Goal: Communication & Community: Answer question/provide support

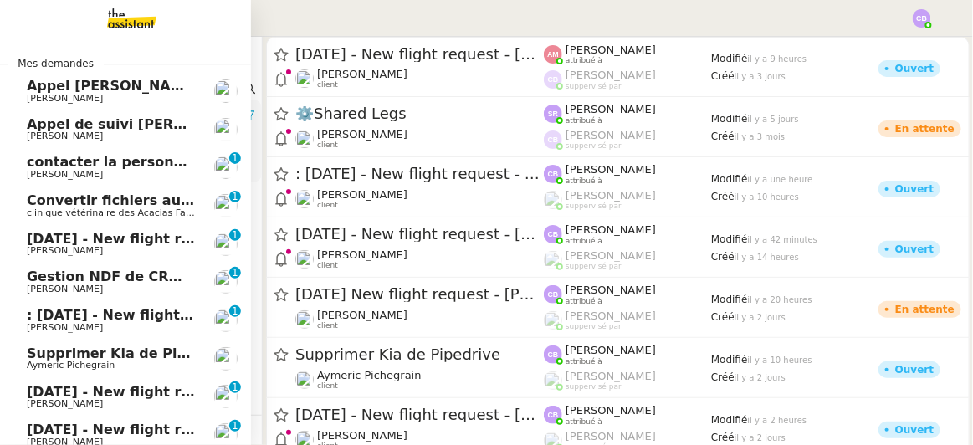
click at [127, 128] on span "Appel de suivi [PERSON_NAME] - OPP7174 AIMS INDUSTRIE" at bounding box center [251, 124] width 448 height 16
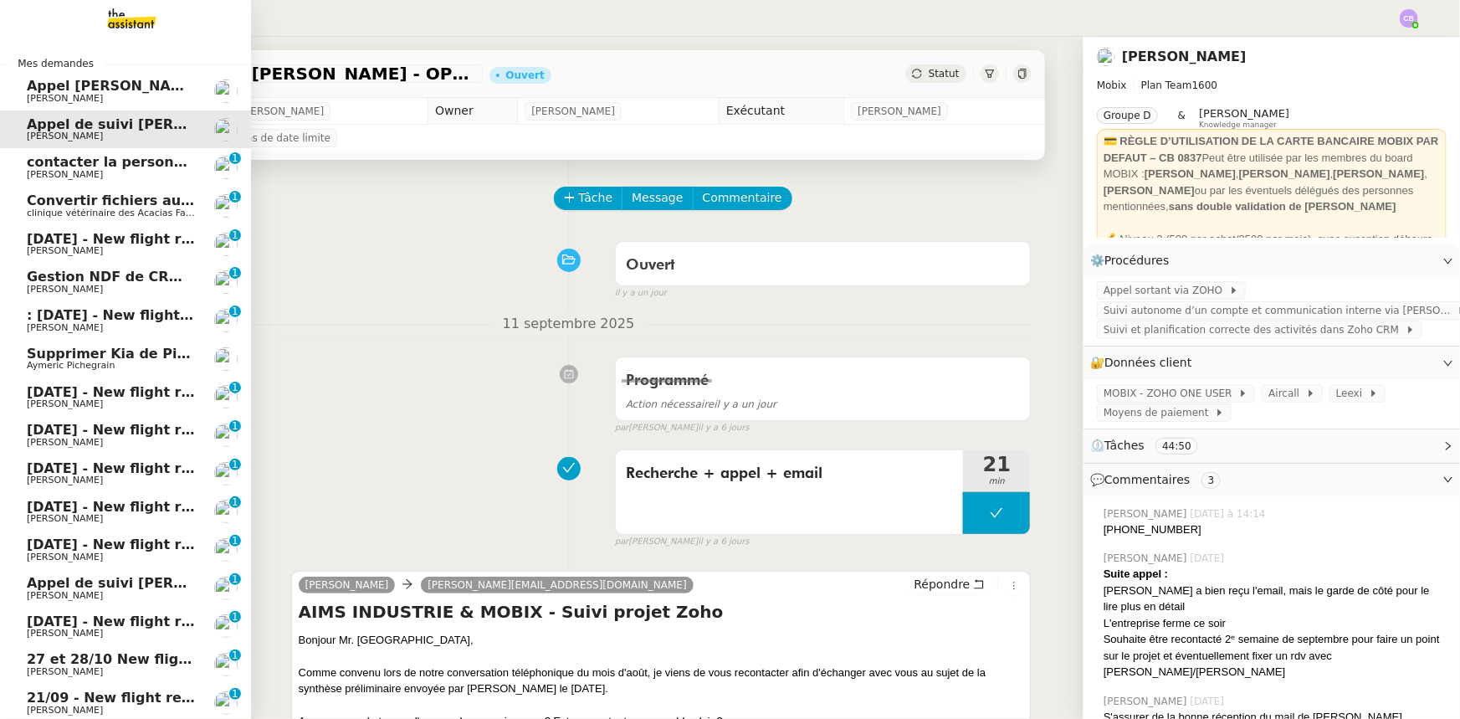
click at [122, 203] on span "Convertir fichiers audio en tâches Evernote" at bounding box center [191, 200] width 328 height 16
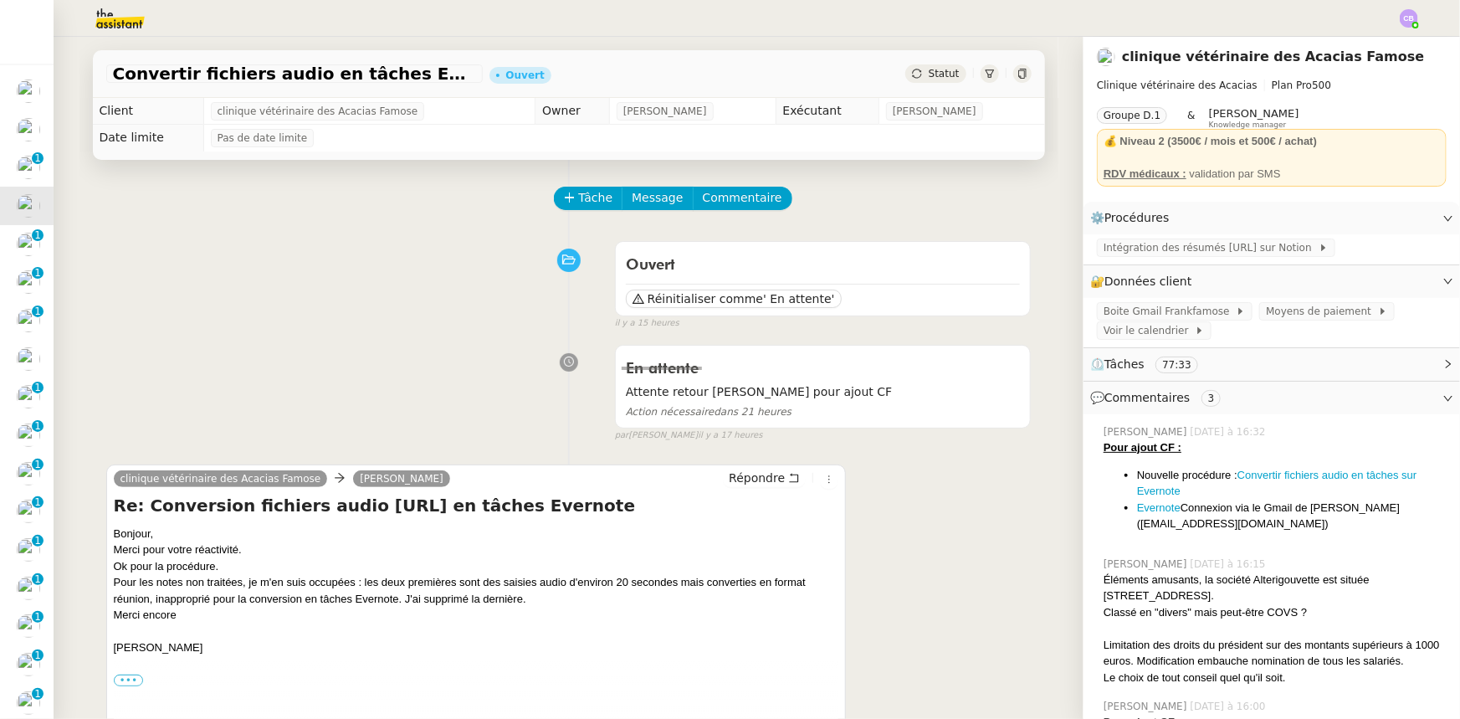
scroll to position [75, 0]
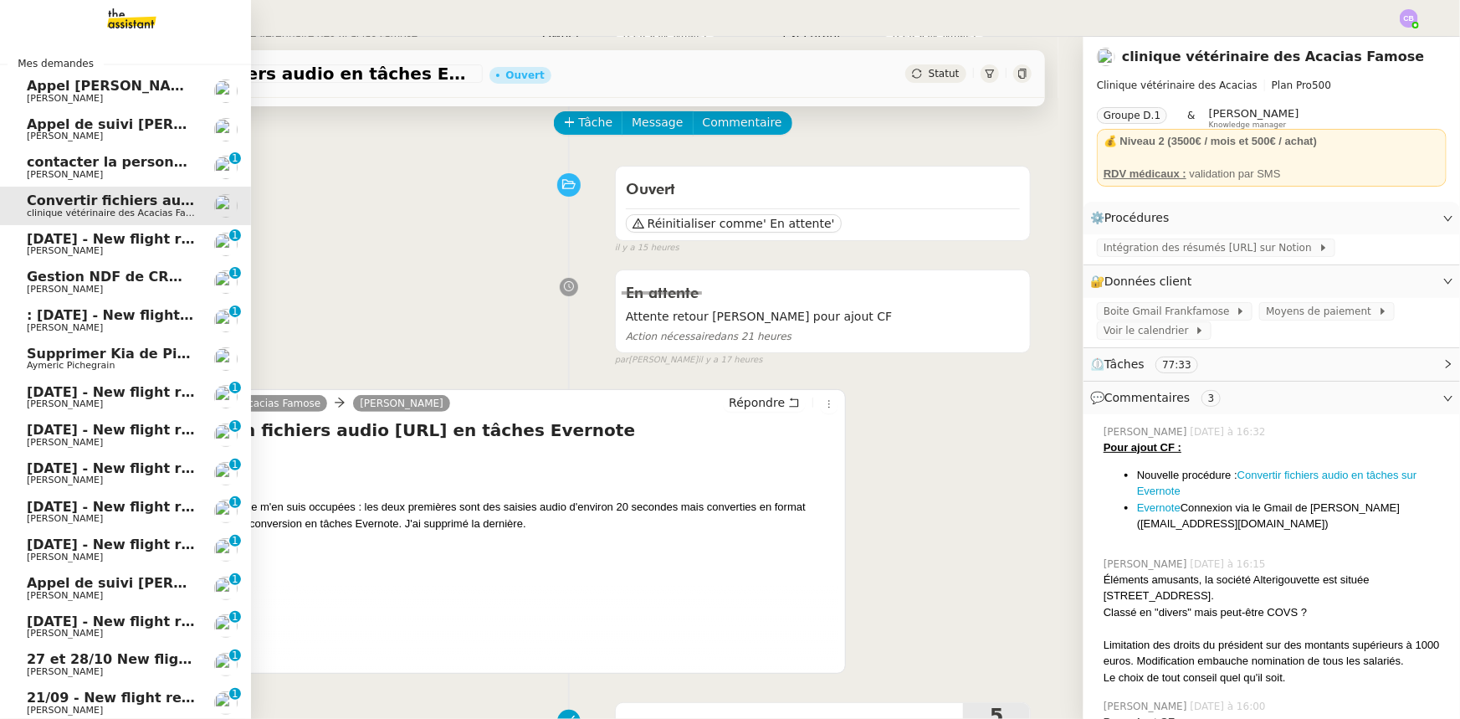
click at [97, 165] on span "contacter la personne en charge de la mutuelle d'entreprise" at bounding box center [254, 162] width 455 height 16
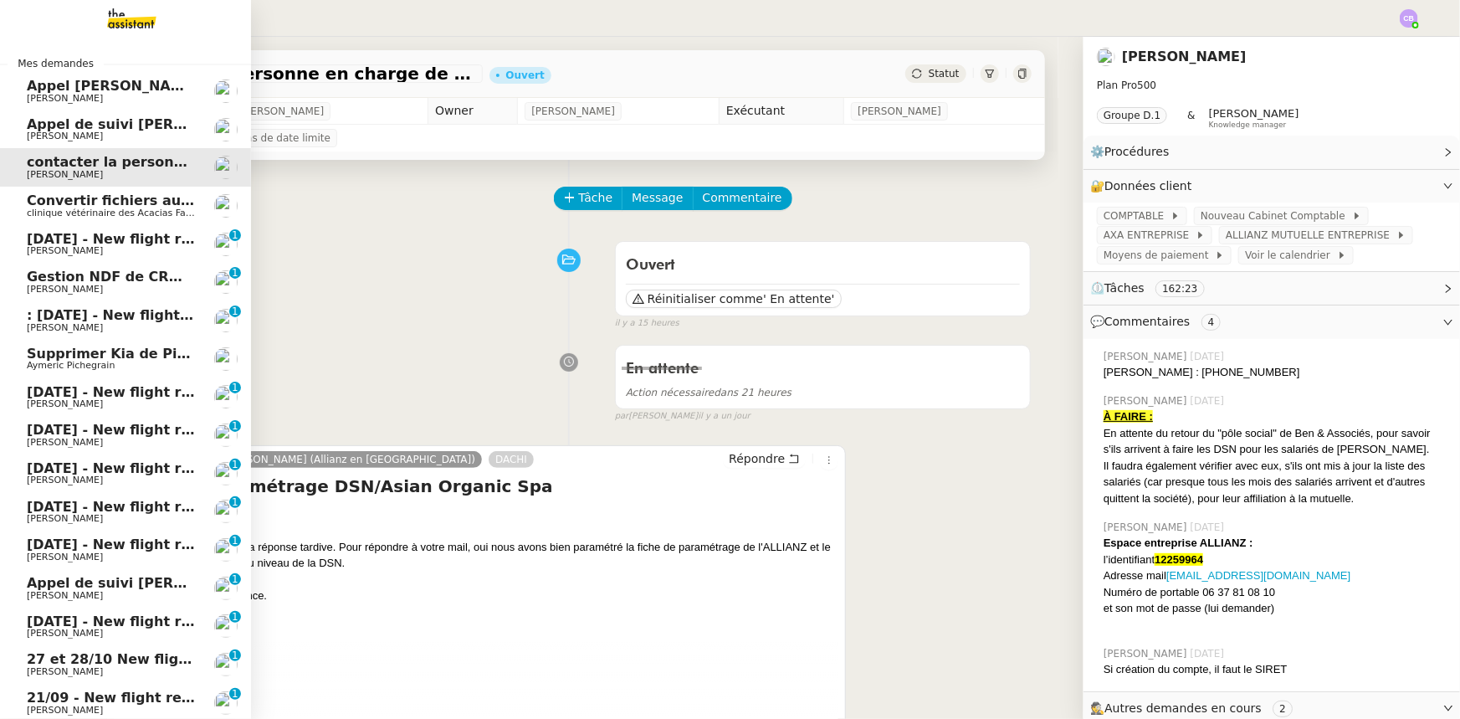
click at [108, 241] on span "[DATE] - New flight request - [PERSON_NAME]" at bounding box center [200, 239] width 346 height 16
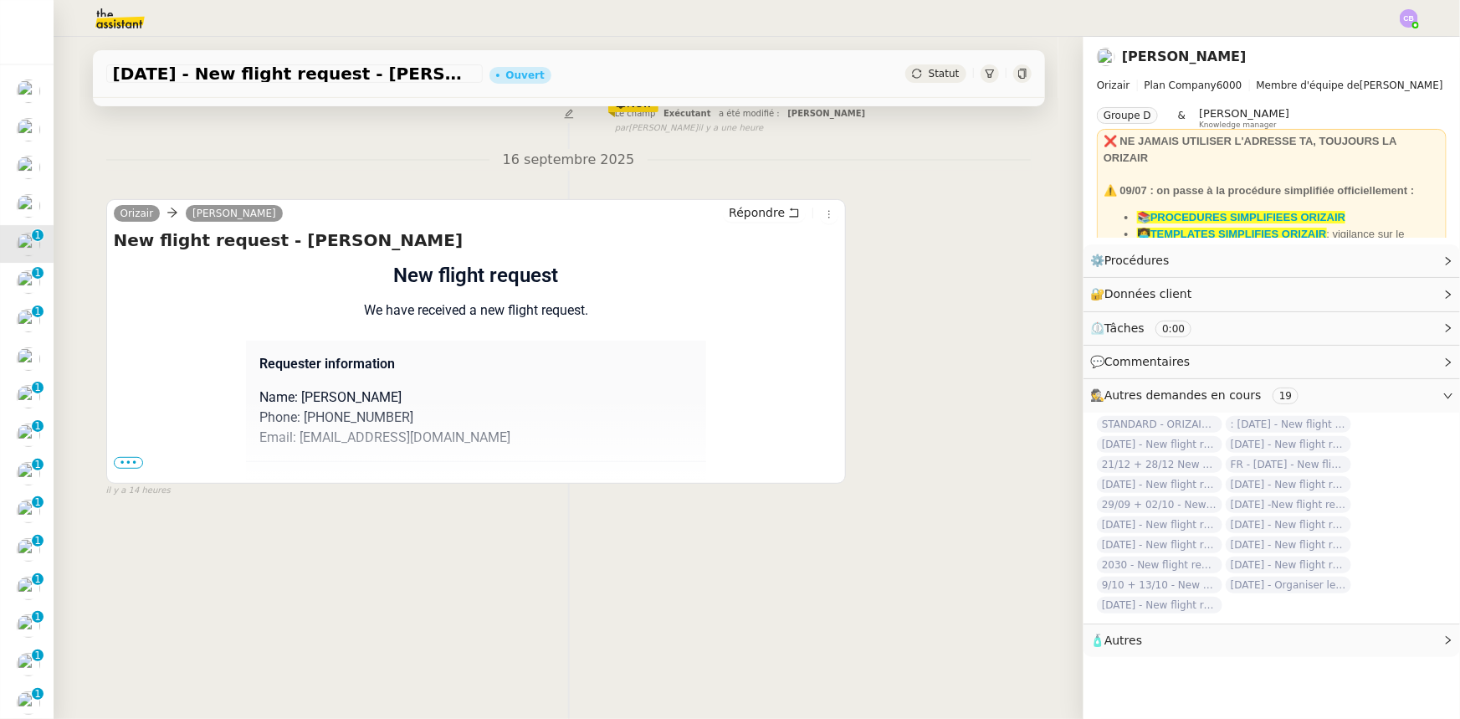
scroll to position [223, 0]
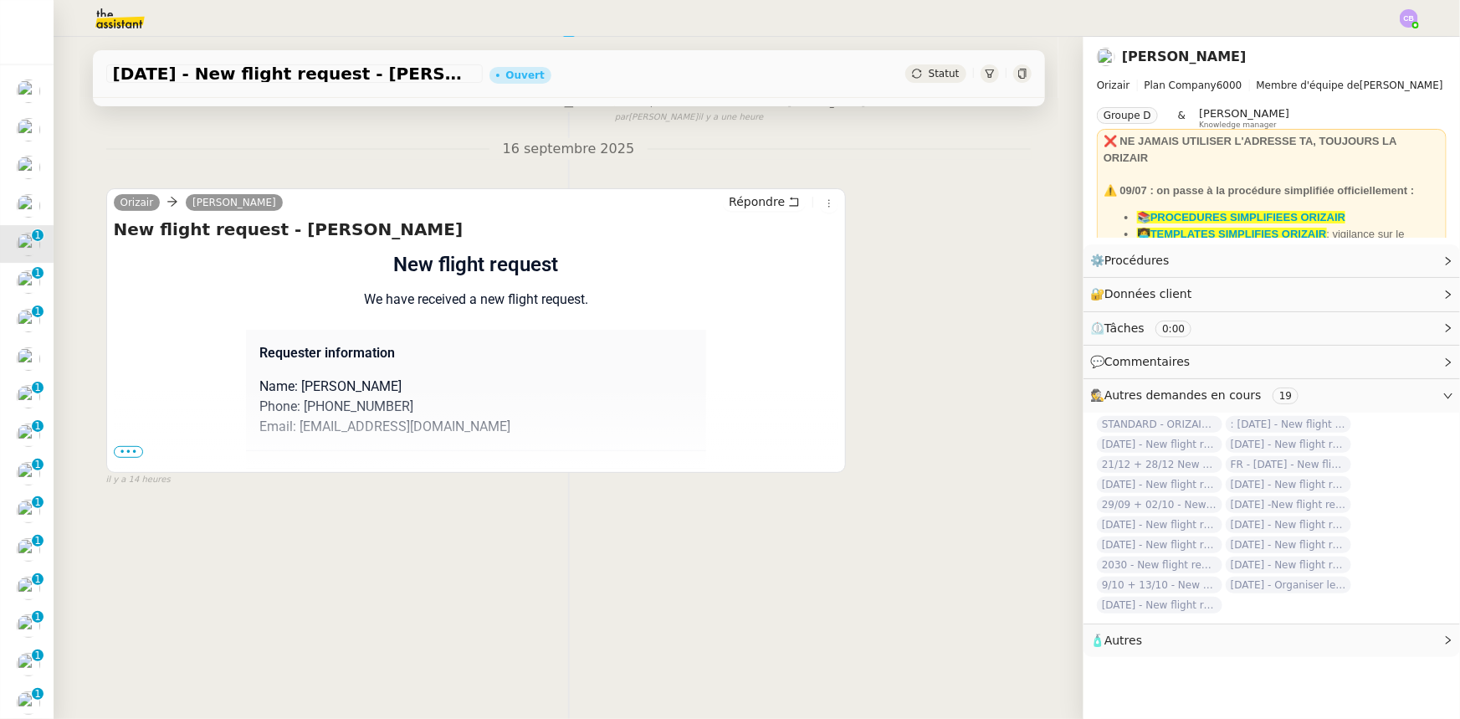
click at [119, 444] on span "•••" at bounding box center [129, 452] width 30 height 12
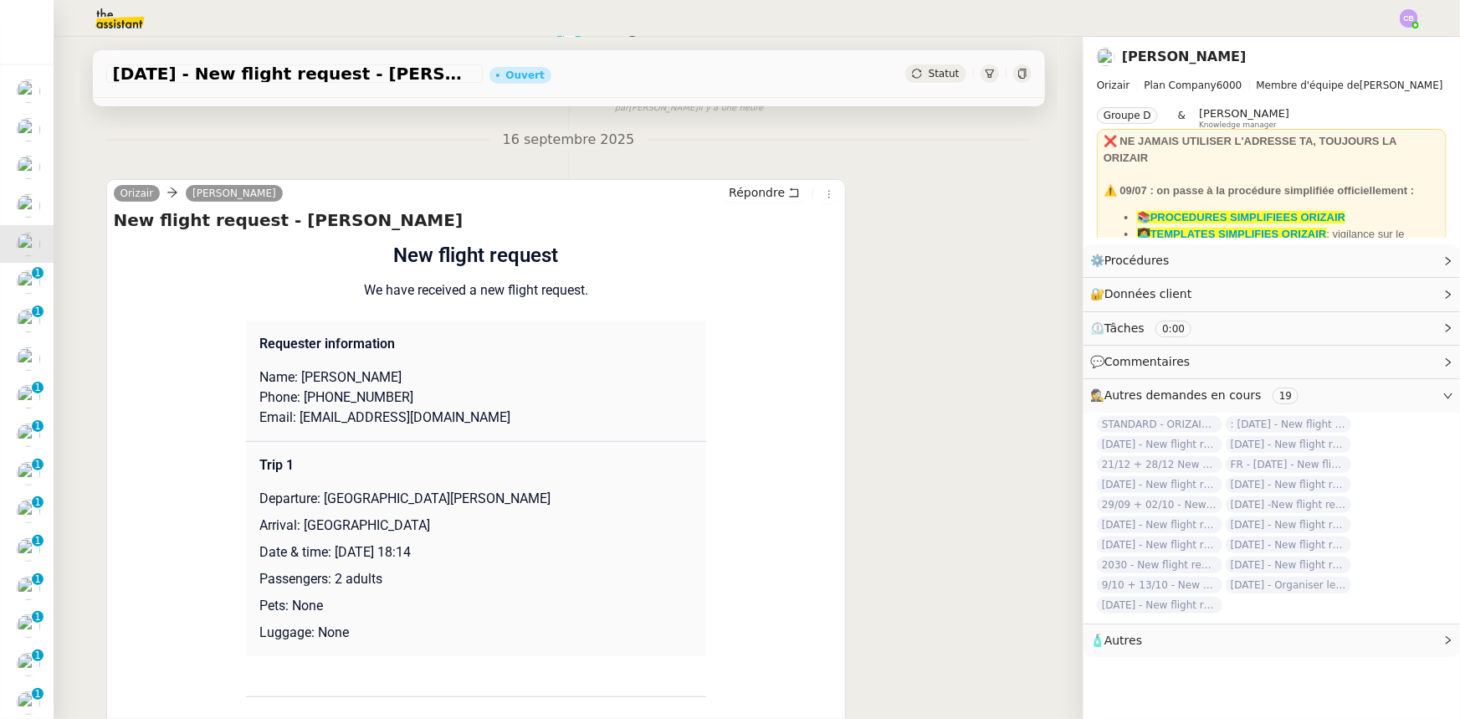
scroll to position [0, 0]
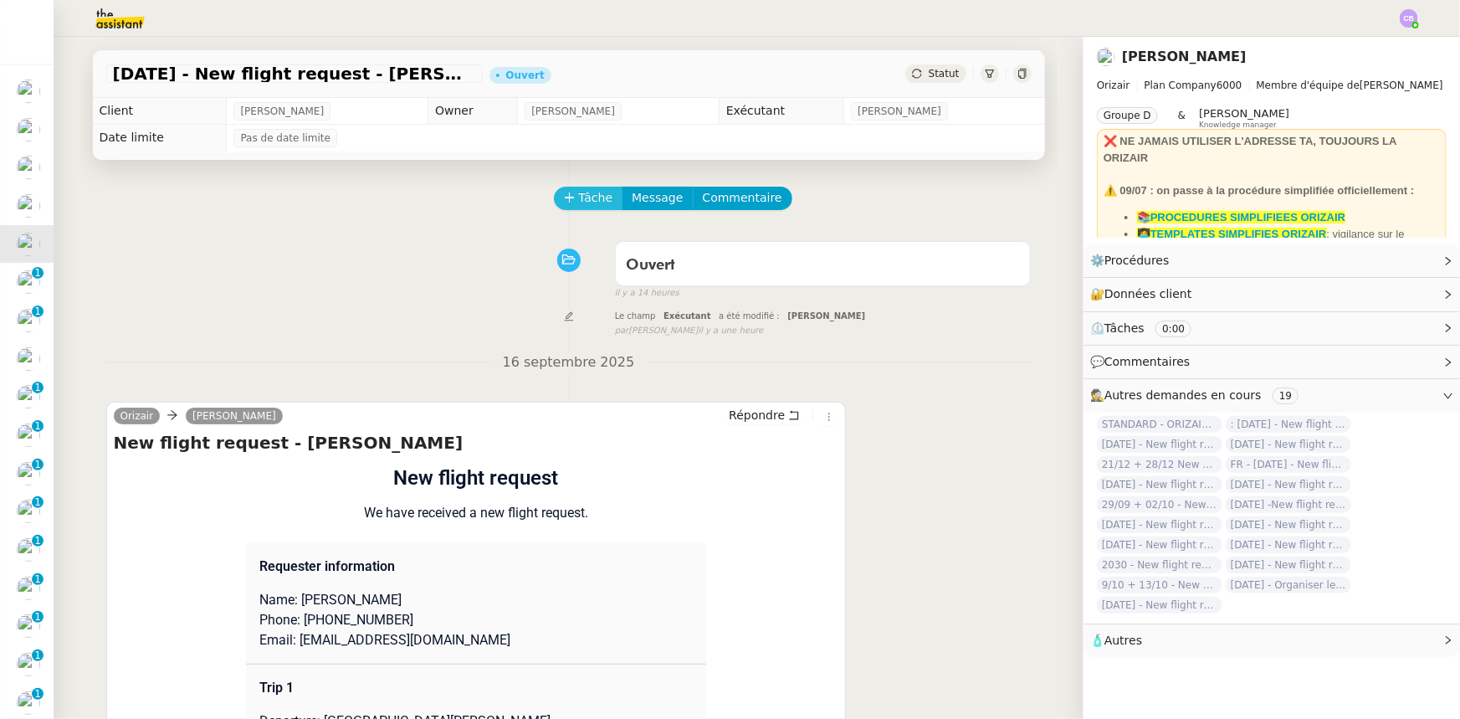
click at [564, 199] on icon at bounding box center [570, 198] width 12 height 12
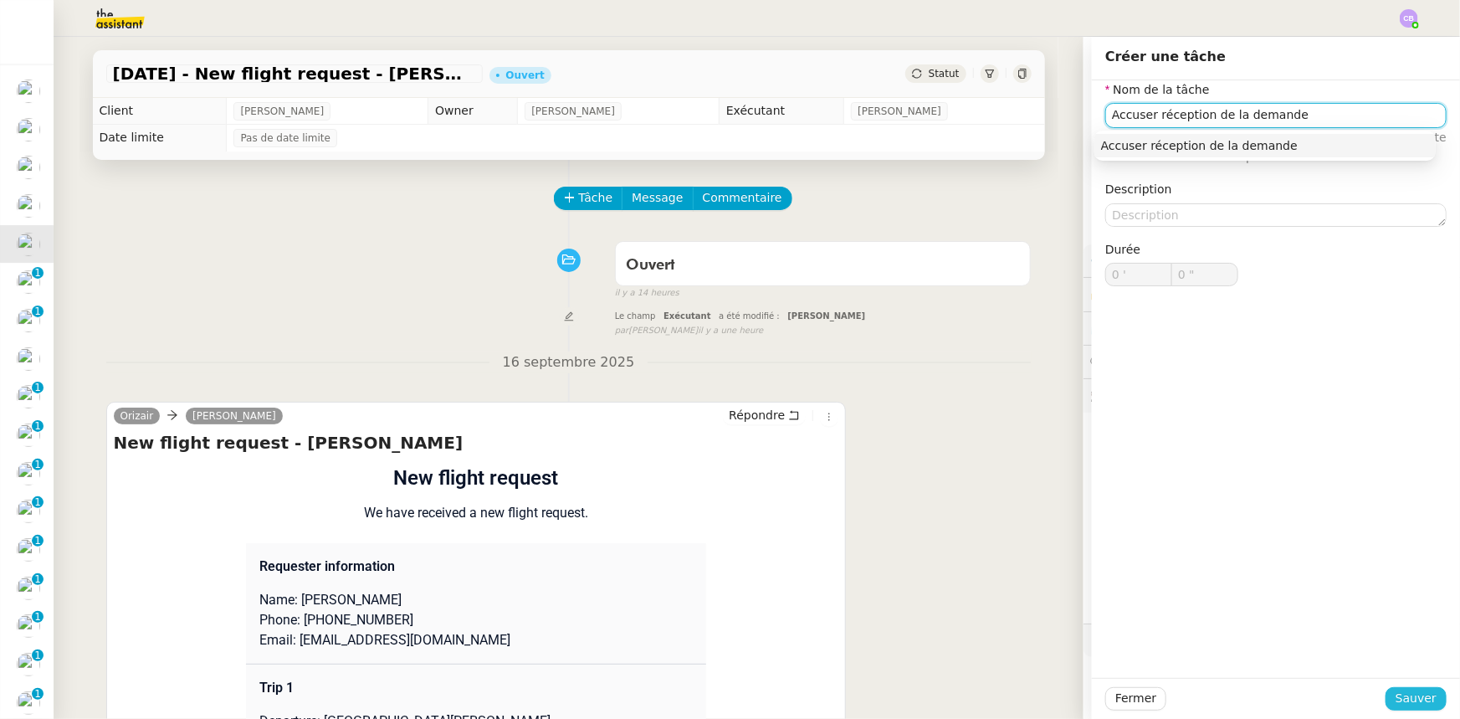
type input "Accuser réception de la demande"
click at [972, 444] on span "Sauver" at bounding box center [1415, 698] width 41 height 19
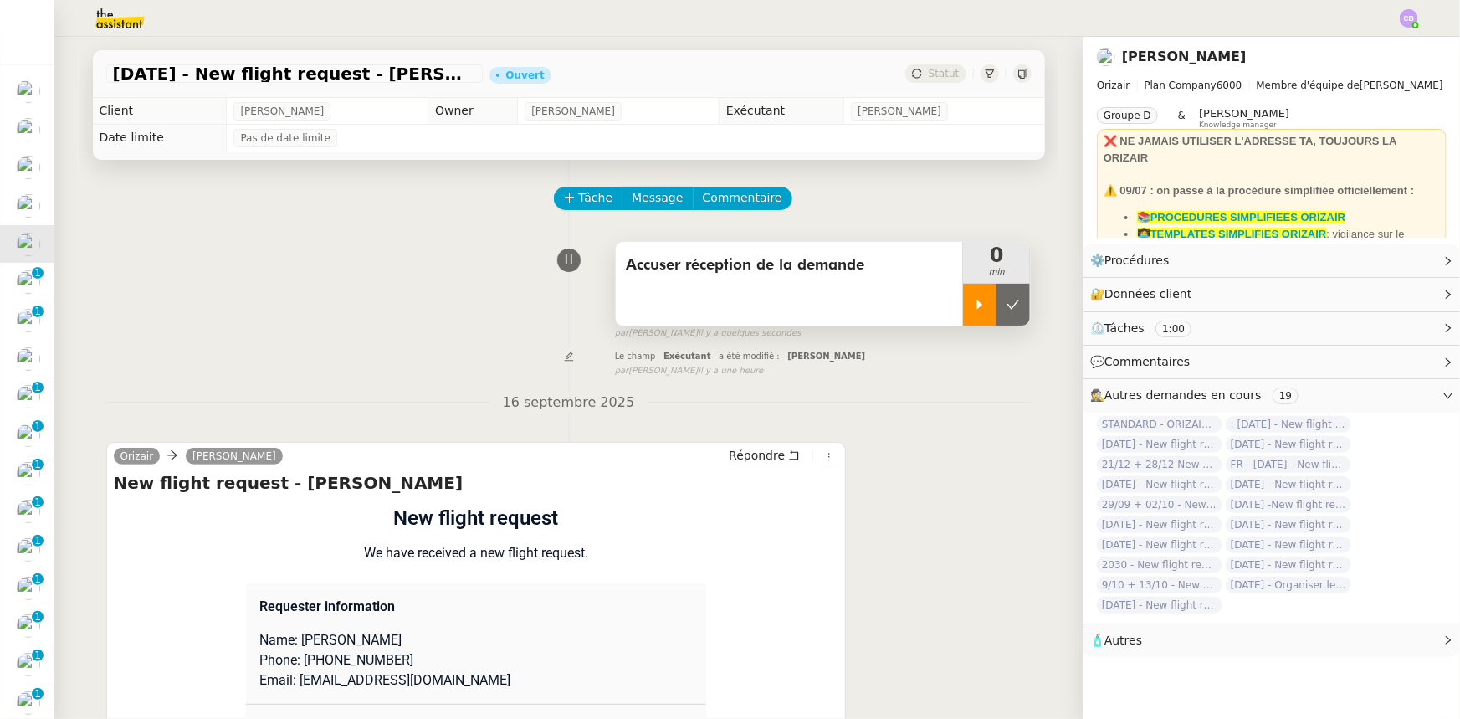
click at [963, 319] on div at bounding box center [979, 305] width 33 height 42
click at [972, 259] on link "Modifier" at bounding box center [1403, 260] width 48 height 19
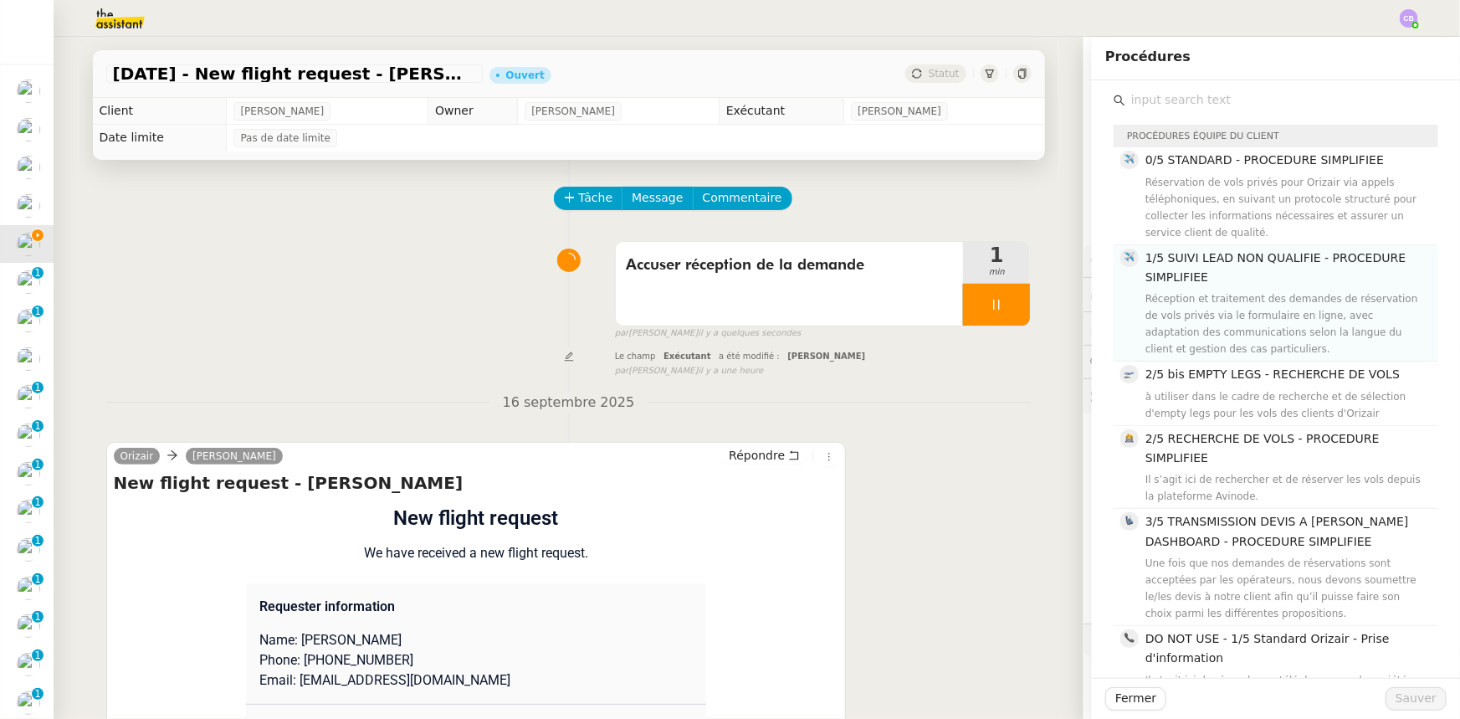
click at [972, 294] on div "Réception et traitement des demandes de réservation de vols privés via le formu…" at bounding box center [1286, 323] width 283 height 67
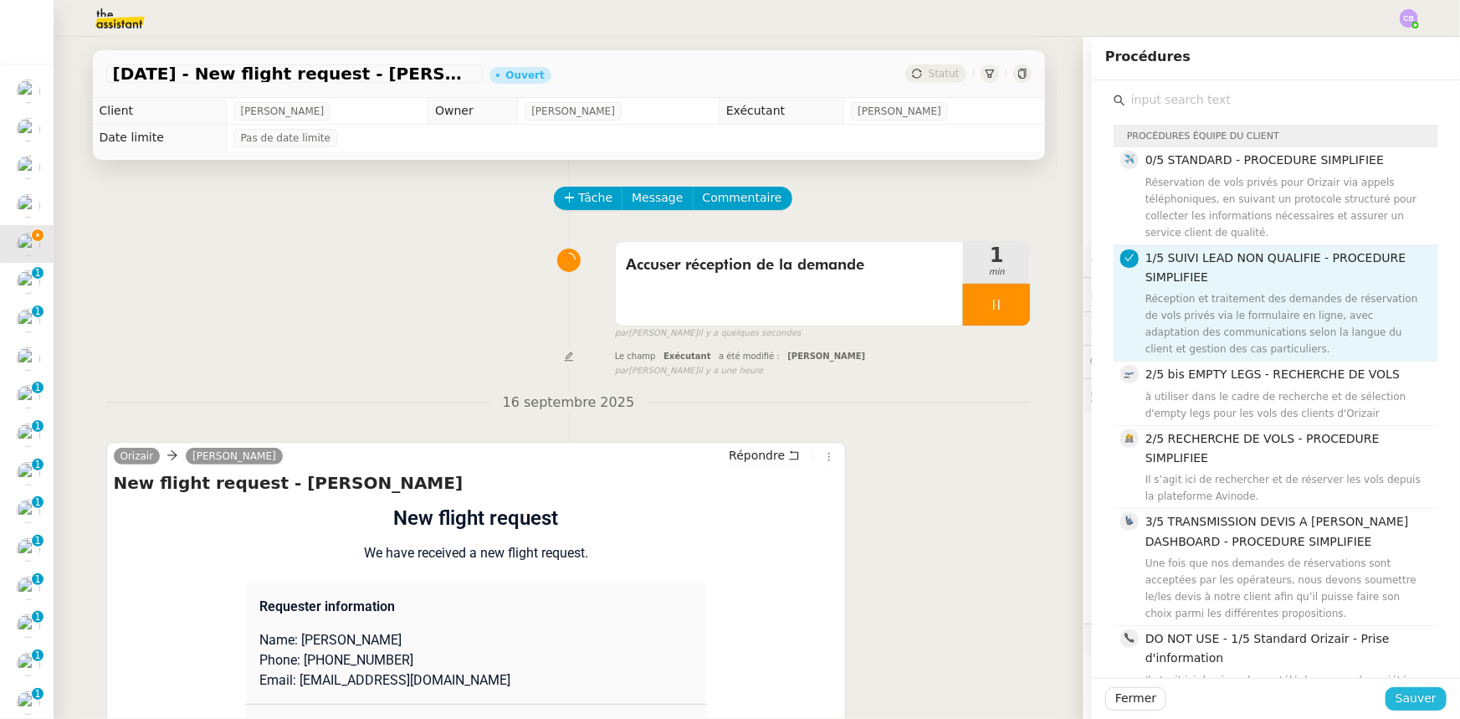
click at [972, 444] on button "Sauver" at bounding box center [1415, 698] width 61 height 23
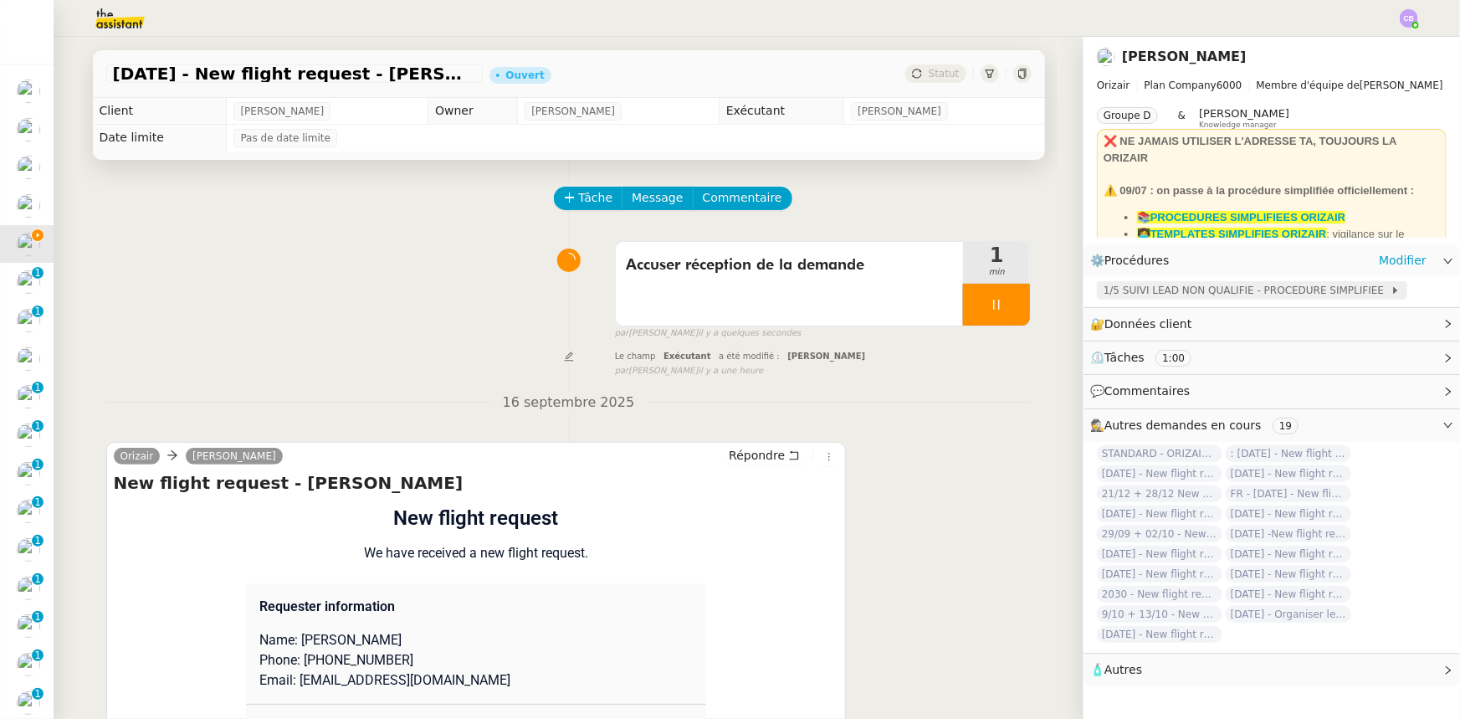
click at [972, 290] on span "1/5 SUIVI LEAD NON QUALIFIE - PROCEDURE SIMPLIFIEE" at bounding box center [1247, 290] width 287 height 17
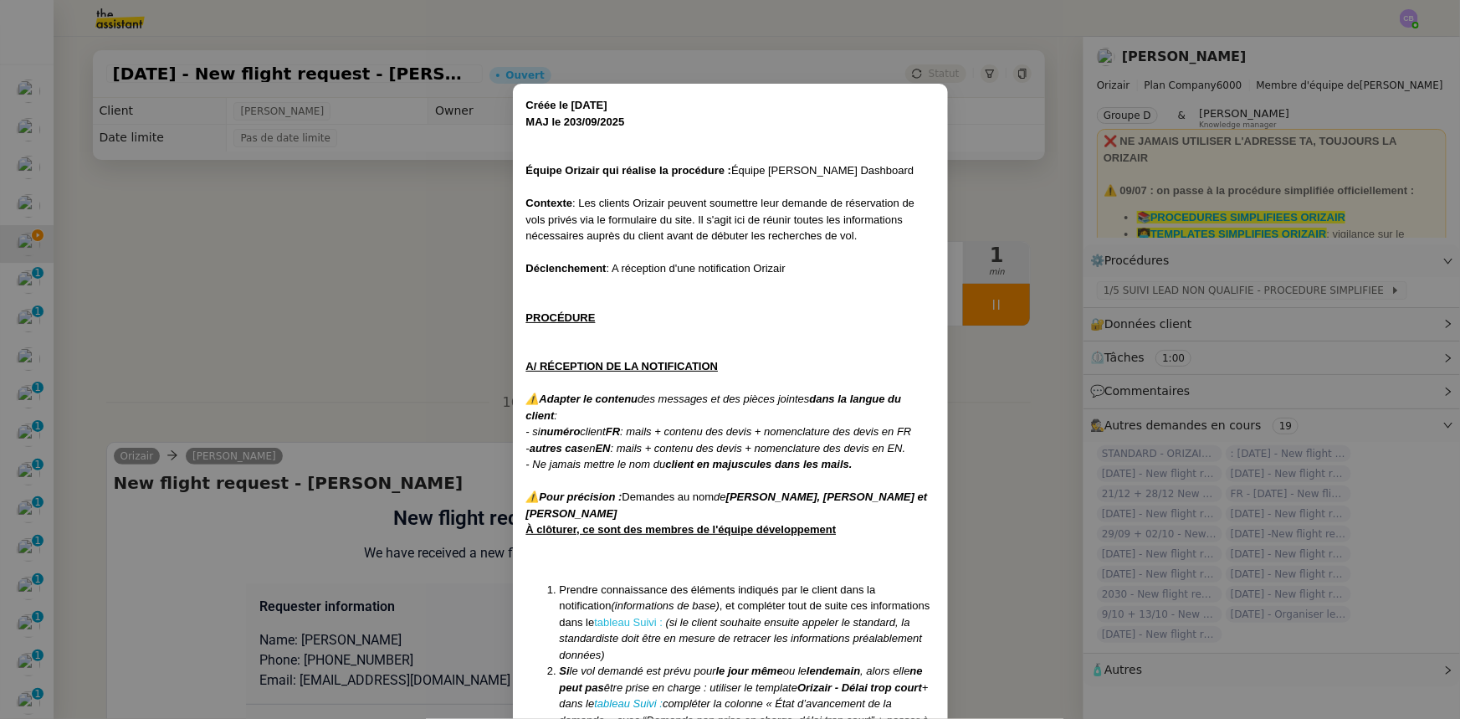
click at [617, 444] on link "tableau Suivi :" at bounding box center [628, 622] width 69 height 13
click at [327, 300] on nz-modal-container "Créée le [DATE] MAJ le 203/09 /2025 Équipe Orizair qui réalise la procédure : É…" at bounding box center [730, 359] width 1460 height 719
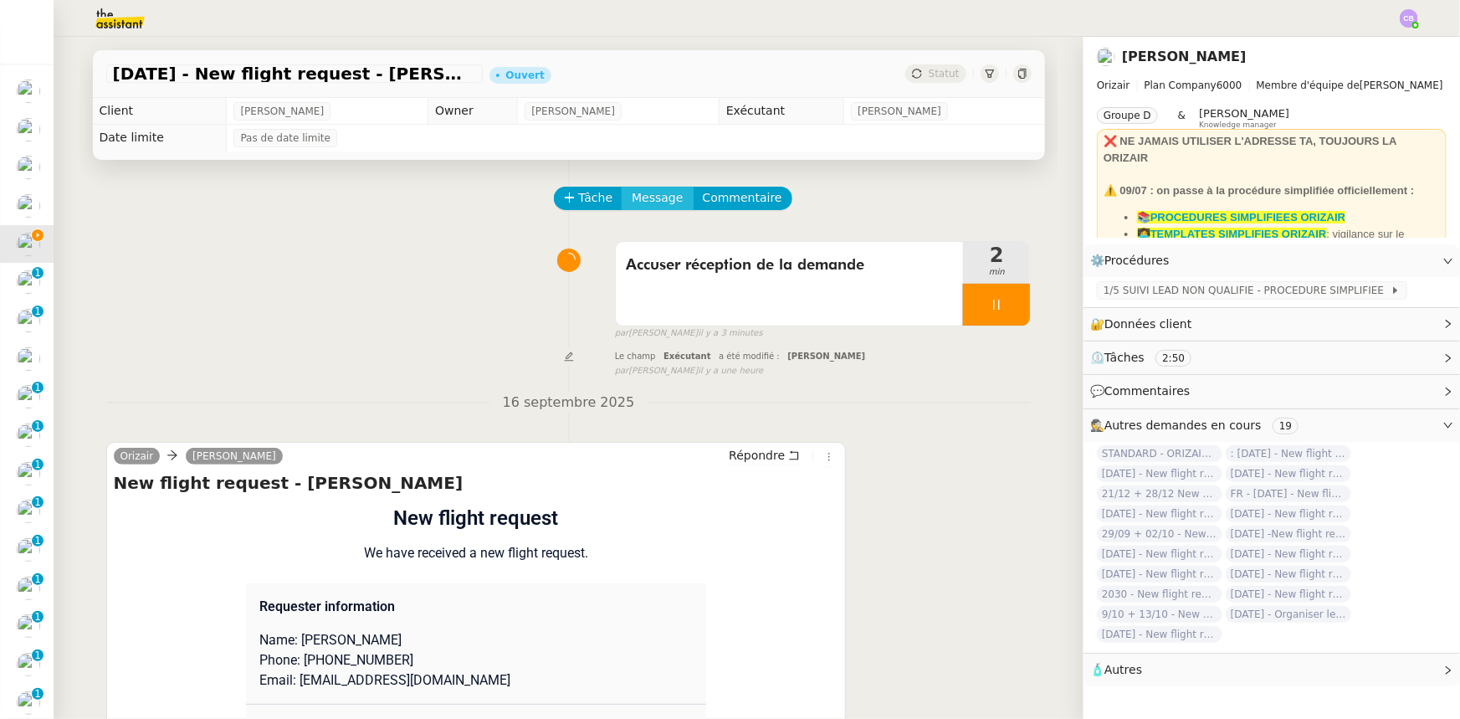
click at [638, 202] on span "Message" at bounding box center [657, 197] width 51 height 19
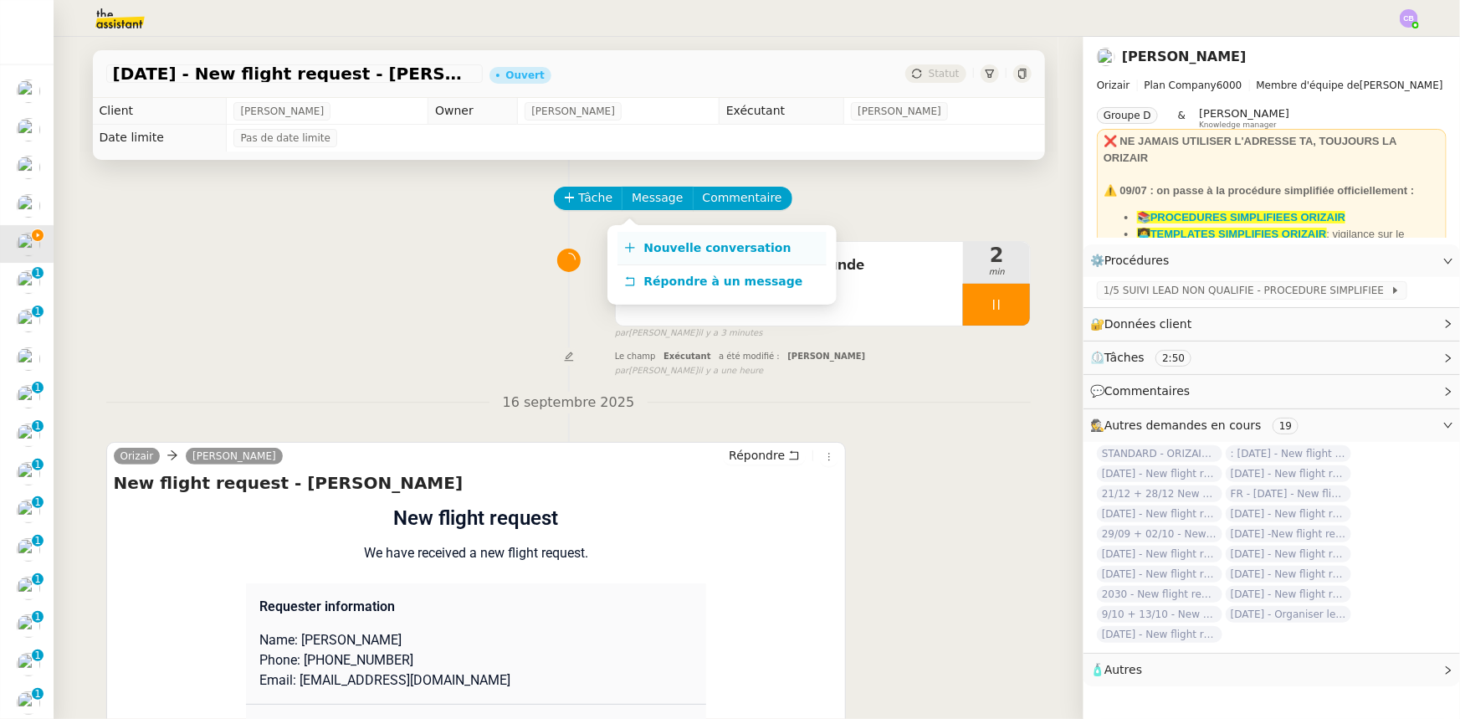
click at [658, 248] on span "Nouvelle conversation" at bounding box center [717, 247] width 147 height 13
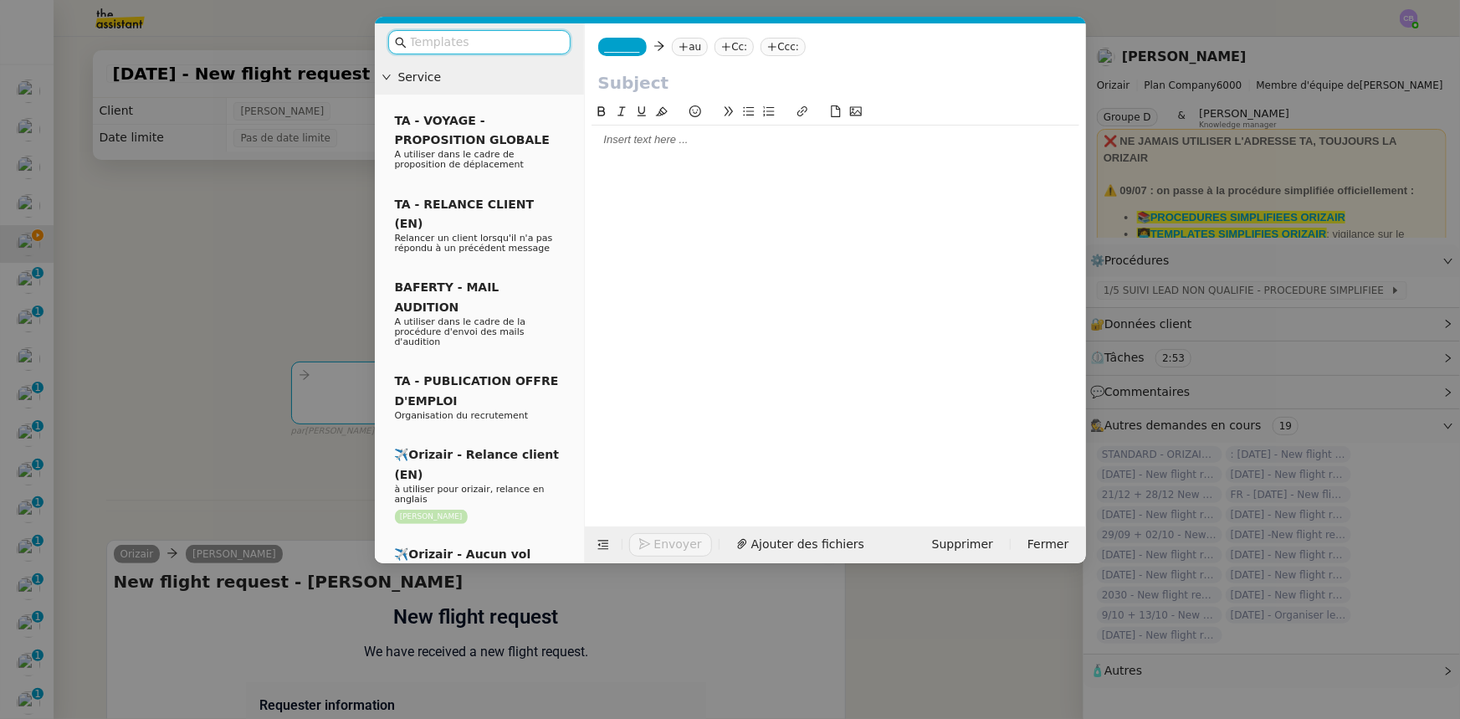
click at [504, 42] on input "text" at bounding box center [485, 42] width 151 height 19
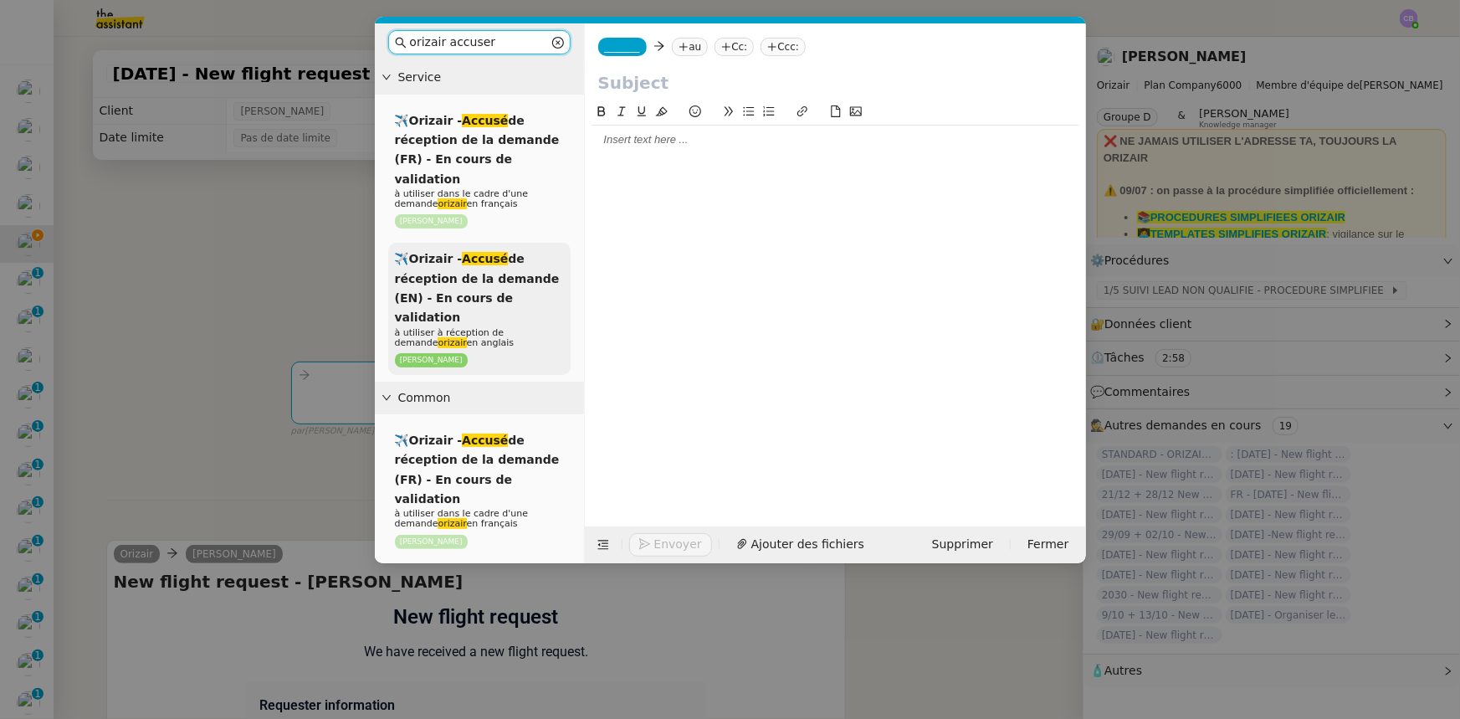
type input "orizair accuser"
click at [491, 279] on span "✈️Orizair - Accusé de réception de la demande (EN) - En cours de validation" at bounding box center [477, 288] width 165 height 72
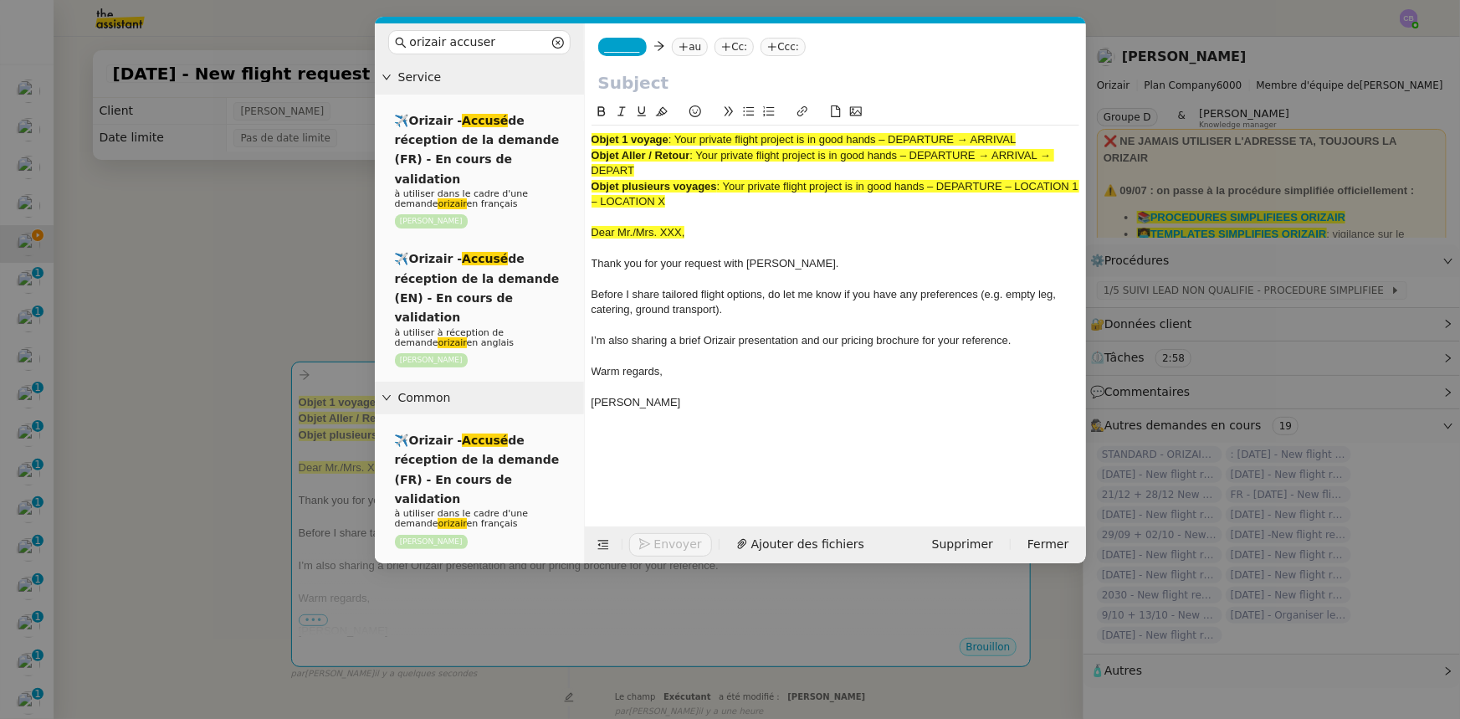
click at [972, 137] on span ": Your private flight project is in good hands – DEPARTURE → ARRIVAL" at bounding box center [842, 139] width 348 height 13
click at [972, 138] on span ": Your private flight project is in good hands – DEPARTURE → ARRIVAL" at bounding box center [842, 139] width 348 height 13
drag, startPoint x: 1021, startPoint y: 139, endPoint x: 684, endPoint y: 134, distance: 337.2
click at [684, 134] on span ": Your private flight project is in good hands – DEPARTURE → ARRIVAL" at bounding box center [842, 139] width 348 height 13
copy span "Your private flight project is in good hands – DEPARTURE → ARRIVAL"
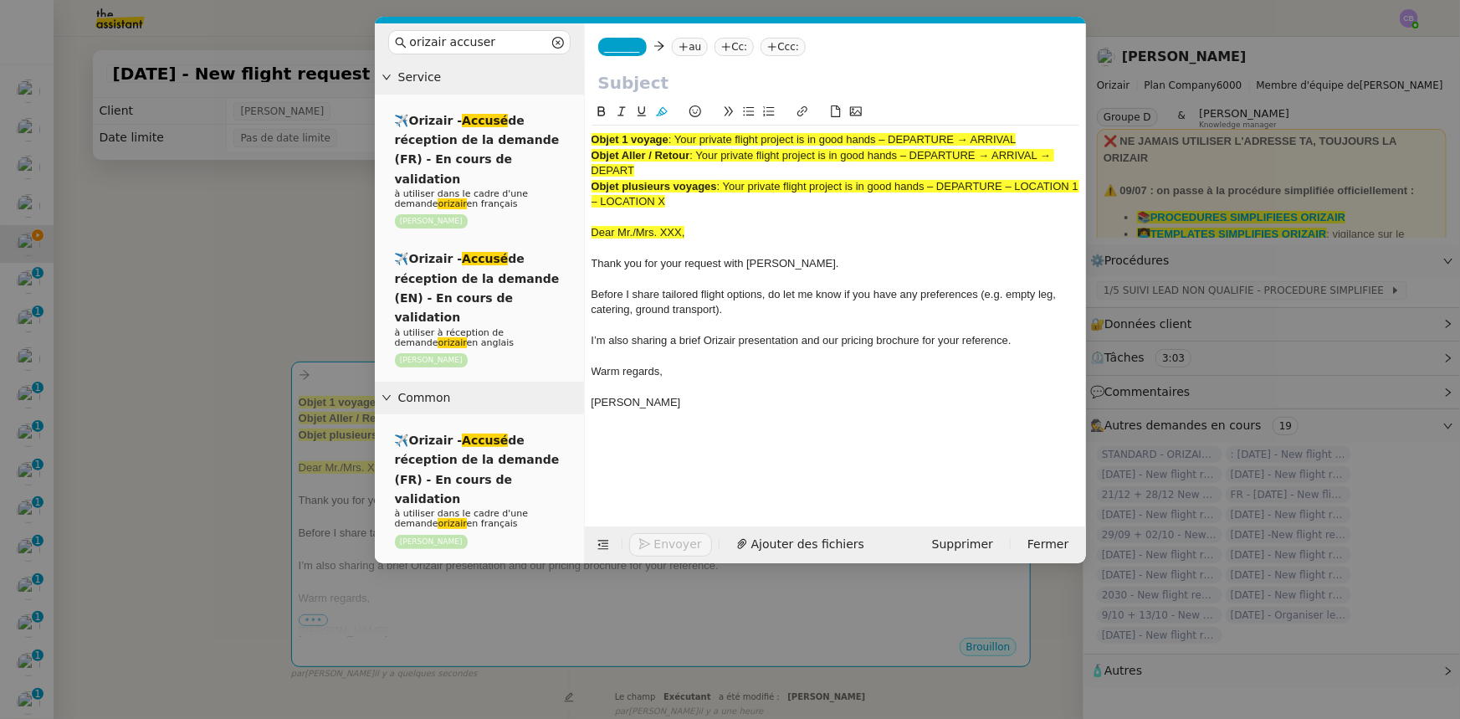
click at [646, 78] on input "text" at bounding box center [835, 82] width 474 height 25
paste input "Your private flight project is in good hands – DEPARTURE → ARRIVAL"
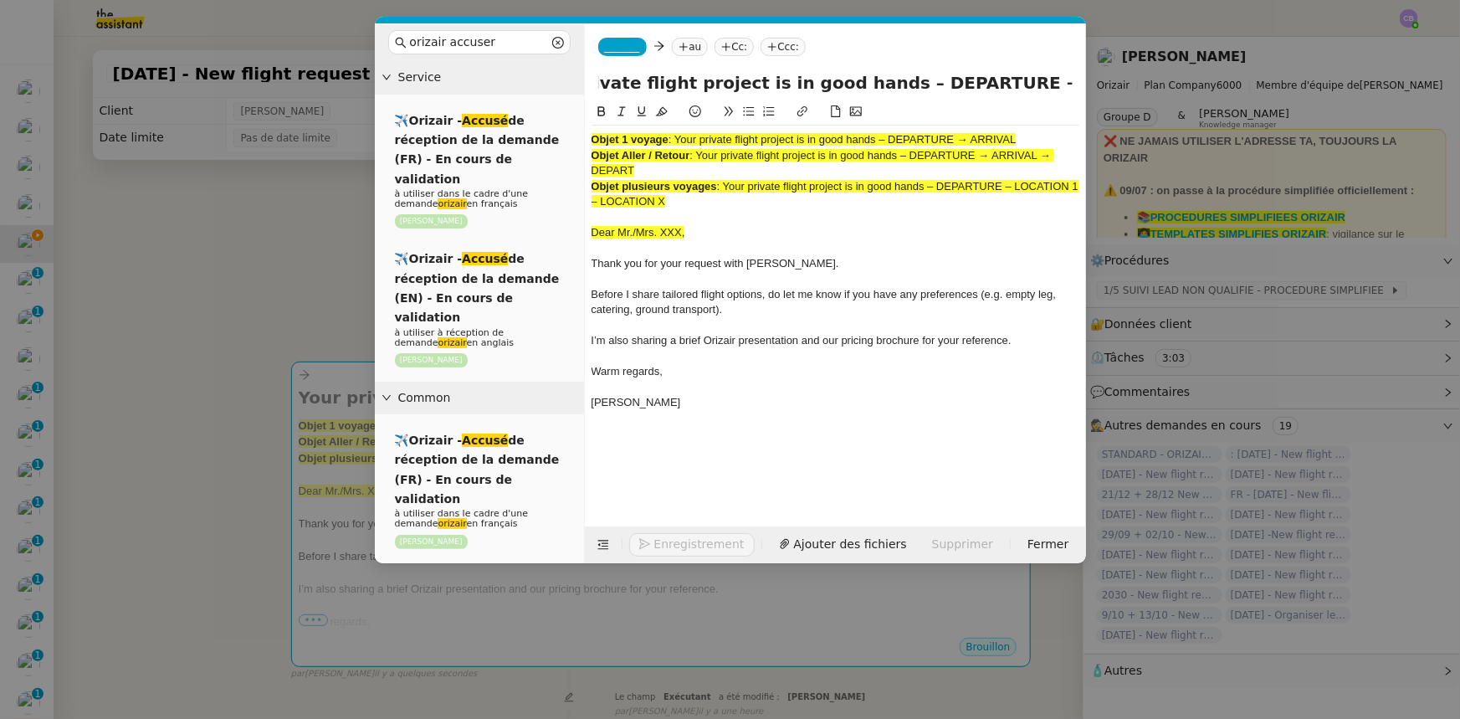
type input "Your private flight project is in good hands – DEPARTURE → ARRIVAL"
drag, startPoint x: 684, startPoint y: 200, endPoint x: 594, endPoint y: 134, distance: 111.3
click at [594, 134] on div "Objet 1 voyage : Your private flight project is in good hands – DEPARTURE → ARR…" at bounding box center [835, 278] width 488 height 307
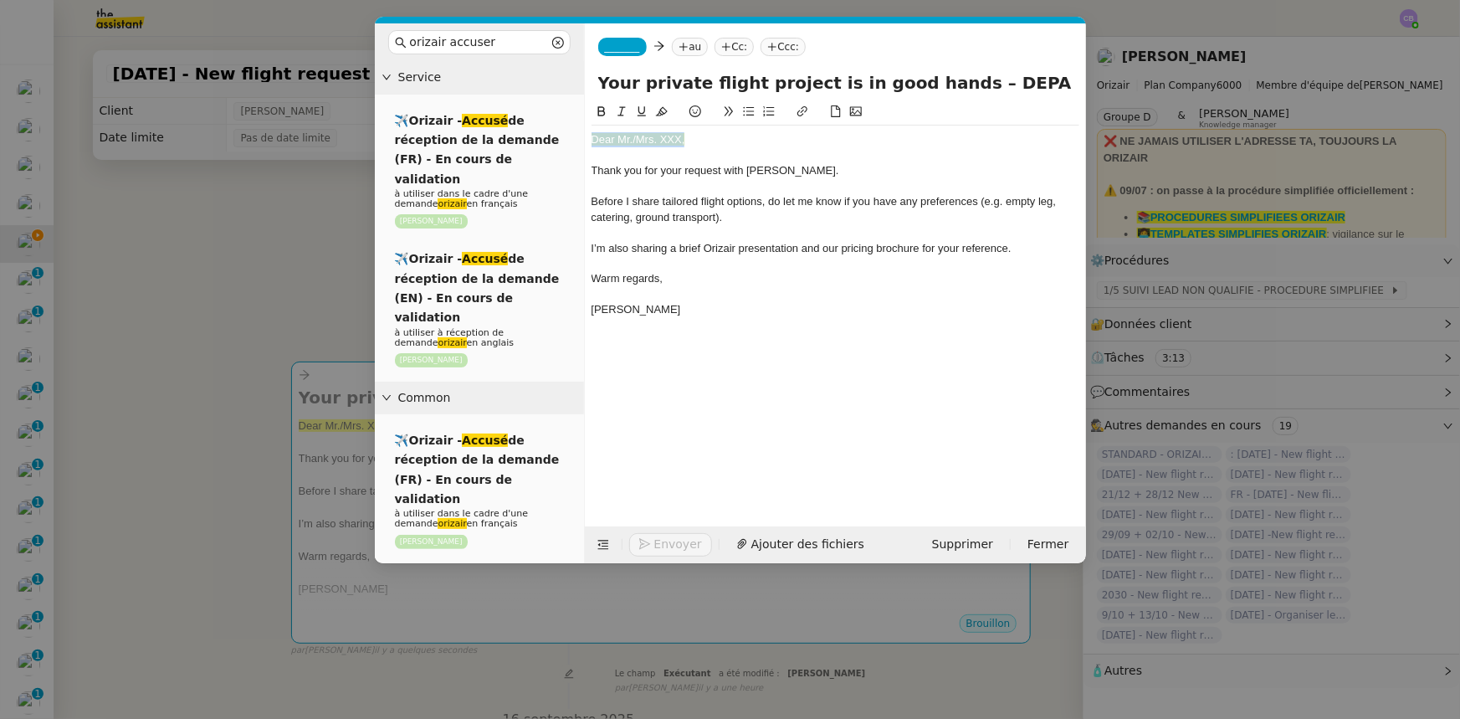
drag, startPoint x: 684, startPoint y: 140, endPoint x: 591, endPoint y: 139, distance: 92.9
click at [591, 139] on div "Dear Mr./Mrs. XXX," at bounding box center [835, 139] width 488 height 15
click at [662, 111] on icon at bounding box center [662, 111] width 12 height 12
click at [678, 139] on div "Dear Mr./Mrs. XXX," at bounding box center [835, 139] width 488 height 15
drag, startPoint x: 1045, startPoint y: 83, endPoint x: 956, endPoint y: 84, distance: 88.7
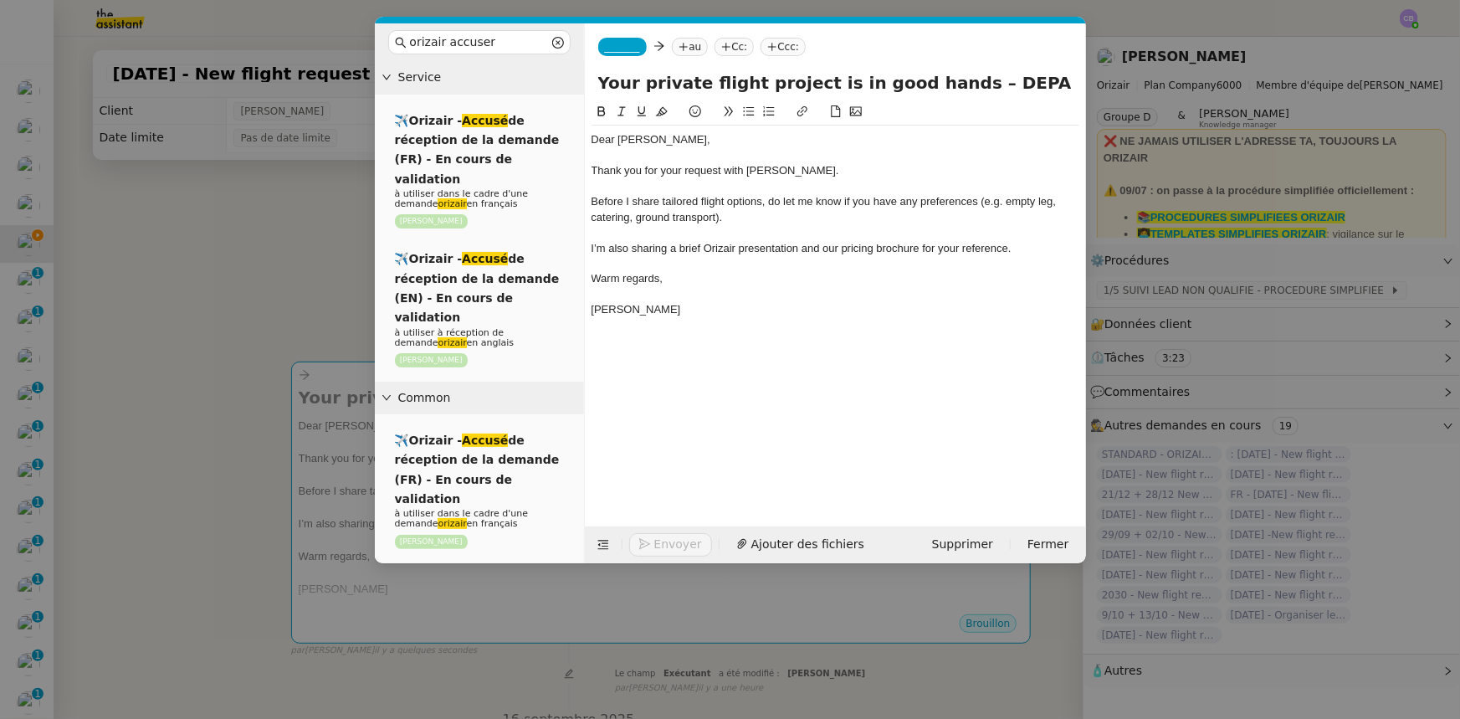
click at [956, 84] on input "Your private flight project is in good hands – DEPARTURE → ARRIVAL" at bounding box center [835, 82] width 474 height 25
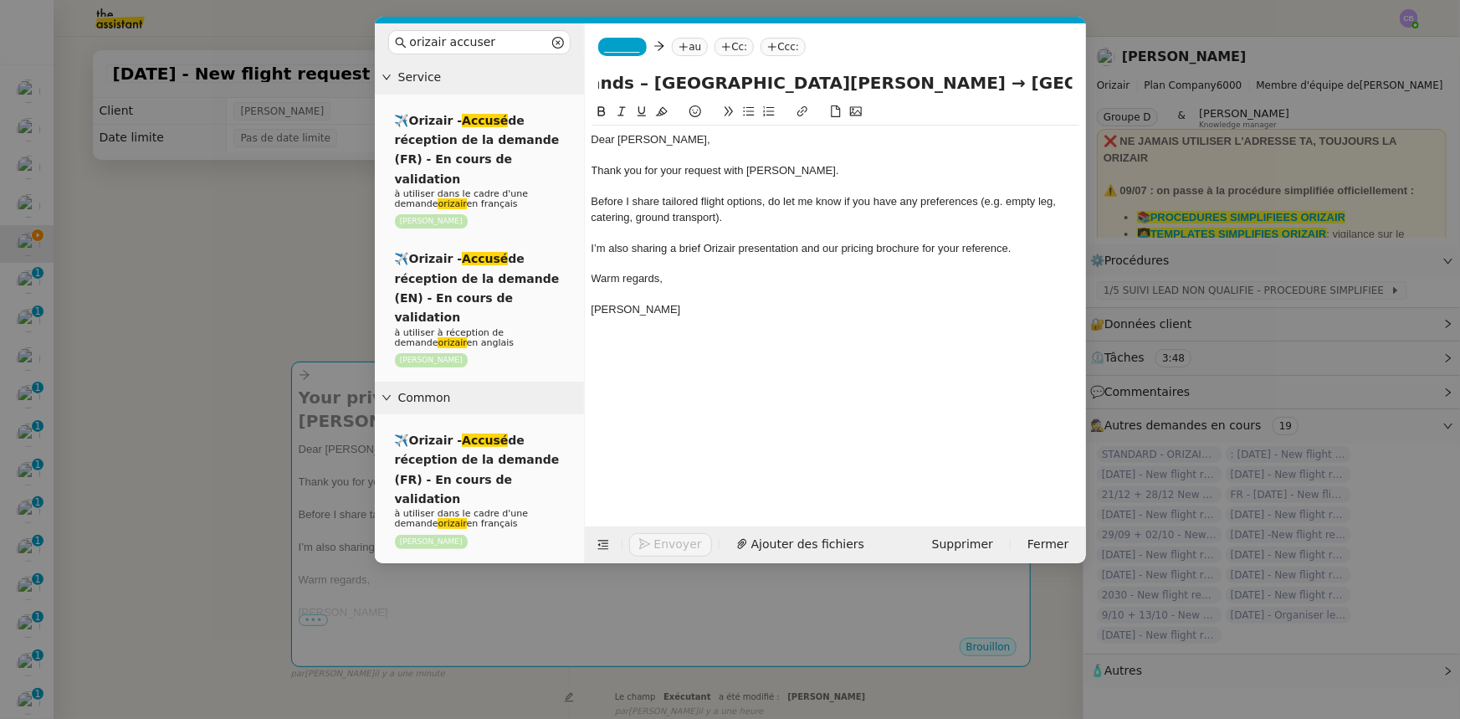
scroll to position [0, 375]
type input "Your private flight project is in good hands – Liverpool John Lennon Airport → …"
click at [605, 444] on icon at bounding box center [603, 545] width 12 height 12
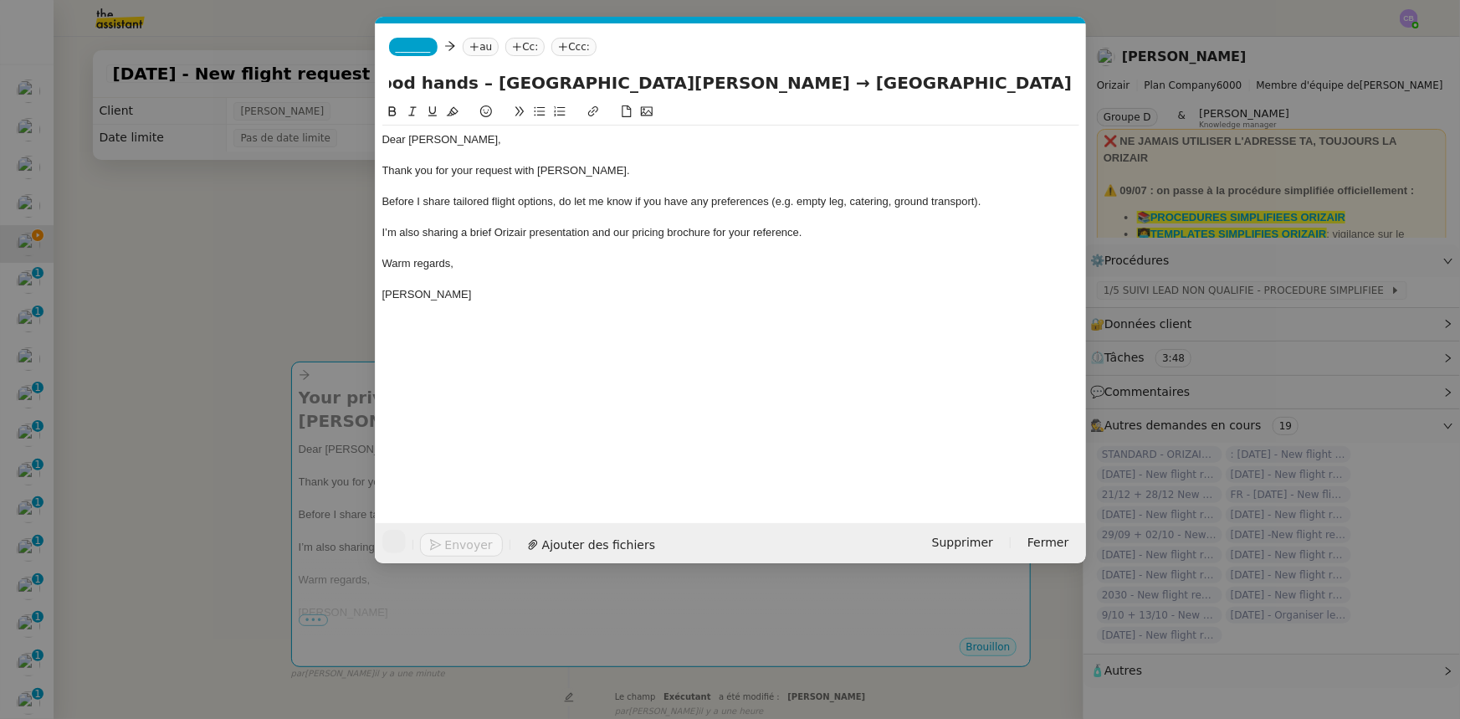
scroll to position [0, 0]
click at [412, 49] on span "_______" at bounding box center [413, 47] width 35 height 12
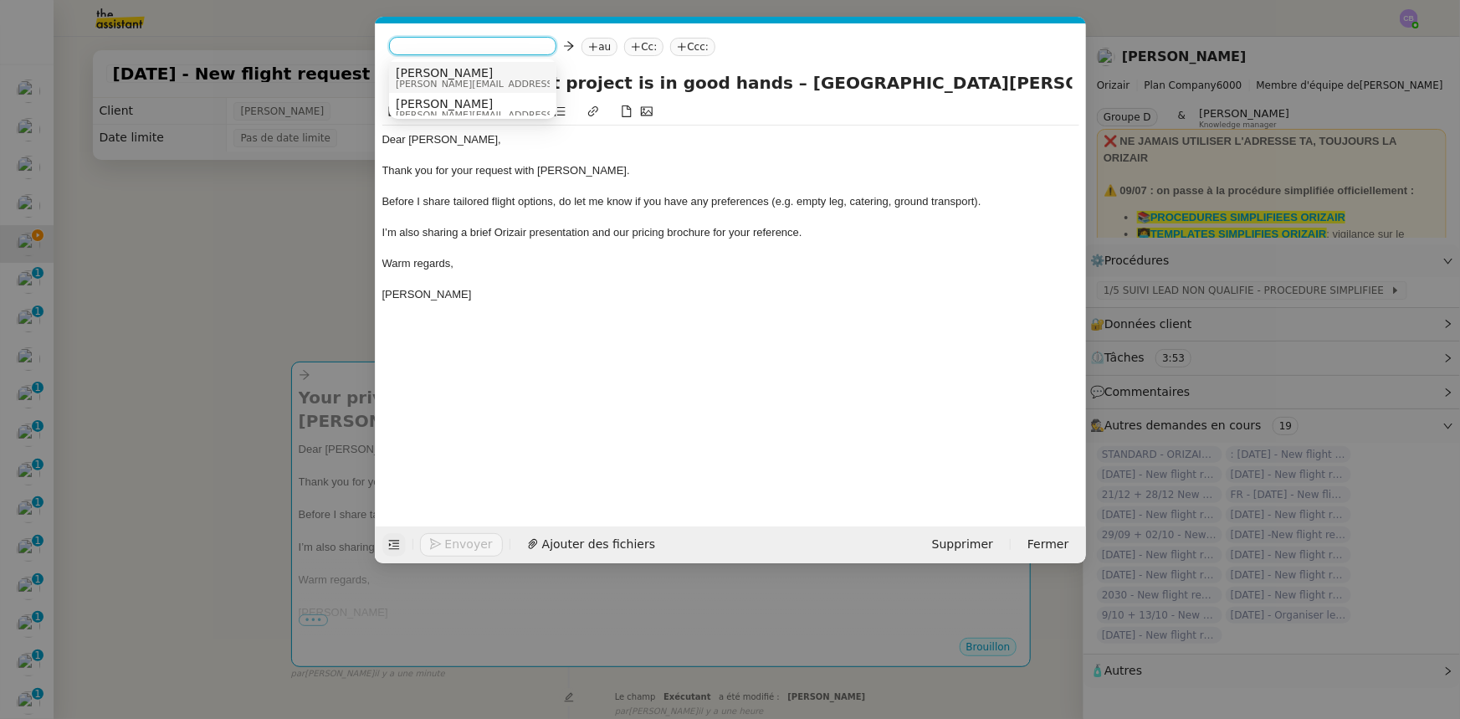
click at [449, 79] on span "[PERSON_NAME][EMAIL_ADDRESS][DOMAIN_NAME]" at bounding box center [515, 83] width 238 height 9
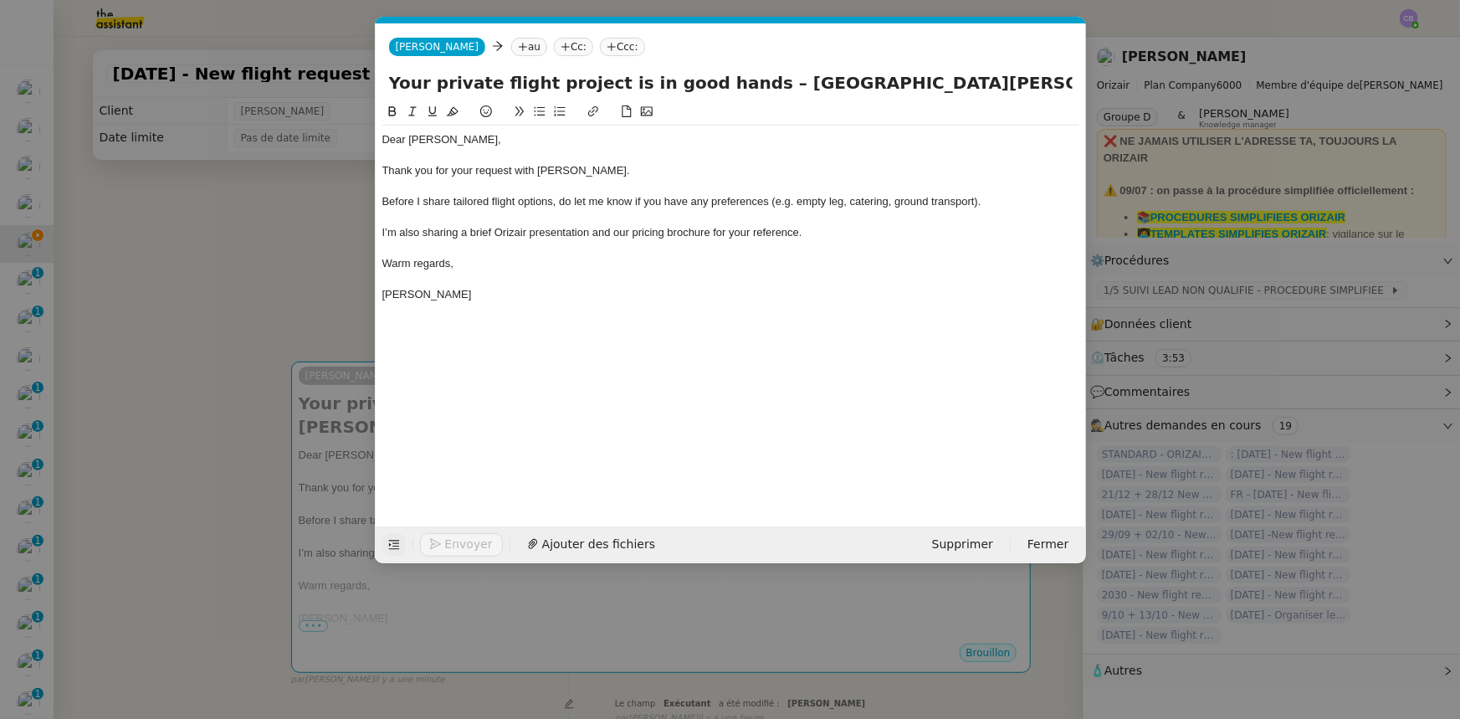
click at [310, 270] on nz-modal-container "orizair accuser Service ✈️Orizair - Accusé de réception de la demande (FR) - En…" at bounding box center [730, 359] width 1460 height 719
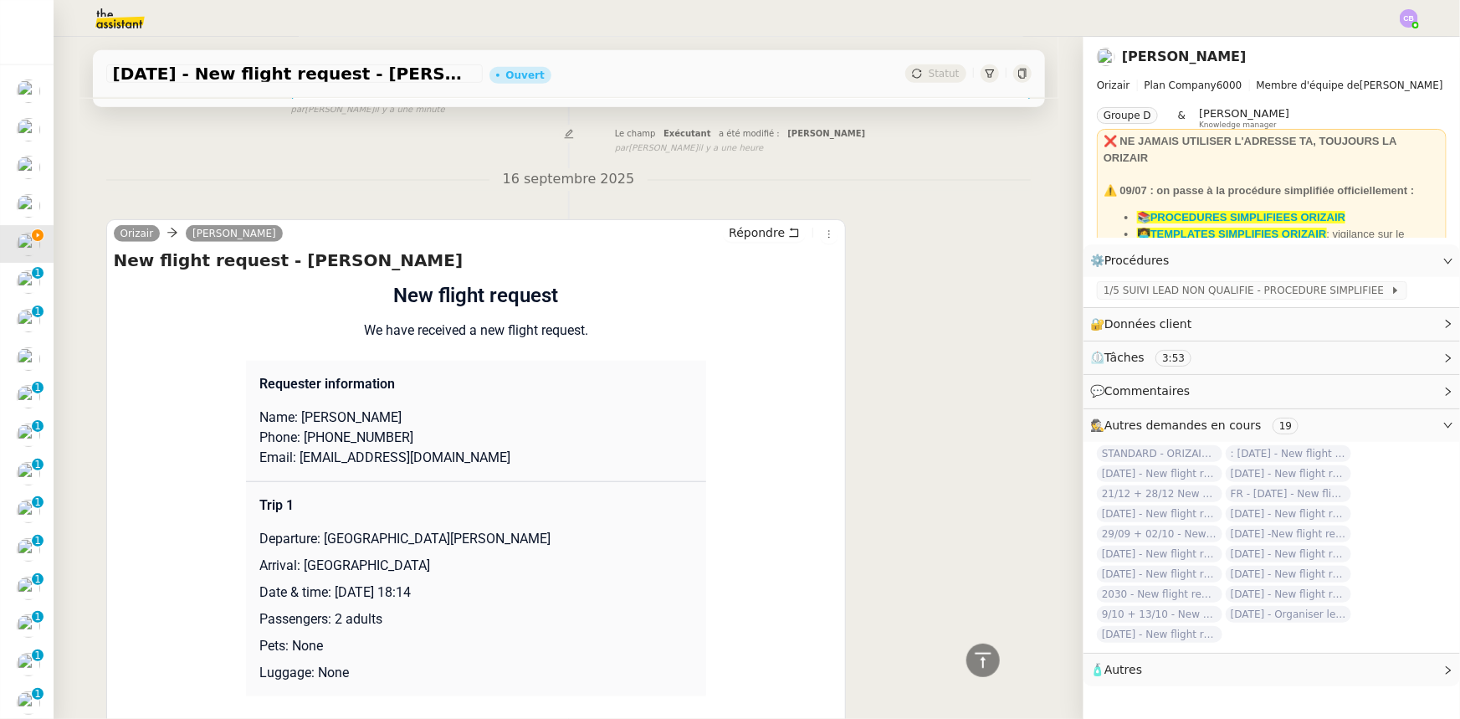
scroll to position [684, 0]
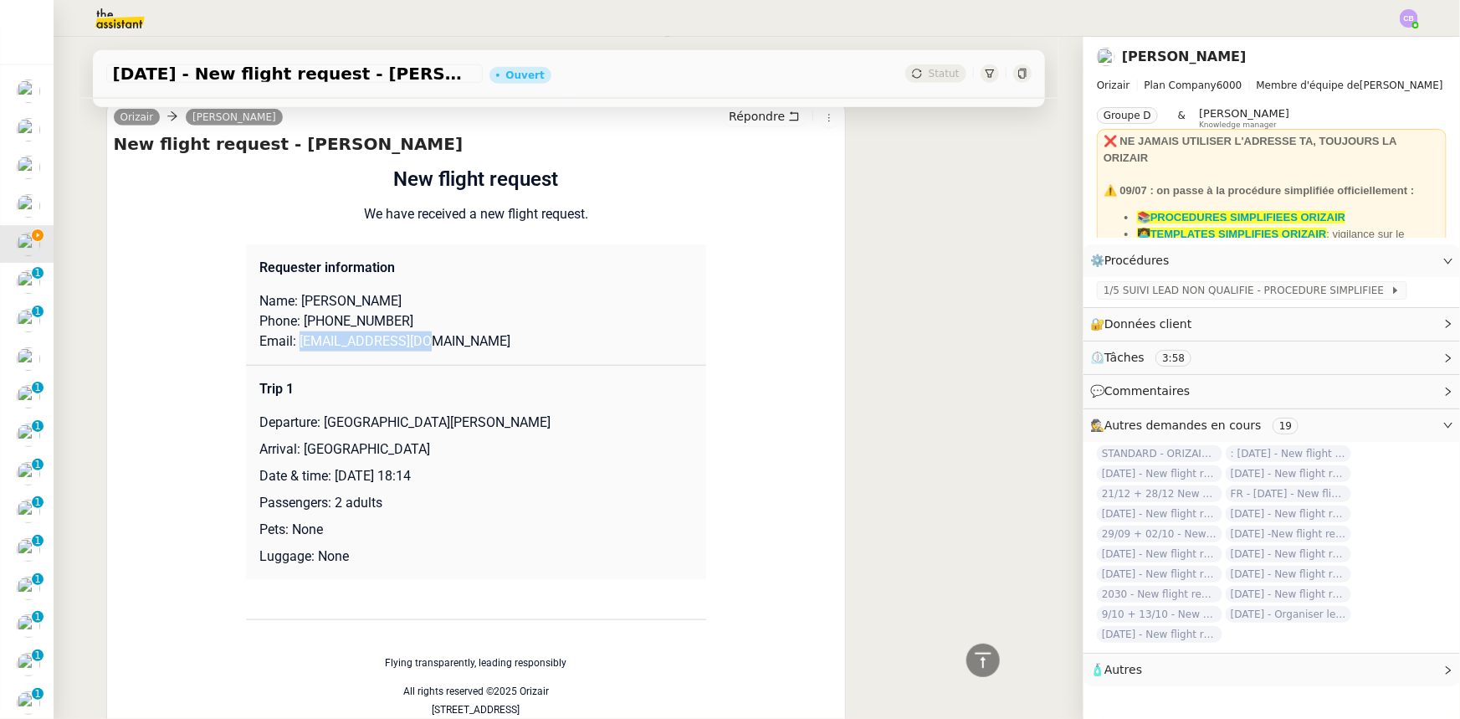
drag, startPoint x: 417, startPoint y: 345, endPoint x: 288, endPoint y: 346, distance: 129.7
click at [288, 346] on p "Email: johnsmith@mail.com" at bounding box center [475, 341] width 433 height 20
copy p "johnsmith@mail.com"
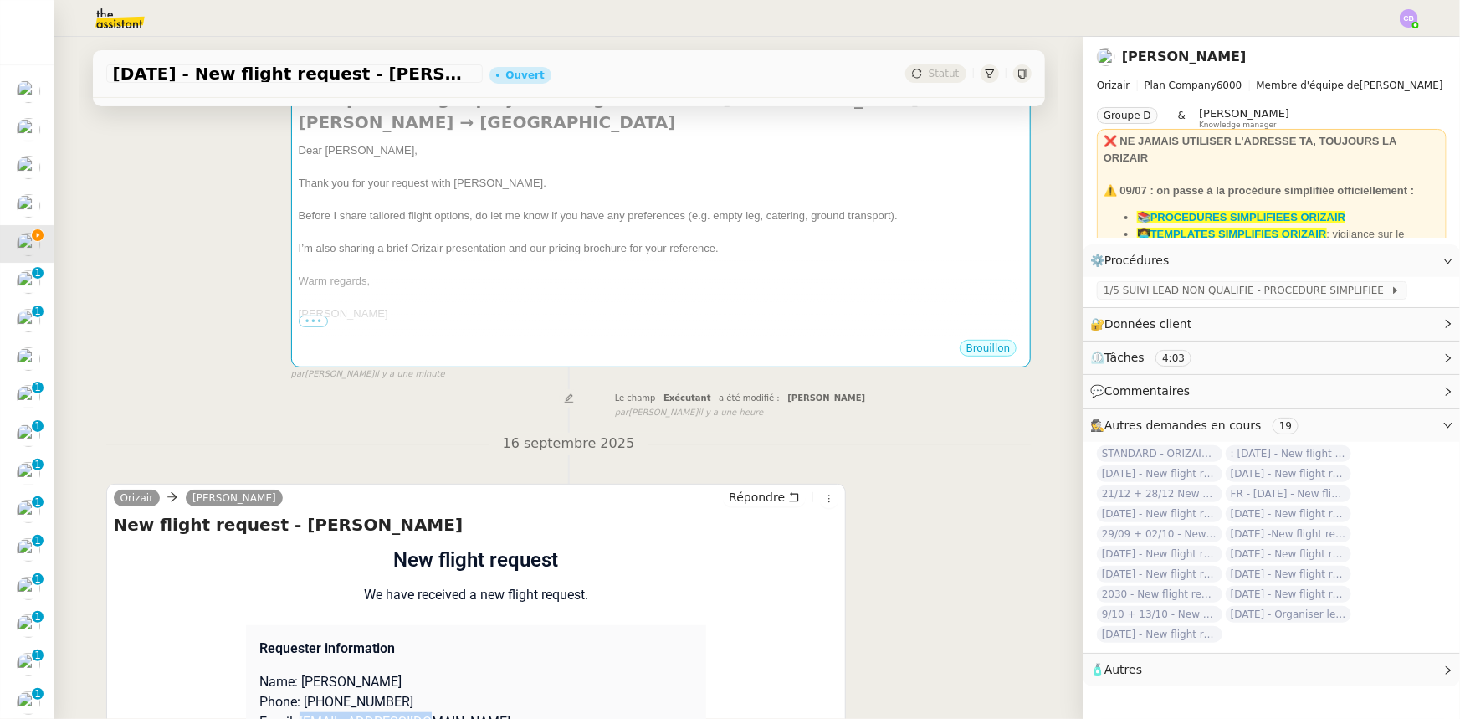
scroll to position [0, 0]
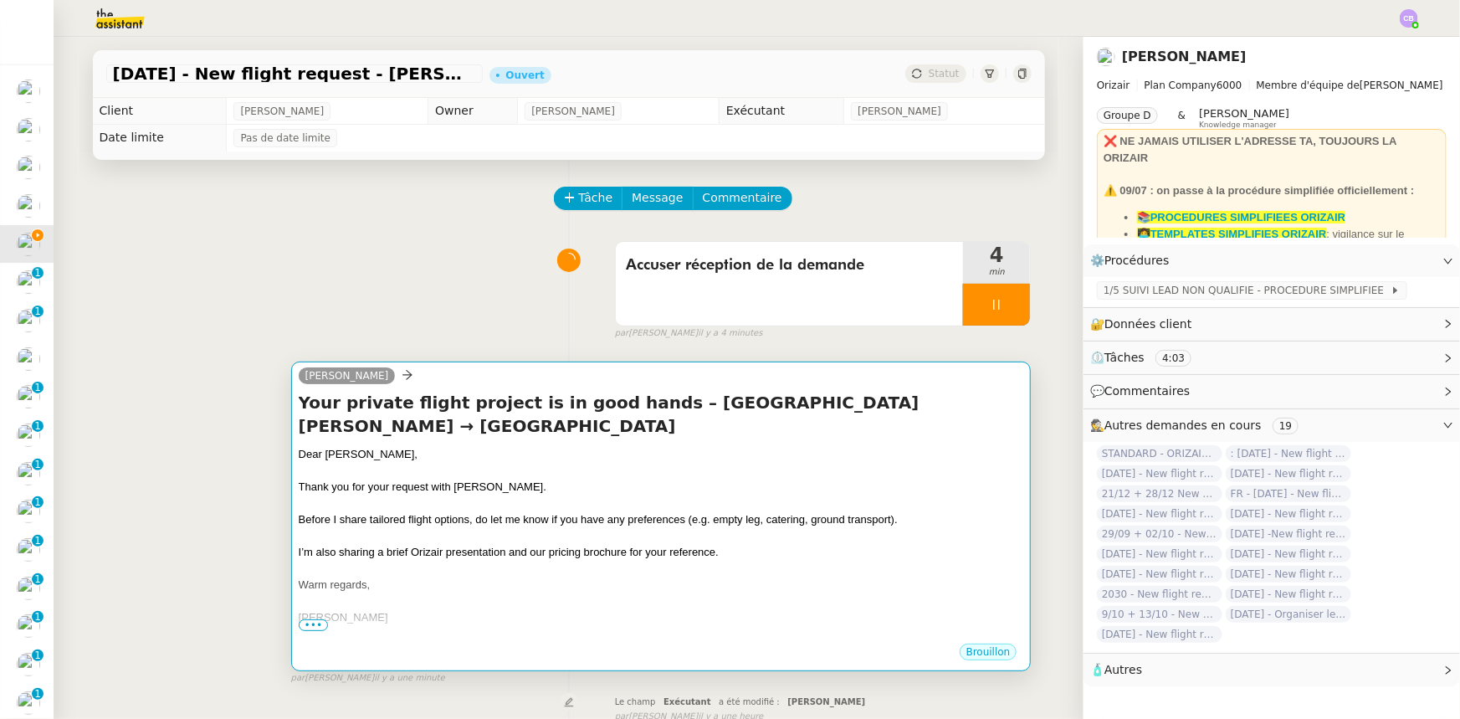
click at [580, 444] on div "Dear Mr. Smith," at bounding box center [661, 454] width 725 height 17
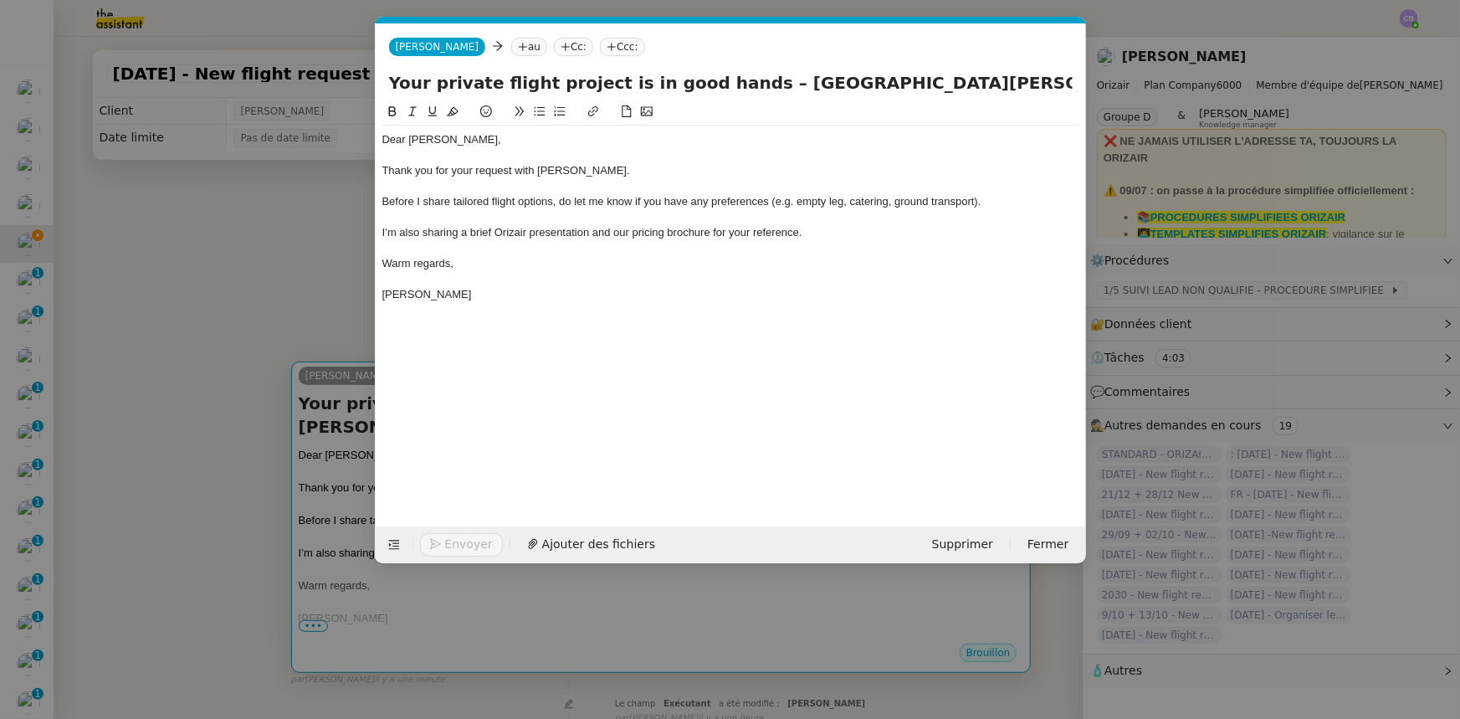
scroll to position [0, 108]
click at [511, 47] on nz-tag "au" at bounding box center [529, 47] width 36 height 18
paste input "johnsmith@mail.com"
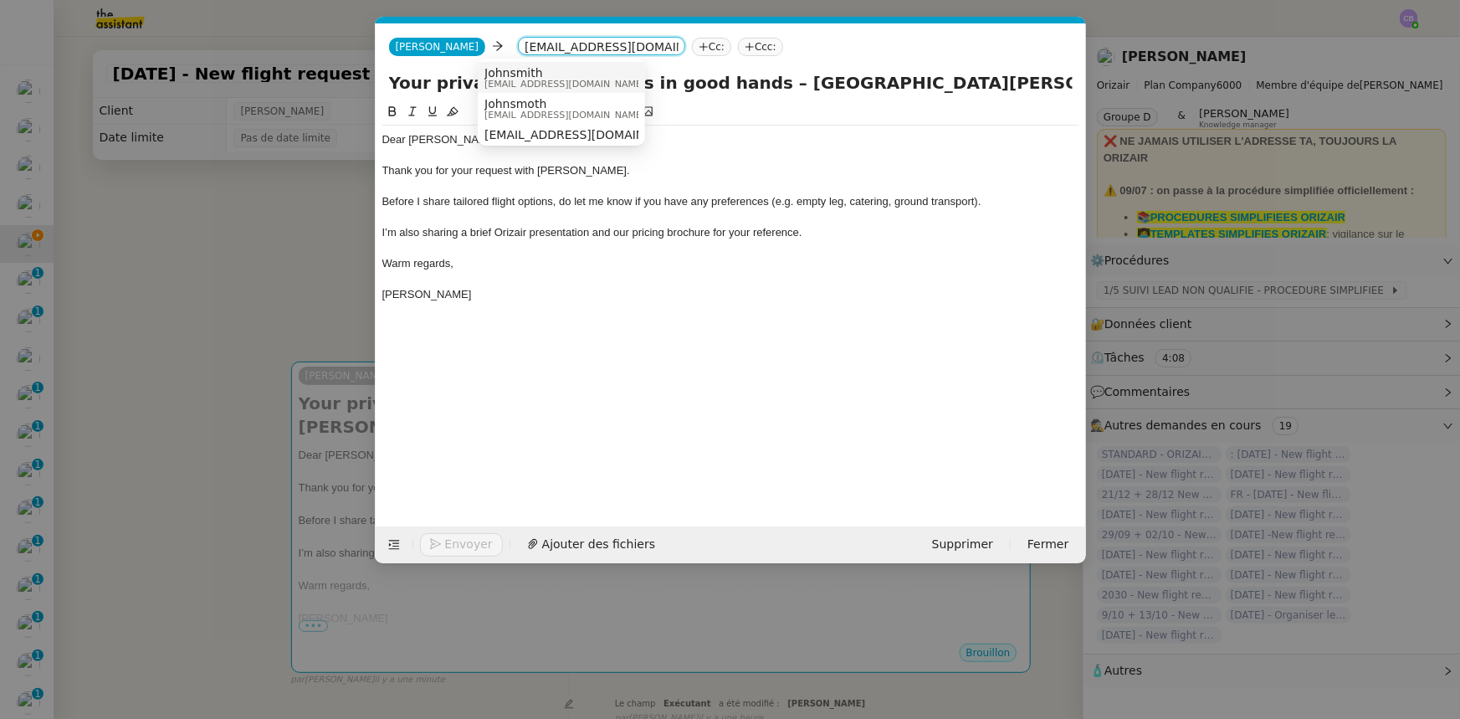
type input "johnsmith@mail.com"
click at [550, 84] on span "johnsmith@gmail.com" at bounding box center [564, 83] width 161 height 9
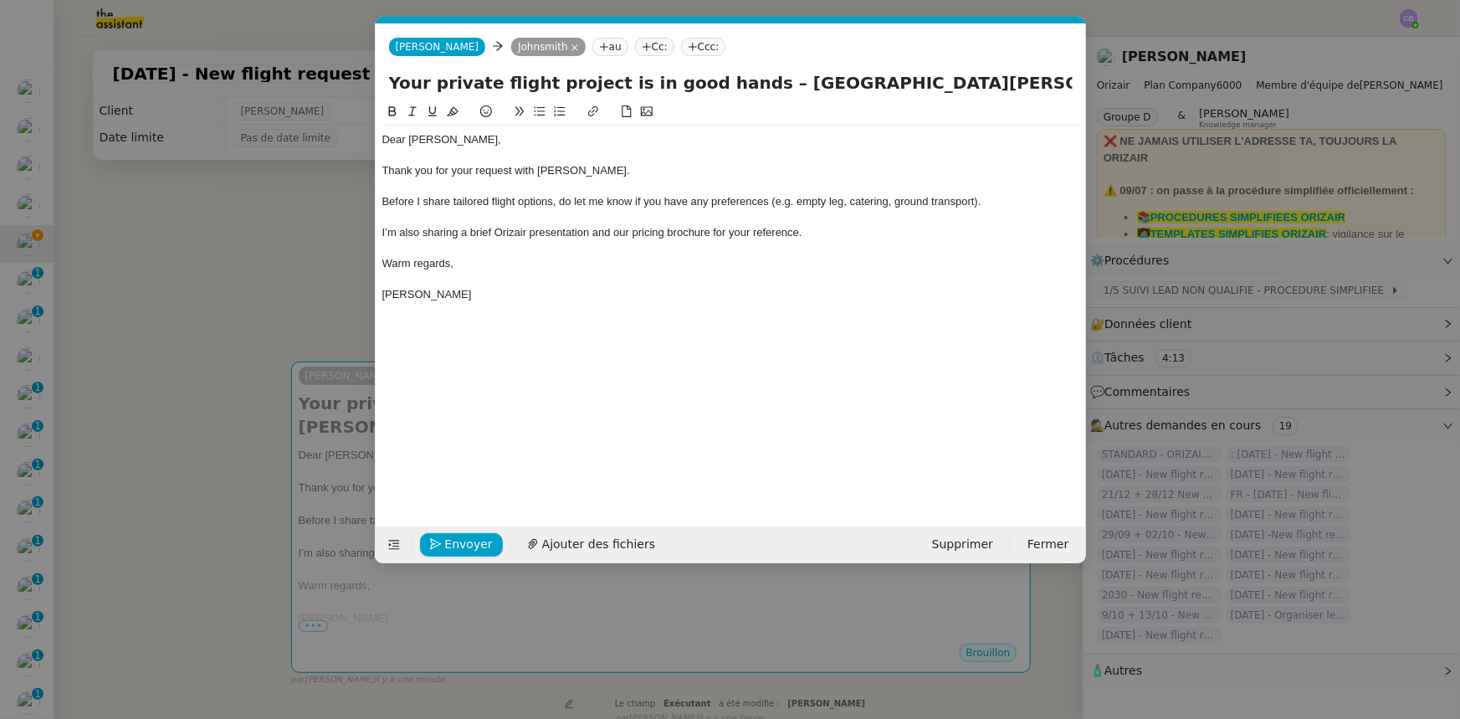
click at [681, 42] on nz-tag "Ccc:" at bounding box center [703, 47] width 45 height 18
type input "[PERSON_NAME]"
click at [731, 82] on div "Louis Frei louis@orizair.com" at bounding box center [777, 77] width 250 height 23
click at [813, 234] on div "I’m also sharing a brief Orizair presentation and our pricing brochure for your…" at bounding box center [730, 232] width 697 height 15
click at [586, 444] on span "Ajouter des fichiers" at bounding box center [598, 544] width 113 height 19
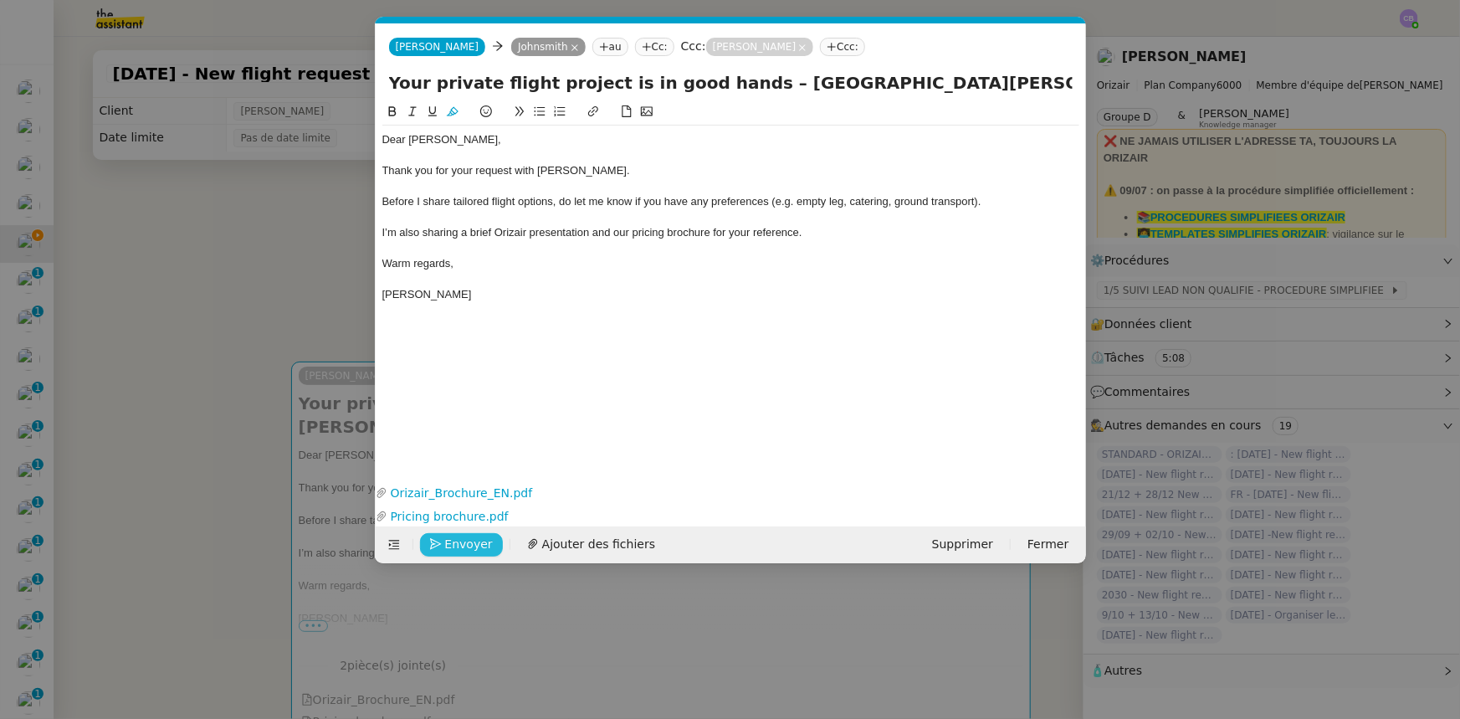
click at [469, 444] on span "Envoyer" at bounding box center [469, 544] width 48 height 19
click at [469, 444] on span "Confirmer l'envoi" at bounding box center [495, 544] width 100 height 19
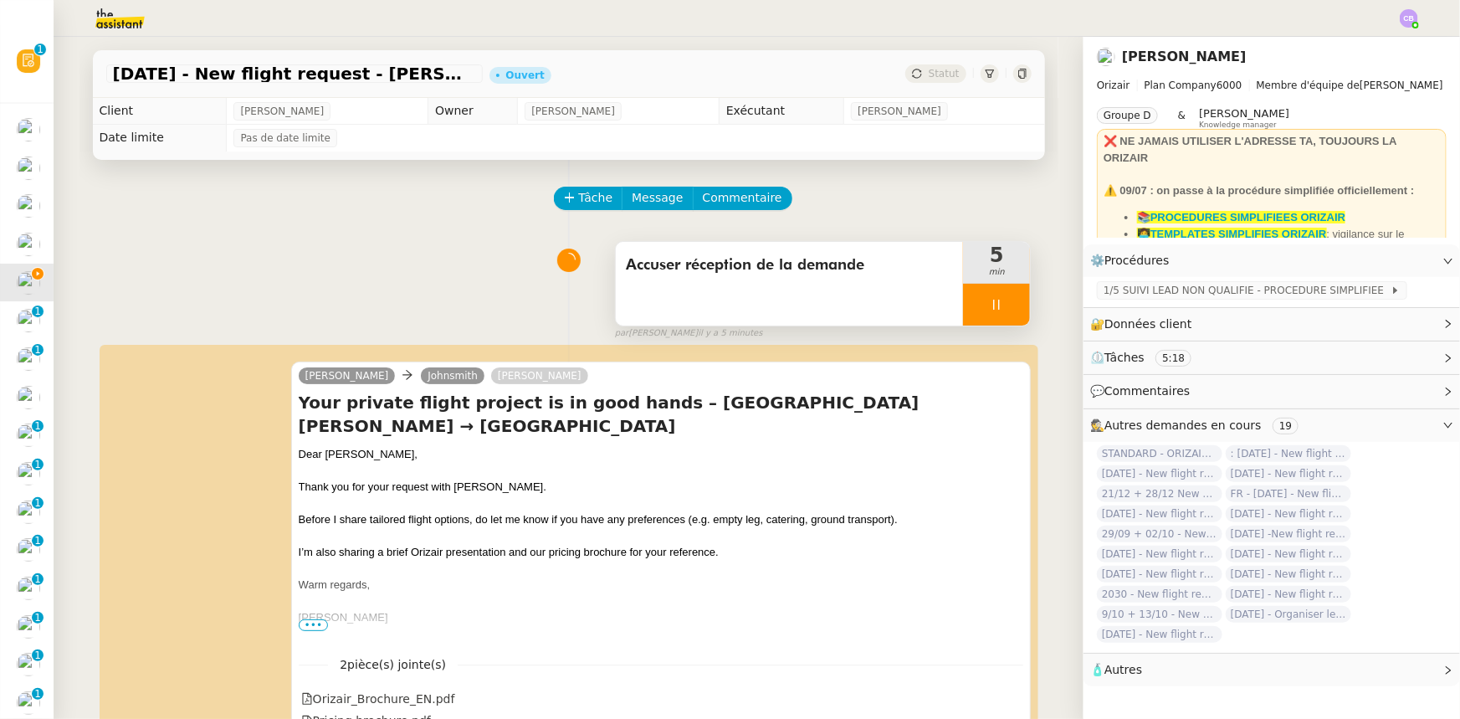
click at [963, 306] on div at bounding box center [996, 305] width 67 height 42
click at [972, 316] on button at bounding box center [1012, 305] width 33 height 42
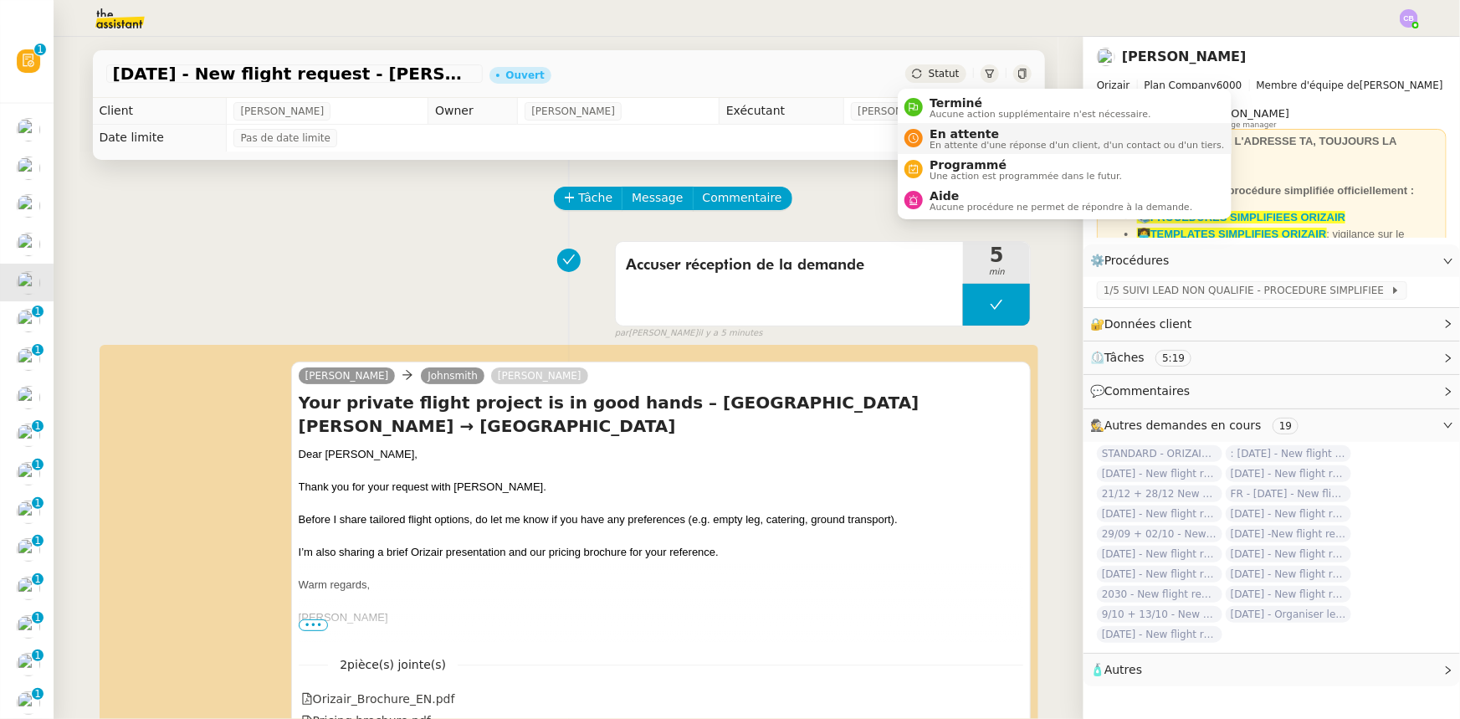
click at [955, 136] on span "En attente" at bounding box center [1076, 133] width 294 height 13
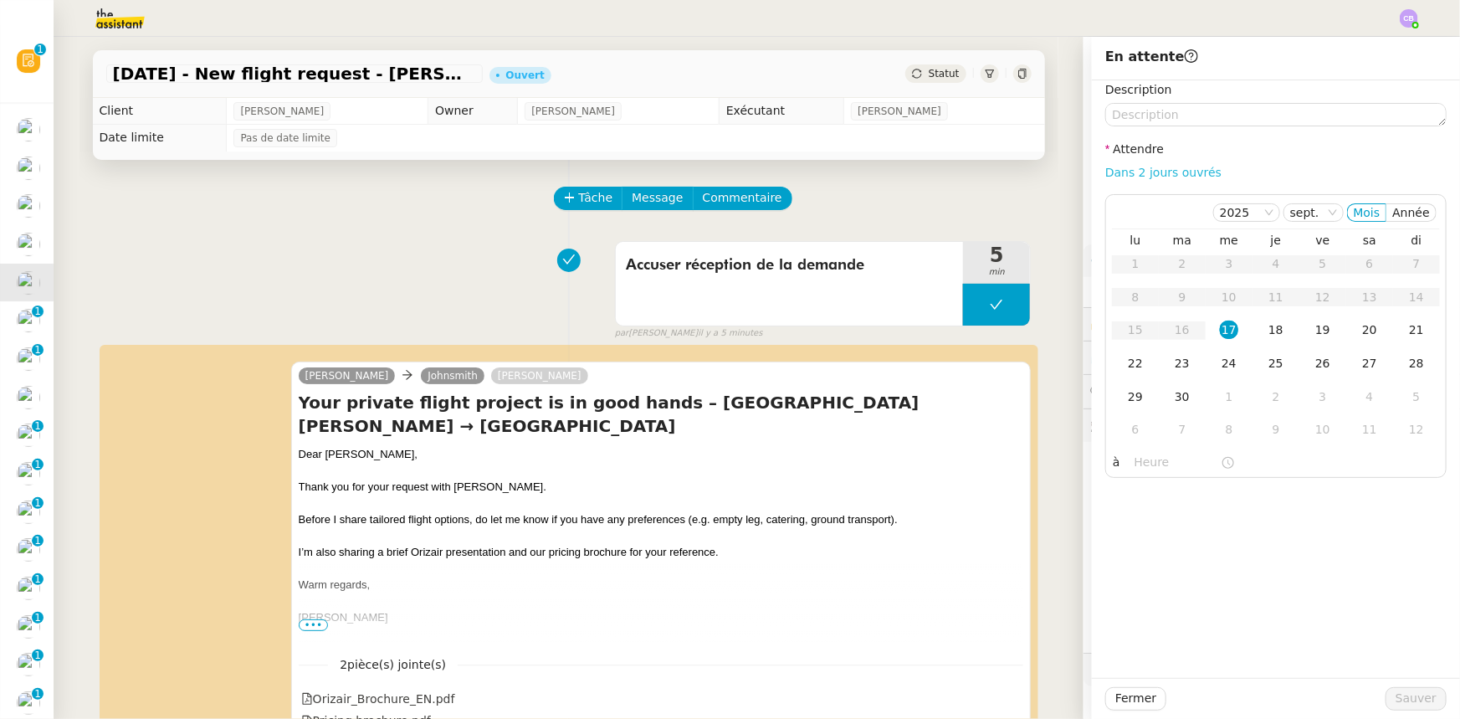
click at [972, 174] on link "Dans 2 jours ouvrés" at bounding box center [1163, 172] width 116 height 13
type input "07:00"
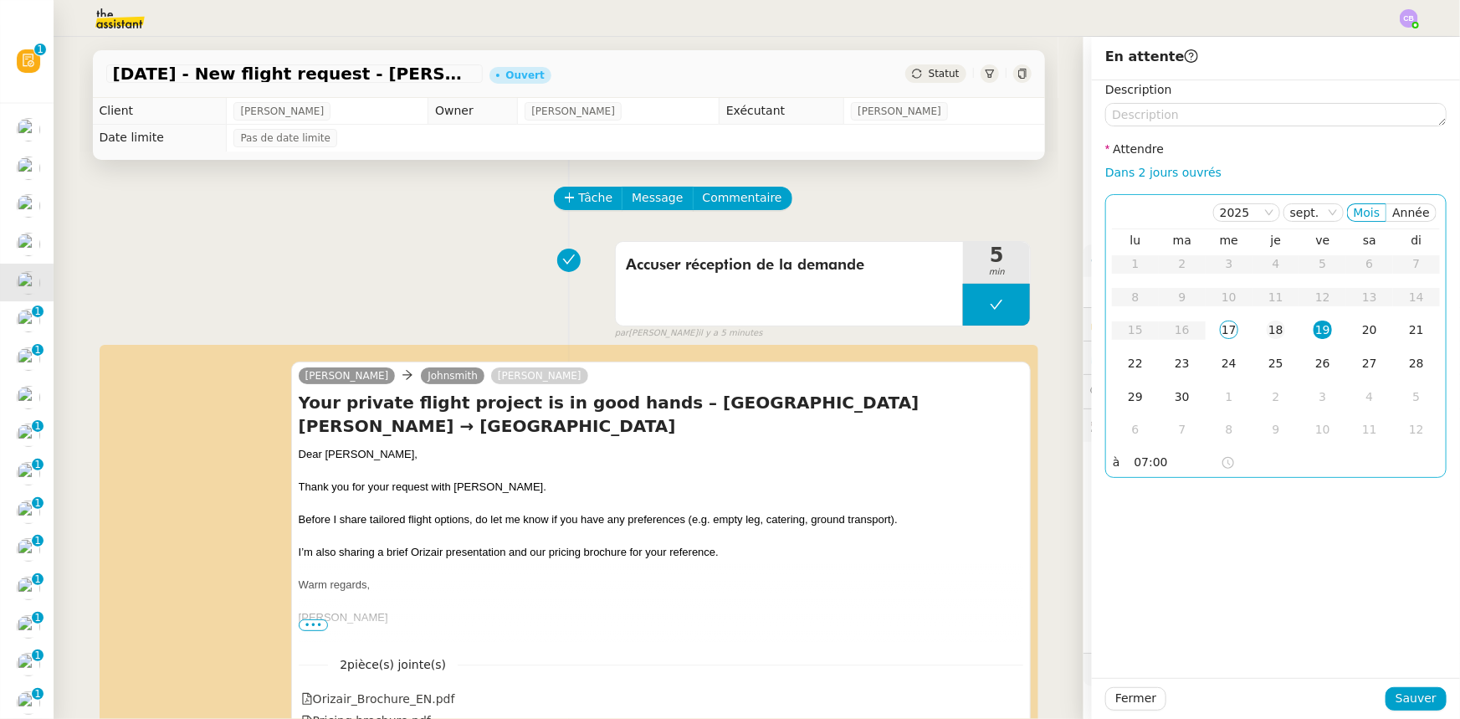
click at [972, 334] on div "18" at bounding box center [1276, 329] width 18 height 18
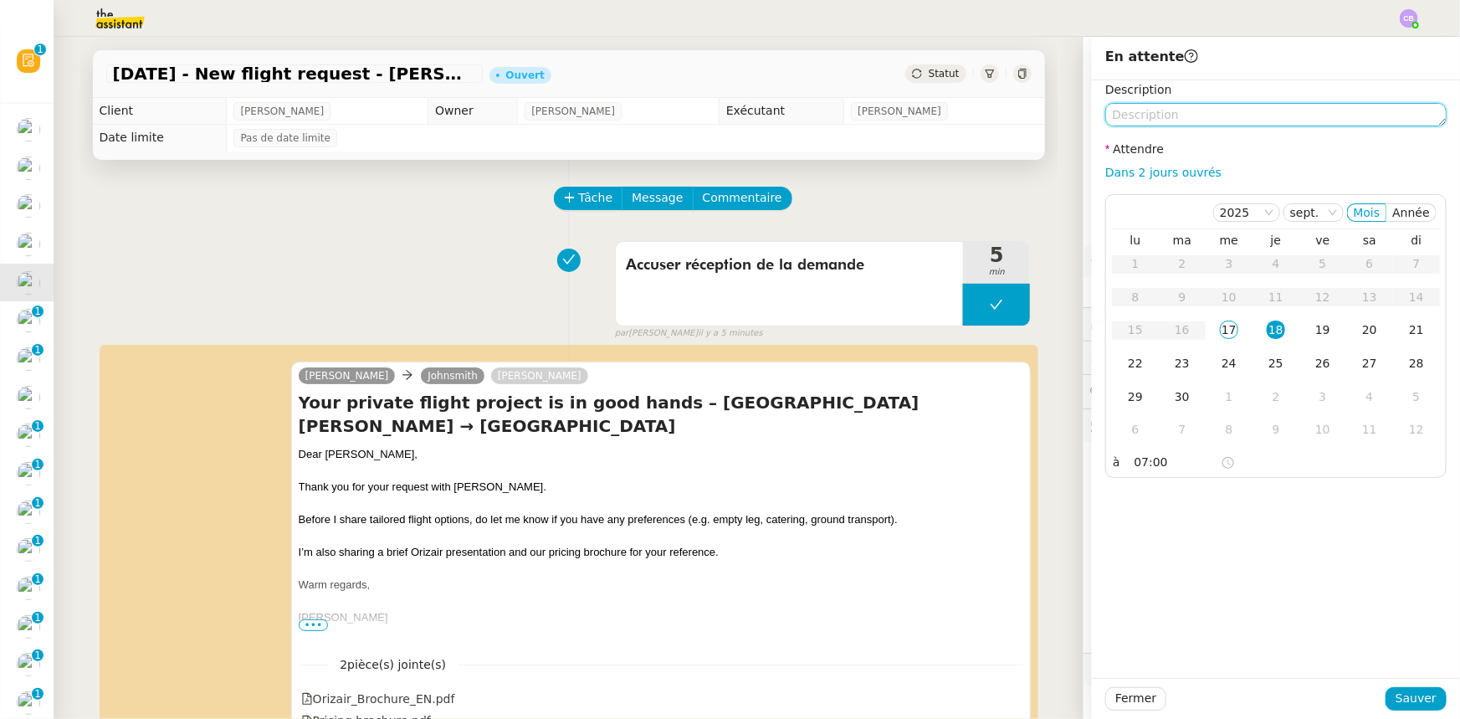
click at [972, 117] on textarea at bounding box center [1275, 114] width 341 height 23
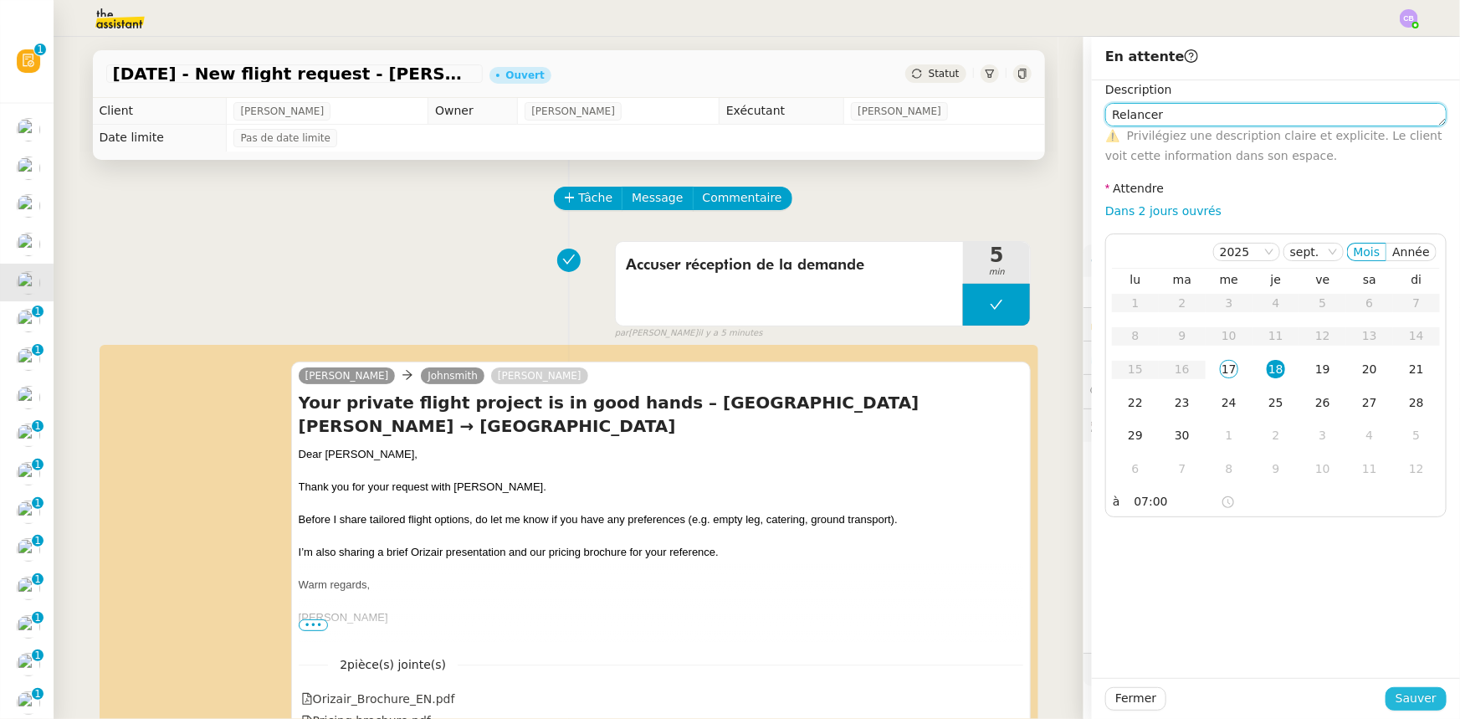
type textarea "Relancer"
click at [972, 444] on span "Sauver" at bounding box center [1415, 698] width 41 height 19
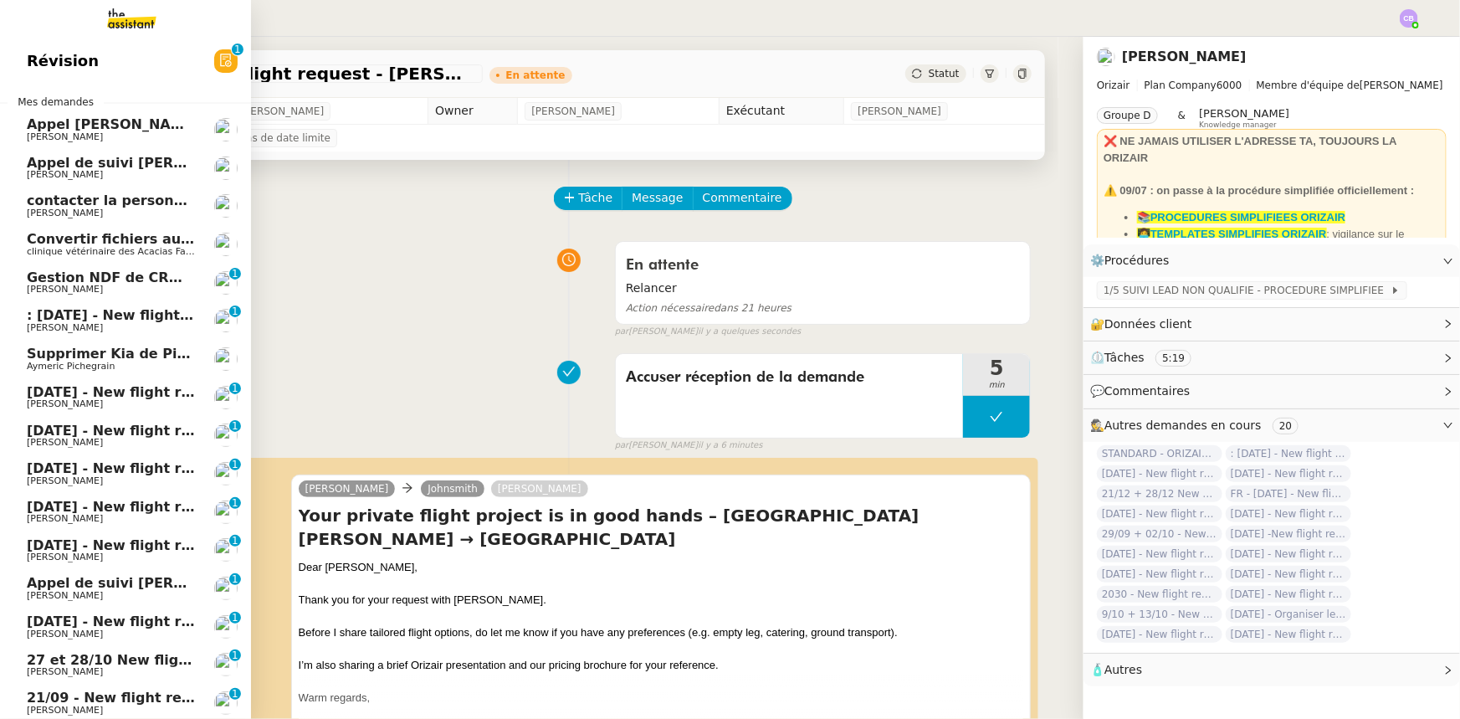
click at [109, 312] on span ": [DATE] - New flight request - [PERSON_NAME]" at bounding box center [205, 315] width 356 height 16
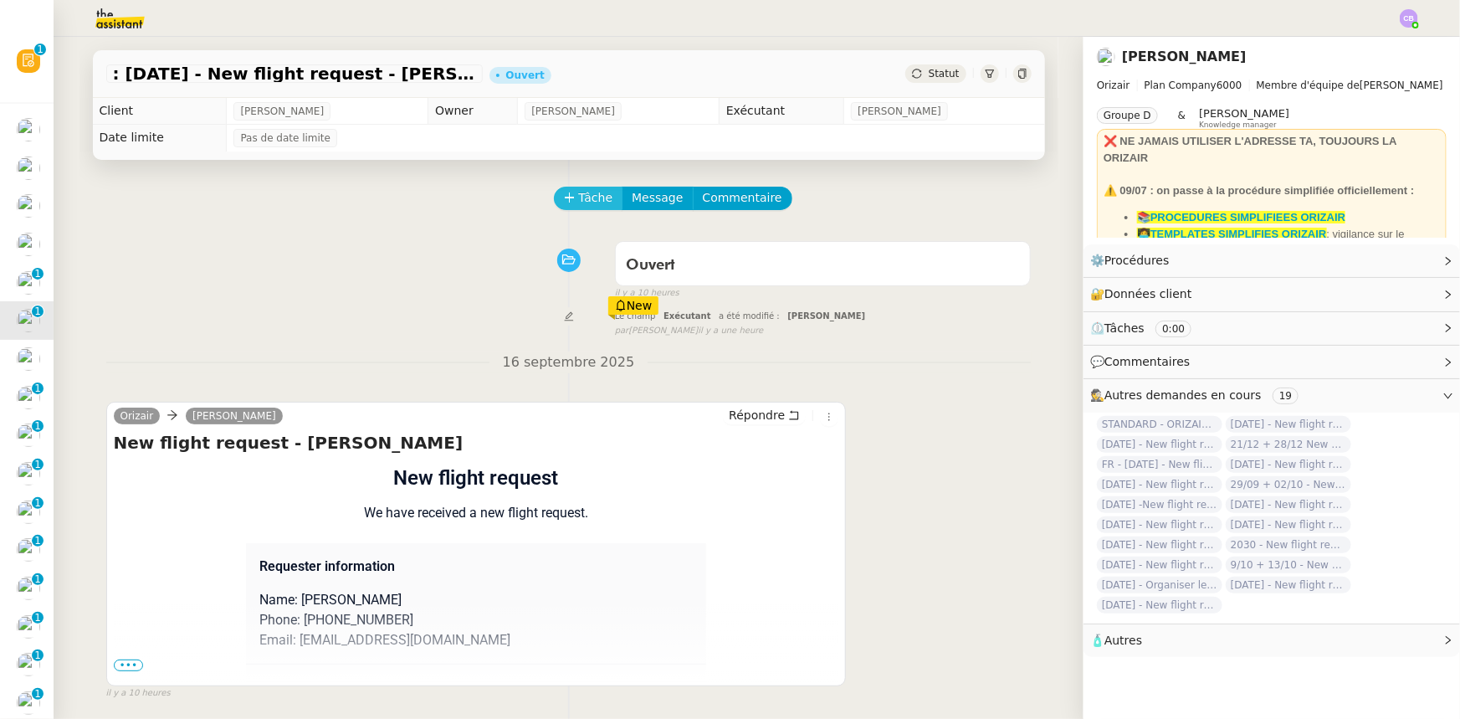
click at [579, 192] on span "Tâche" at bounding box center [596, 197] width 34 height 19
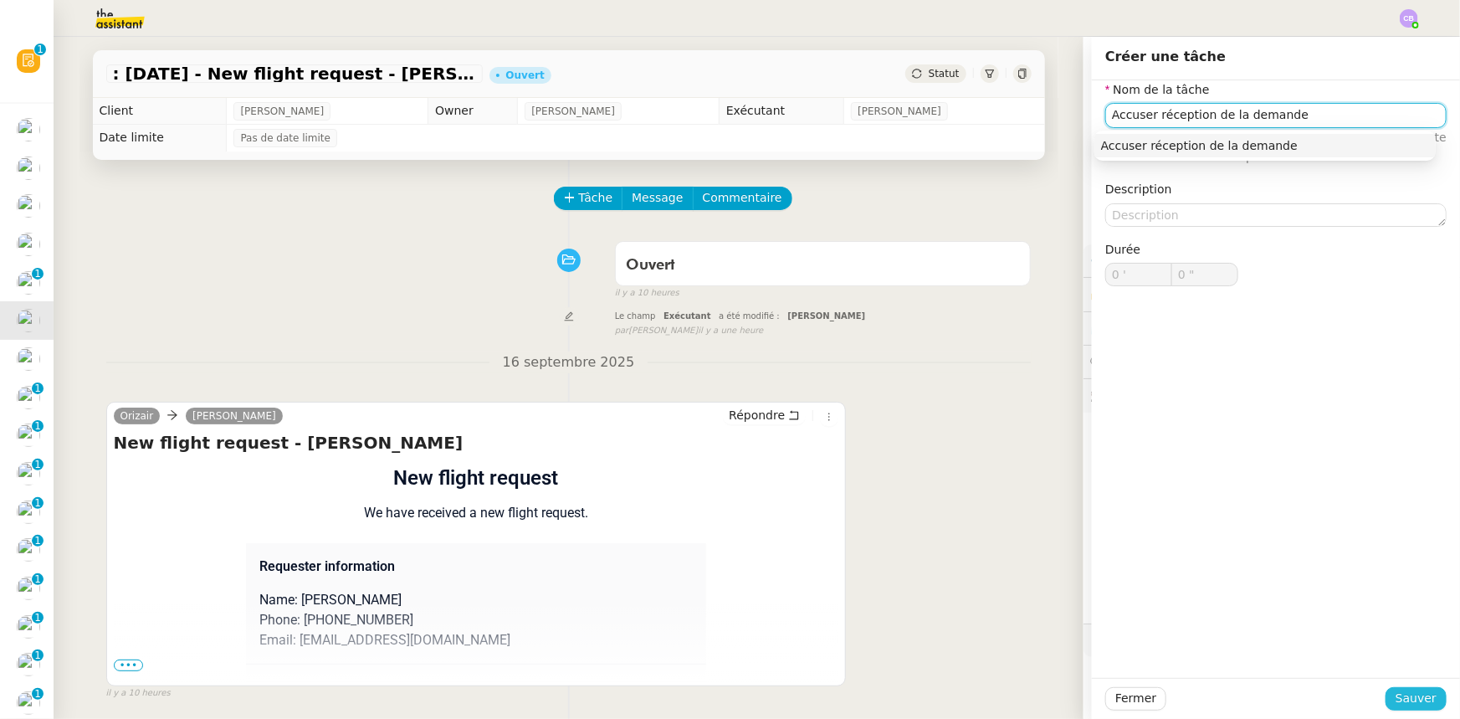
type input "Accuser réception de la demande"
click at [972, 444] on span "Sauver" at bounding box center [1415, 698] width 41 height 19
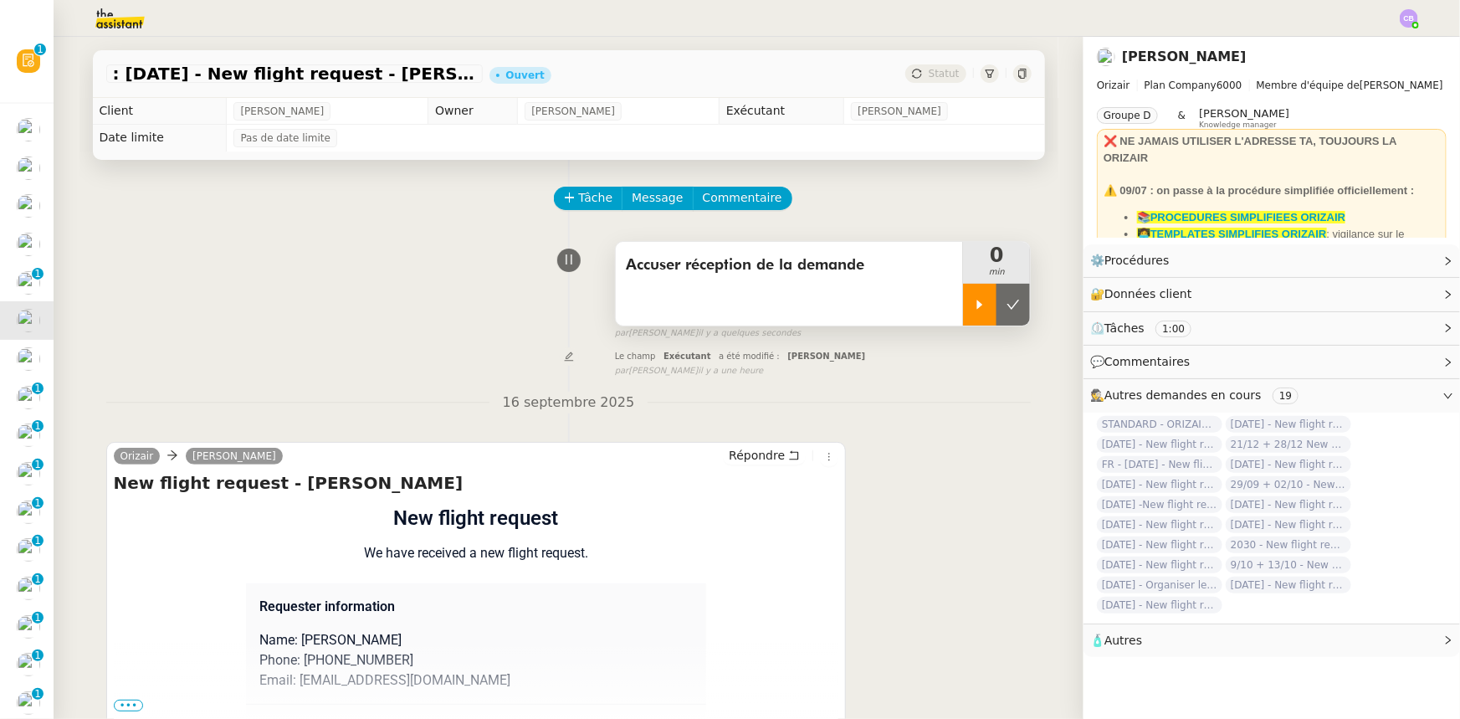
click at [972, 302] on icon at bounding box center [979, 304] width 13 height 13
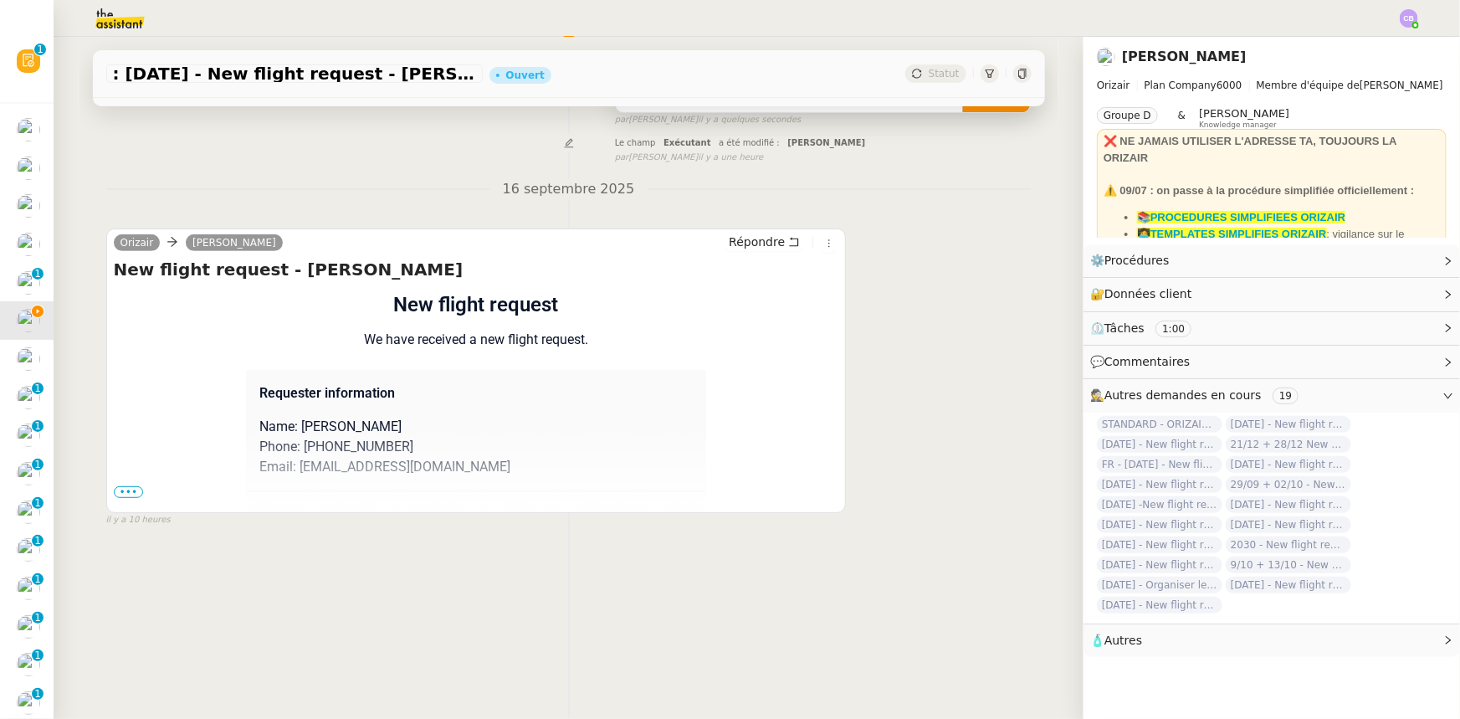
scroll to position [223, 0]
click at [125, 444] on span "•••" at bounding box center [129, 492] width 30 height 12
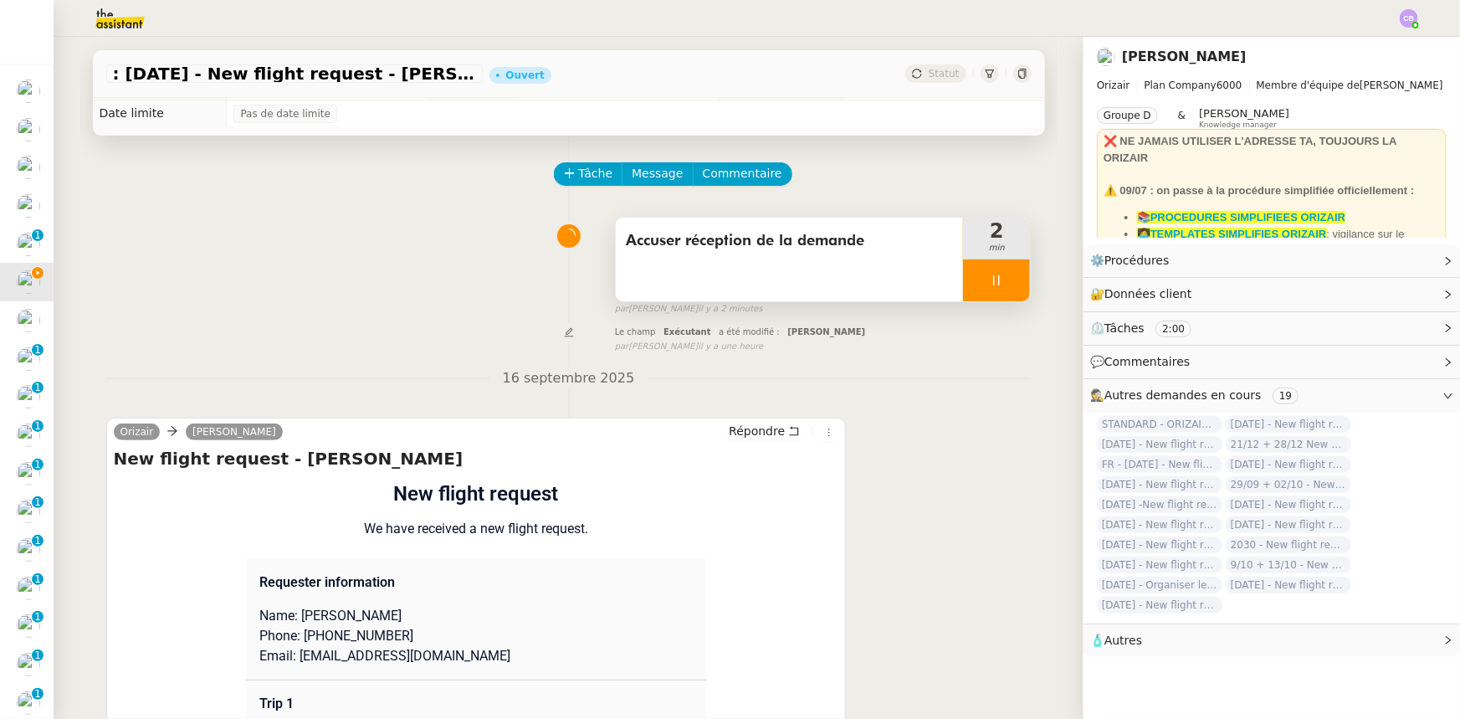
scroll to position [0, 0]
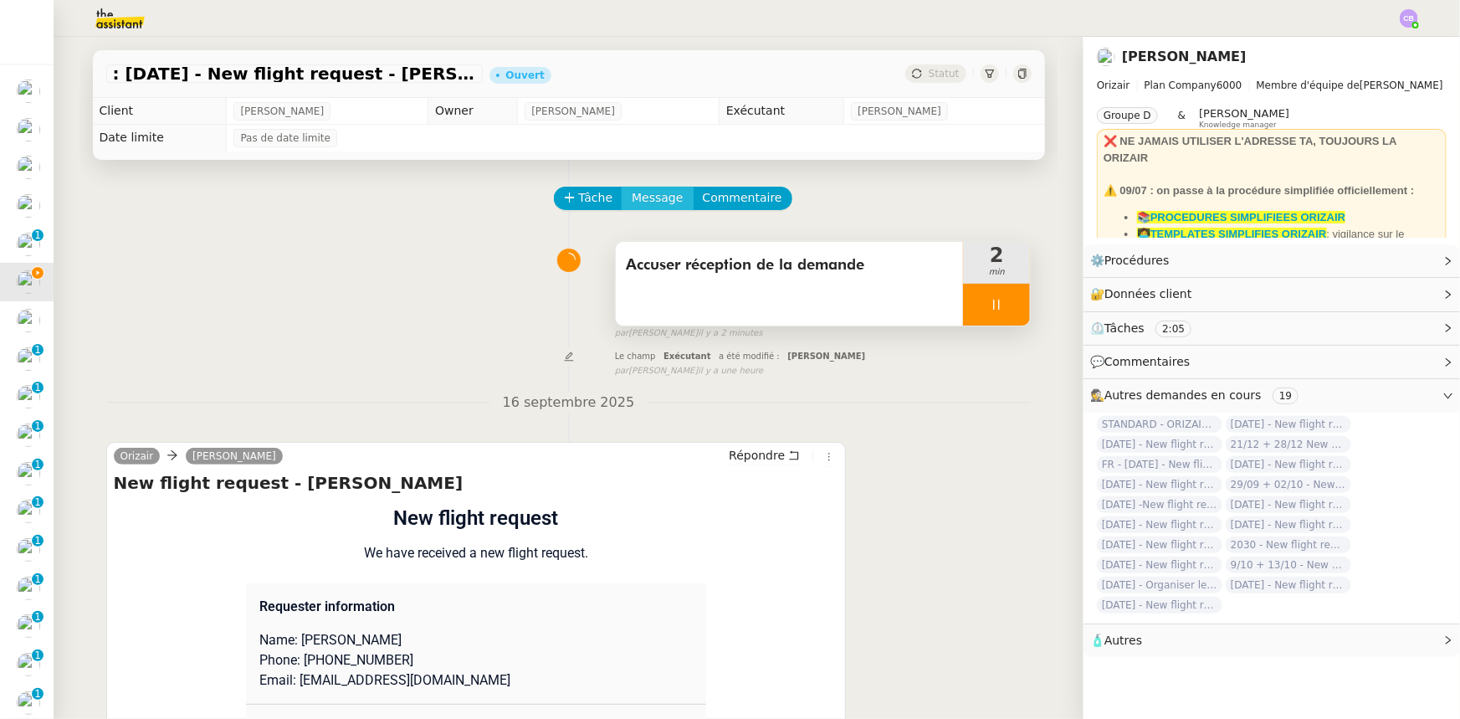
click at [643, 201] on span "Message" at bounding box center [657, 197] width 51 height 19
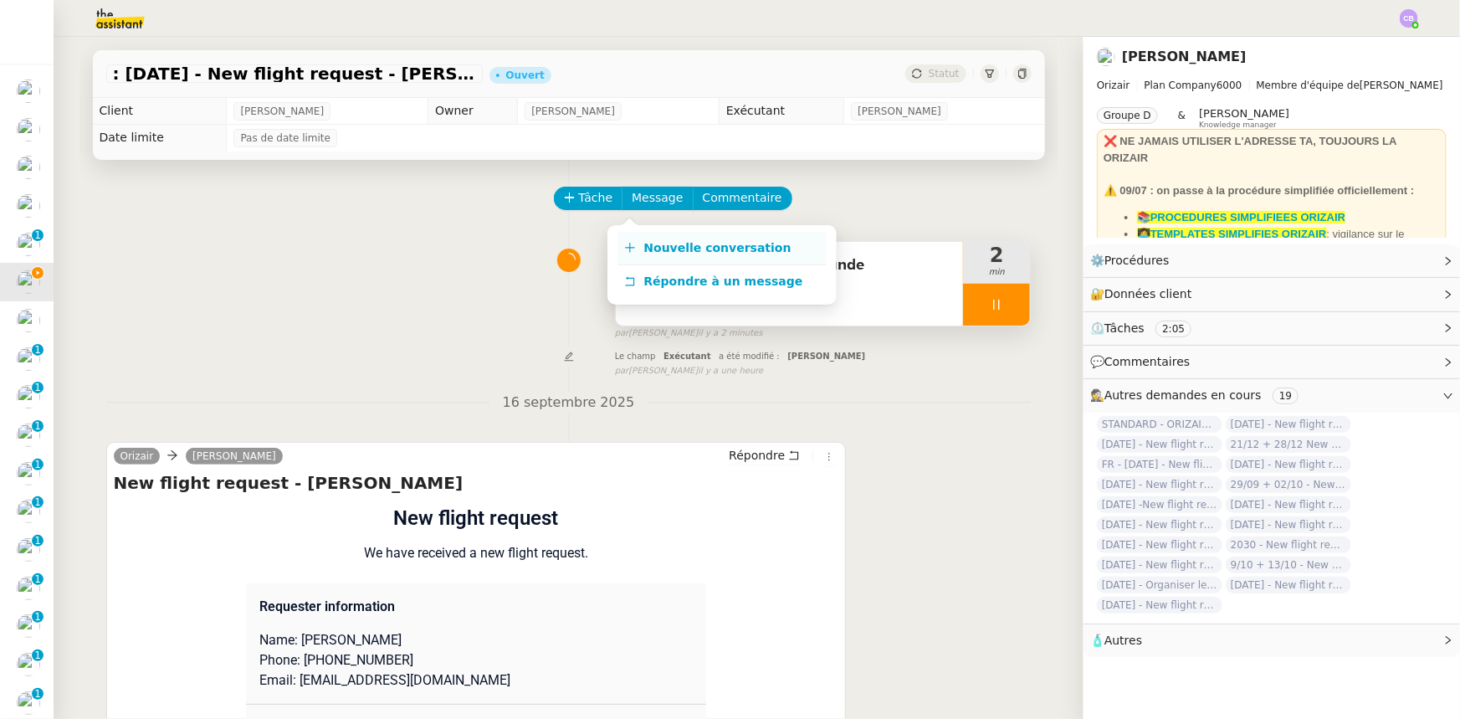
click at [660, 246] on span "Nouvelle conversation" at bounding box center [717, 247] width 147 height 13
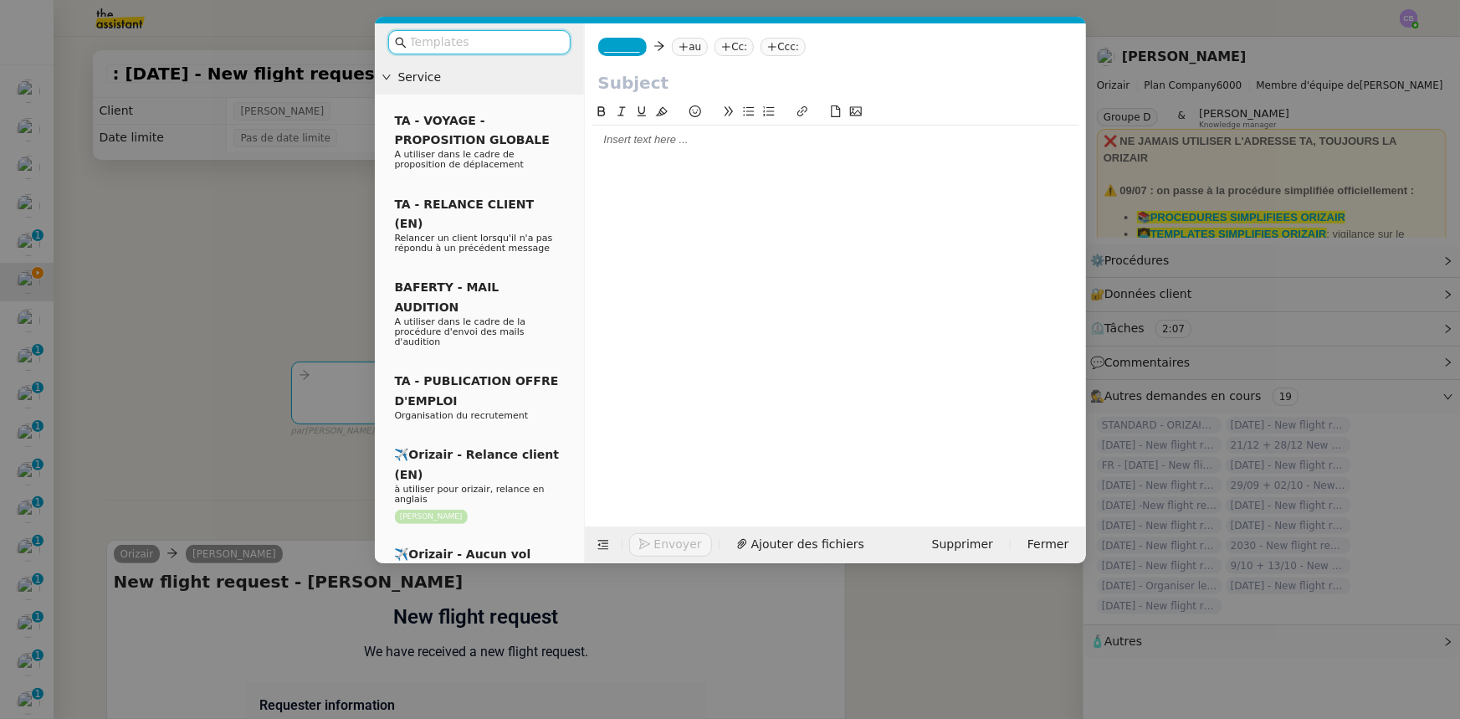
click at [505, 44] on input "text" at bounding box center [485, 42] width 151 height 19
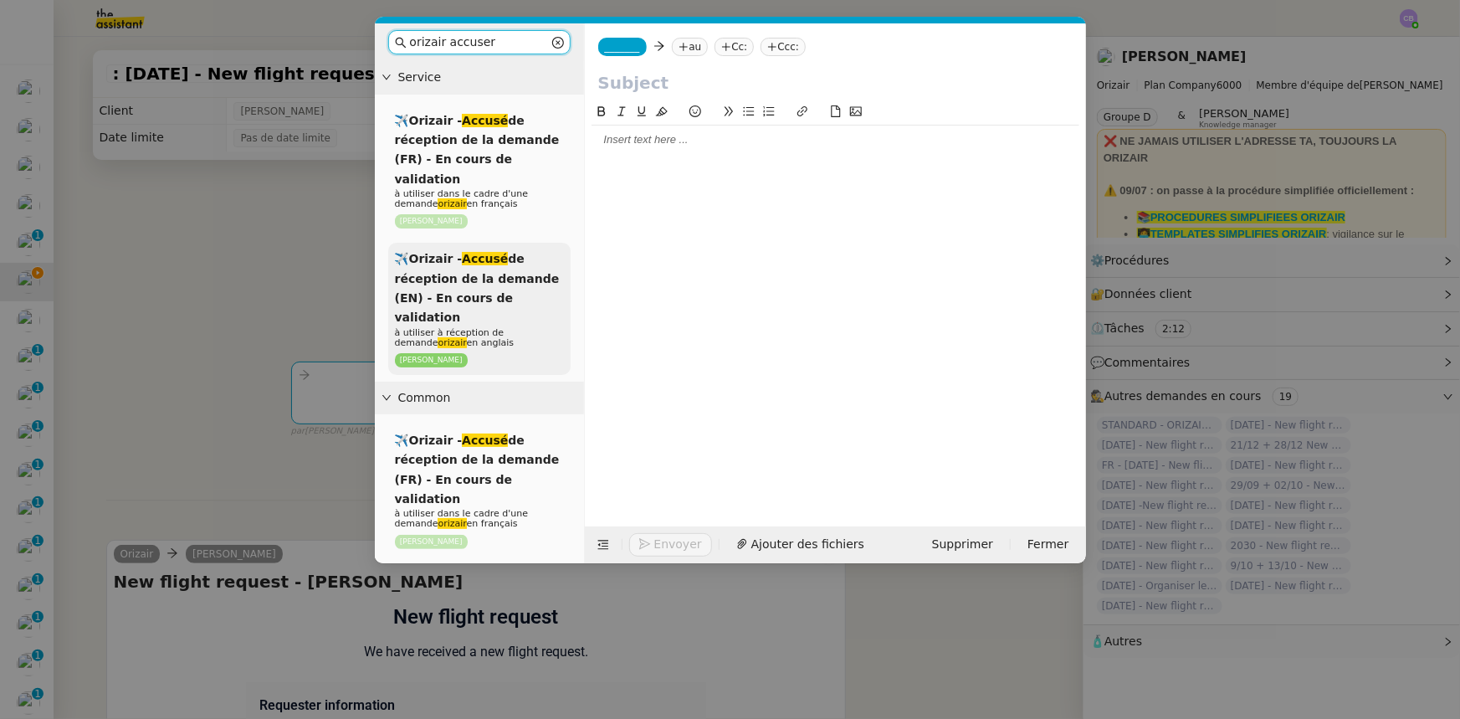
type input "orizair accuser"
click at [452, 327] on span "à utiliser à réception de demande orizair en anglais" at bounding box center [455, 337] width 120 height 21
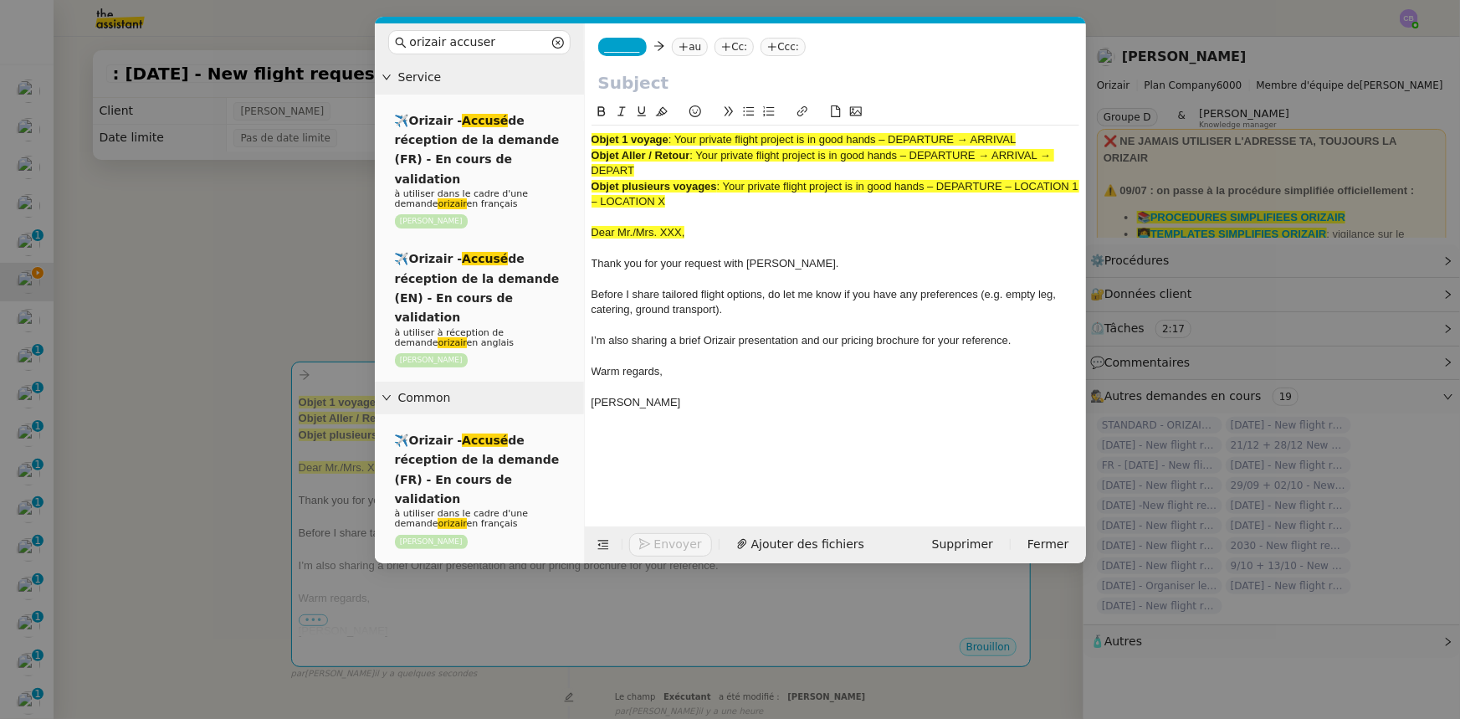
click at [259, 264] on nz-modal-container "orizair accuser Service ✈️Orizair - Accusé de réception de la demande (FR) - En…" at bounding box center [730, 359] width 1460 height 719
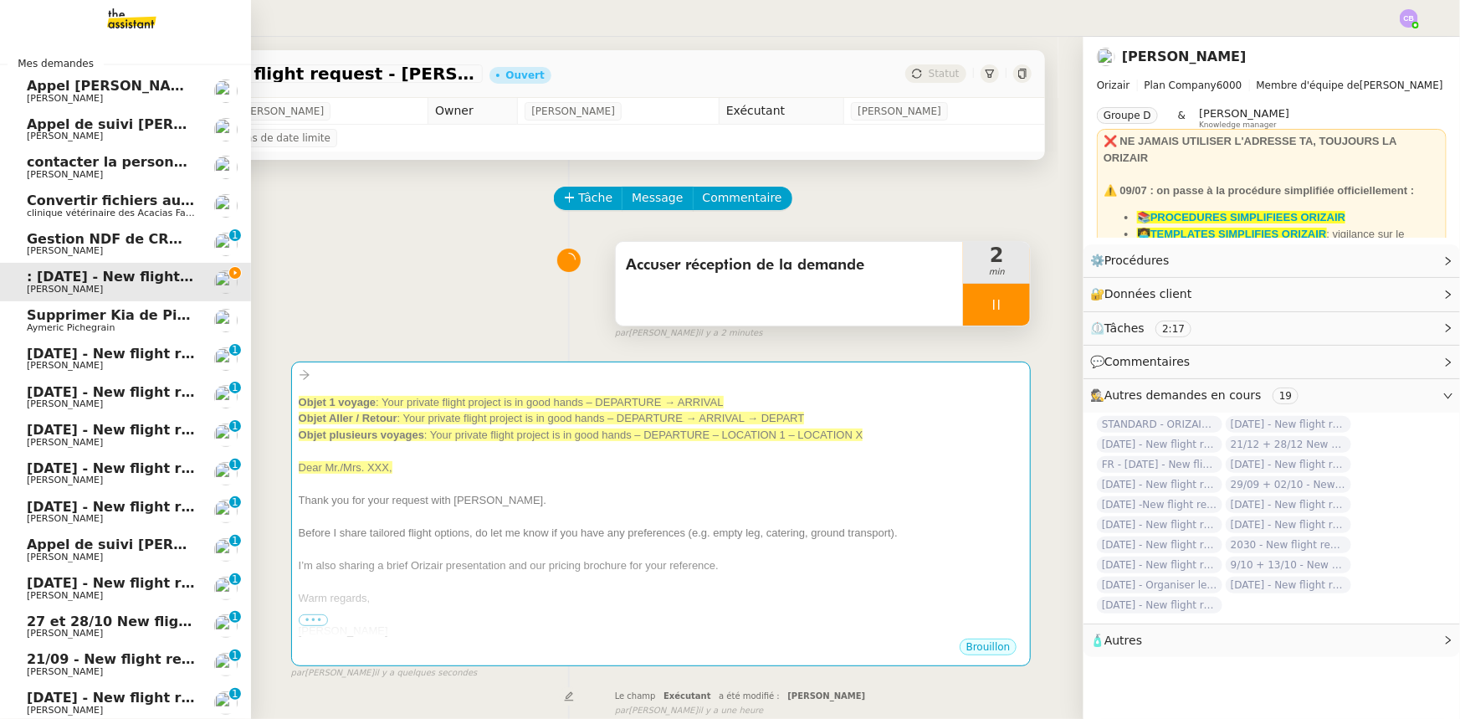
click at [42, 319] on span "Supprimer Kia de Pipedrive" at bounding box center [130, 315] width 207 height 16
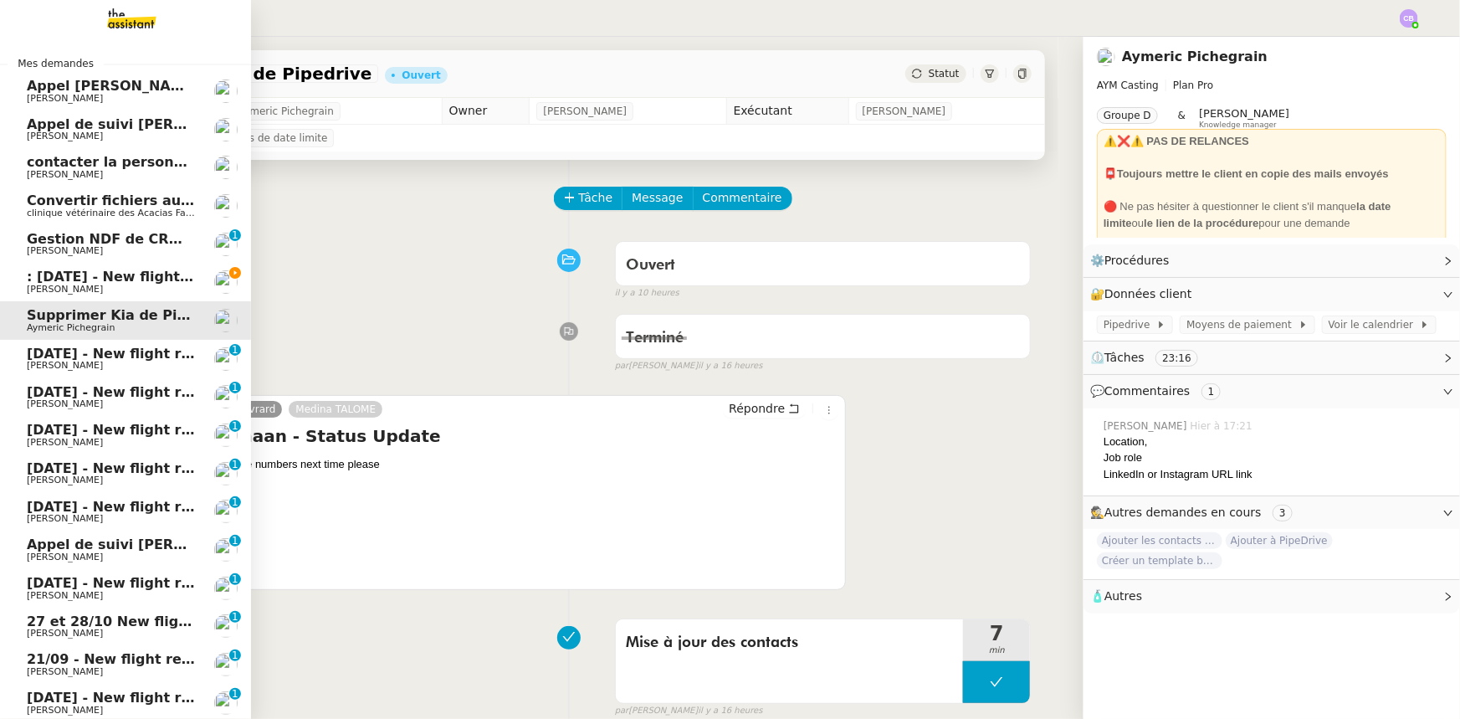
click at [46, 279] on span ": [DATE] - New flight request - [PERSON_NAME]" at bounding box center [205, 277] width 356 height 16
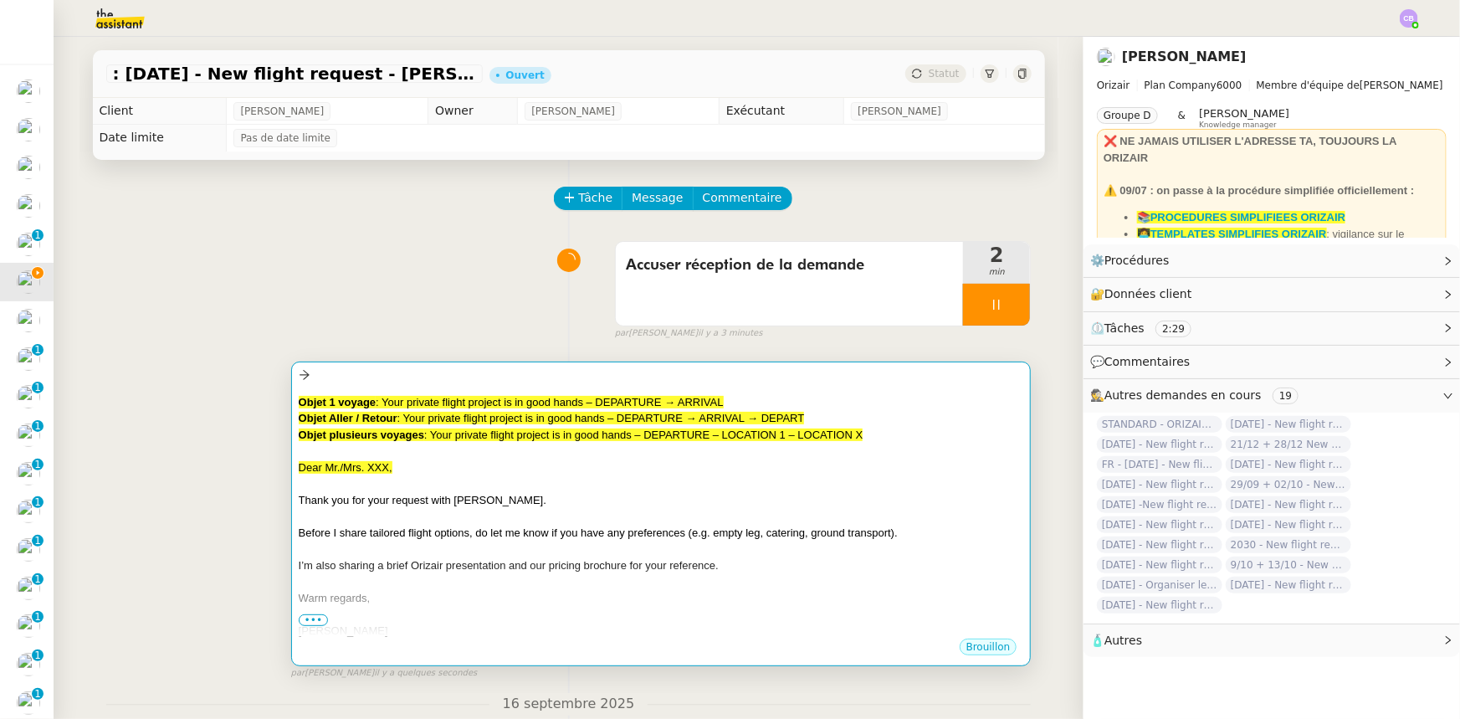
click at [544, 444] on div "Thank you for your request with [PERSON_NAME]." at bounding box center [661, 500] width 725 height 17
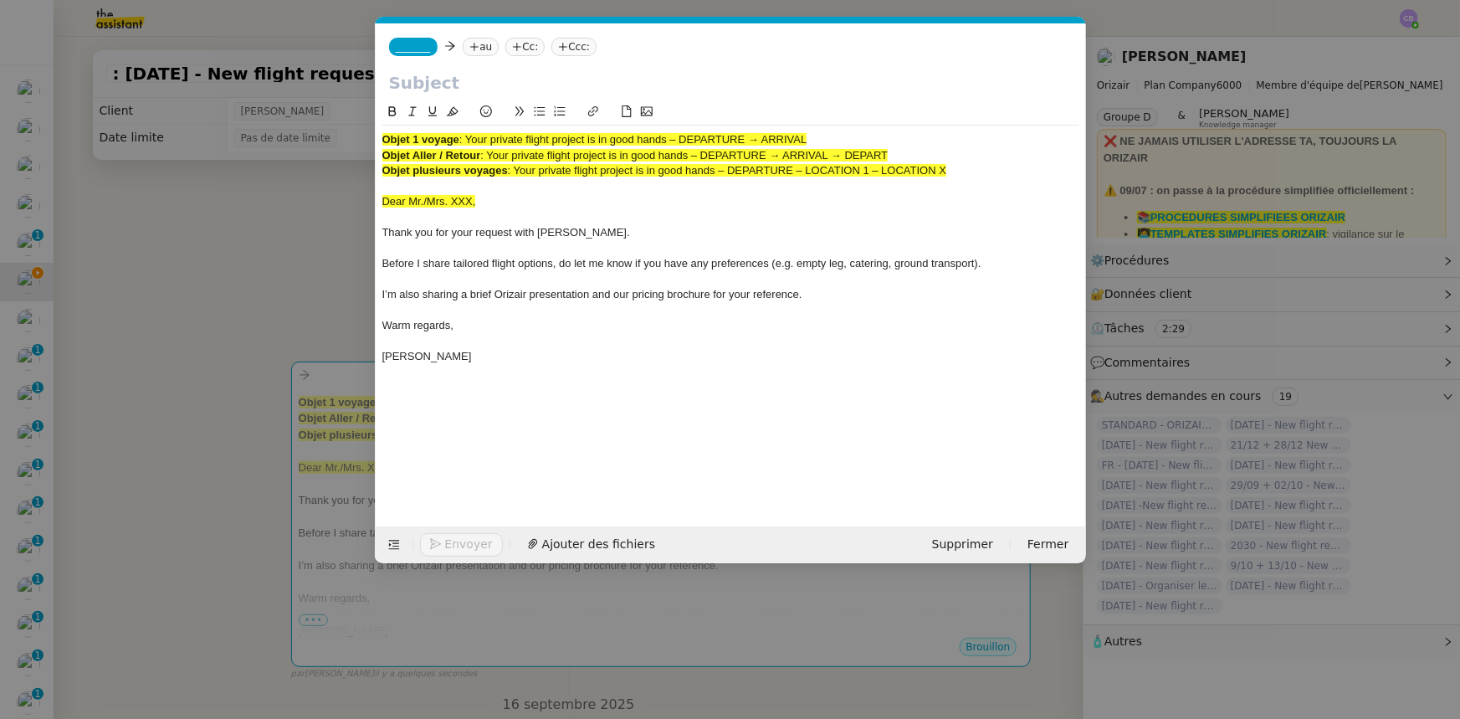
scroll to position [0, 35]
drag, startPoint x: 814, startPoint y: 136, endPoint x: 470, endPoint y: 132, distance: 343.9
click at [470, 132] on div "Objet 1 voyage : Your private flight project is in good hands – DEPARTURE → ARR…" at bounding box center [730, 139] width 697 height 15
copy span "Your private flight project is in good hands – DEPARTURE → ARRIVAL"
click at [446, 81] on input "text" at bounding box center [731, 82] width 684 height 25
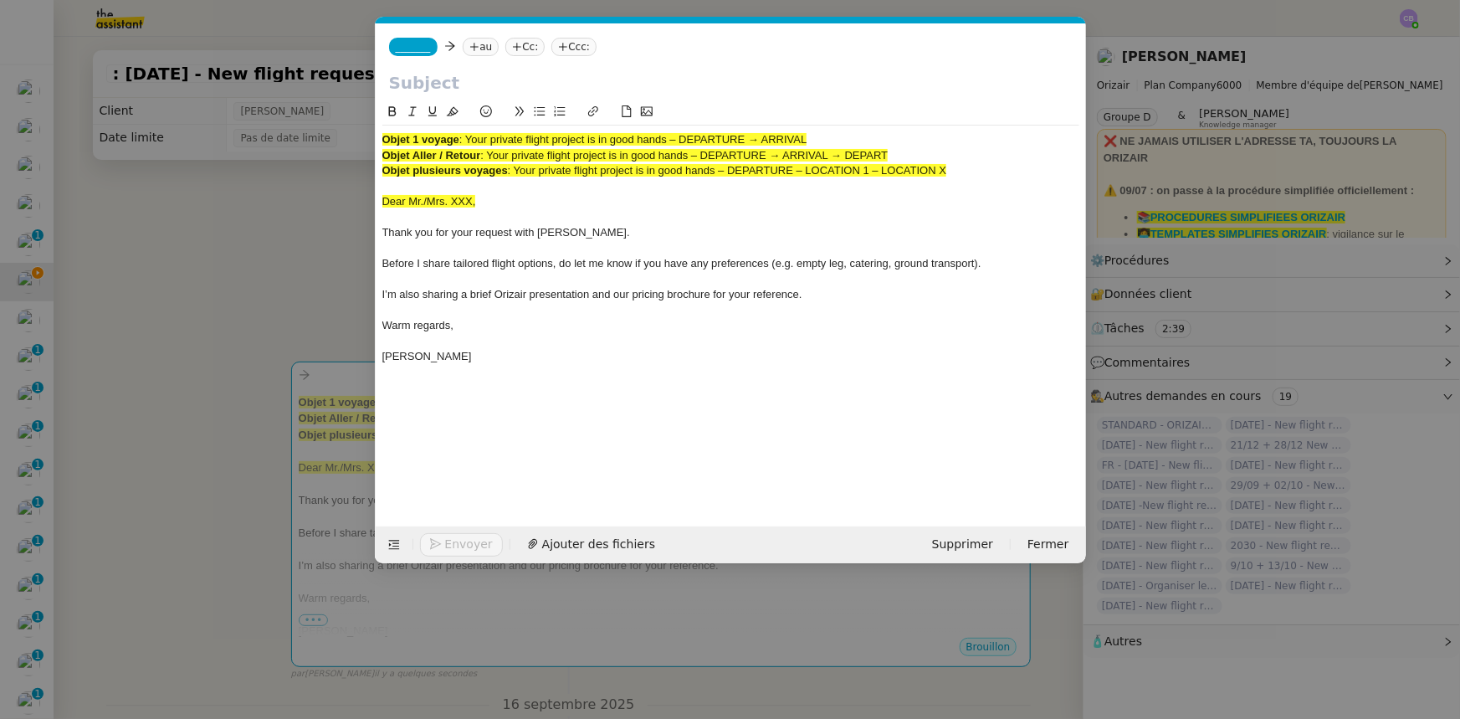
paste input "Your private flight project is in good hands – DEPARTURE → ARRIVAL"
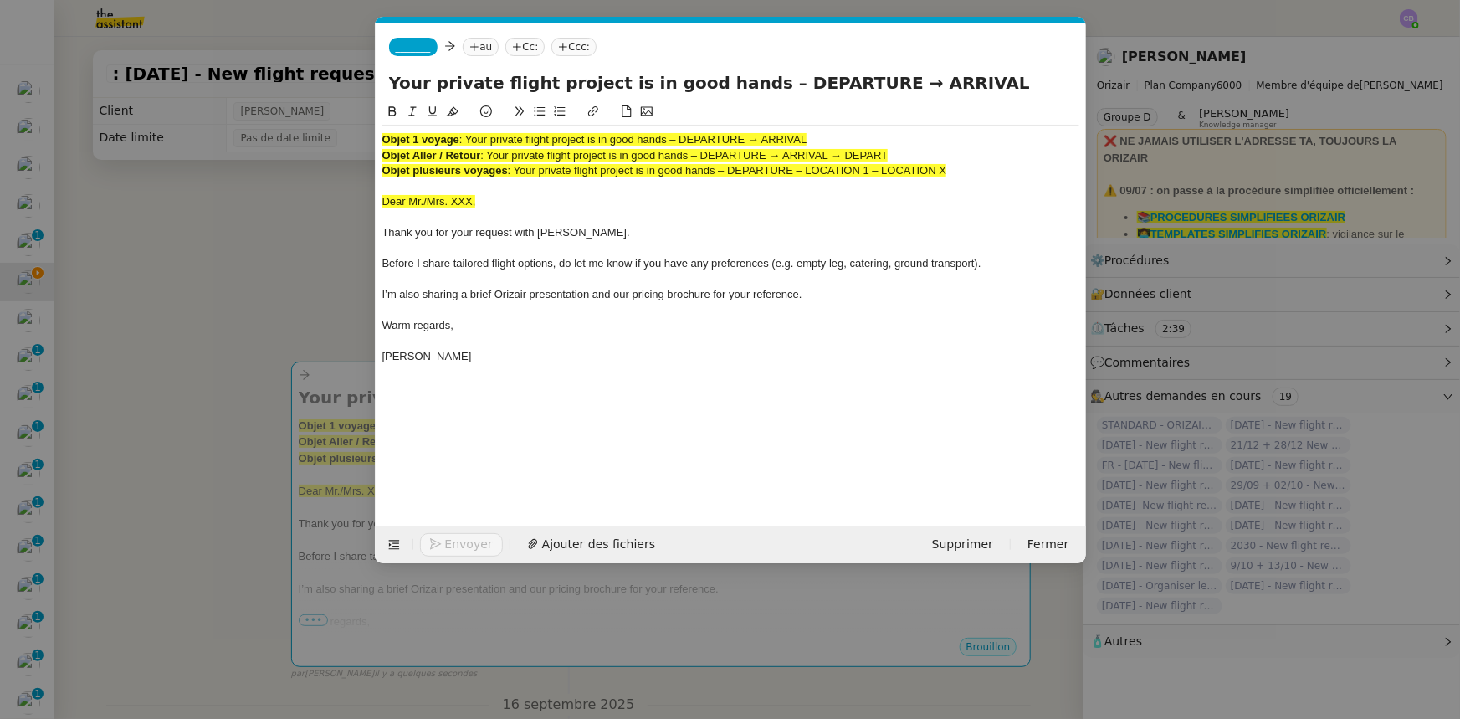
drag, startPoint x: 878, startPoint y: 168, endPoint x: 375, endPoint y: 139, distance: 503.7
click at [376, 139] on nz-spin "Objet 1 voyage : Your private flight project is in good hands – DEPARTURE → ARR…" at bounding box center [731, 304] width 710 height 405
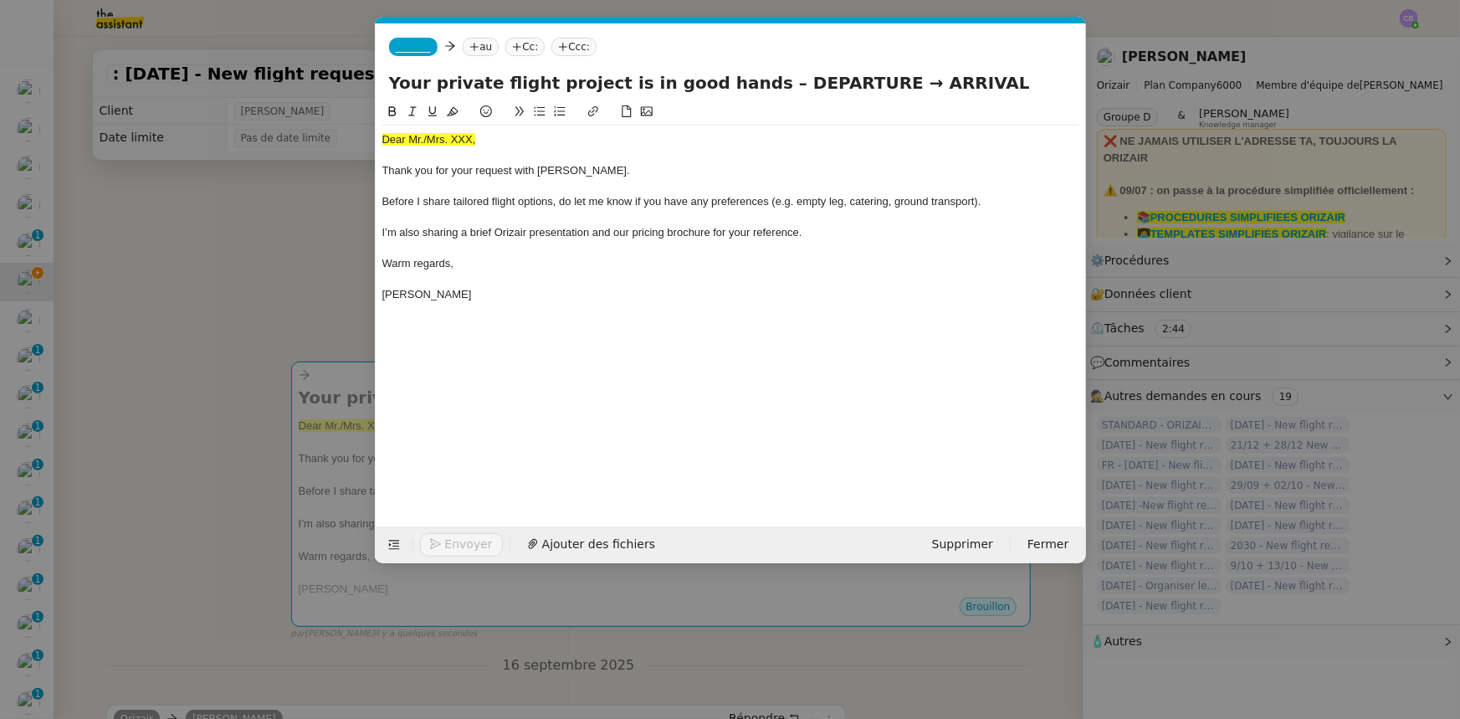
drag, startPoint x: 838, startPoint y: 84, endPoint x: 748, endPoint y: 86, distance: 90.4
click at [748, 86] on input "Your private flight project is in good hands – DEPARTURE → ARRIVAL" at bounding box center [731, 82] width 684 height 25
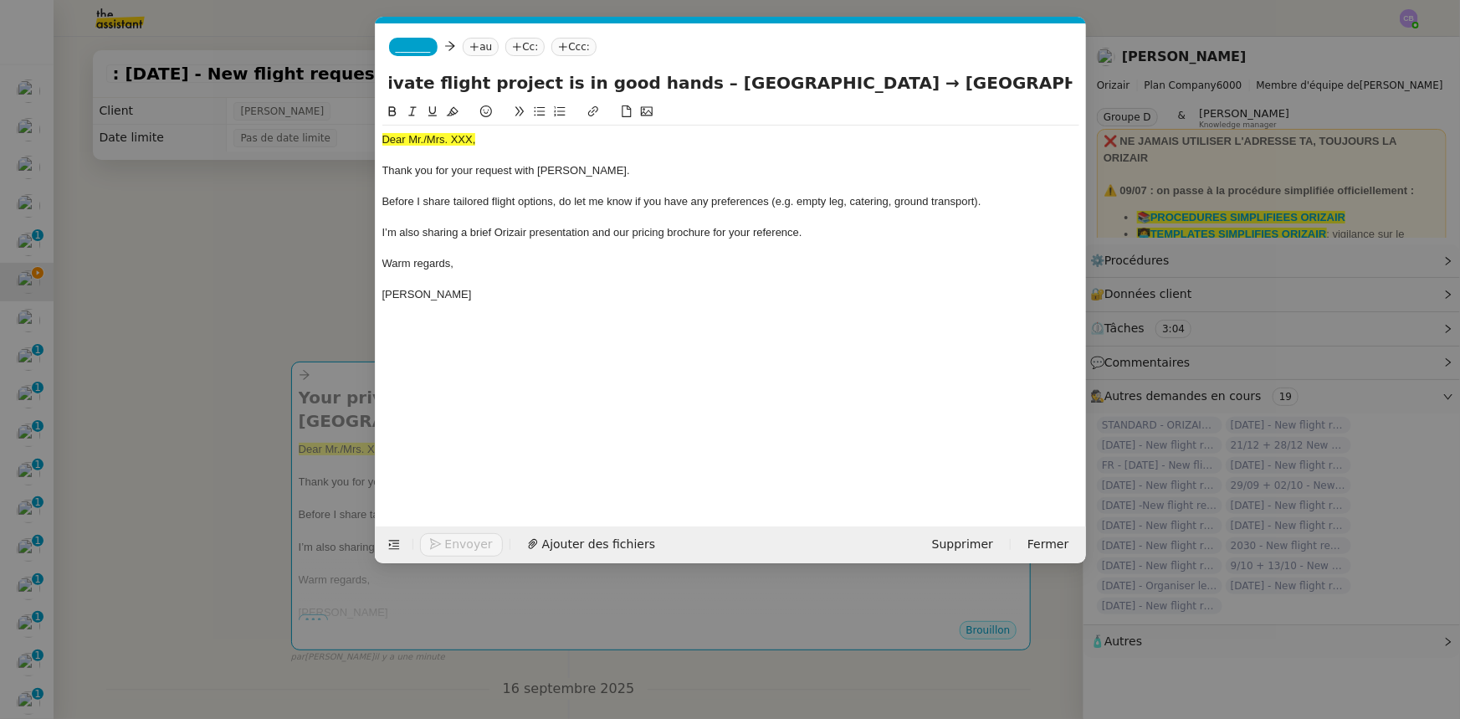
scroll to position [0, 76]
type input "Your private flight project is in good hands – London Gatwick Airport → Paris-L…"
drag, startPoint x: 477, startPoint y: 142, endPoint x: 381, endPoint y: 140, distance: 96.2
click at [381, 140] on nz-spin "Dear Mr./Mrs. XXX, Thank you for your request with [PERSON_NAME]. Before I shar…" at bounding box center [731, 304] width 710 height 405
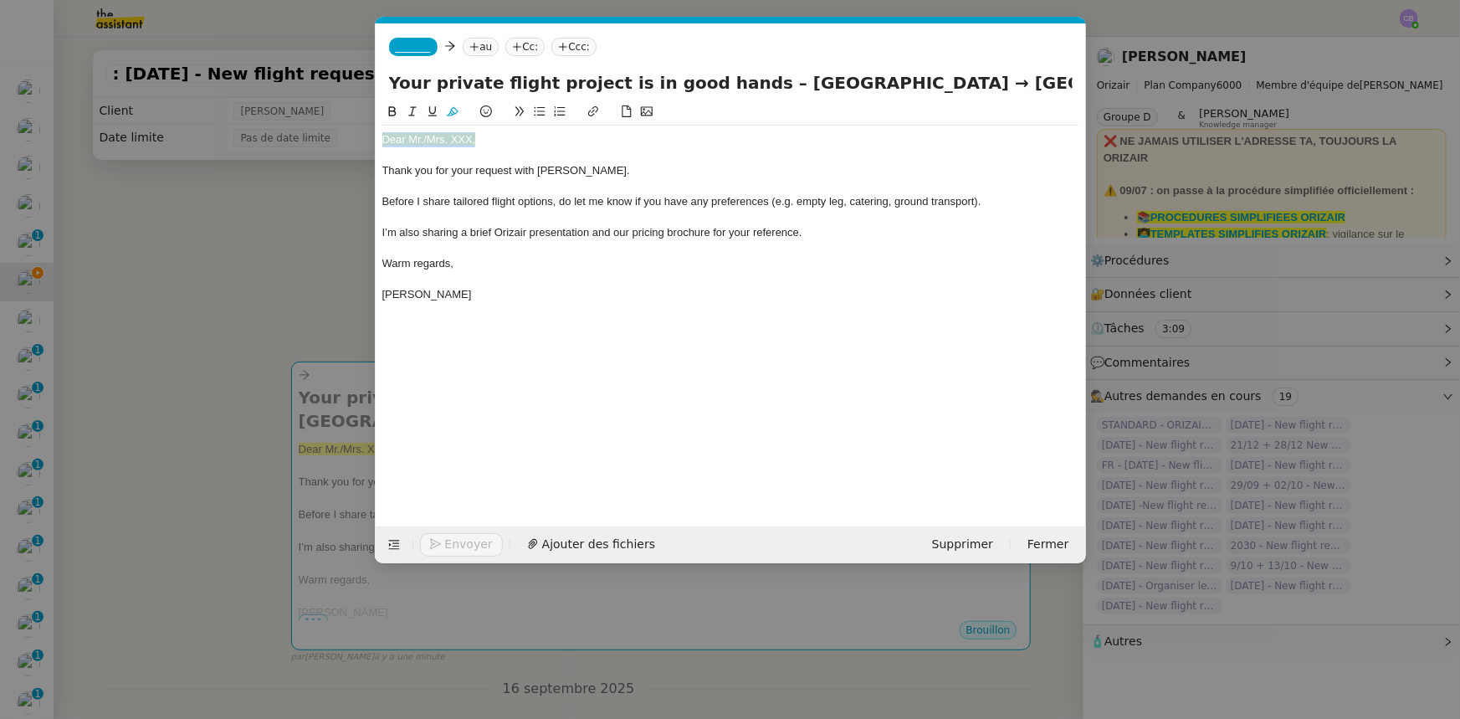
click at [452, 111] on icon at bounding box center [453, 111] width 12 height 9
click at [312, 284] on nz-modal-container "Service TA - VOYAGE - PROPOSITION GLOBALE A utiliser dans le cadre de propositi…" at bounding box center [730, 359] width 1460 height 719
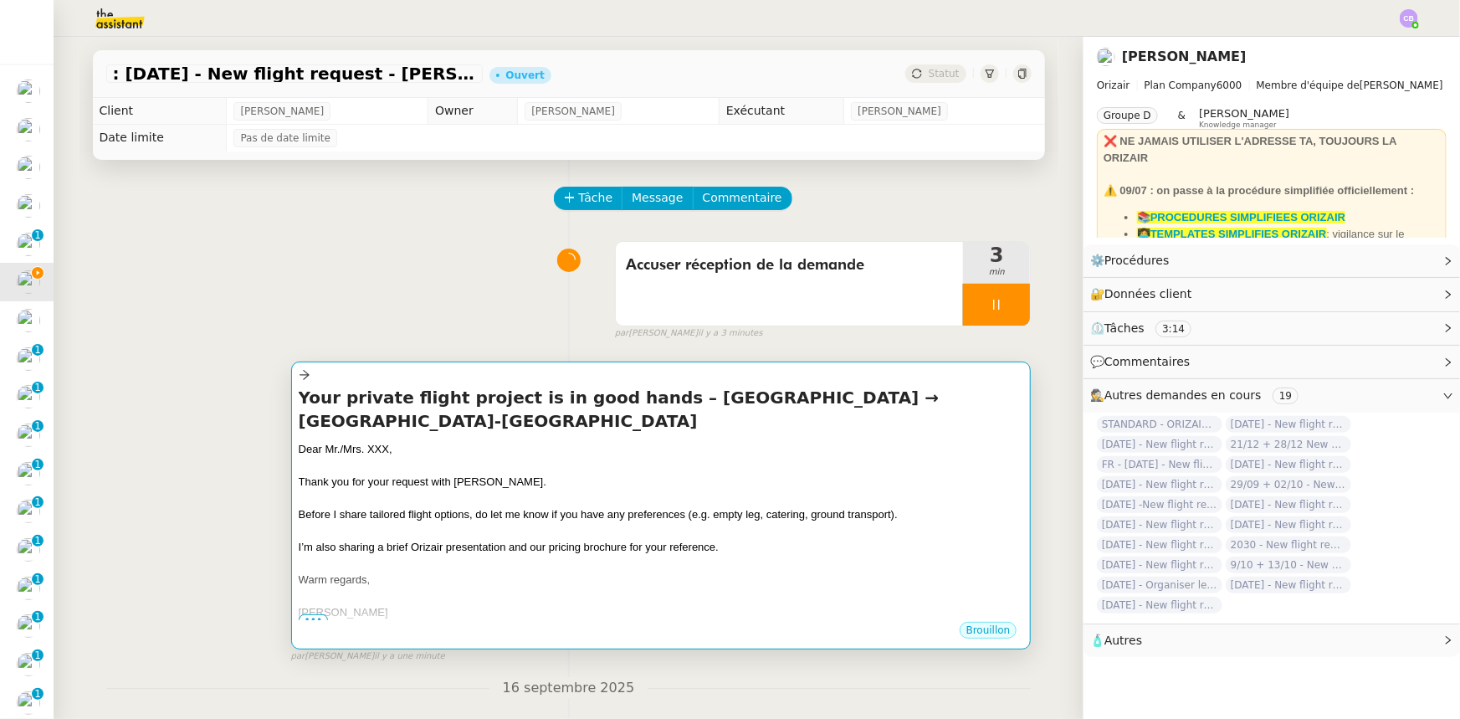
click at [454, 444] on div at bounding box center [661, 497] width 725 height 17
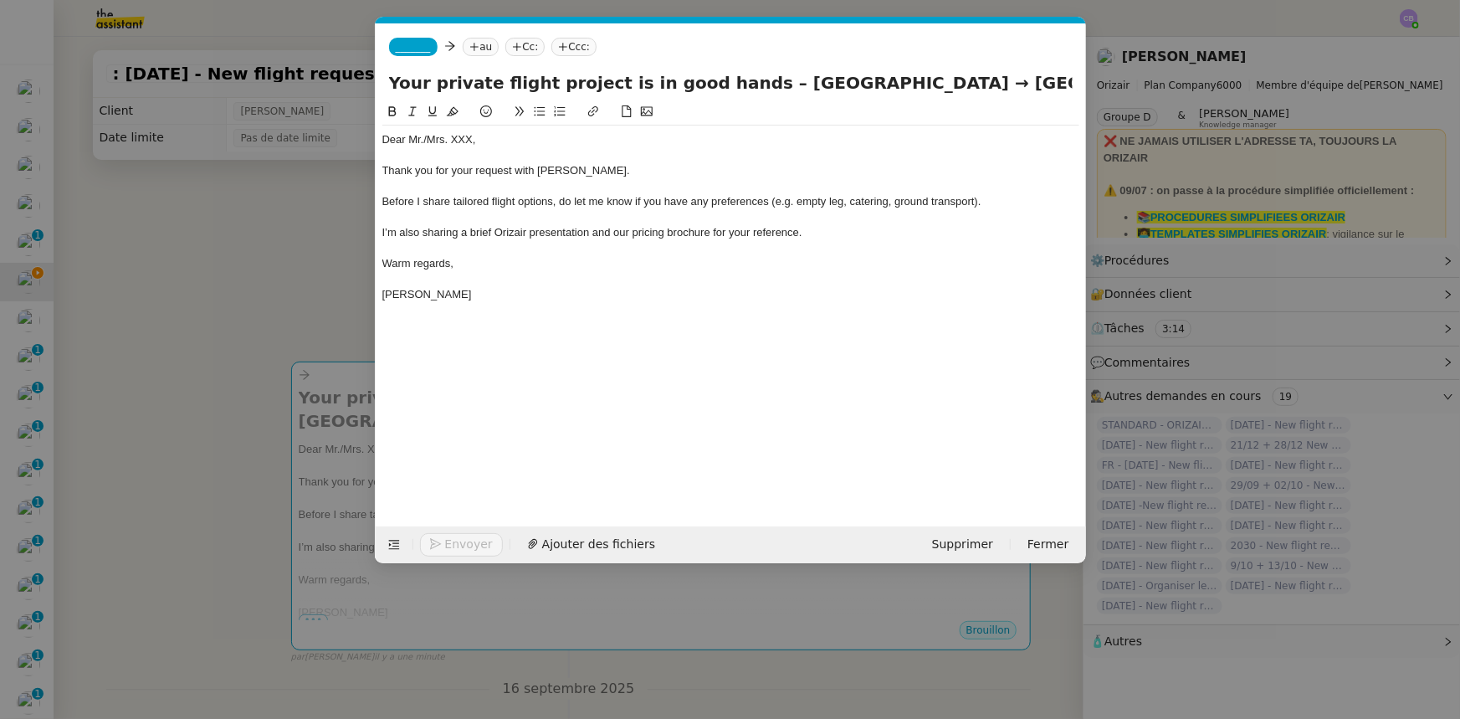
scroll to position [0, 35]
click at [472, 139] on div "Dear Mr./Mrs. XXX," at bounding box center [730, 139] width 697 height 15
click at [417, 44] on span "_______" at bounding box center [413, 47] width 35 height 12
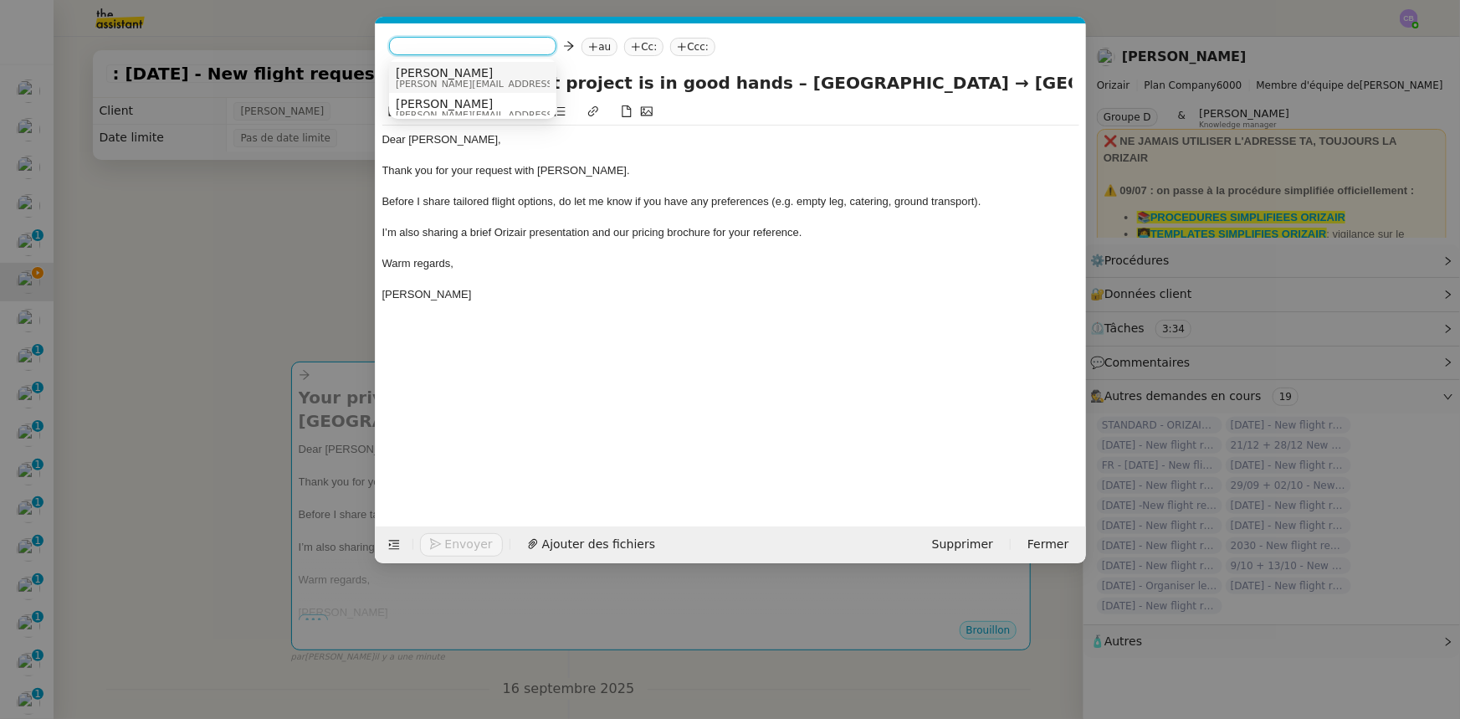
click at [435, 80] on span "[PERSON_NAME][EMAIL_ADDRESS][DOMAIN_NAME]" at bounding box center [515, 83] width 238 height 9
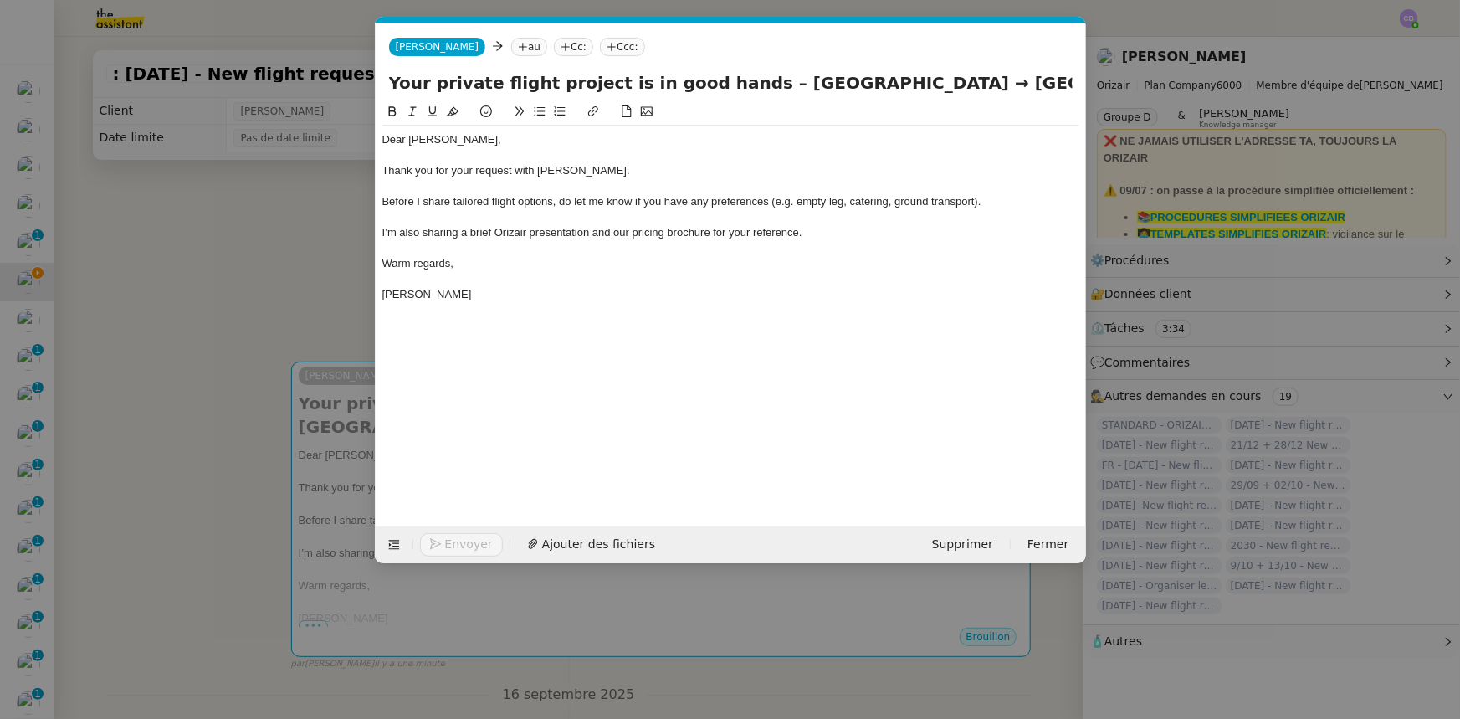
click at [281, 293] on nz-modal-container "Service TA - VOYAGE - PROPOSITION GLOBALE A utiliser dans le cadre de propositi…" at bounding box center [730, 359] width 1460 height 719
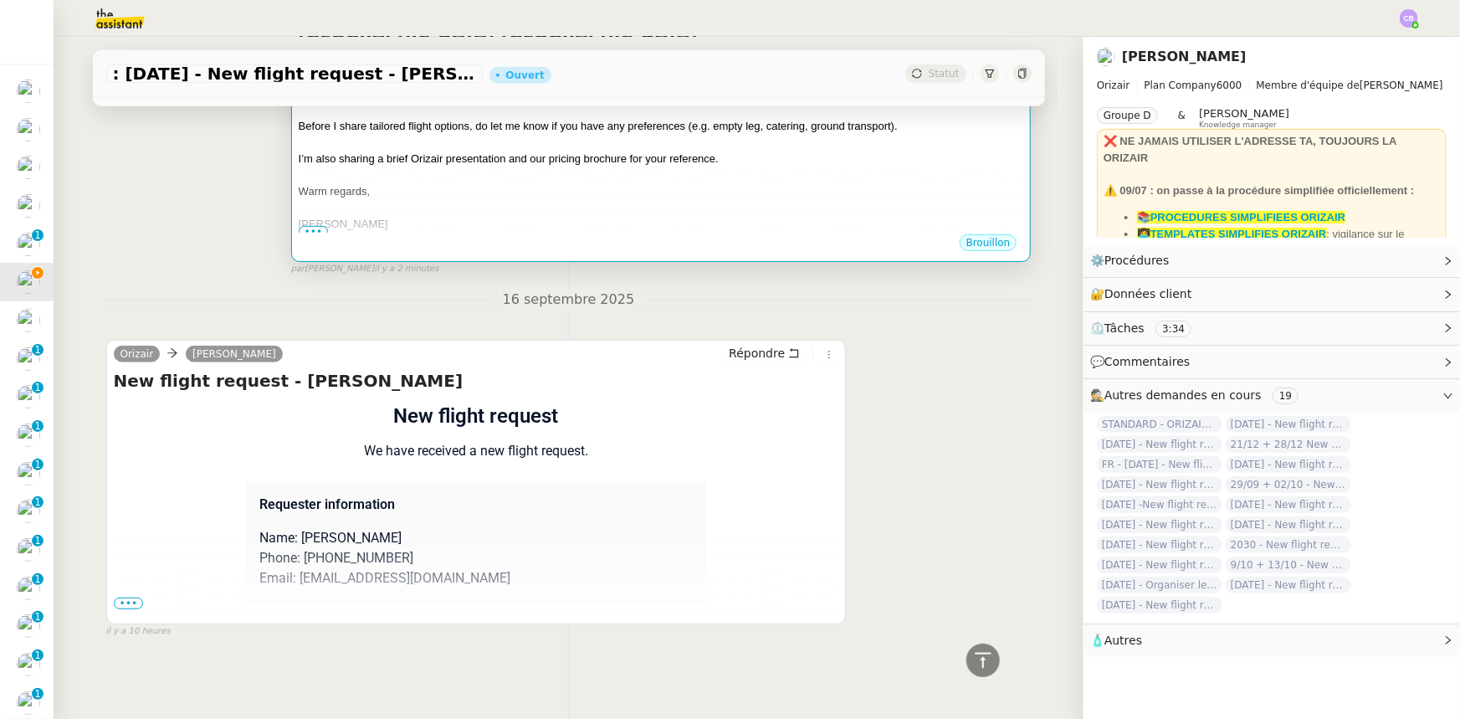
scroll to position [402, 0]
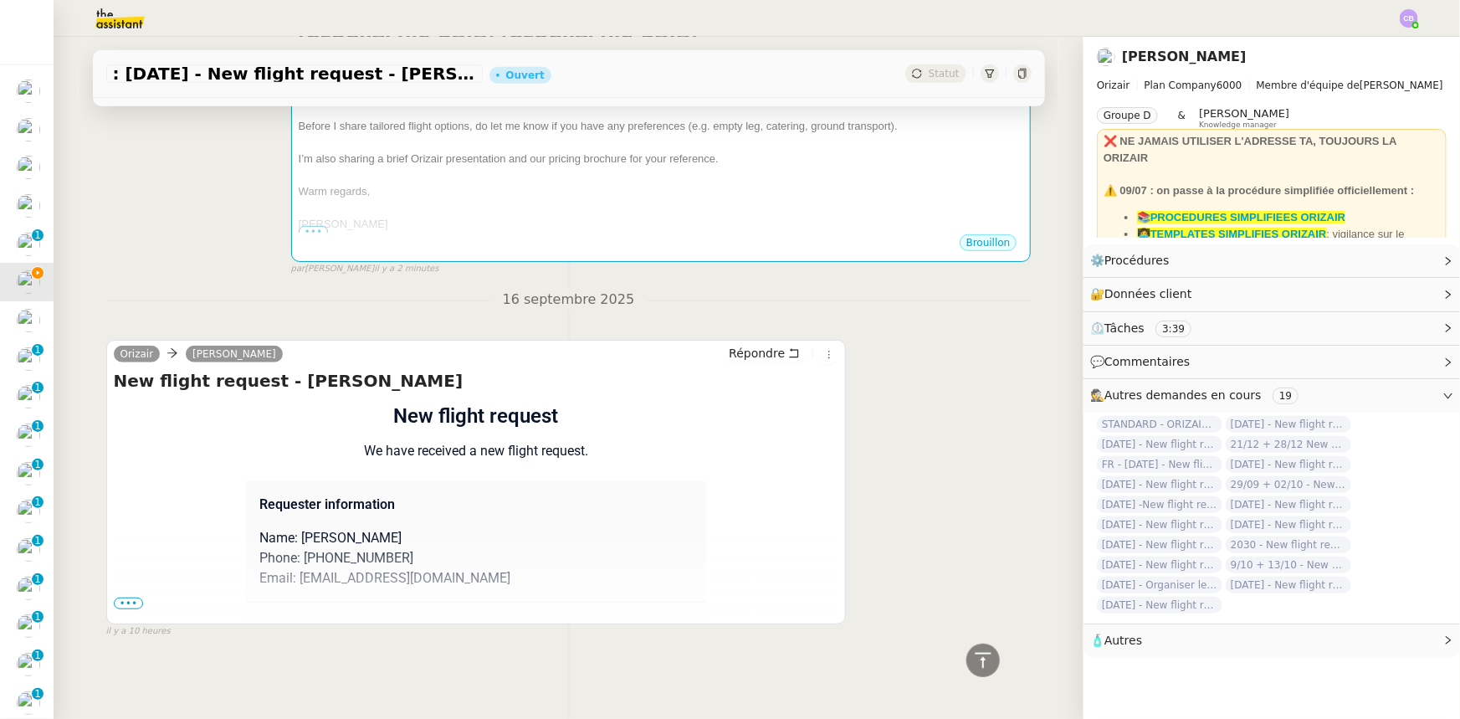
click at [120, 444] on span "•••" at bounding box center [129, 603] width 30 height 12
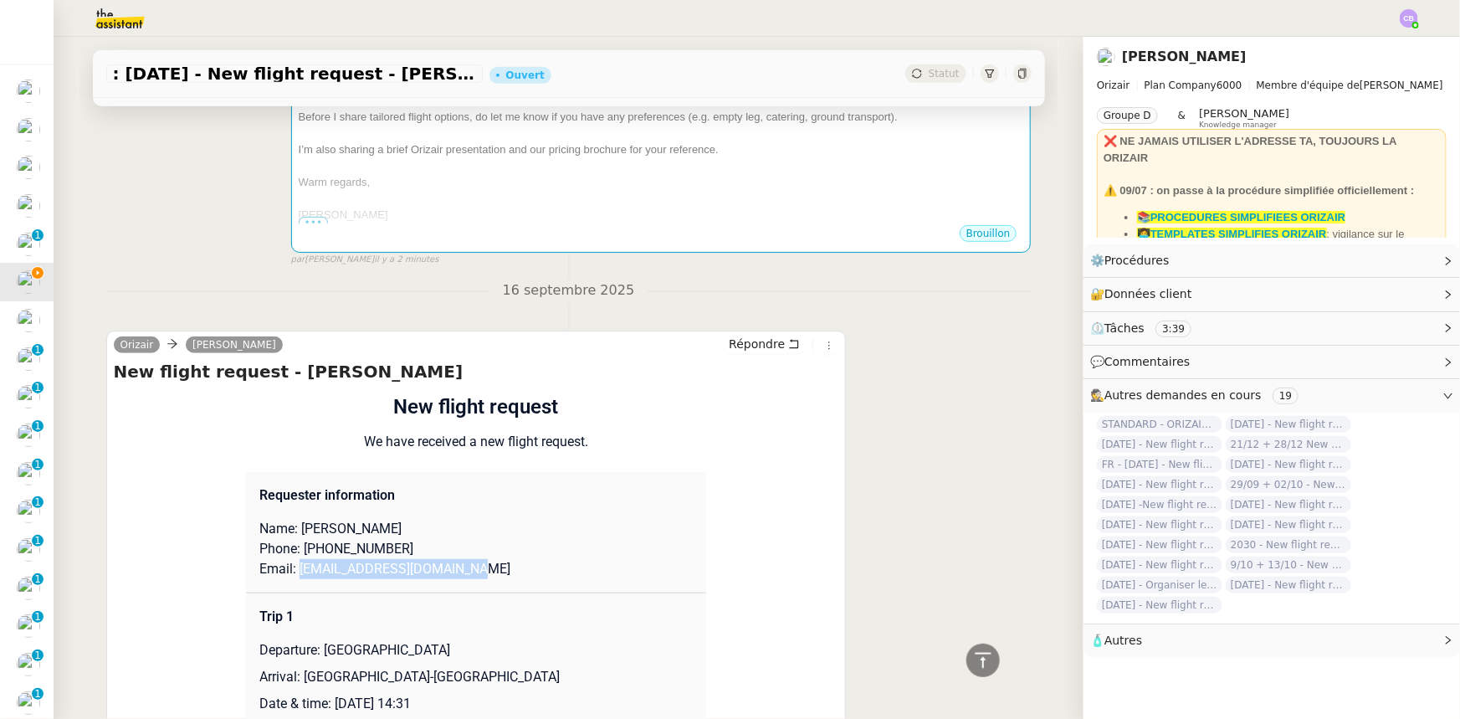
drag, startPoint x: 448, startPoint y: 574, endPoint x: 290, endPoint y: 578, distance: 157.3
click at [290, 444] on p "Email: tiarna.gray@hotmail.co.uk" at bounding box center [475, 569] width 433 height 20
copy p "tiarna.gray@hotmail.co.uk"
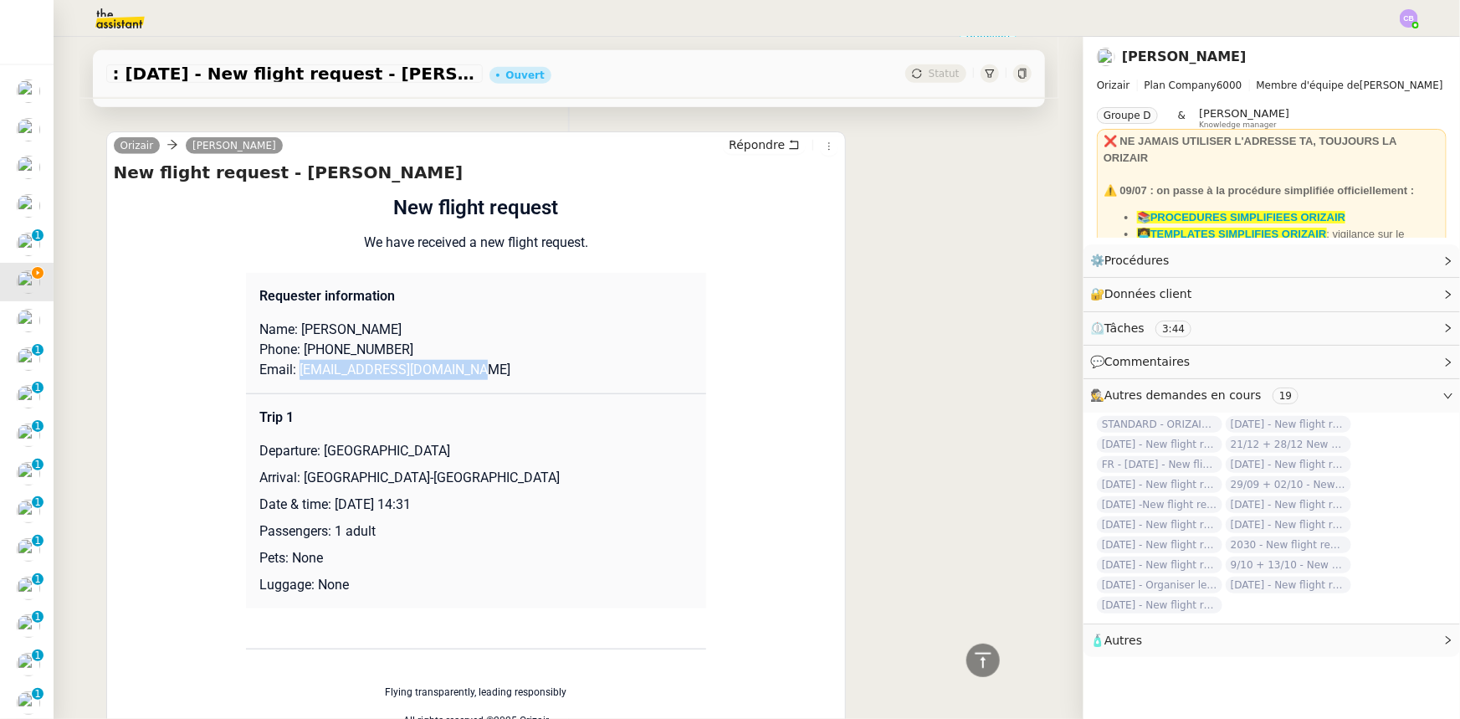
scroll to position [320, 0]
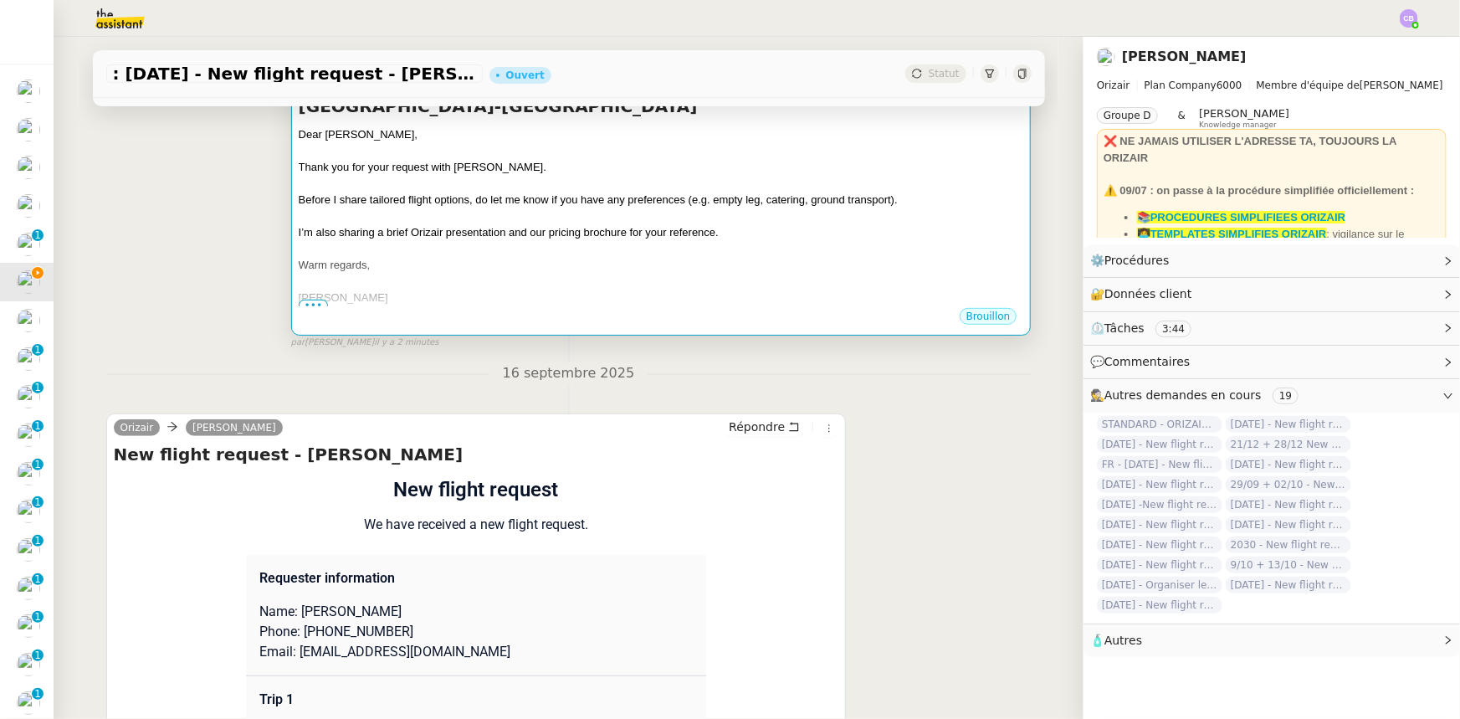
click at [492, 210] on div at bounding box center [661, 216] width 725 height 17
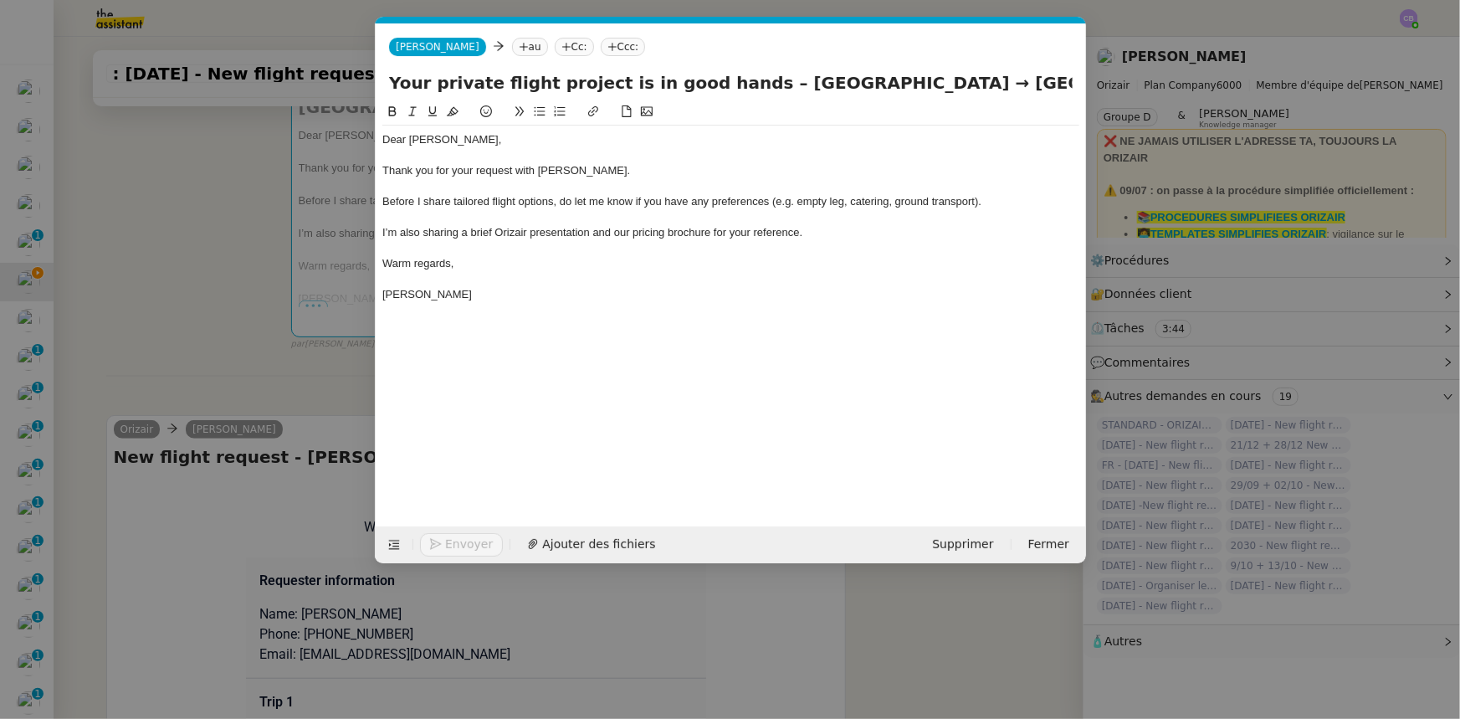
scroll to position [0, 35]
click at [511, 46] on nz-tag "au" at bounding box center [529, 47] width 36 height 18
paste input "tiarna.gray@hotmail.co.uk"
type input "tiarna.gray@hotmail.co.uk"
click at [516, 76] on span "tiarna.gray@hotmail.co.uk" at bounding box center [586, 72] width 205 height 13
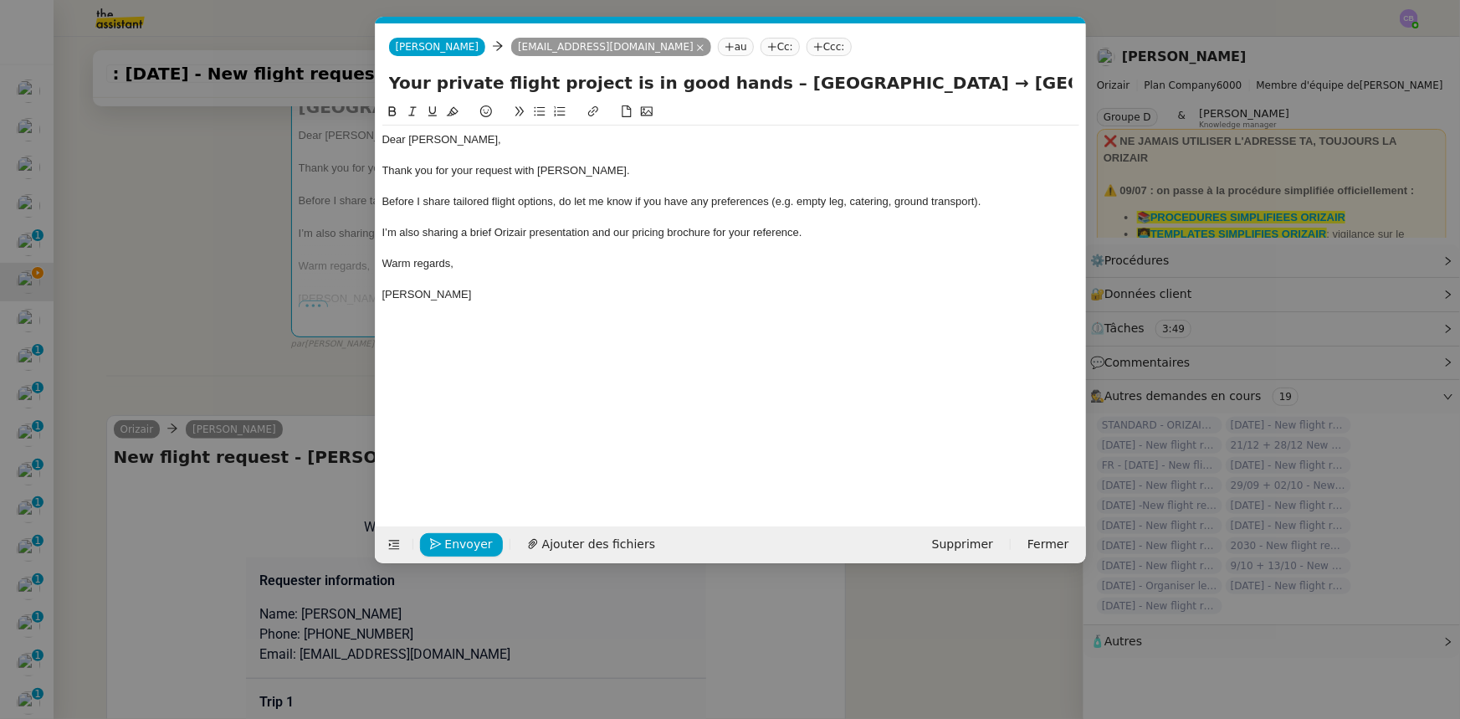
click at [807, 49] on nz-tag "Ccc:" at bounding box center [829, 47] width 45 height 18
type input "[PERSON_NAME]"
click at [772, 82] on span "[PERSON_NAME][EMAIL_ADDRESS][DOMAIN_NAME]" at bounding box center [841, 83] width 238 height 9
click at [823, 229] on div "I’m also sharing a brief Orizair presentation and our pricing brochure for your…" at bounding box center [730, 232] width 697 height 15
click at [597, 444] on span "Ajouter des fichiers" at bounding box center [598, 544] width 113 height 19
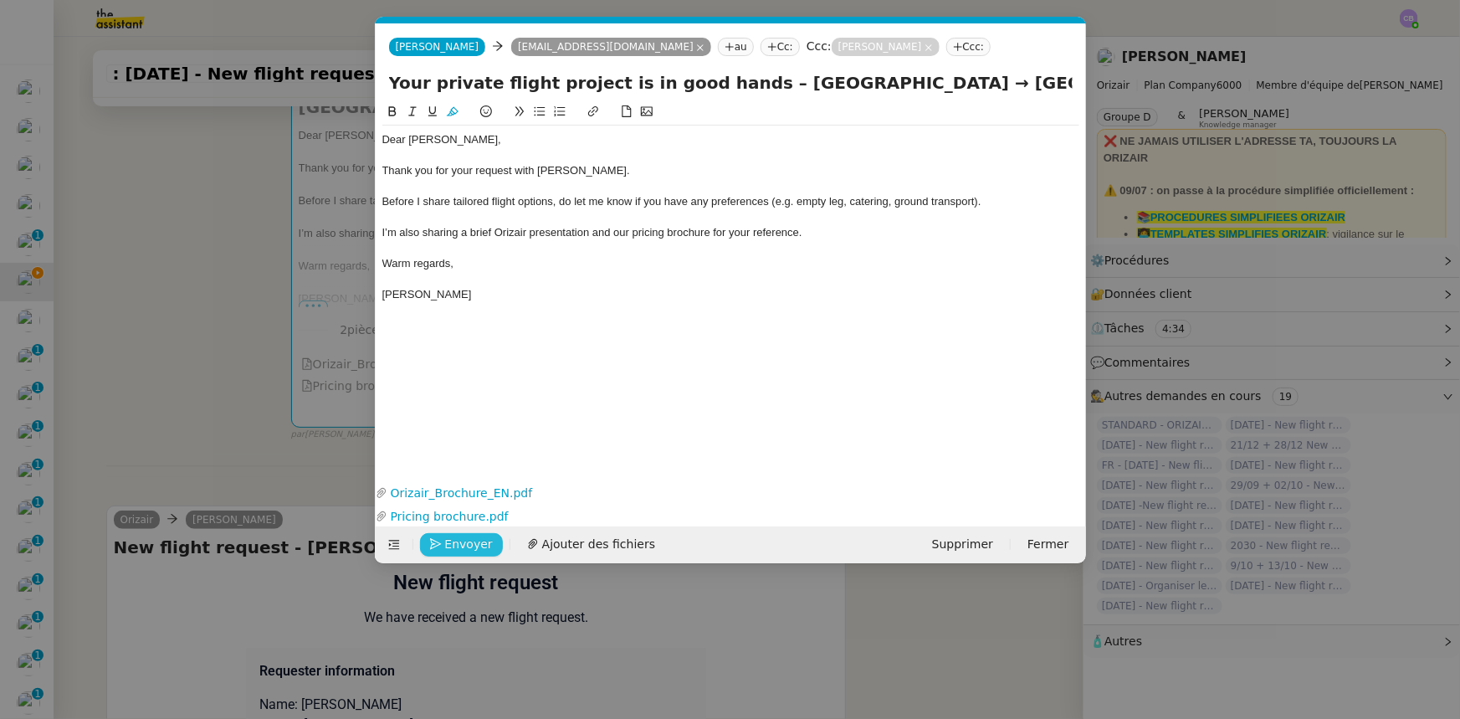
click at [473, 444] on span "Envoyer" at bounding box center [469, 544] width 48 height 19
click at [473, 444] on span "Confirmer l'envoi" at bounding box center [495, 544] width 100 height 19
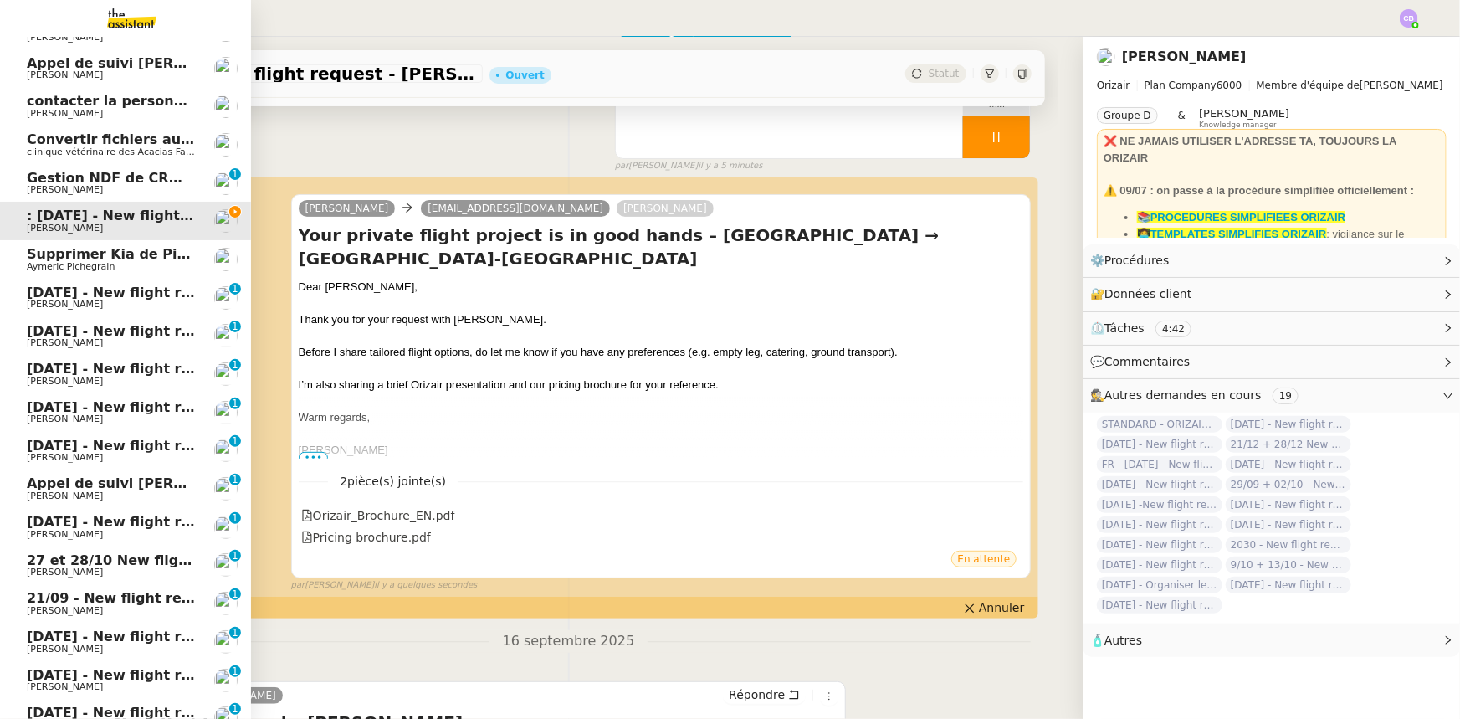
scroll to position [337, 0]
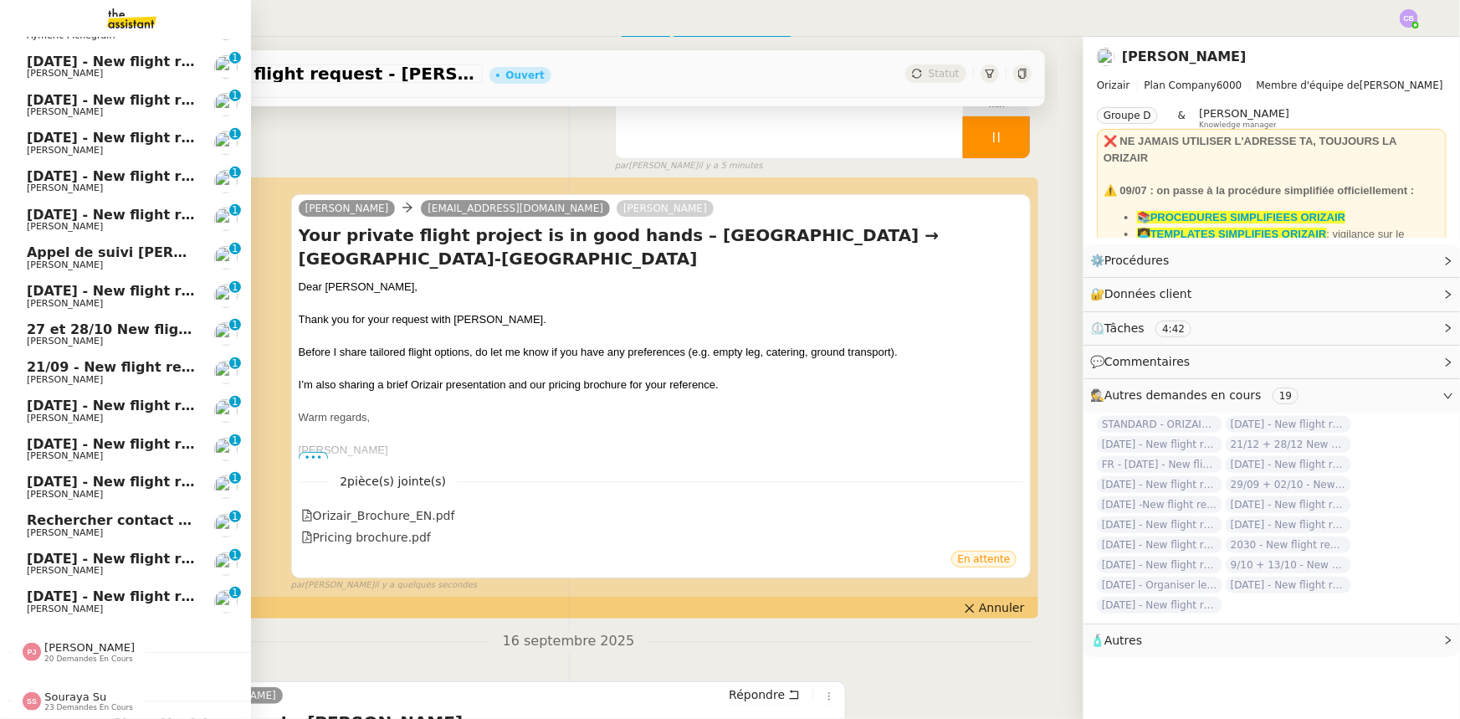
click at [80, 444] on span "[DATE] - New flight request - [PERSON_NAME]" at bounding box center [200, 596] width 346 height 16
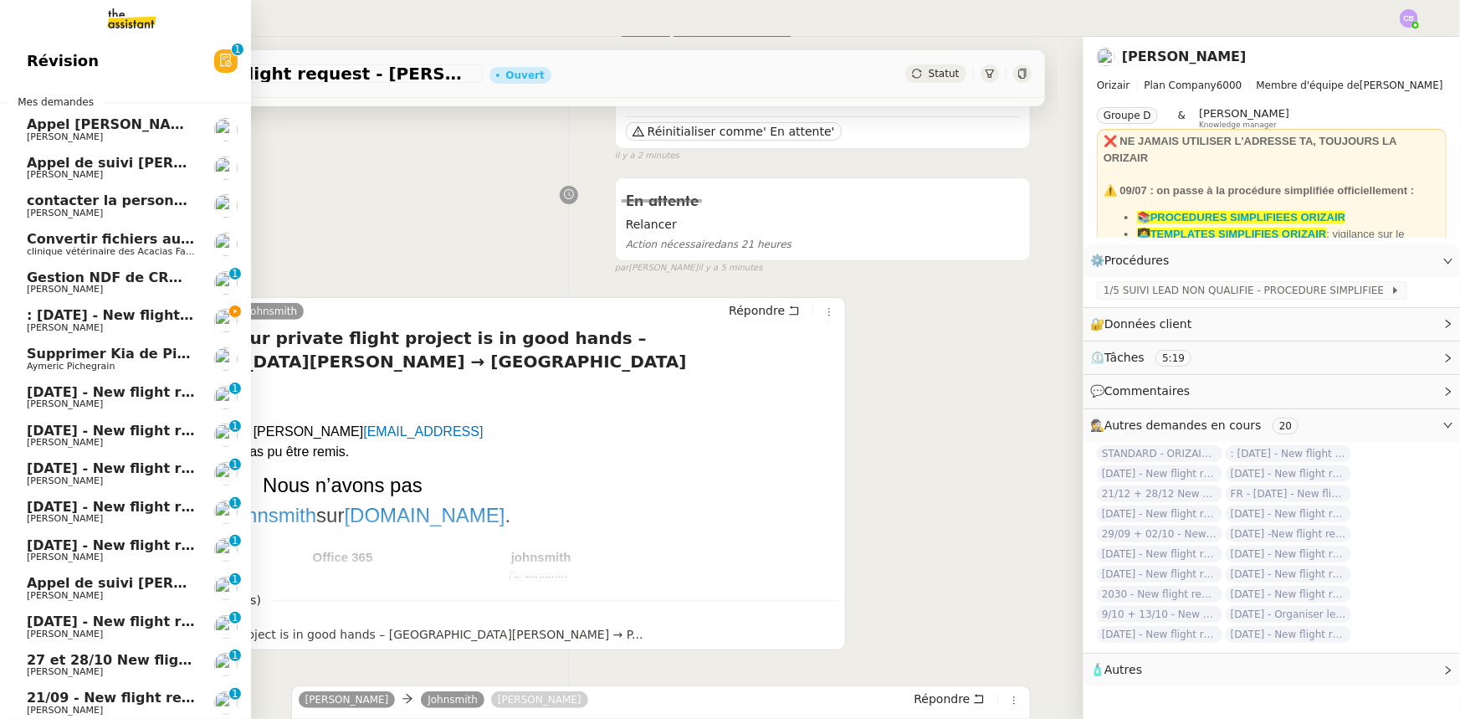
click at [122, 318] on span ": [DATE] - New flight request - [PERSON_NAME]" at bounding box center [205, 315] width 356 height 16
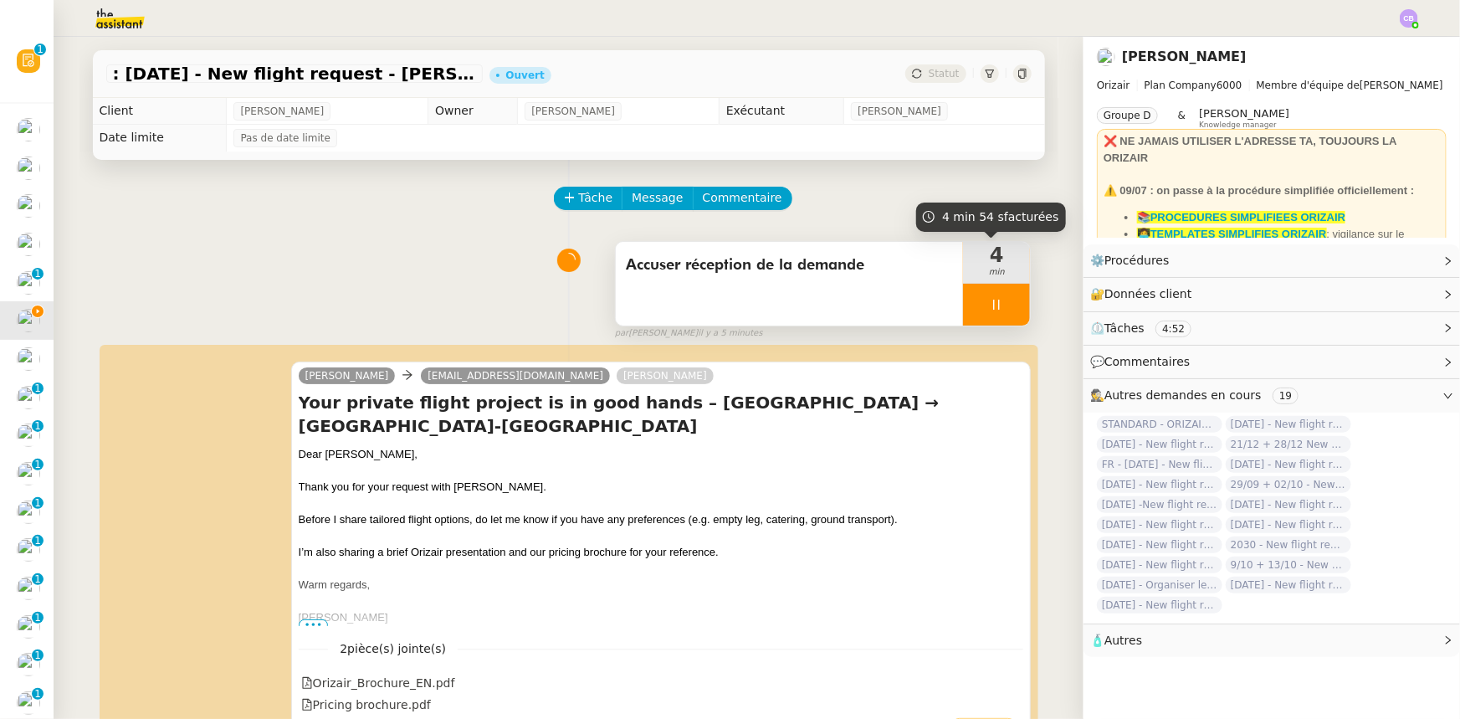
click at [964, 302] on div at bounding box center [996, 305] width 67 height 42
click at [972, 308] on icon at bounding box center [1013, 304] width 13 height 9
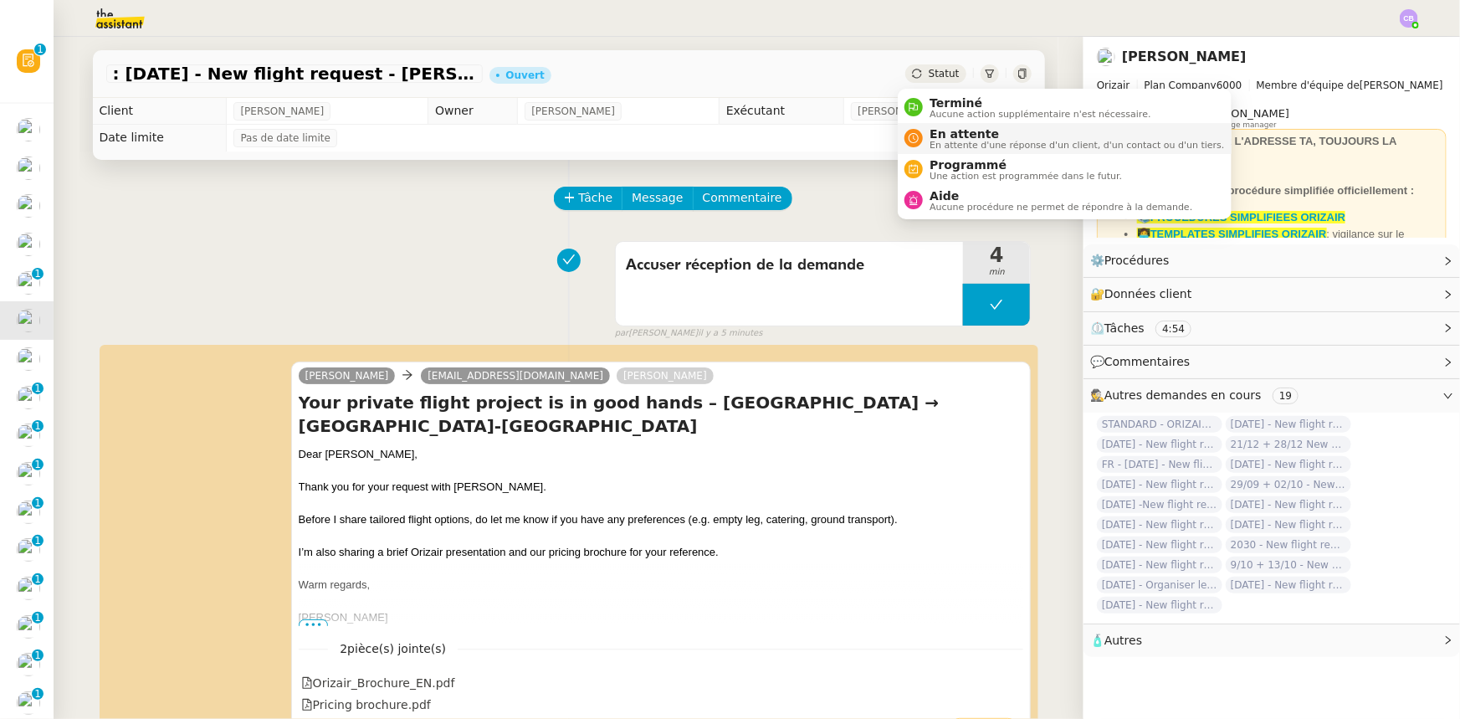
click at [951, 136] on span "En attente" at bounding box center [1076, 133] width 294 height 13
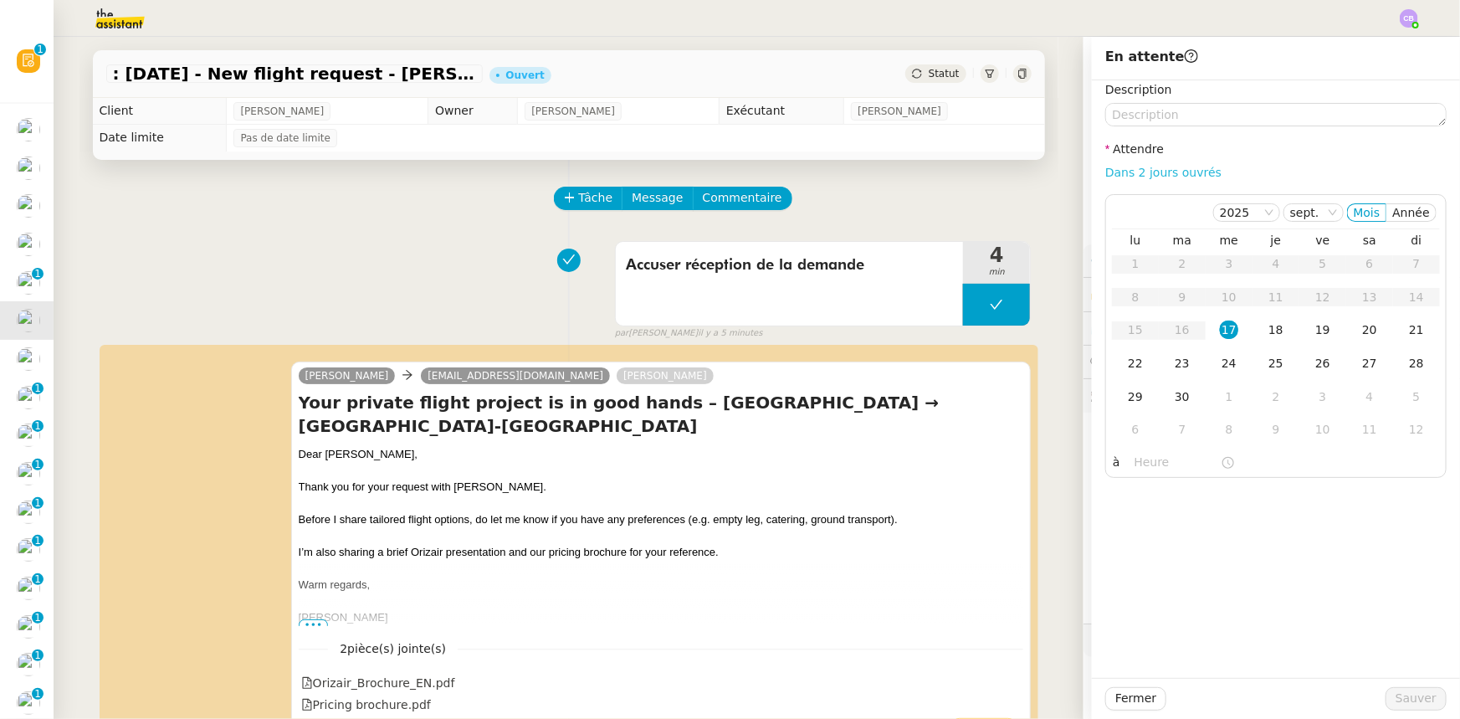
click at [972, 179] on link "Dans 2 jours ouvrés" at bounding box center [1163, 172] width 116 height 13
type input "07:00"
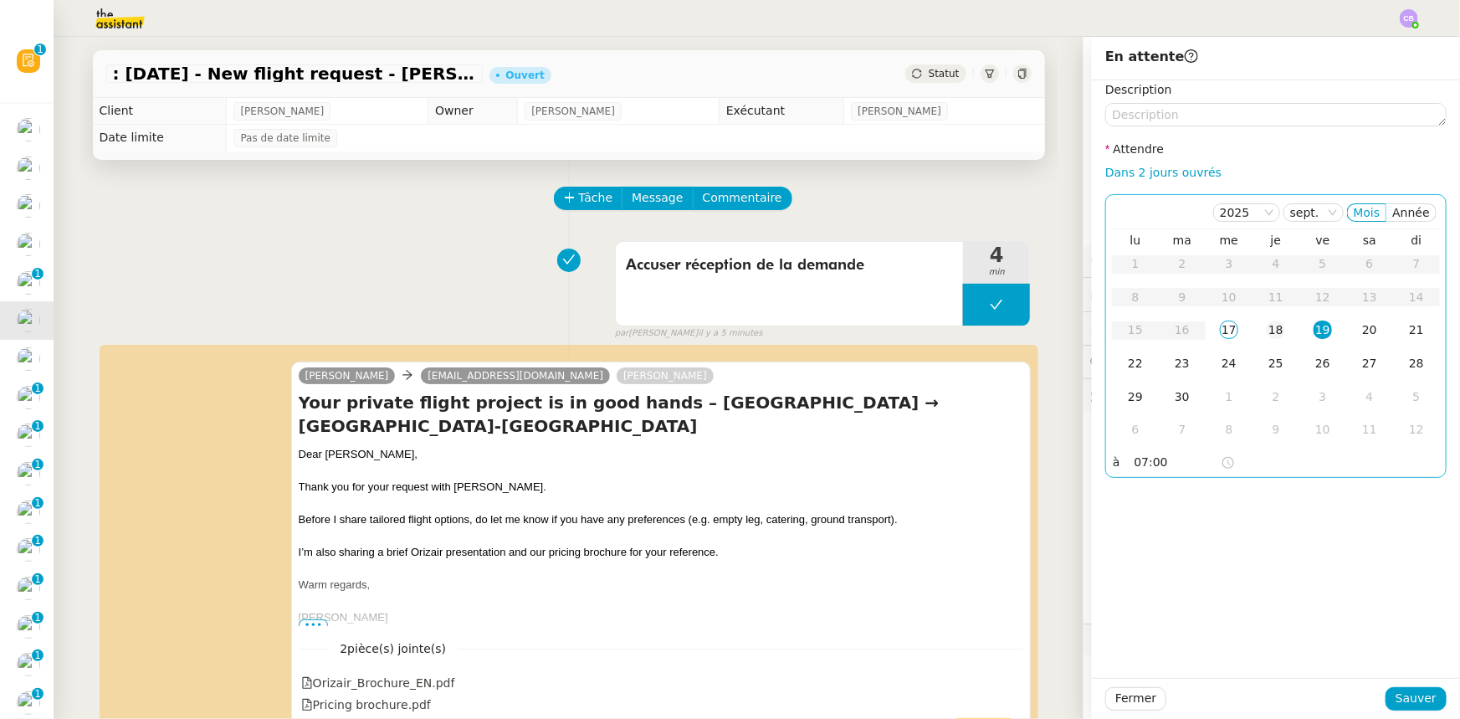
click at [972, 331] on div "18" at bounding box center [1276, 329] width 18 height 18
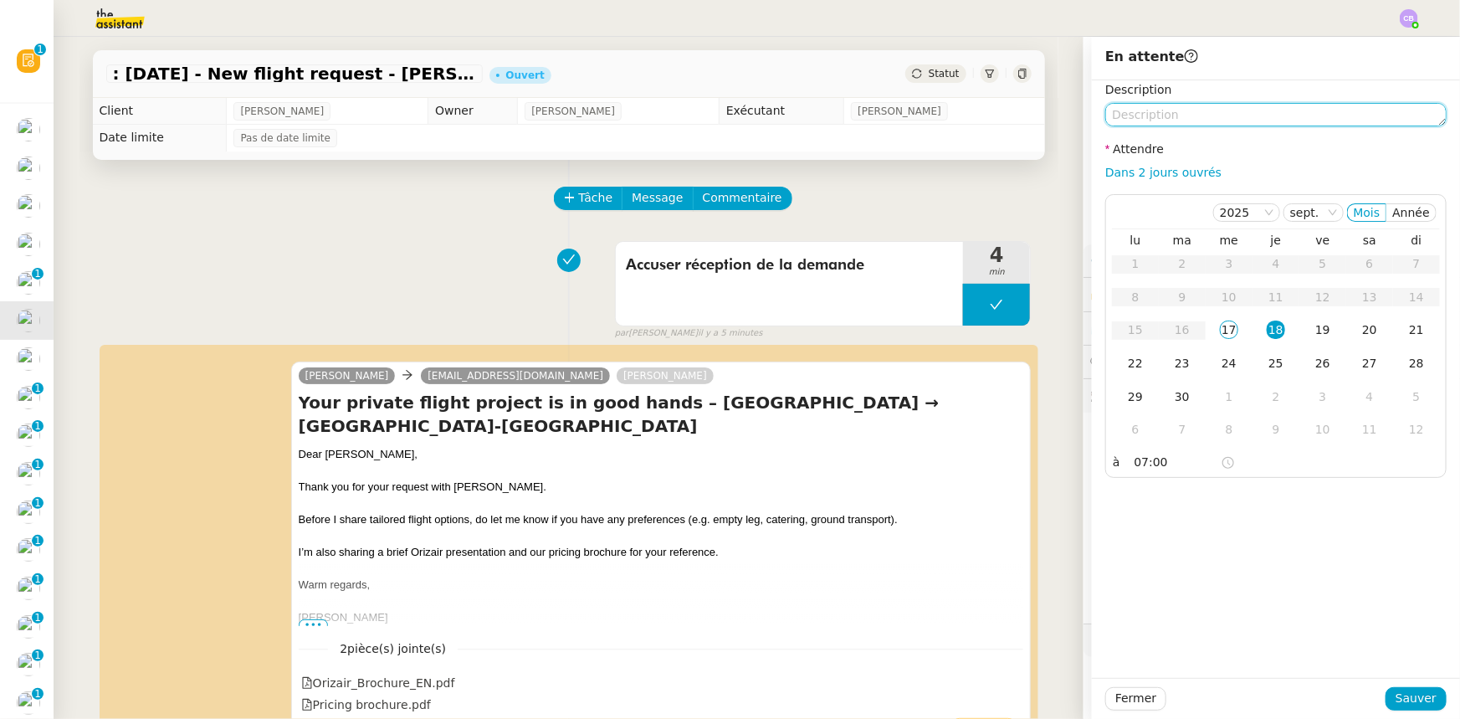
click at [972, 115] on textarea at bounding box center [1275, 114] width 341 height 23
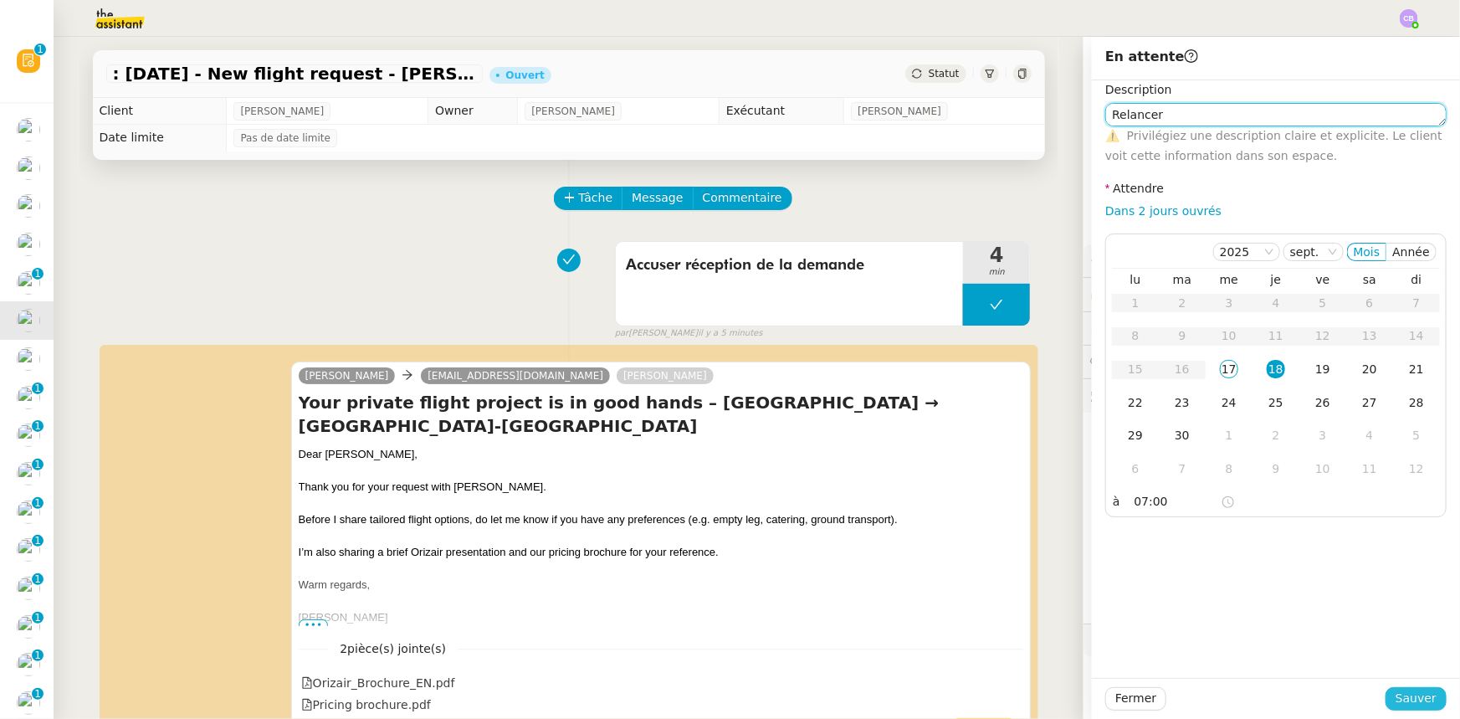
type textarea "Relancer"
click at [972, 444] on span "Sauver" at bounding box center [1415, 698] width 41 height 19
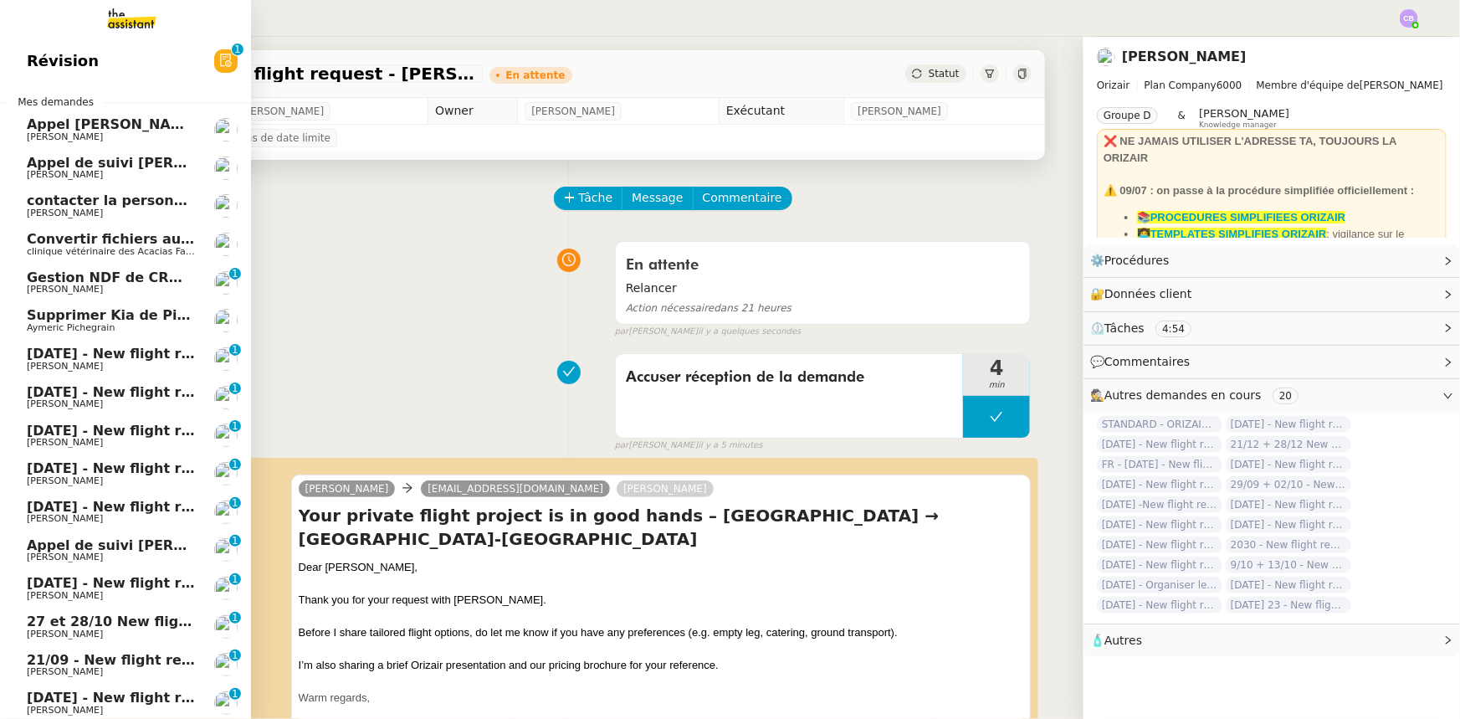
click at [130, 352] on span "7th September 2026 - New flight request - Jasmine Weaver-owens" at bounding box center [200, 354] width 346 height 16
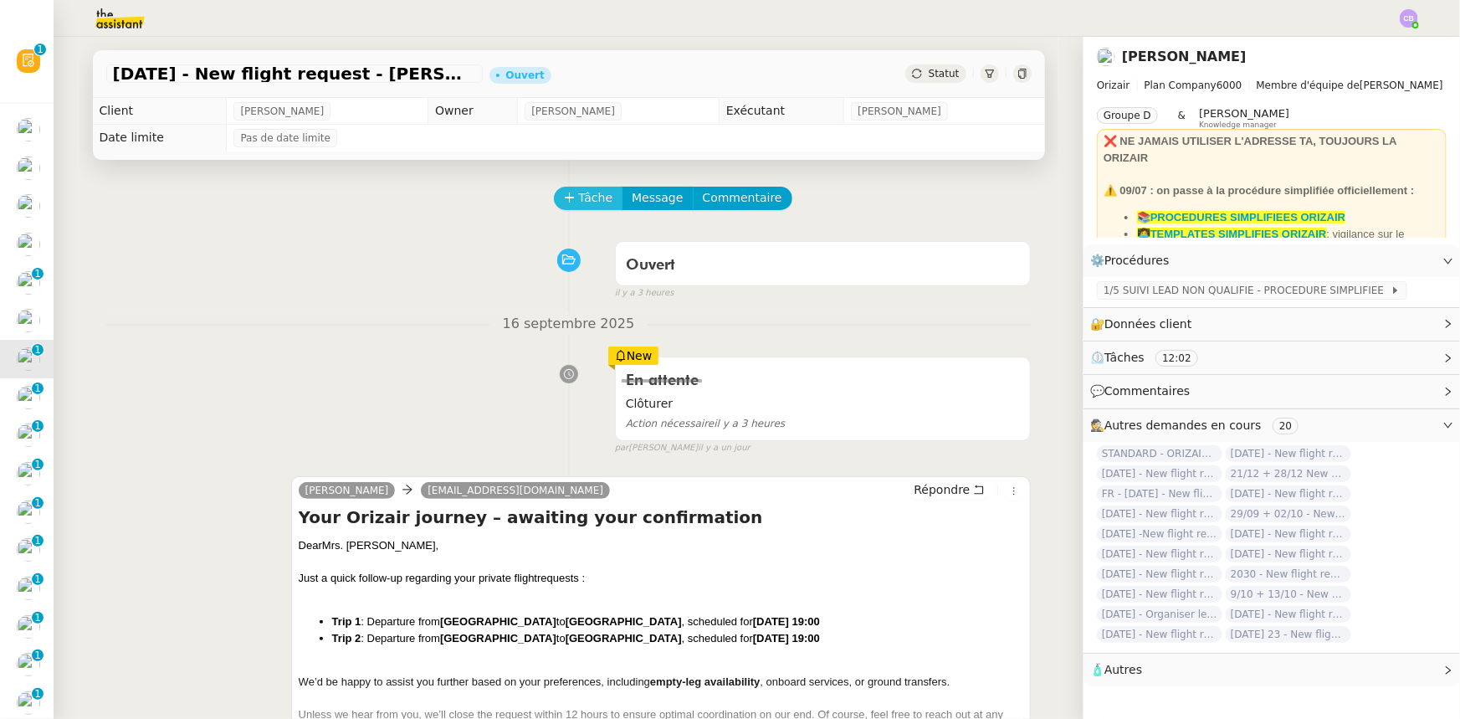
click at [585, 197] on span "Tâche" at bounding box center [596, 197] width 34 height 19
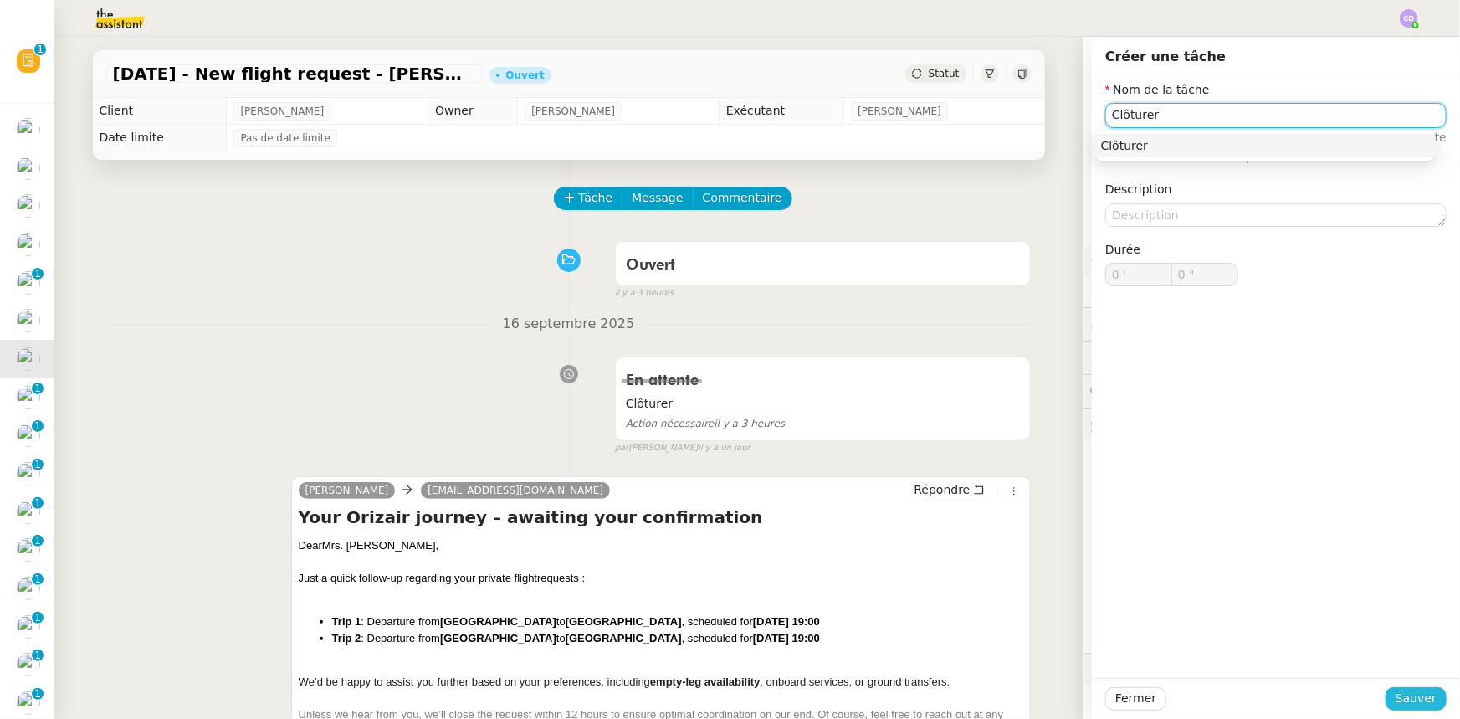
type input "Clôturer"
click at [972, 444] on span "Sauver" at bounding box center [1415, 698] width 41 height 19
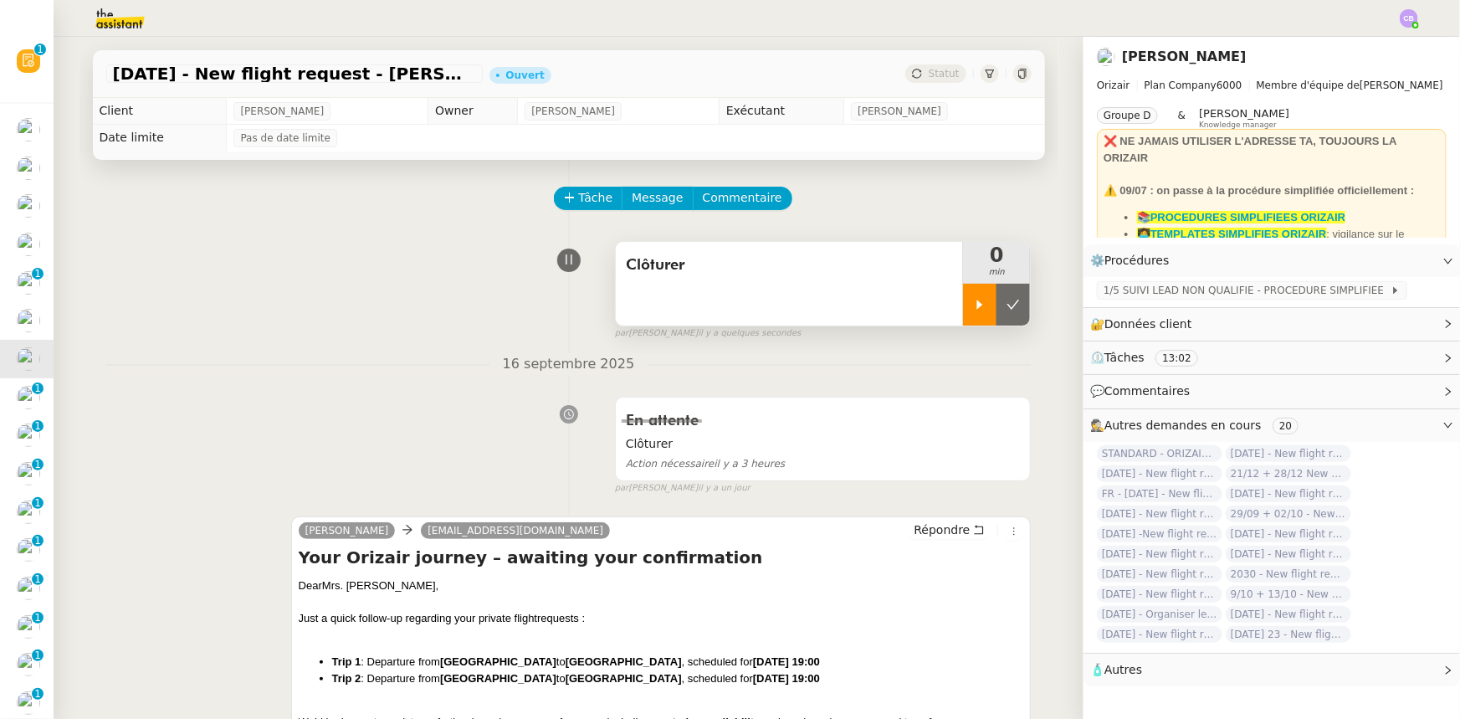
click at [963, 310] on div at bounding box center [979, 305] width 33 height 42
click at [963, 305] on div at bounding box center [996, 305] width 67 height 42
click at [972, 311] on icon at bounding box center [1012, 304] width 13 height 13
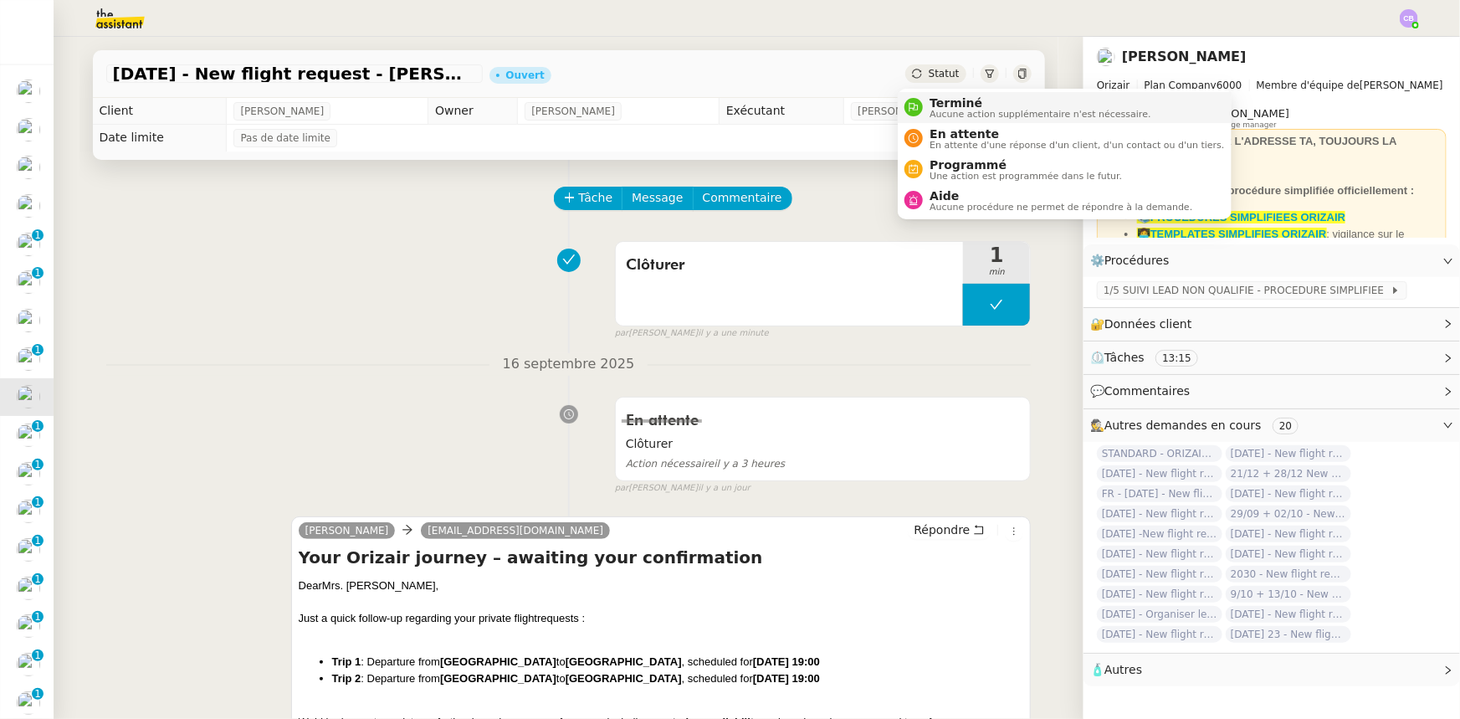
click at [941, 106] on span "Terminé" at bounding box center [1039, 102] width 221 height 13
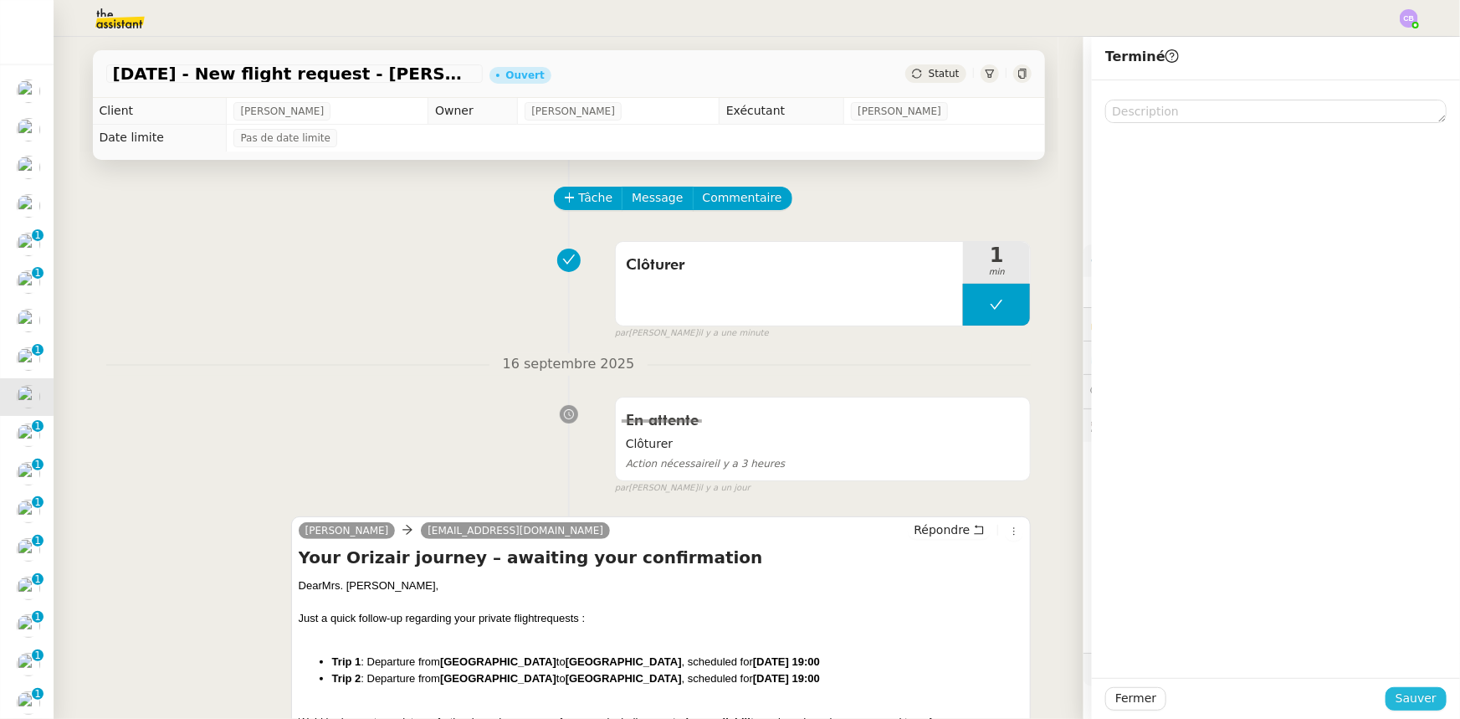
click at [972, 444] on span "Sauver" at bounding box center [1415, 698] width 41 height 19
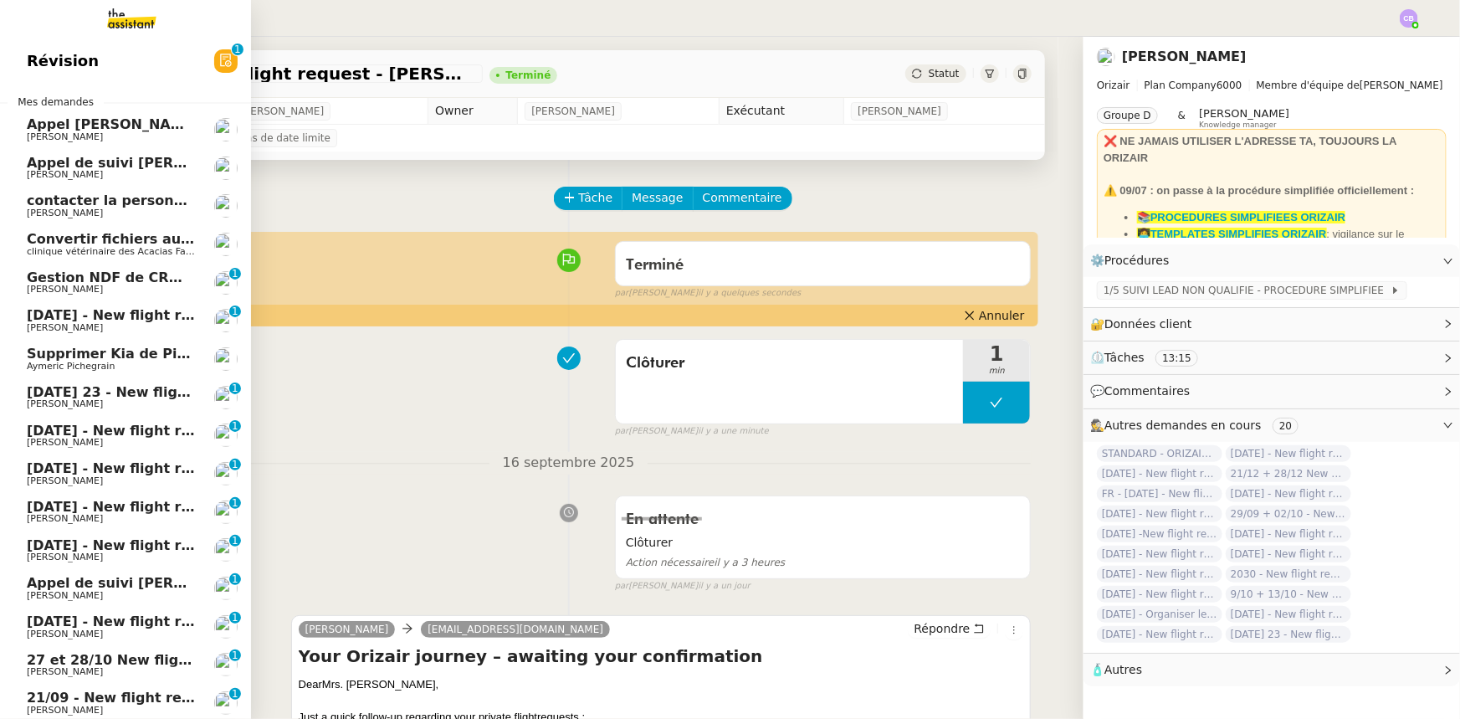
click at [40, 318] on span "[DATE] - New flight request - Century Seen" at bounding box center [188, 315] width 323 height 16
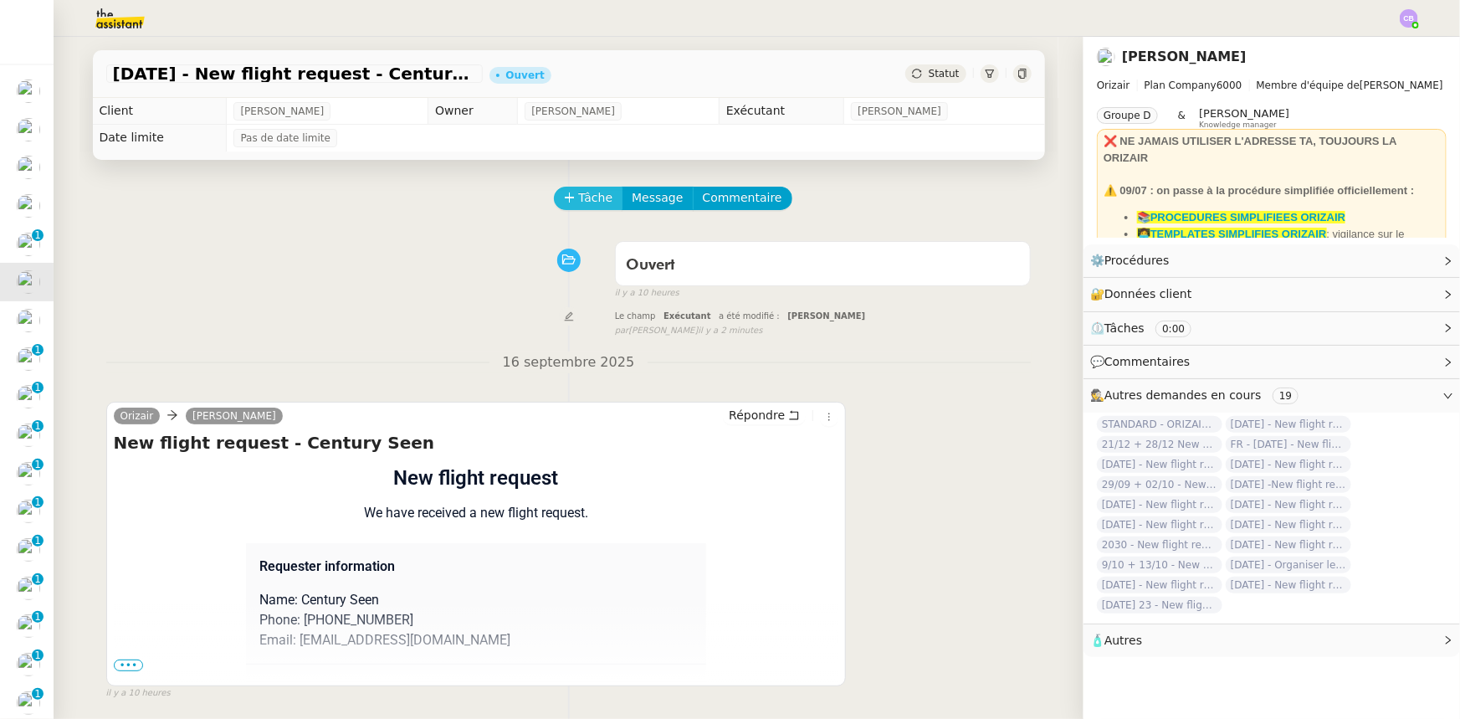
click at [592, 202] on span "Tâche" at bounding box center [596, 197] width 34 height 19
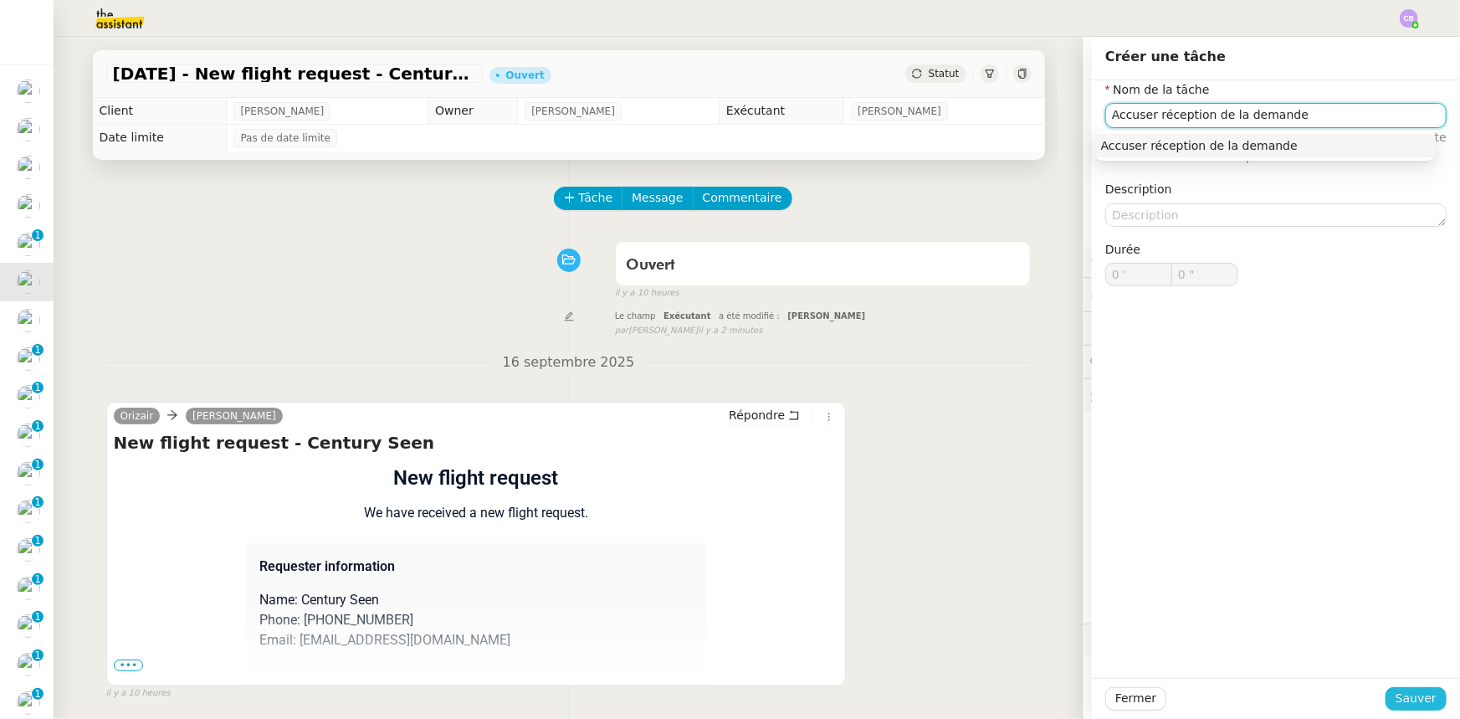
type input "Accuser réception de la demande"
click at [972, 444] on span "Sauver" at bounding box center [1415, 698] width 41 height 19
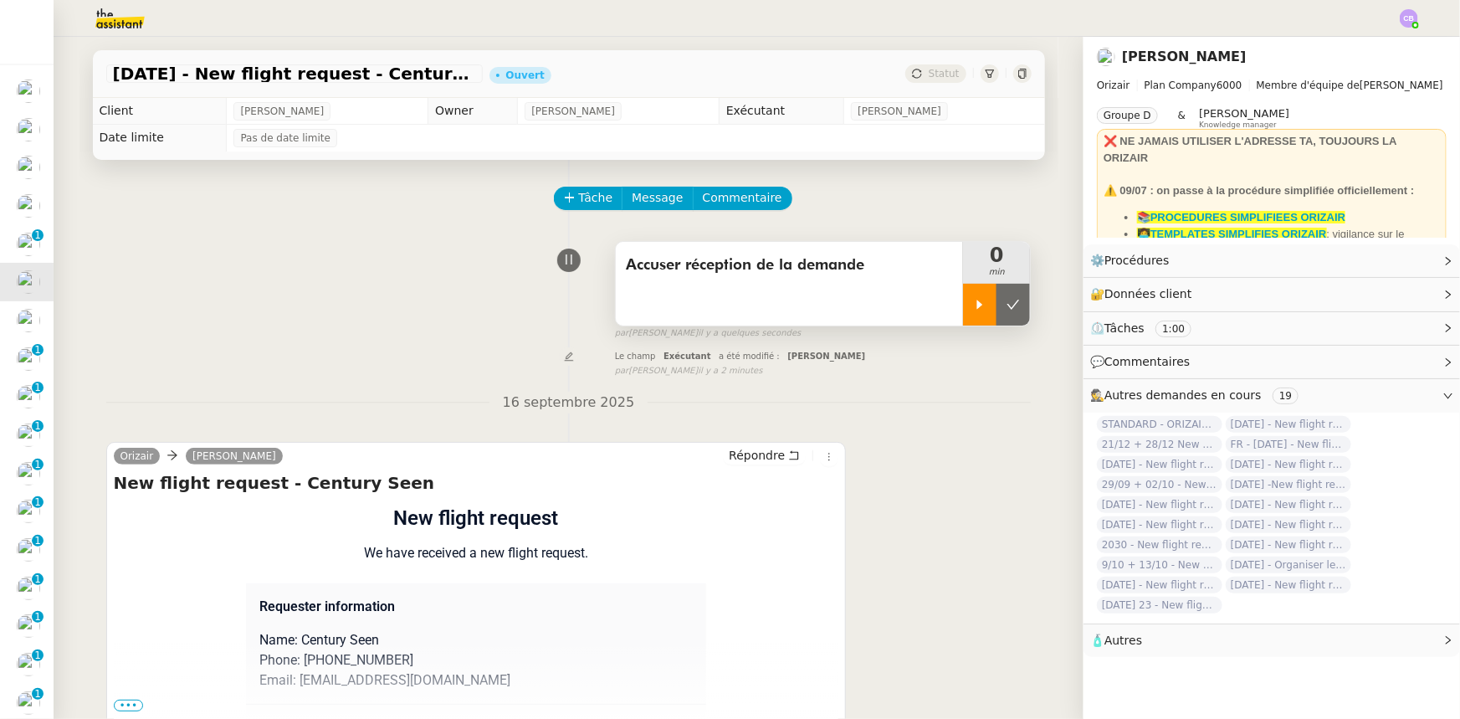
click at [972, 311] on icon at bounding box center [979, 304] width 13 height 13
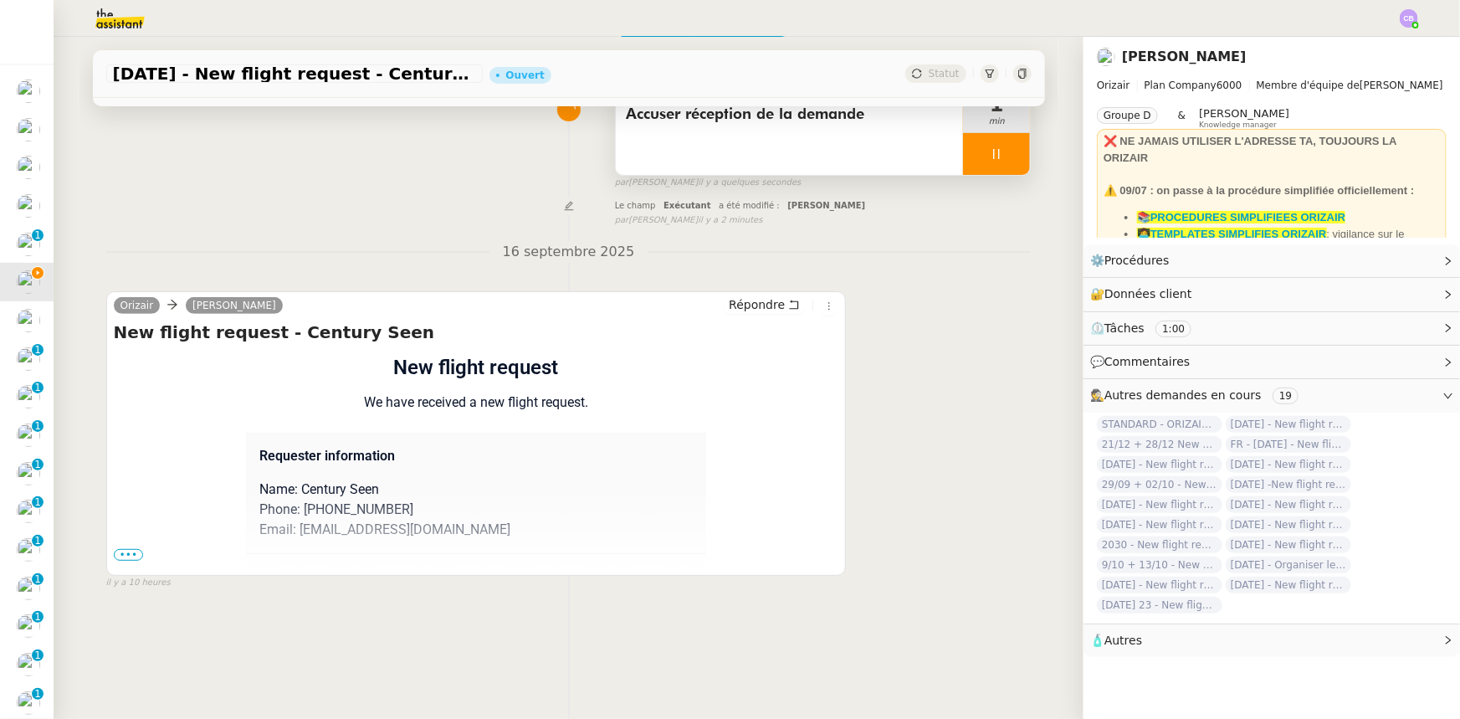
scroll to position [151, 0]
click at [125, 444] on span "•••" at bounding box center [129, 554] width 30 height 12
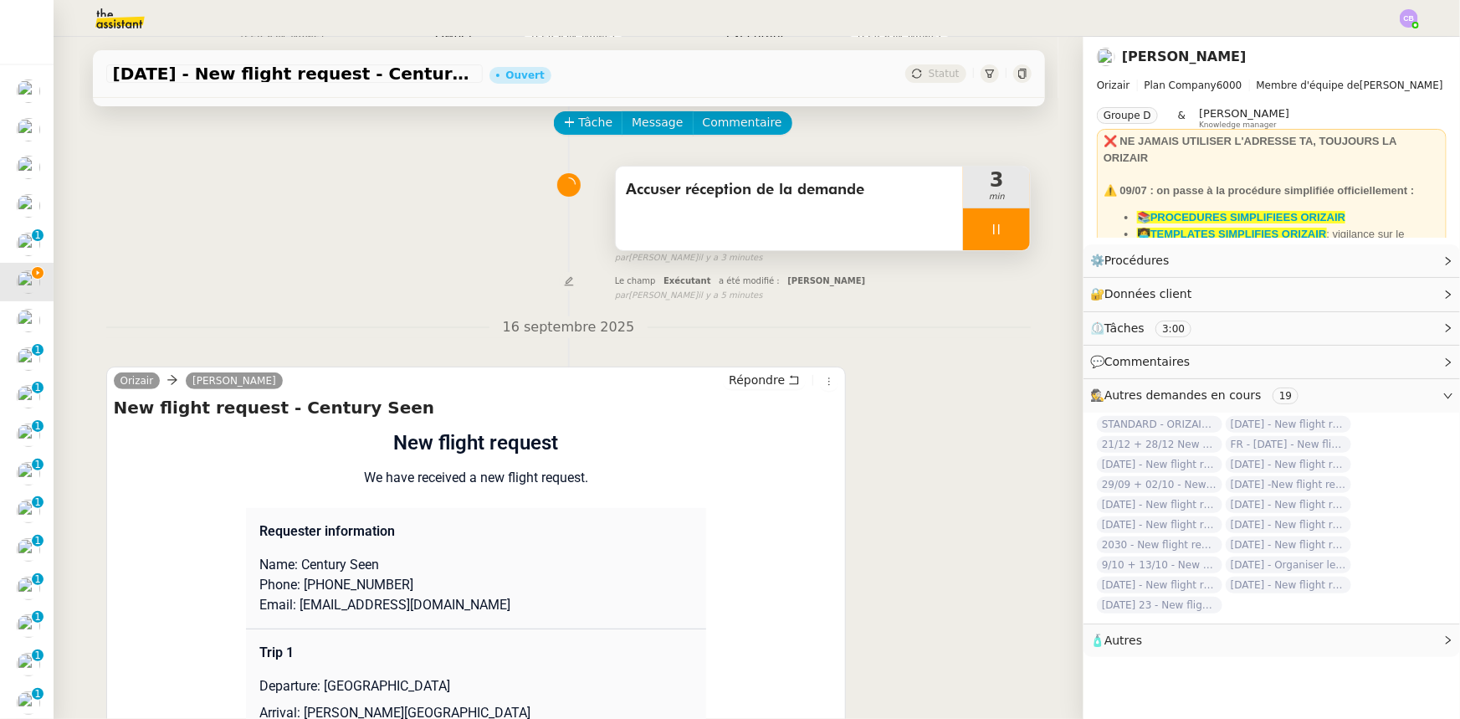
scroll to position [0, 0]
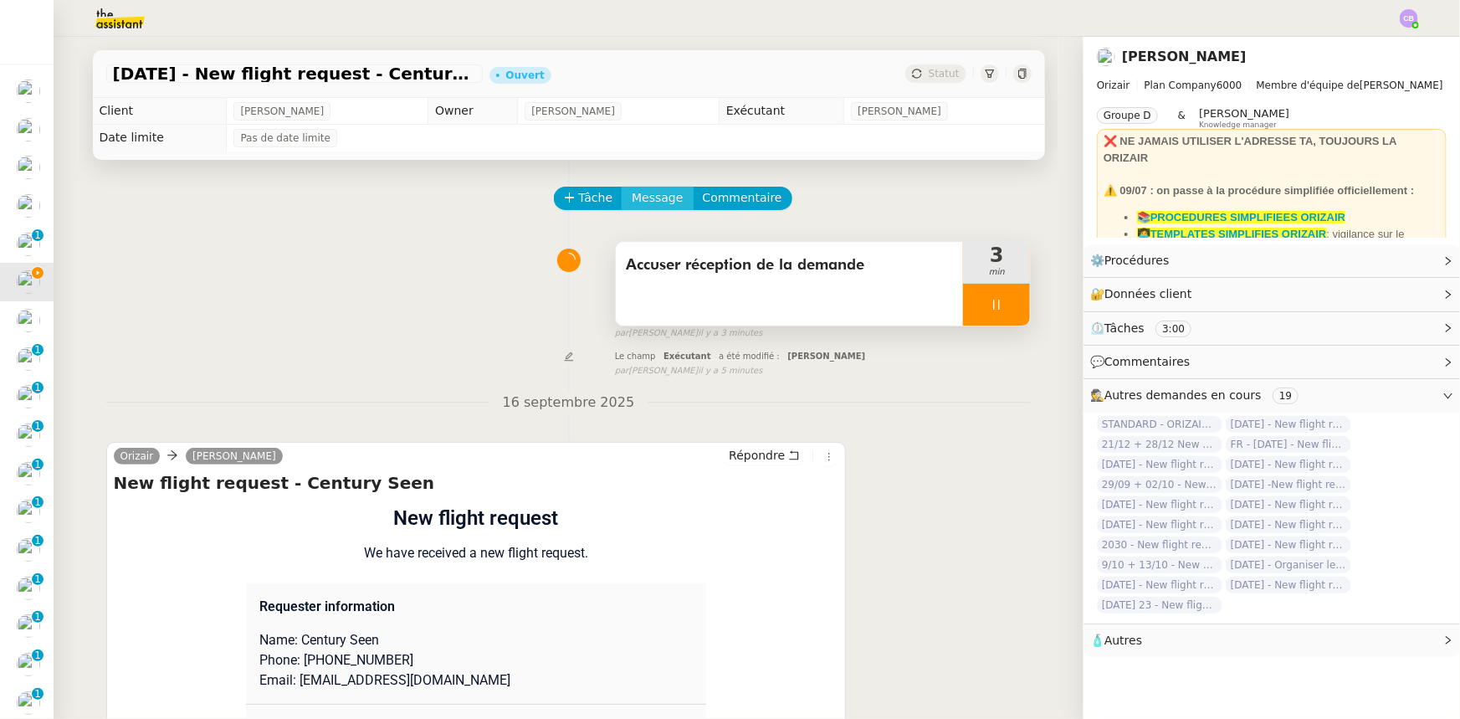
click at [634, 199] on span "Message" at bounding box center [657, 197] width 51 height 19
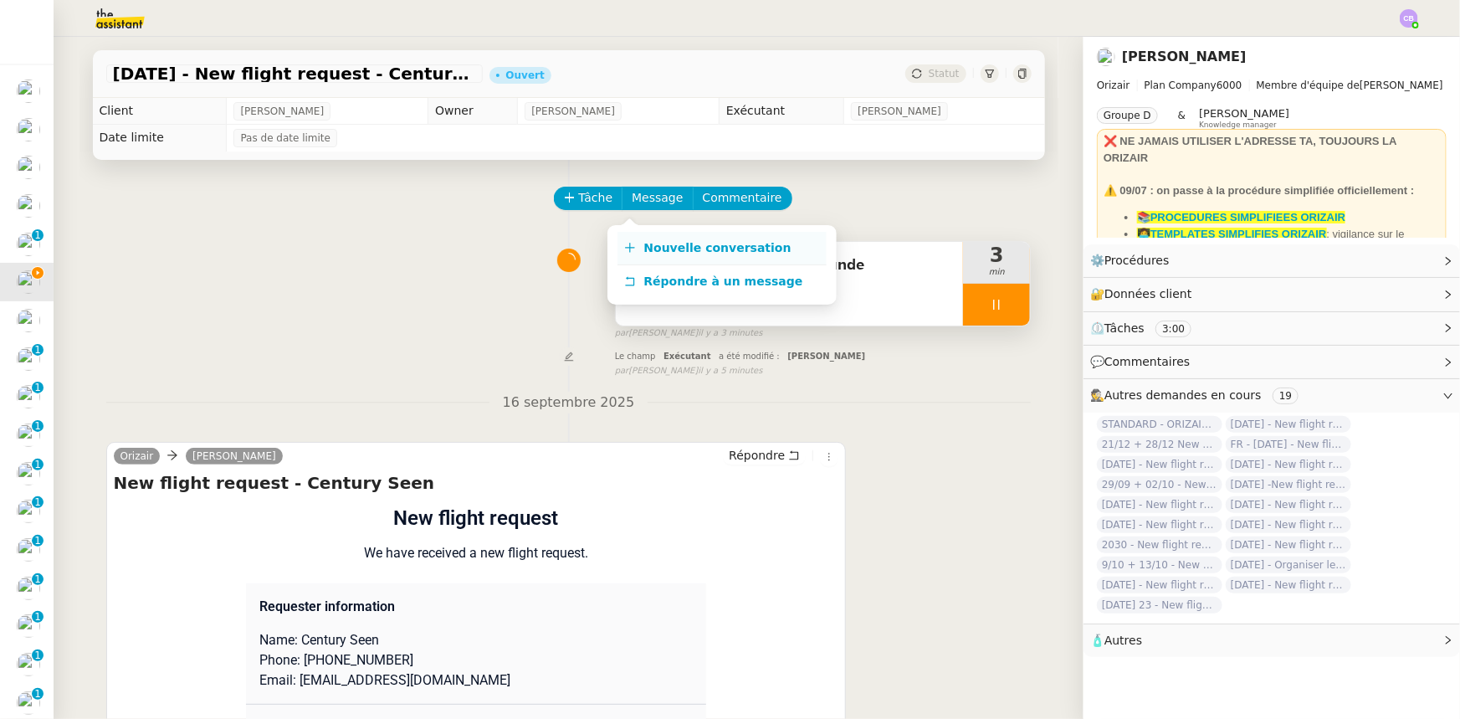
click at [686, 248] on span "Nouvelle conversation" at bounding box center [717, 247] width 147 height 13
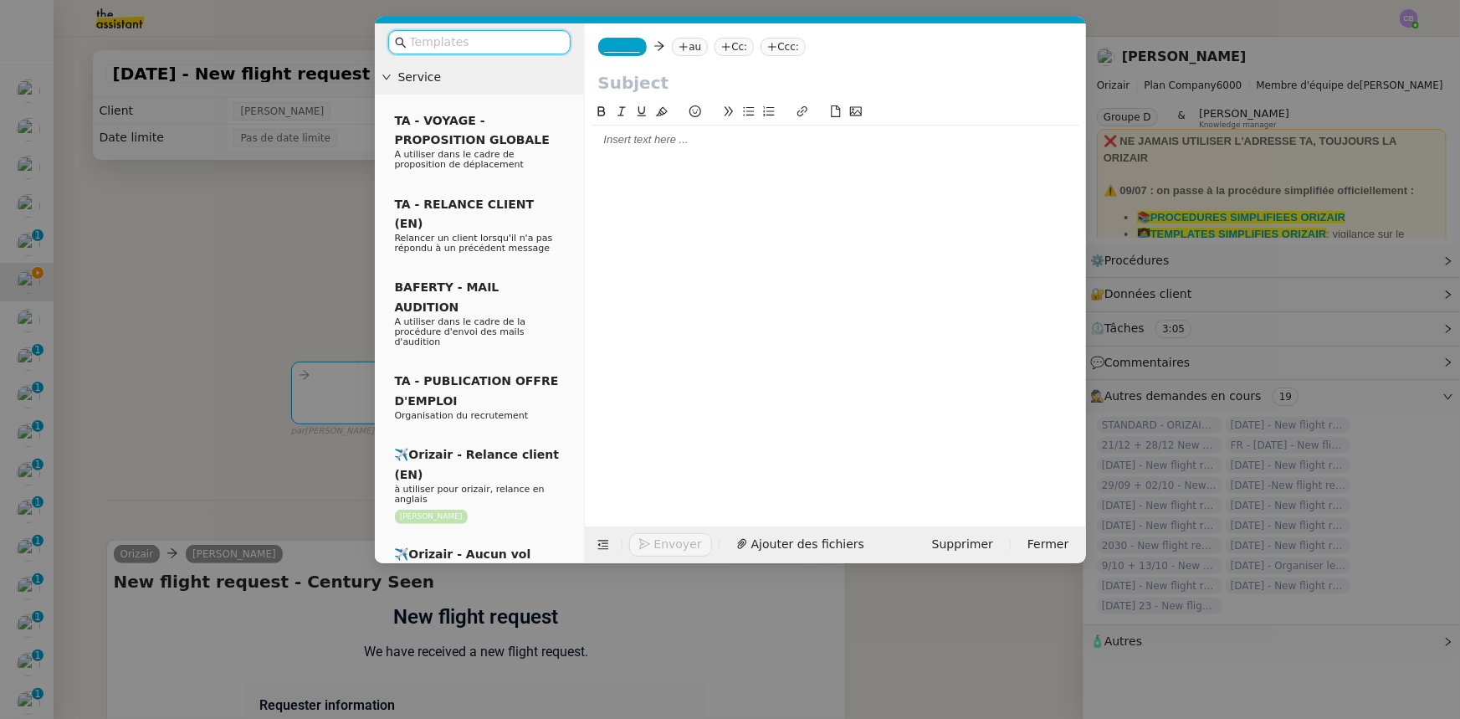
click at [510, 43] on input "text" at bounding box center [485, 42] width 151 height 19
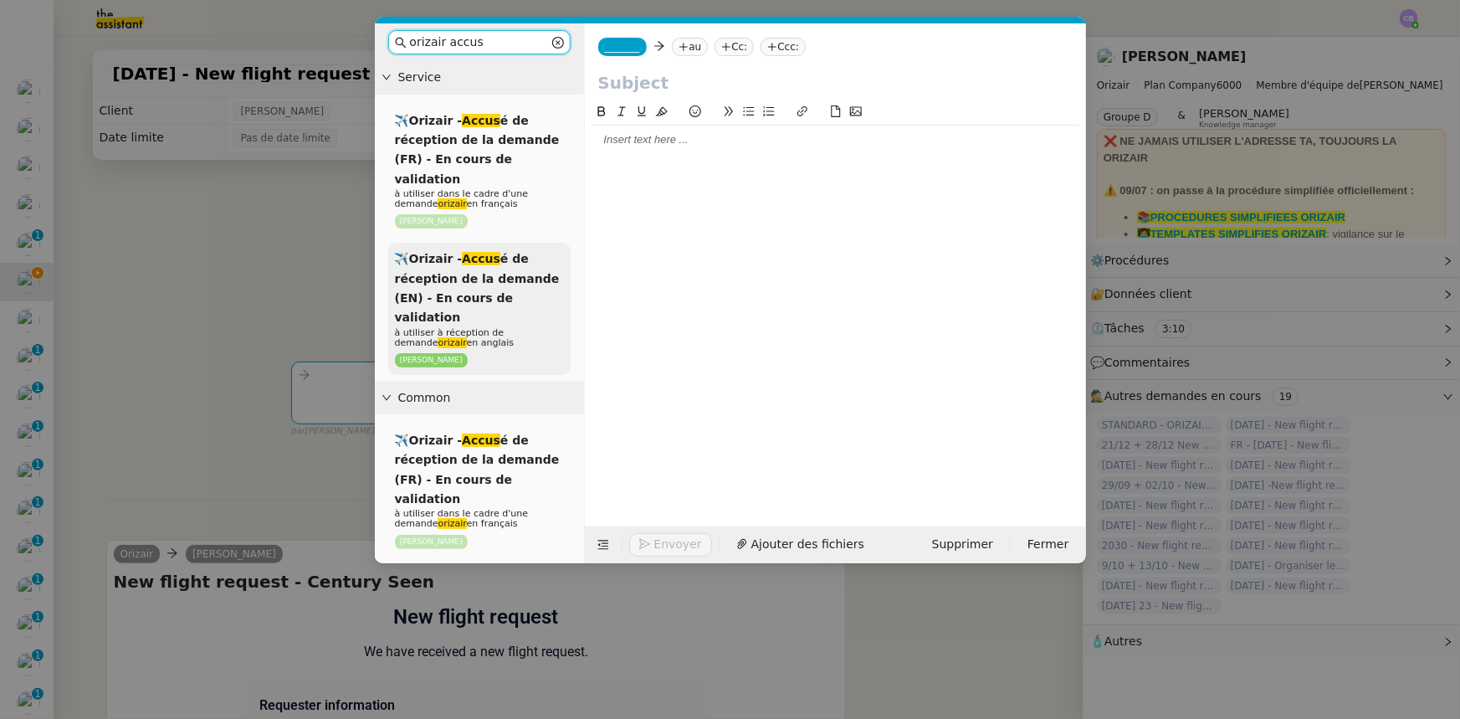
type input "orizair accus"
click at [481, 282] on span "✈️Orizair - Accus é de réception de la demande (EN) - En cours de validation" at bounding box center [477, 288] width 165 height 72
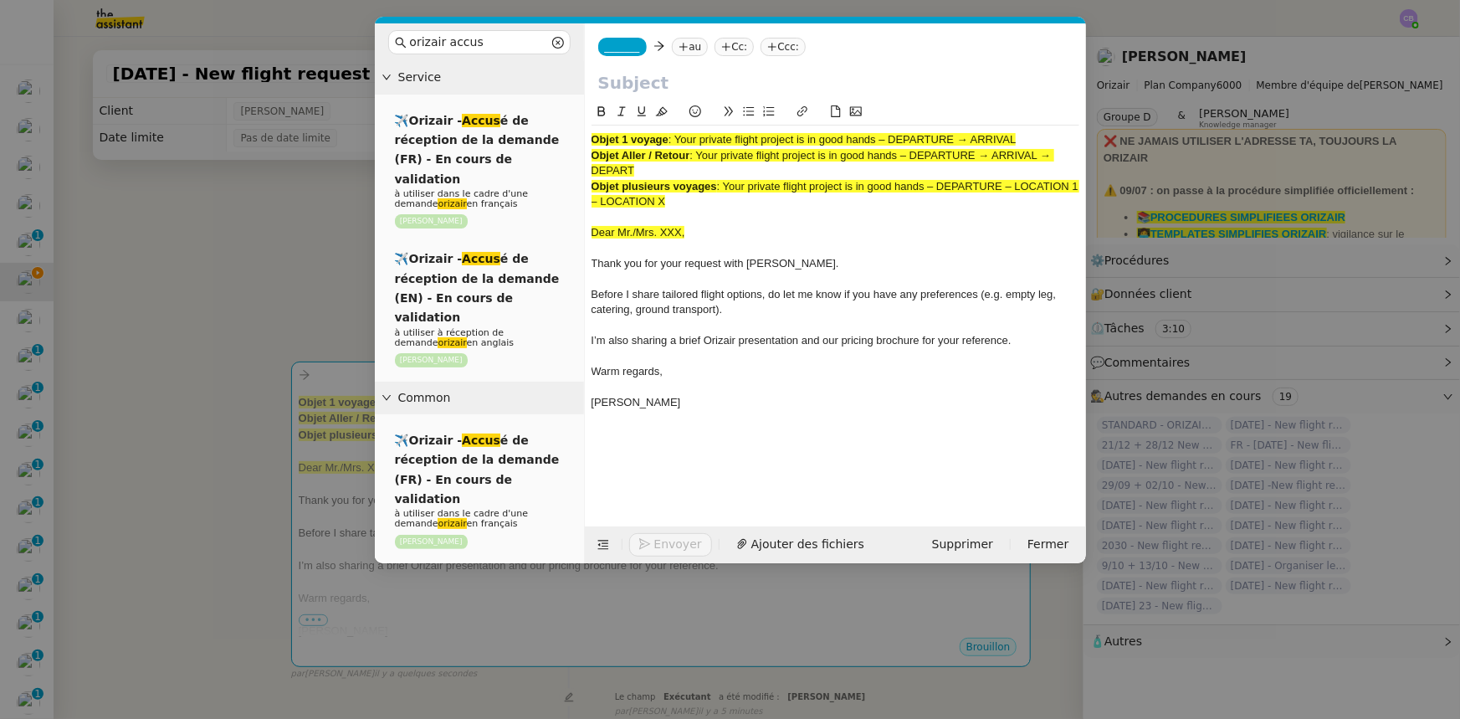
drag, startPoint x: 636, startPoint y: 170, endPoint x: 699, endPoint y: 158, distance: 64.7
click at [699, 158] on span ": Your private flight project is in good hands – DEPARTURE → ARRIVAL → DEPART" at bounding box center [822, 163] width 463 height 28
copy span "Your private flight project is in good hands – DEPARTURE → ARRIVAL → DEPART"
click at [661, 83] on input "text" at bounding box center [835, 82] width 474 height 25
paste input "Your private flight project is in good hands – DEPARTURE → ARRIVAL → DEPART"
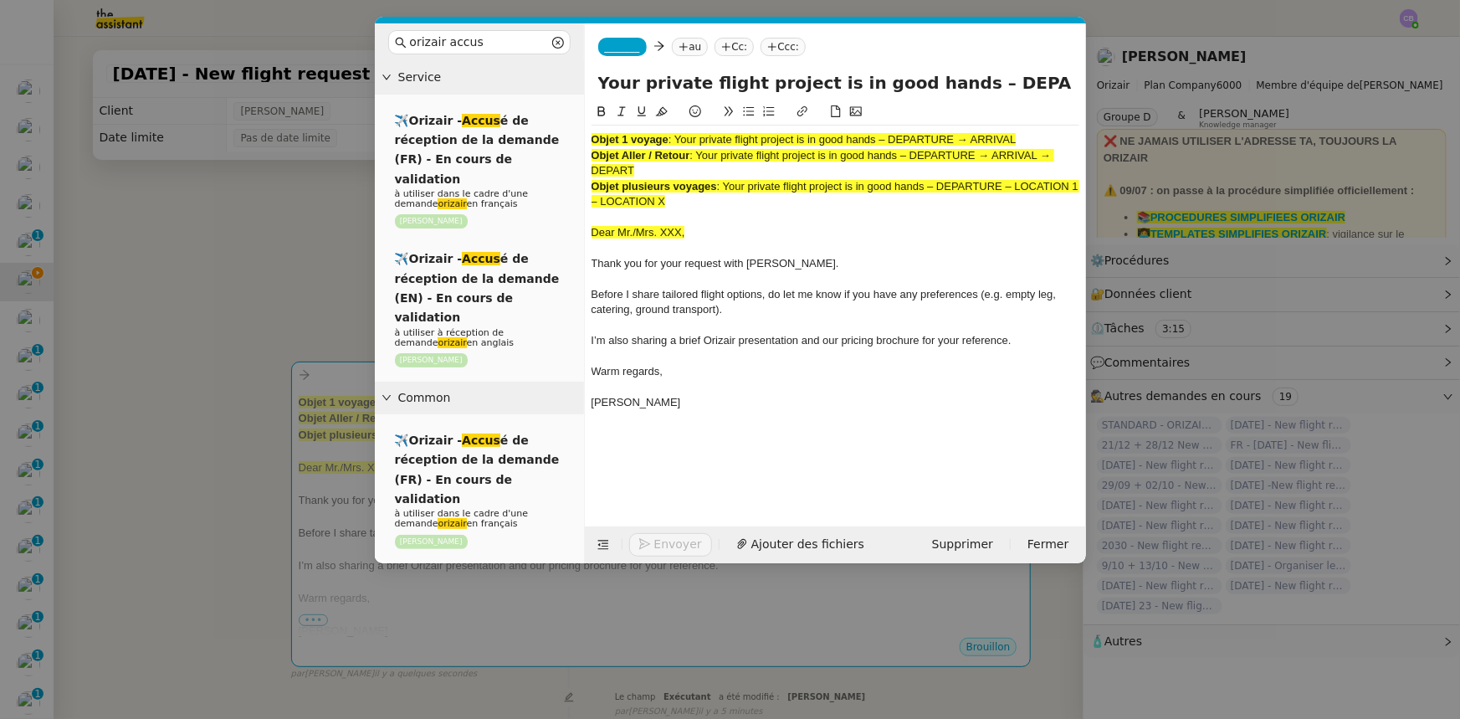
scroll to position [0, 158]
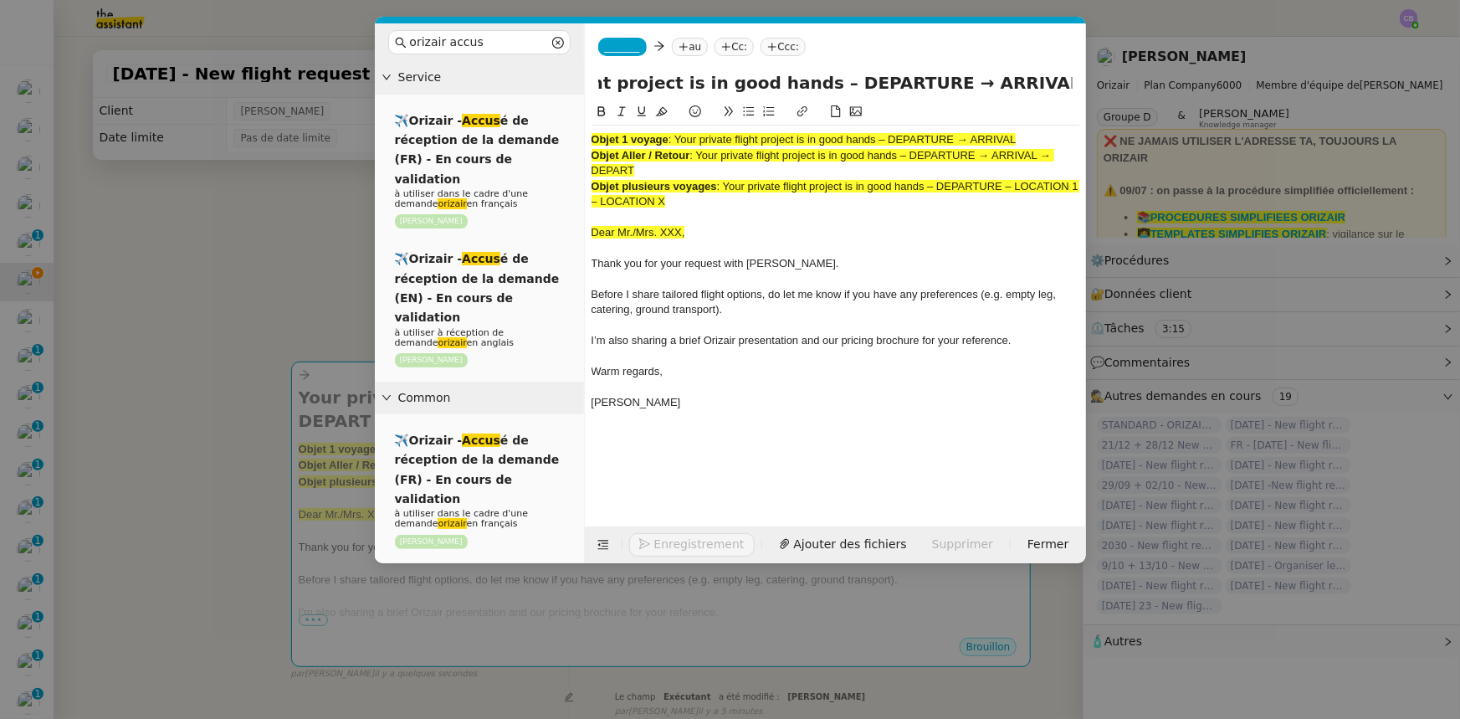
type input "Your private flight project is in good hands – DEPARTURE → ARRIVAL → DEPART"
drag, startPoint x: 680, startPoint y: 201, endPoint x: 590, endPoint y: 141, distance: 108.1
click at [590, 141] on nz-spin "Objet 1 voyage : Your private flight project is in good hands – DEPARTURE → ARR…" at bounding box center [835, 304] width 501 height 405
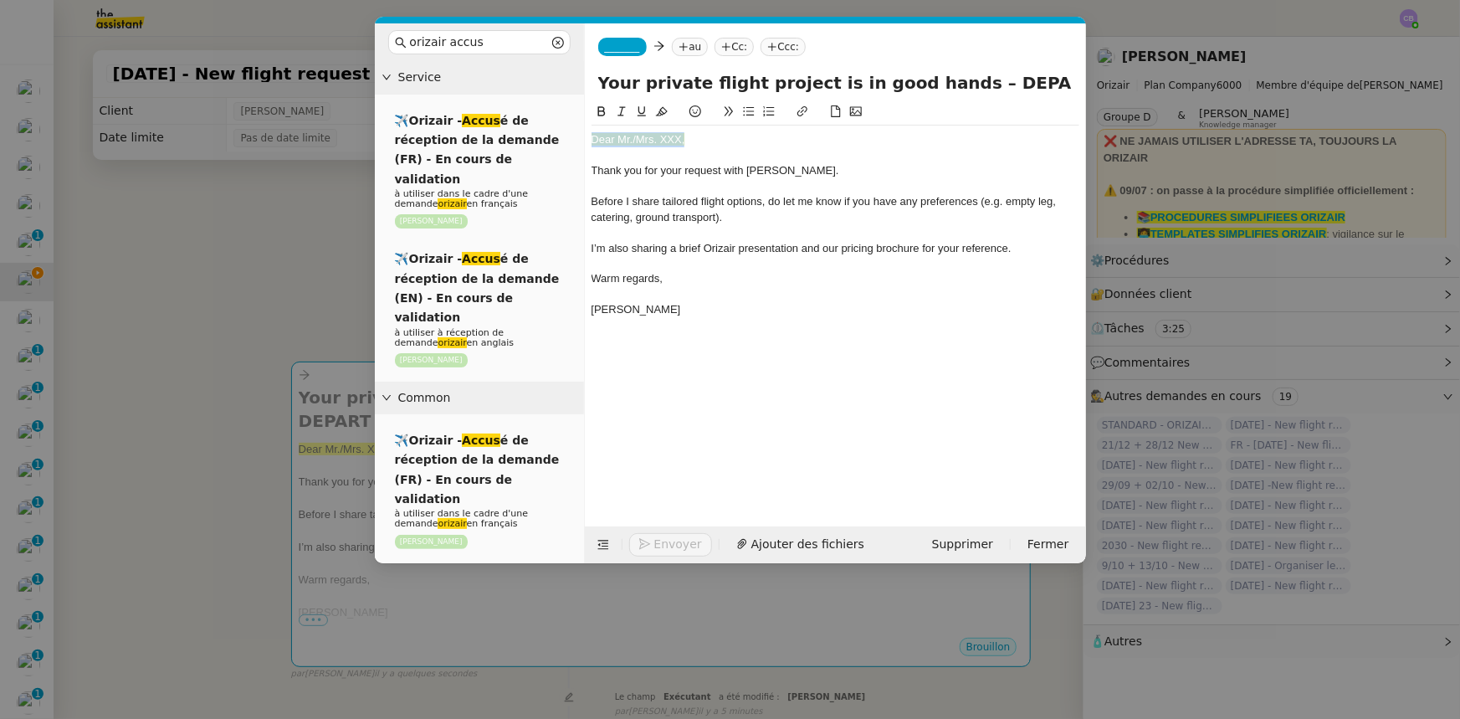
drag, startPoint x: 687, startPoint y: 137, endPoint x: 590, endPoint y: 136, distance: 97.1
click at [590, 136] on nz-spin "Dear Mr./Mrs. XXX, Thank you for your request with [PERSON_NAME]. Before I shar…" at bounding box center [835, 304] width 501 height 405
click at [662, 114] on icon at bounding box center [662, 111] width 12 height 12
click at [681, 136] on div "Dear Mr./Mrs. XXX," at bounding box center [835, 139] width 488 height 15
drag, startPoint x: 1046, startPoint y: 80, endPoint x: 956, endPoint y: 83, distance: 89.6
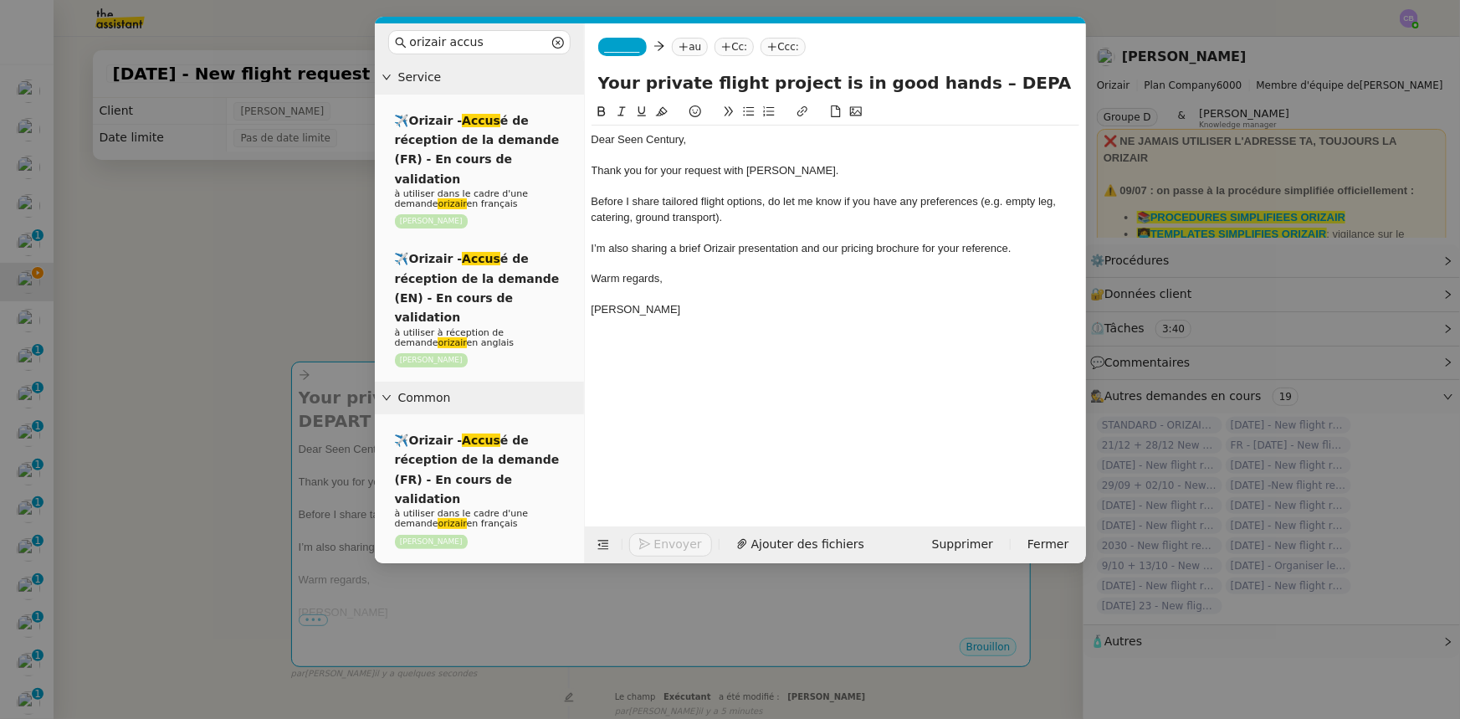
click at [956, 83] on input "Your private flight project is in good hands – DEPARTURE → ARRIVAL → DEPART" at bounding box center [835, 82] width 474 height 25
click at [598, 444] on icon at bounding box center [603, 545] width 12 height 12
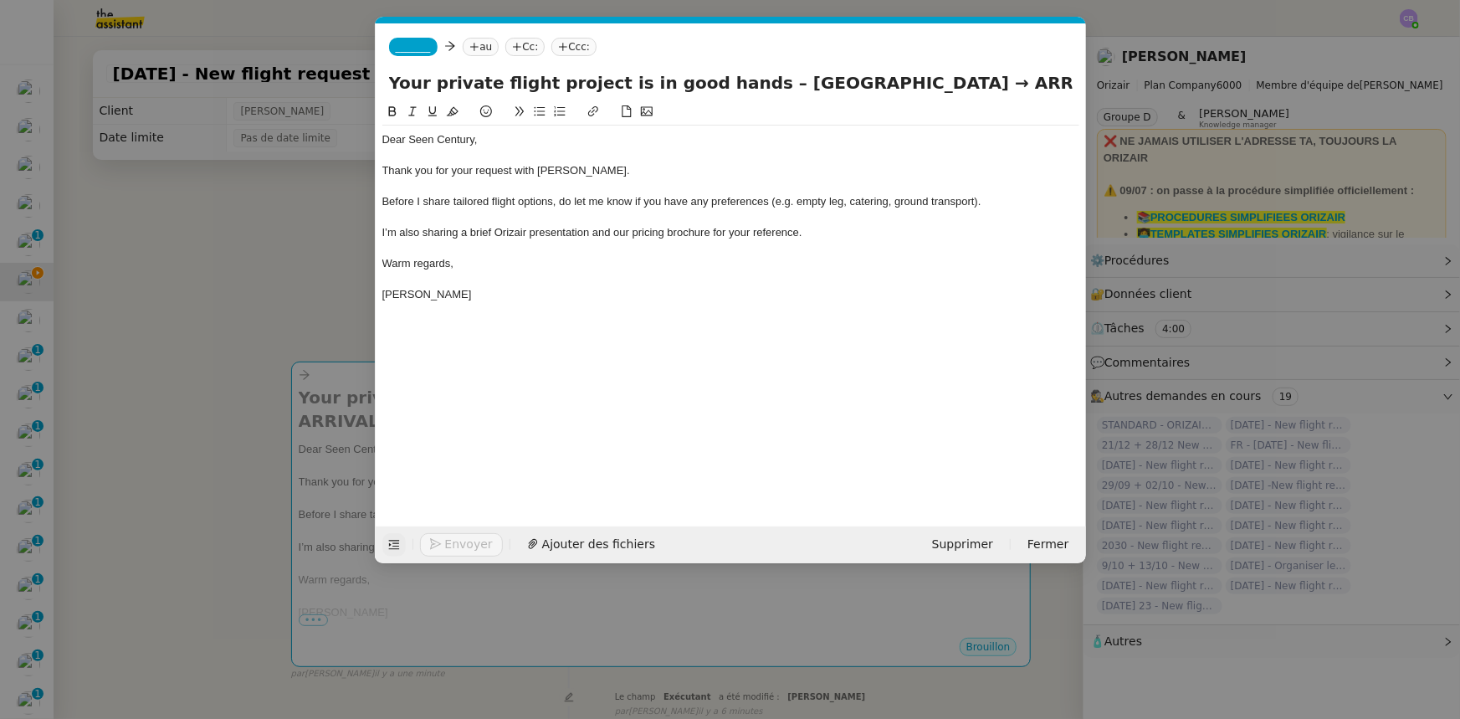
drag, startPoint x: 1037, startPoint y: 82, endPoint x: 971, endPoint y: 84, distance: 66.1
click at [971, 84] on input "Your private flight project is in good hands – London Heathrow Airport → ARRIVA…" at bounding box center [731, 82] width 684 height 25
drag, startPoint x: 741, startPoint y: 84, endPoint x: 543, endPoint y: 84, distance: 198.3
click at [543, 84] on input "Your private flight project is in good hands – London Heathrow Airport → Charle…" at bounding box center [731, 82] width 684 height 25
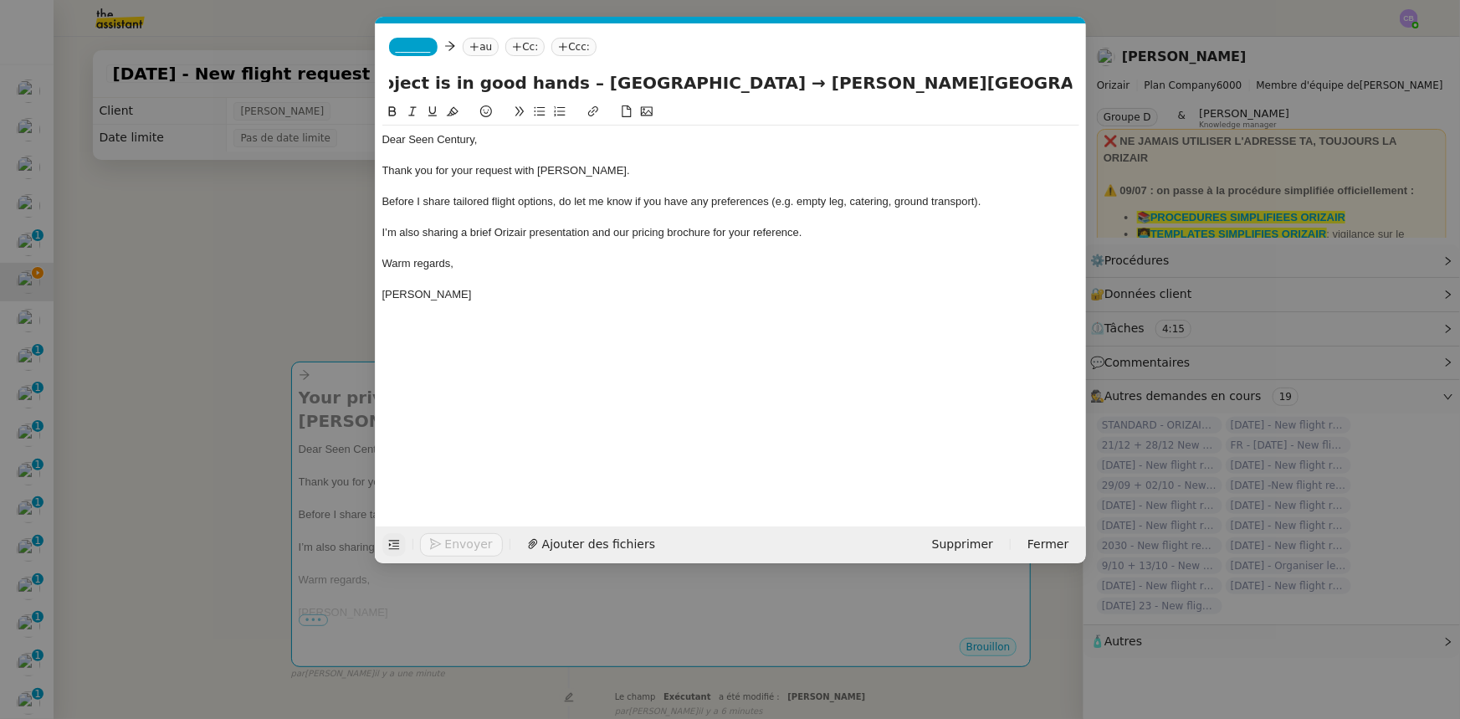
click at [972, 82] on input "Your private flight project is in good hands – London Heathrow Airport → Charle…" at bounding box center [731, 82] width 684 height 25
drag, startPoint x: 1067, startPoint y: 79, endPoint x: 1006, endPoint y: 83, distance: 61.2
click at [972, 83] on input "Your private flight project is in good hands – London Heathrow Airport → Charle…" at bounding box center [731, 82] width 684 height 25
paste input "London Heathrow Airport"
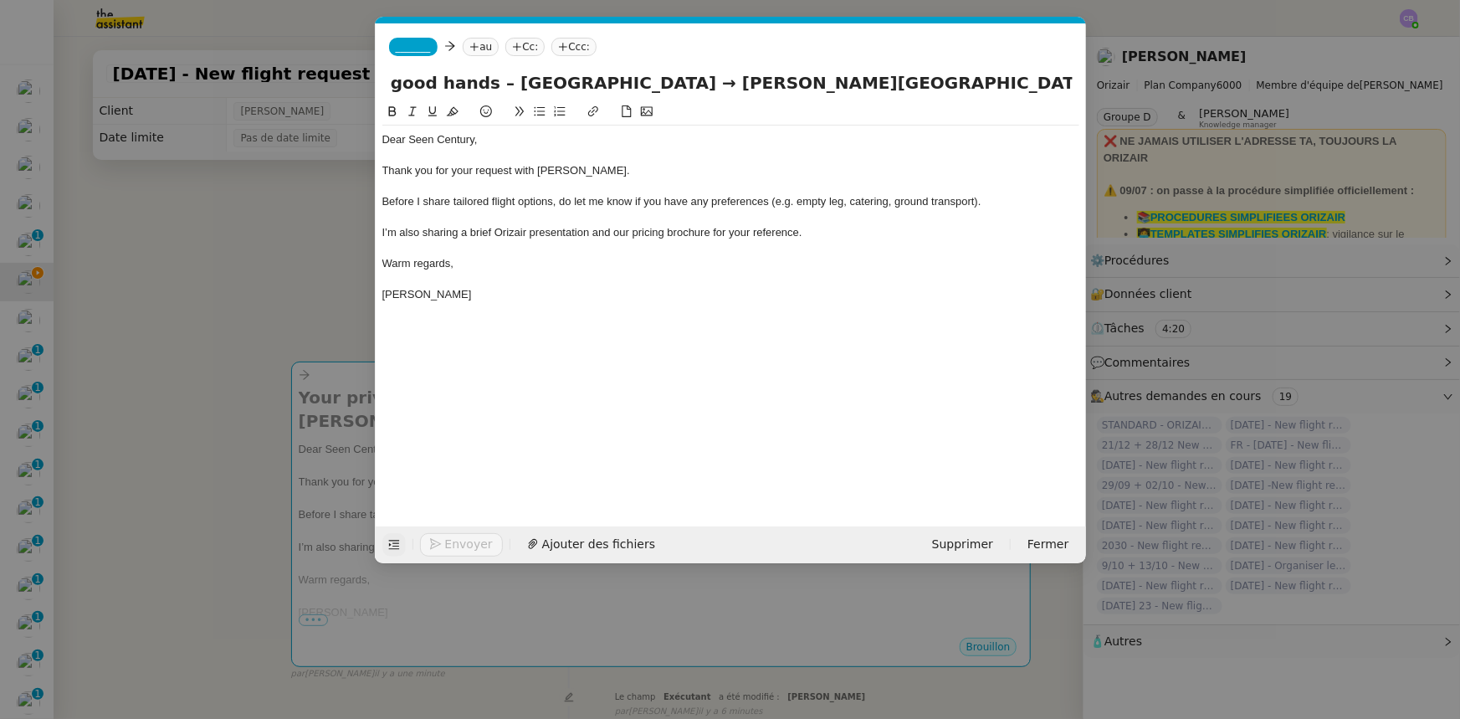
scroll to position [0, 431]
type input "Your private flight project is in good hands – London Heathrow Airport → Charle…"
click at [416, 44] on span "_______" at bounding box center [413, 47] width 35 height 12
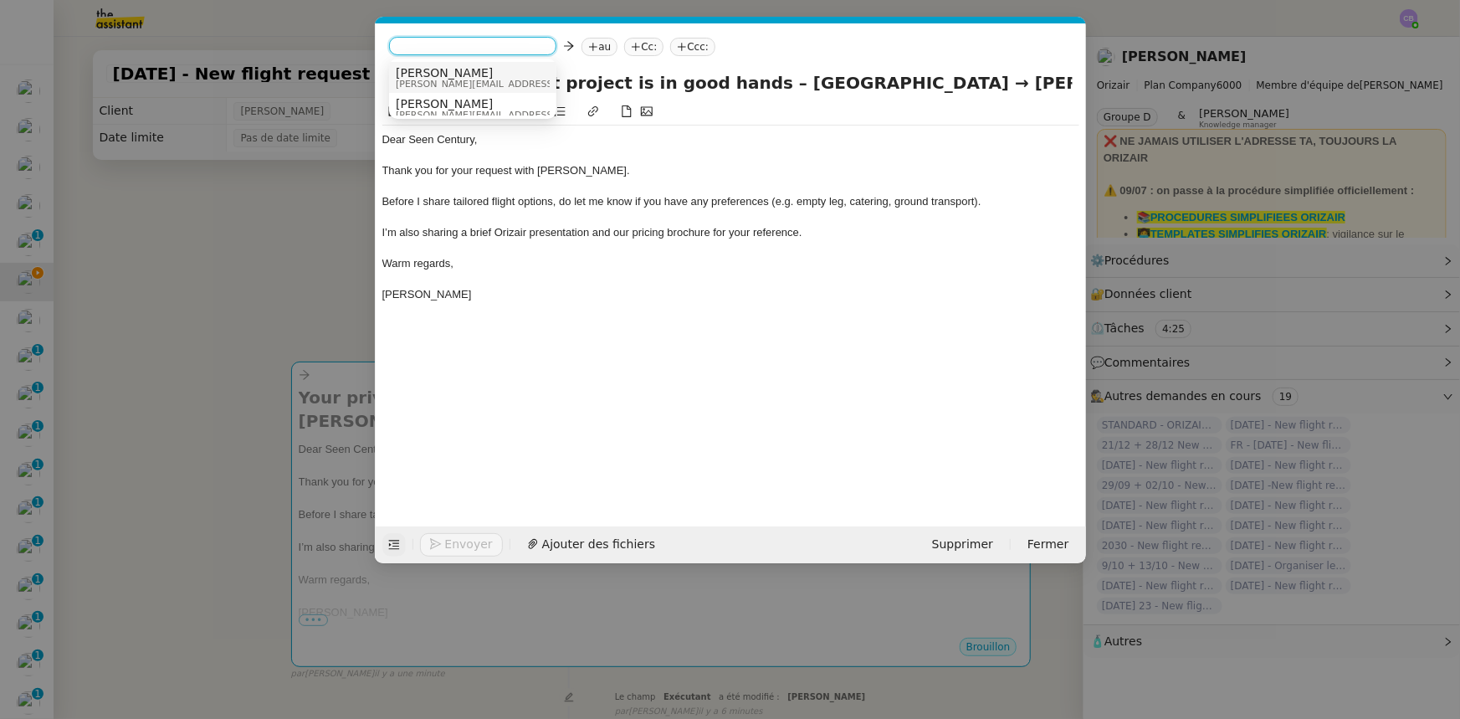
click at [426, 77] on span "[PERSON_NAME]" at bounding box center [515, 72] width 238 height 13
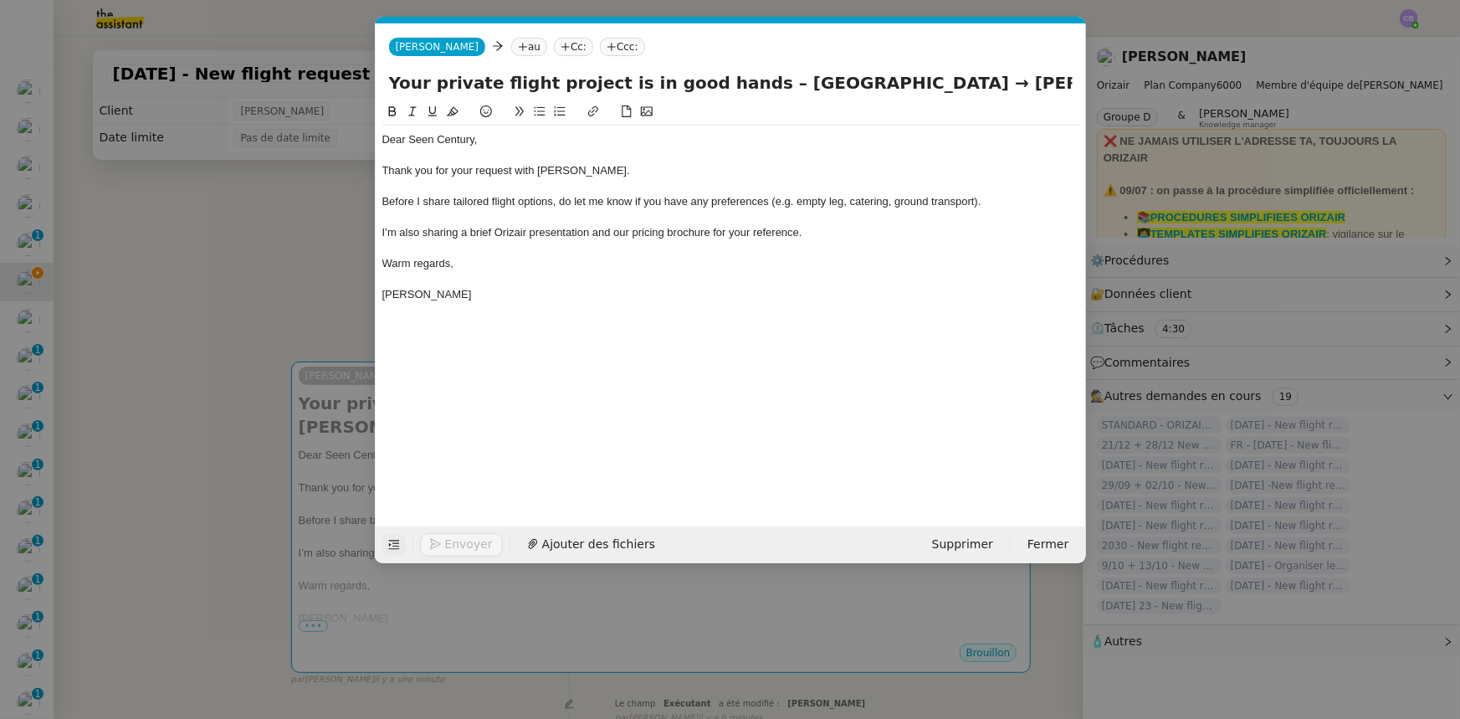
click at [318, 294] on nz-modal-container "orizair accus Service ✈️Orizair - Accus é de réception de la demande (FR) - En …" at bounding box center [730, 359] width 1460 height 719
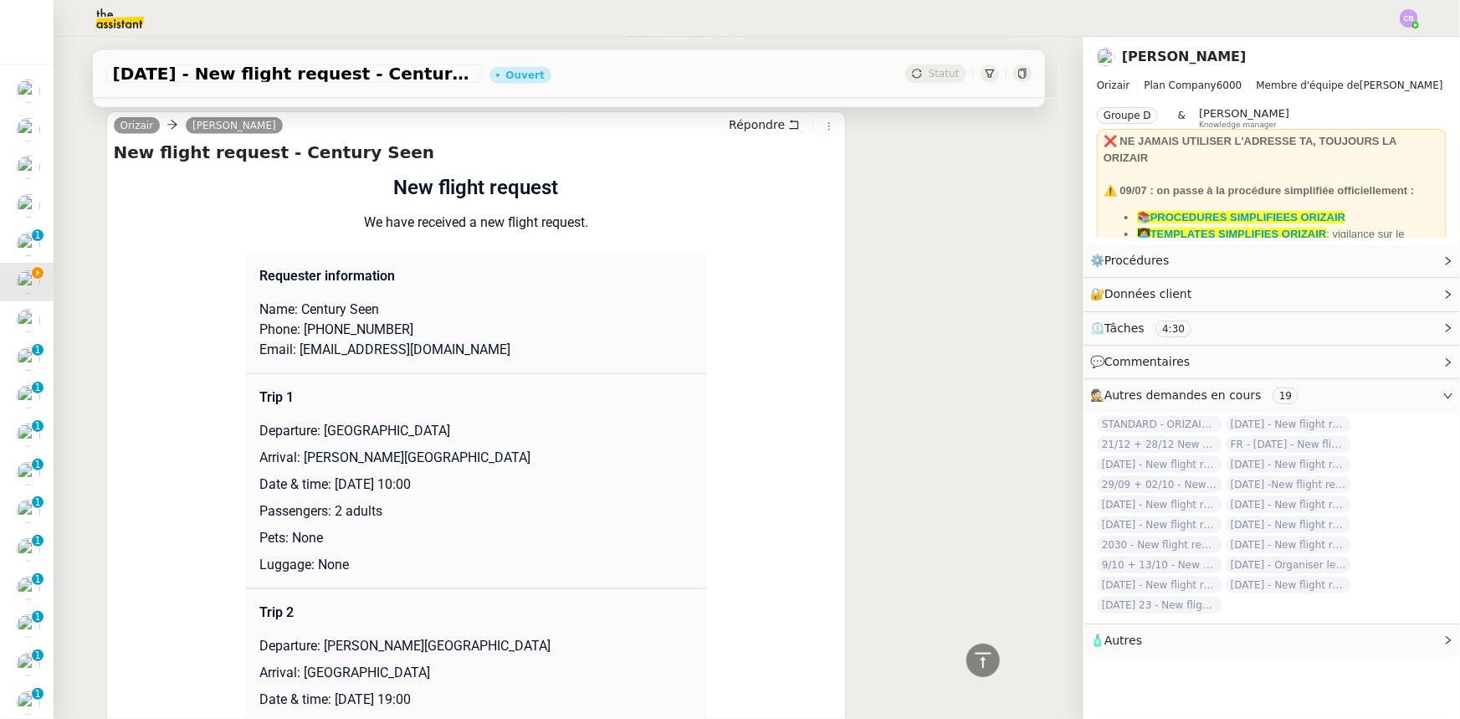
scroll to position [684, 0]
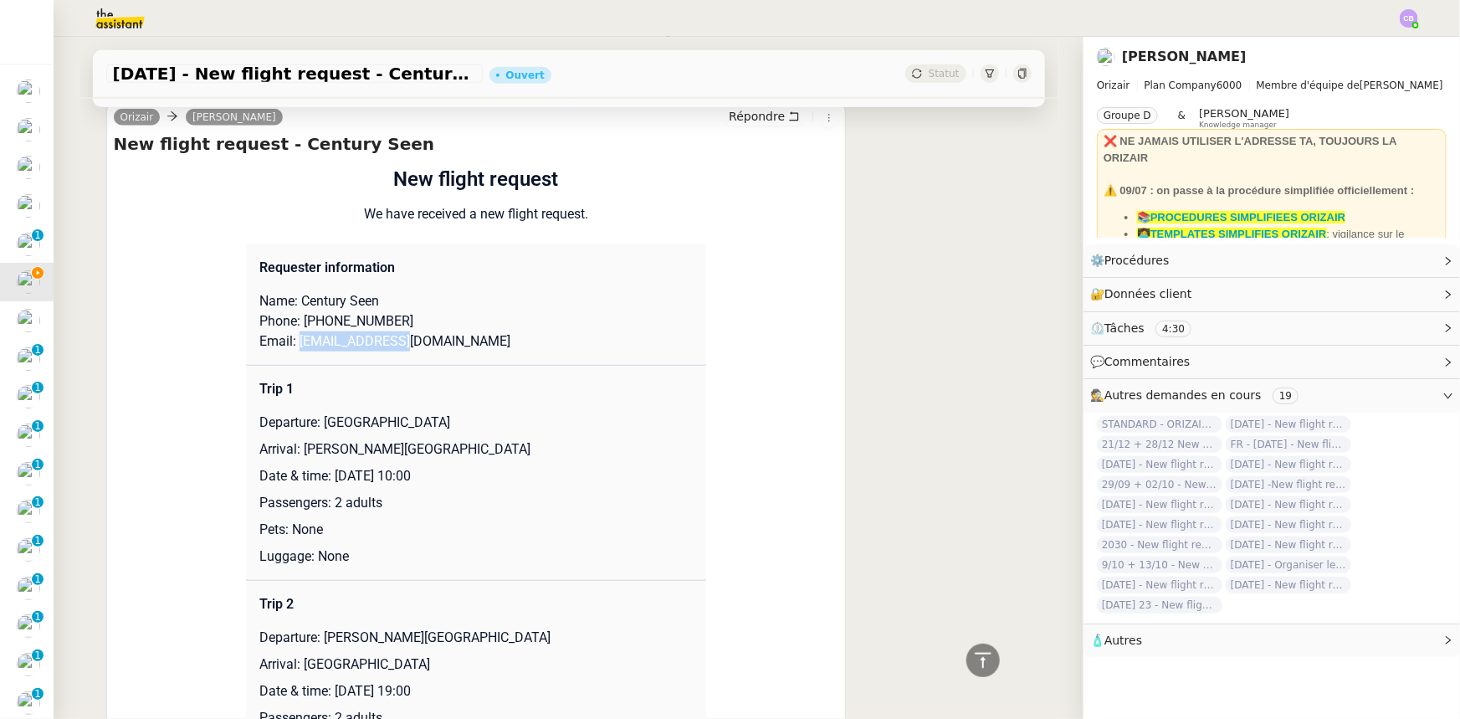
drag, startPoint x: 391, startPoint y: 343, endPoint x: 291, endPoint y: 346, distance: 99.6
click at [291, 346] on p "Email: hgy@gifting.com" at bounding box center [475, 341] width 433 height 20
copy p "hgy@gifting.com"
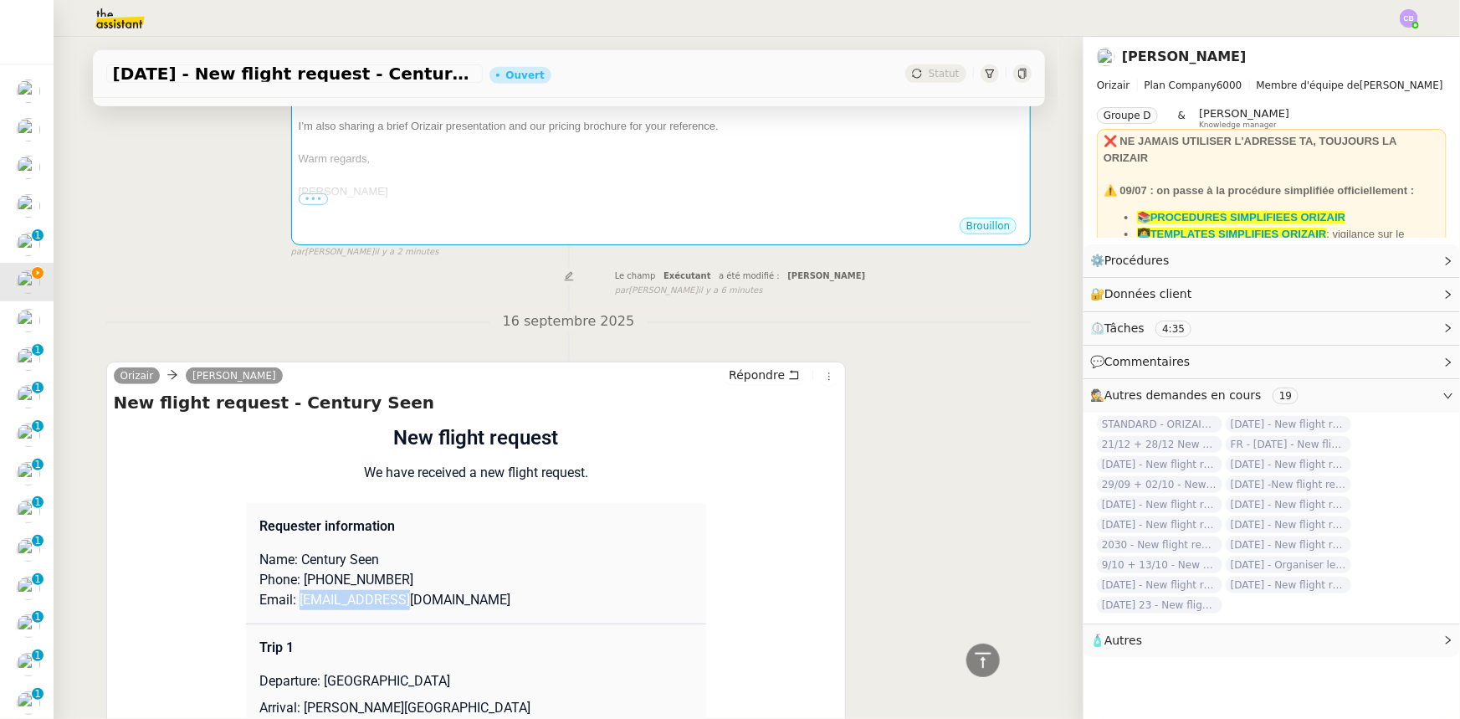
scroll to position [228, 0]
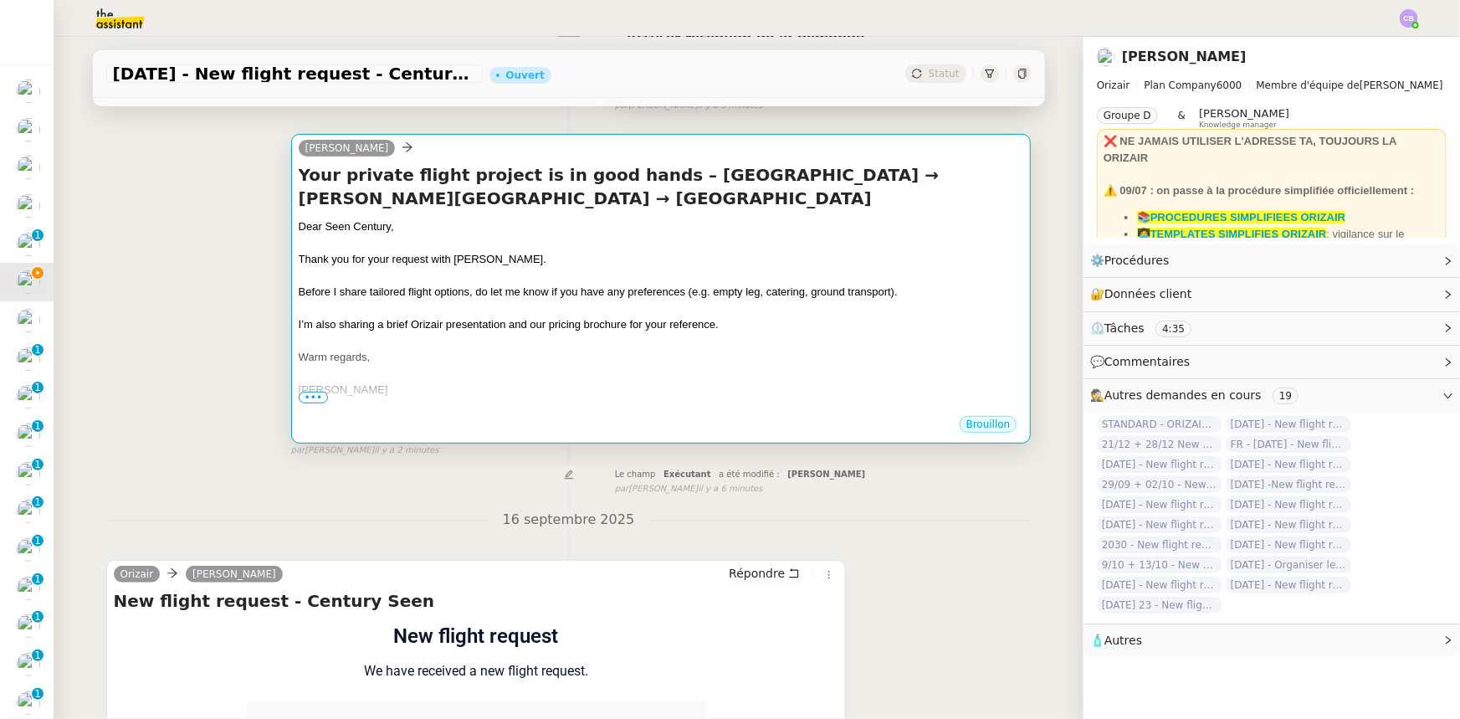
click at [553, 304] on div at bounding box center [661, 308] width 725 height 17
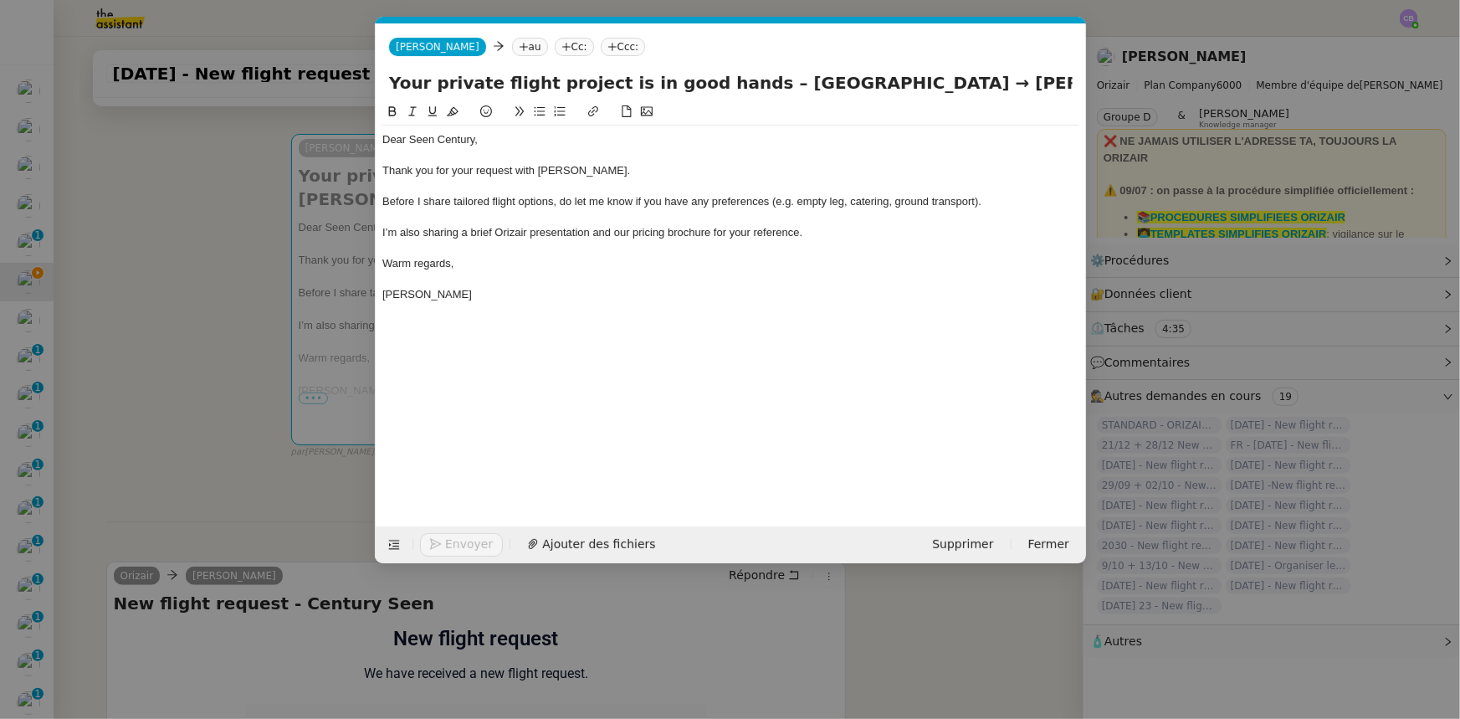
scroll to position [0, 98]
click at [511, 44] on nz-tag "au" at bounding box center [529, 47] width 36 height 18
paste input "hgy@gifting.com"
type input "hgy@gifting.com"
click at [502, 74] on span "hgy@gifting.com" at bounding box center [586, 72] width 205 height 13
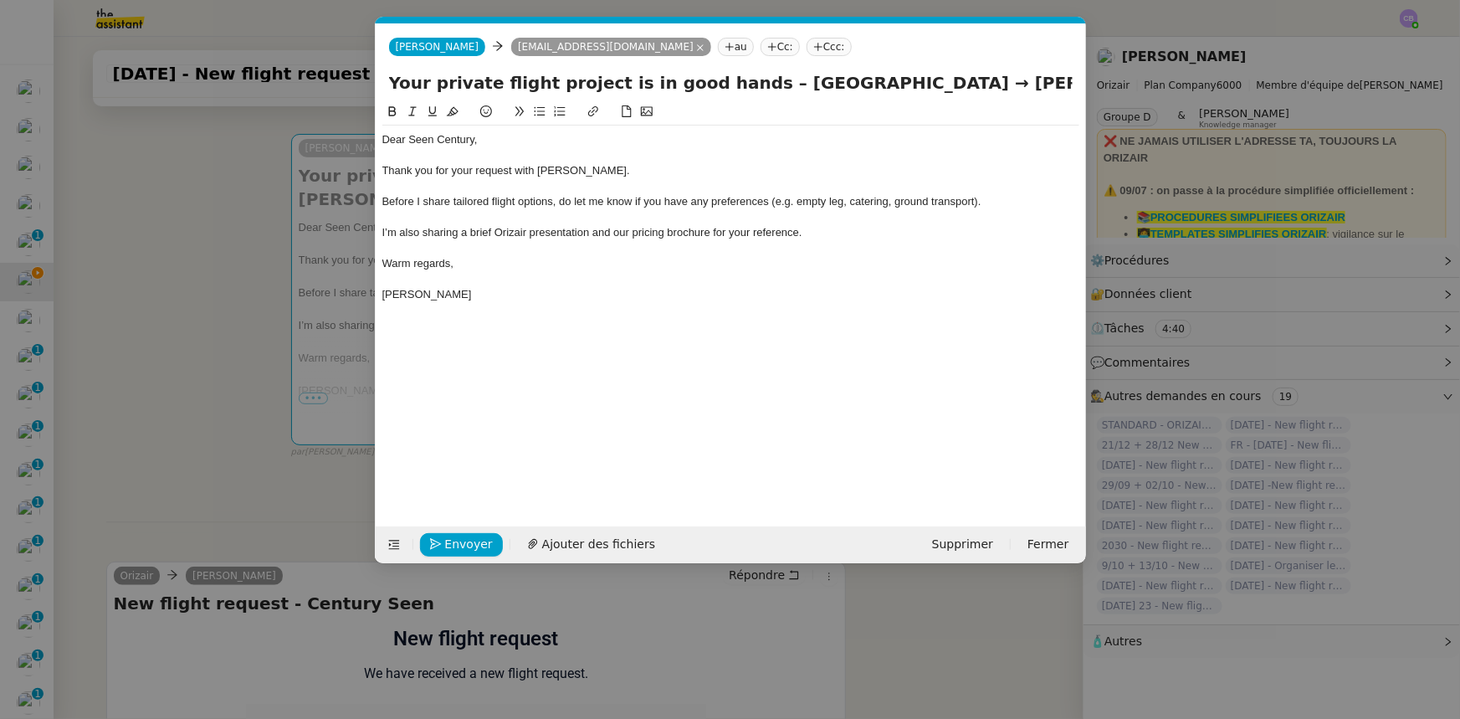
click at [807, 49] on nz-tag "Ccc:" at bounding box center [829, 47] width 45 height 18
type input "[PERSON_NAME]"
click at [724, 74] on span "[PERSON_NAME]" at bounding box center [802, 72] width 238 height 13
click at [823, 238] on div "I’m also sharing a brief Orizair presentation and our pricing brochure for your…" at bounding box center [730, 232] width 697 height 15
click at [614, 444] on span "Ajouter des fichiers" at bounding box center [598, 544] width 113 height 19
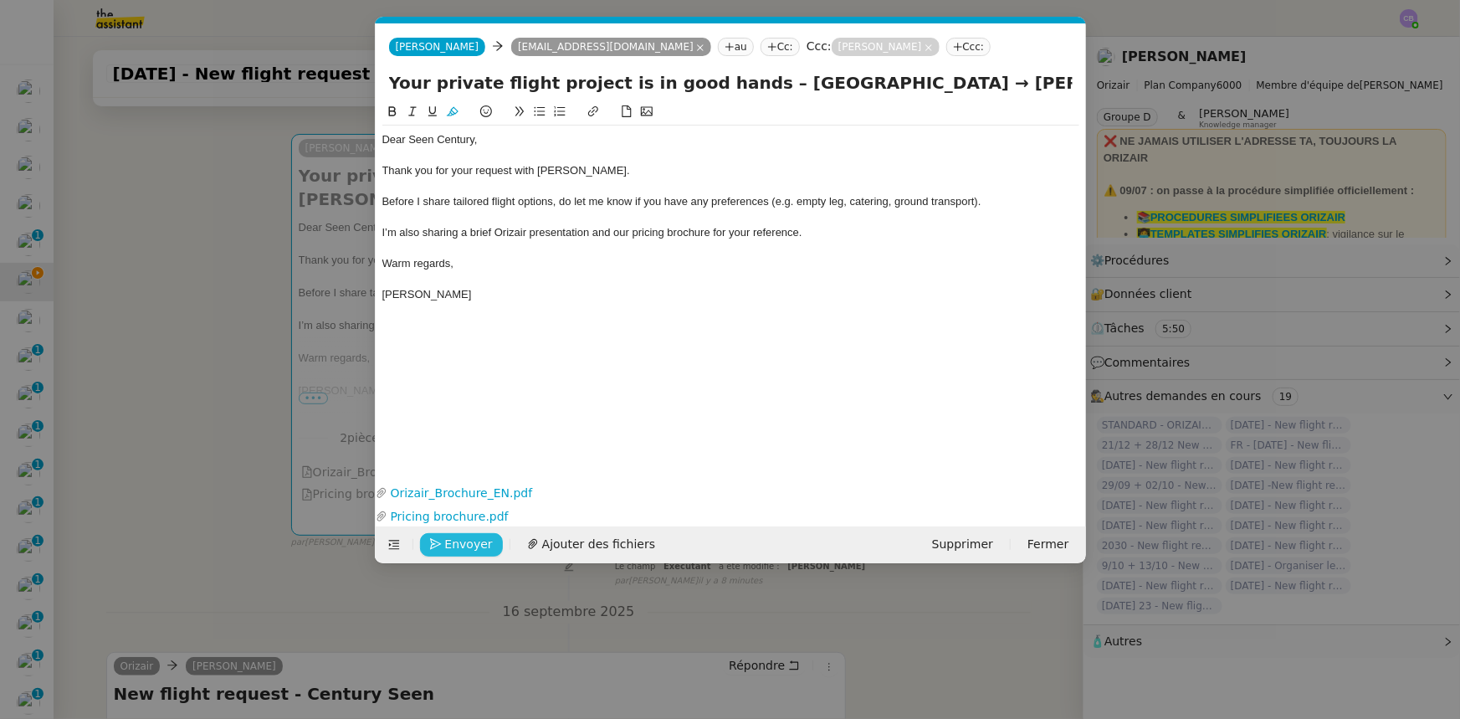
click at [474, 444] on span "Envoyer" at bounding box center [469, 544] width 48 height 19
click at [474, 444] on span "Confirmer l'envoi" at bounding box center [495, 544] width 100 height 19
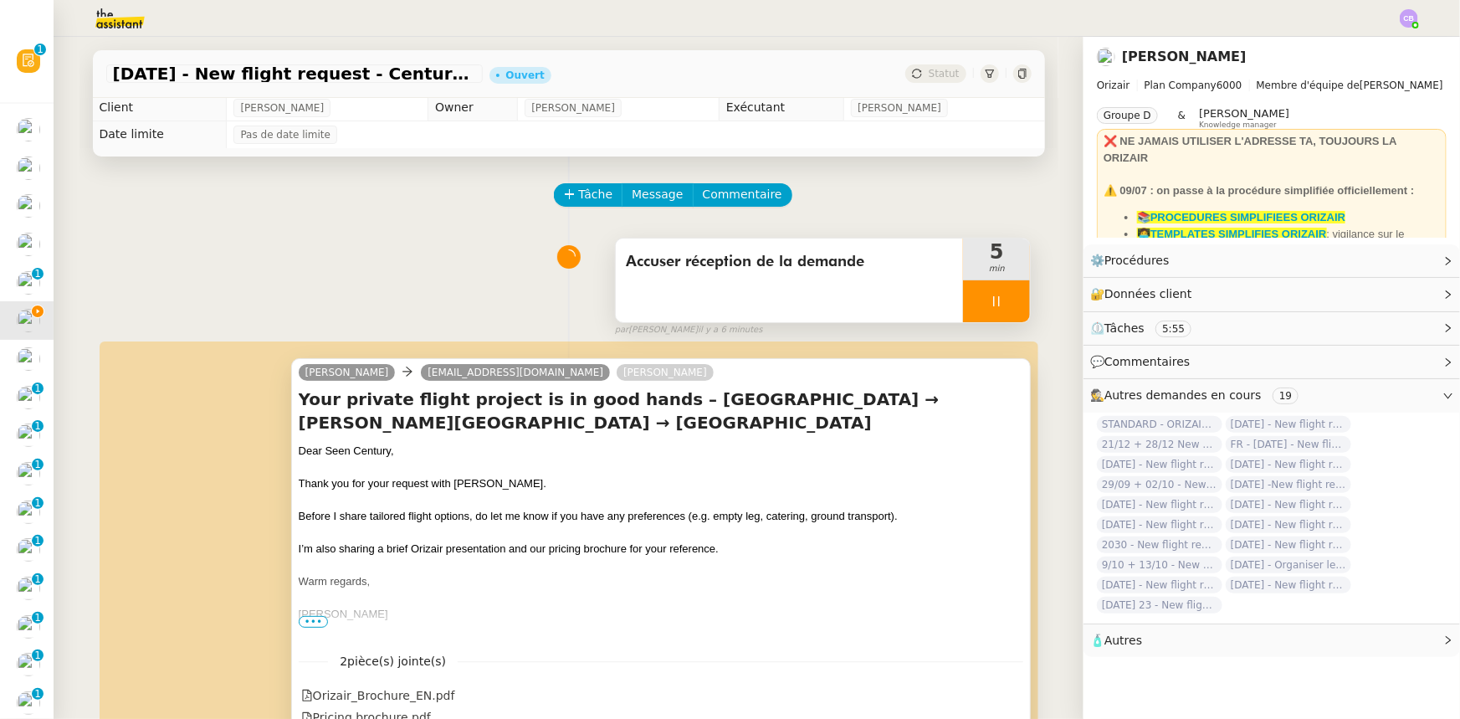
scroll to position [0, 0]
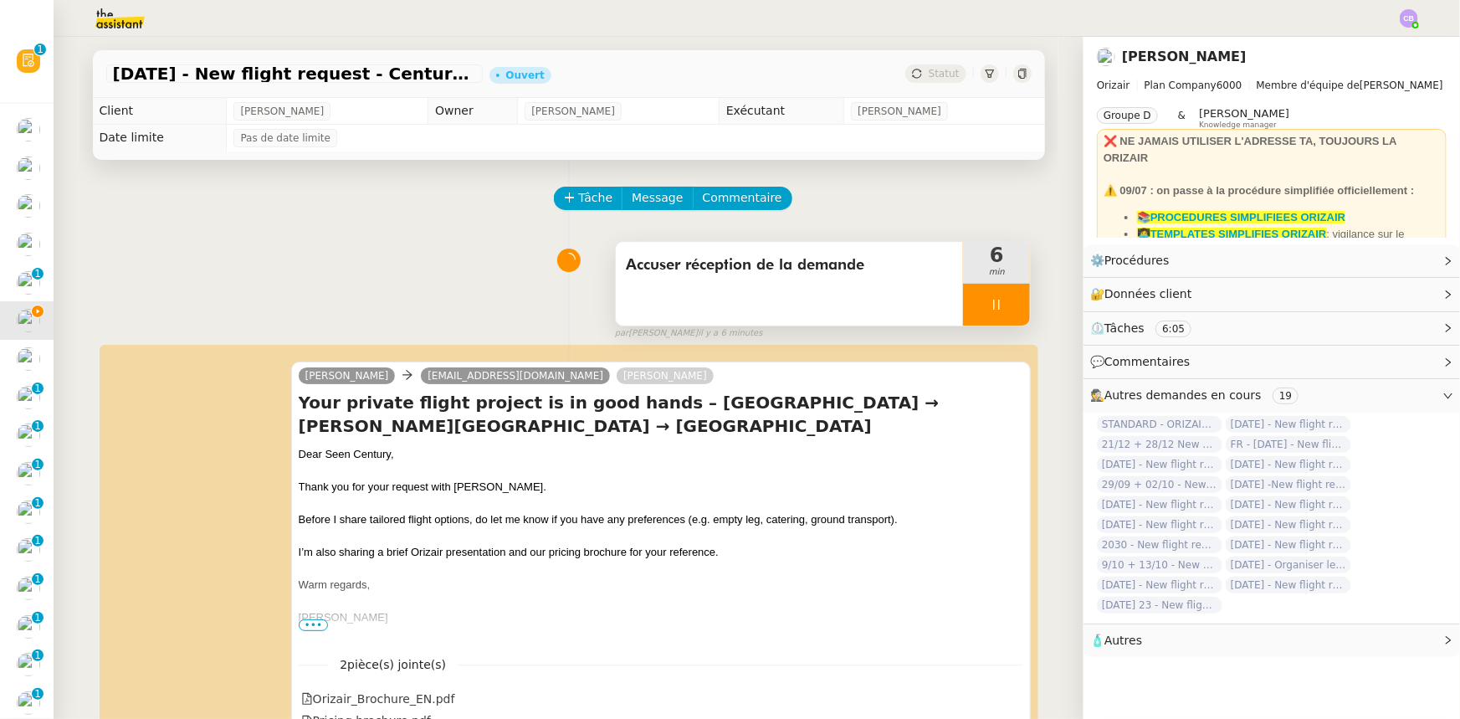
click at [963, 300] on div at bounding box center [996, 305] width 67 height 42
click at [972, 313] on button at bounding box center [1012, 305] width 33 height 42
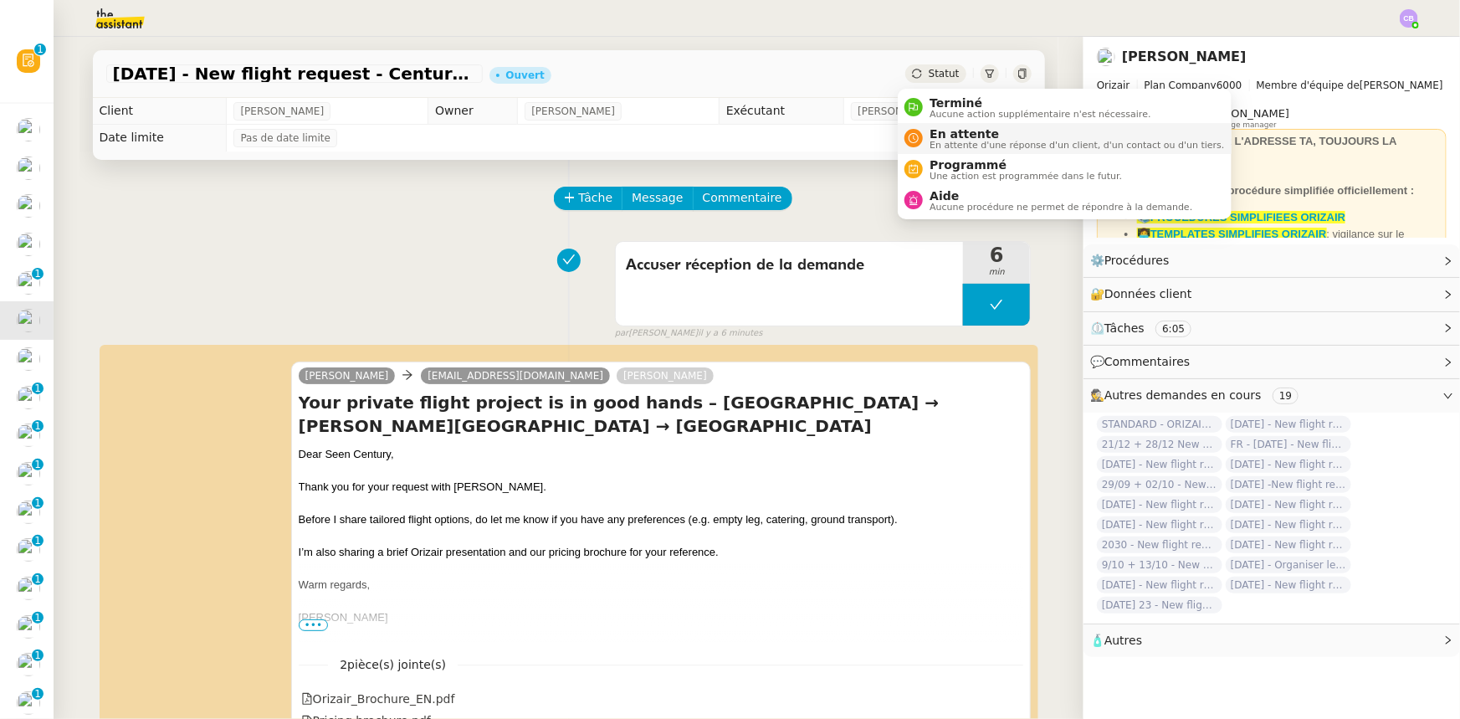
click at [949, 133] on span "En attente" at bounding box center [1076, 133] width 294 height 13
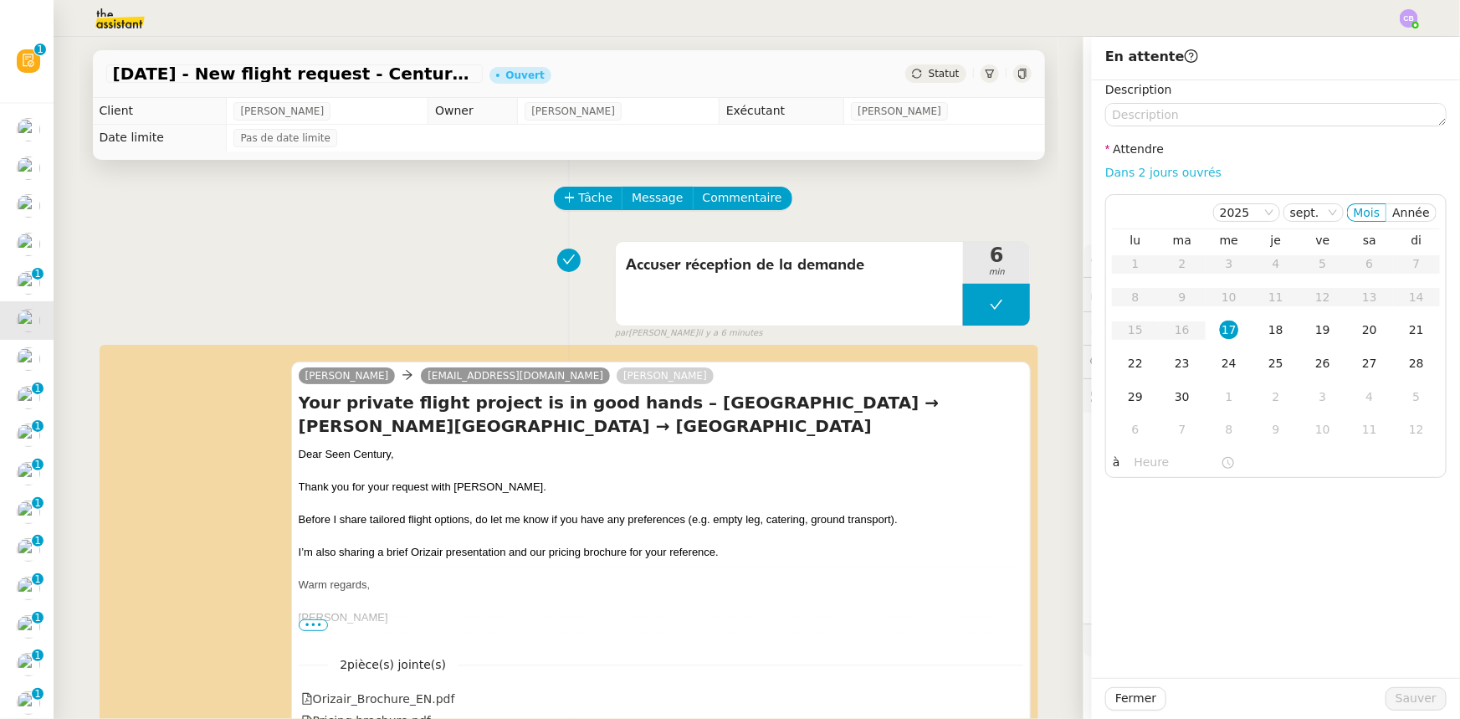
click at [972, 176] on link "Dans 2 jours ouvrés" at bounding box center [1163, 172] width 116 height 13
type input "07:00"
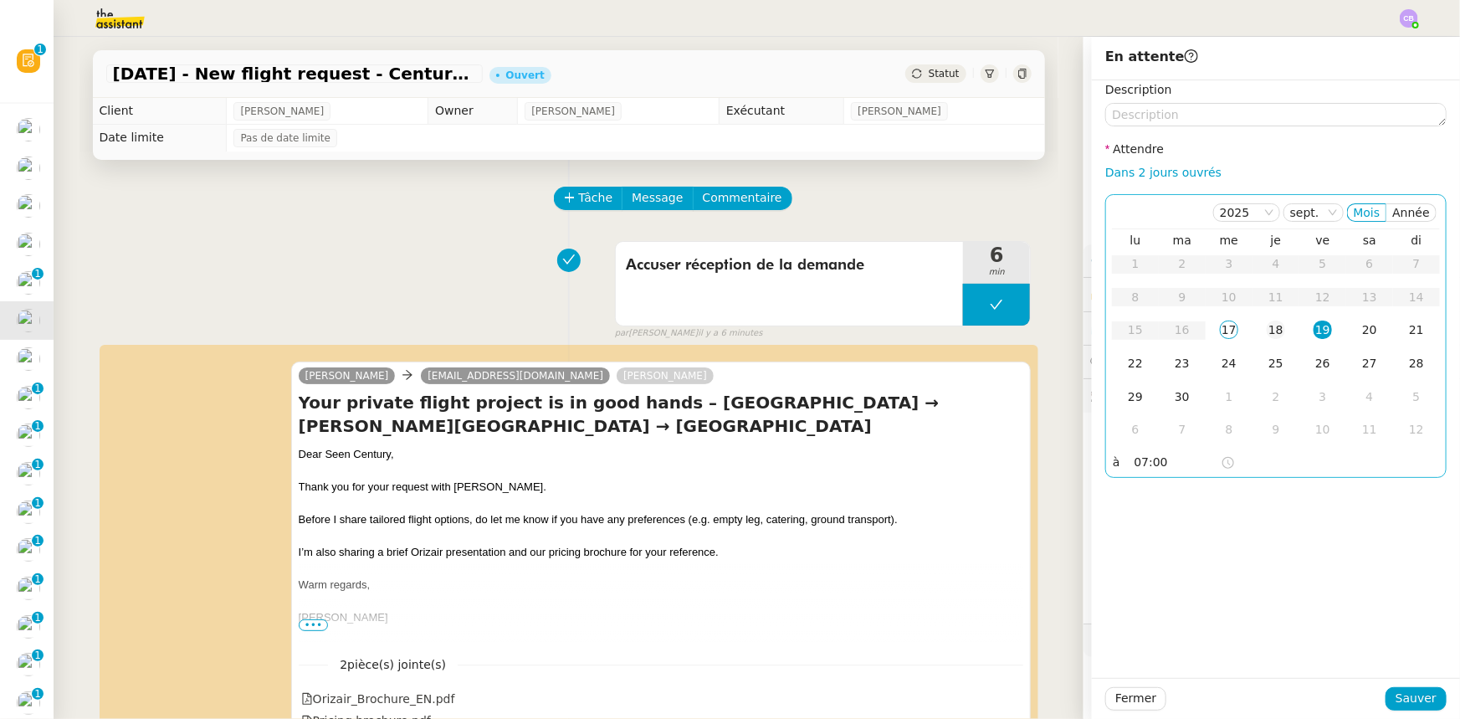
click at [972, 332] on div "18" at bounding box center [1276, 329] width 18 height 18
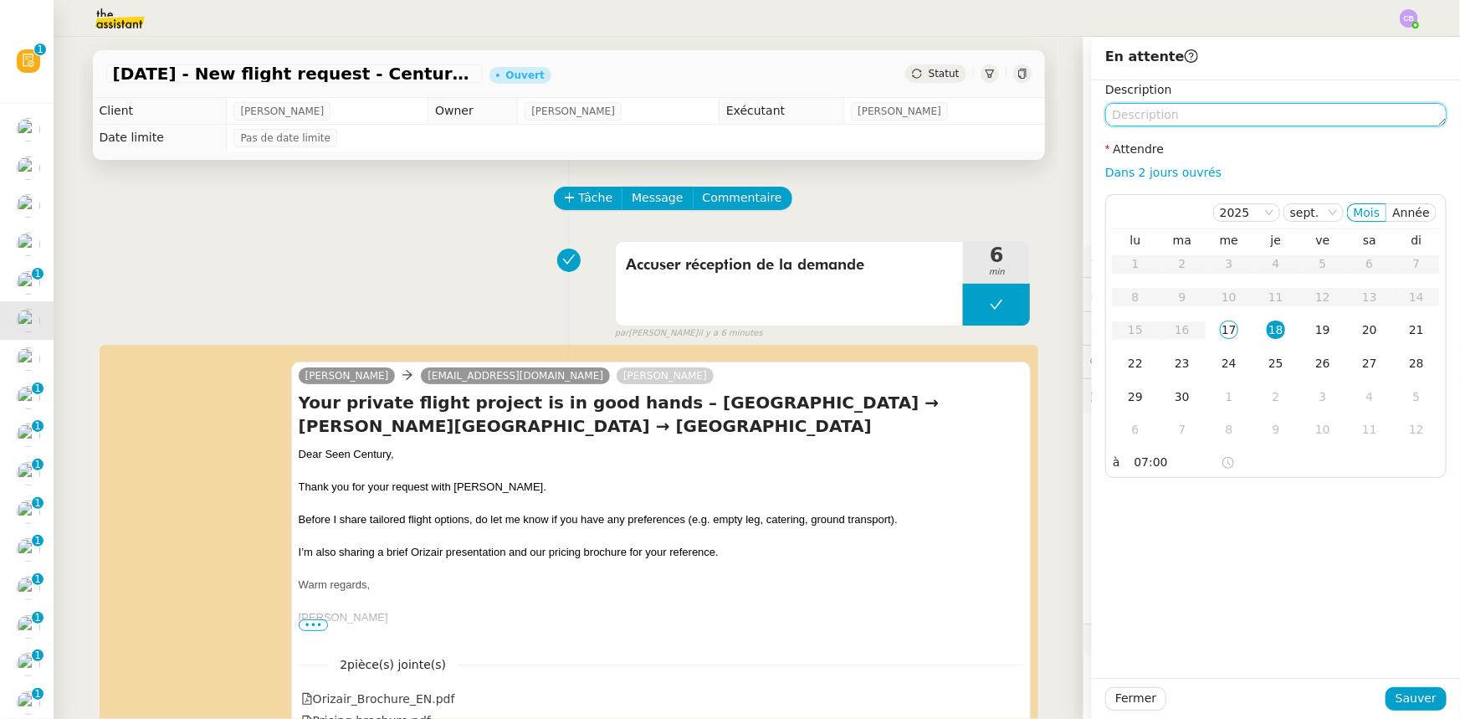
click at [972, 113] on textarea at bounding box center [1275, 114] width 341 height 23
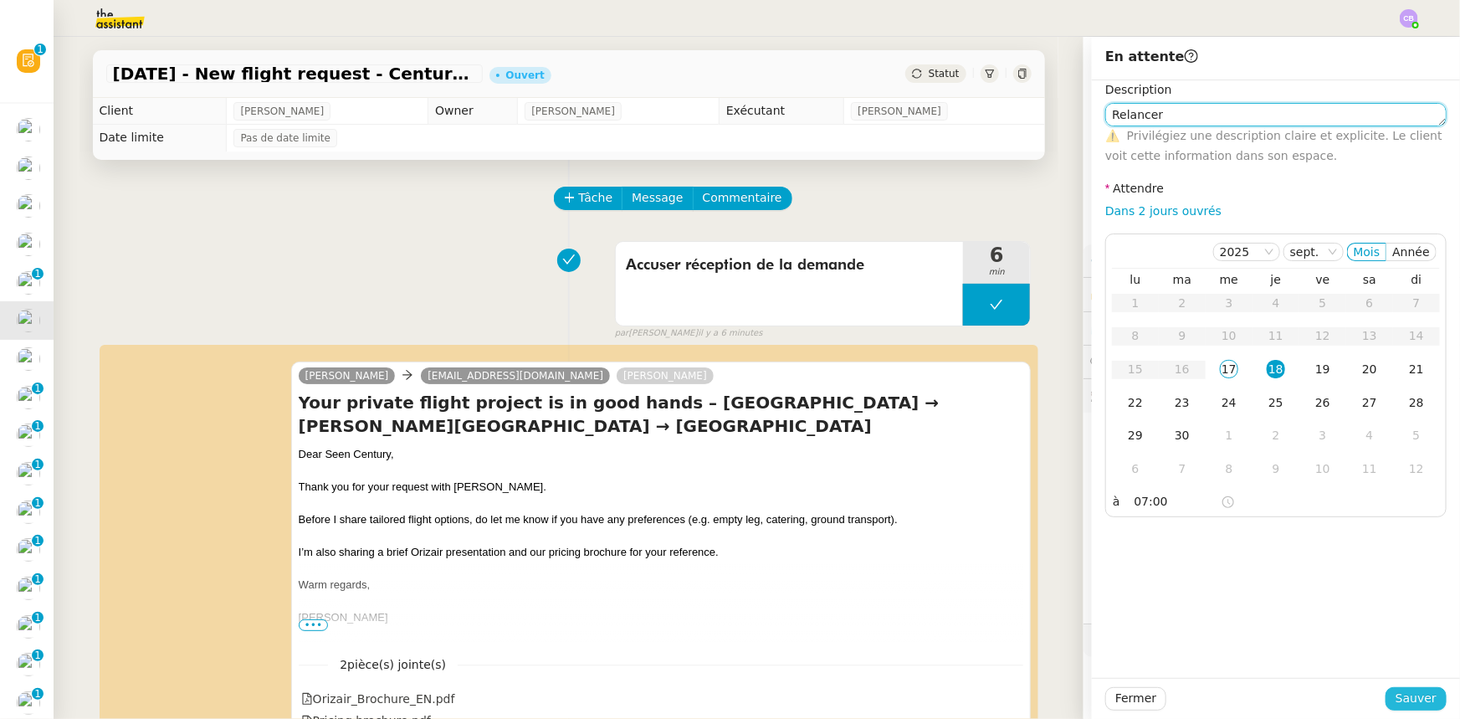
type textarea "Relancer"
click at [972, 444] on span "Sauver" at bounding box center [1415, 698] width 41 height 19
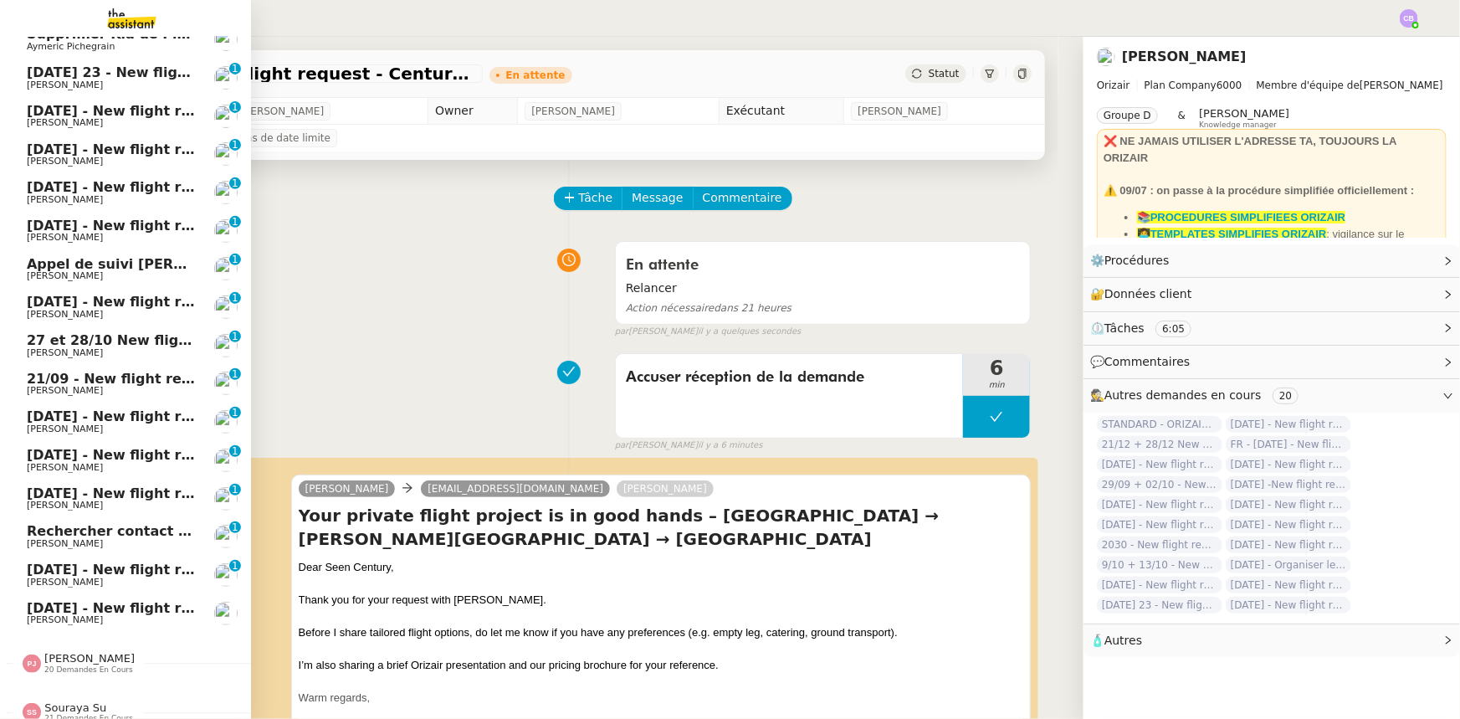
scroll to position [300, 0]
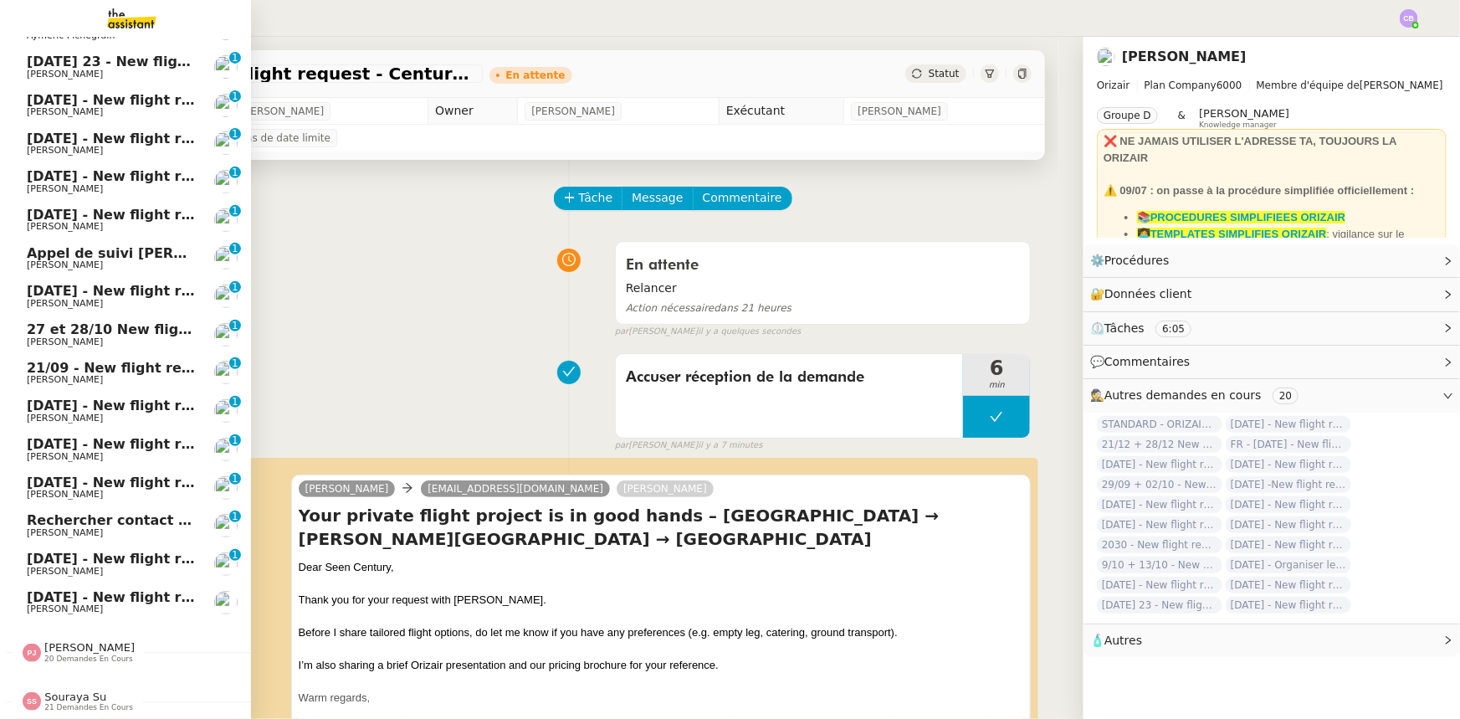
click at [103, 444] on span "[PERSON_NAME]" at bounding box center [89, 647] width 90 height 13
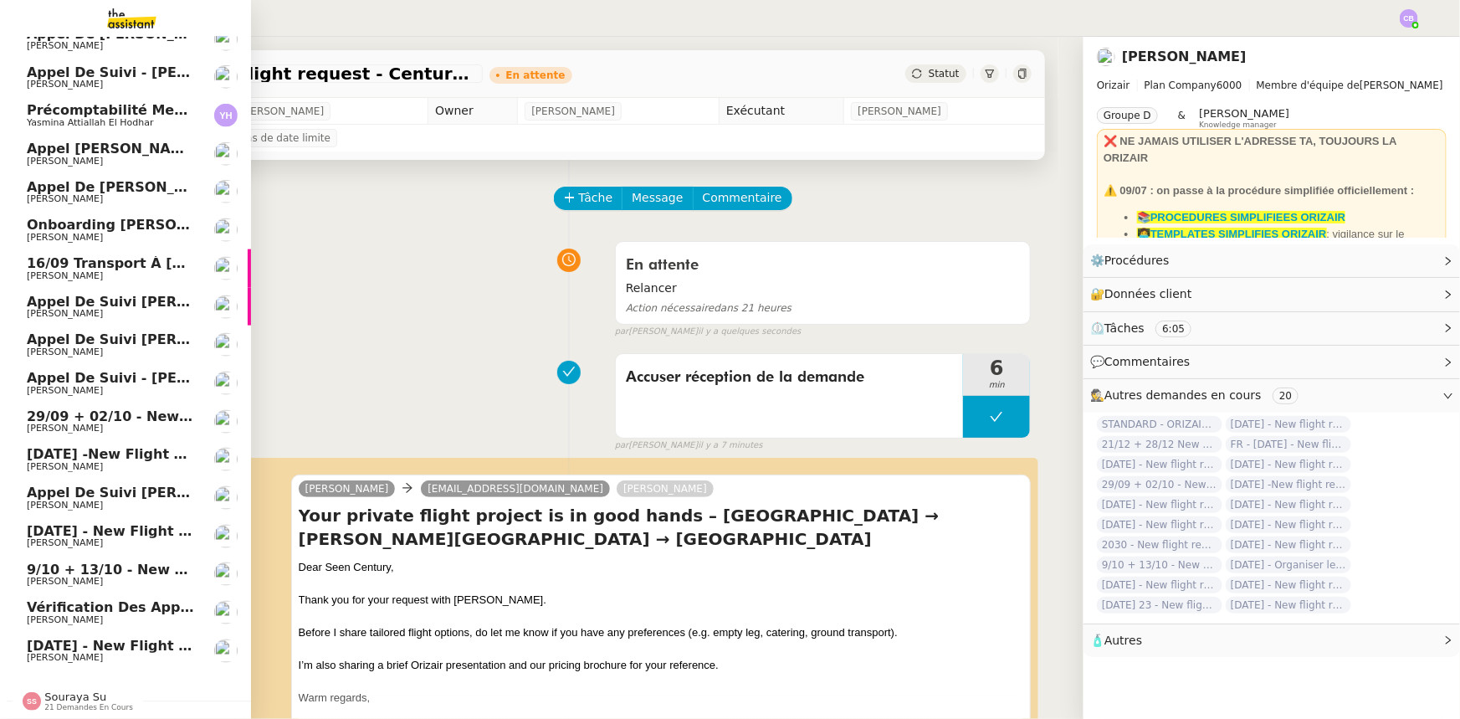
scroll to position [1063, 0]
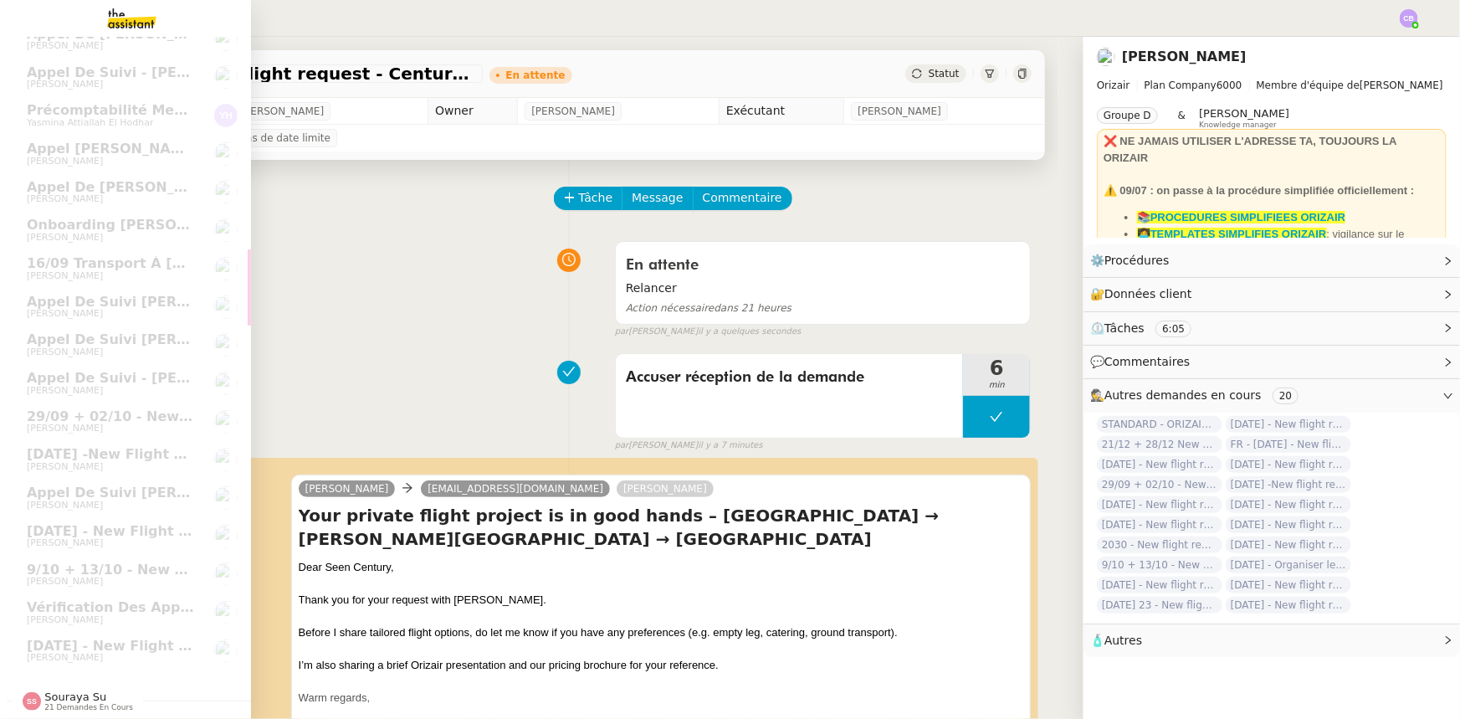
click at [72, 444] on span "Souraya Su" at bounding box center [75, 696] width 62 height 13
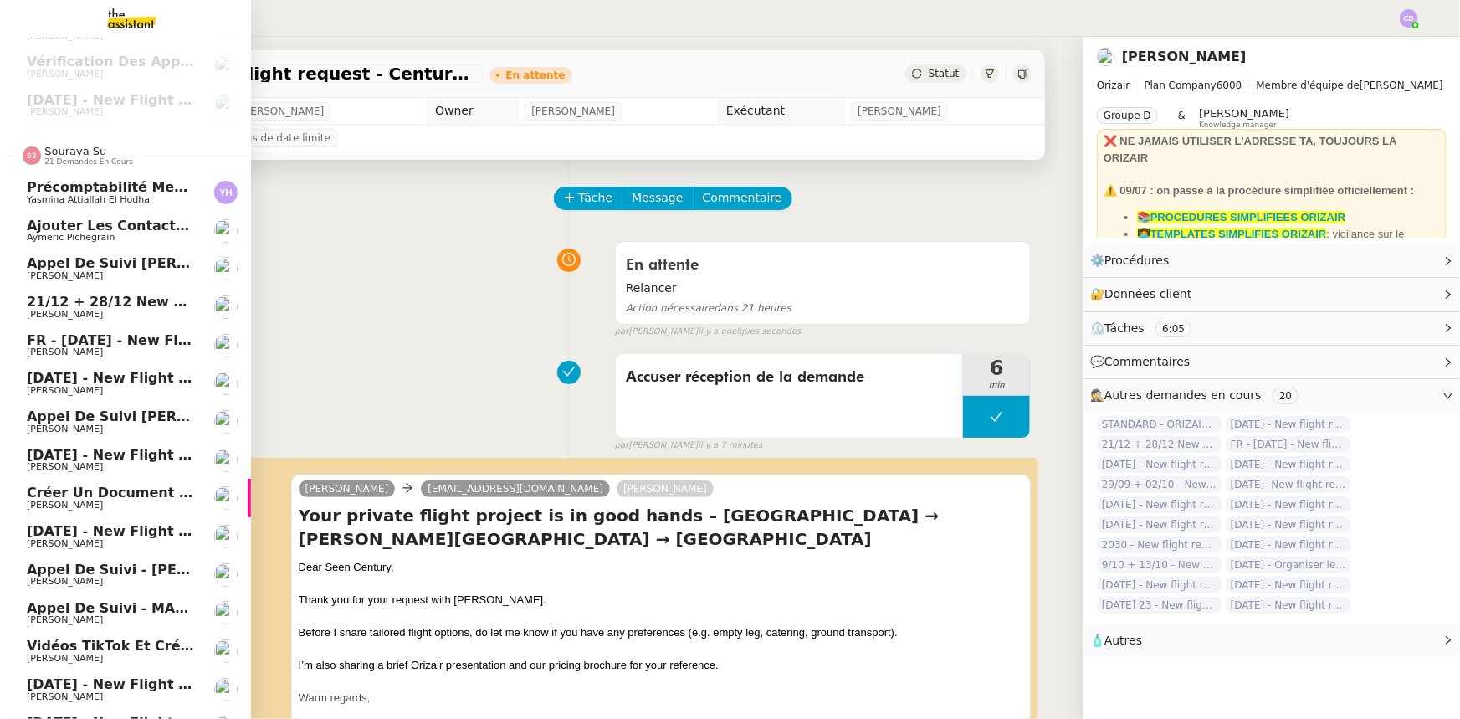
scroll to position [1563, 0]
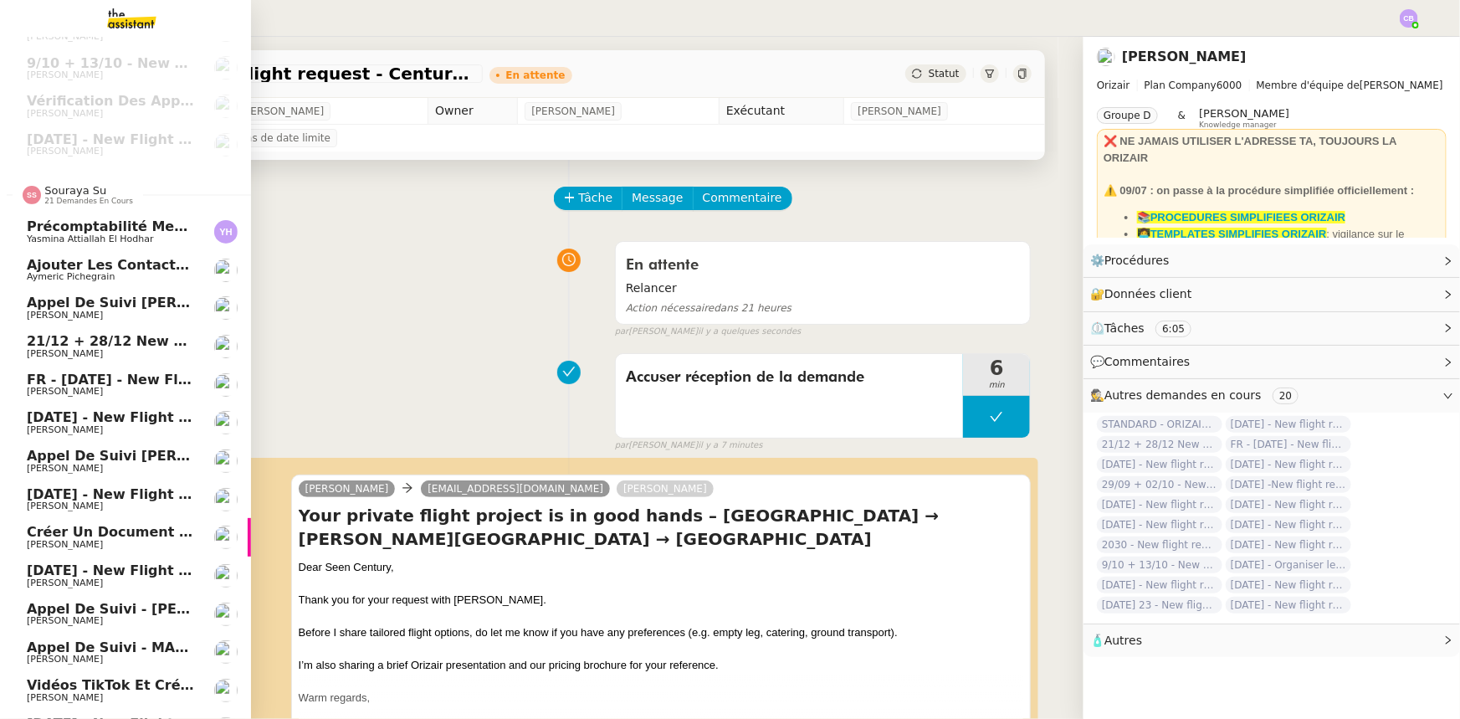
click at [79, 194] on span "Souraya Su" at bounding box center [75, 190] width 62 height 13
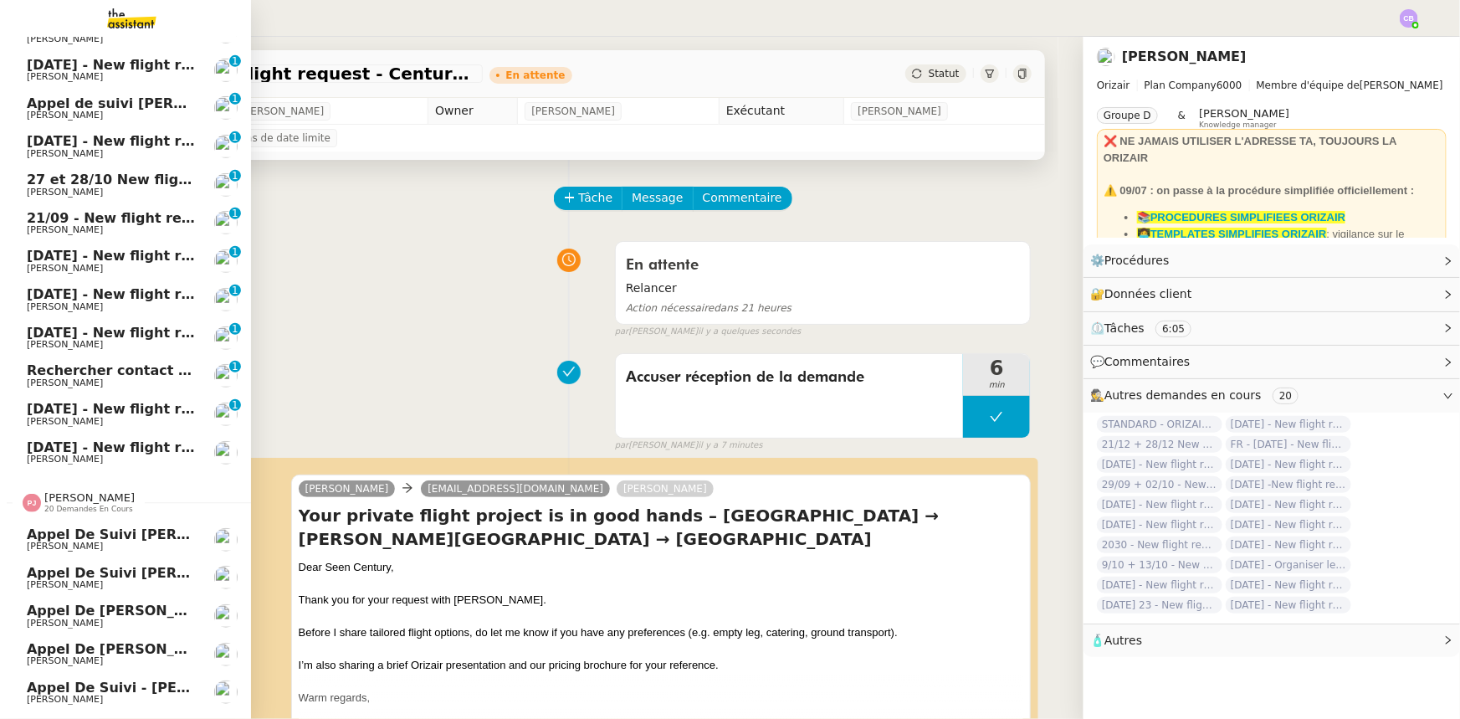
scroll to position [380, 0]
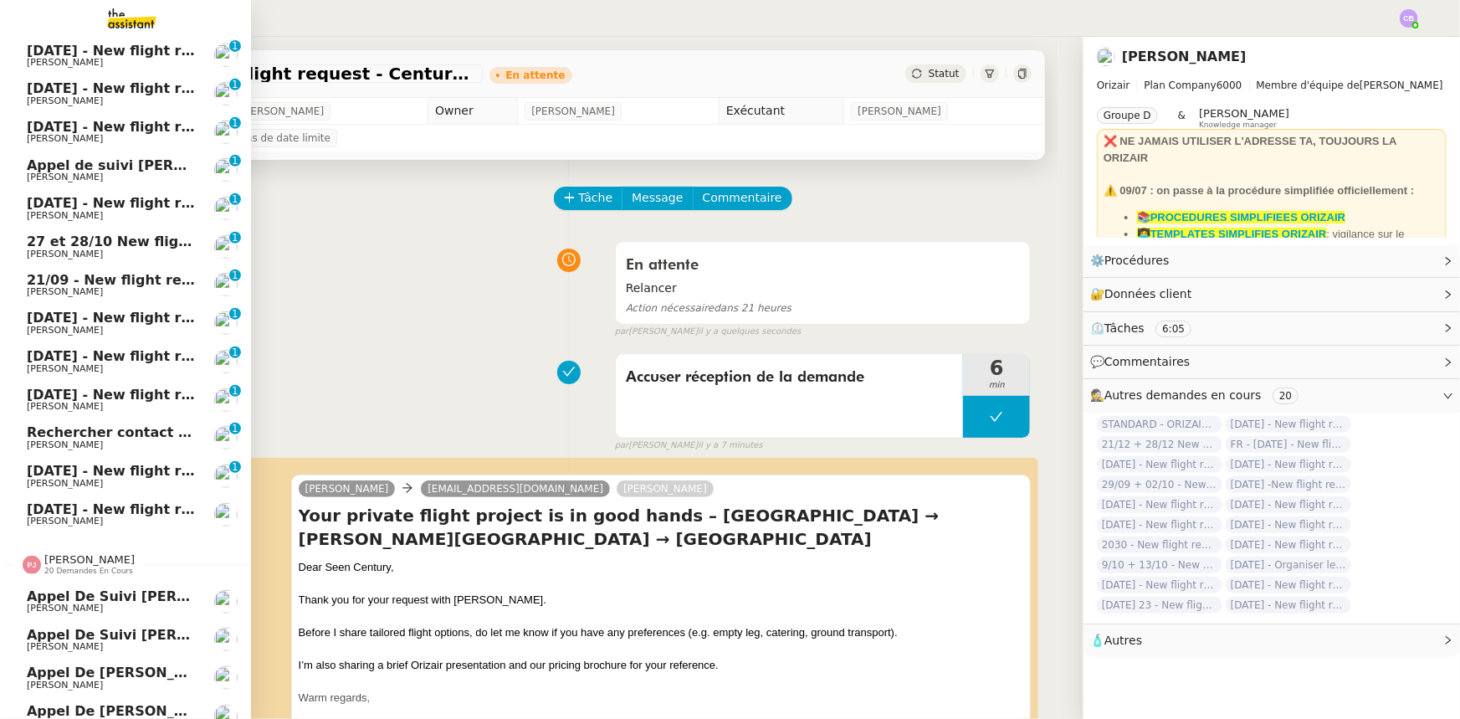
click at [85, 444] on span "20 demandes en cours" at bounding box center [88, 570] width 89 height 9
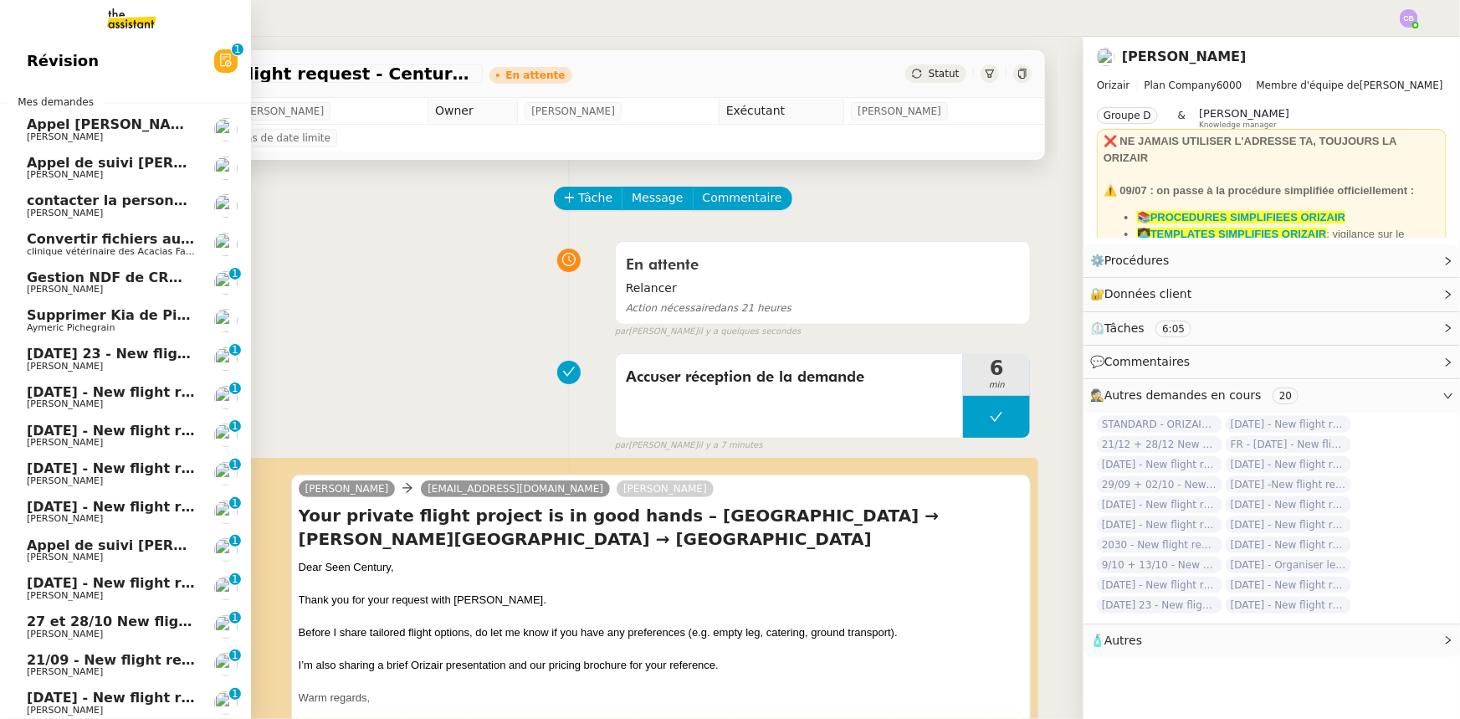
scroll to position [0, 0]
click at [116, 354] on span "[DATE] 23 - New flight request - [MEDICAL_DATA][PERSON_NAME]" at bounding box center [274, 354] width 494 height 16
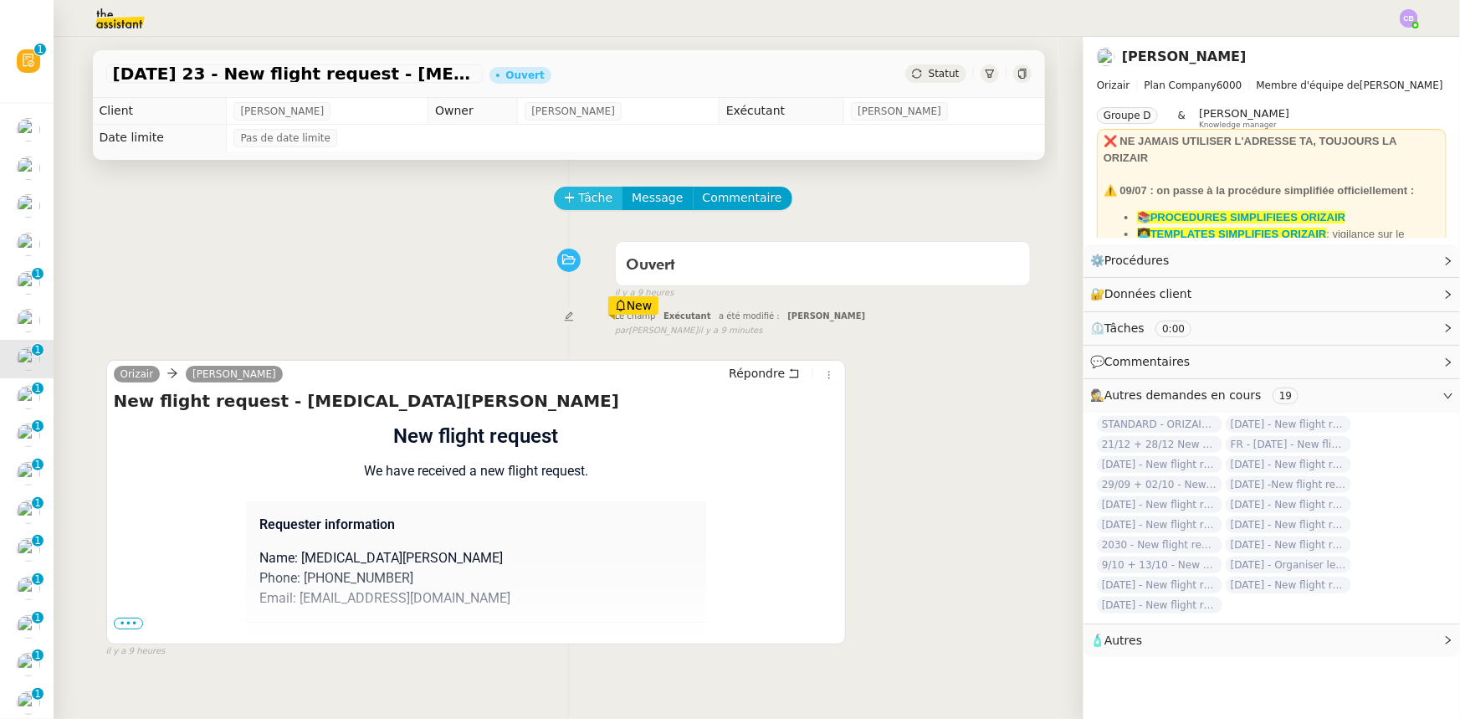
click at [579, 201] on span "Tâche" at bounding box center [596, 197] width 34 height 19
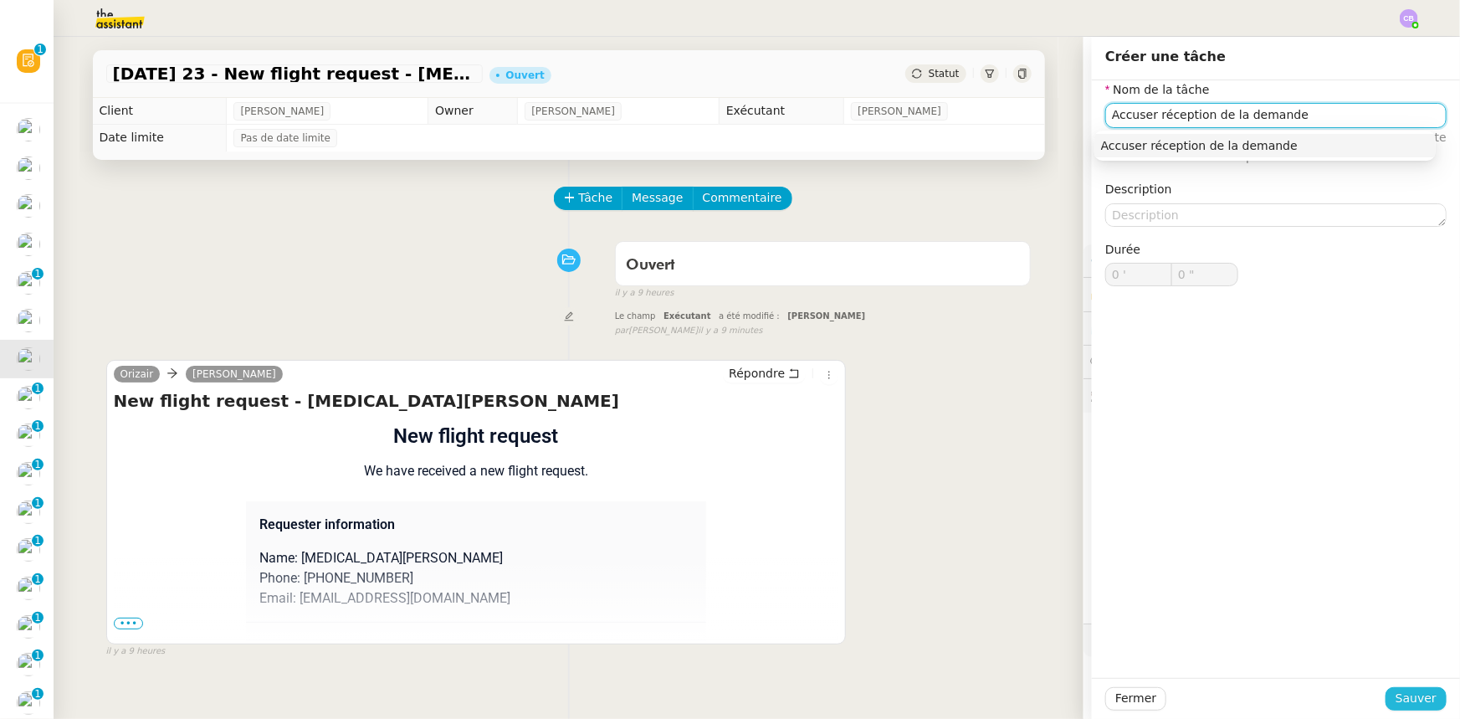
type input "Accuser réception de la demande"
click at [972, 444] on span "Sauver" at bounding box center [1415, 698] width 41 height 19
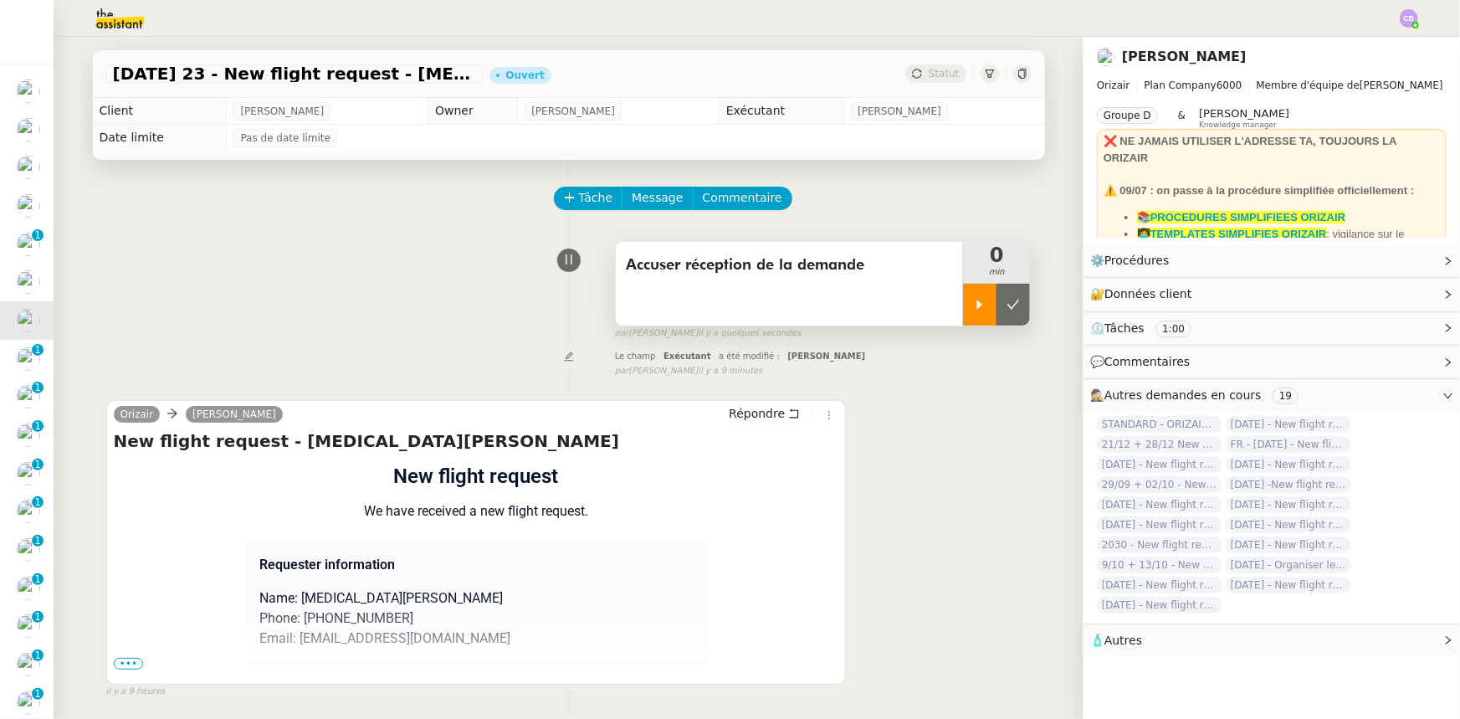
click at [972, 310] on icon at bounding box center [979, 304] width 13 height 13
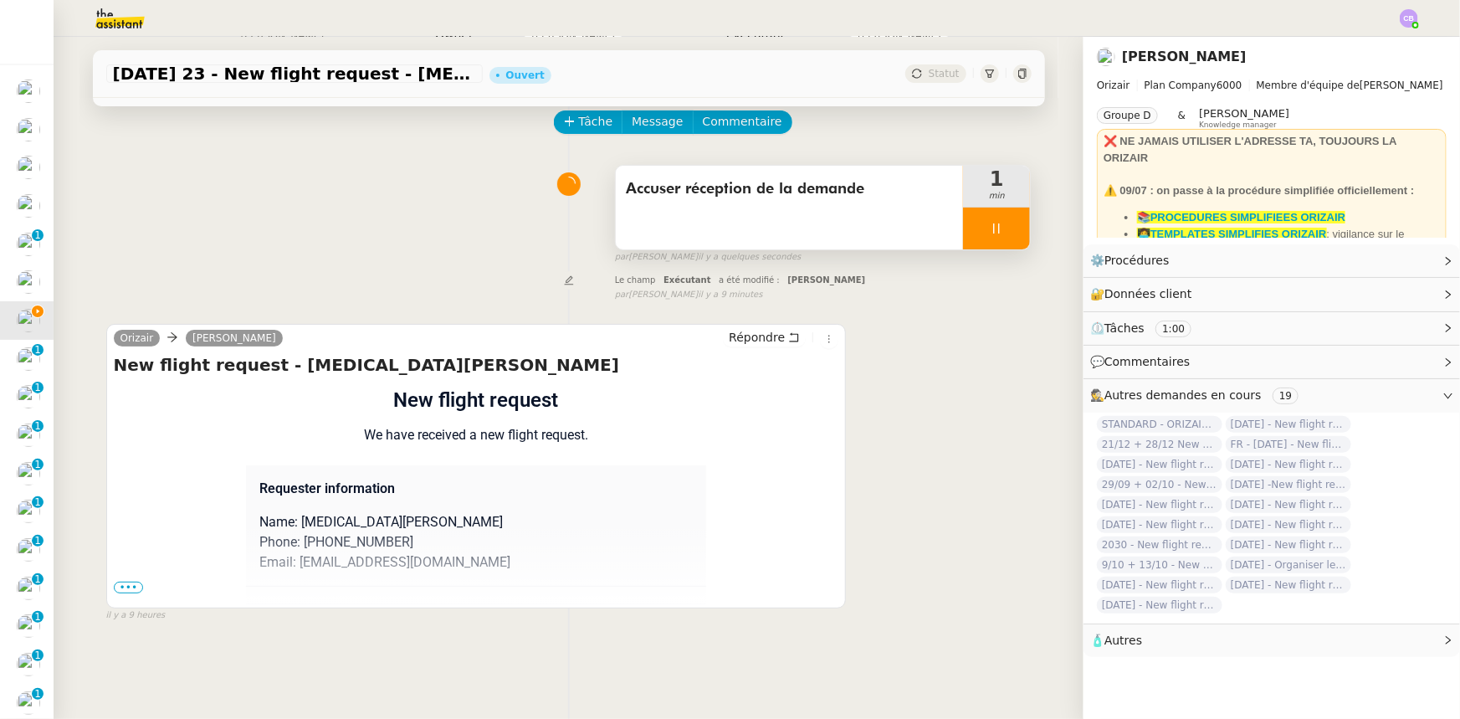
scroll to position [151, 0]
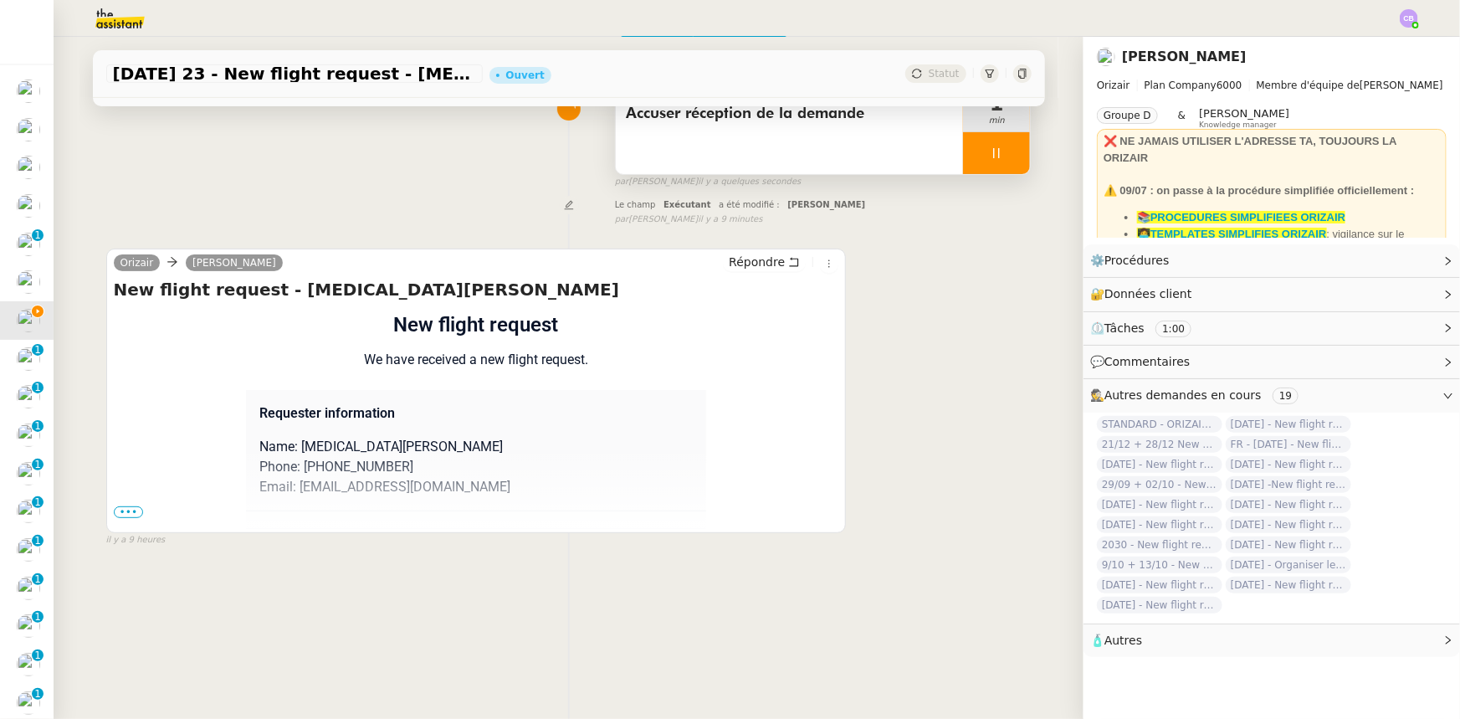
click at [128, 444] on span "•••" at bounding box center [129, 512] width 30 height 12
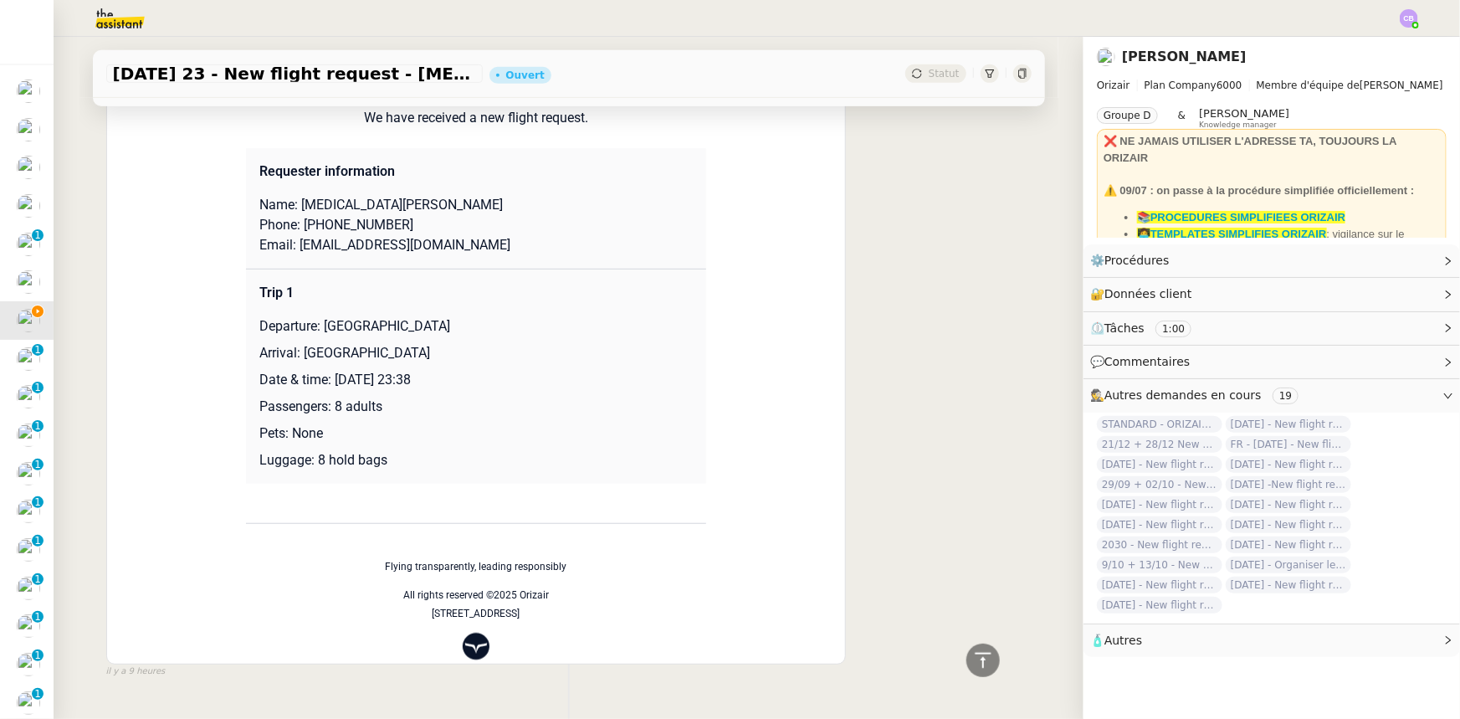
scroll to position [366, 0]
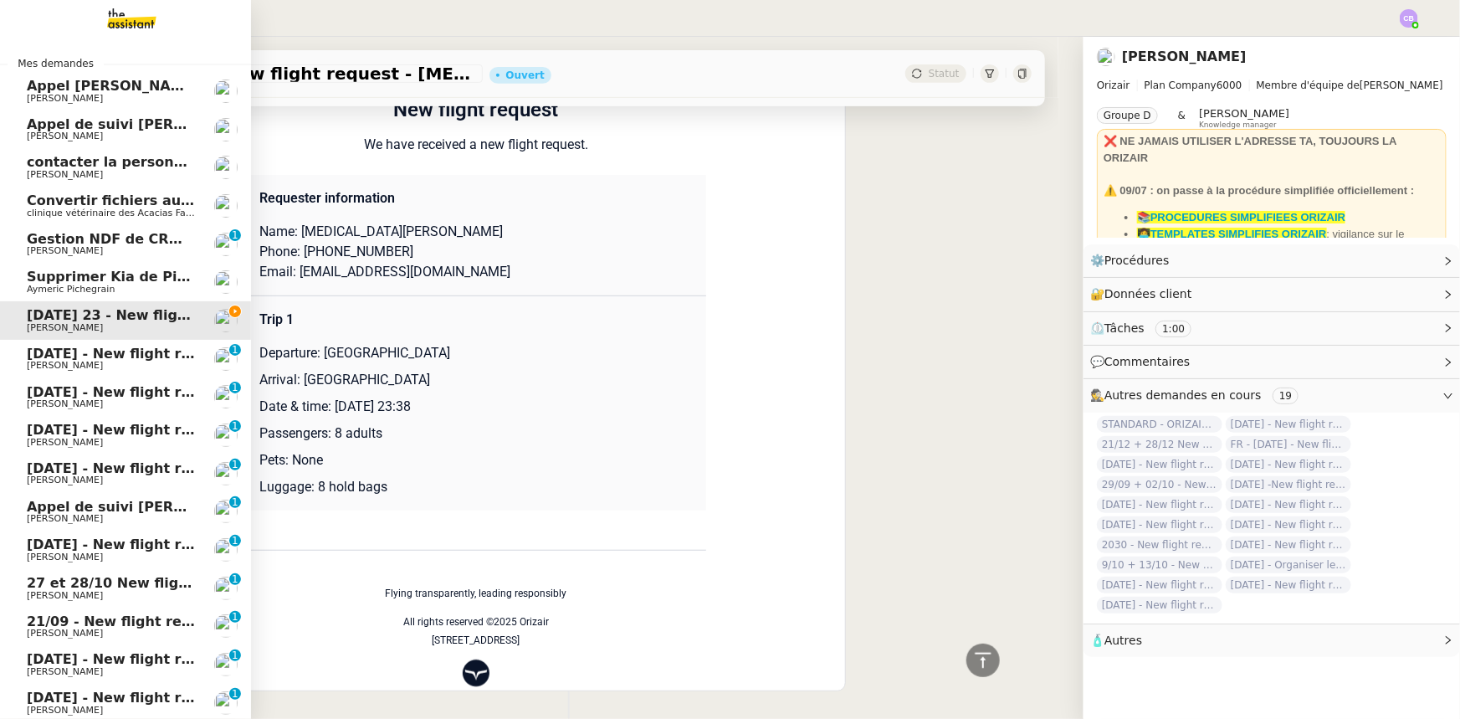
click at [49, 444] on span "1st October 2025 - New flight request - Marleen (Mimi) Verbinnen" at bounding box center [267, 544] width 480 height 16
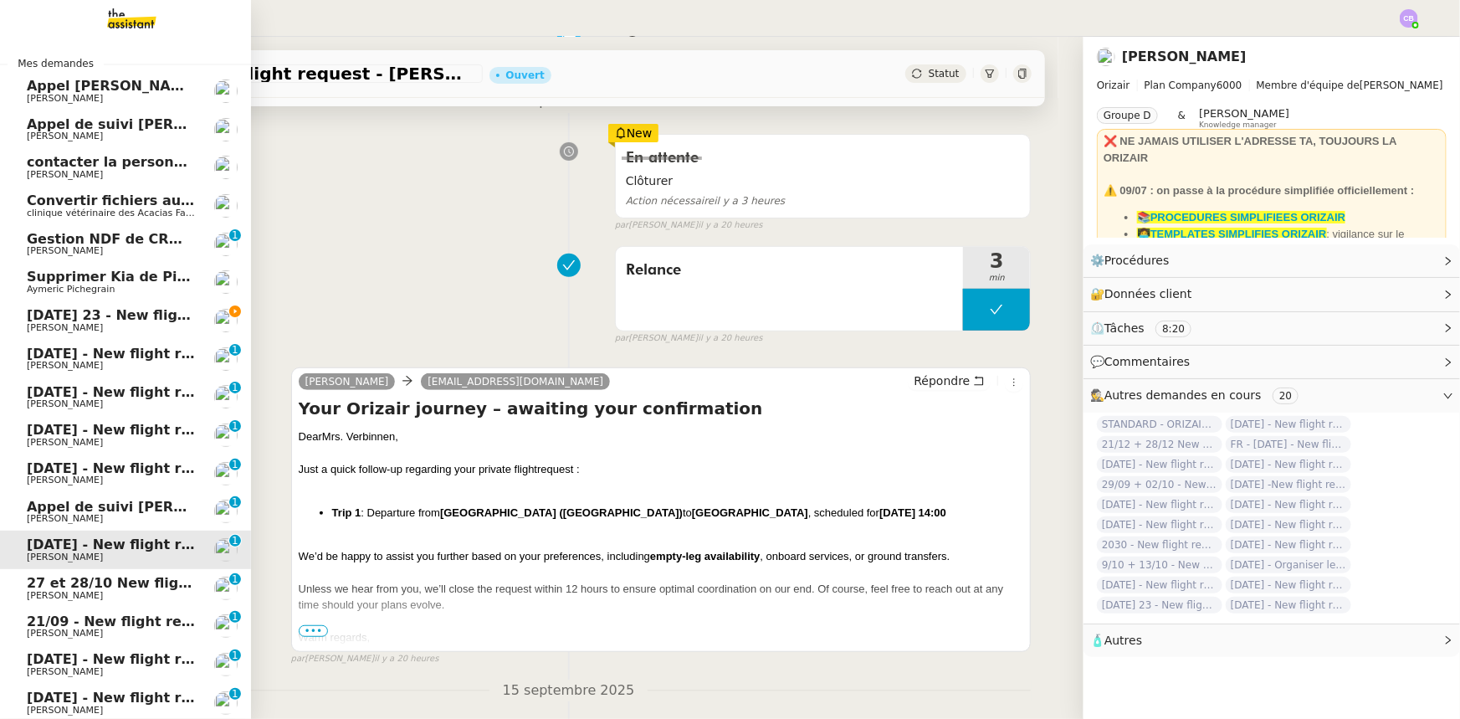
scroll to position [366, 0]
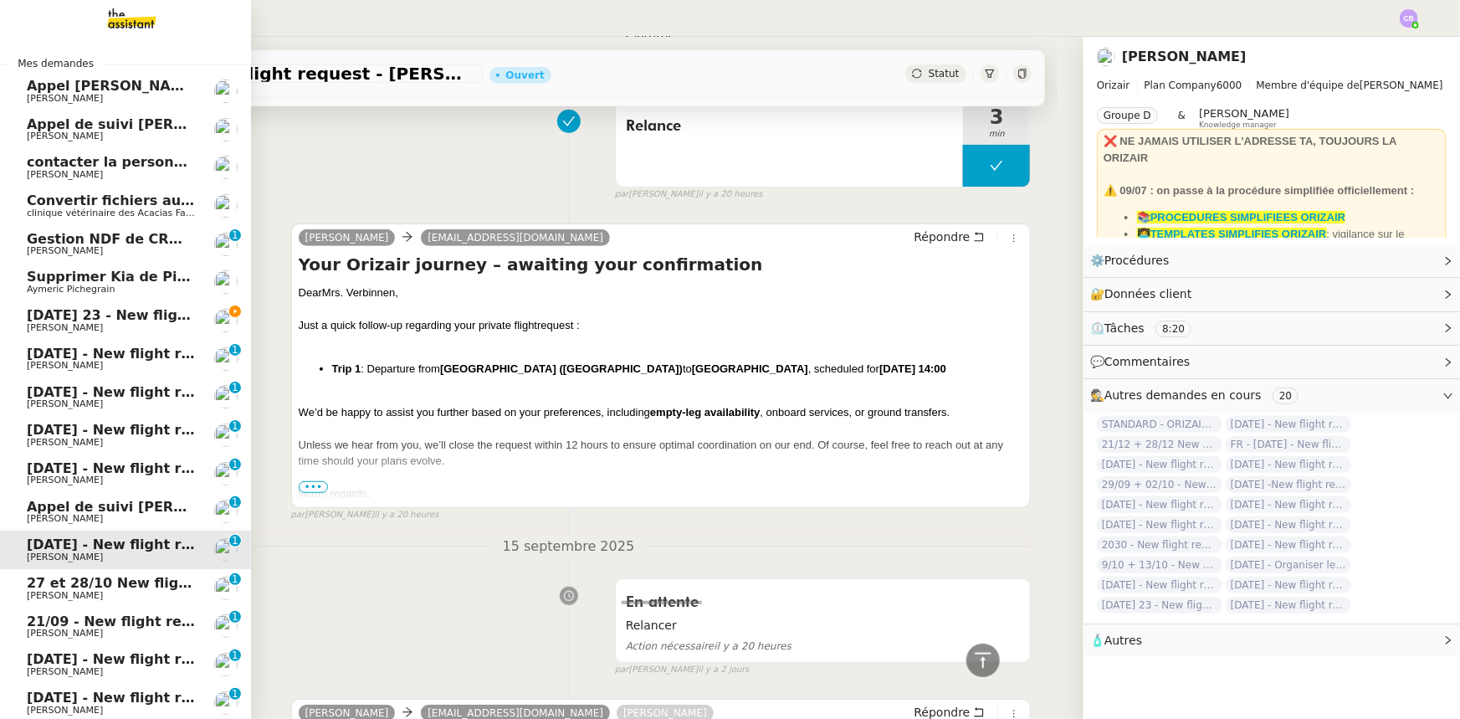
click at [110, 347] on span "19th September 2025 - New flight request - Huw O’Shea" at bounding box center [200, 354] width 346 height 16
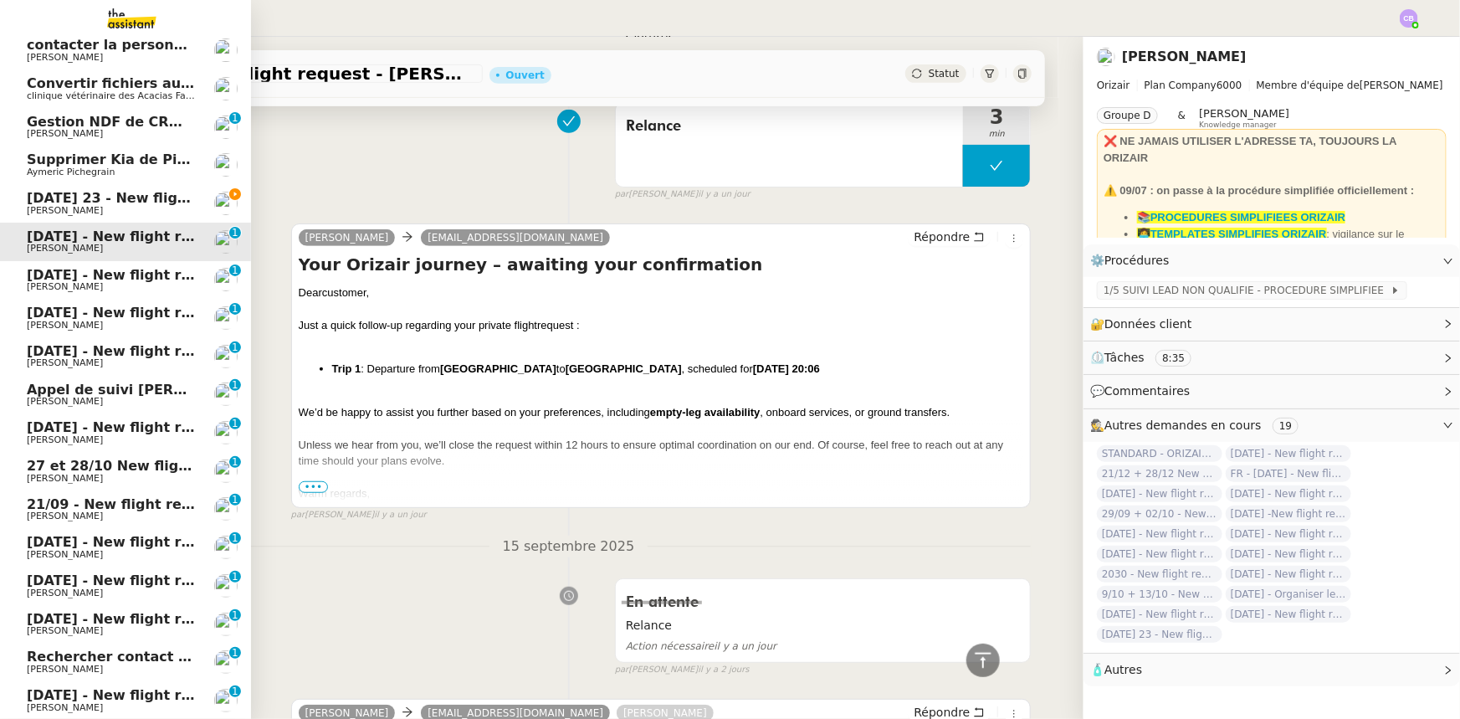
scroll to position [261, 0]
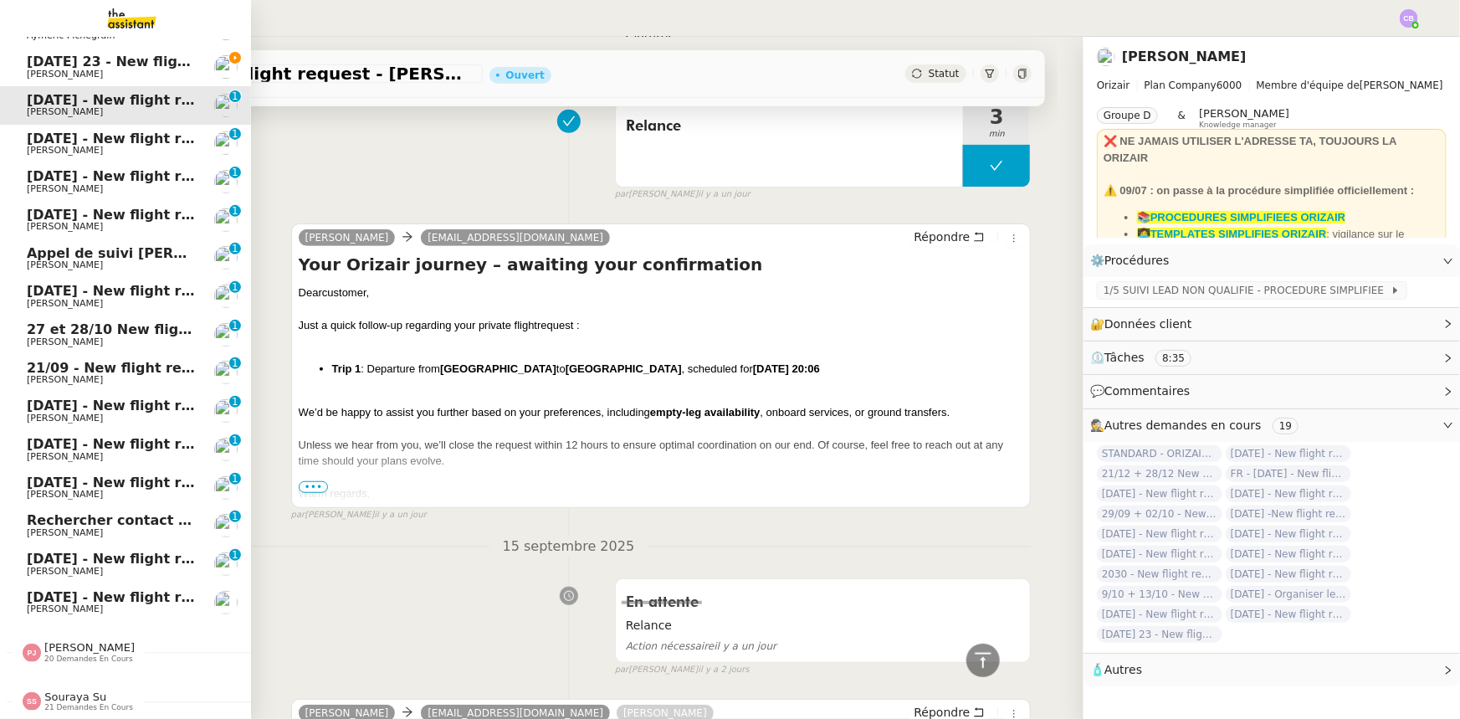
click at [112, 444] on span "[DATE] - New flight request - [PERSON_NAME]" at bounding box center [200, 597] width 346 height 16
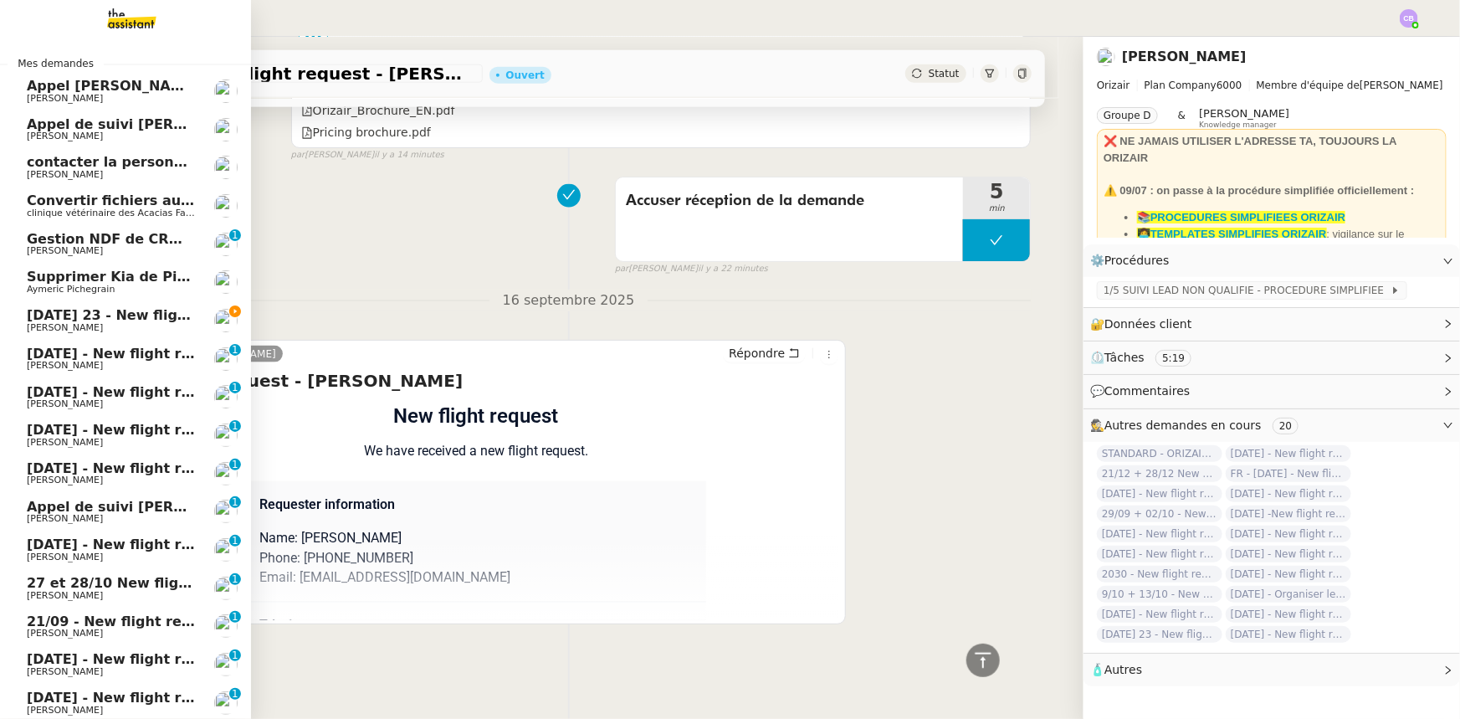
click at [98, 319] on span "[DATE] 23 - New flight request - [MEDICAL_DATA][PERSON_NAME]" at bounding box center [274, 315] width 494 height 16
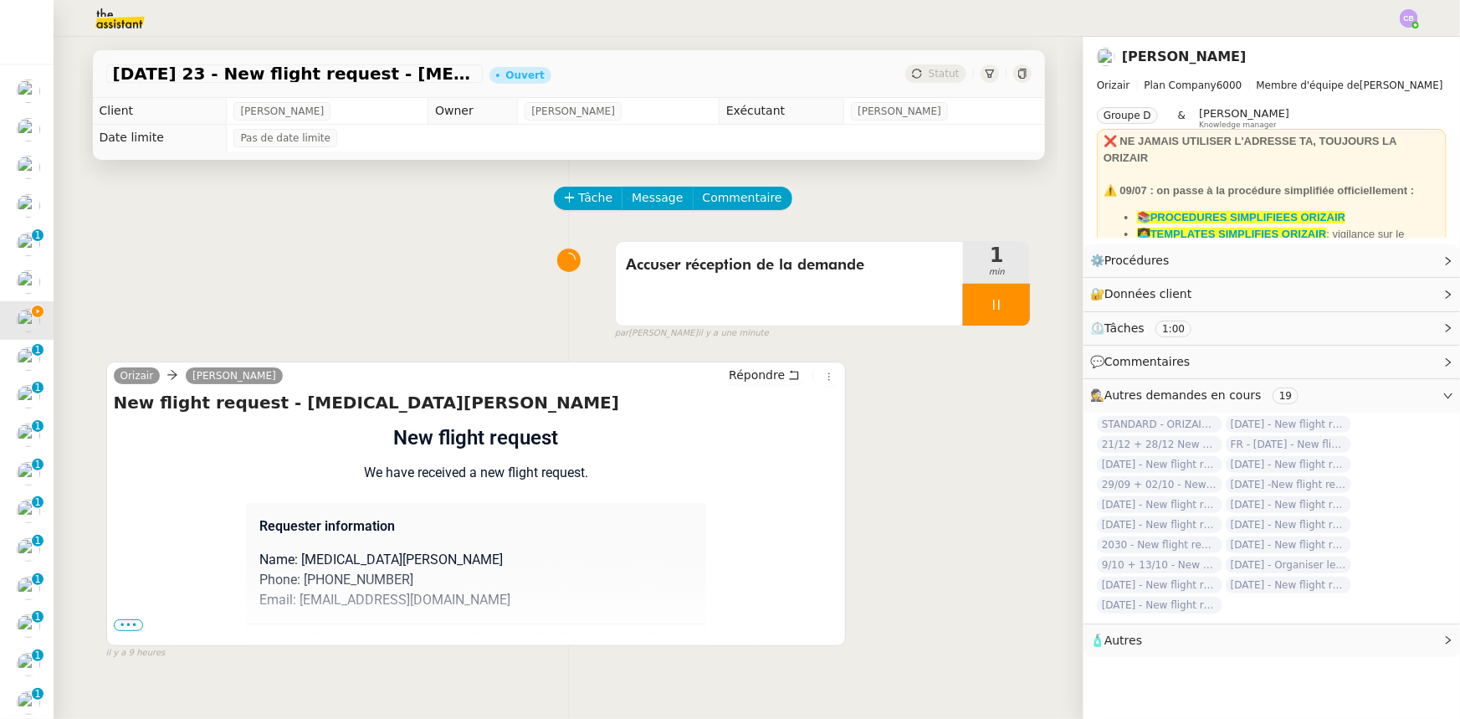
click at [124, 444] on span "•••" at bounding box center [129, 625] width 30 height 12
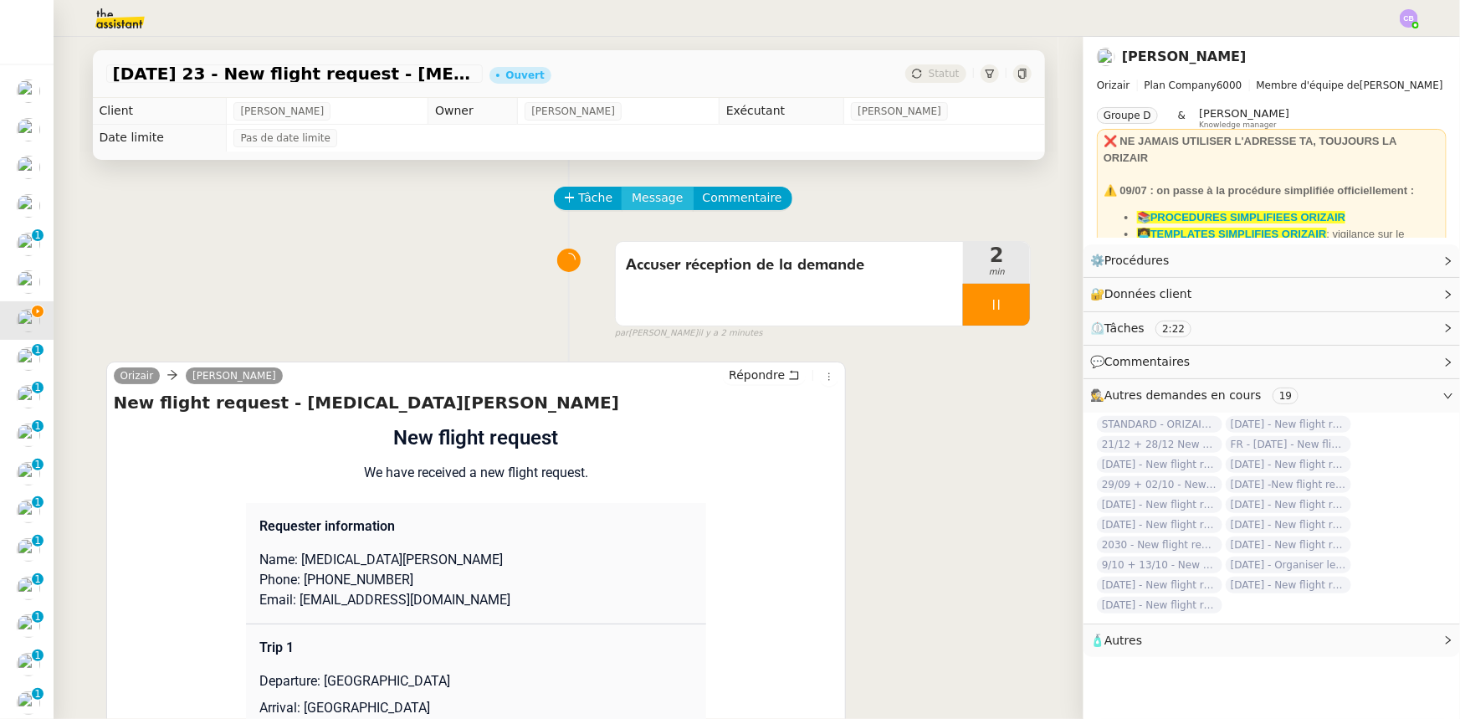
click at [644, 201] on span "Message" at bounding box center [657, 197] width 51 height 19
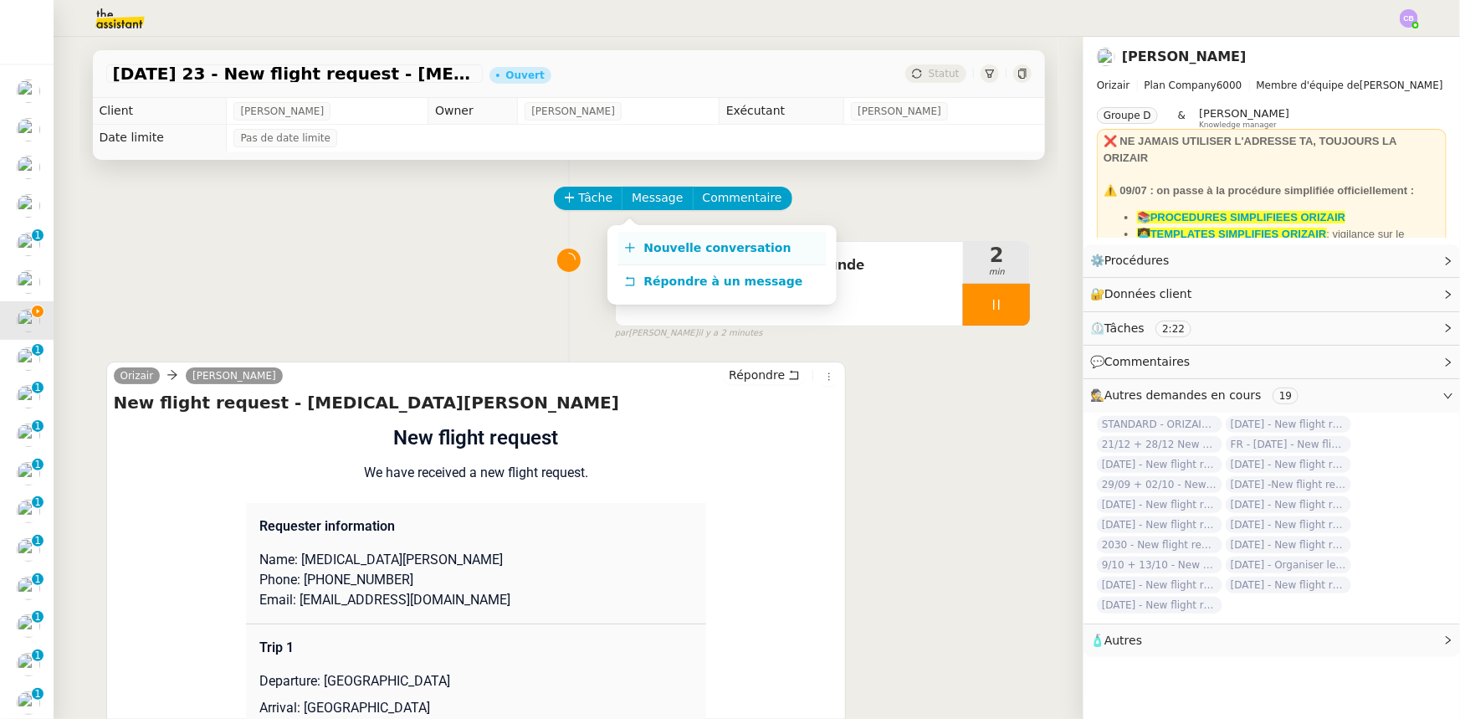
click at [684, 248] on span "Nouvelle conversation" at bounding box center [717, 247] width 147 height 13
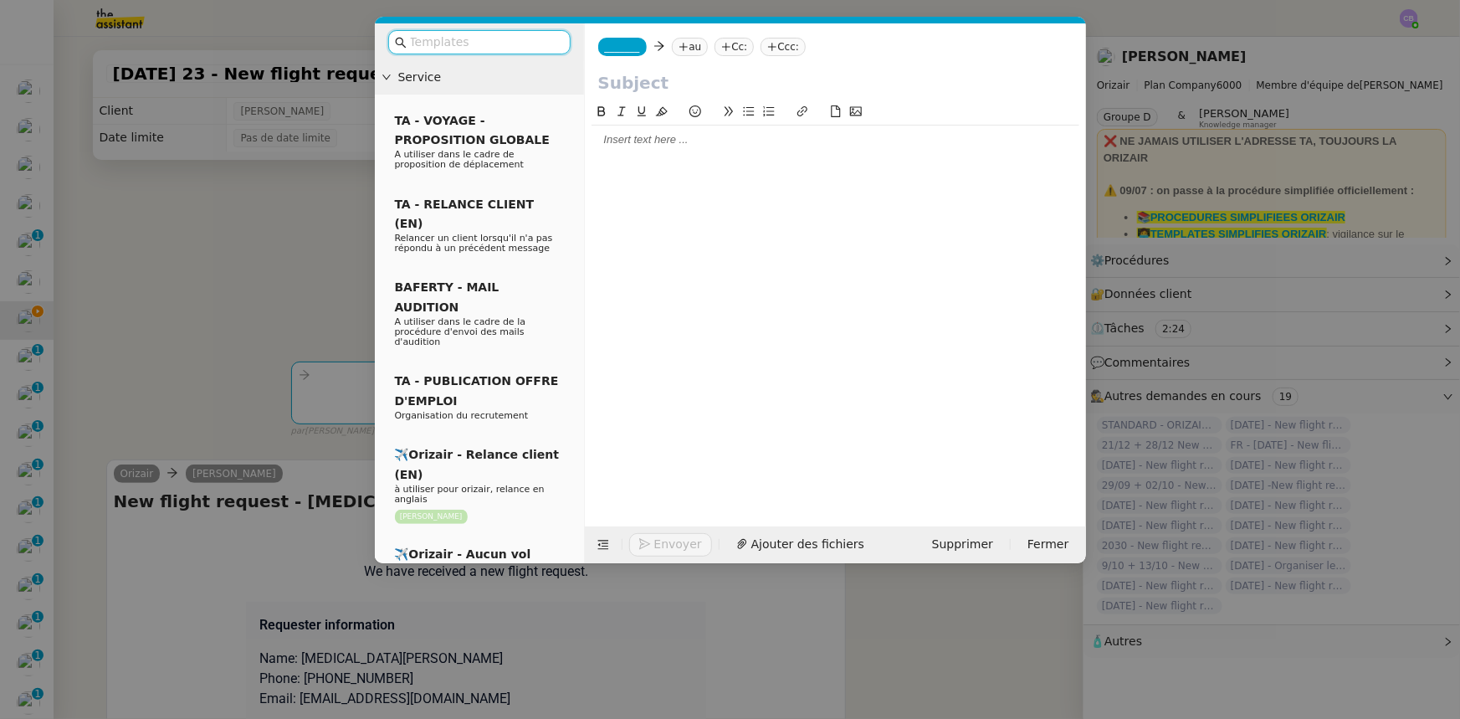
click at [499, 41] on input "text" at bounding box center [485, 42] width 151 height 19
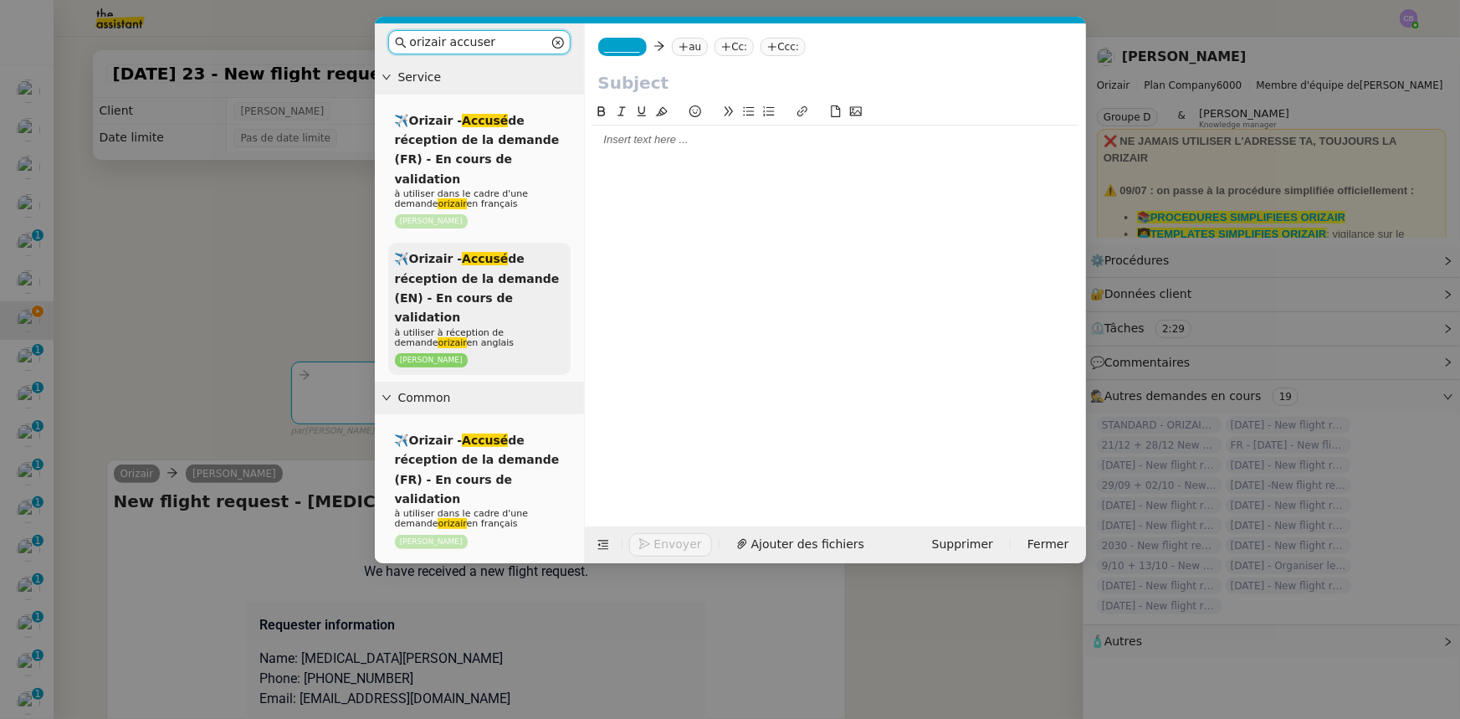
type input "orizair accuser"
click at [504, 279] on span "✈️Orizair - Accusé de réception de la demande (EN) - En cours de validation" at bounding box center [477, 288] width 165 height 72
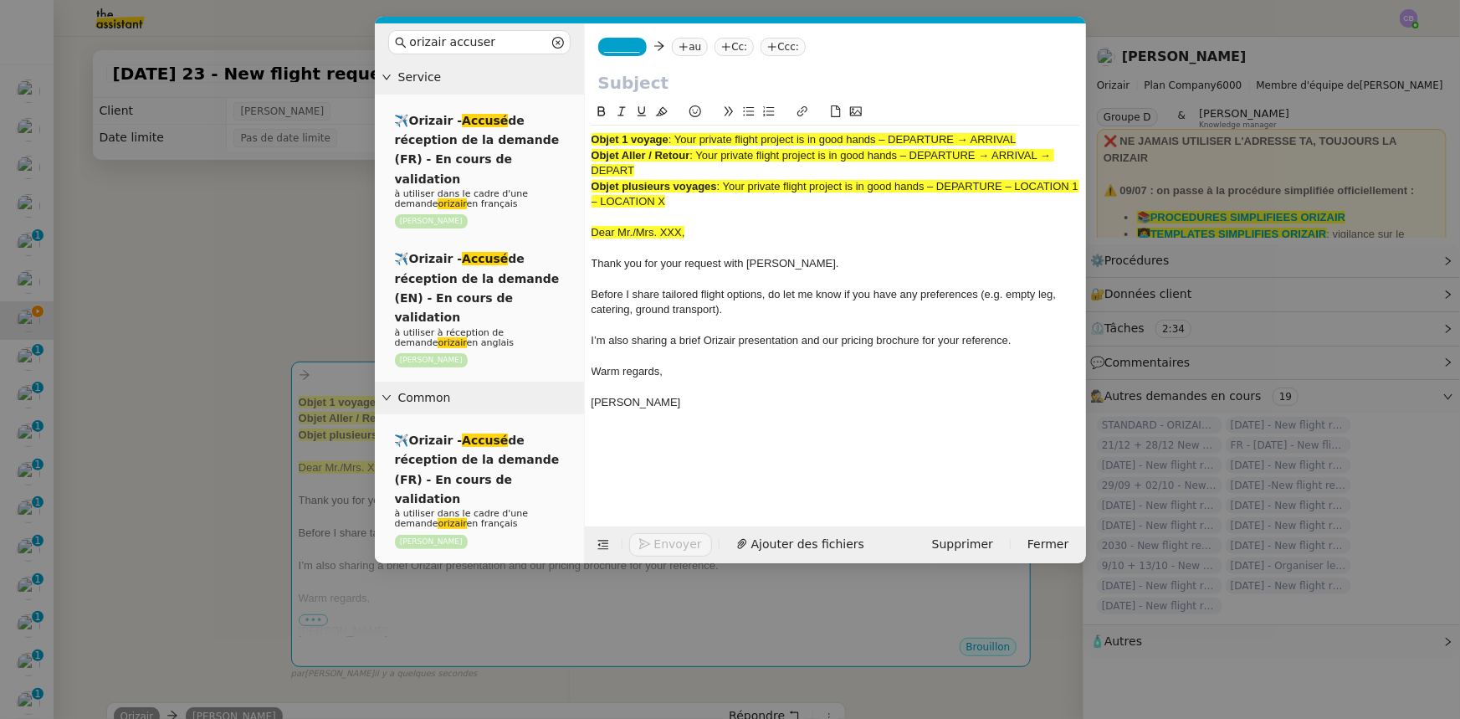
drag, startPoint x: 1021, startPoint y: 136, endPoint x: 679, endPoint y: 139, distance: 341.4
click at [679, 139] on div "Objet 1 voyage : Your private flight project is in good hands – DEPARTURE → ARR…" at bounding box center [835, 139] width 488 height 15
copy span "Your private flight project is in good hands – DEPARTURE → ARRIVAL"
click at [651, 84] on input "text" at bounding box center [835, 82] width 474 height 25
paste input "Your private flight project is in good hands – DEPARTURE → ARRIVAL"
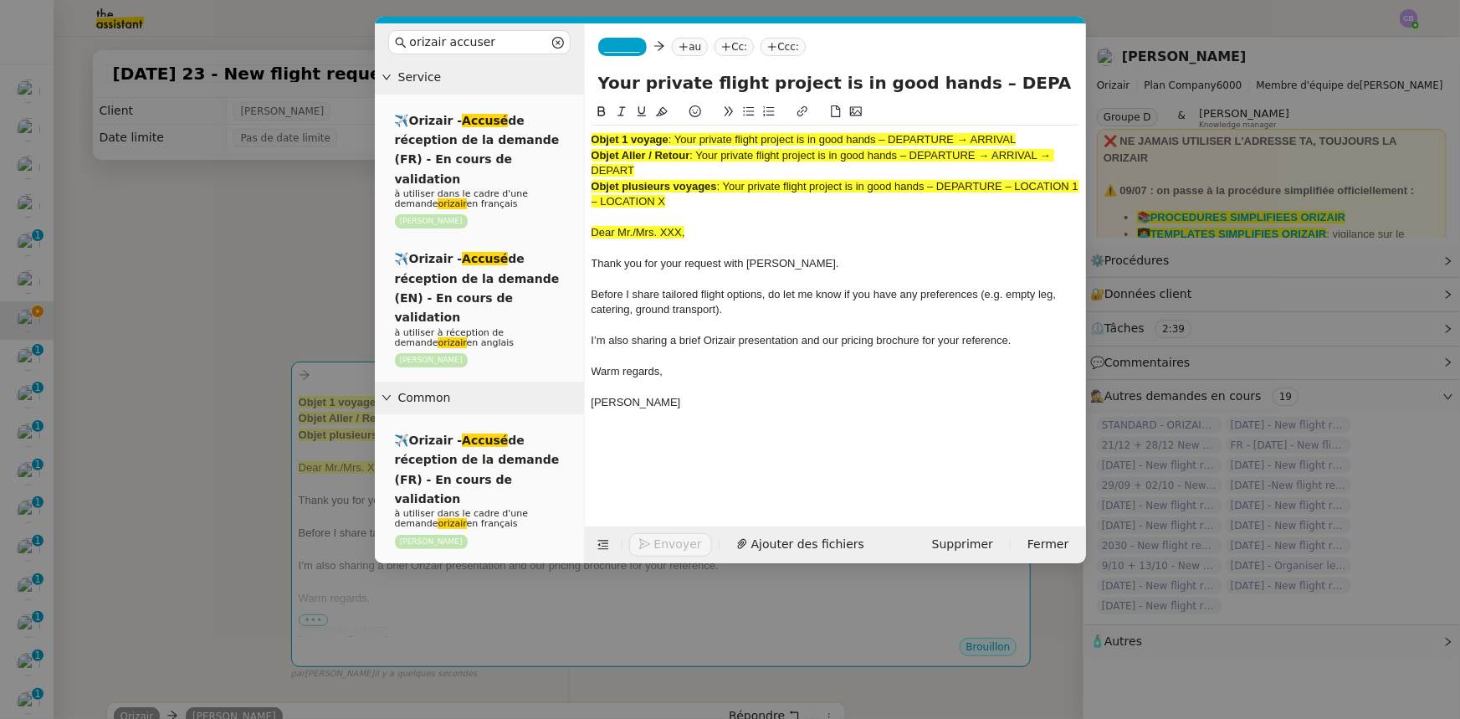
scroll to position [0, 72]
type input "Your private flight project is in good hands – DEPARTURE → ARRIVAL"
drag, startPoint x: 693, startPoint y: 205, endPoint x: 591, endPoint y: 137, distance: 122.5
click at [591, 137] on div "Objet 1 voyage : Your private flight project is in good hands – DEPARTURE → ARR…" at bounding box center [835, 278] width 488 height 307
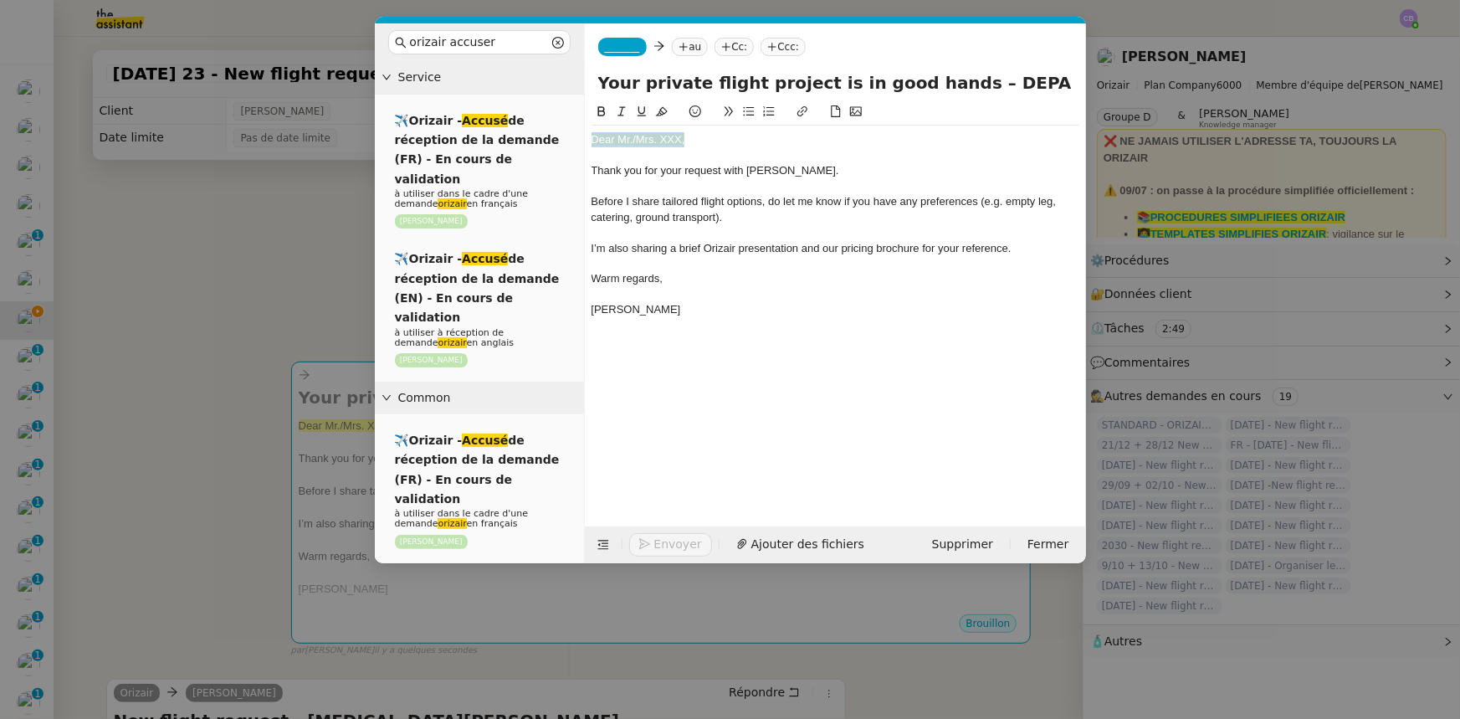
drag, startPoint x: 691, startPoint y: 138, endPoint x: 591, endPoint y: 138, distance: 100.4
click at [591, 138] on div "Dear Mr./Mrs. XXX," at bounding box center [835, 139] width 488 height 15
click at [663, 111] on icon at bounding box center [662, 111] width 12 height 12
click at [681, 138] on div "Dear Mr./Mrs. XXX," at bounding box center [835, 139] width 488 height 15
click at [273, 366] on nz-modal-container "orizair accuser Service ✈️Orizair - Accusé de réception de la demande (FR) - En…" at bounding box center [730, 359] width 1460 height 719
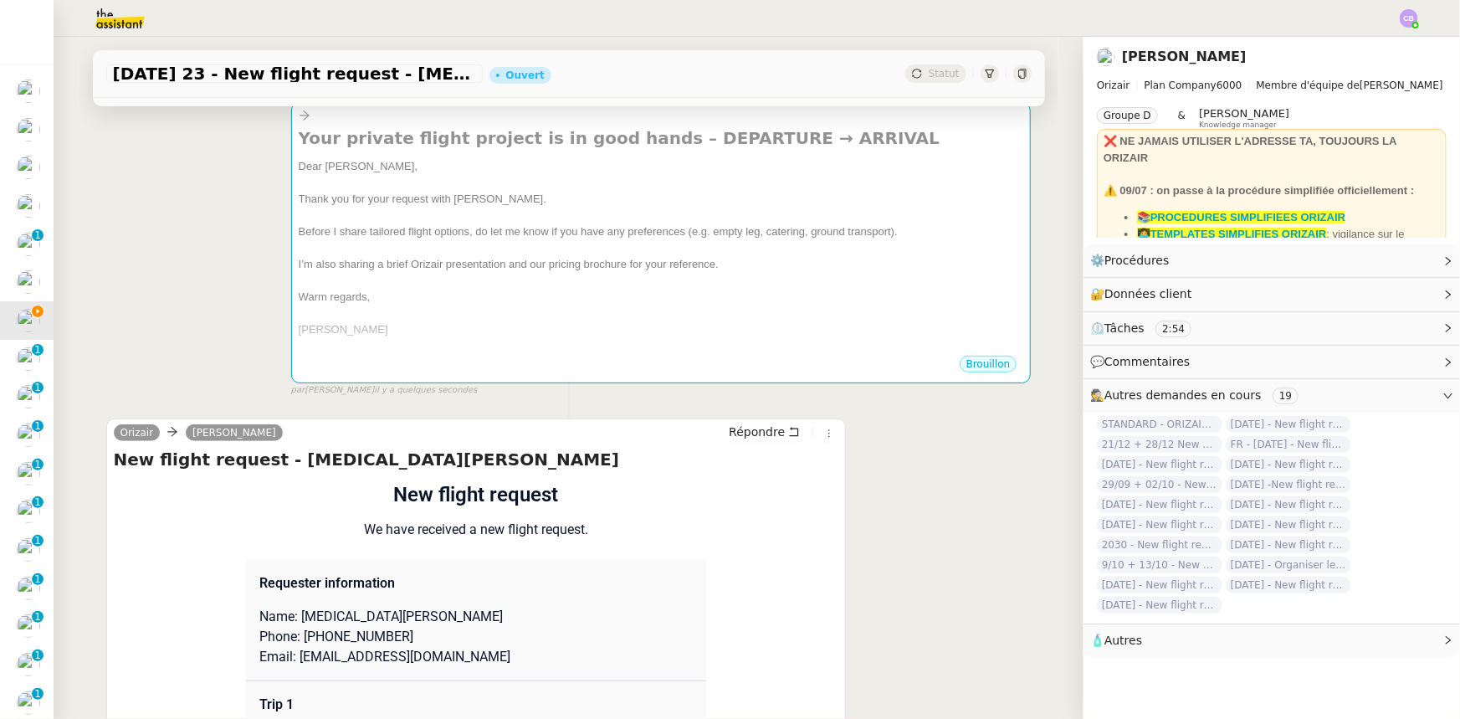
scroll to position [304, 0]
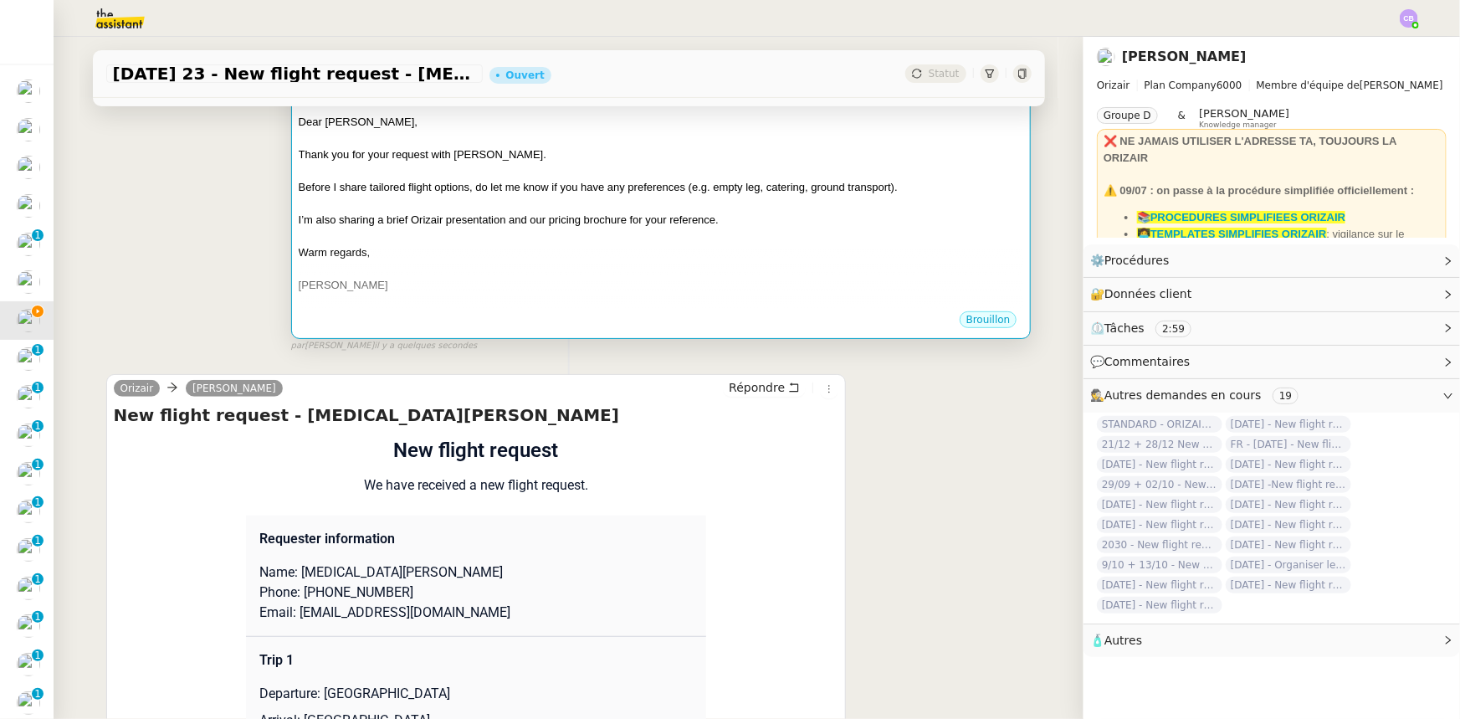
click at [443, 217] on span "I’m also sharing a brief Orizair presentation and our pricing brochure for your…" at bounding box center [509, 219] width 420 height 13
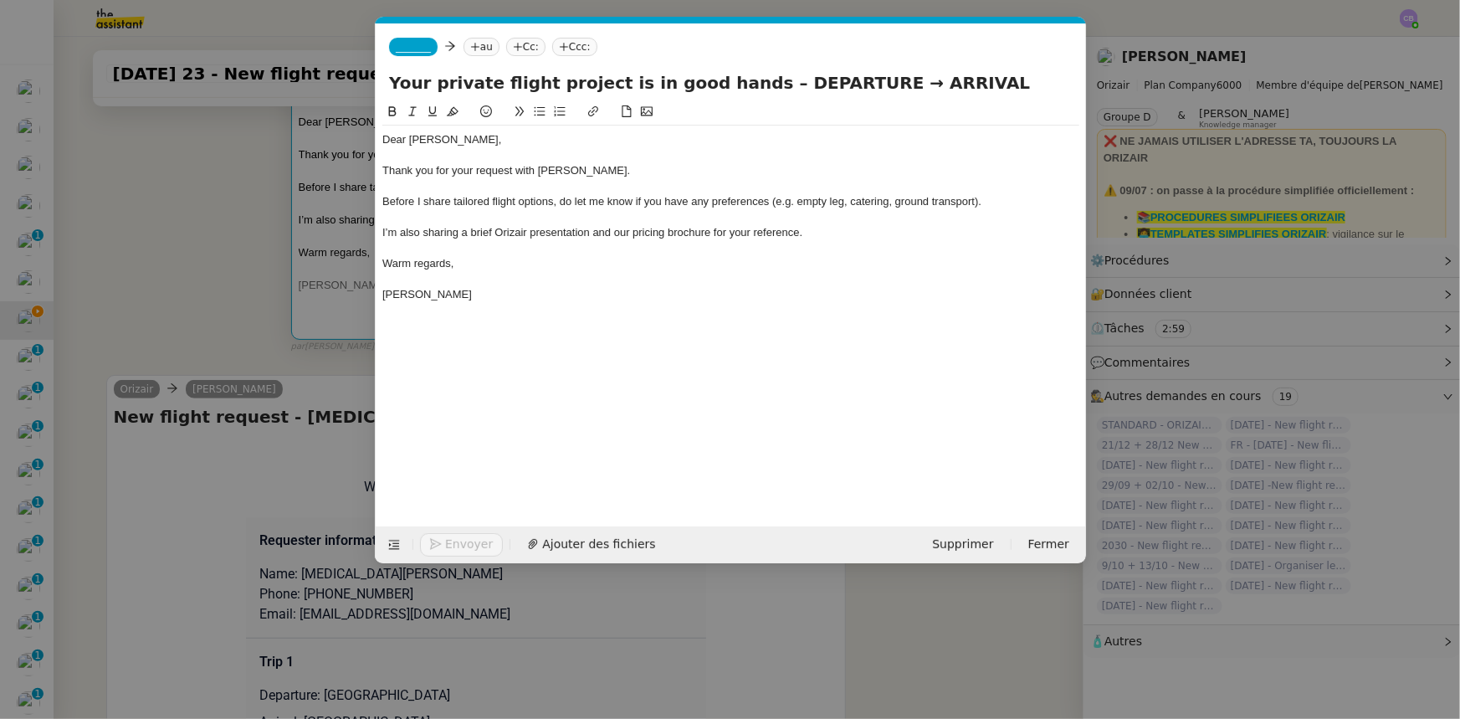
scroll to position [0, 108]
click at [434, 140] on div "Dear Gege," at bounding box center [730, 139] width 697 height 15
click at [409, 141] on div "Dear Gege," at bounding box center [730, 139] width 697 height 15
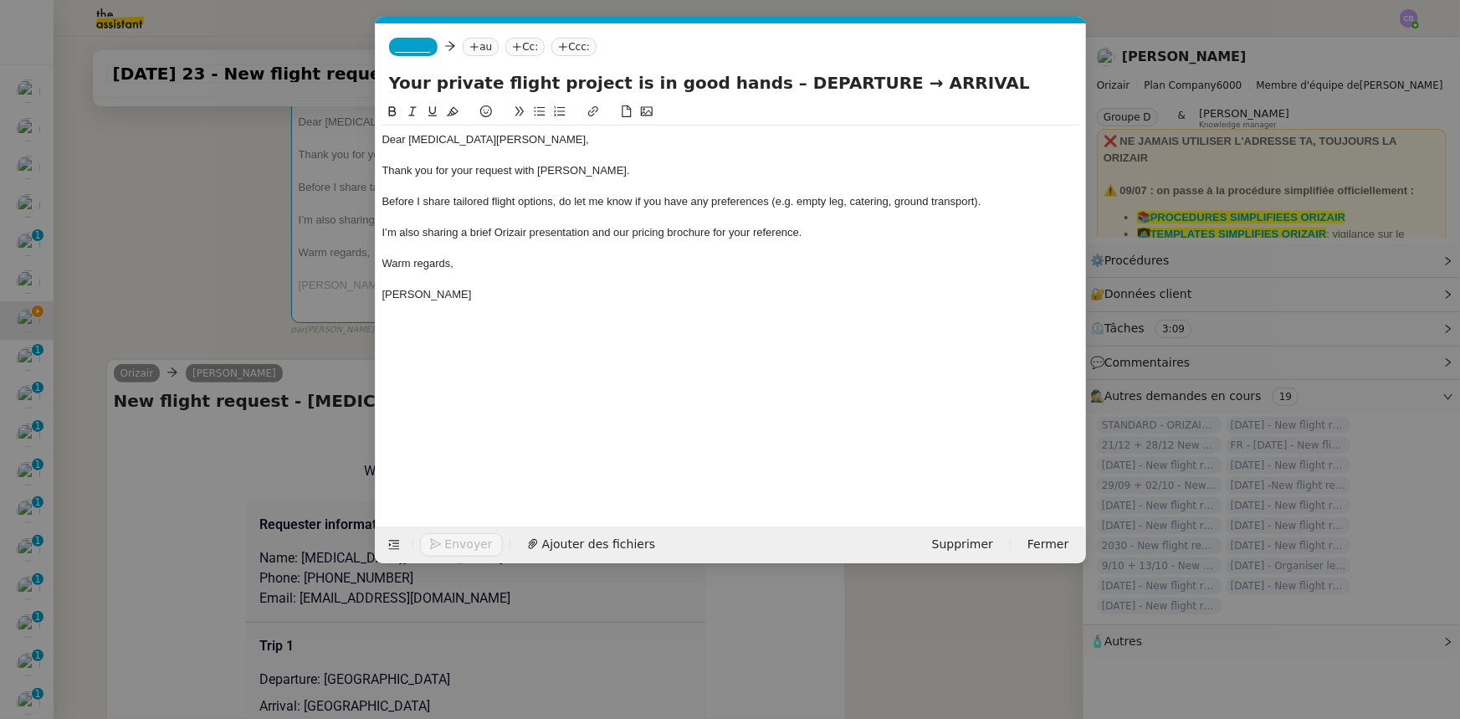
drag, startPoint x: 837, startPoint y: 79, endPoint x: 747, endPoint y: 81, distance: 90.4
click at [747, 81] on input "Your private flight project is in good hands – DEPARTURE → ARRIVAL" at bounding box center [731, 82] width 684 height 25
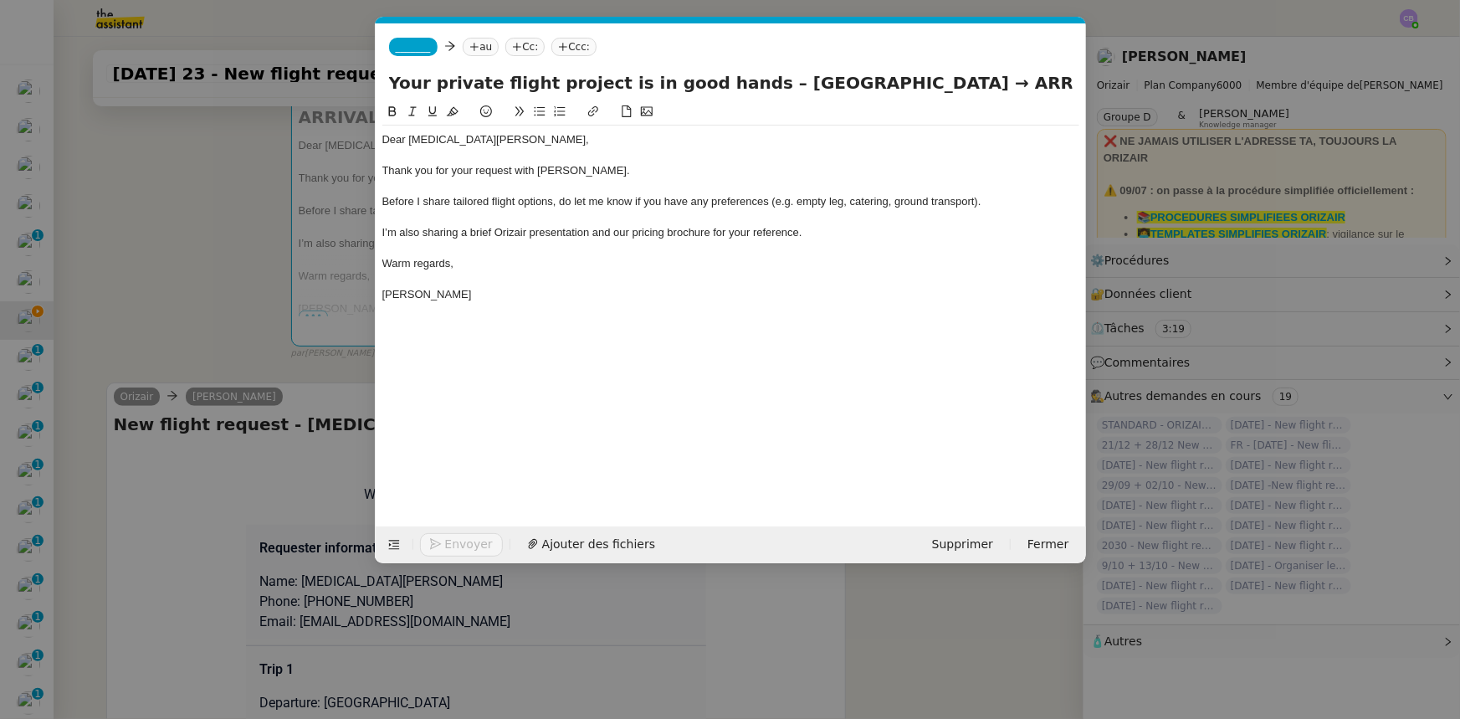
drag, startPoint x: 994, startPoint y: 79, endPoint x: 928, endPoint y: 81, distance: 66.1
click at [928, 81] on input "Your private flight project is in good hands – London City Airport → ARRIVAL" at bounding box center [731, 82] width 684 height 25
type input "Your private flight project is in good hands – London City Airport → Mikonos Ai…"
click at [417, 42] on span "_______" at bounding box center [413, 47] width 35 height 12
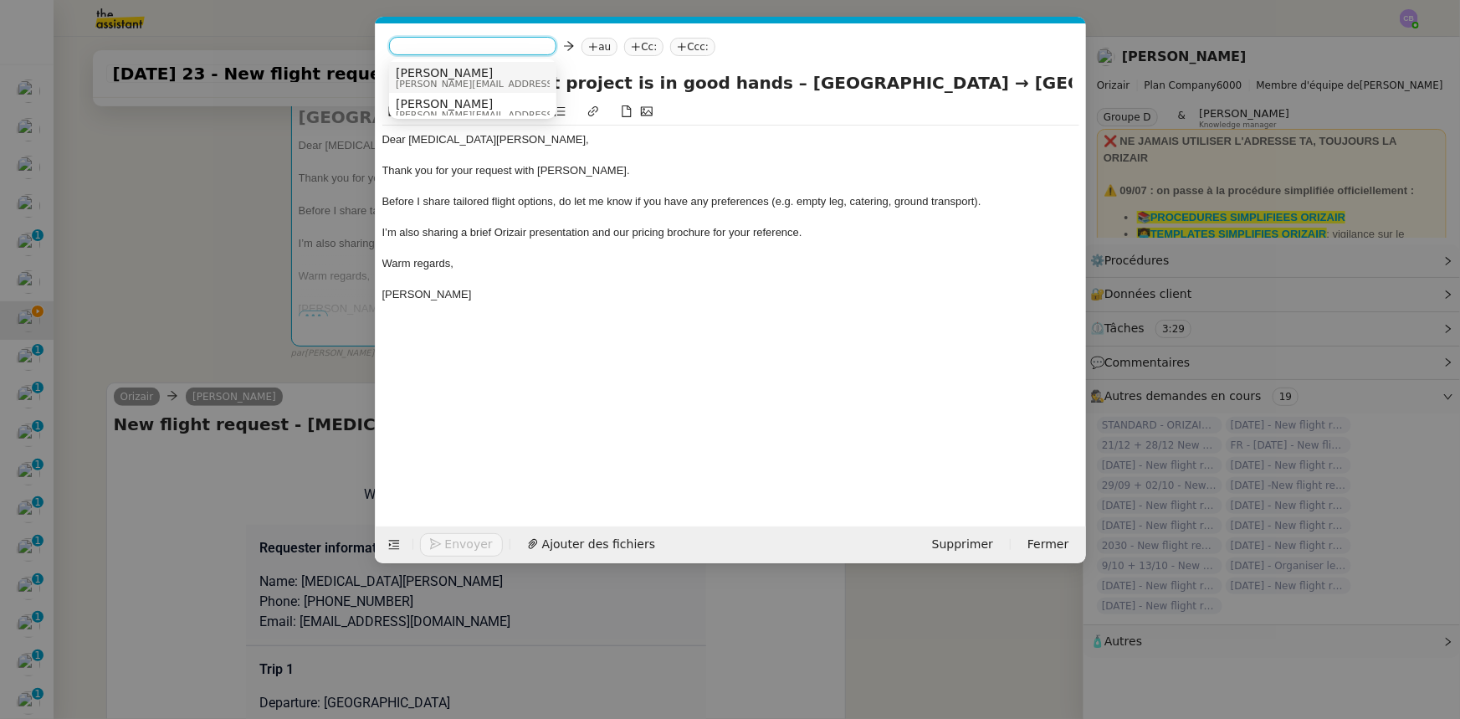
click at [443, 76] on span "[PERSON_NAME]" at bounding box center [515, 72] width 238 height 13
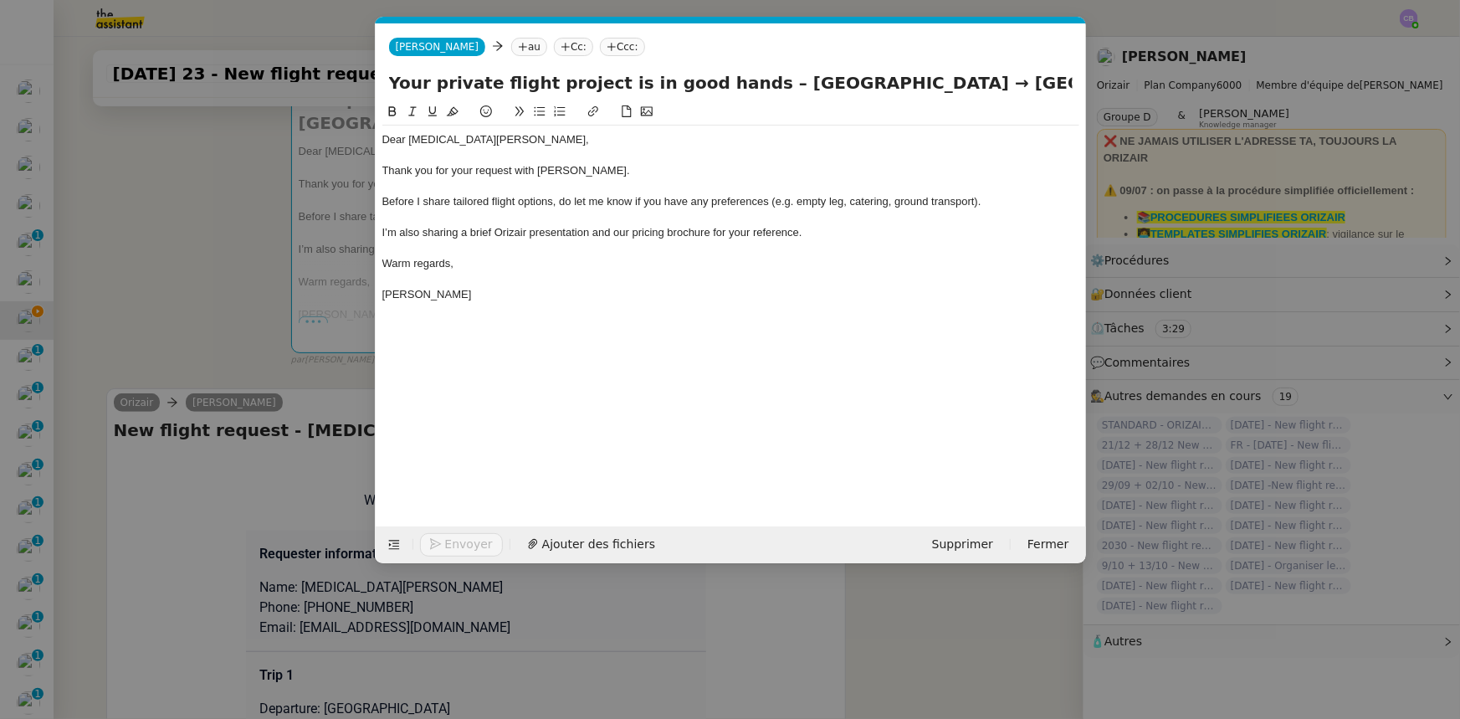
click at [218, 259] on nz-modal-container "orizair accuser Service ✈️Orizair - Accusé de réception de la demande (FR) - En…" at bounding box center [730, 359] width 1460 height 719
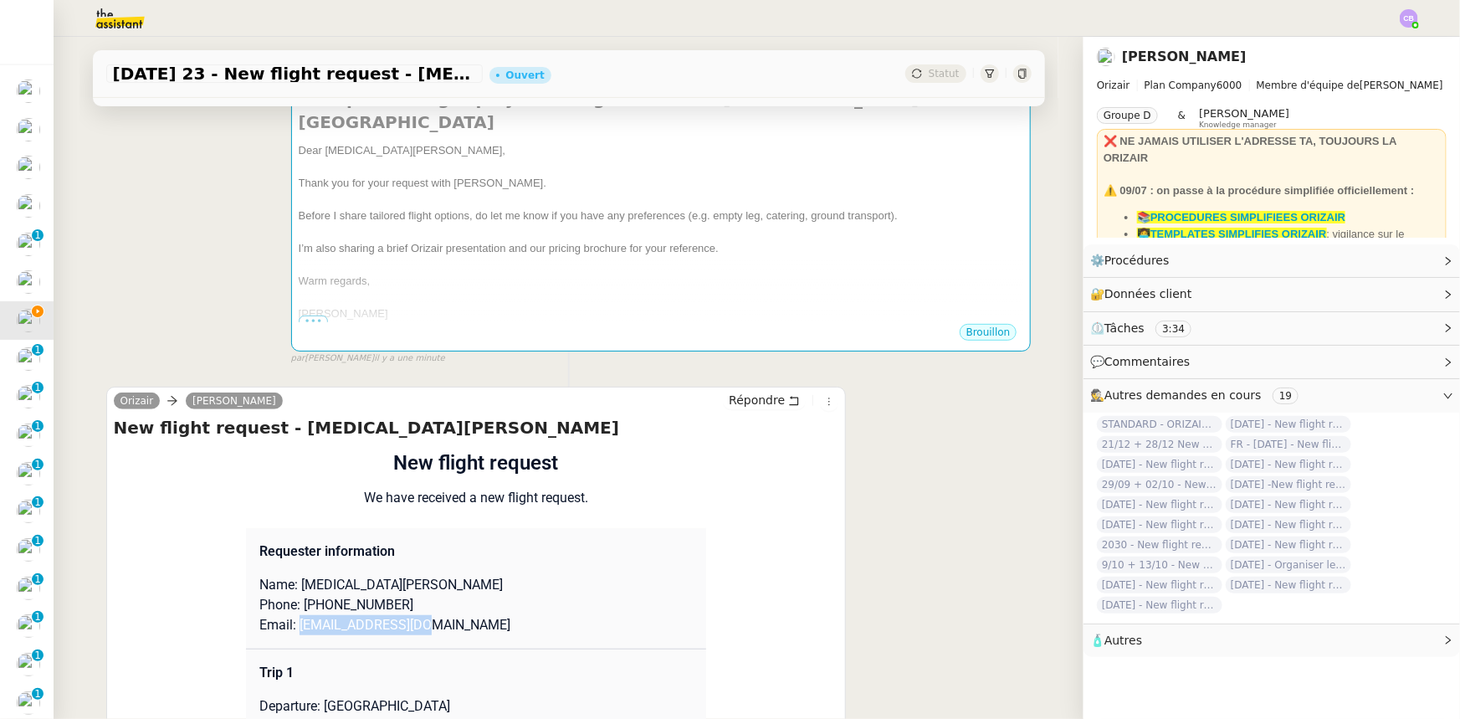
drag, startPoint x: 407, startPoint y: 606, endPoint x: 289, endPoint y: 603, distance: 118.0
click at [289, 444] on p "Email: telltobi@yahoo.com" at bounding box center [475, 625] width 433 height 20
copy p "telltobi@yahoo.com"
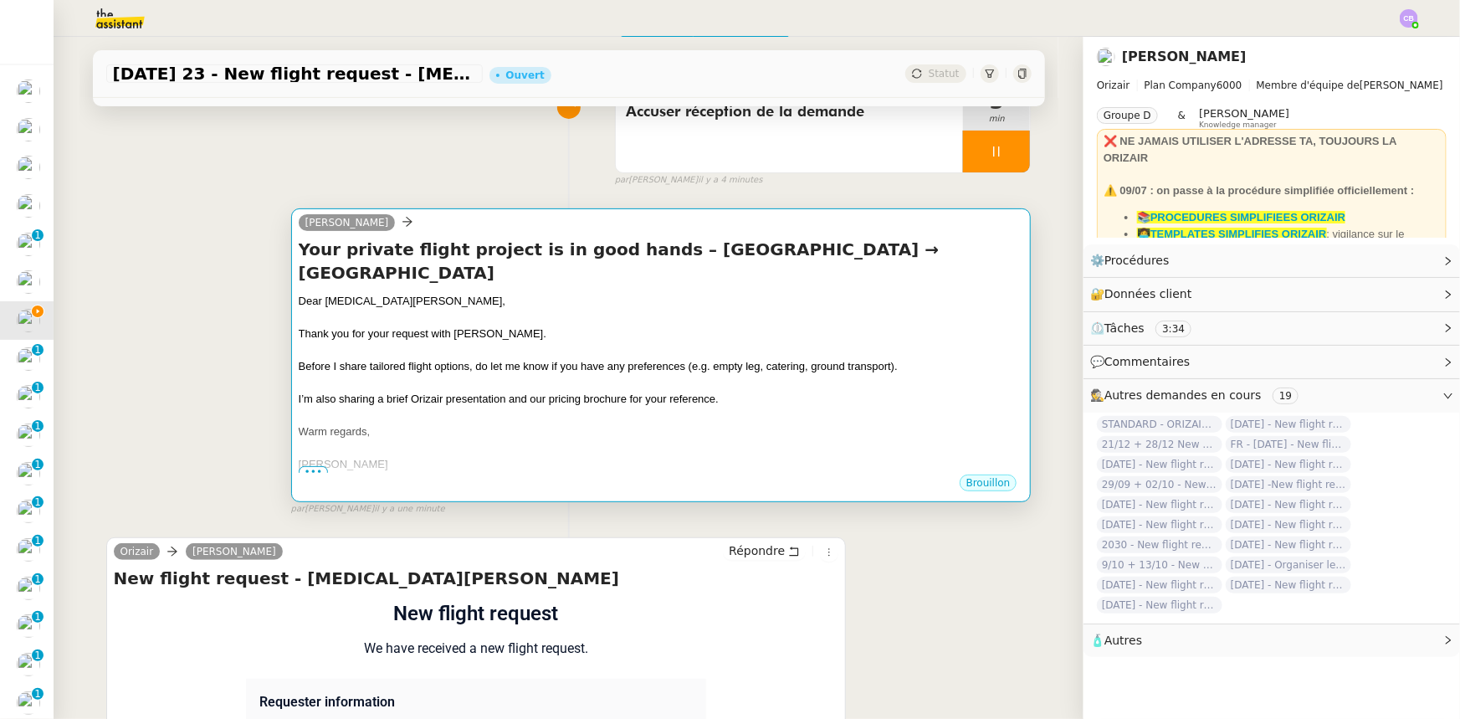
scroll to position [151, 0]
click at [495, 394] on span "I’m also sharing a brief Orizair presentation and our pricing brochure for your…" at bounding box center [509, 400] width 420 height 13
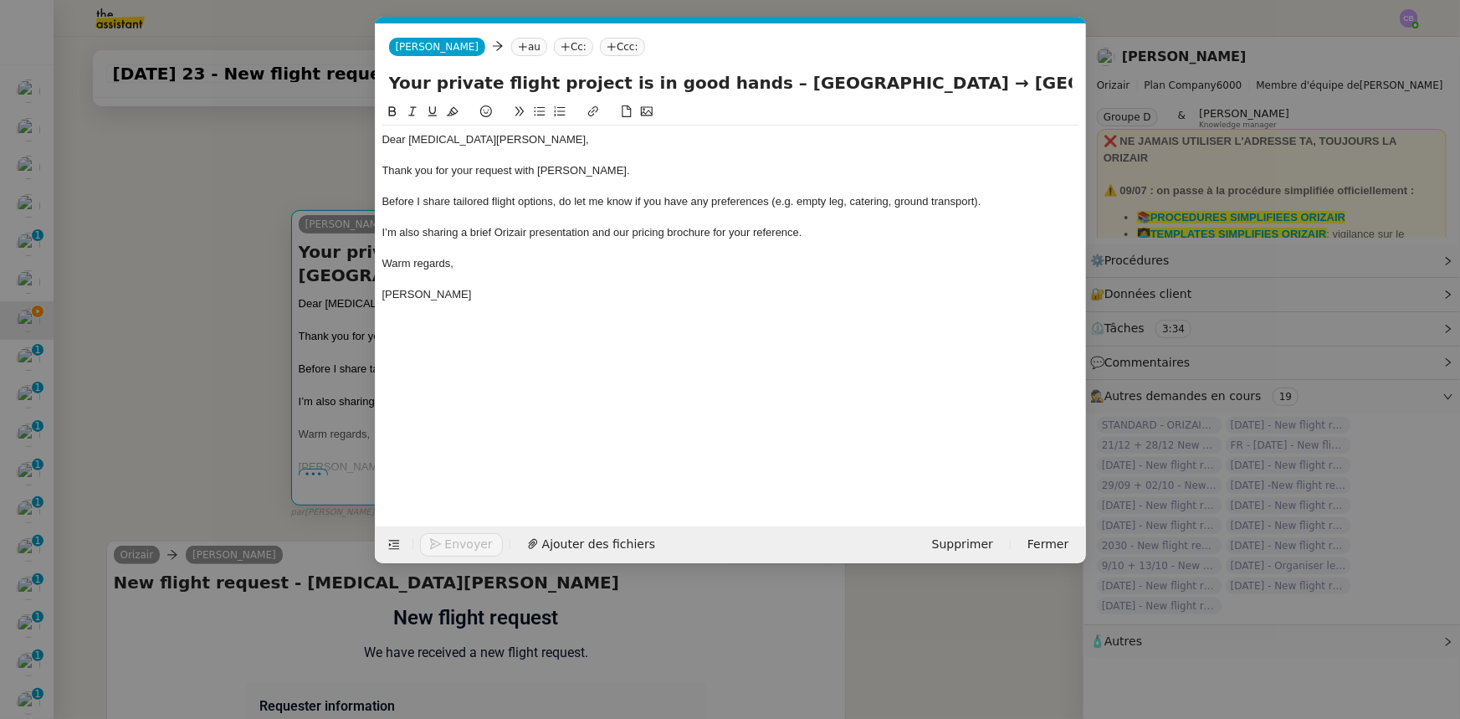
scroll to position [0, 108]
click at [511, 49] on nz-tag "au" at bounding box center [529, 47] width 36 height 18
paste input "telltobi@yahoo.com"
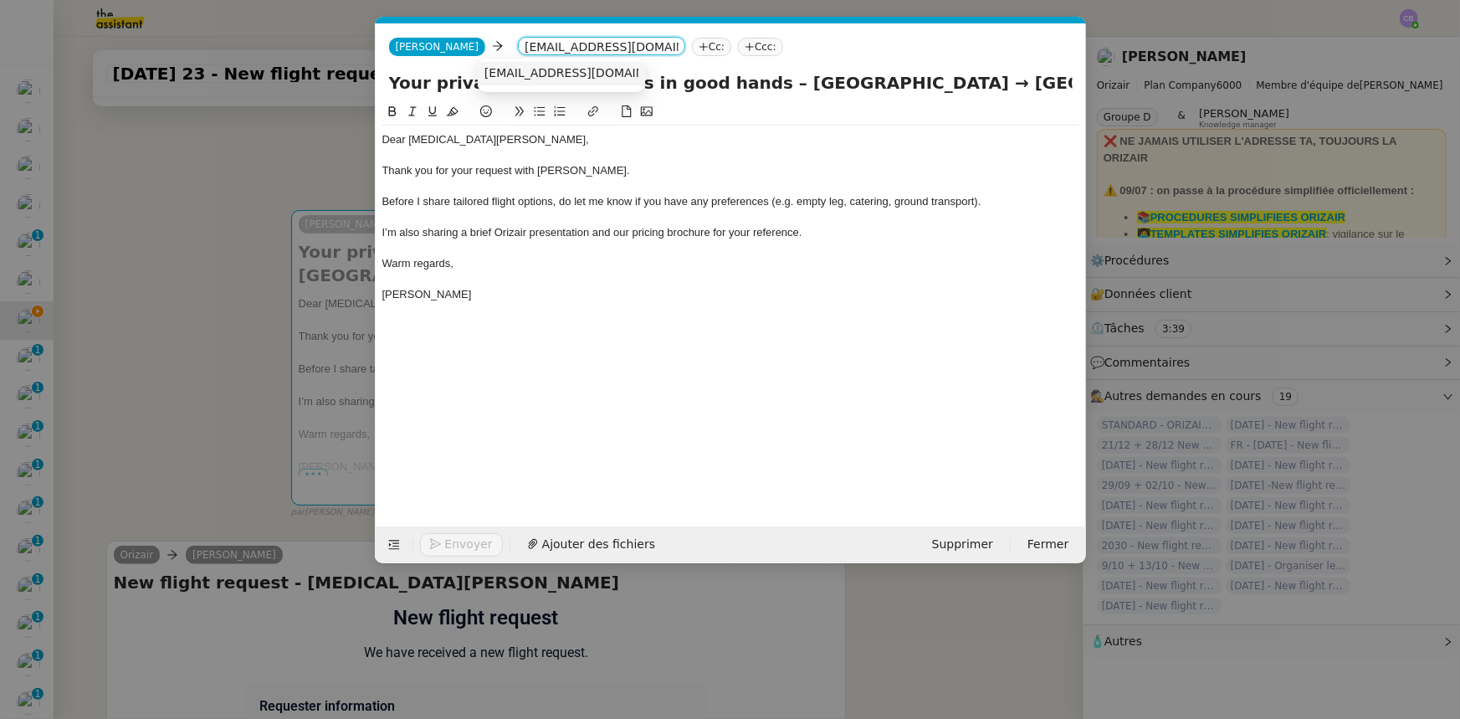
type input "telltobi@yahoo.com"
click at [502, 69] on span "telltobi@yahoo.com" at bounding box center [586, 72] width 205 height 13
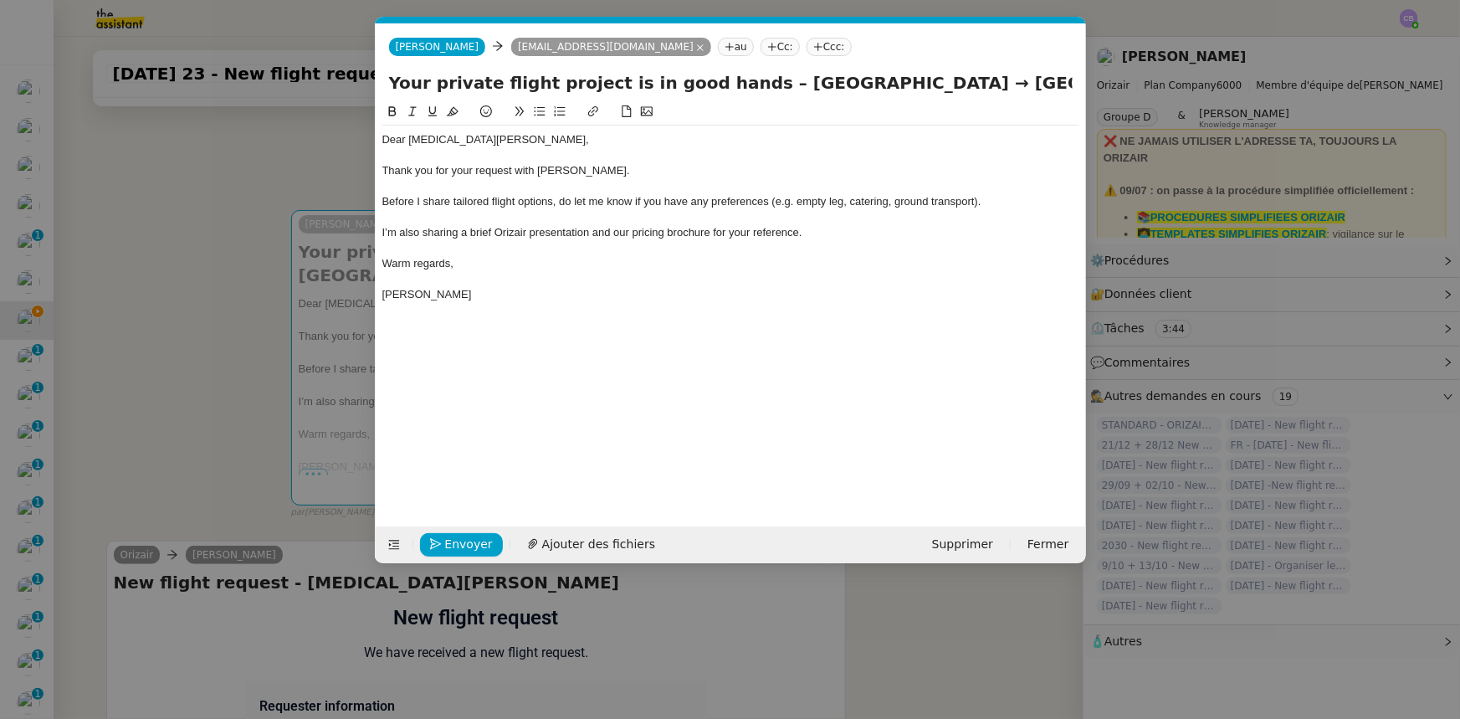
click at [807, 47] on nz-tag "Ccc:" at bounding box center [829, 47] width 45 height 18
type input "[PERSON_NAME]"
click at [724, 75] on span "[PERSON_NAME]" at bounding box center [815, 72] width 238 height 13
click at [645, 265] on div "Warm regards," at bounding box center [730, 263] width 697 height 15
click at [574, 444] on span "Ajouter des fichiers" at bounding box center [598, 544] width 113 height 19
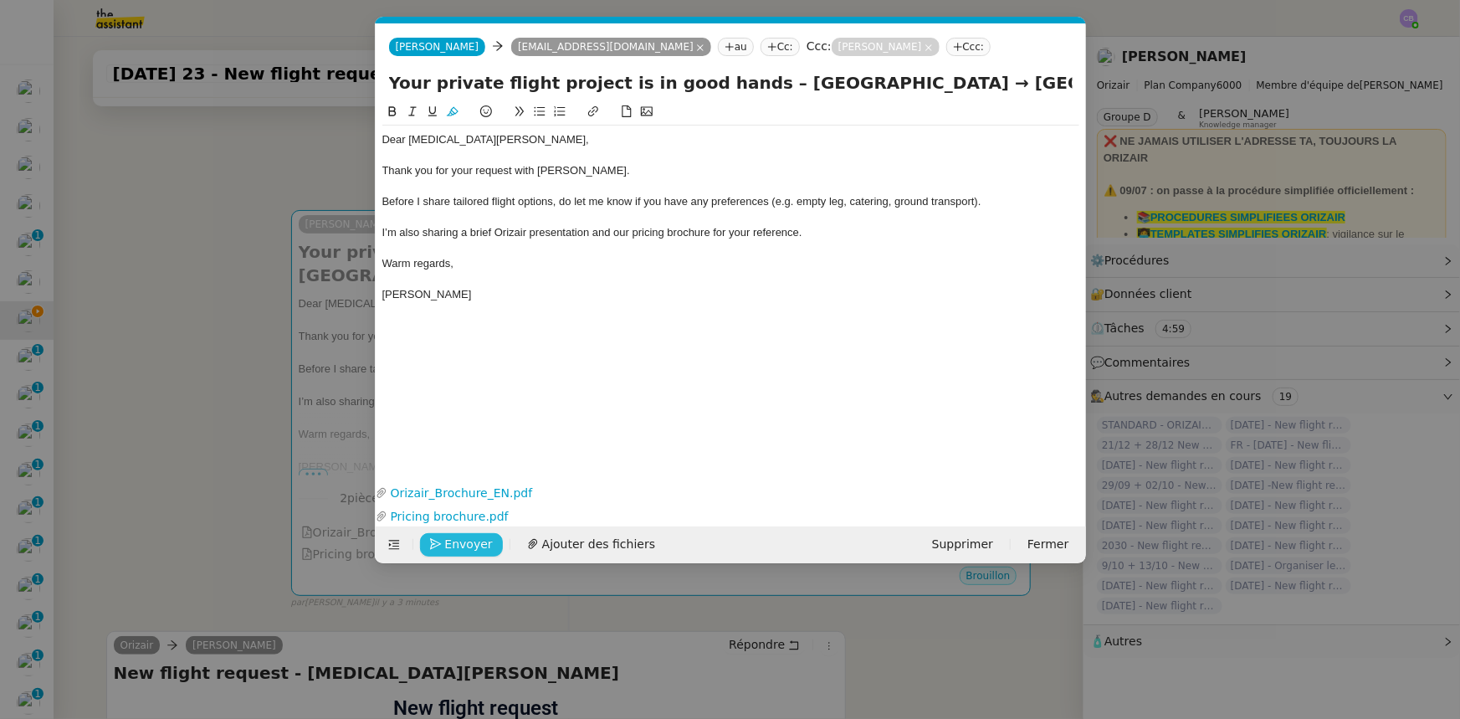
click at [477, 444] on span "Envoyer" at bounding box center [469, 544] width 48 height 19
click at [477, 444] on span "Confirmer l'envoi" at bounding box center [495, 544] width 100 height 19
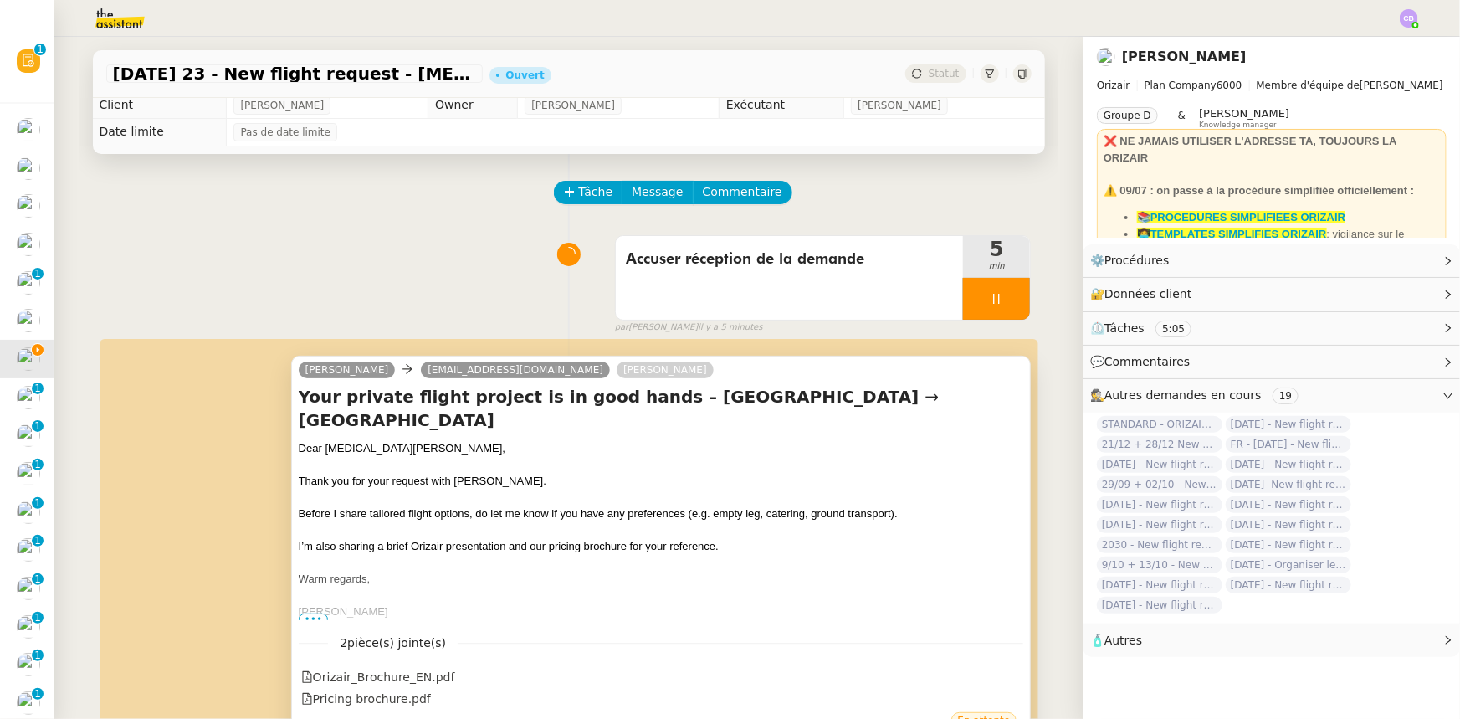
scroll to position [0, 0]
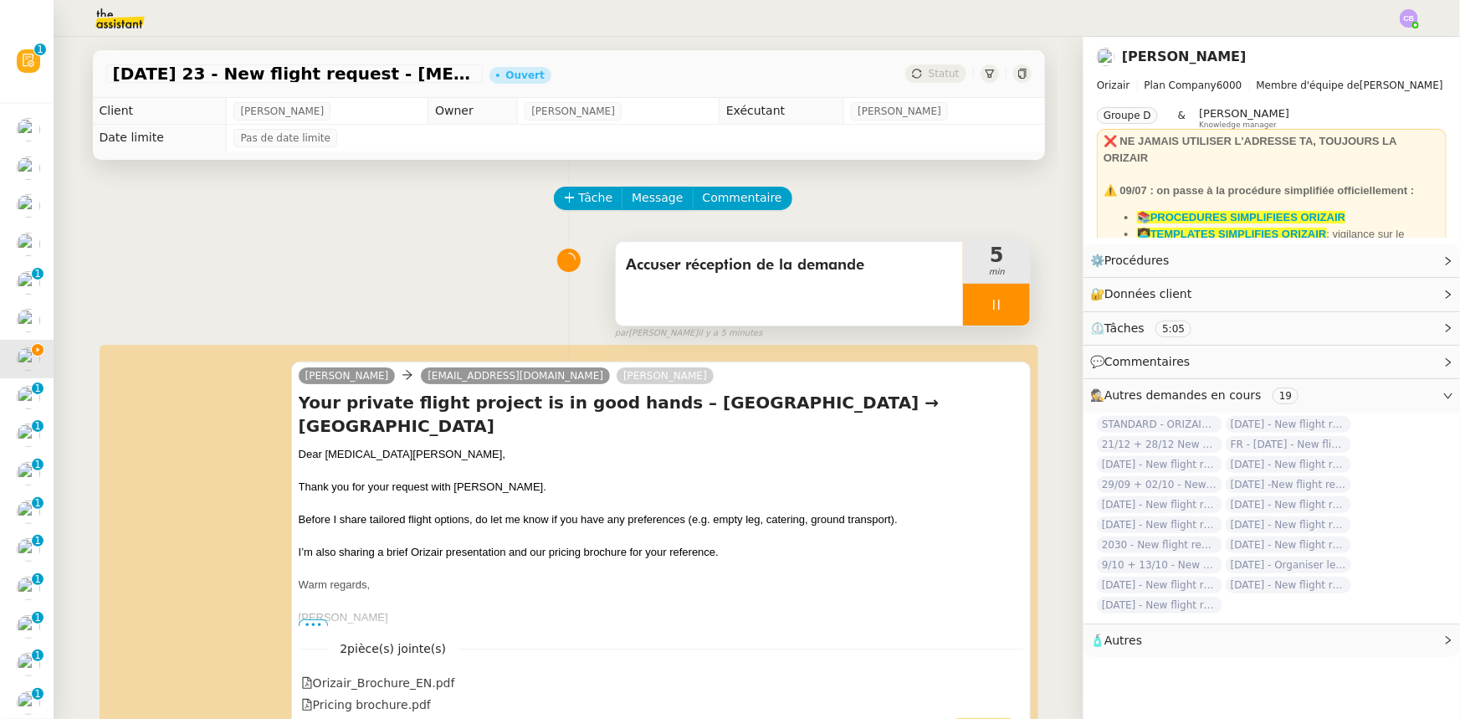
click at [965, 301] on div at bounding box center [996, 305] width 67 height 42
click at [972, 306] on icon at bounding box center [1012, 304] width 13 height 13
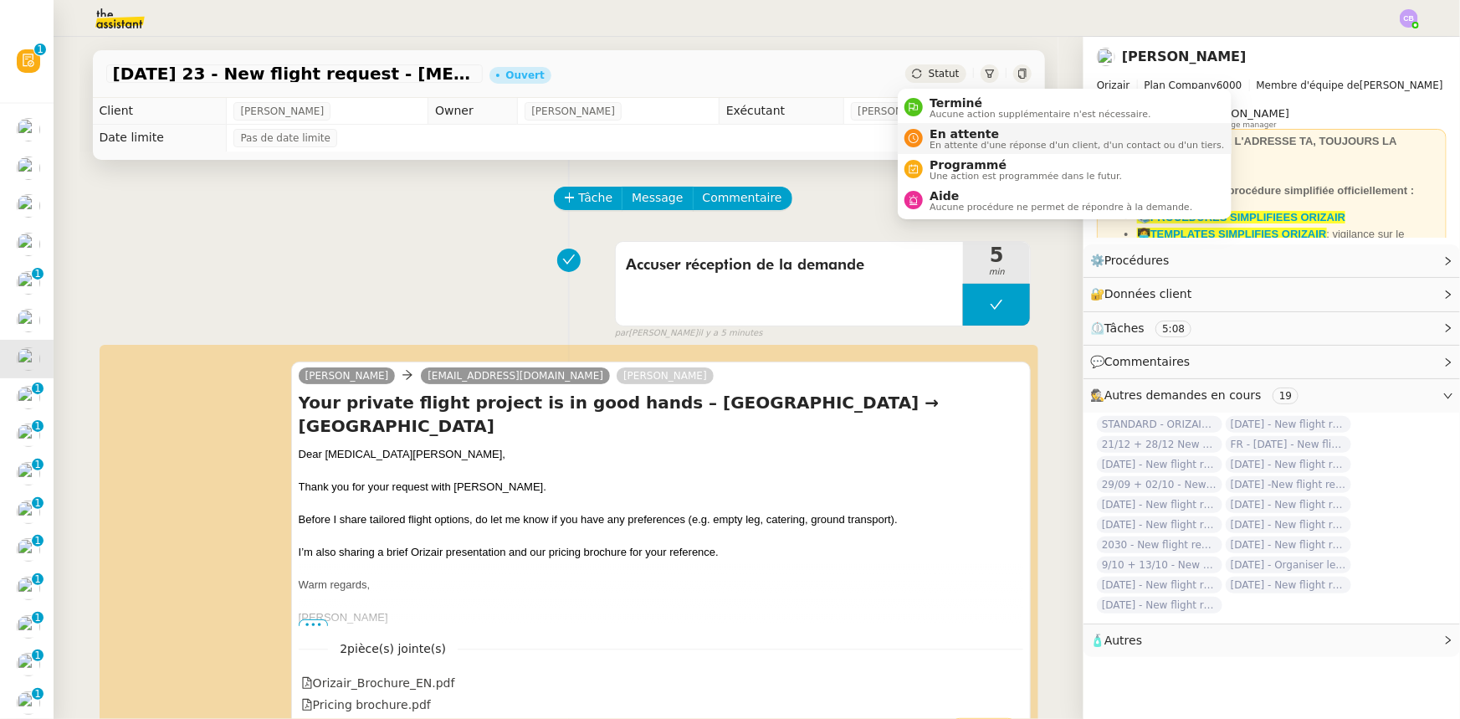
click at [950, 134] on span "En attente" at bounding box center [1076, 133] width 294 height 13
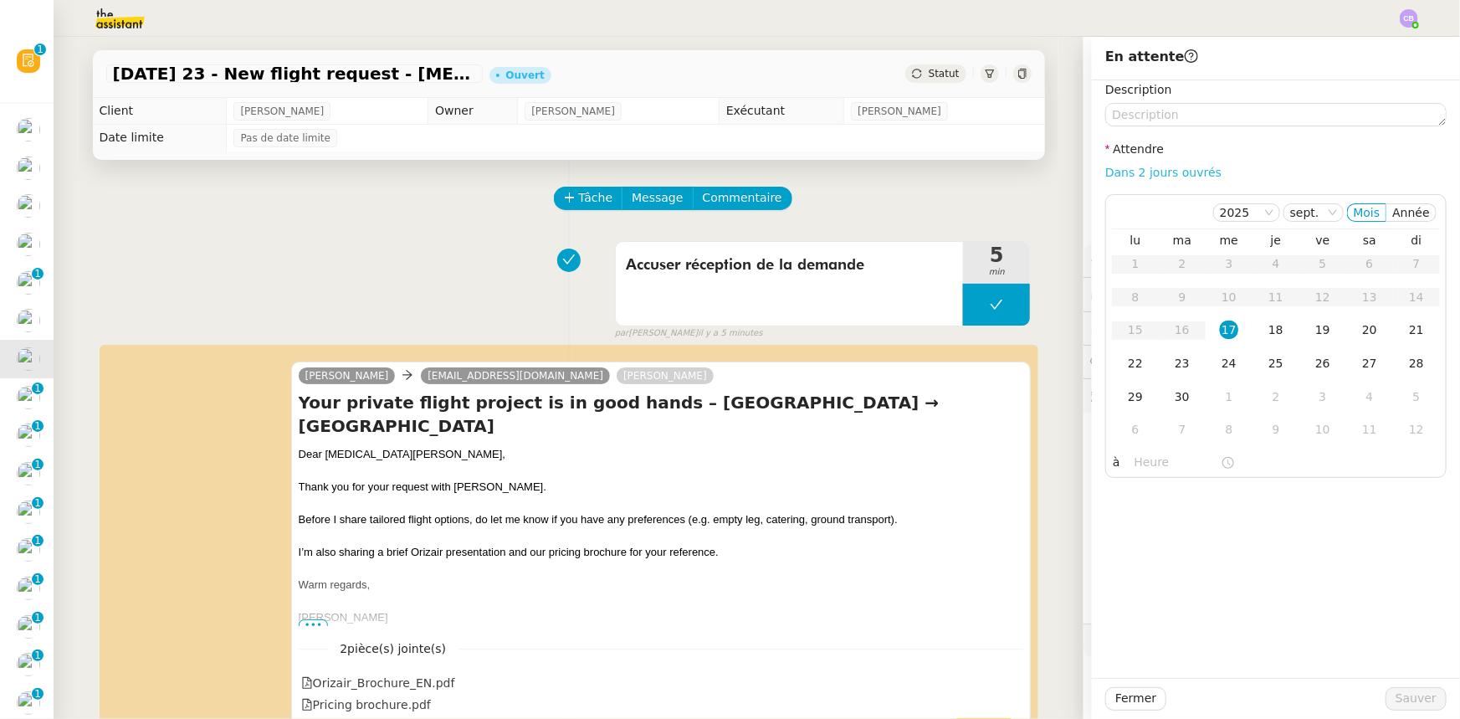
click at [972, 176] on link "Dans 2 jours ouvrés" at bounding box center [1163, 172] width 116 height 13
type input "07:00"
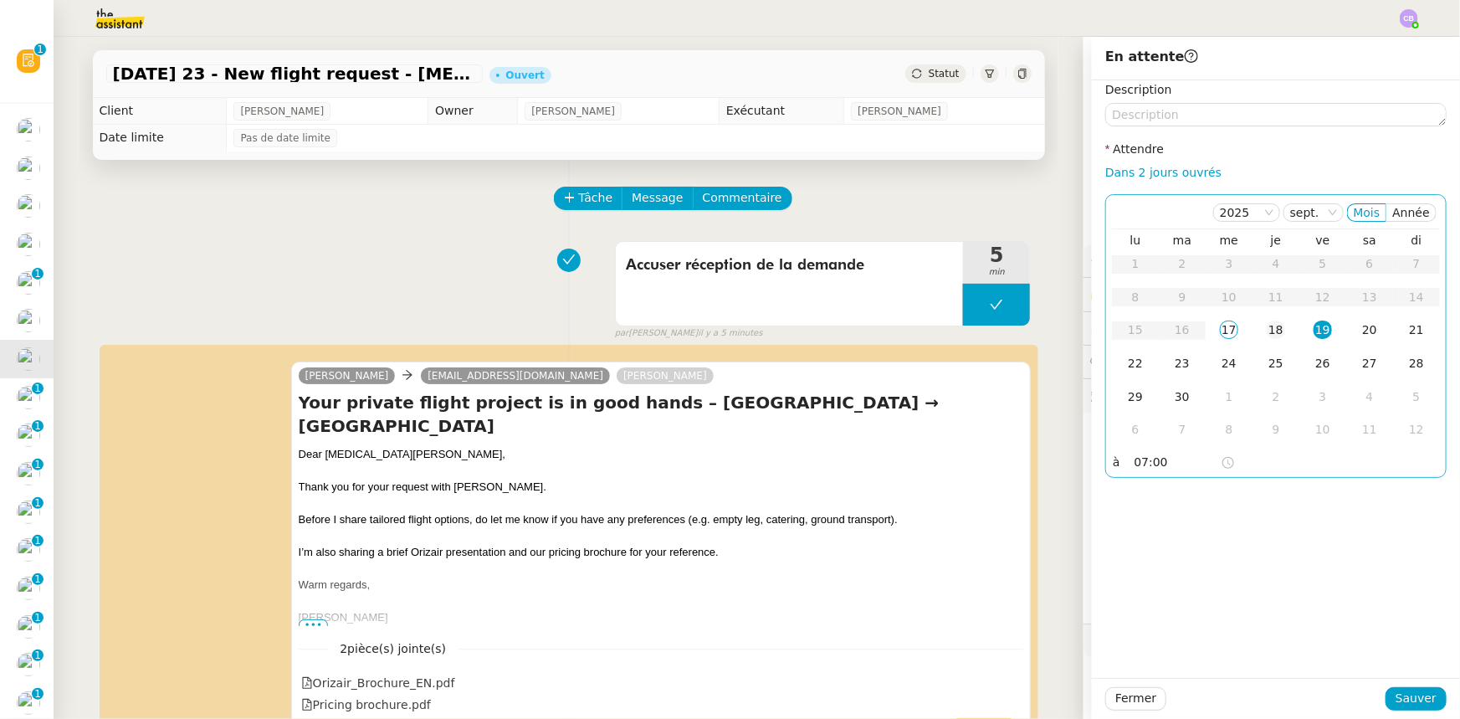
click at [972, 330] on div "18" at bounding box center [1276, 329] width 18 height 18
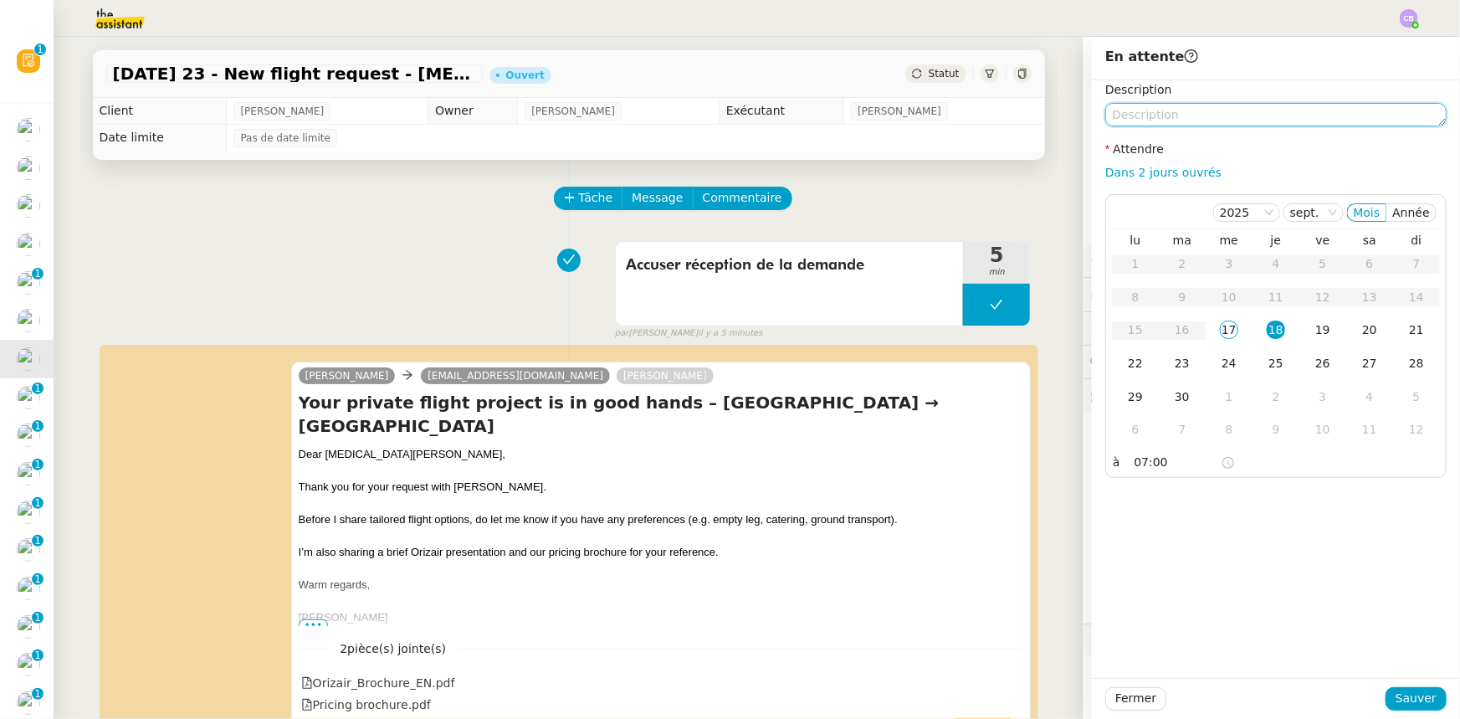
click at [972, 120] on textarea at bounding box center [1275, 114] width 341 height 23
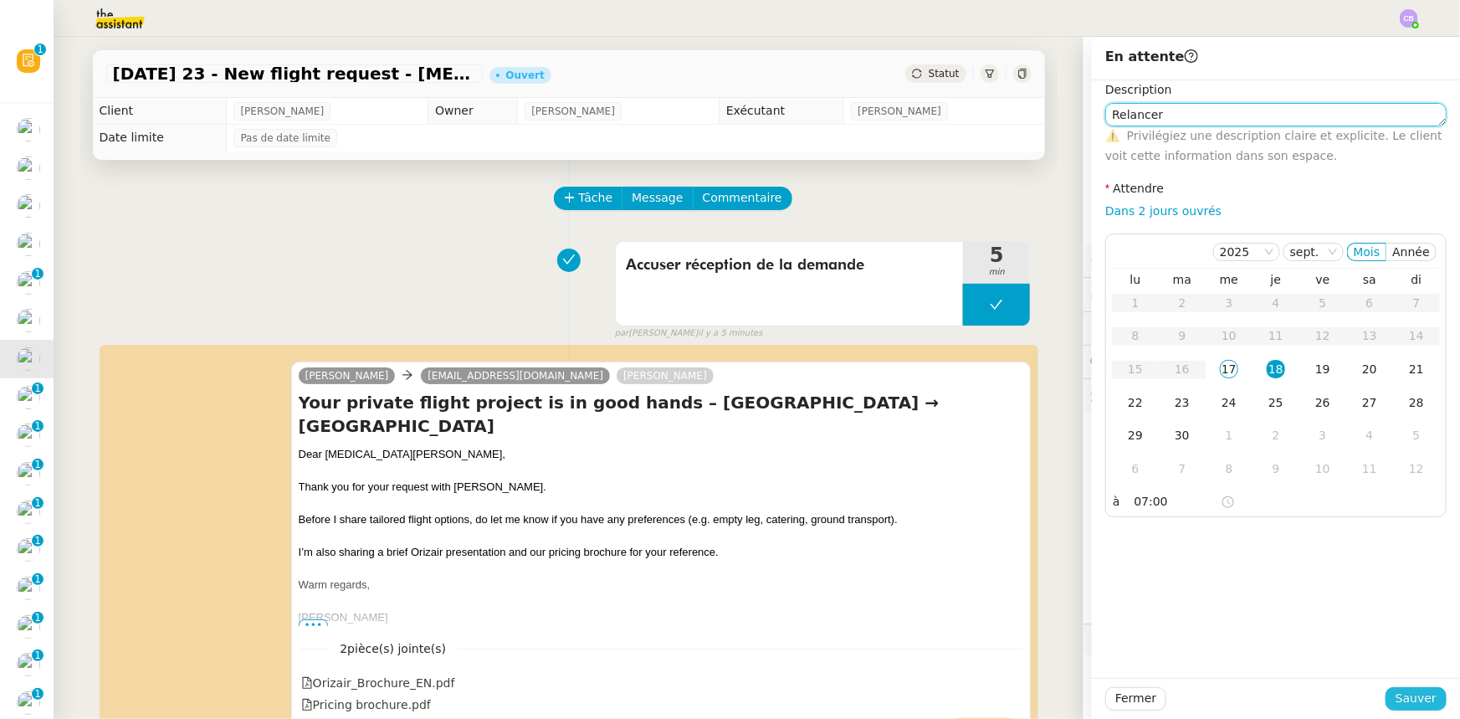
type textarea "Relancer"
click at [972, 444] on span "Sauver" at bounding box center [1415, 698] width 41 height 19
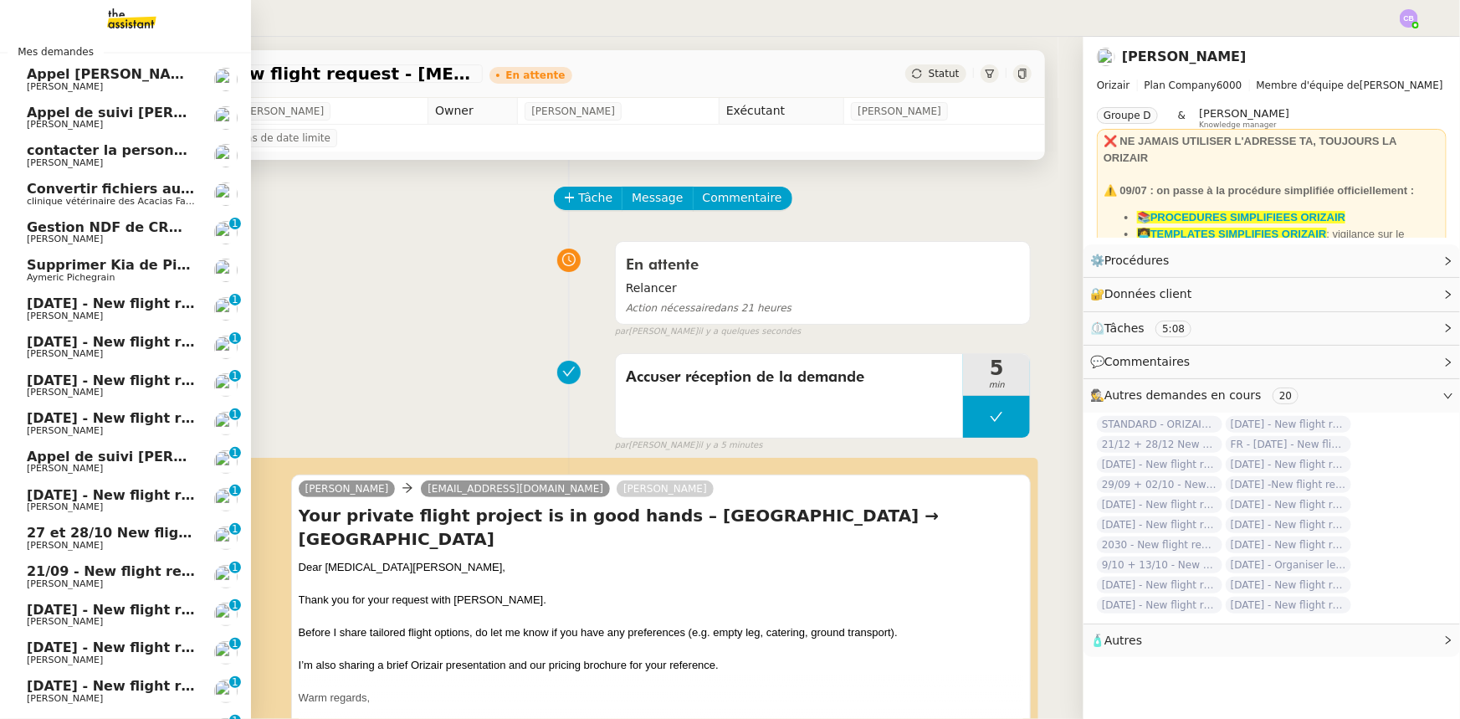
scroll to position [75, 0]
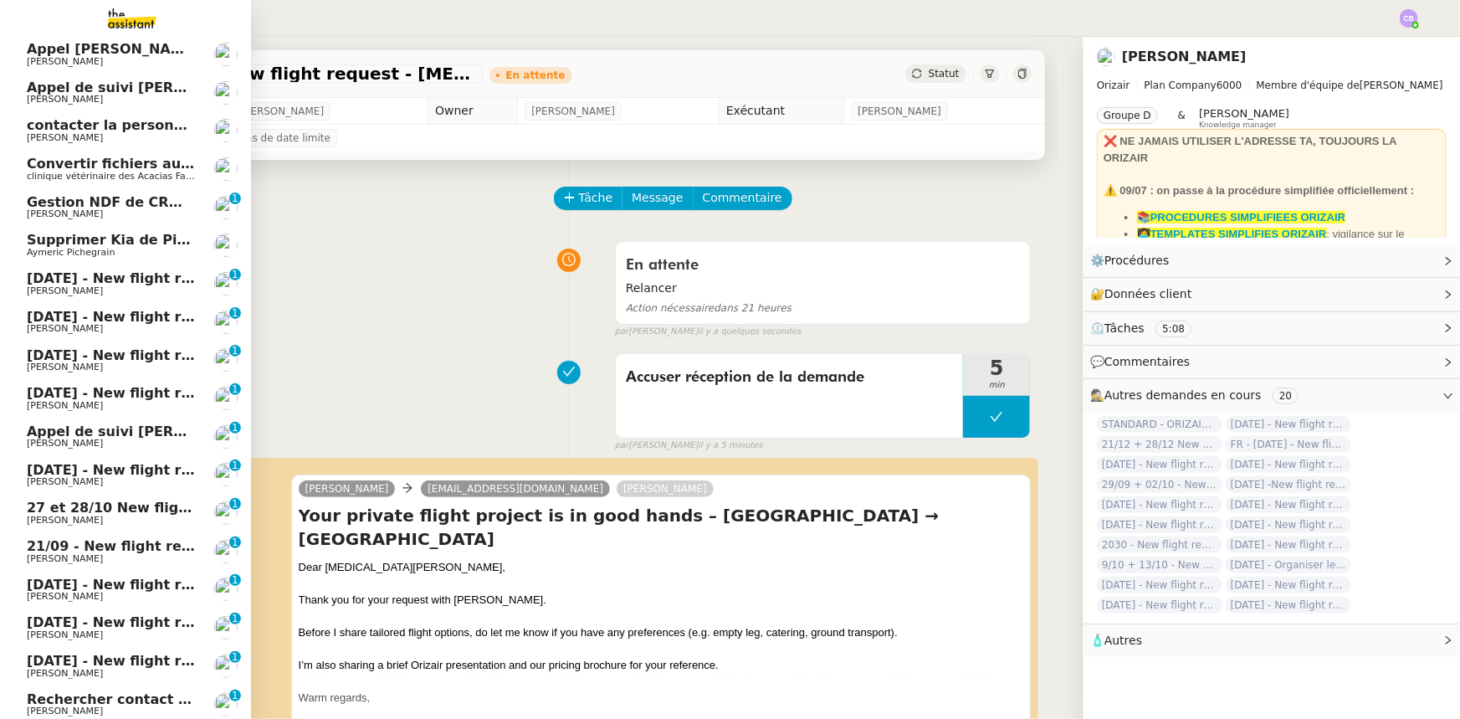
click at [89, 282] on span "19th September 2025 - New flight request - Huw O’Shea" at bounding box center [200, 278] width 346 height 16
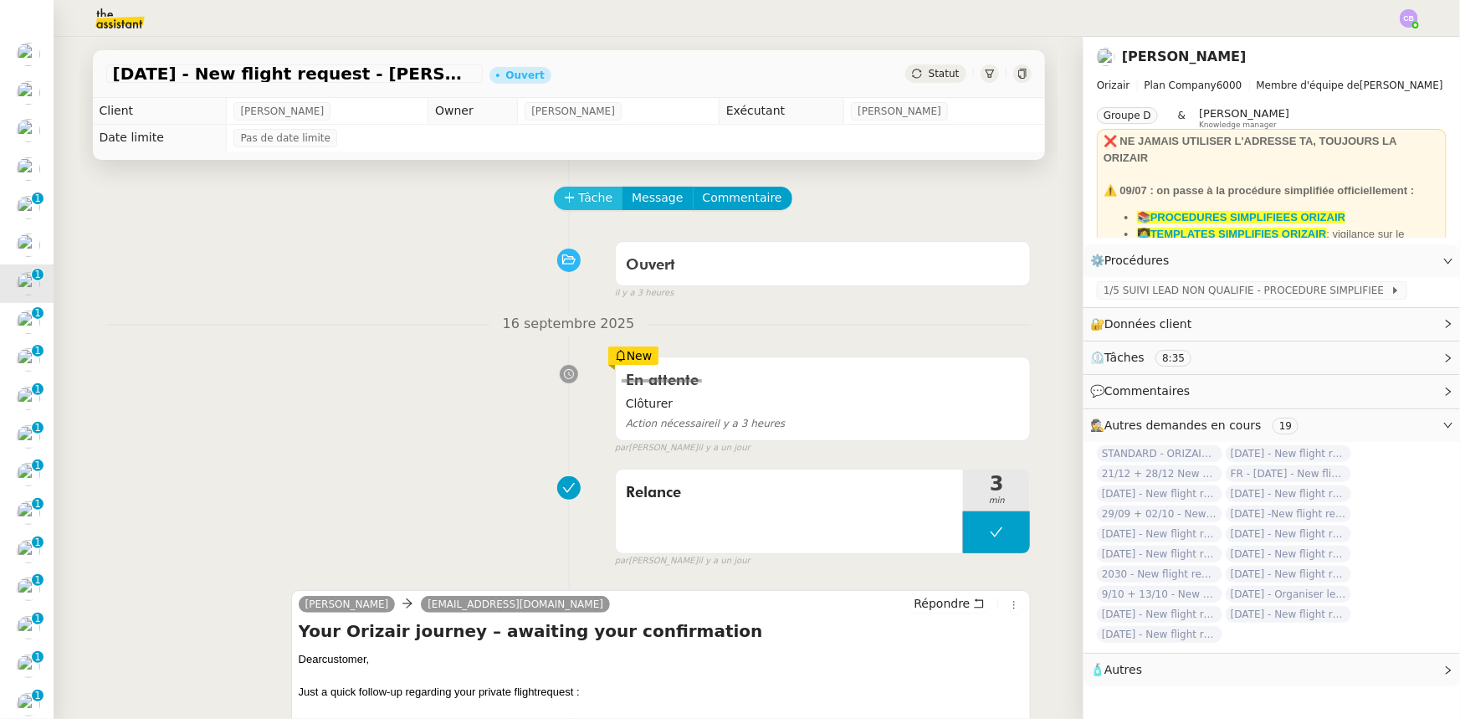
click at [579, 200] on span "Tâche" at bounding box center [596, 197] width 34 height 19
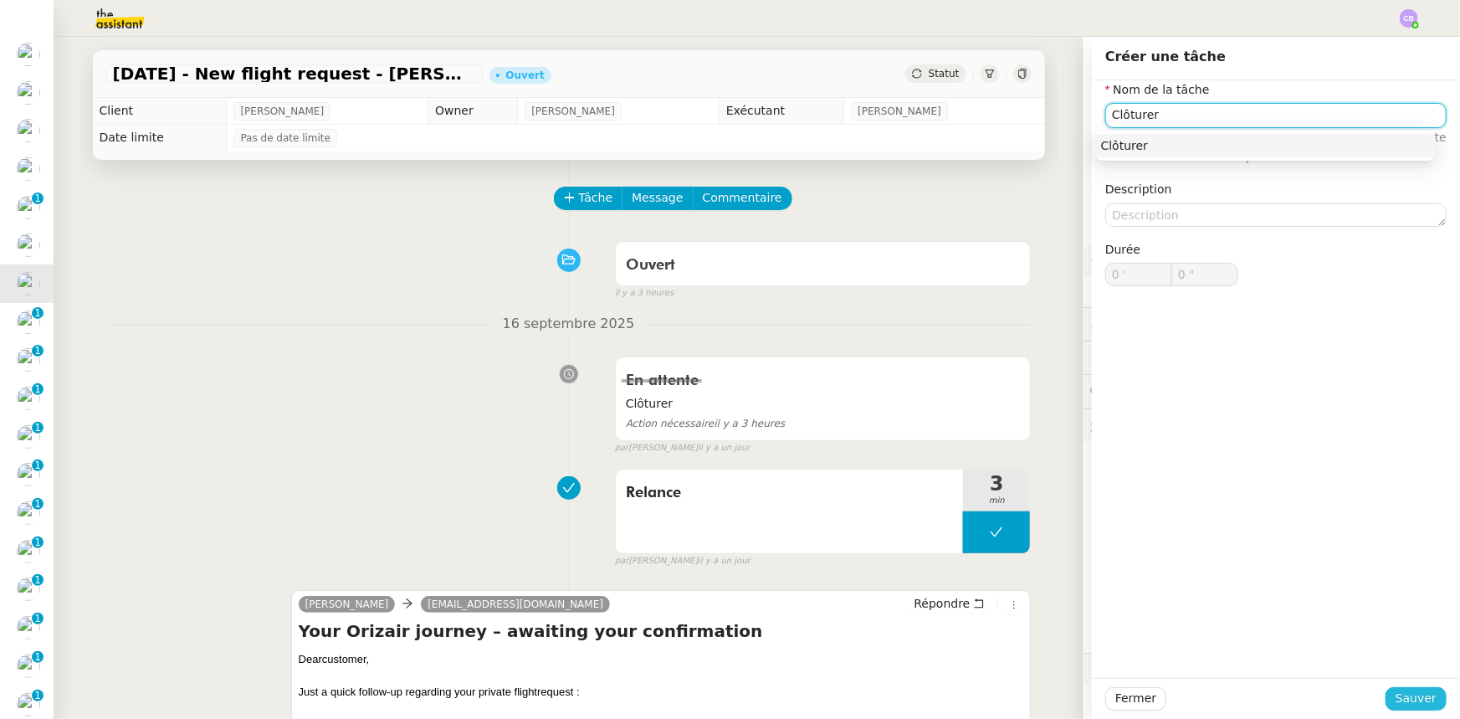
type input "Clôturer"
click at [972, 444] on span "Sauver" at bounding box center [1415, 698] width 41 height 19
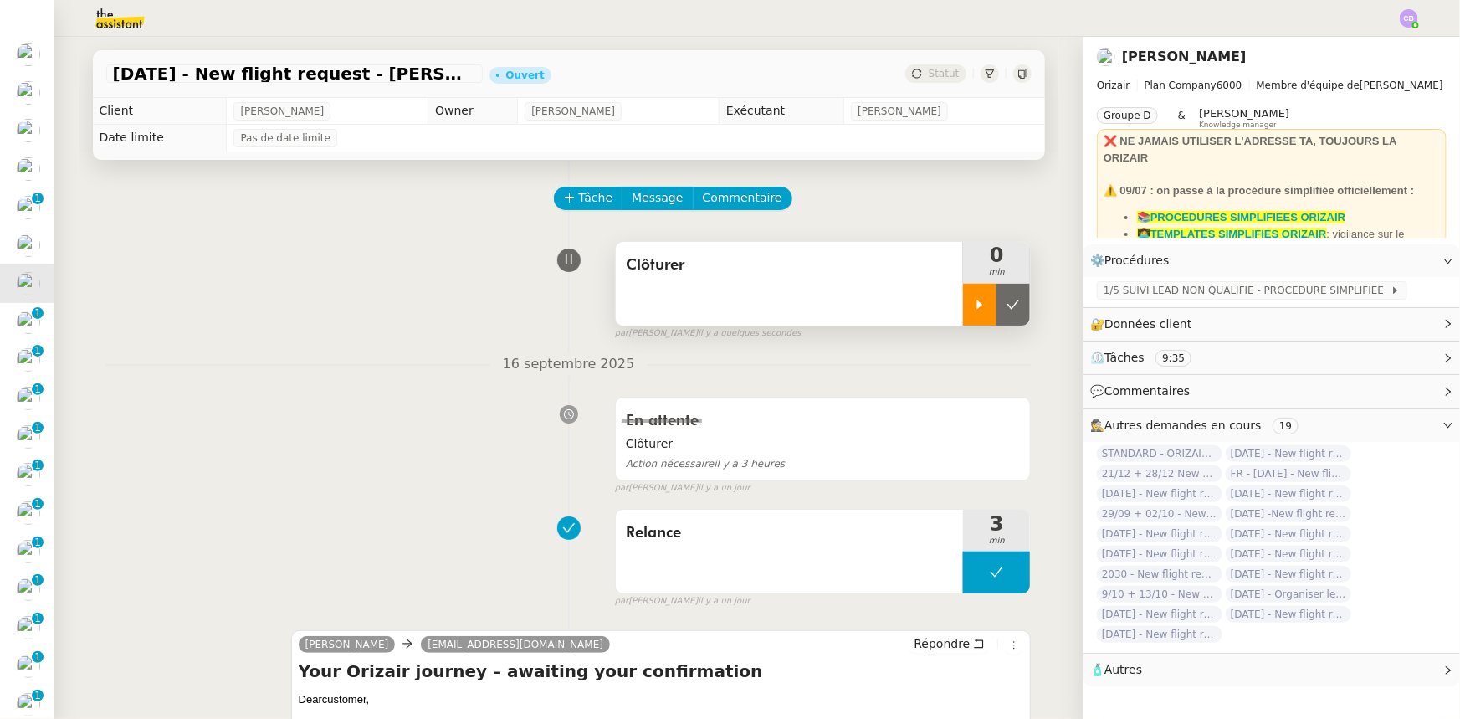
click at [972, 304] on icon at bounding box center [979, 304] width 13 height 13
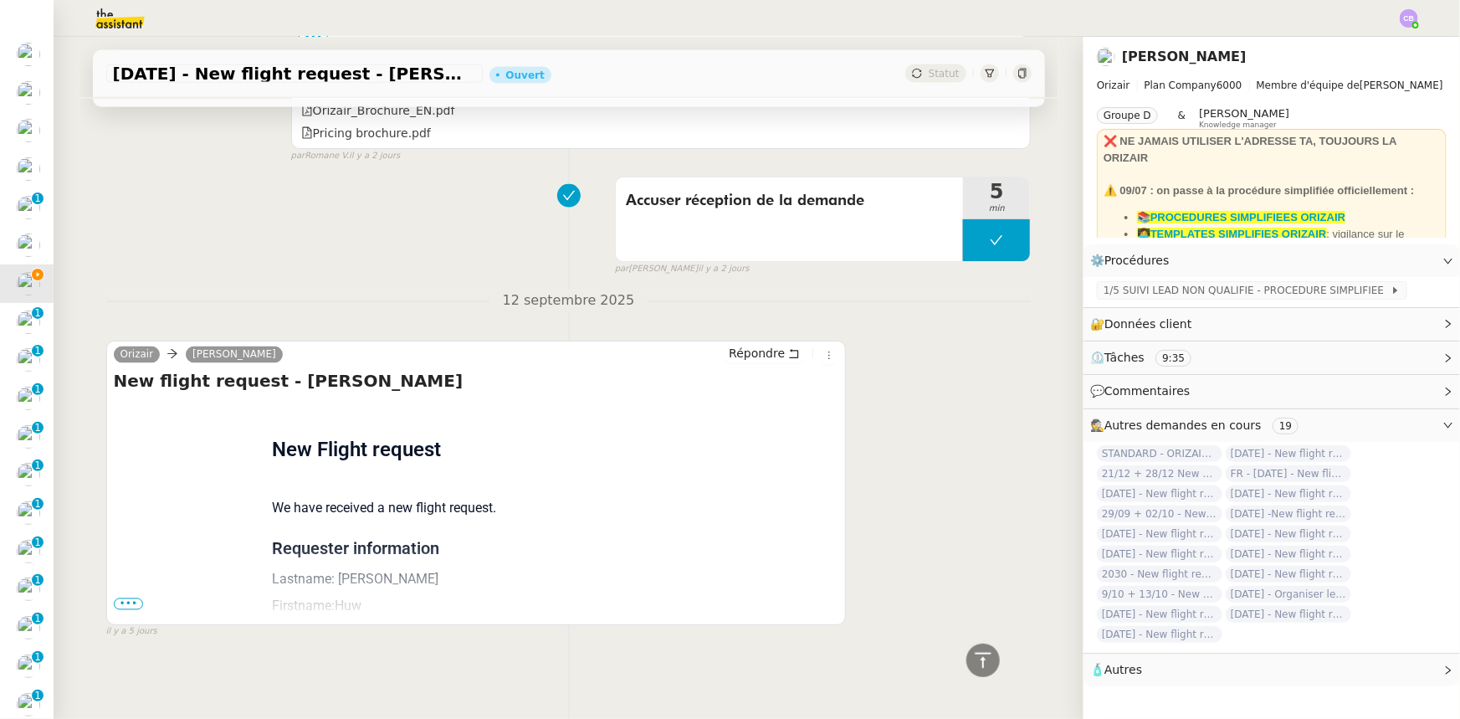
scroll to position [1340, 0]
click at [972, 444] on icon at bounding box center [983, 660] width 20 height 20
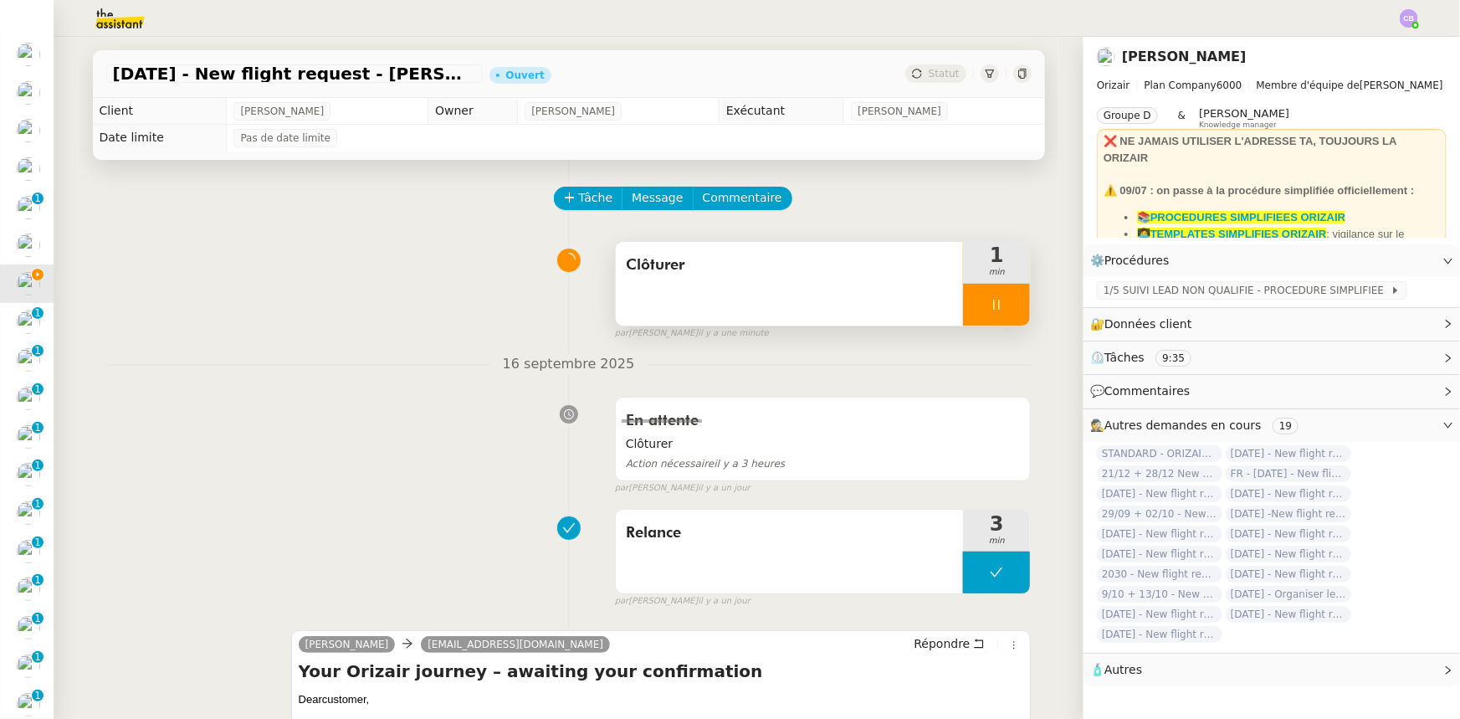
scroll to position [37, 0]
click at [963, 305] on div at bounding box center [996, 305] width 67 height 42
click at [972, 315] on button at bounding box center [1012, 305] width 33 height 42
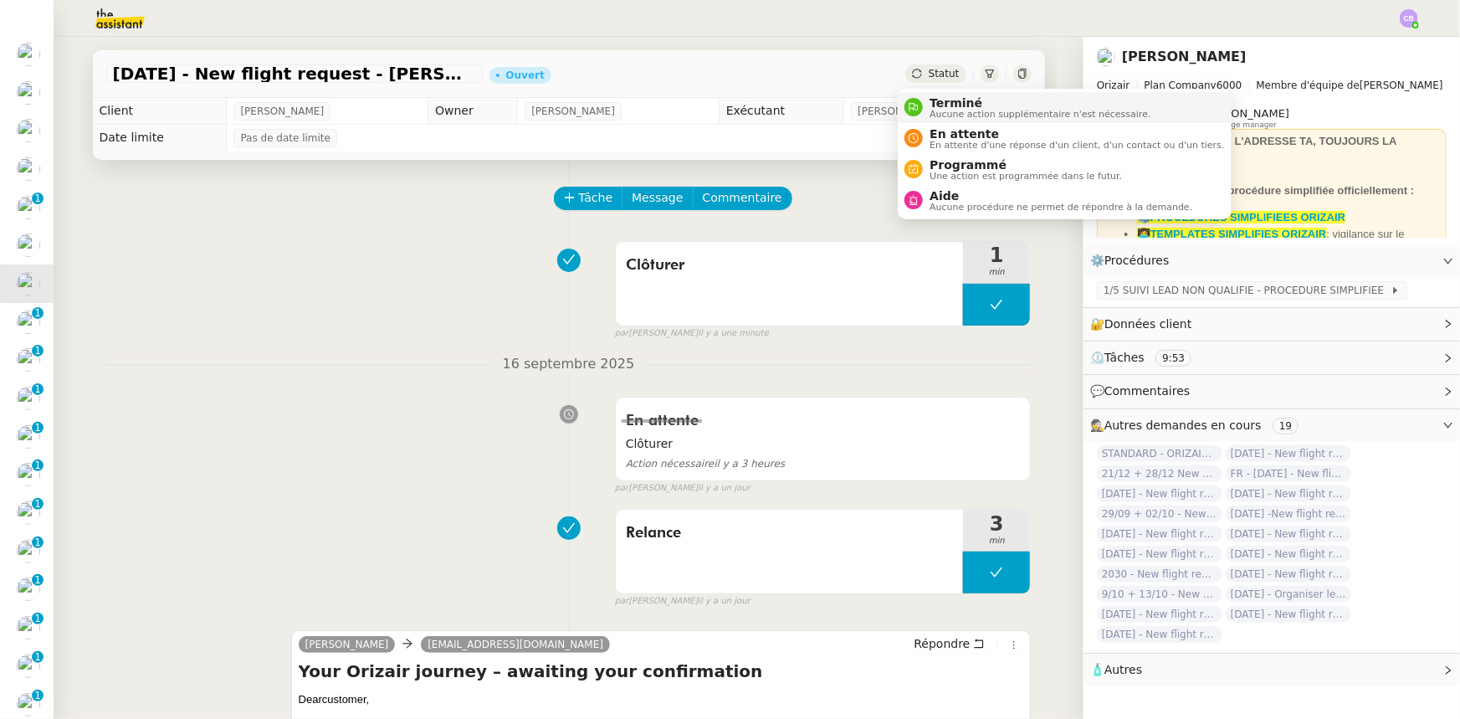
click at [940, 110] on span "Aucune action supplémentaire n'est nécessaire." at bounding box center [1039, 114] width 221 height 9
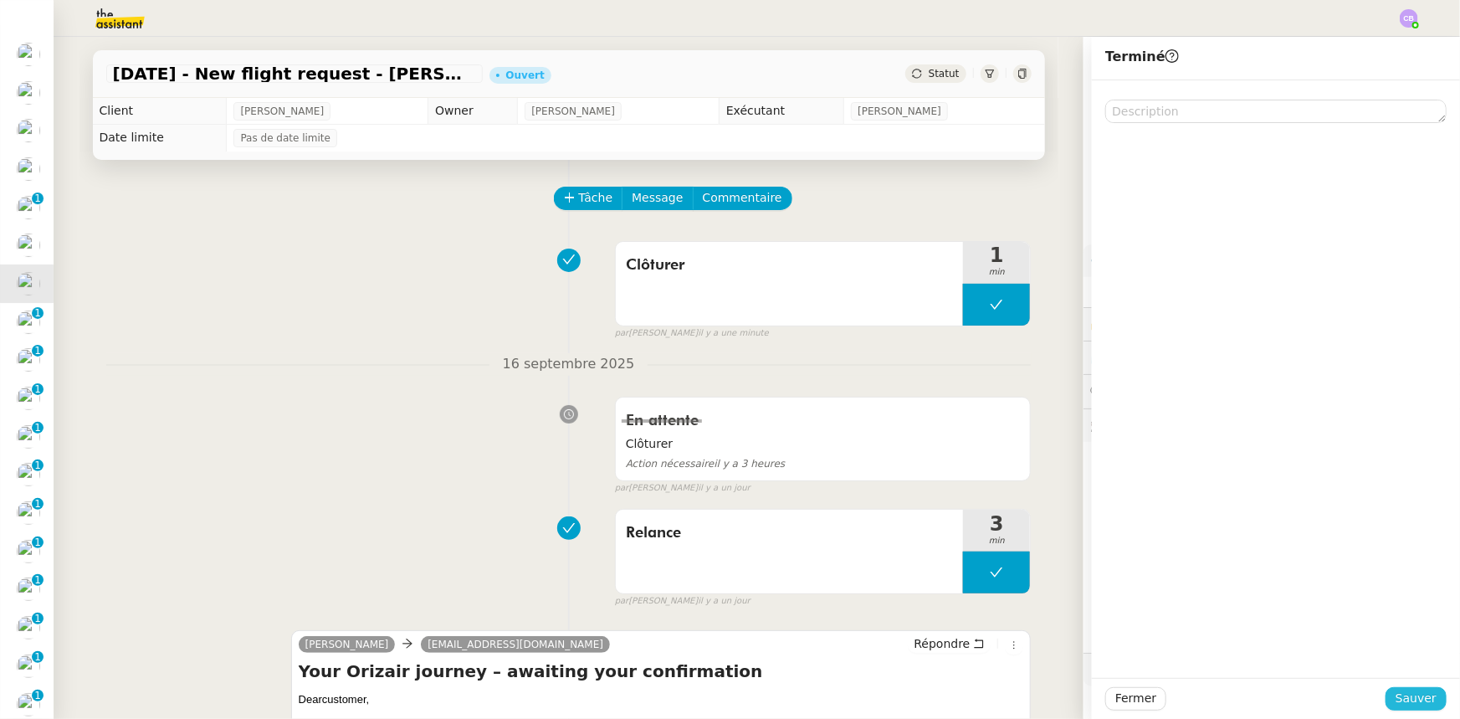
click at [972, 444] on span "Sauver" at bounding box center [1415, 698] width 41 height 19
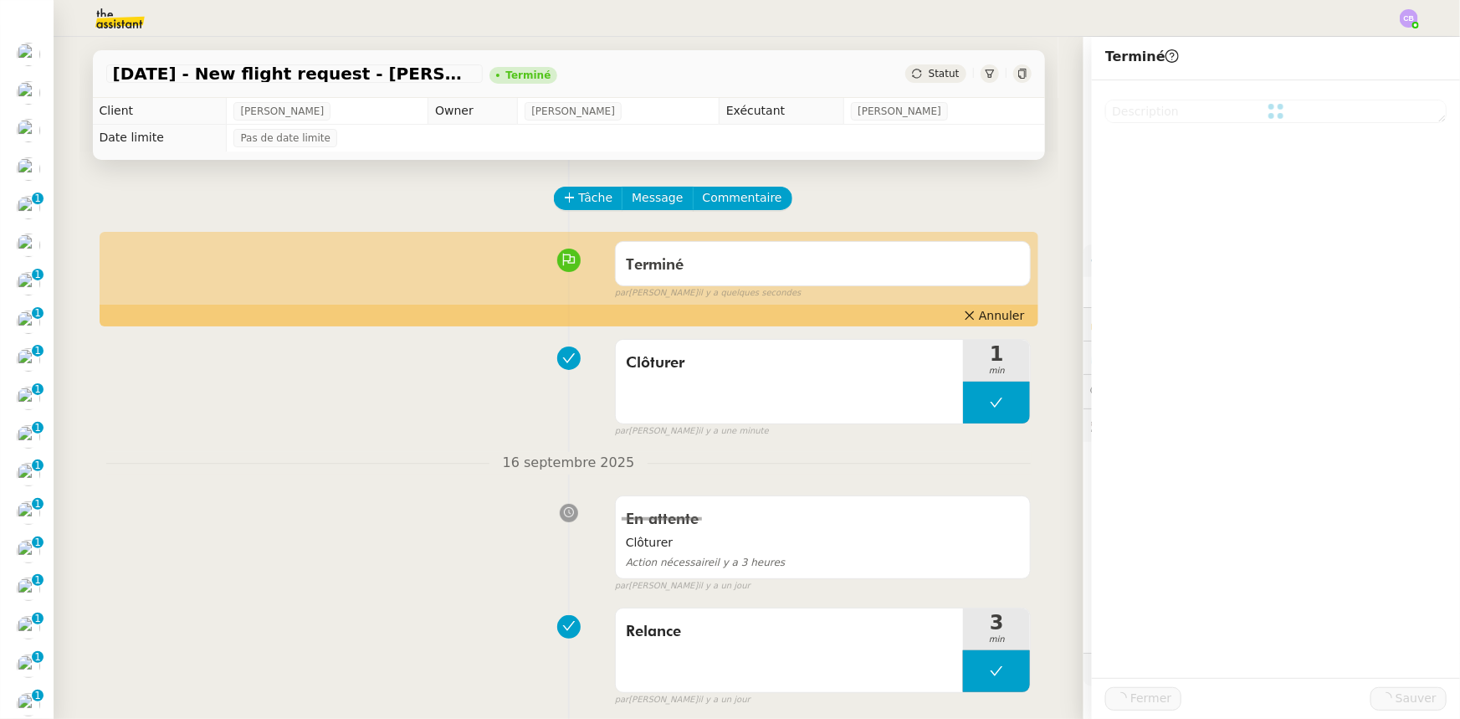
scroll to position [75, 0]
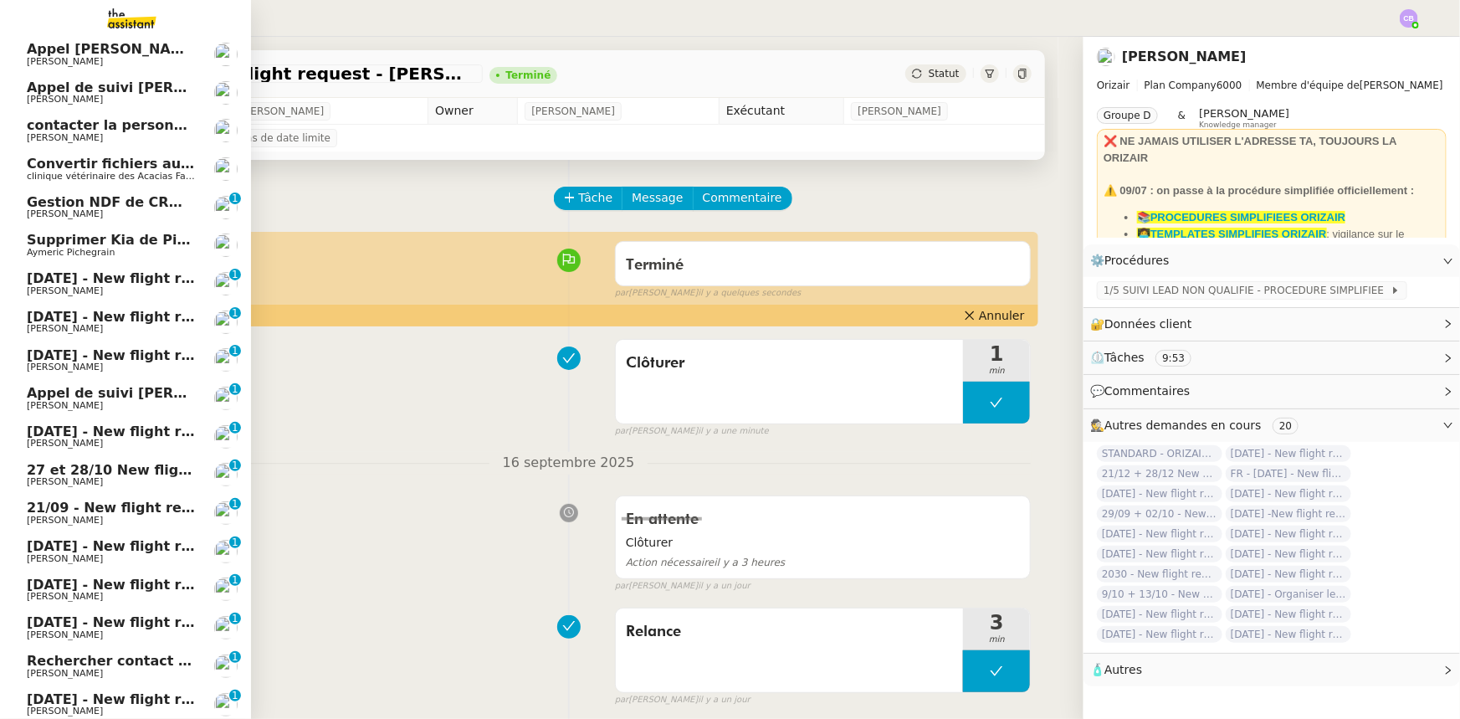
click at [43, 276] on span "12th November 2025 - New flight request - Richard Slater" at bounding box center [200, 278] width 346 height 16
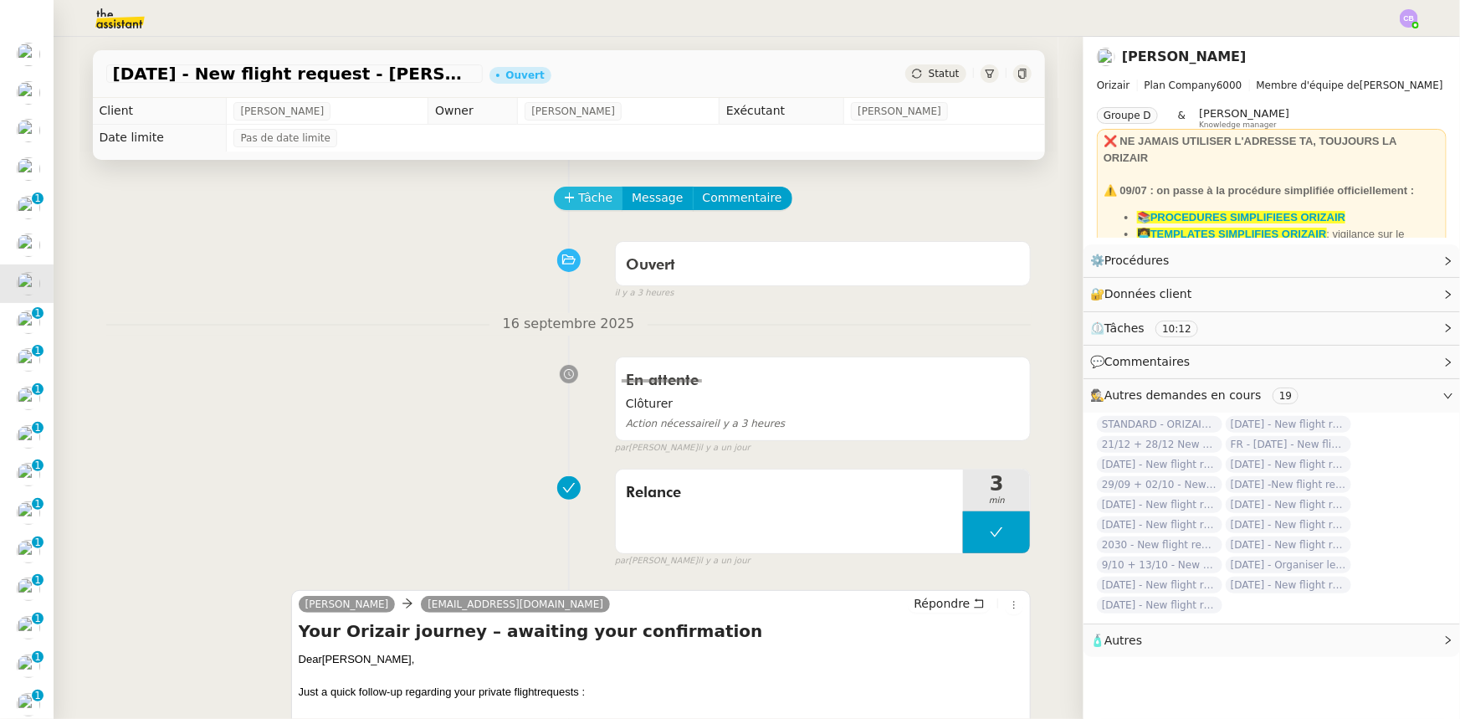
click at [579, 200] on span "Tâche" at bounding box center [596, 197] width 34 height 19
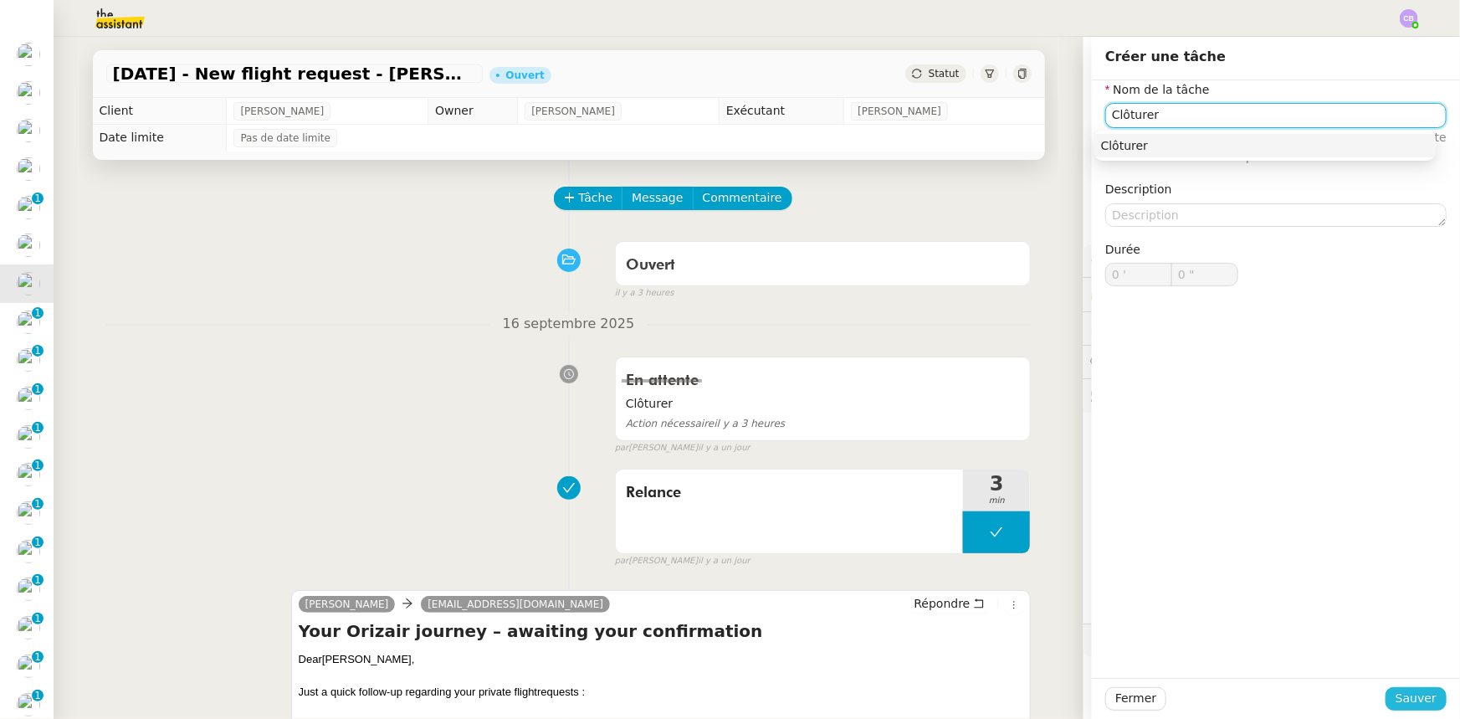
type input "Clôturer"
click at [972, 444] on span "Sauver" at bounding box center [1415, 698] width 41 height 19
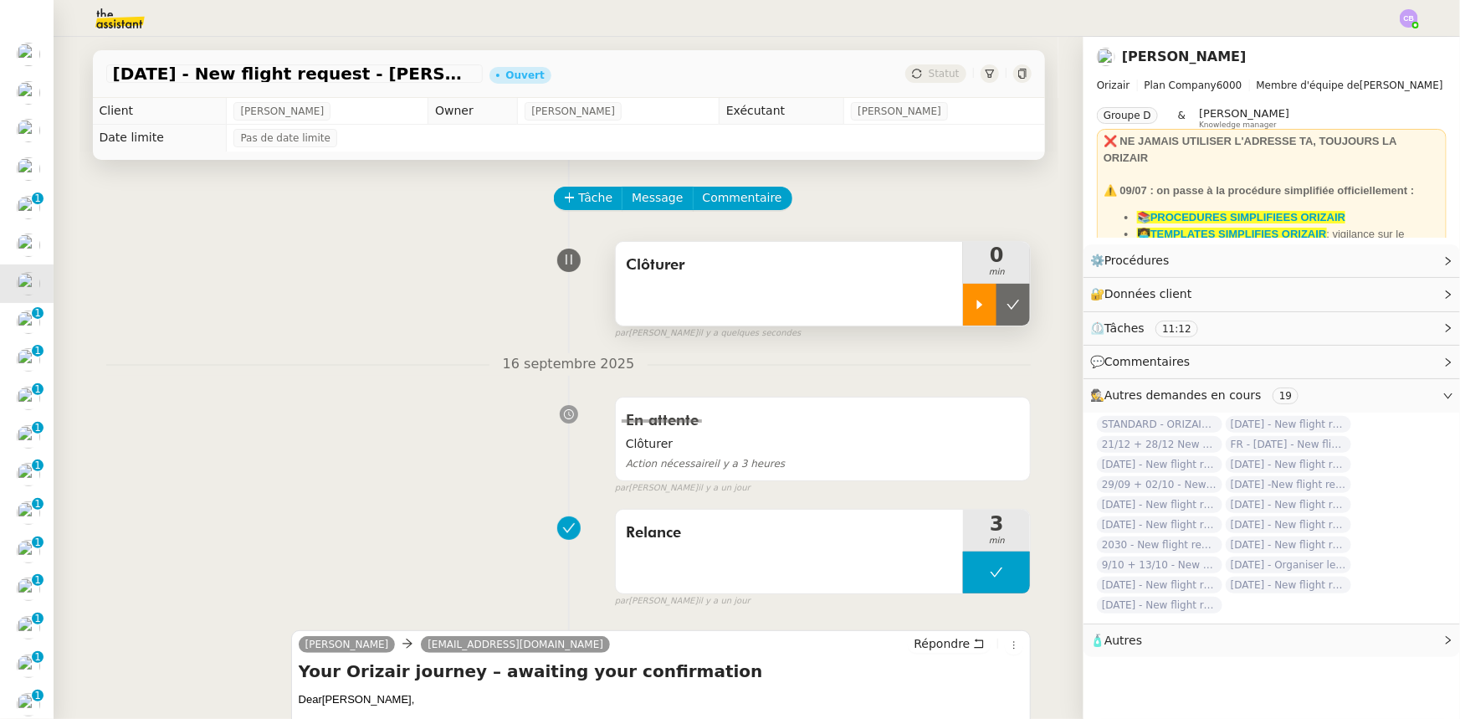
click at [963, 321] on div at bounding box center [979, 305] width 33 height 42
click at [963, 301] on div at bounding box center [996, 305] width 67 height 42
click at [972, 311] on icon at bounding box center [1012, 304] width 13 height 13
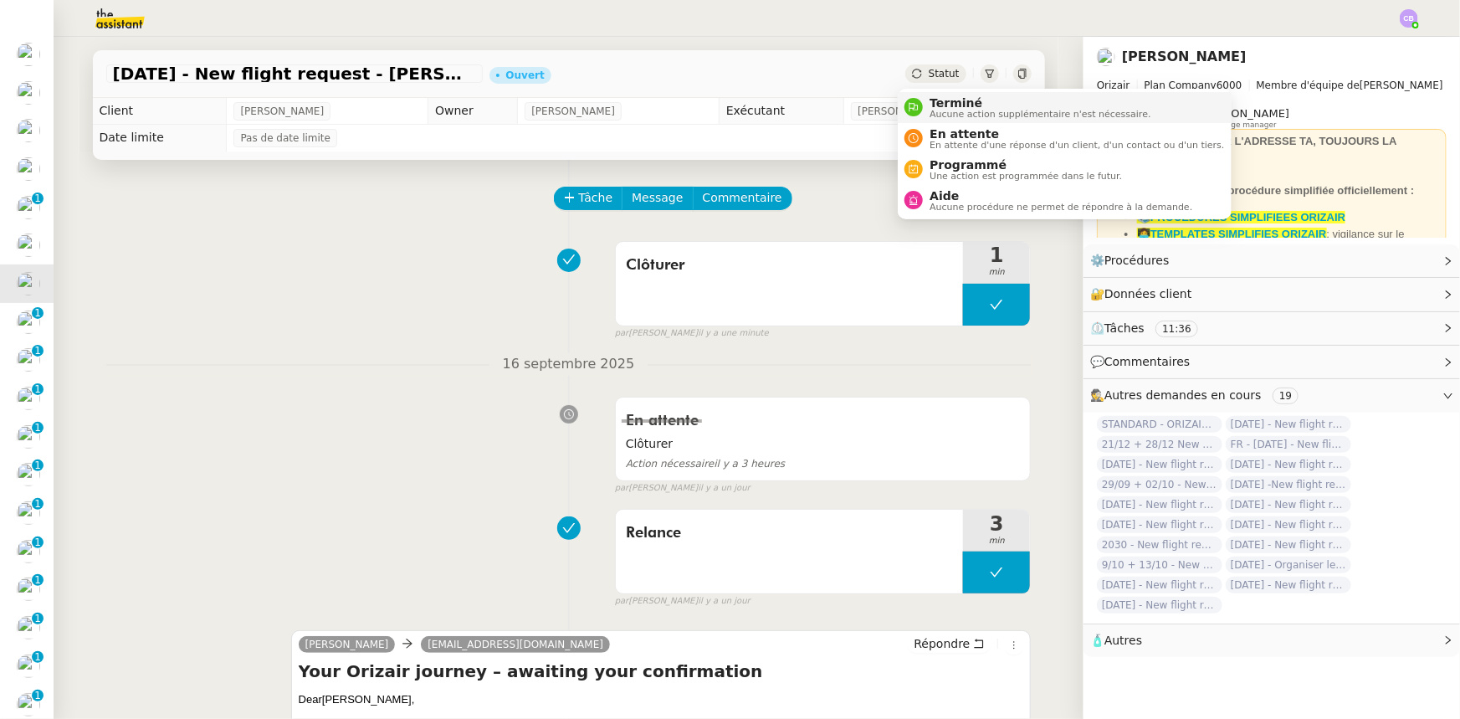
click at [942, 104] on span "Terminé" at bounding box center [1039, 102] width 221 height 13
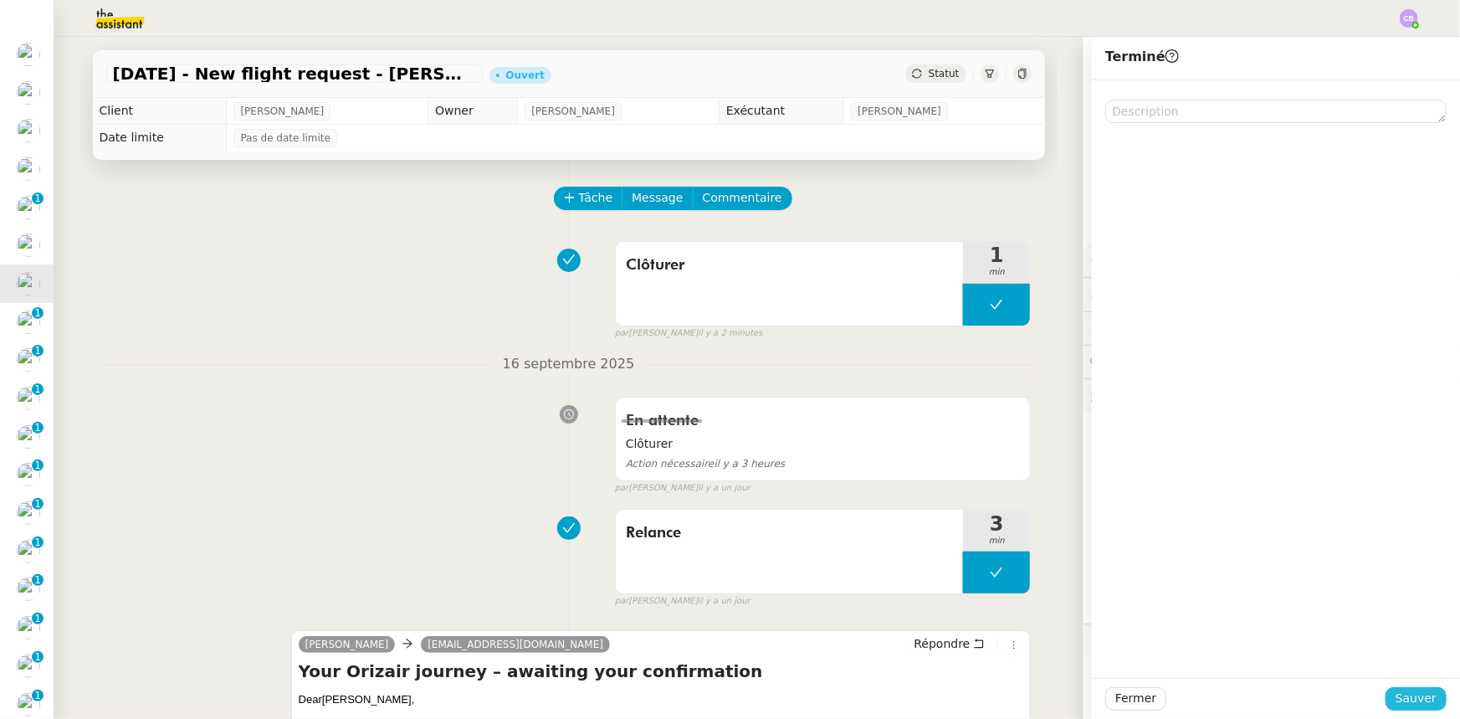
click at [972, 444] on span "Sauver" at bounding box center [1415, 698] width 41 height 19
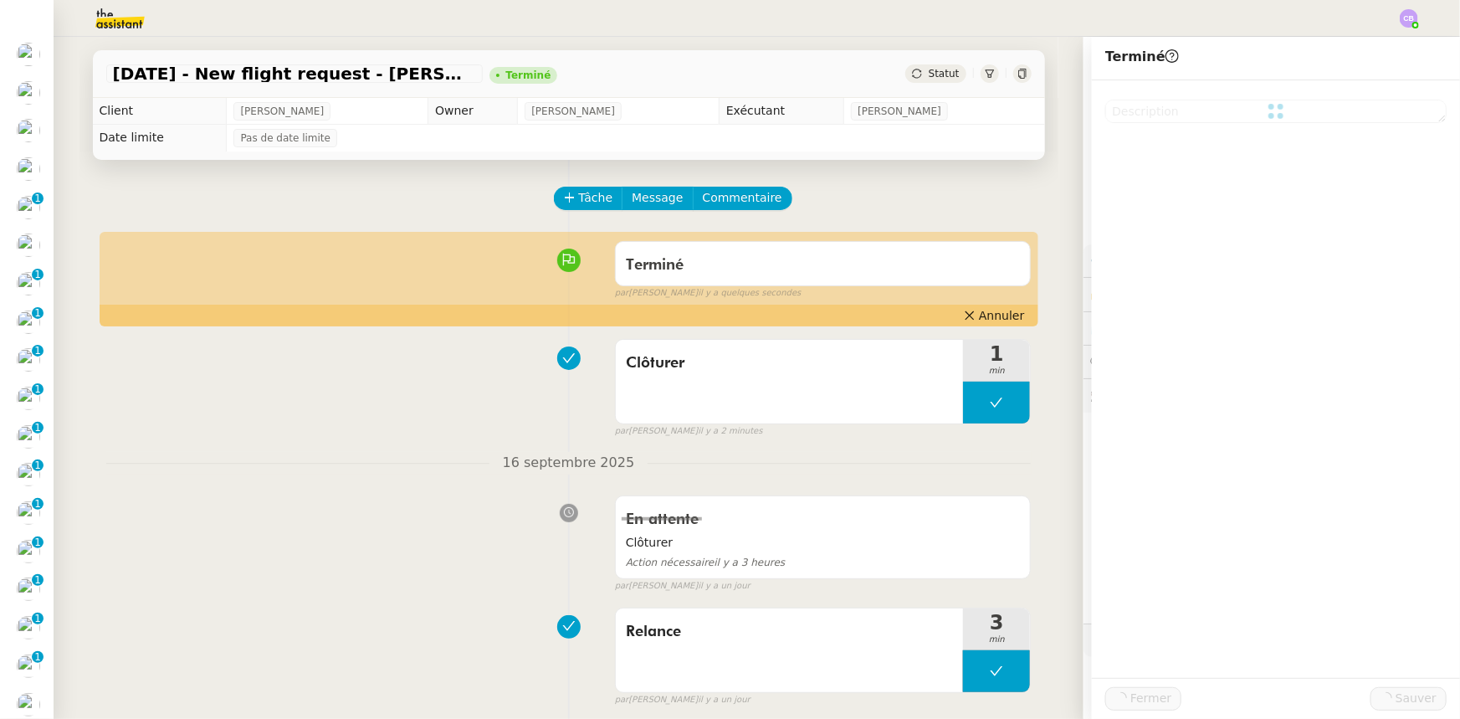
scroll to position [75, 0]
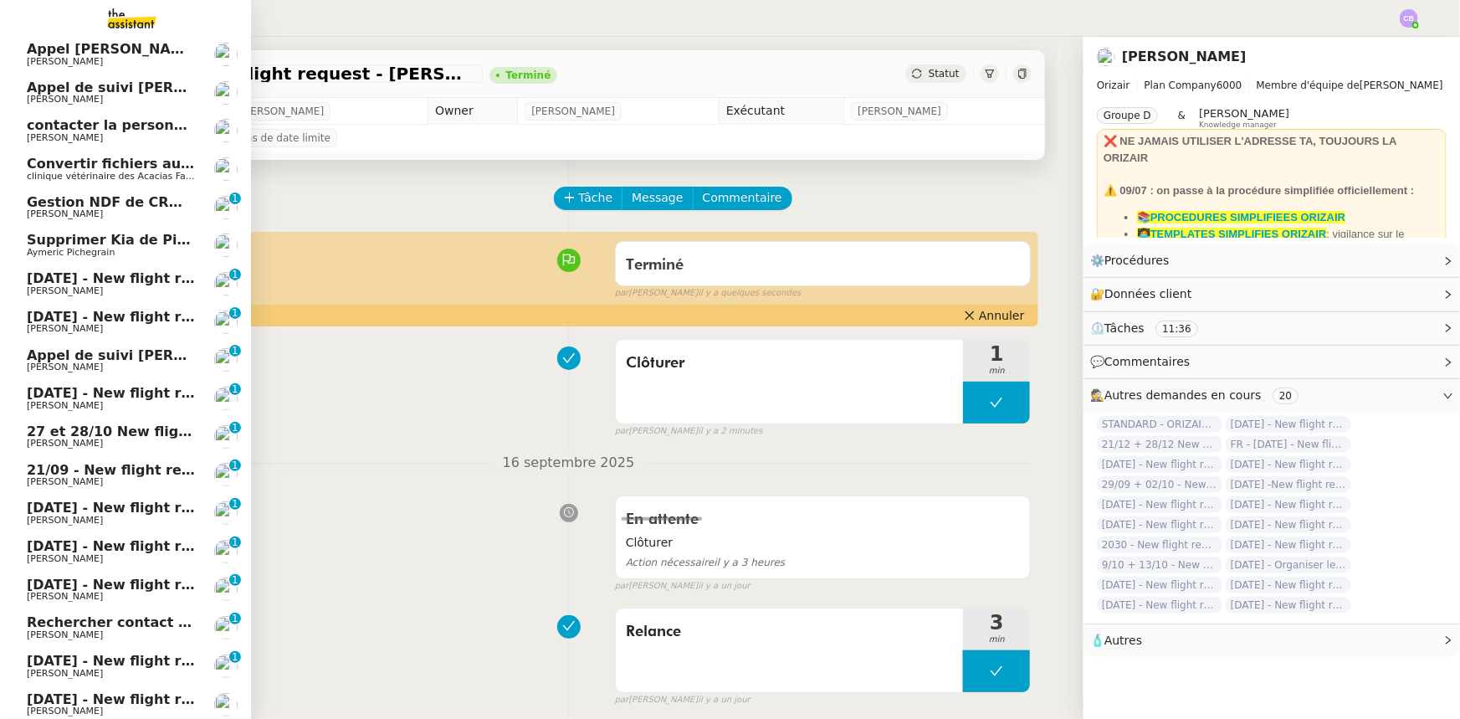
click at [47, 278] on span "26th September 2025 - New flight request - JC LINDER" at bounding box center [200, 278] width 346 height 16
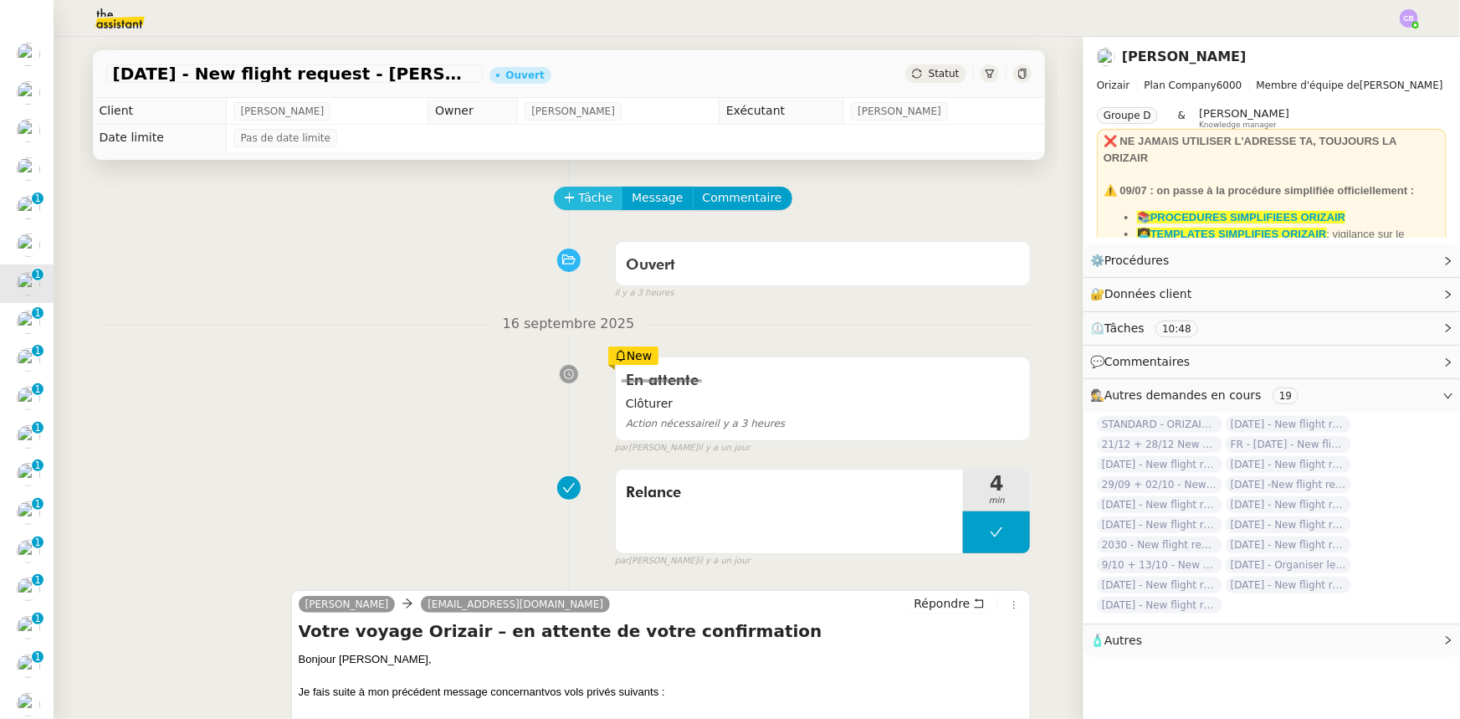
click at [579, 205] on span "Tâche" at bounding box center [596, 197] width 34 height 19
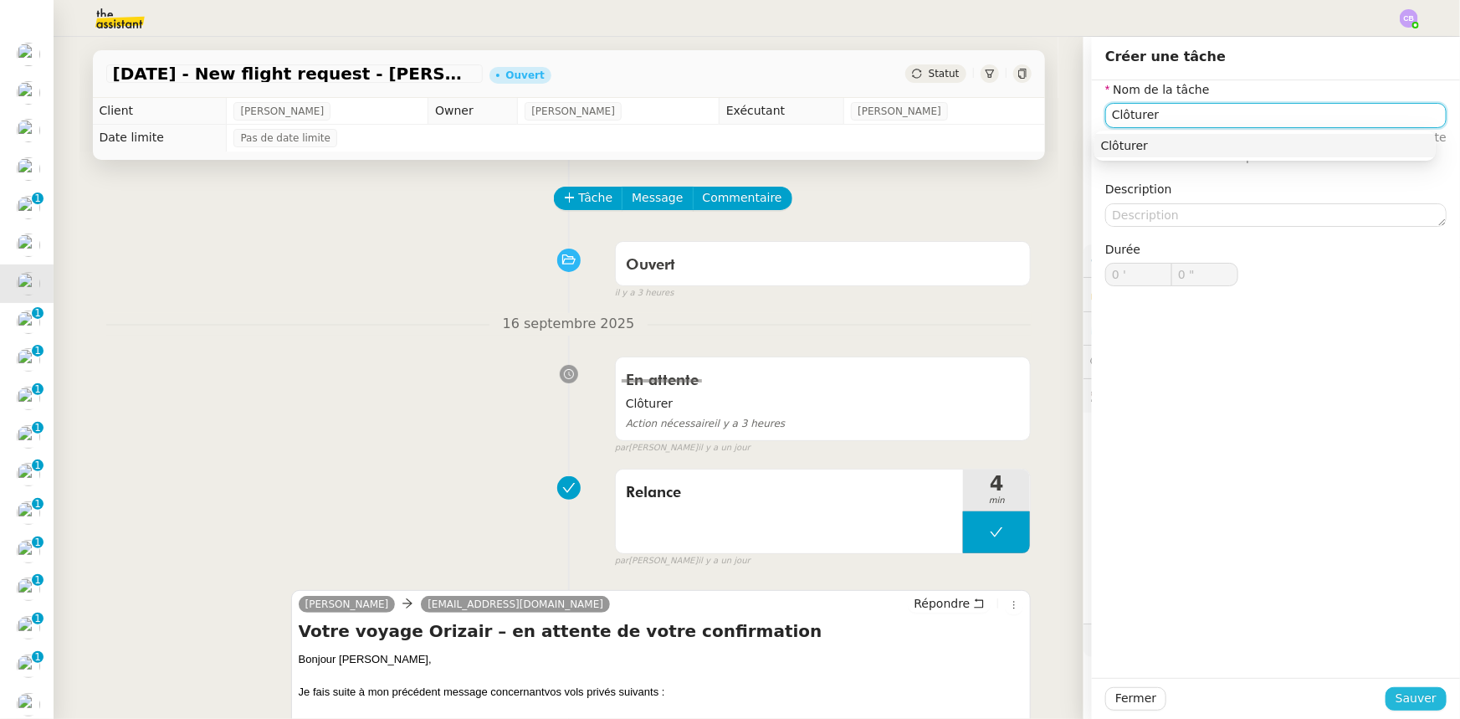
type input "Clôturer"
click at [972, 444] on span "Sauver" at bounding box center [1415, 698] width 41 height 19
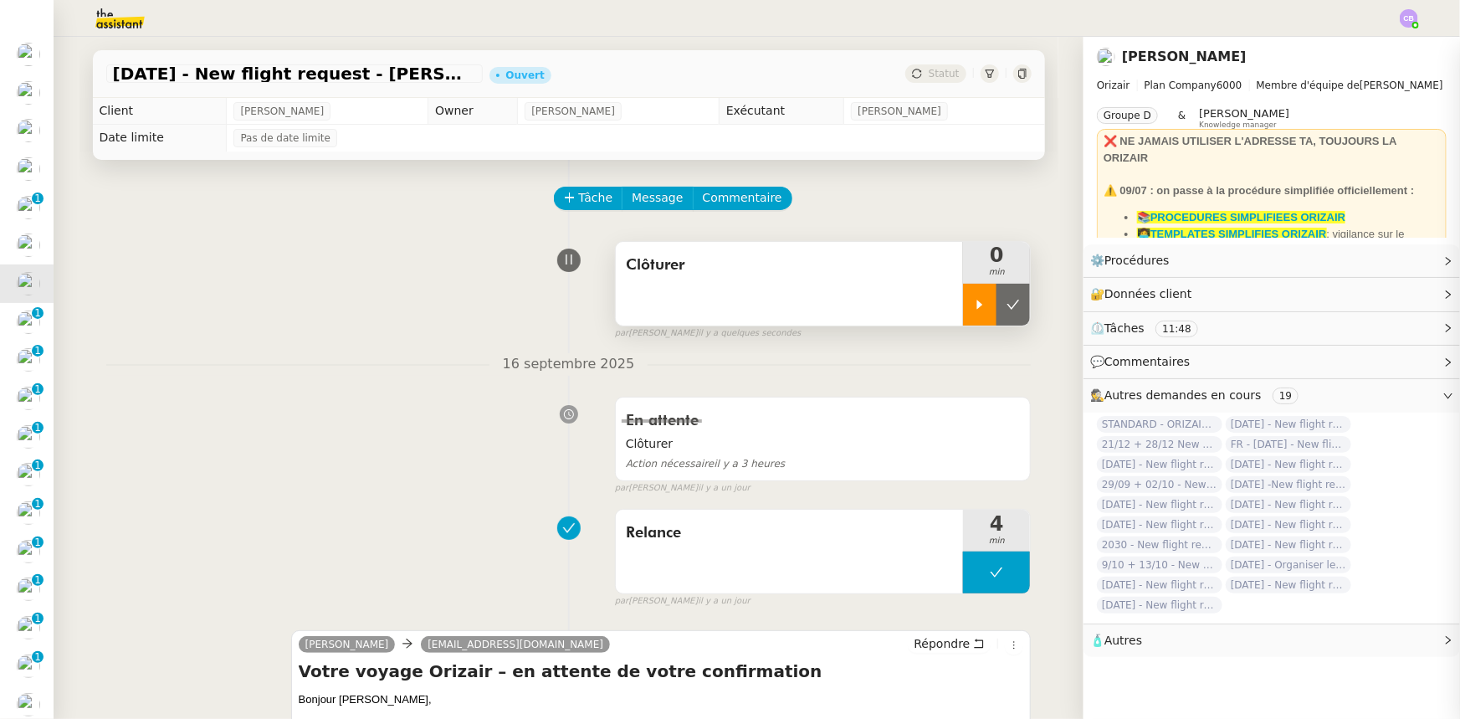
drag, startPoint x: 959, startPoint y: 313, endPoint x: 950, endPoint y: 320, distance: 10.7
click at [963, 313] on div at bounding box center [979, 305] width 33 height 42
click at [963, 300] on div at bounding box center [996, 305] width 67 height 42
click at [972, 303] on button at bounding box center [1012, 305] width 33 height 42
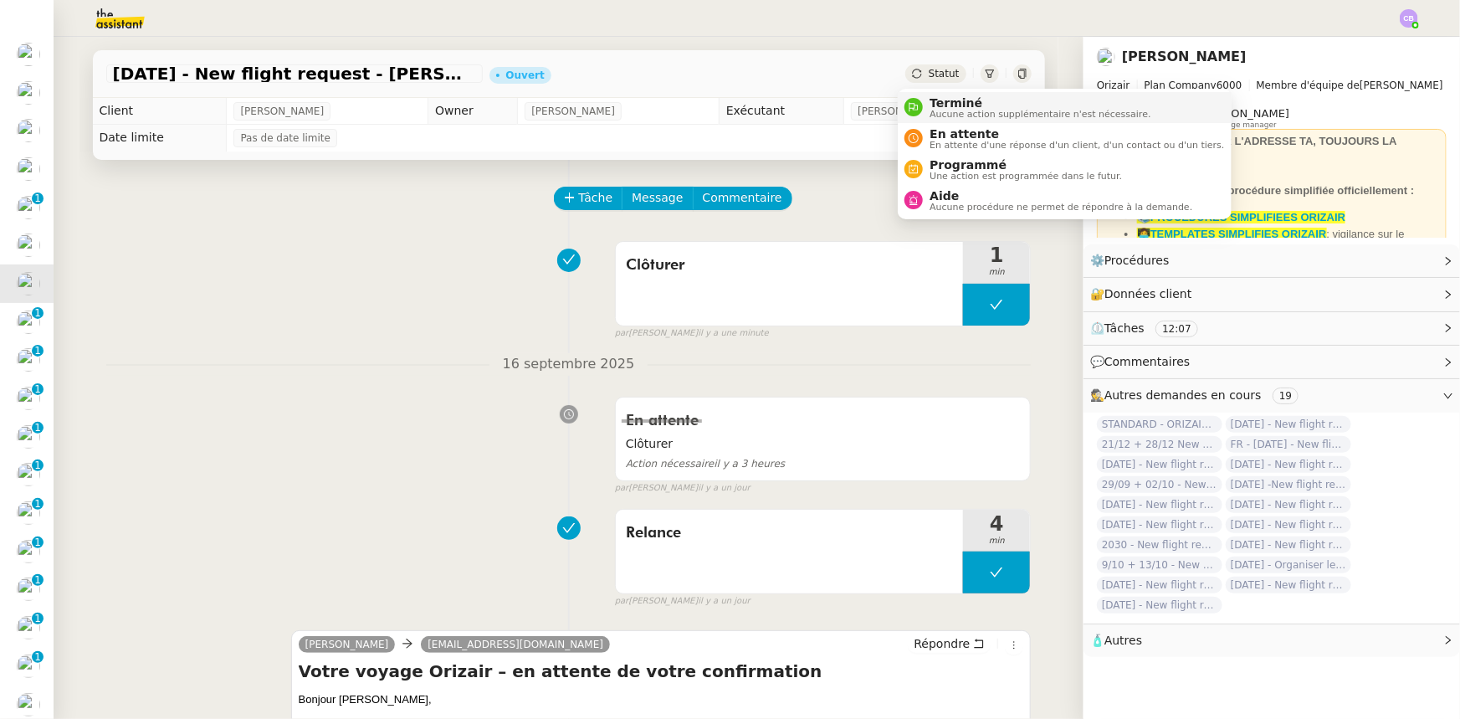
click at [945, 106] on span "Terminé" at bounding box center [1039, 102] width 221 height 13
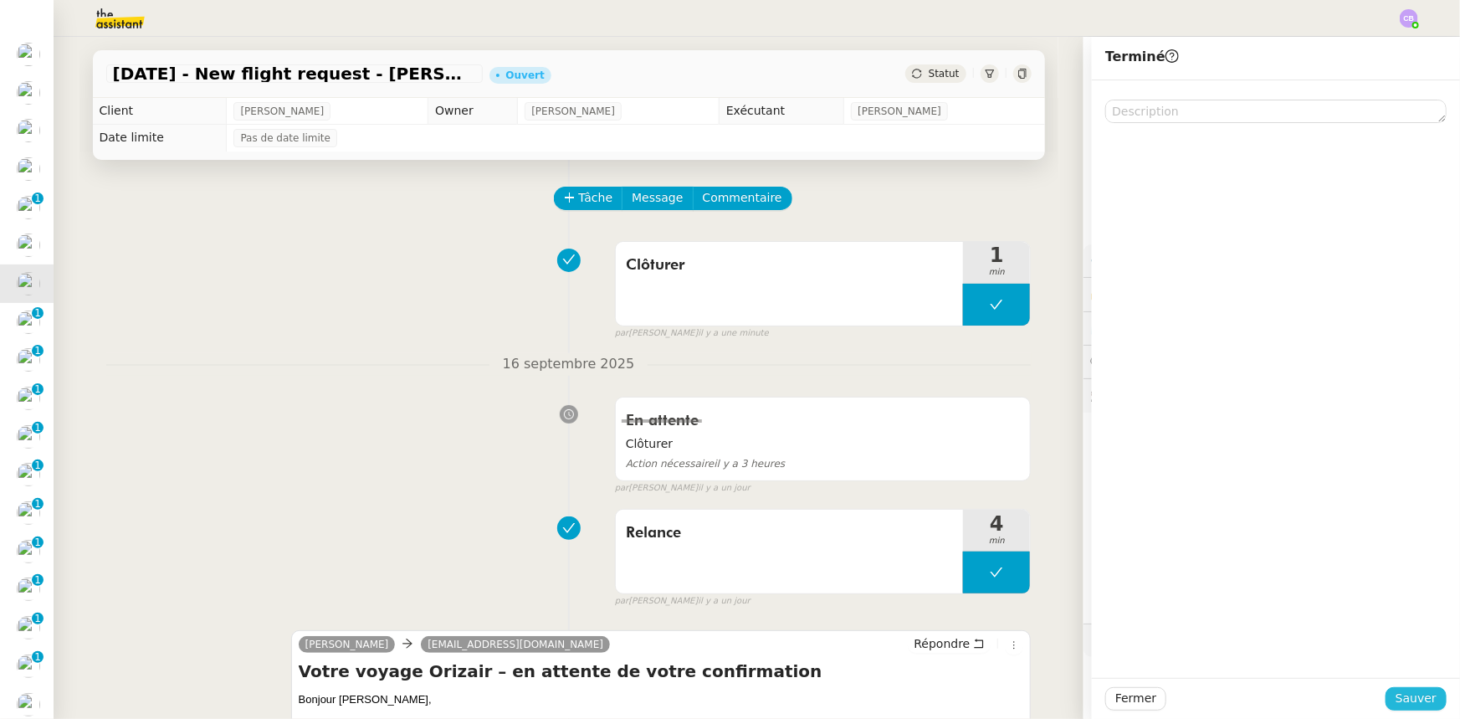
click at [972, 444] on span "Sauver" at bounding box center [1415, 698] width 41 height 19
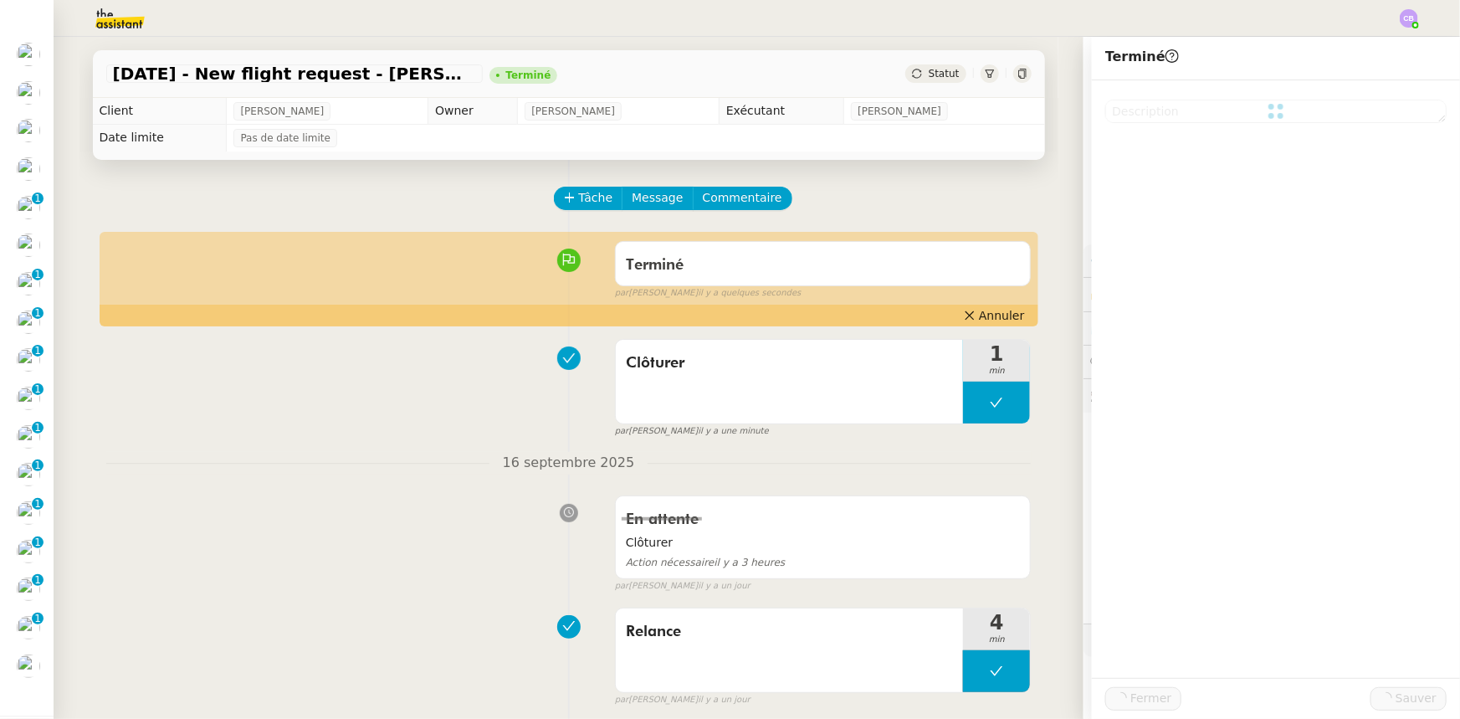
scroll to position [75, 0]
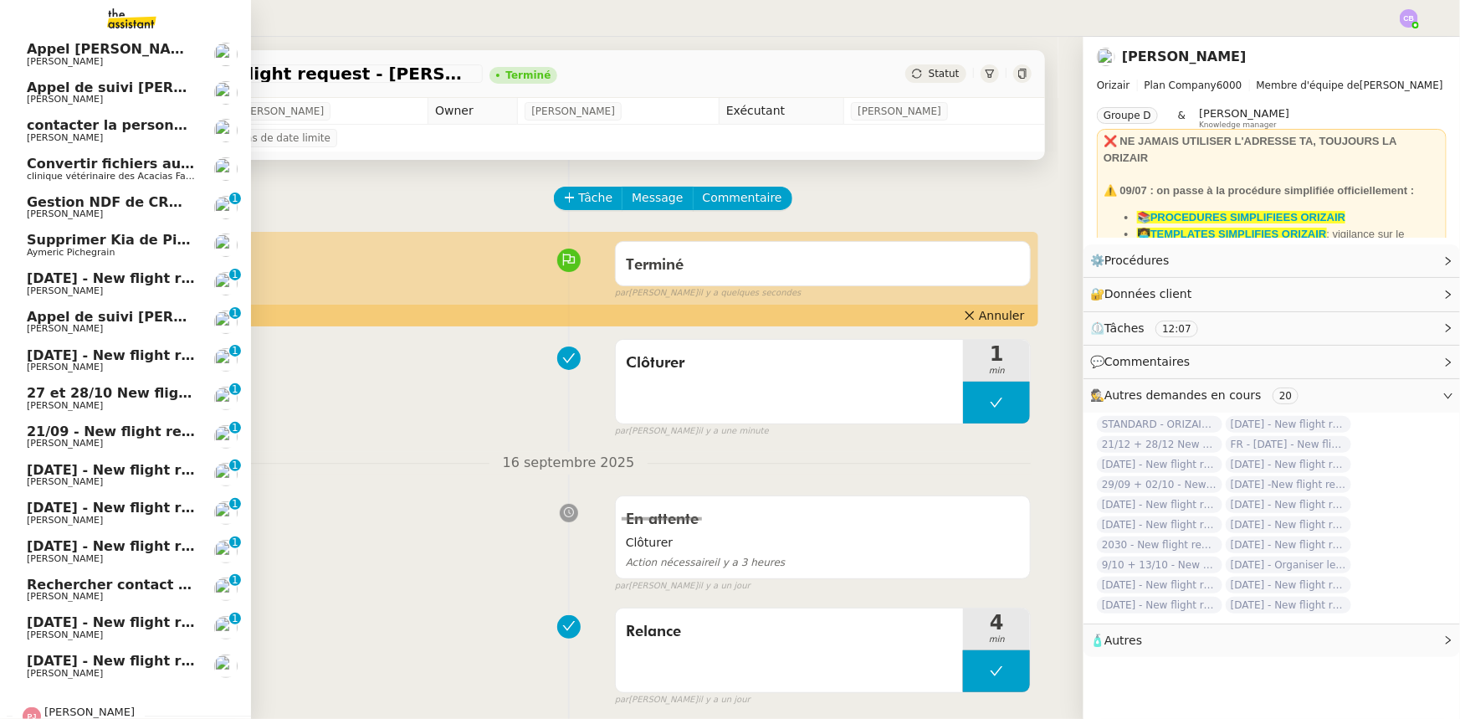
click at [109, 279] on span "21st November 2025 - New flight request - Ivan Zadrazil" at bounding box center [200, 278] width 346 height 16
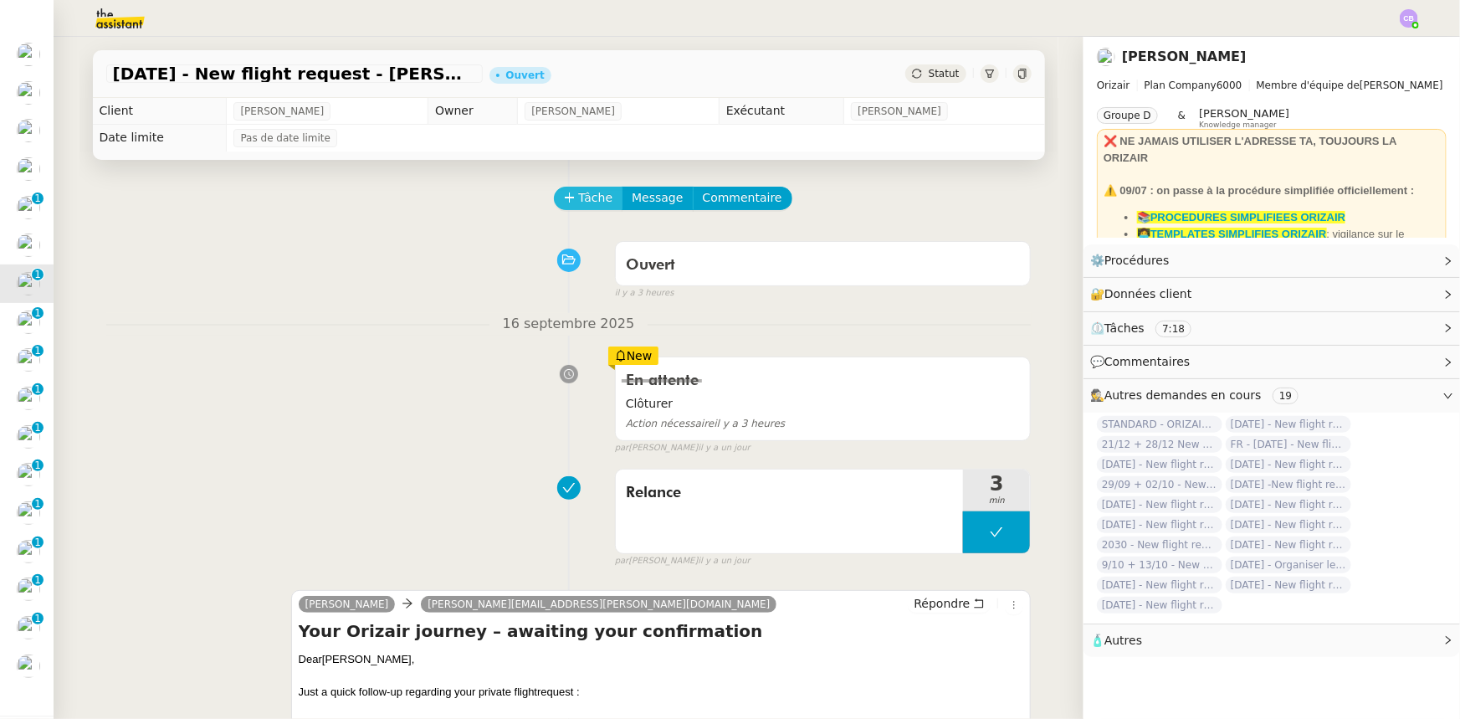
click at [581, 203] on span "Tâche" at bounding box center [596, 197] width 34 height 19
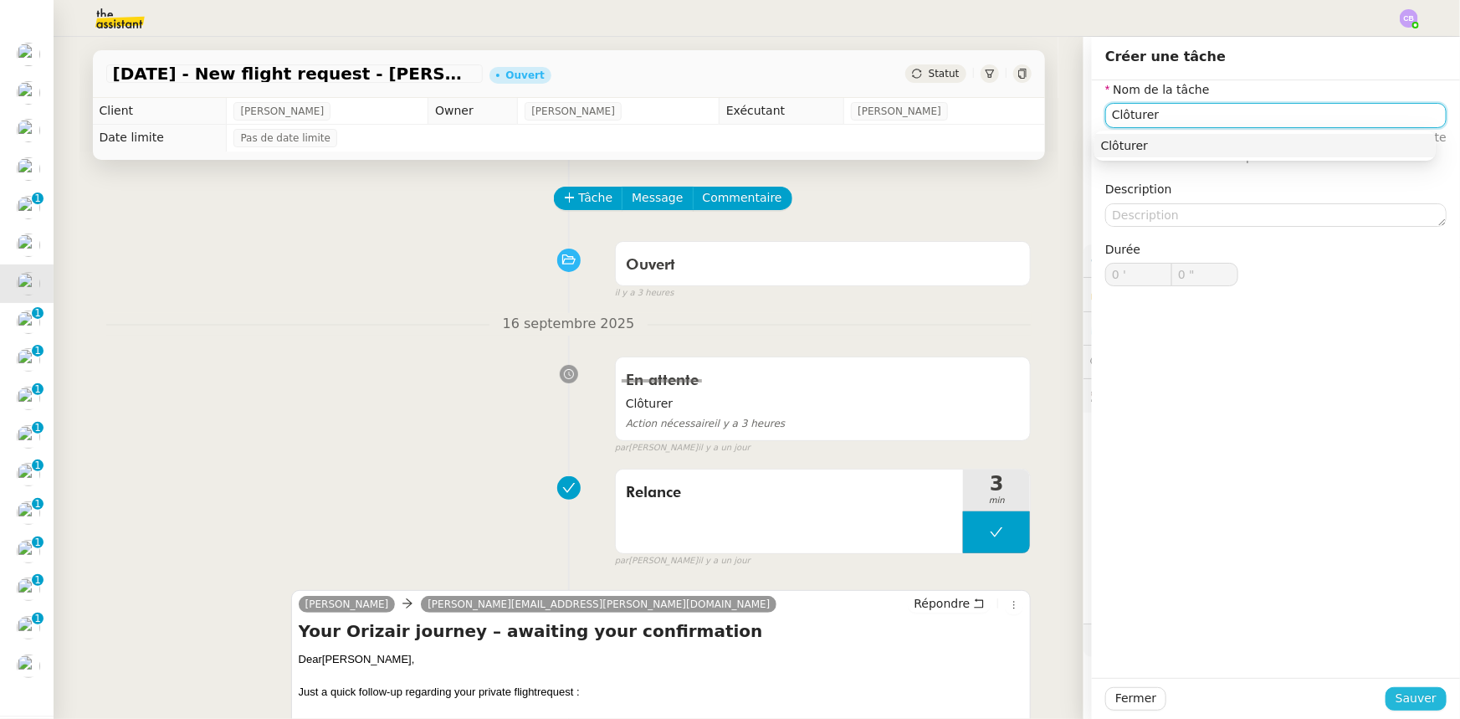
type input "Clôturer"
click at [972, 444] on span "Sauver" at bounding box center [1415, 698] width 41 height 19
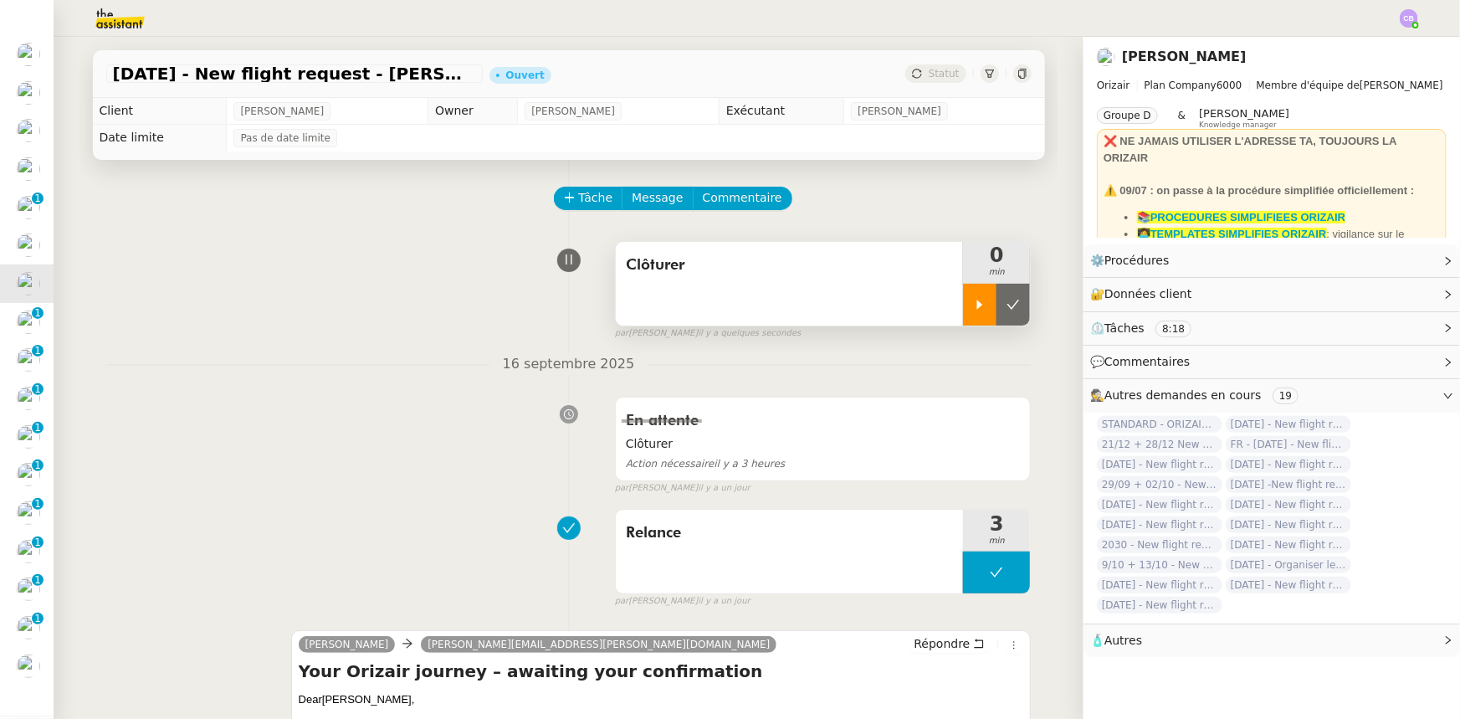
click at [972, 301] on icon at bounding box center [979, 304] width 13 height 13
click at [963, 294] on div at bounding box center [996, 305] width 67 height 42
click at [972, 314] on button at bounding box center [1012, 305] width 33 height 42
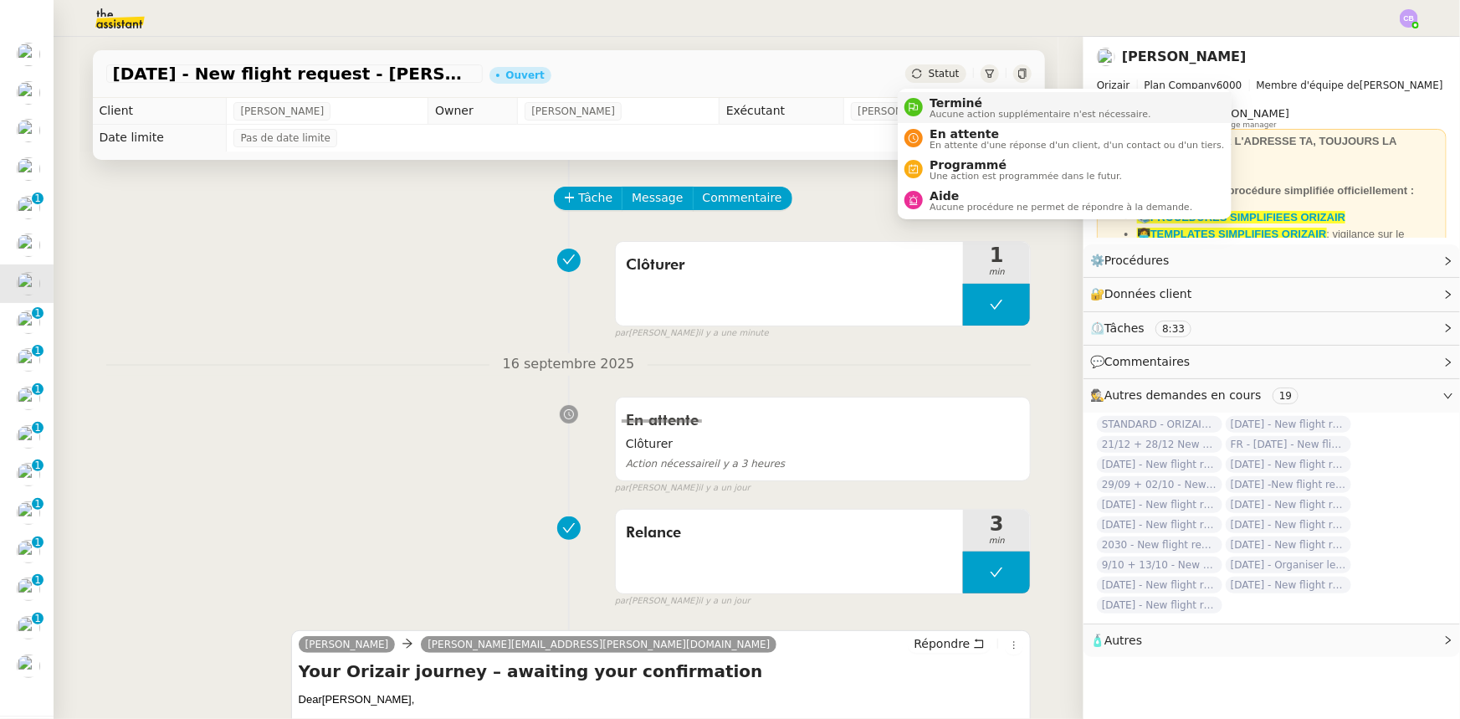
click at [952, 105] on span "Terminé" at bounding box center [1039, 102] width 221 height 13
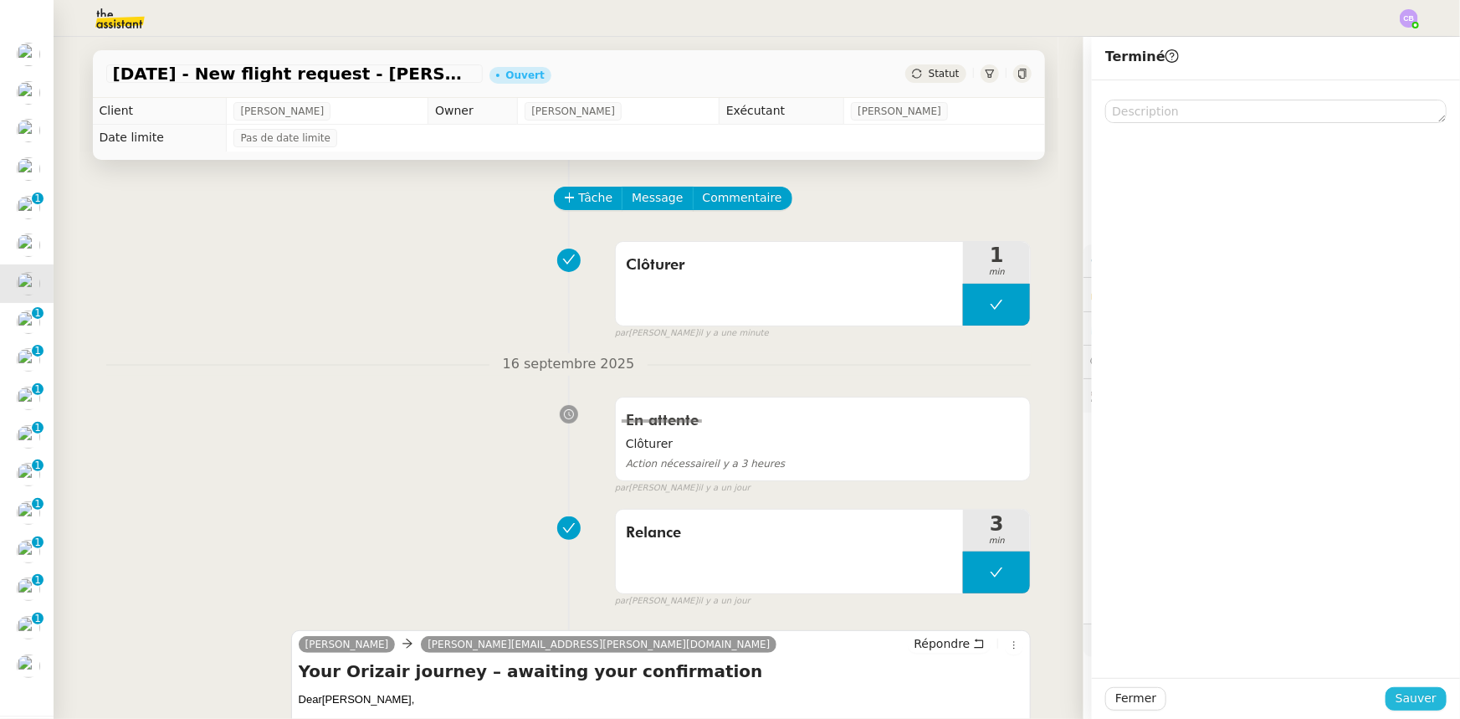
click at [972, 444] on span "Sauver" at bounding box center [1415, 698] width 41 height 19
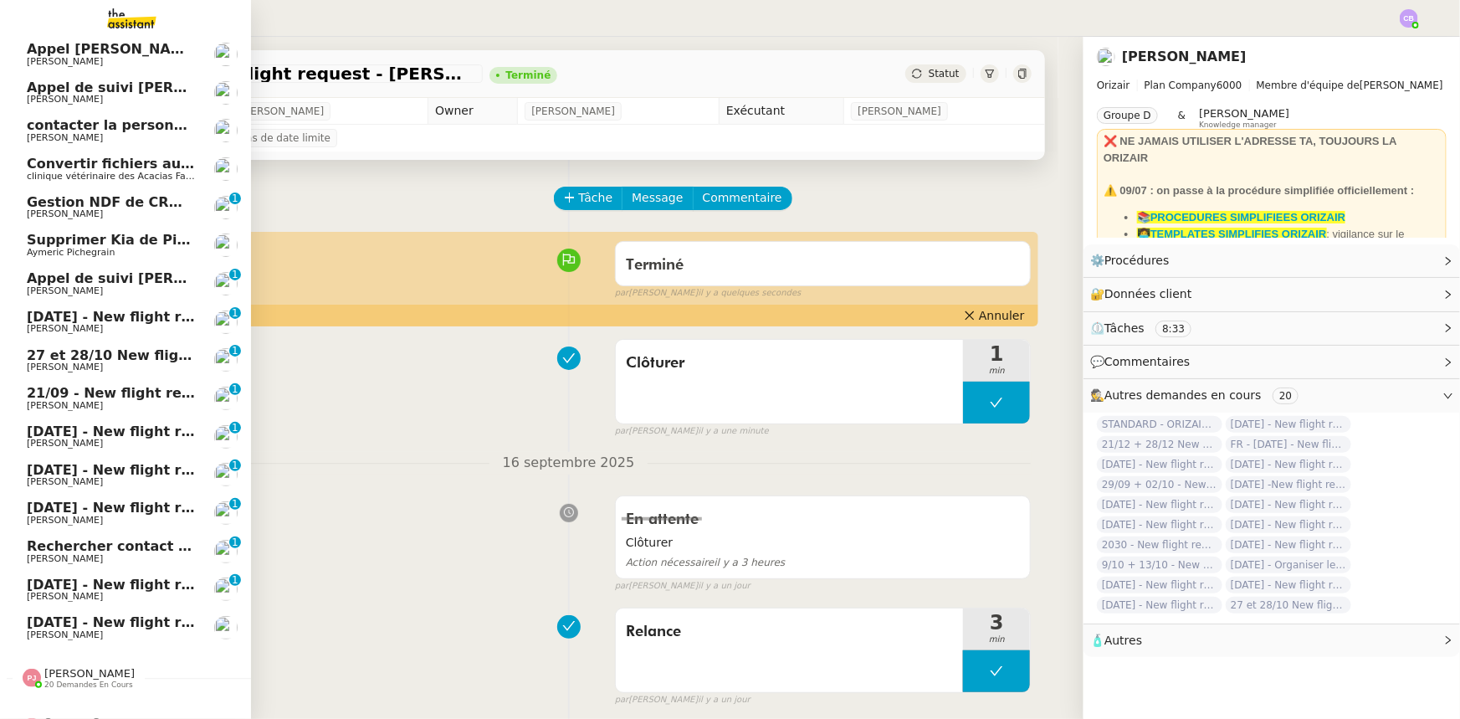
click at [45, 316] on span "1st October 2025 - New flight request - Marleen (Mimi) Verbinnen" at bounding box center [267, 317] width 480 height 16
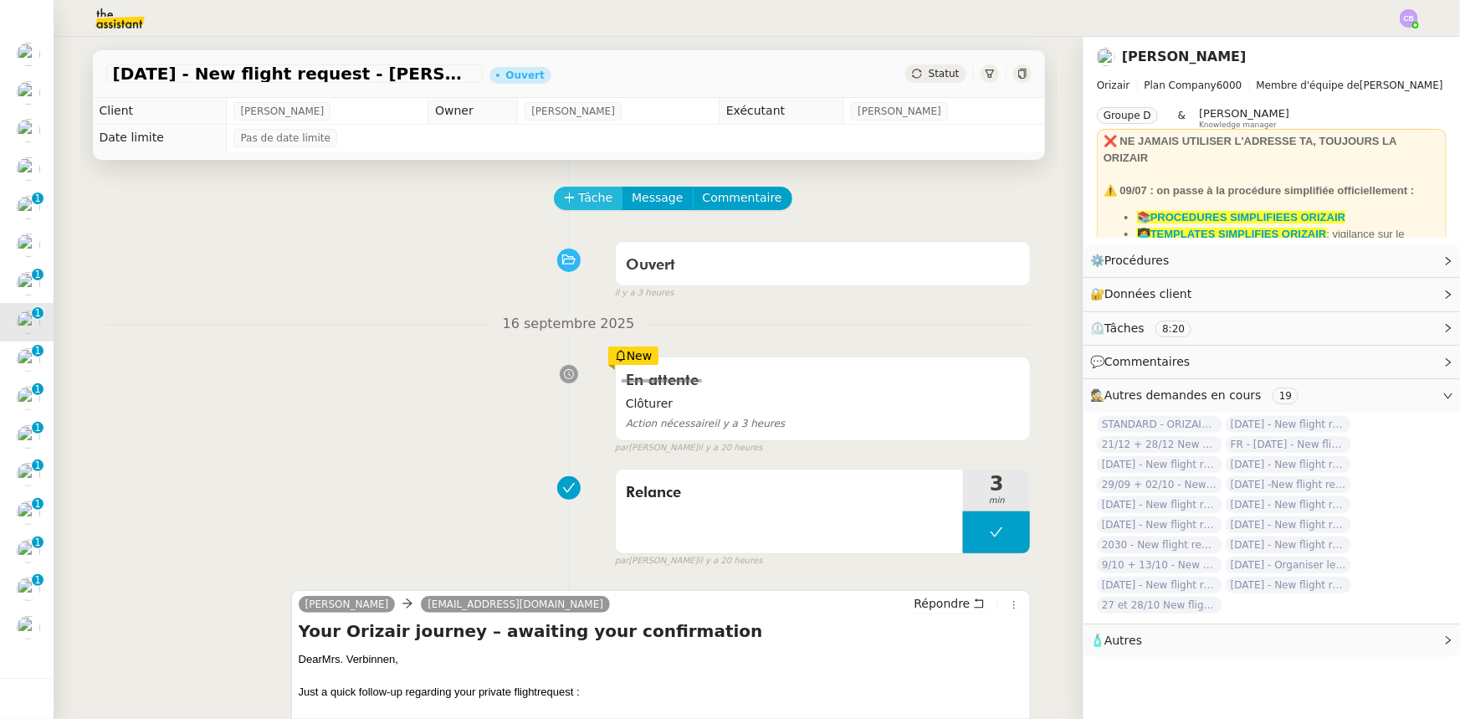
click at [579, 200] on span "Tâche" at bounding box center [596, 197] width 34 height 19
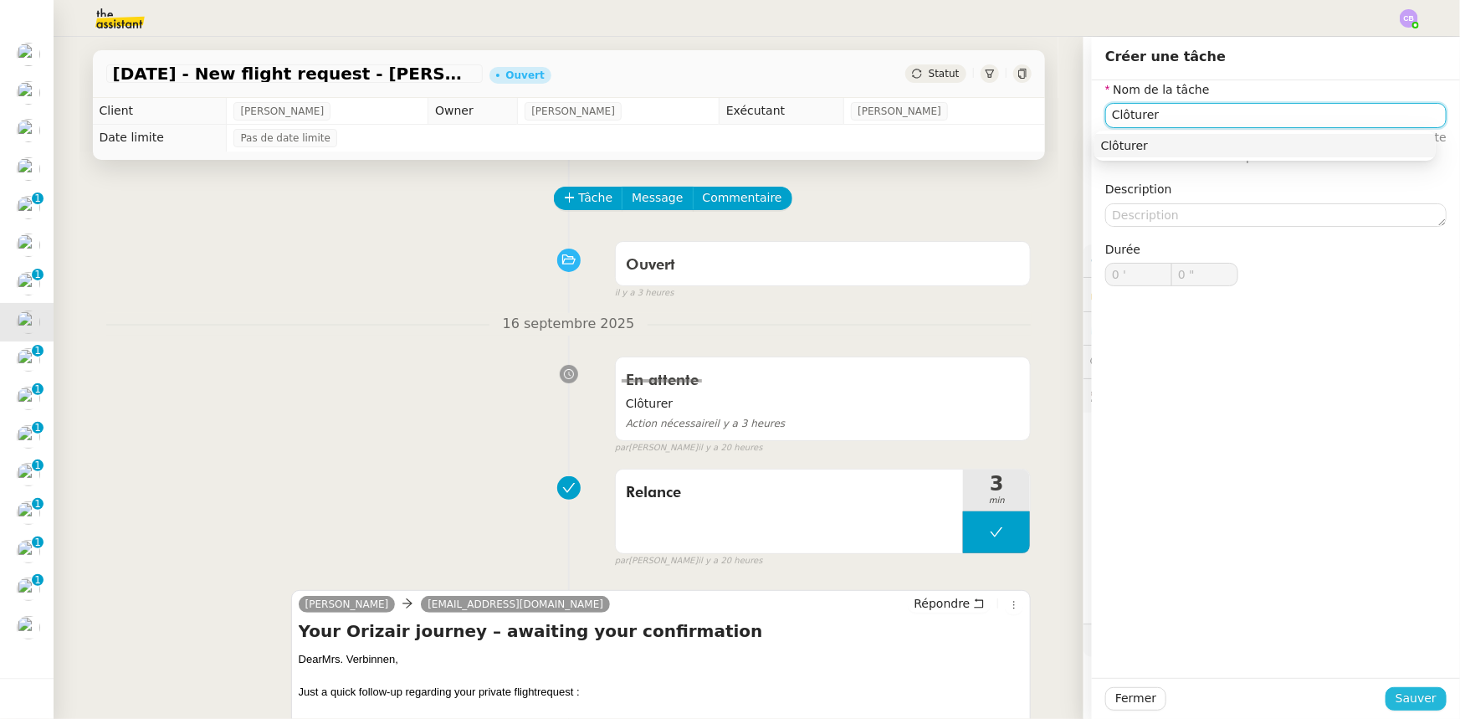
type input "Clôturer"
click at [972, 444] on span "Sauver" at bounding box center [1415, 698] width 41 height 19
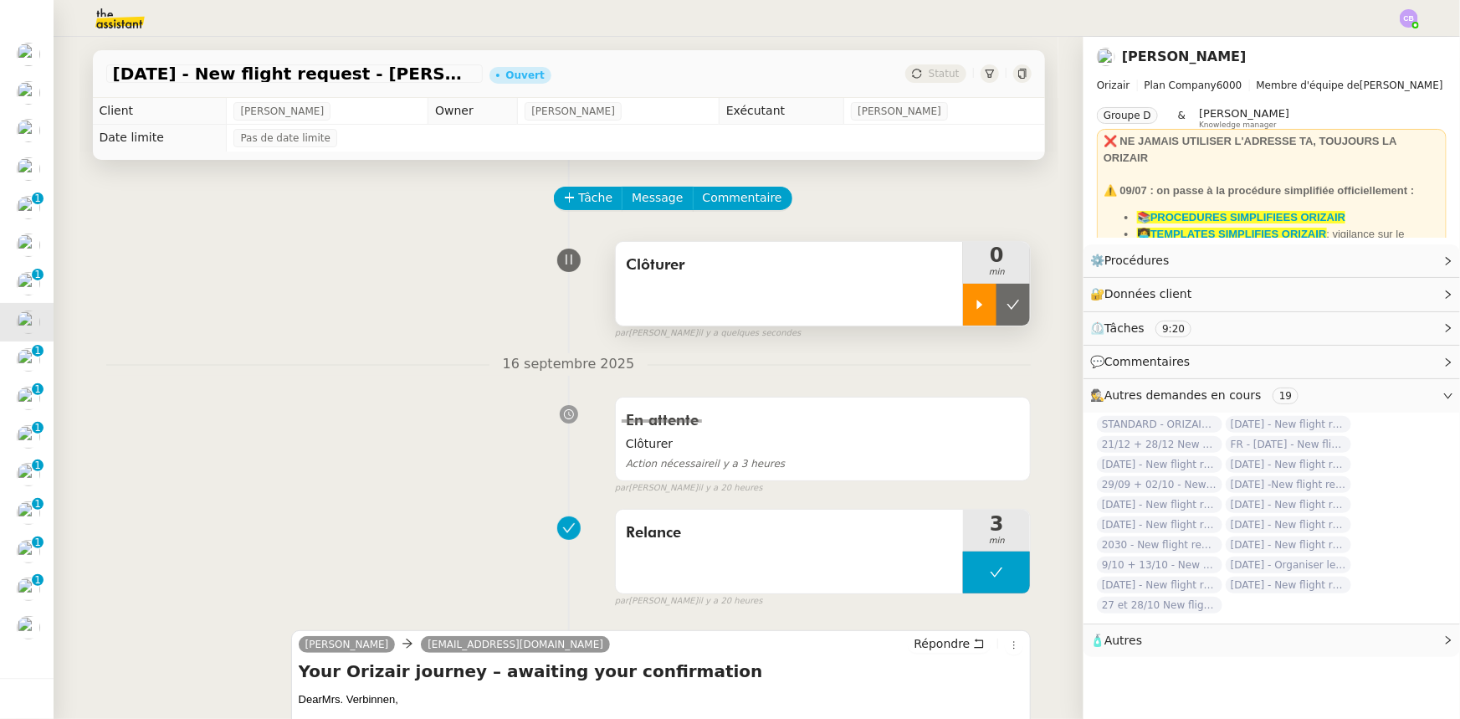
click at [972, 303] on icon at bounding box center [980, 304] width 6 height 9
click at [963, 304] on div at bounding box center [996, 305] width 67 height 42
click at [972, 315] on button at bounding box center [1012, 305] width 33 height 42
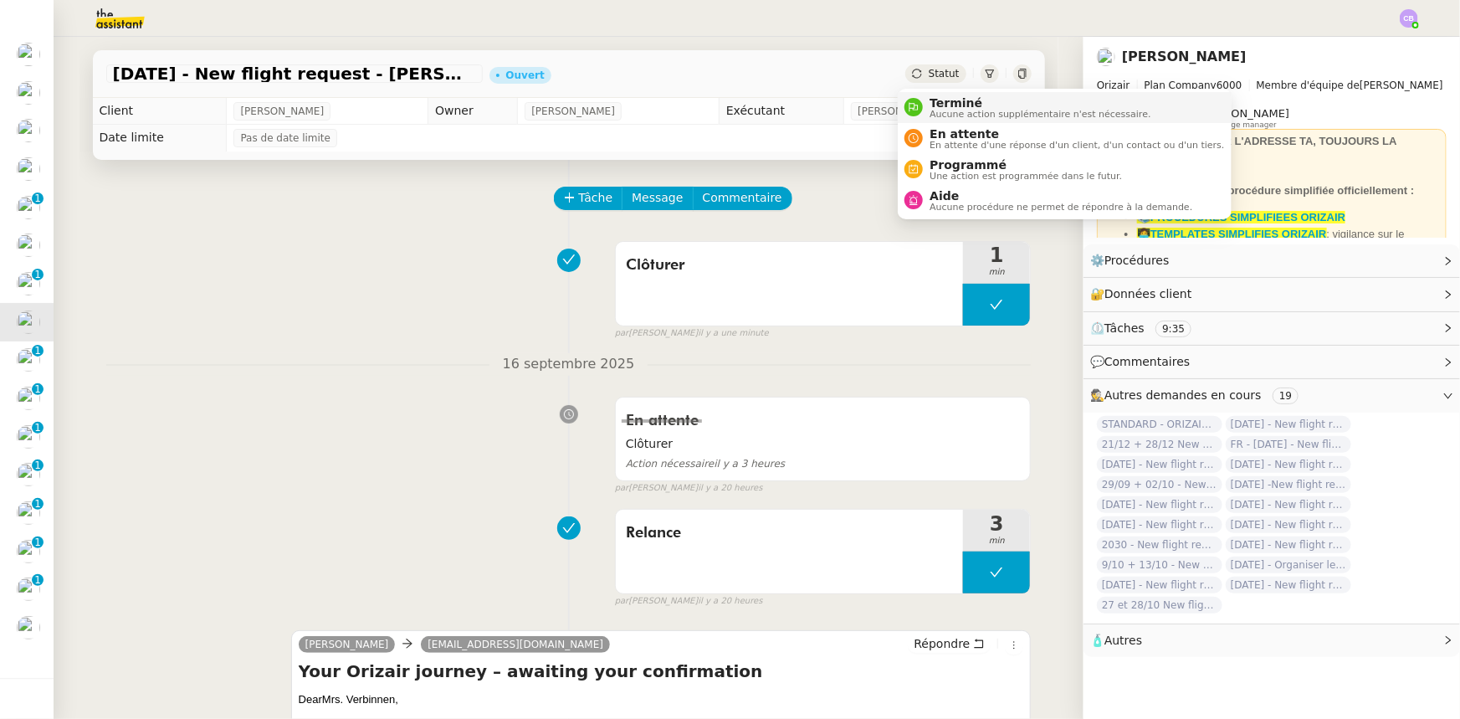
click at [940, 105] on span "Terminé" at bounding box center [1039, 102] width 221 height 13
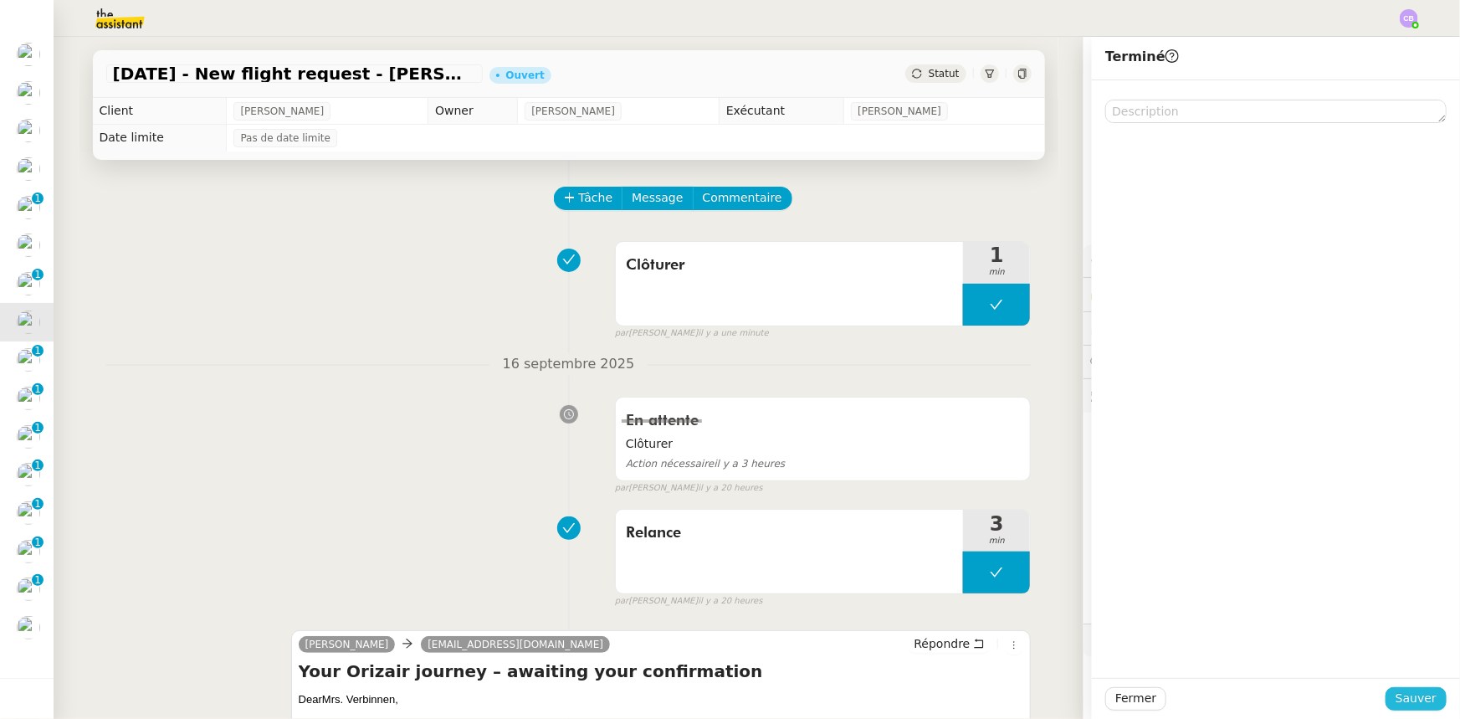
click at [972, 444] on button "Sauver" at bounding box center [1415, 698] width 61 height 23
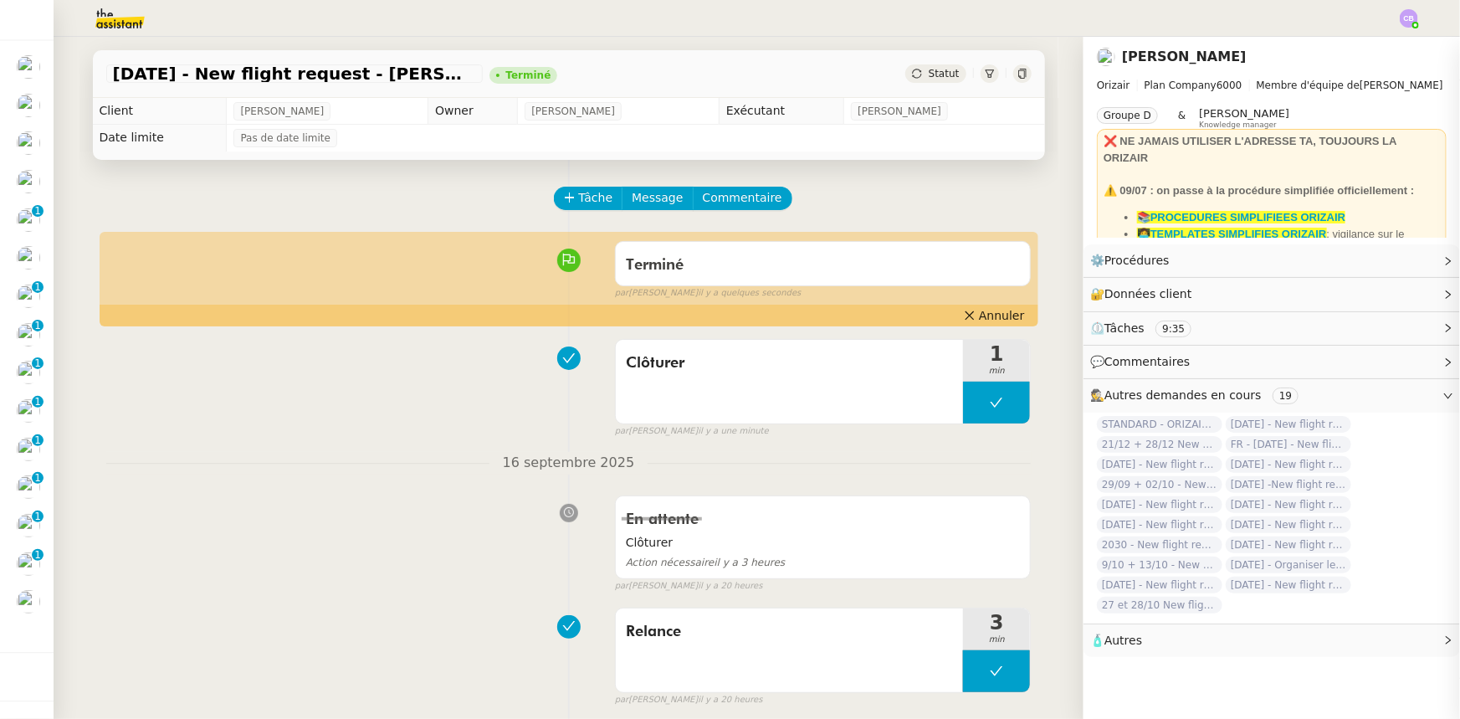
scroll to position [70, 0]
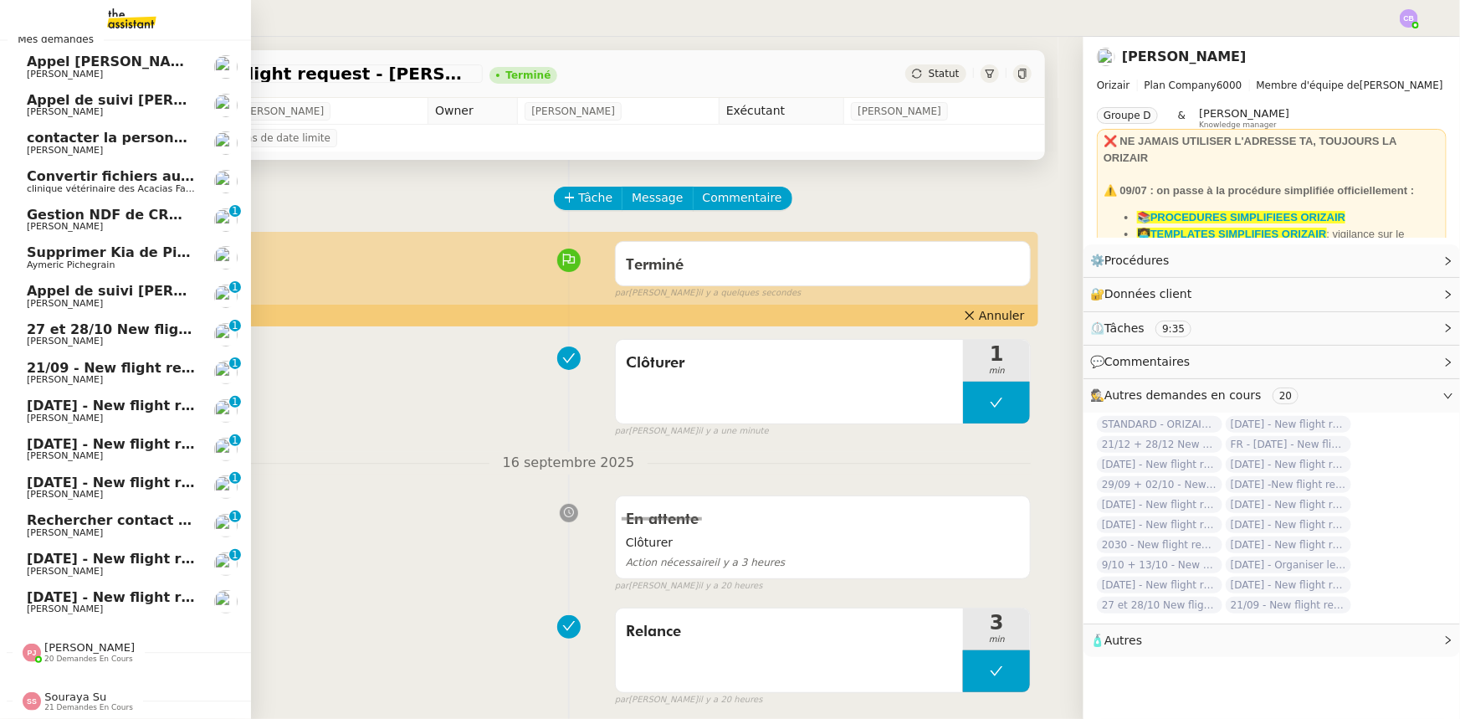
click at [91, 326] on span "27 et 28/10 New flight request - Micah Sutherland" at bounding box center [212, 329] width 370 height 16
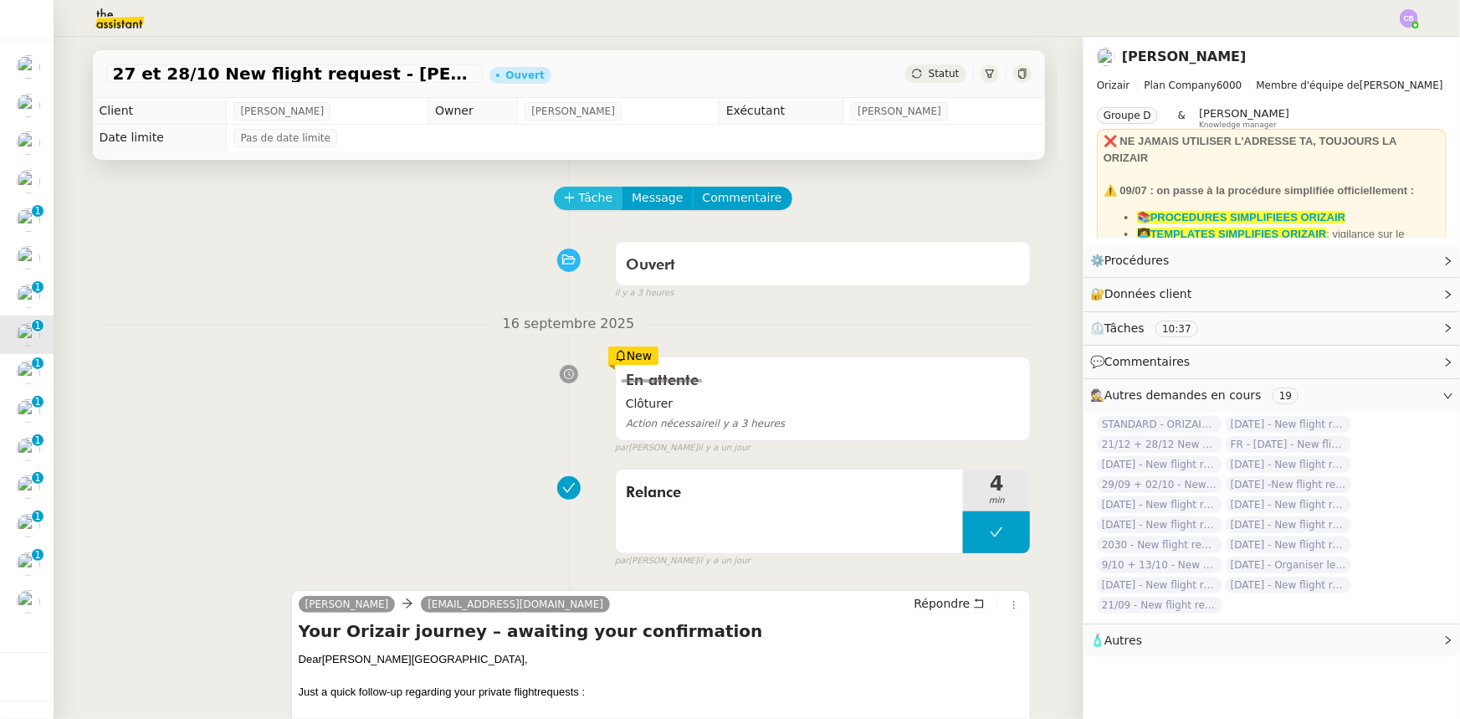
click at [579, 202] on span "Tâche" at bounding box center [596, 197] width 34 height 19
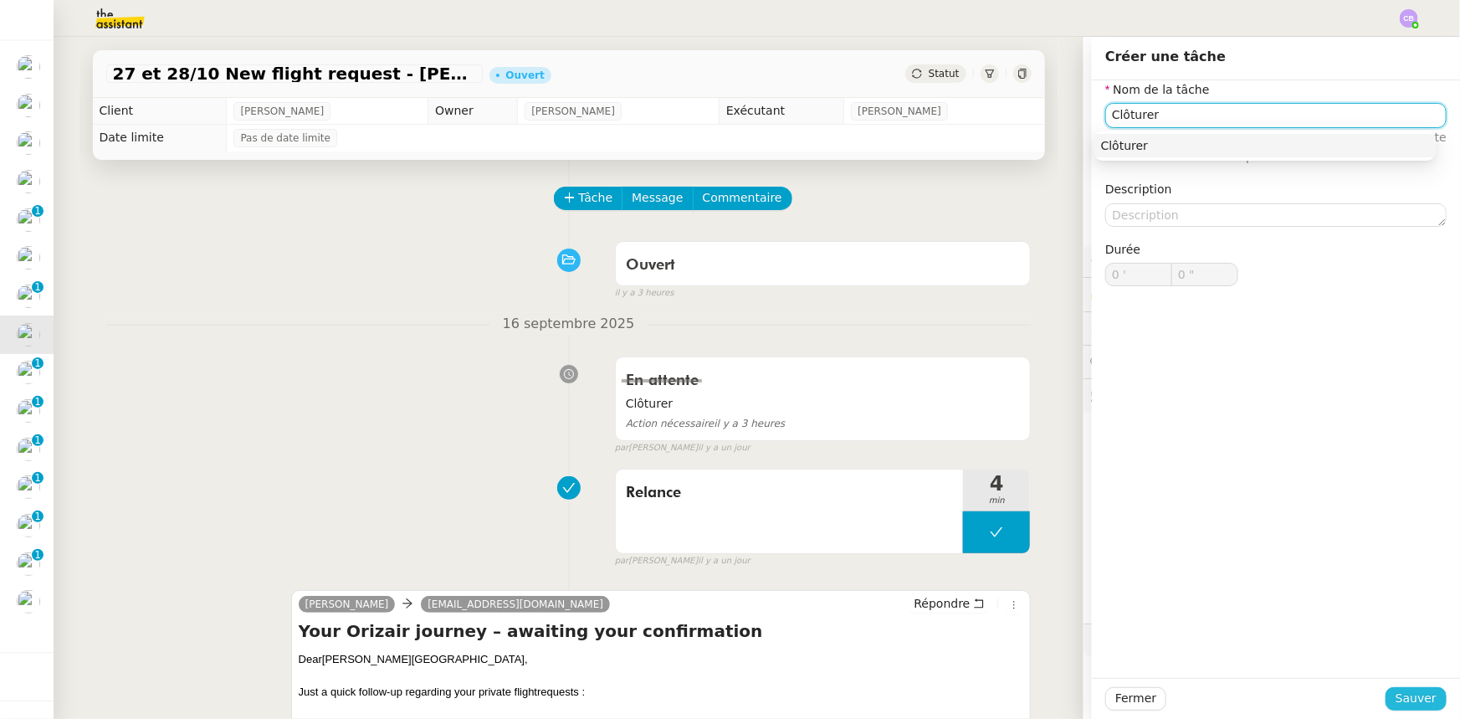
type input "Clôturer"
click at [972, 444] on span "Sauver" at bounding box center [1415, 698] width 41 height 19
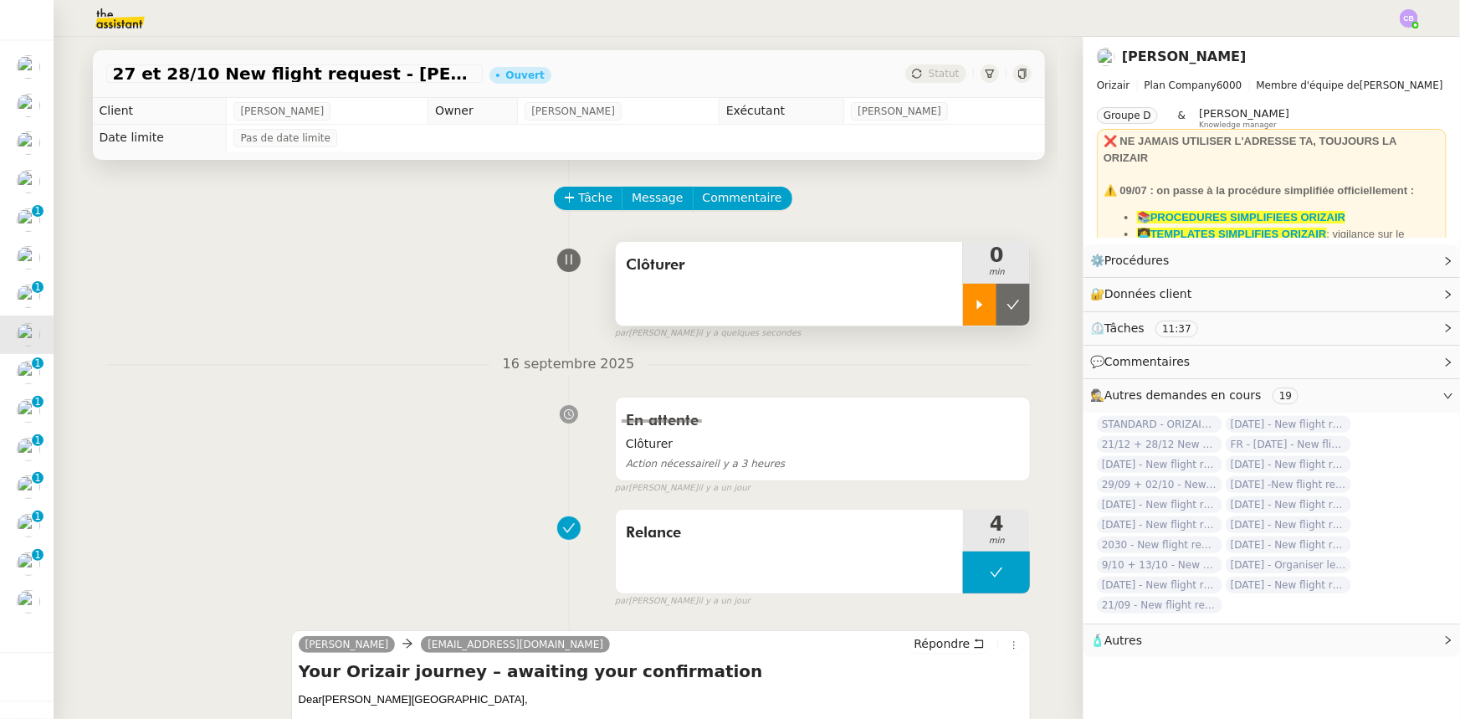
click at [972, 305] on icon at bounding box center [979, 304] width 13 height 13
click at [963, 300] on div at bounding box center [996, 305] width 67 height 42
click at [972, 310] on icon at bounding box center [1012, 304] width 13 height 13
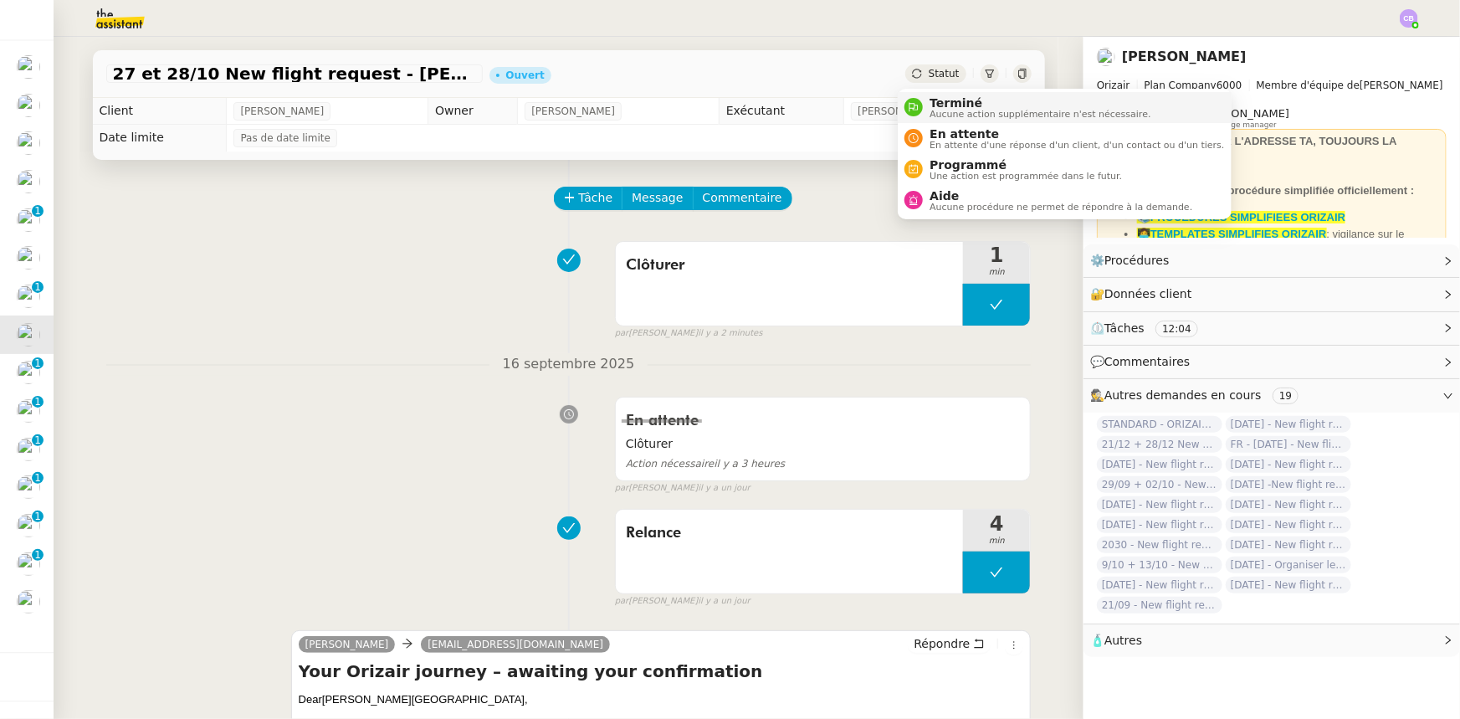
click at [944, 104] on span "Terminé" at bounding box center [1039, 102] width 221 height 13
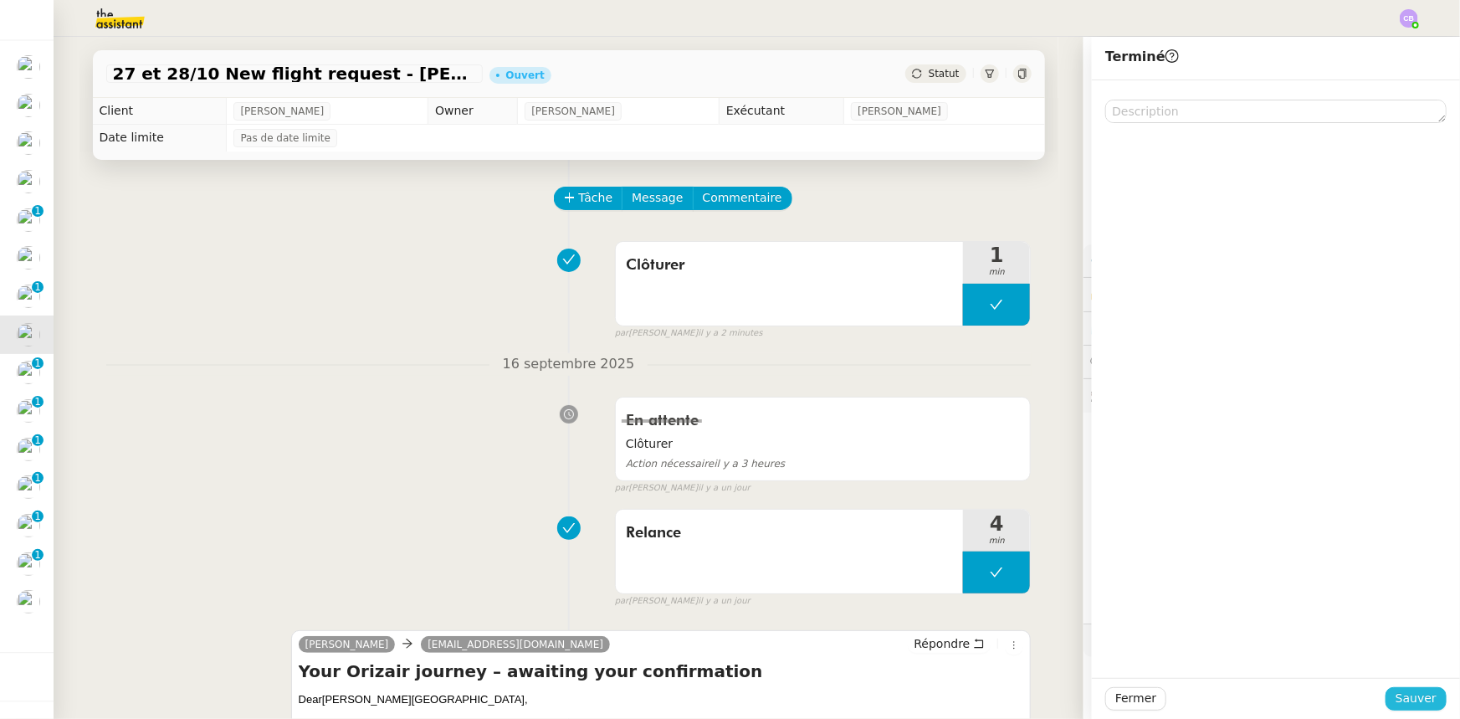
click at [972, 444] on span "Sauver" at bounding box center [1415, 698] width 41 height 19
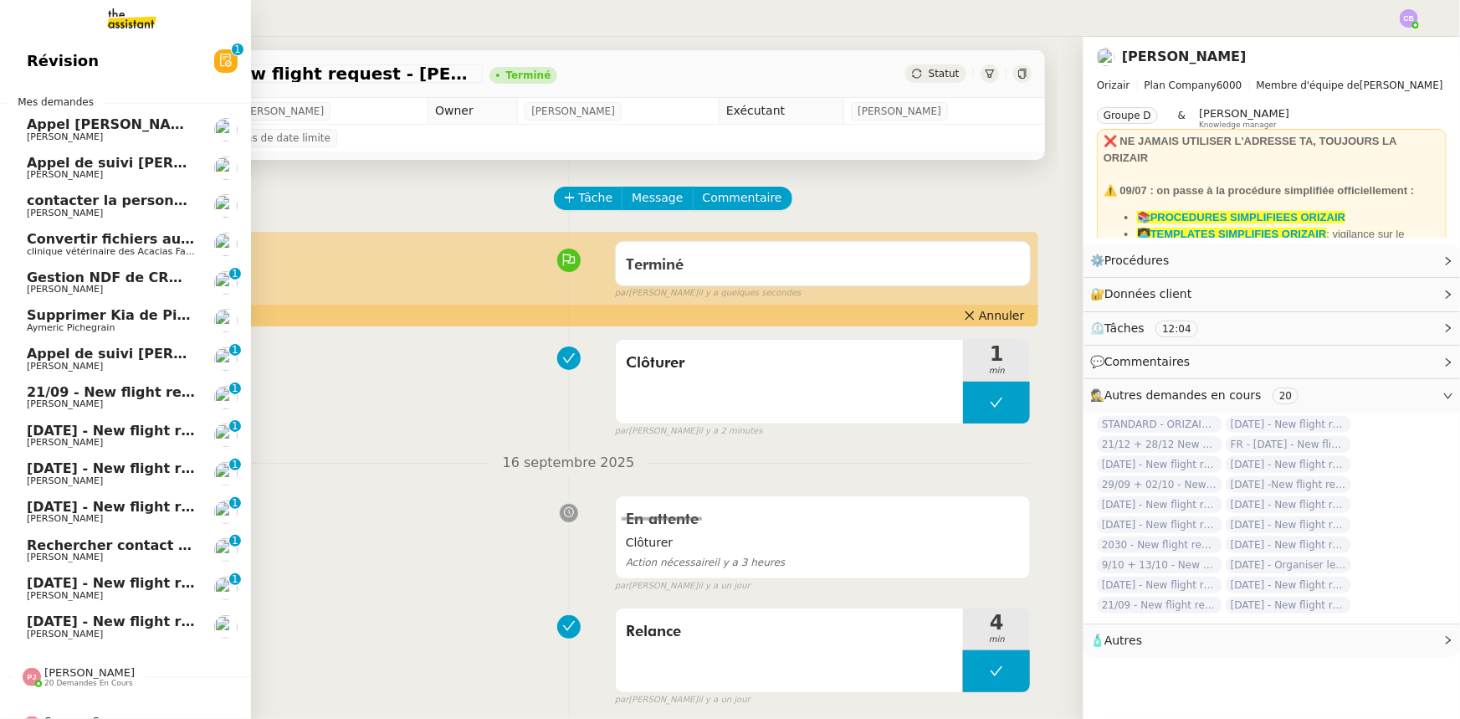
click at [144, 392] on span "21/09 - New flight request - Connor O’Connor" at bounding box center [268, 392] width 482 height 16
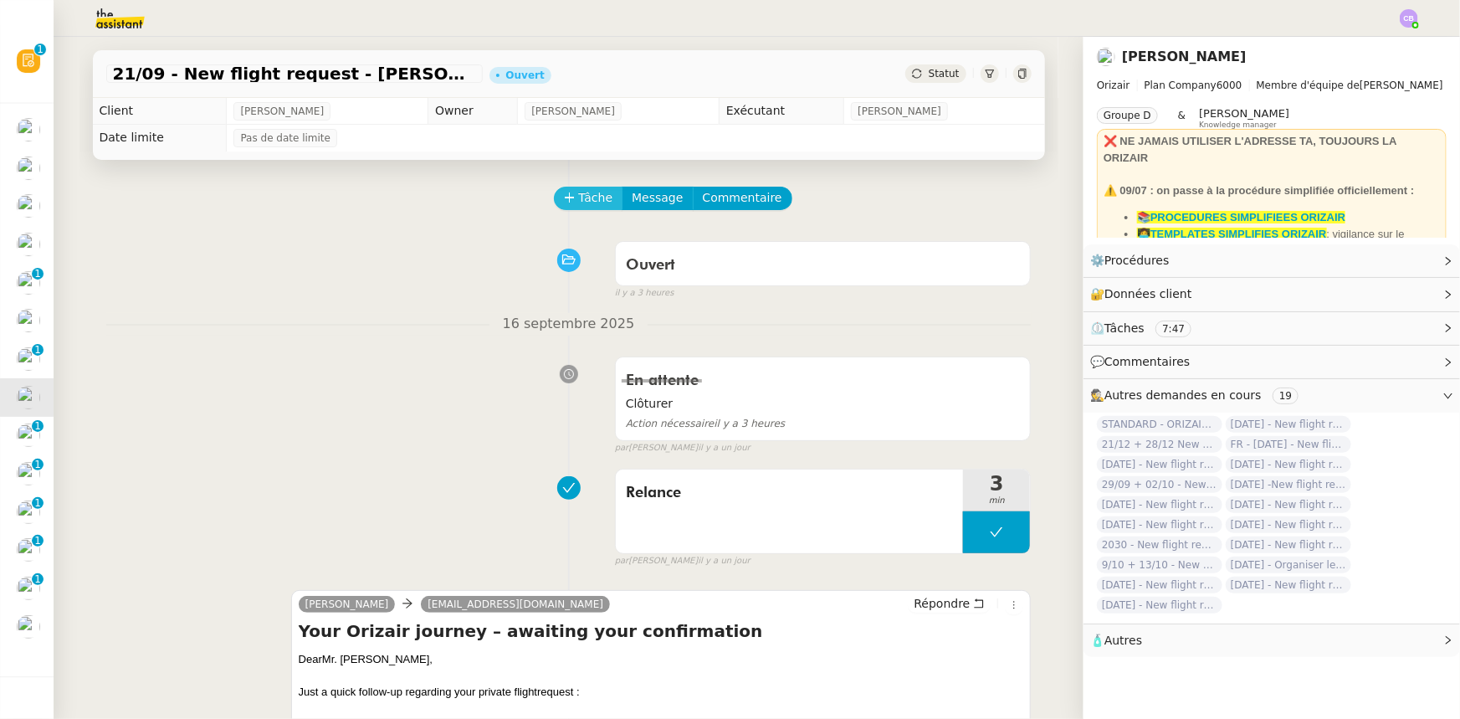
click at [579, 202] on span "Tâche" at bounding box center [596, 197] width 34 height 19
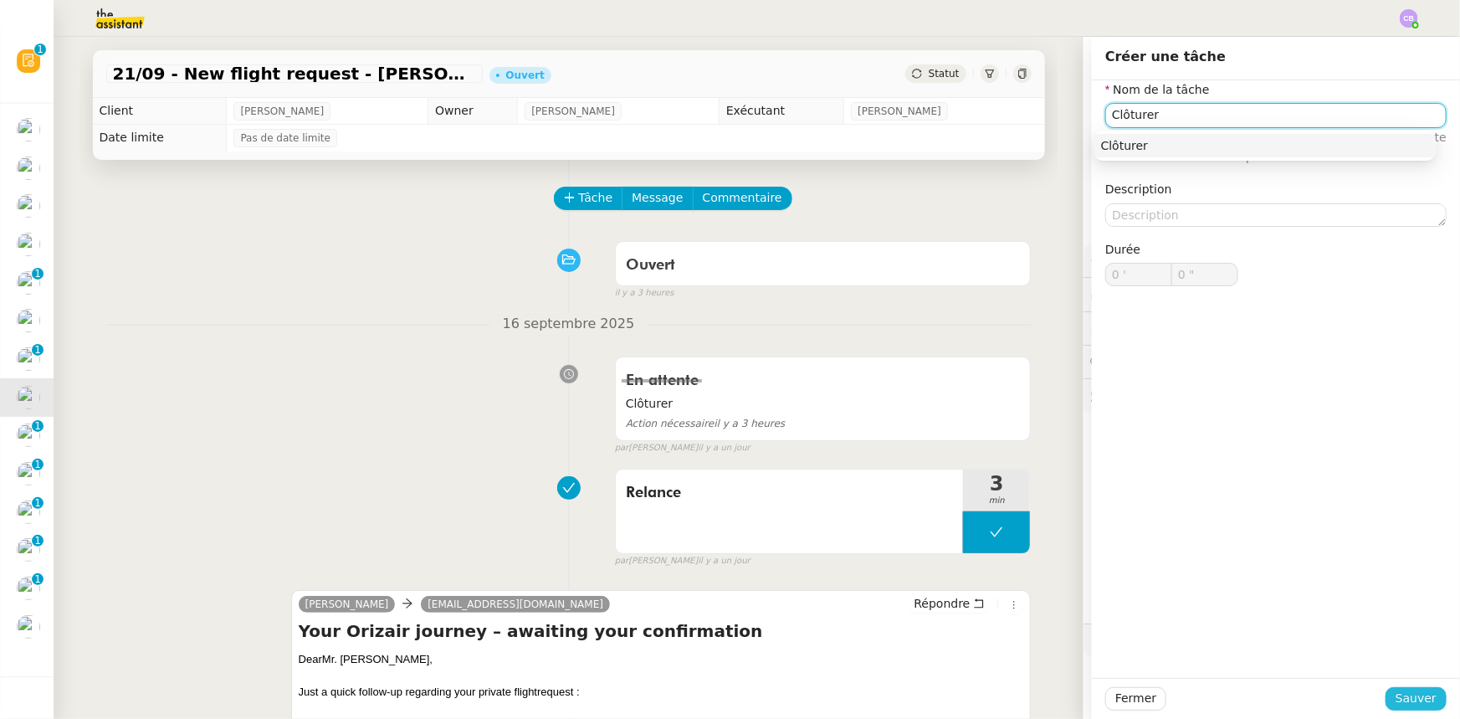
type input "Clôturer"
click at [972, 444] on span "Sauver" at bounding box center [1415, 698] width 41 height 19
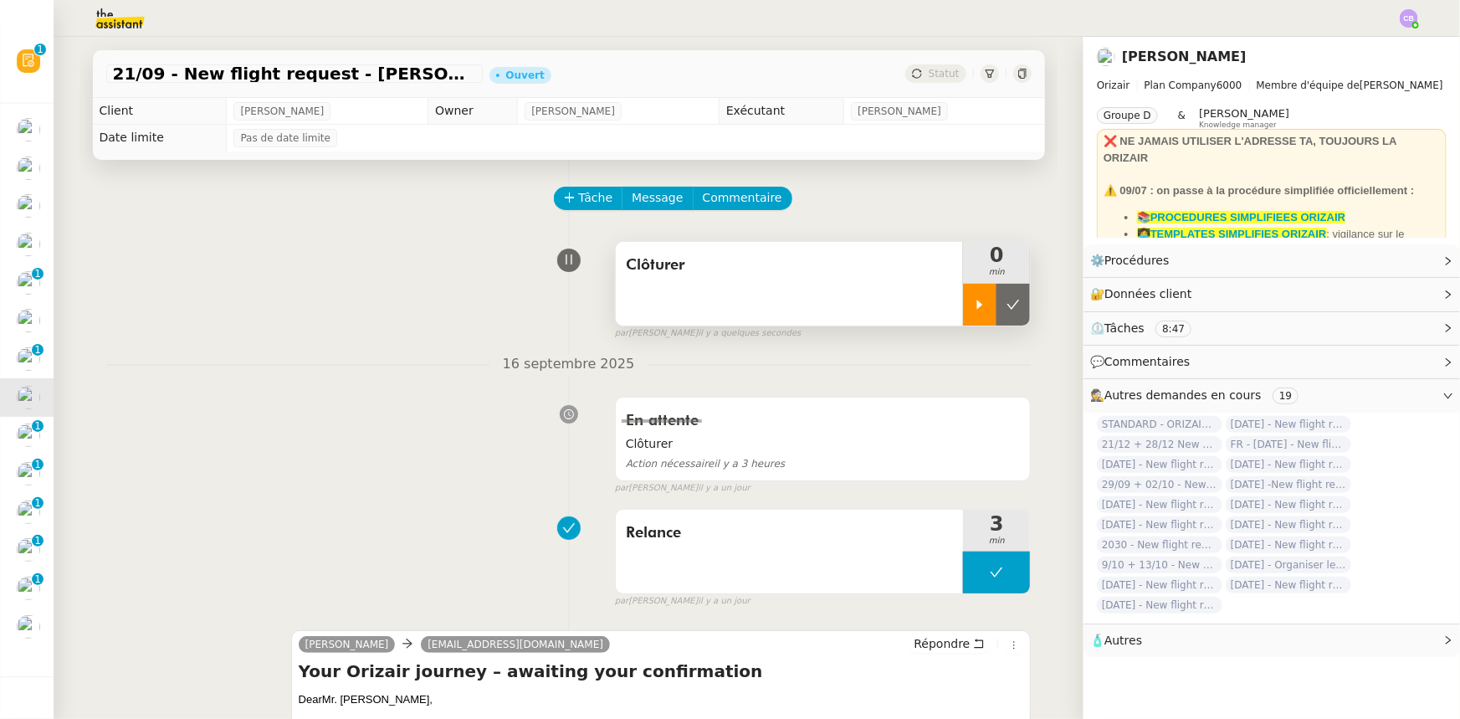
click at [972, 307] on icon at bounding box center [980, 304] width 6 height 9
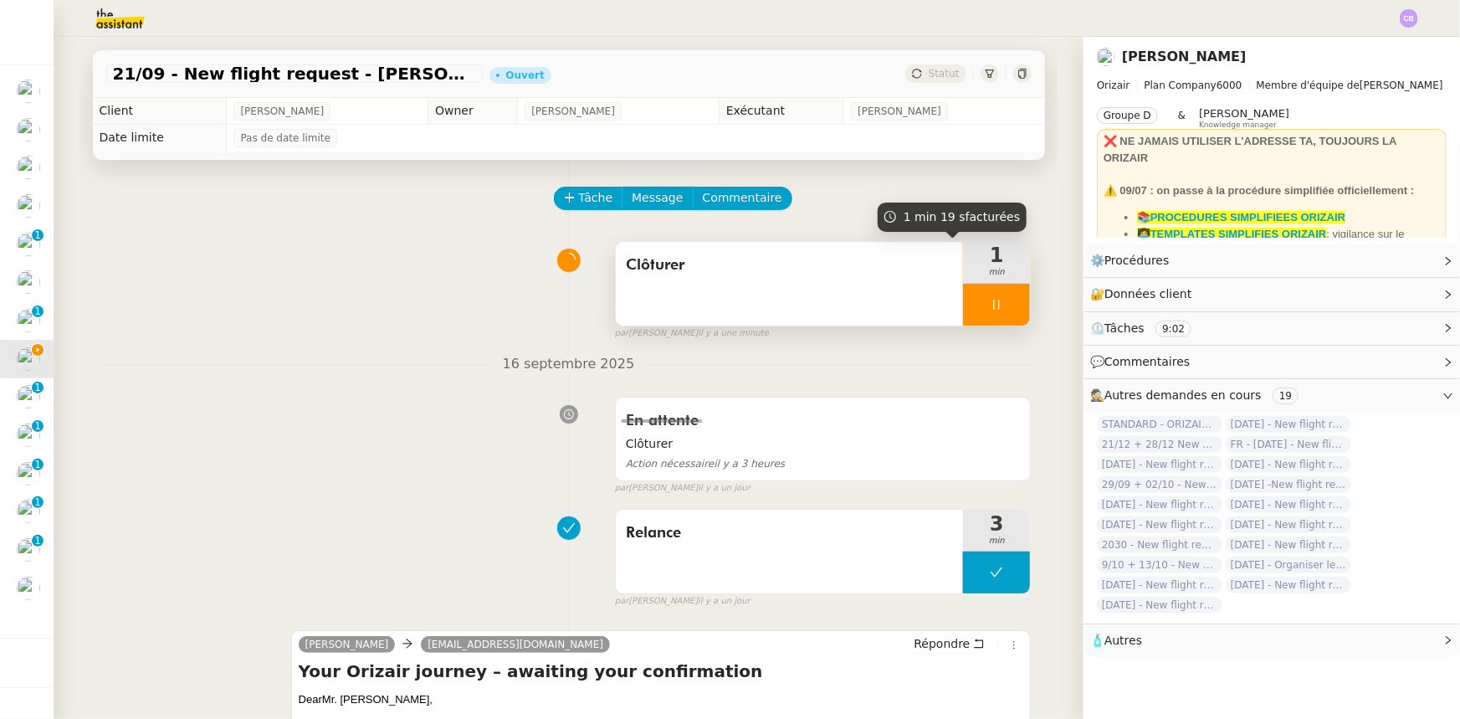
drag, startPoint x: 962, startPoint y: 293, endPoint x: 1002, endPoint y: 312, distance: 44.5
click at [963, 293] on div at bounding box center [996, 305] width 67 height 42
click at [972, 315] on button at bounding box center [1012, 305] width 33 height 42
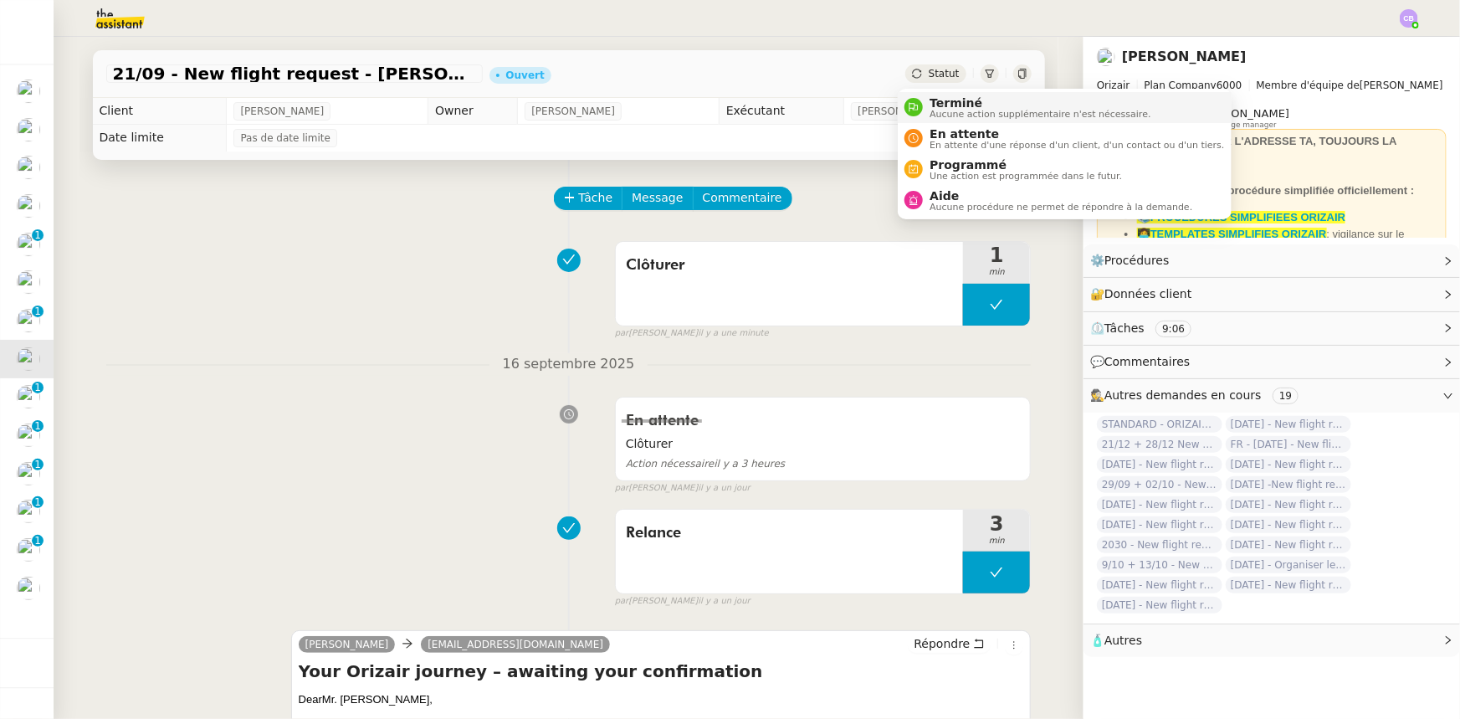
click at [945, 110] on span "Aucune action supplémentaire n'est nécessaire." at bounding box center [1039, 114] width 221 height 9
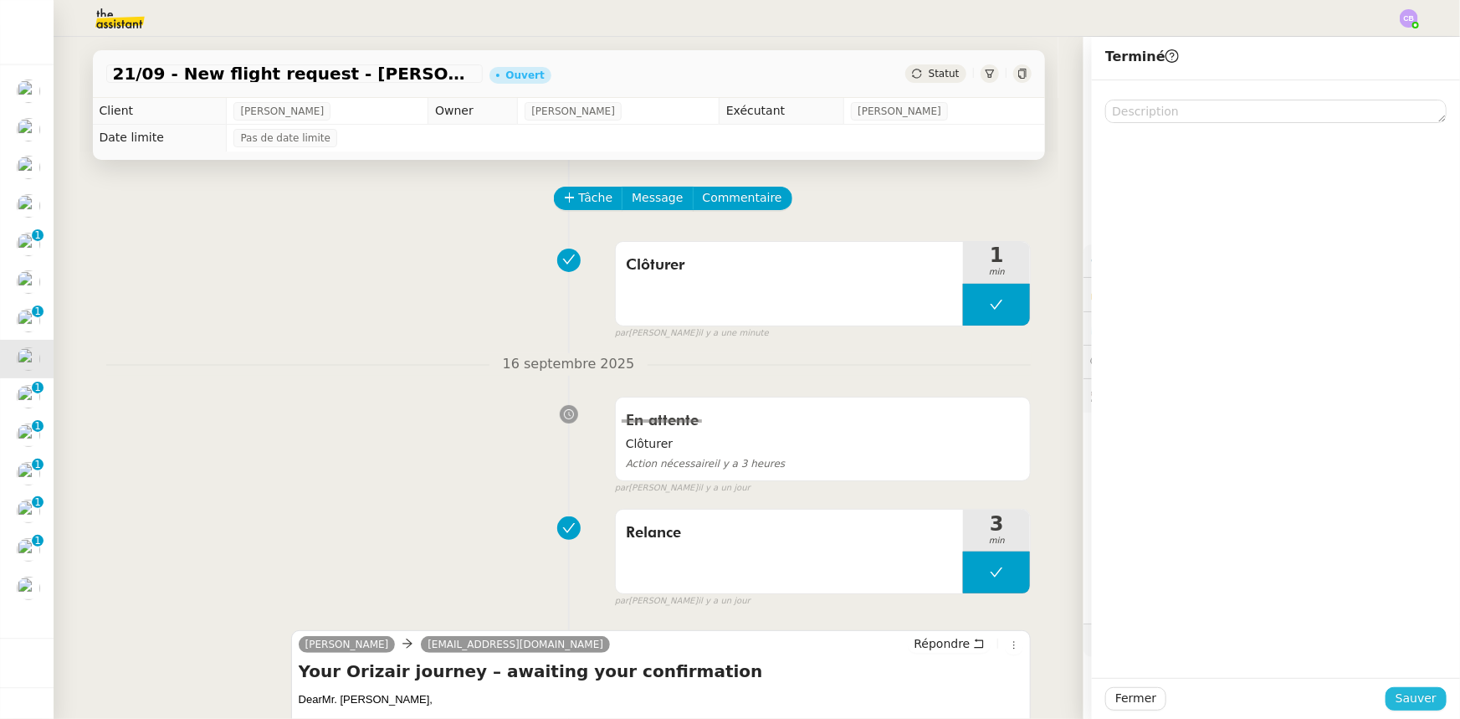
click at [972, 444] on span "Sauver" at bounding box center [1415, 698] width 41 height 19
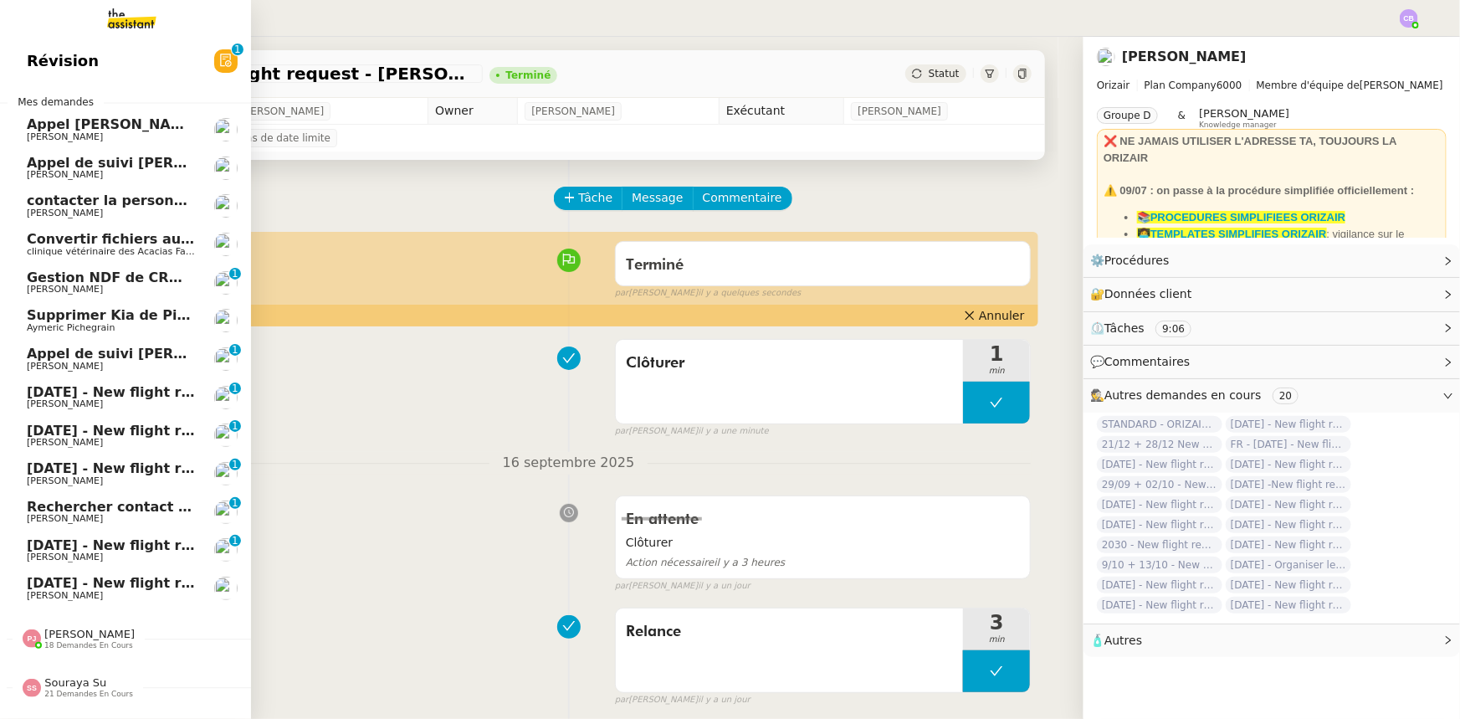
click at [125, 392] on span "18th September 2025 - New flight request - Dawid Nonckiewicz" at bounding box center [200, 392] width 346 height 16
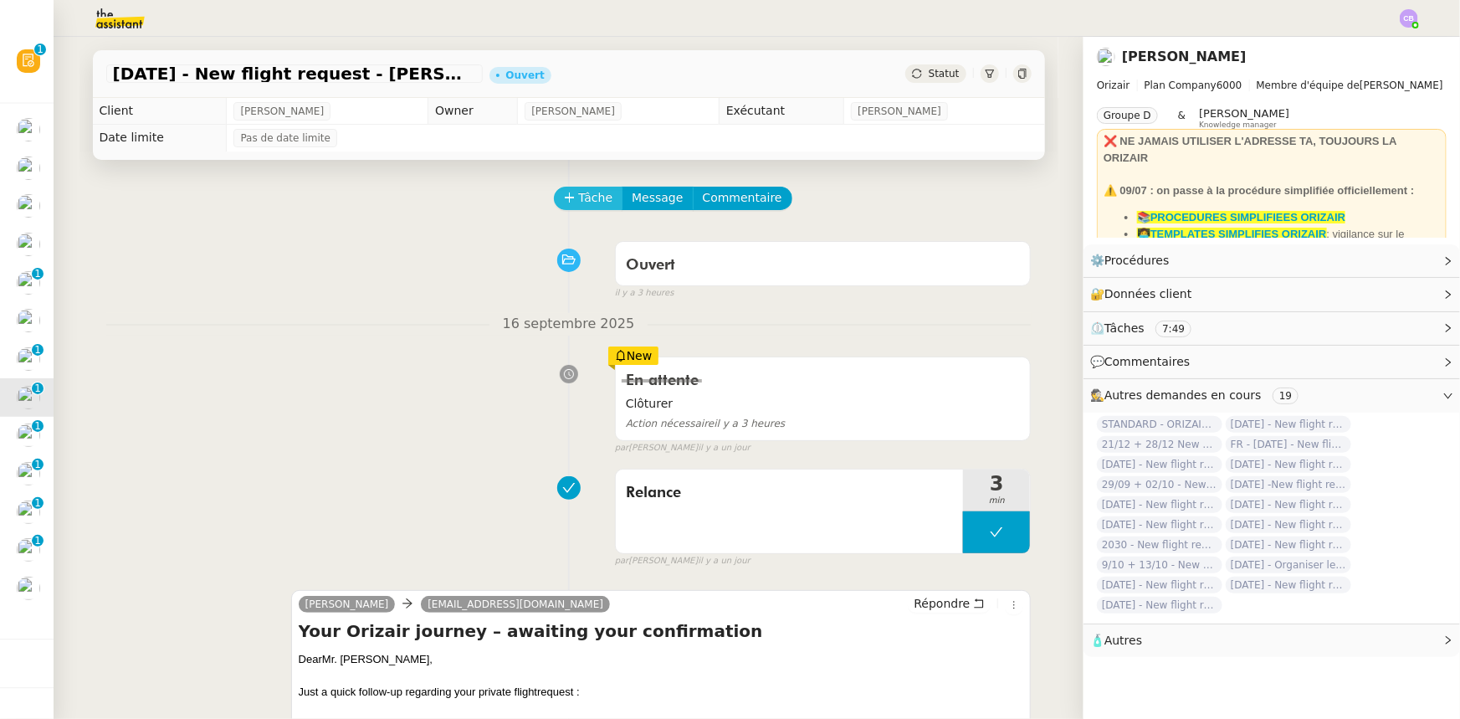
click at [579, 197] on span "Tâche" at bounding box center [596, 197] width 34 height 19
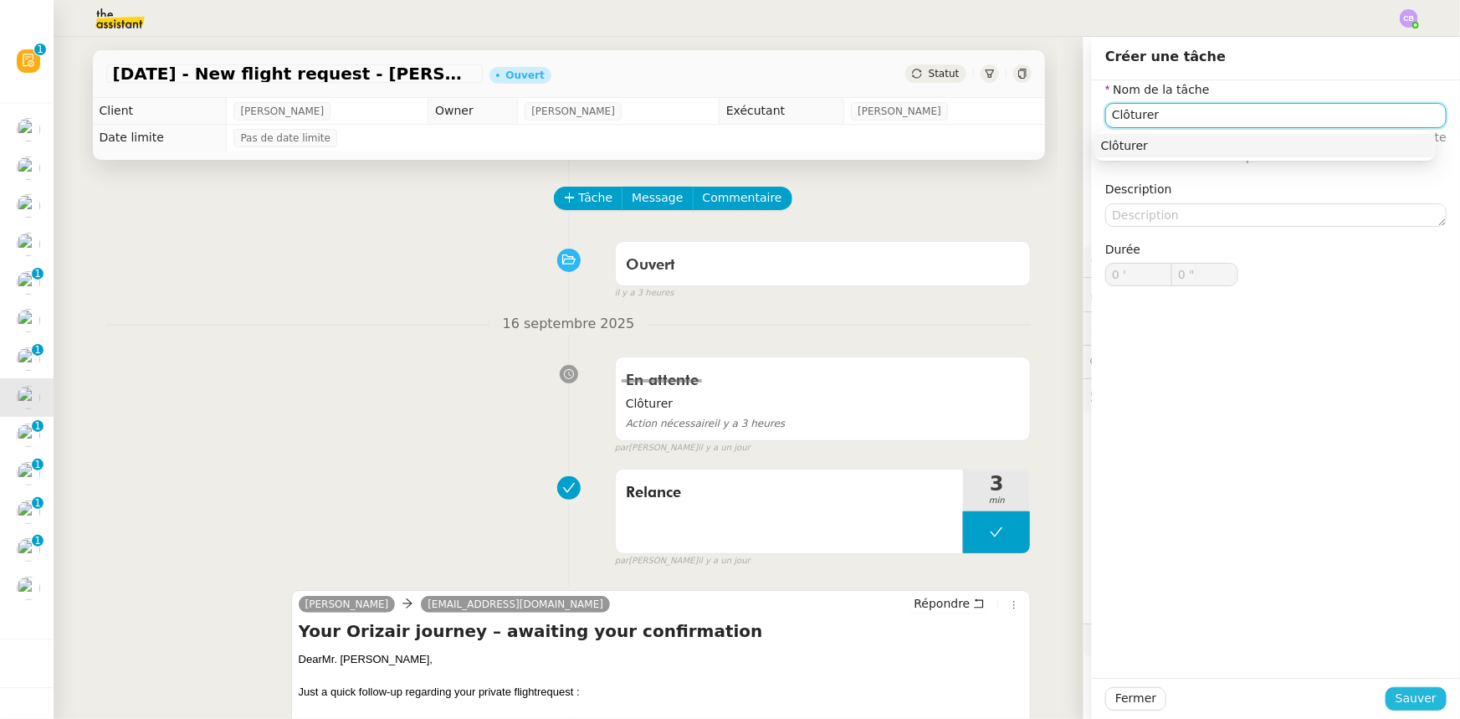
type input "Clôturer"
click at [972, 444] on span "Sauver" at bounding box center [1415, 698] width 41 height 19
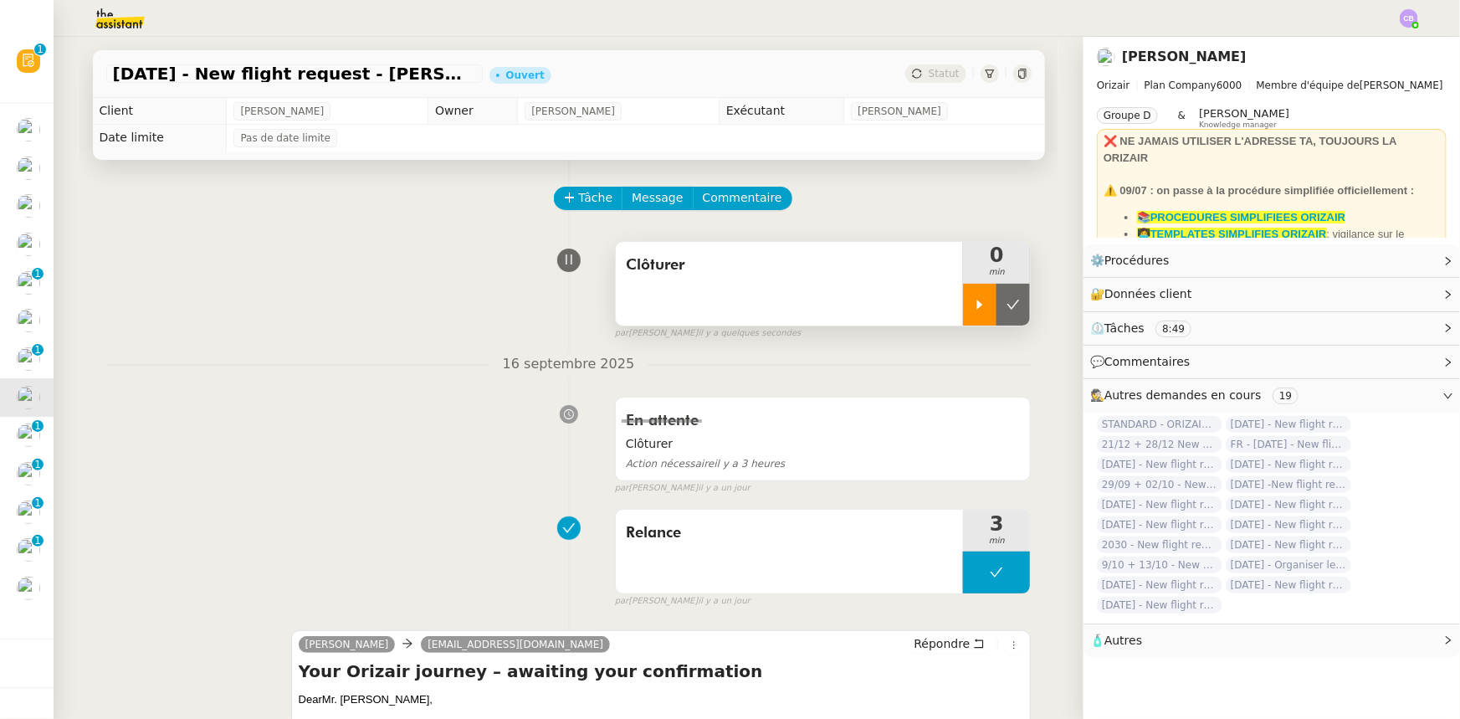
click at [972, 311] on icon at bounding box center [979, 304] width 13 height 13
drag, startPoint x: 962, startPoint y: 294, endPoint x: 979, endPoint y: 300, distance: 18.0
click at [963, 294] on div at bounding box center [996, 305] width 67 height 42
click at [972, 314] on button at bounding box center [1012, 305] width 33 height 42
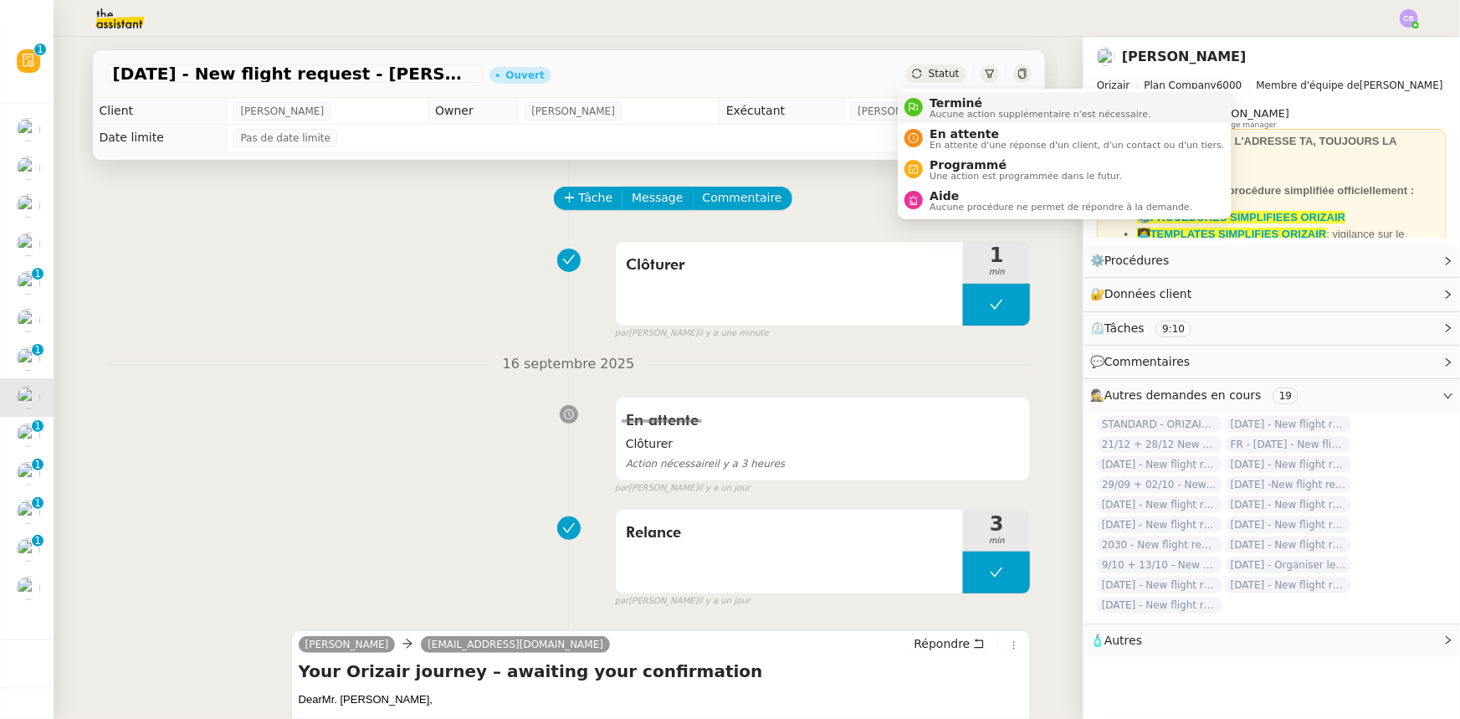
click at [949, 107] on span "Terminé" at bounding box center [1039, 102] width 221 height 13
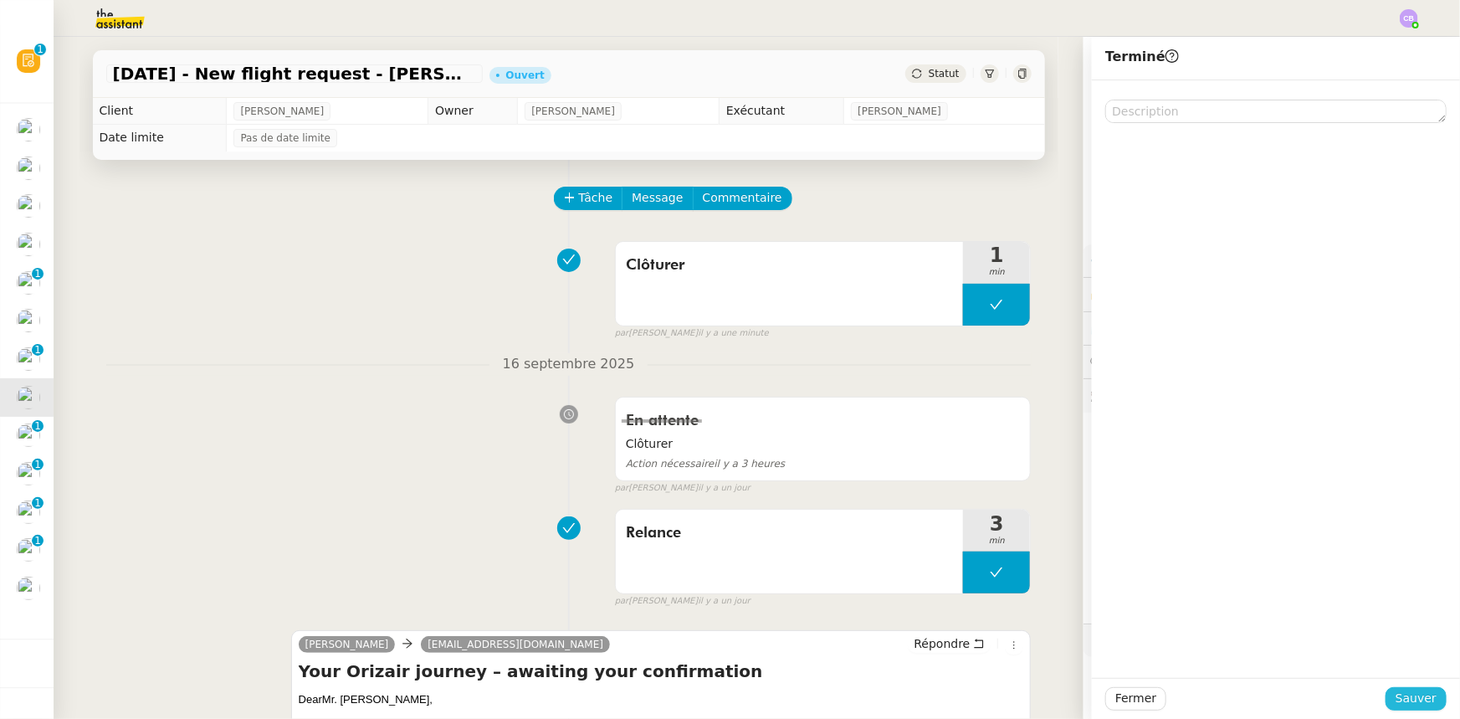
click at [972, 444] on span "Sauver" at bounding box center [1415, 698] width 41 height 19
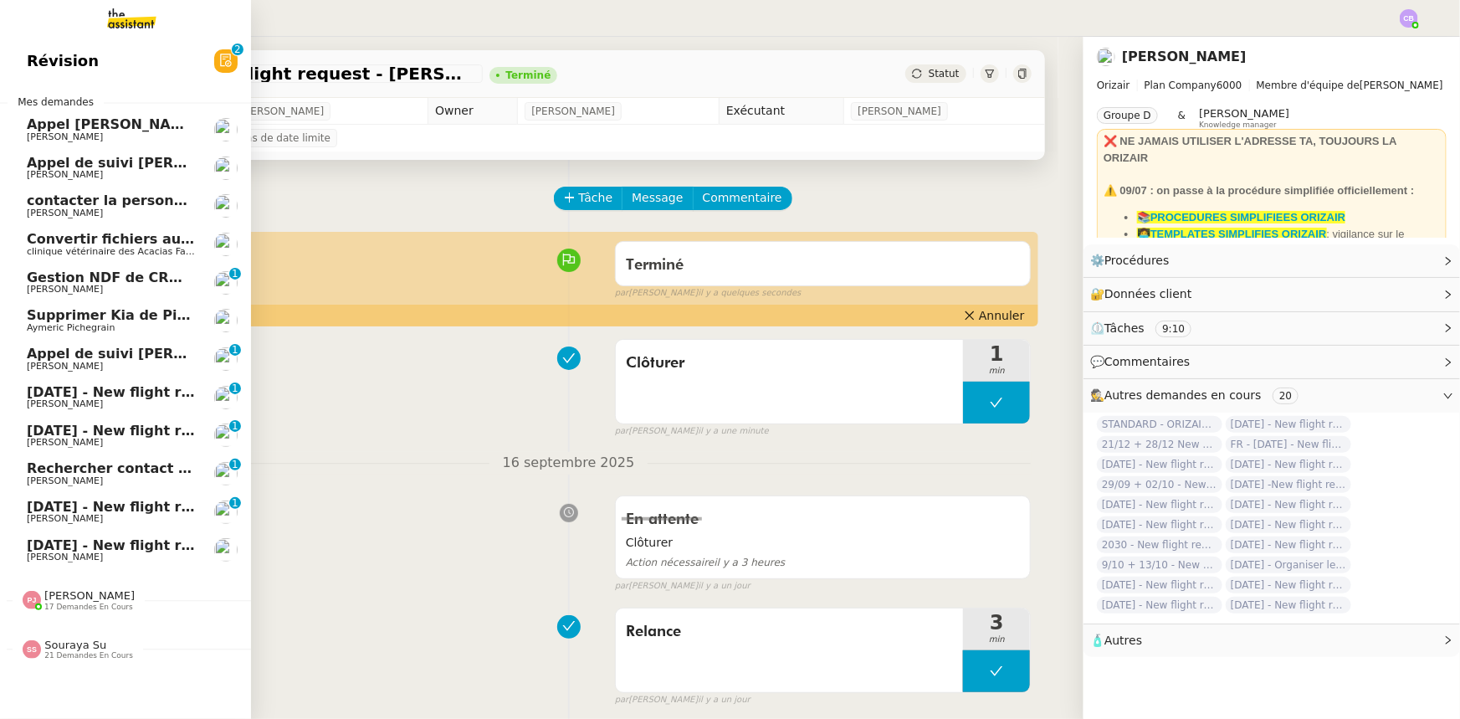
click at [49, 394] on span "20th September 2025 - New flight request - Carmen Brown" at bounding box center [200, 392] width 346 height 16
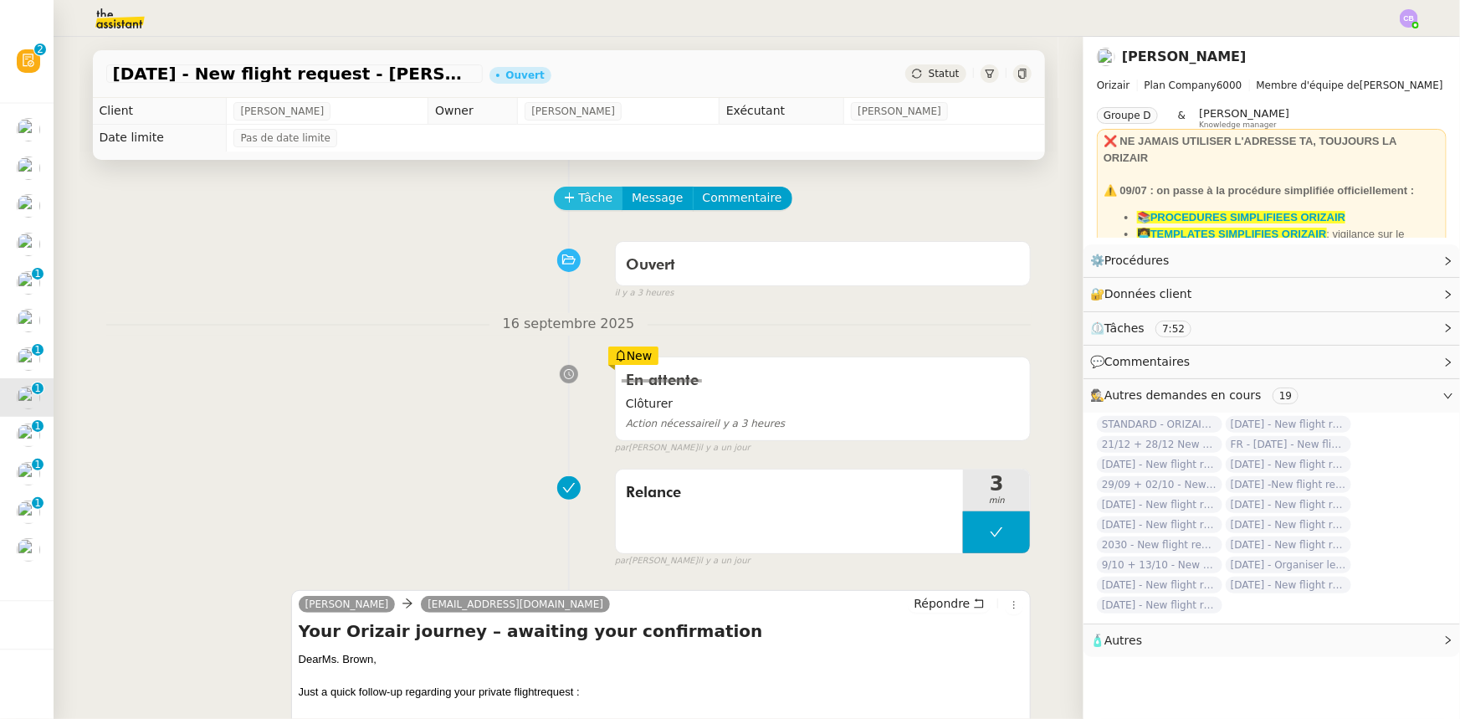
click at [579, 200] on span "Tâche" at bounding box center [596, 197] width 34 height 19
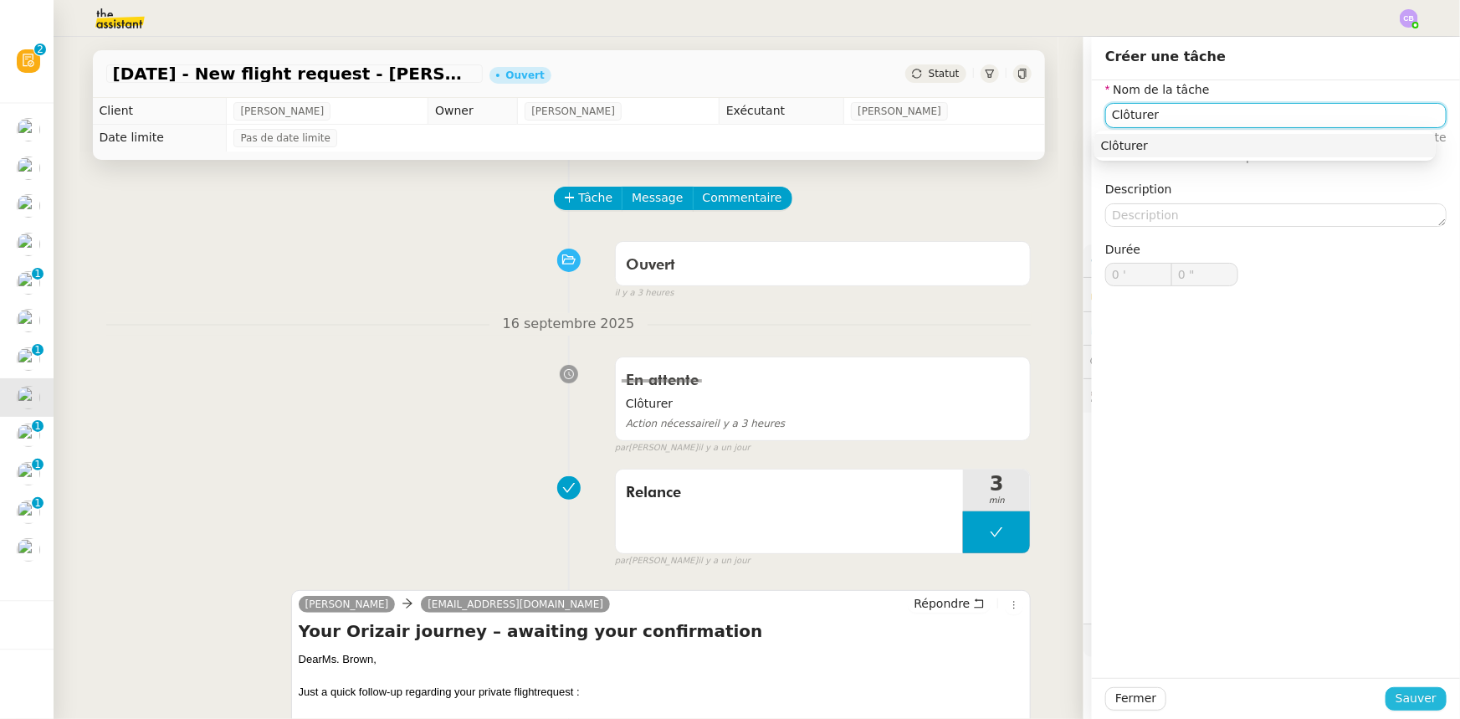
type input "Clôturer"
click at [972, 444] on span "Sauver" at bounding box center [1415, 698] width 41 height 19
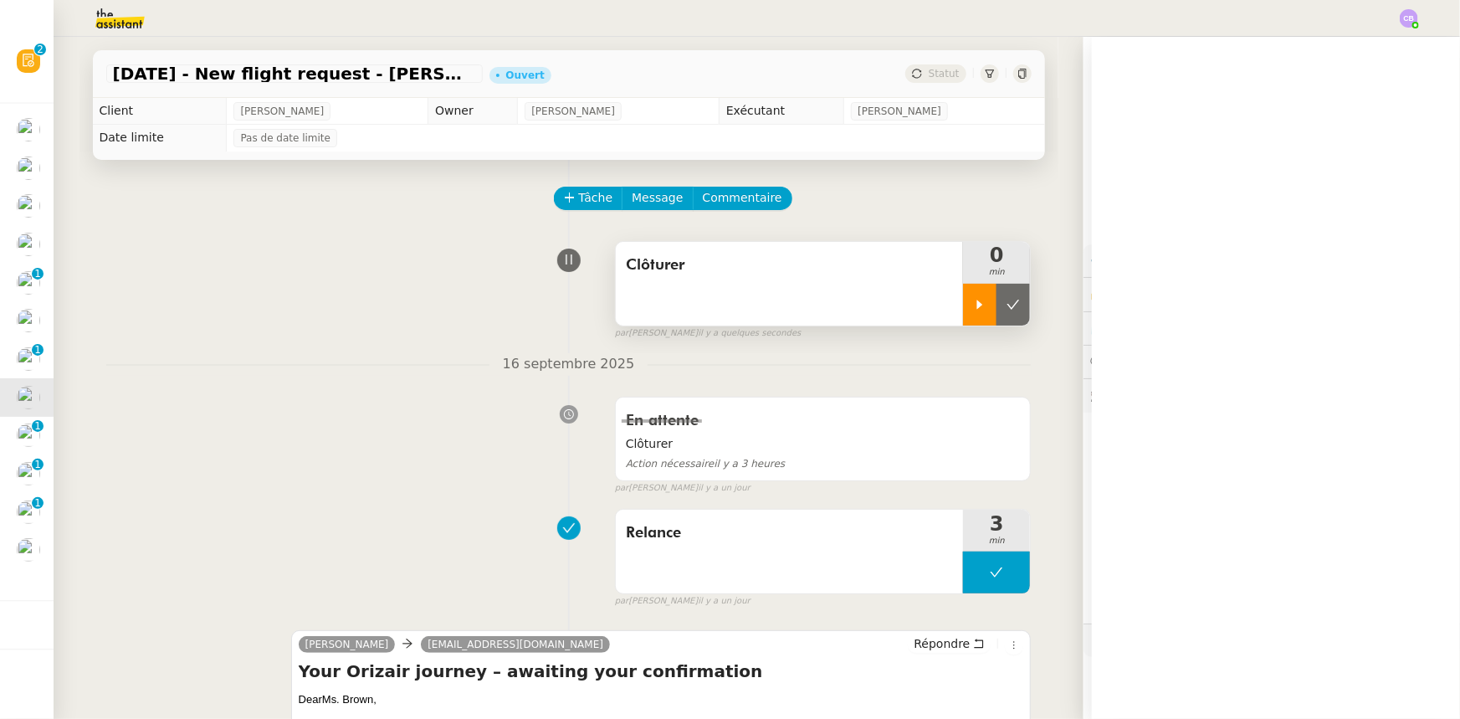
click at [972, 306] on icon at bounding box center [979, 304] width 13 height 13
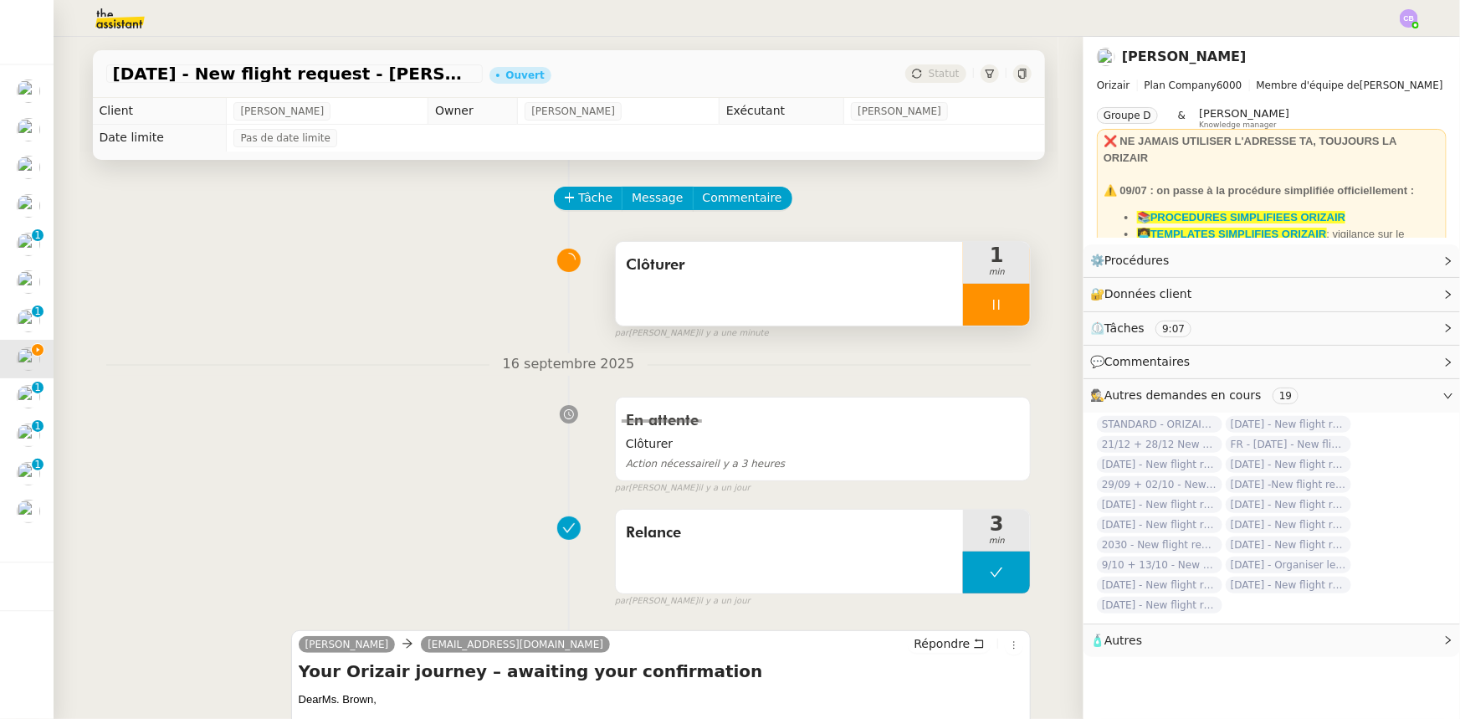
drag, startPoint x: 963, startPoint y: 301, endPoint x: 983, endPoint y: 309, distance: 21.4
click at [963, 301] on div at bounding box center [996, 305] width 67 height 42
click at [972, 311] on icon at bounding box center [1012, 304] width 13 height 13
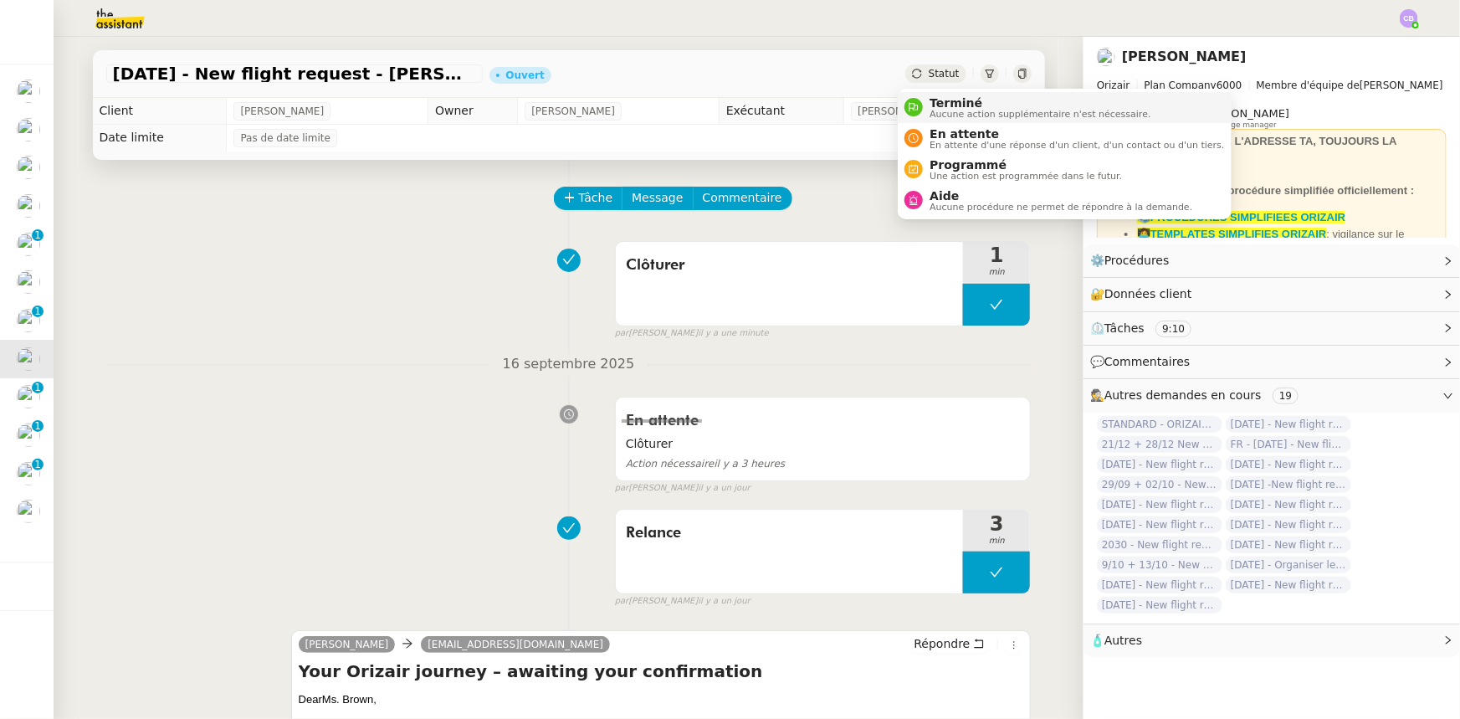
click at [948, 102] on span "Terminé" at bounding box center [1039, 102] width 221 height 13
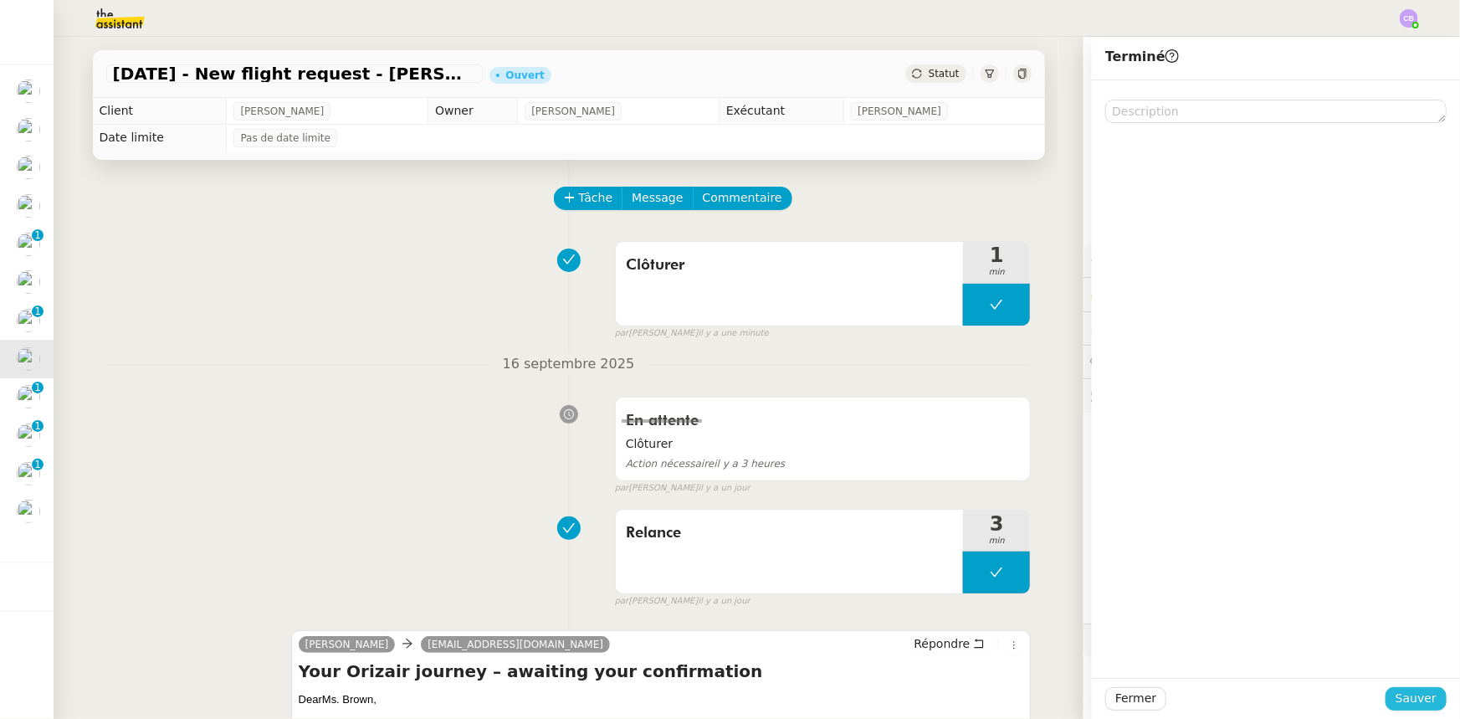
click at [972, 444] on span "Sauver" at bounding box center [1415, 698] width 41 height 19
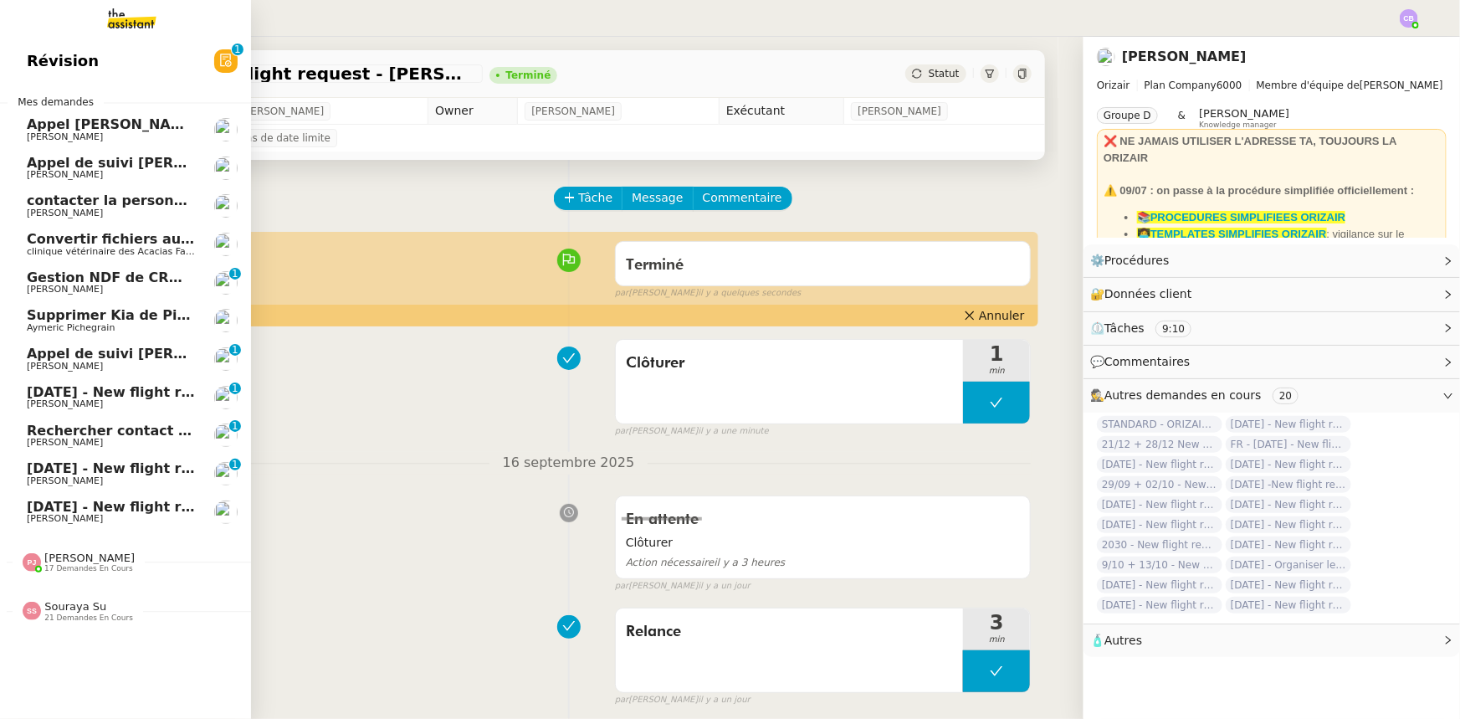
click at [126, 393] on span "16th October 2025 - New flight request - Safwan Aslam" at bounding box center [278, 392] width 502 height 16
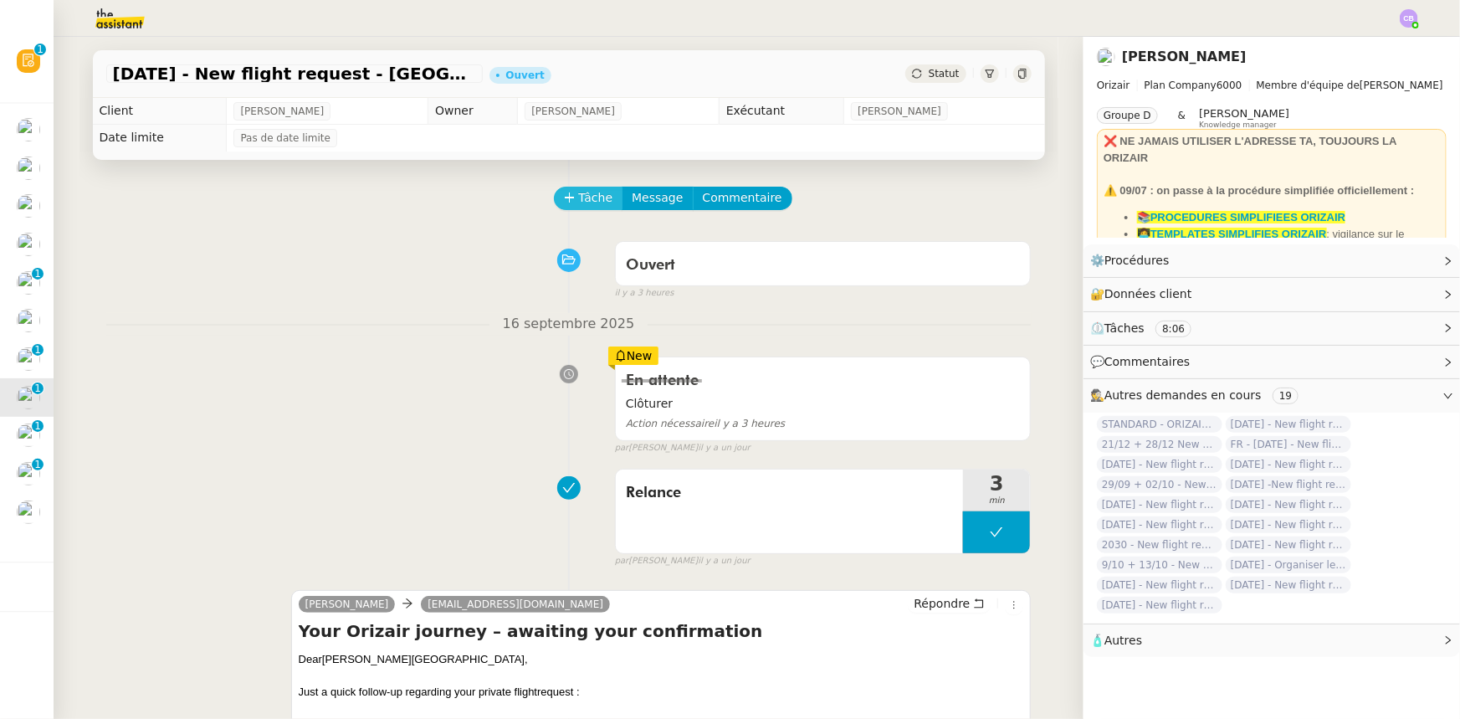
click at [581, 200] on span "Tâche" at bounding box center [596, 197] width 34 height 19
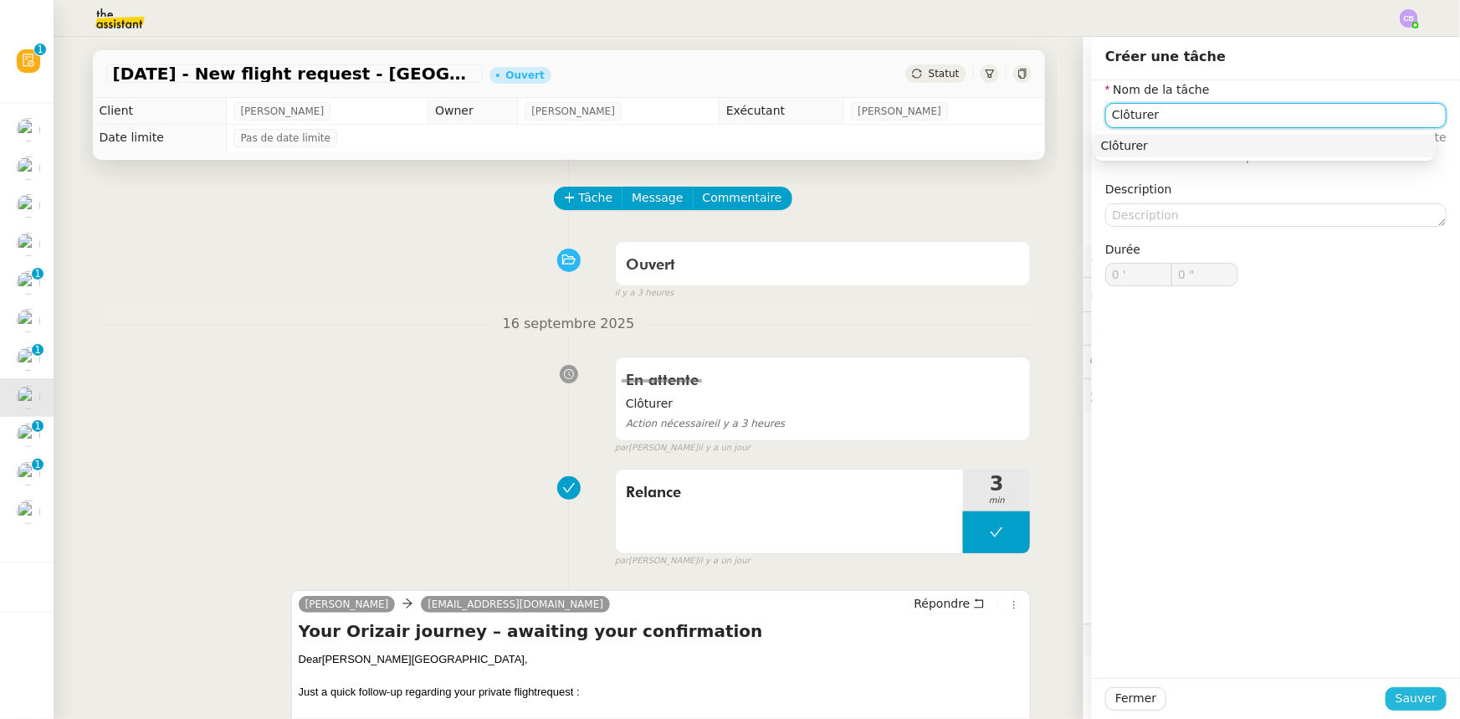
type input "Clôturer"
click at [972, 444] on span "Sauver" at bounding box center [1415, 698] width 41 height 19
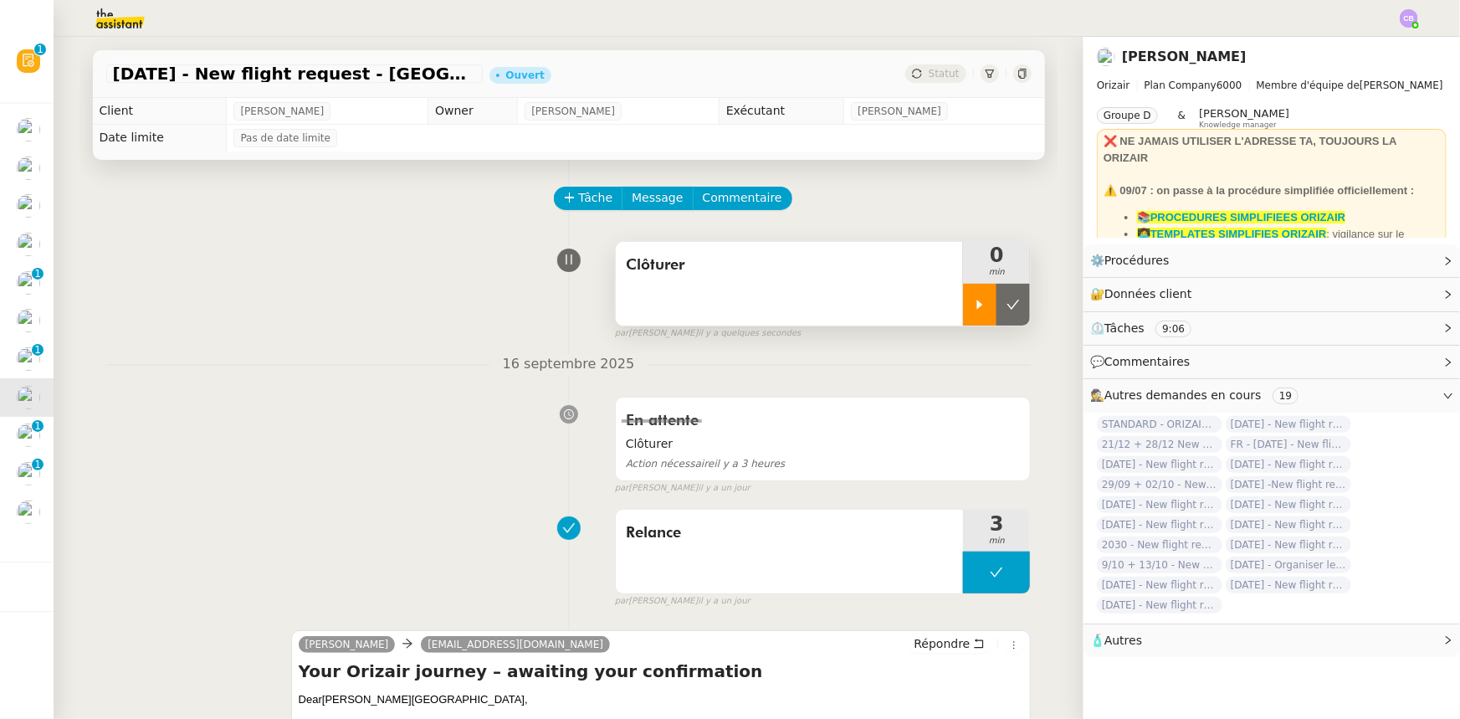
click at [972, 306] on icon at bounding box center [980, 304] width 6 height 9
click at [965, 300] on div at bounding box center [996, 305] width 67 height 42
click at [972, 310] on icon at bounding box center [1012, 304] width 13 height 13
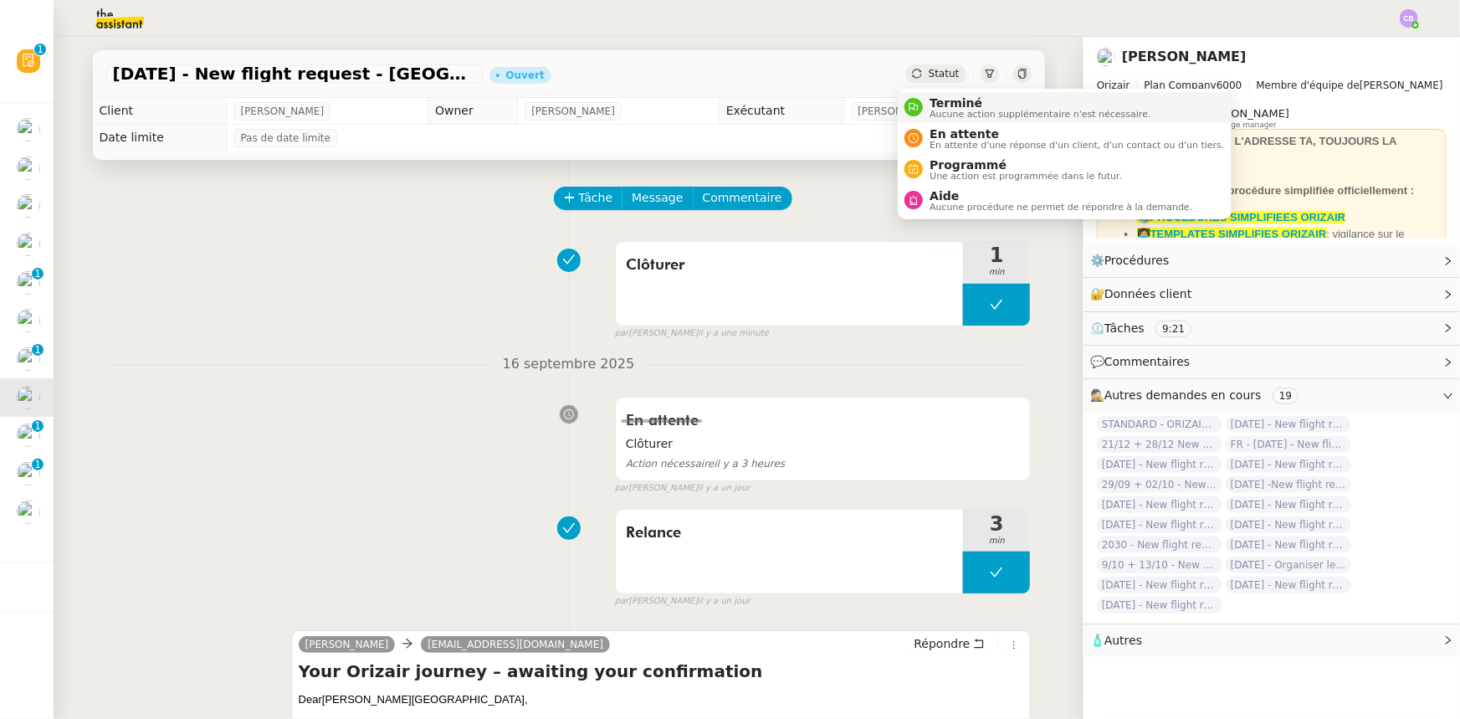
click at [954, 103] on span "Terminé" at bounding box center [1039, 102] width 221 height 13
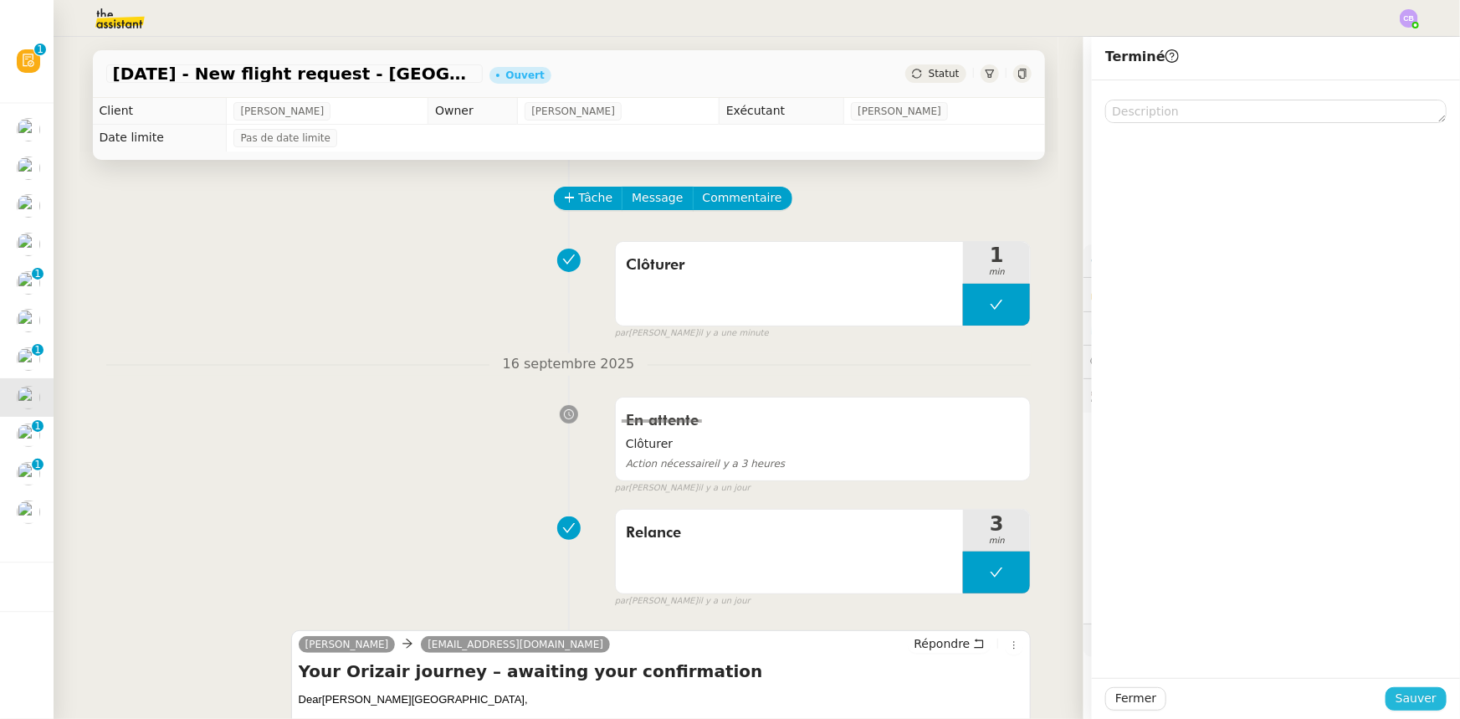
click at [972, 444] on span "Sauver" at bounding box center [1415, 698] width 41 height 19
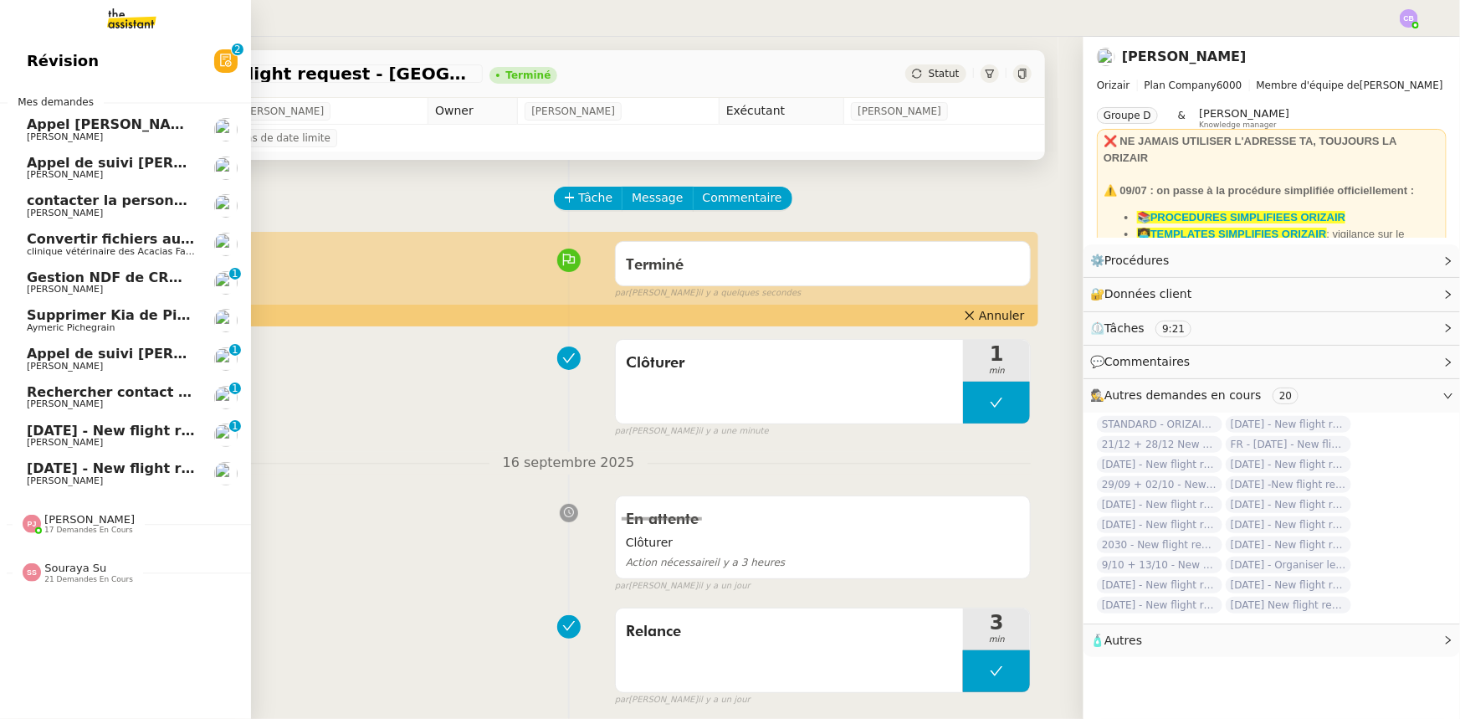
click at [125, 427] on span "20th September 2025 - New flight request - Jeff Kindly" at bounding box center [200, 430] width 346 height 16
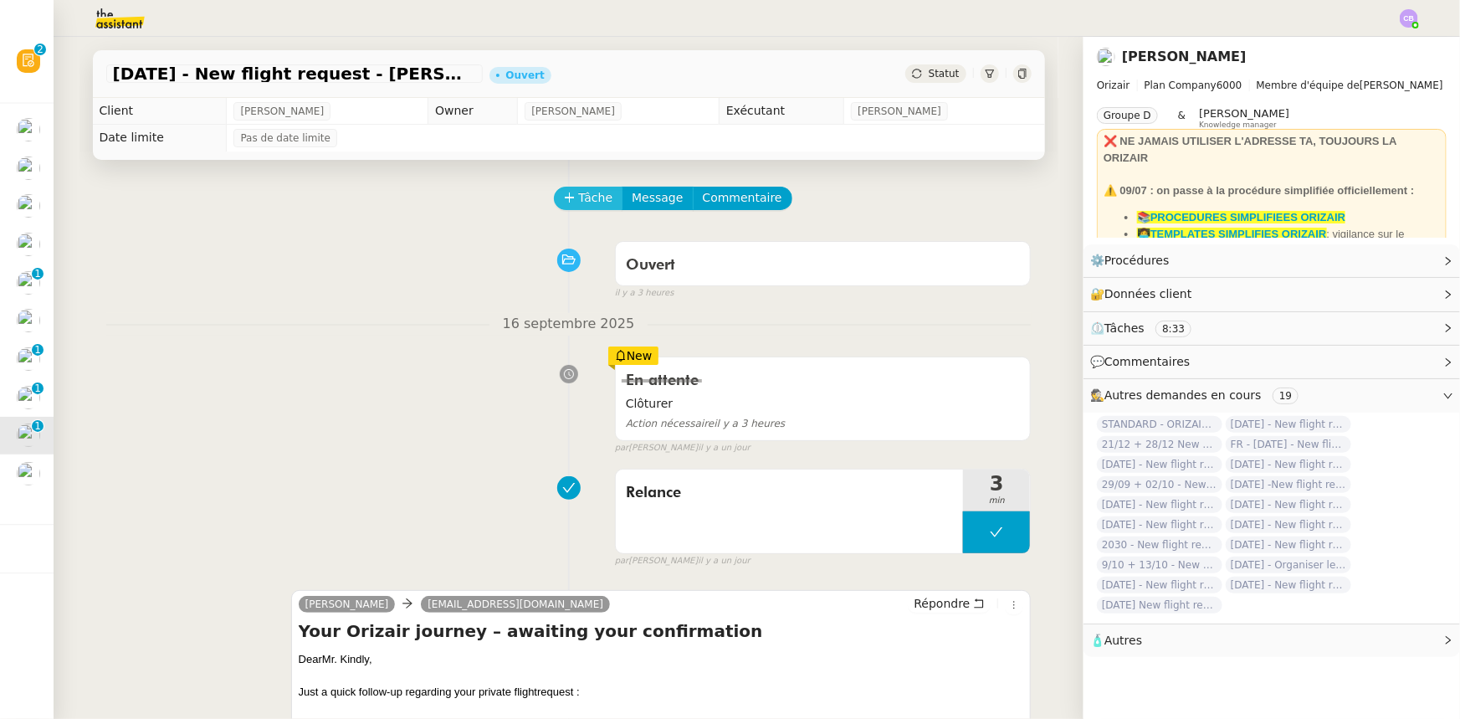
click at [579, 196] on span "Tâche" at bounding box center [596, 197] width 34 height 19
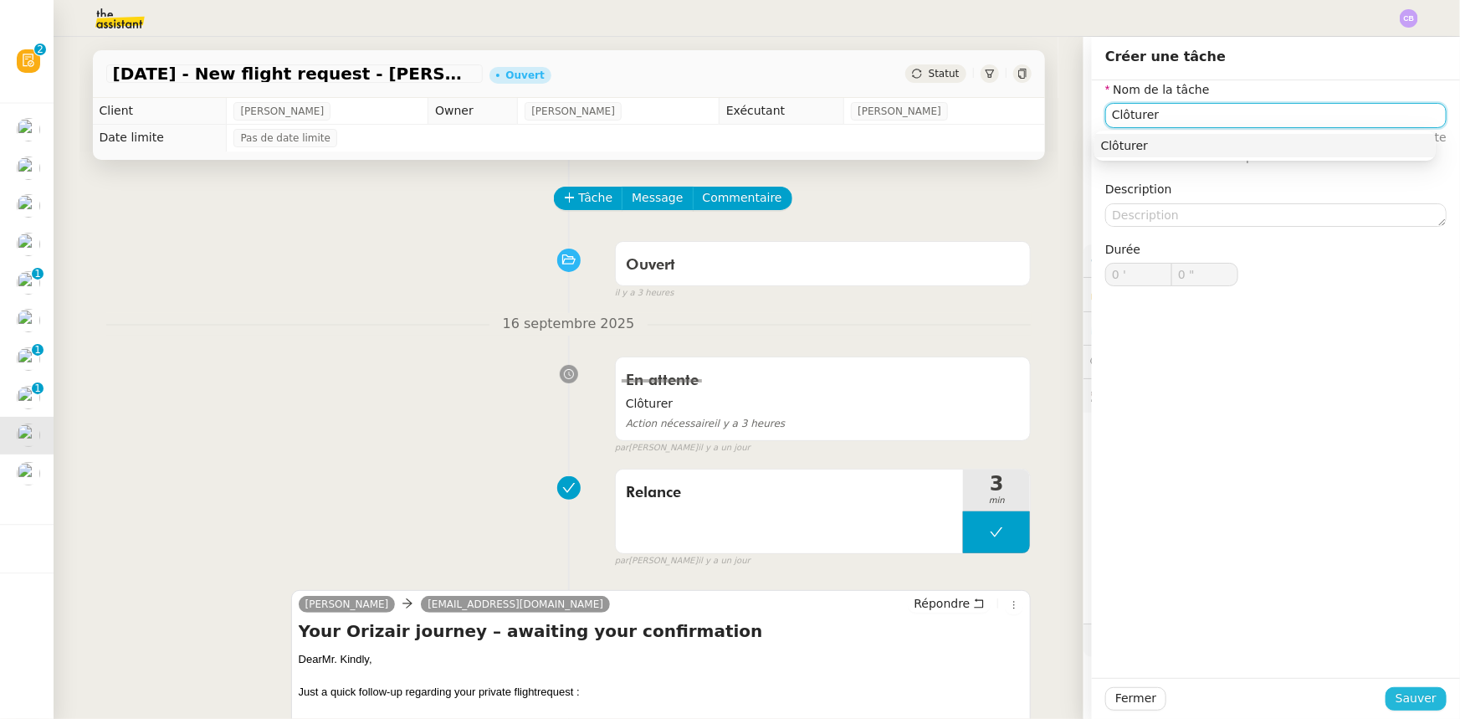
type input "Clôturer"
click at [972, 444] on span "Sauver" at bounding box center [1415, 698] width 41 height 19
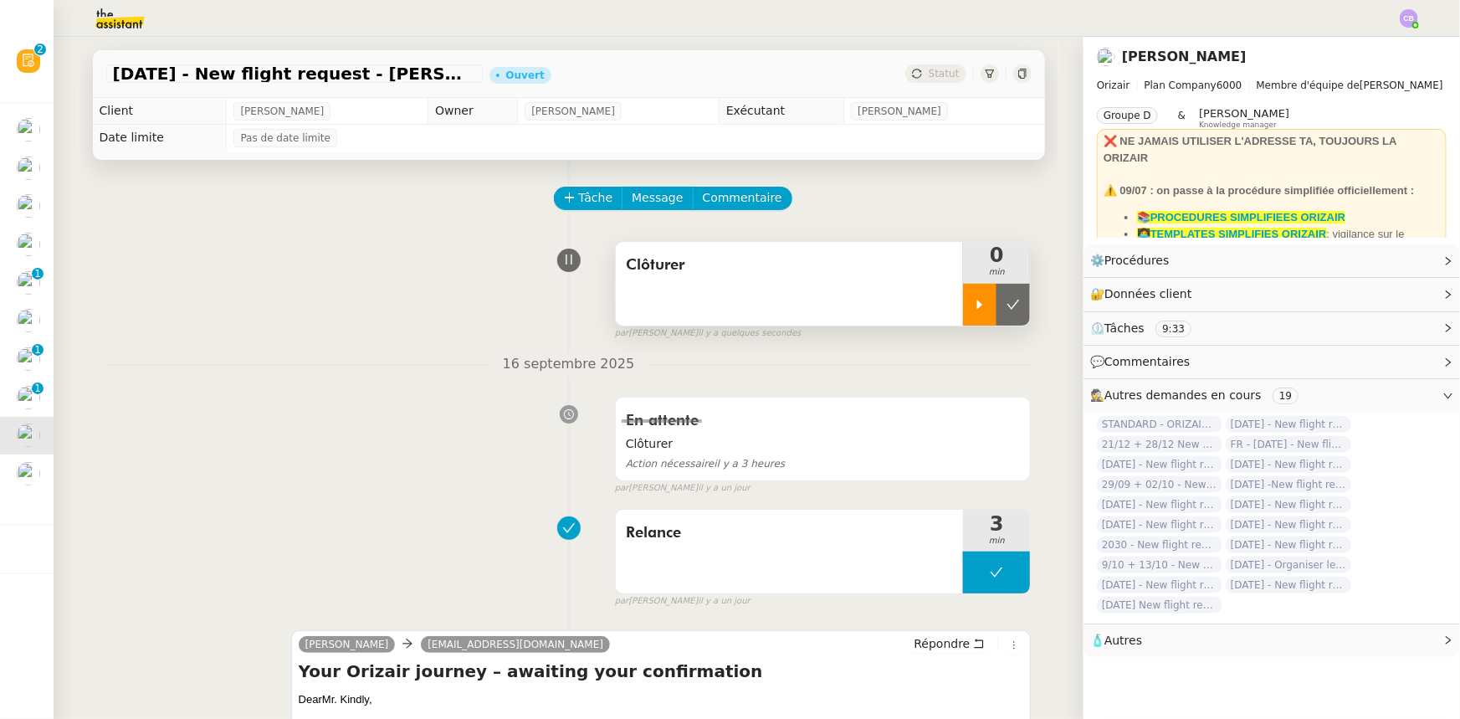
click at [972, 310] on icon at bounding box center [979, 304] width 13 height 13
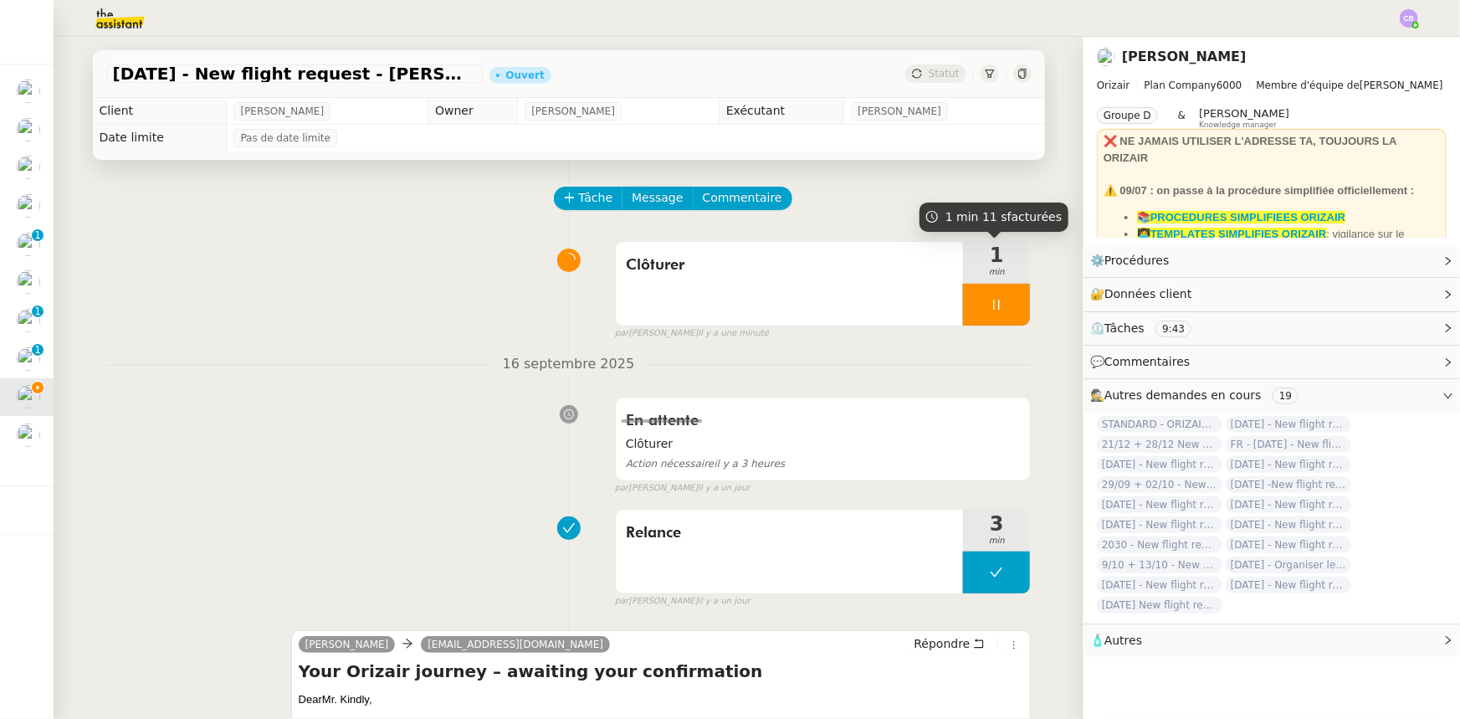
click at [963, 299] on div at bounding box center [996, 305] width 67 height 42
click at [972, 310] on icon at bounding box center [1012, 304] width 13 height 13
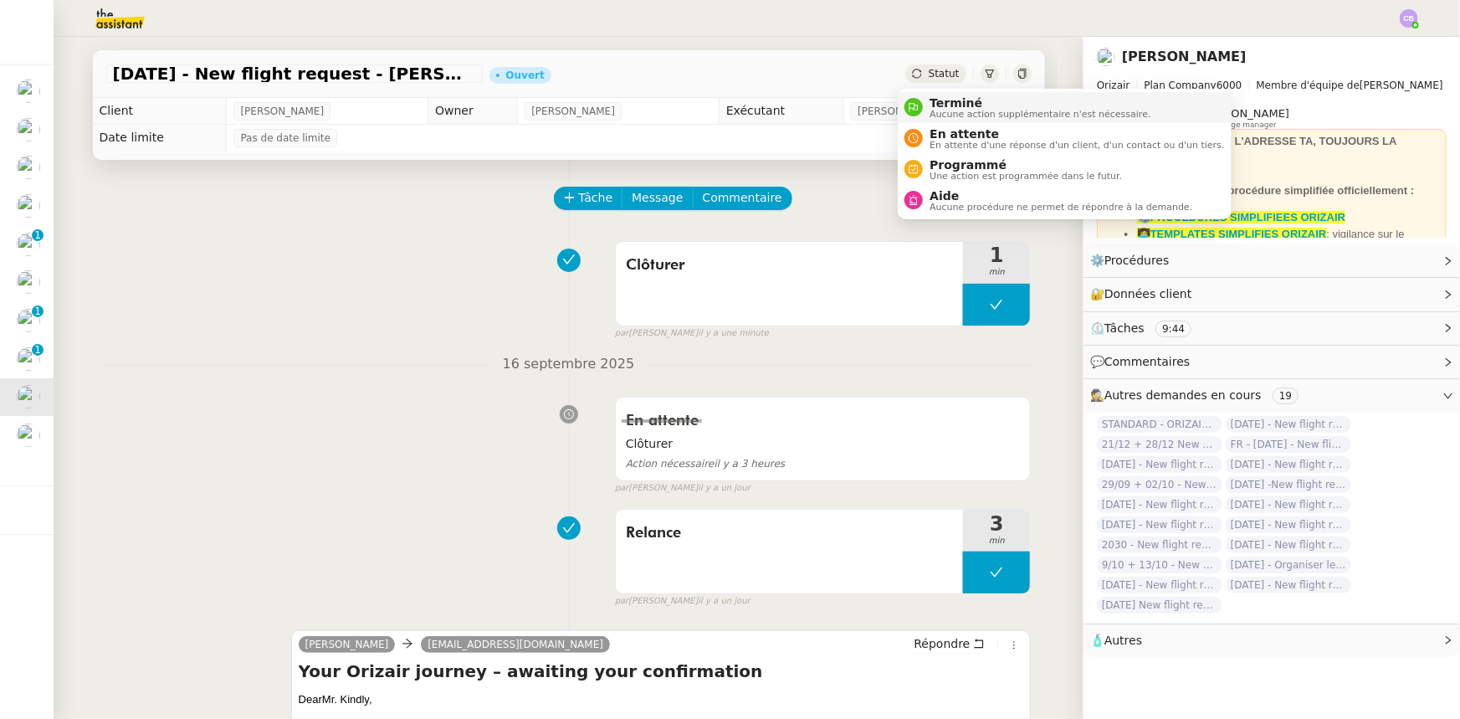
click at [937, 105] on span "Terminé" at bounding box center [1039, 102] width 221 height 13
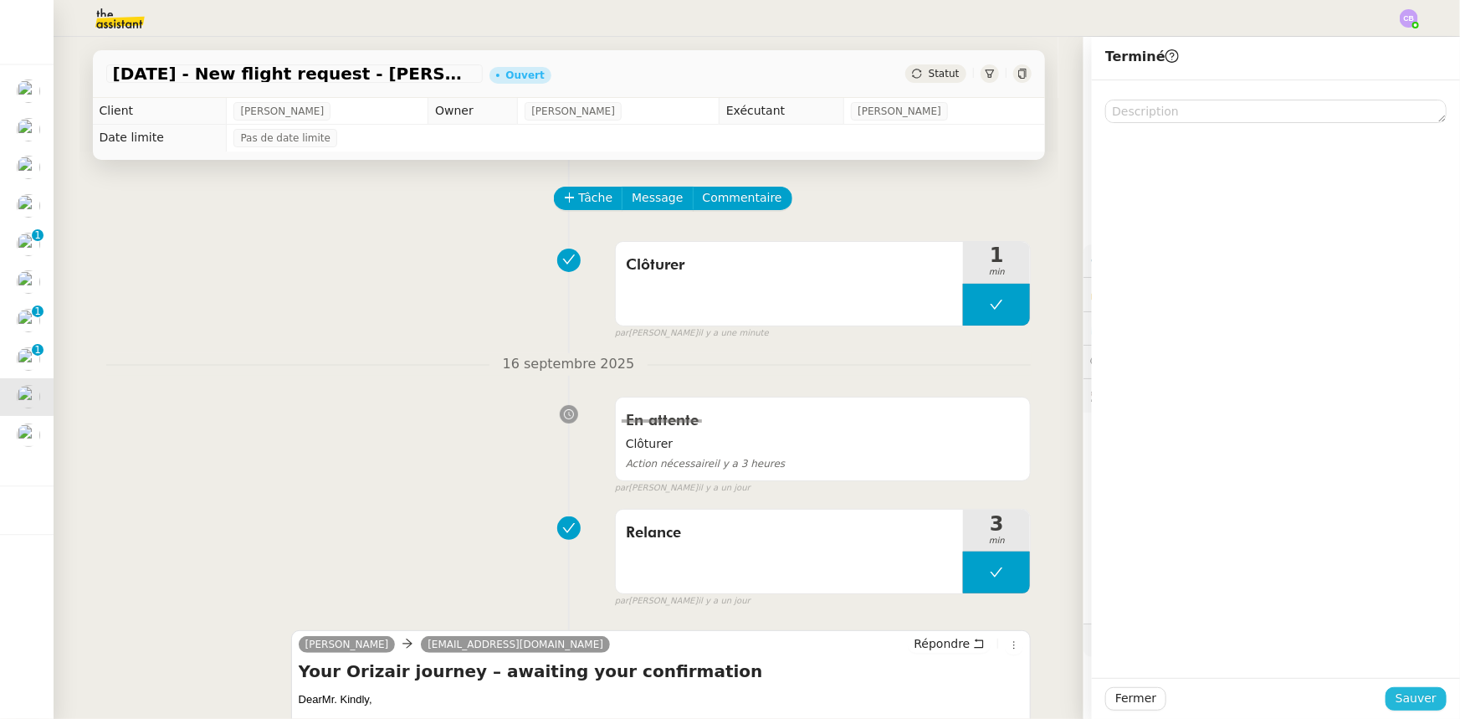
click at [972, 444] on span "Sauver" at bounding box center [1415, 698] width 41 height 19
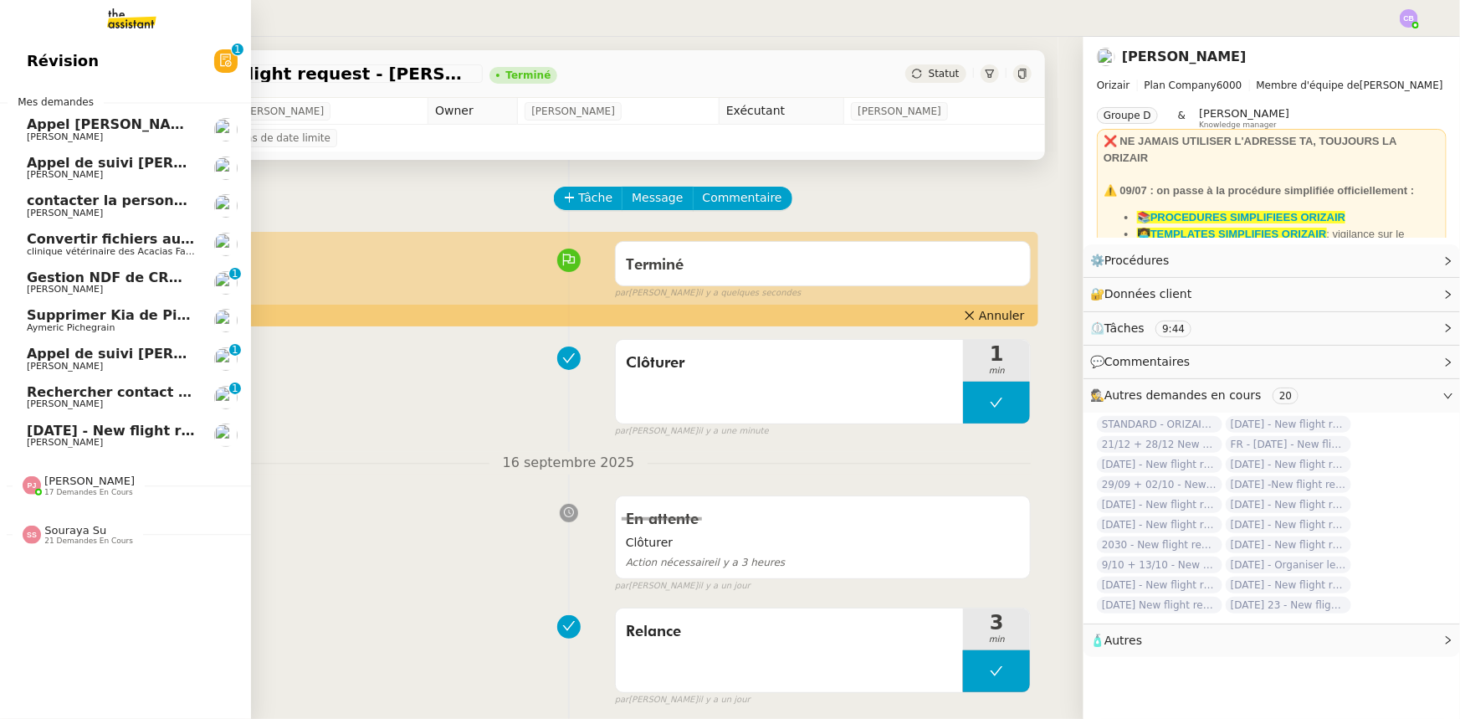
click at [64, 444] on span "[PERSON_NAME]" at bounding box center [89, 480] width 90 height 13
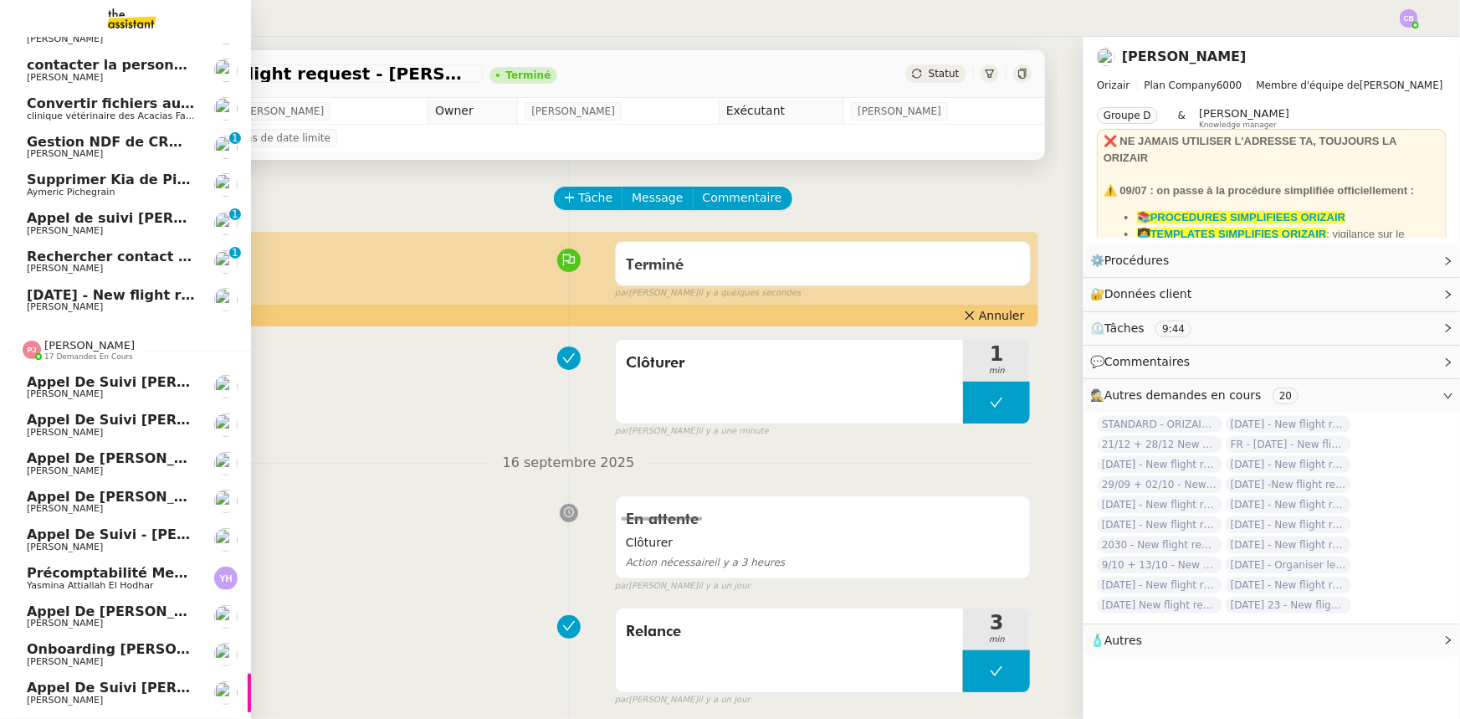
scroll to position [110, 0]
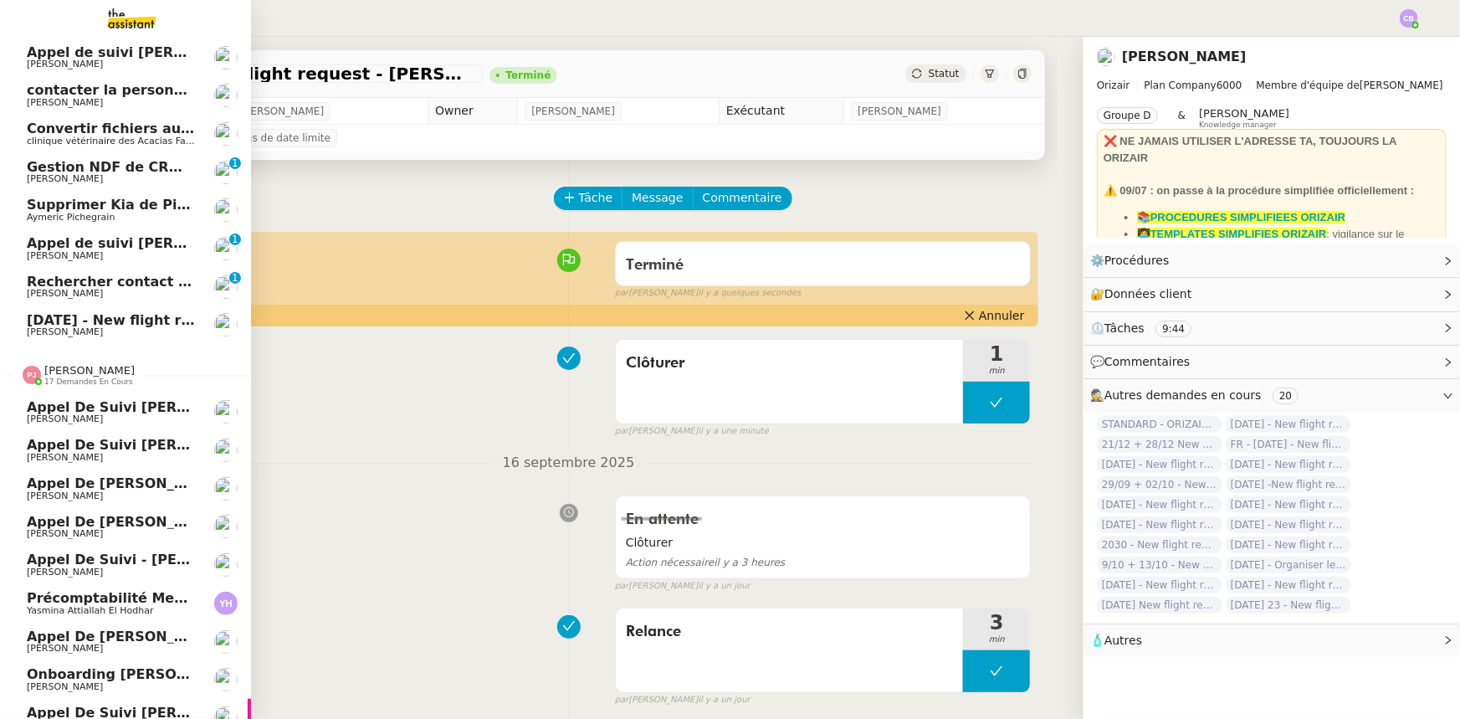
click at [65, 371] on span "[PERSON_NAME]" at bounding box center [89, 370] width 90 height 13
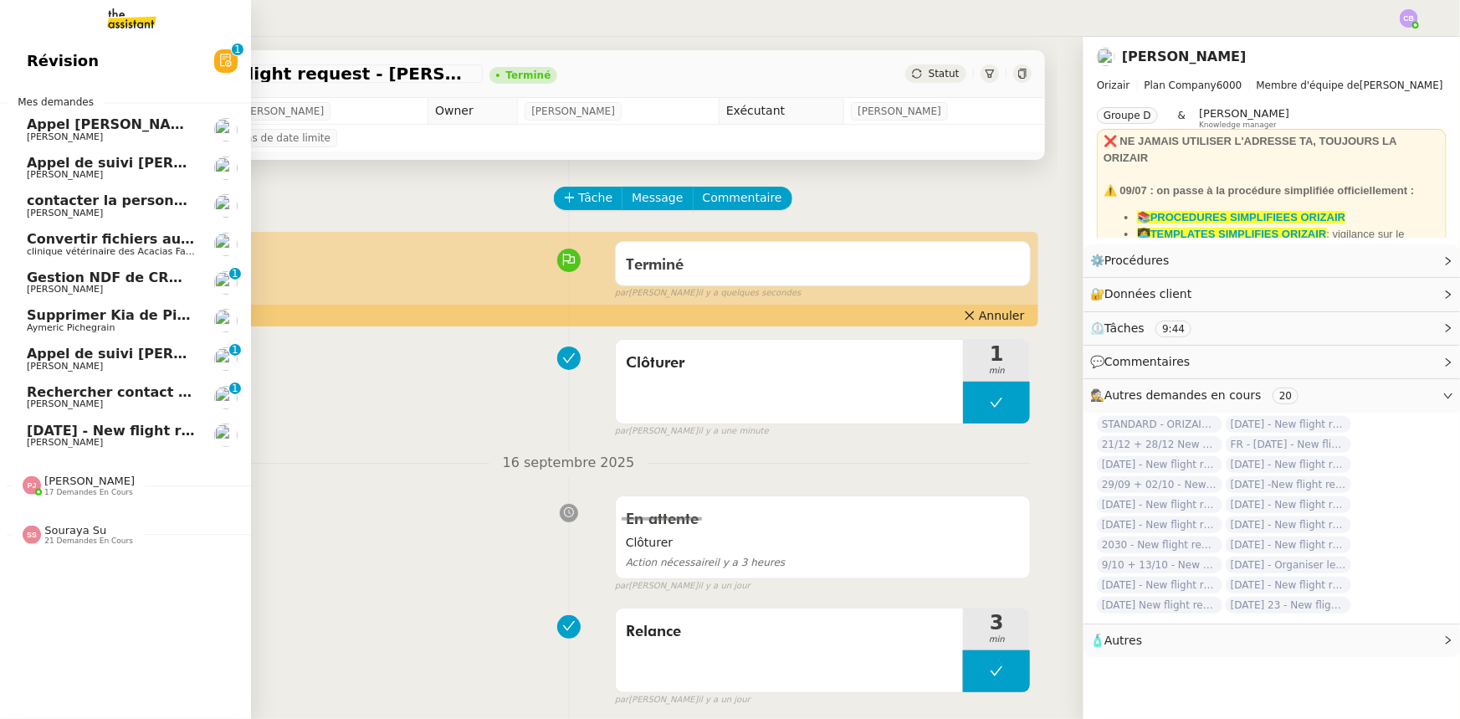
click at [64, 444] on span "Souraya Su" at bounding box center [75, 530] width 62 height 13
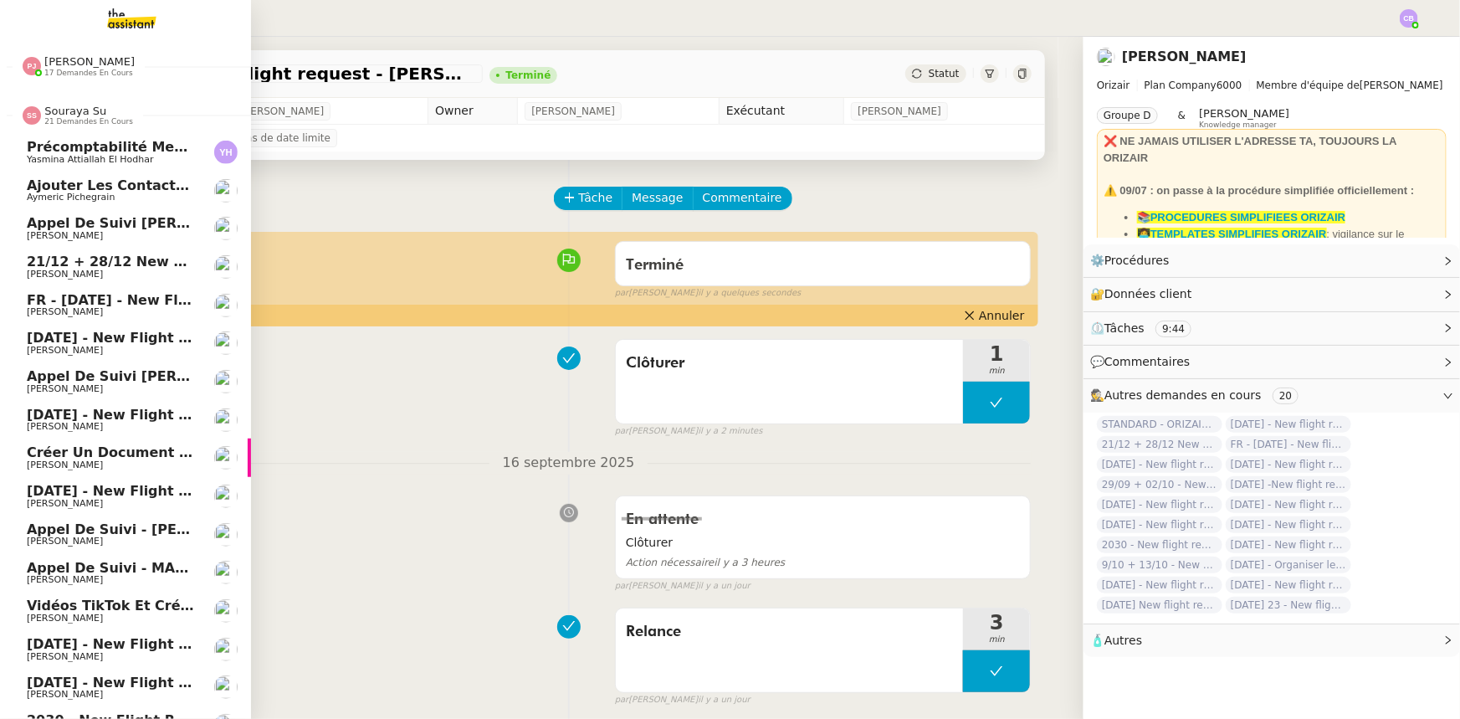
scroll to position [264, 0]
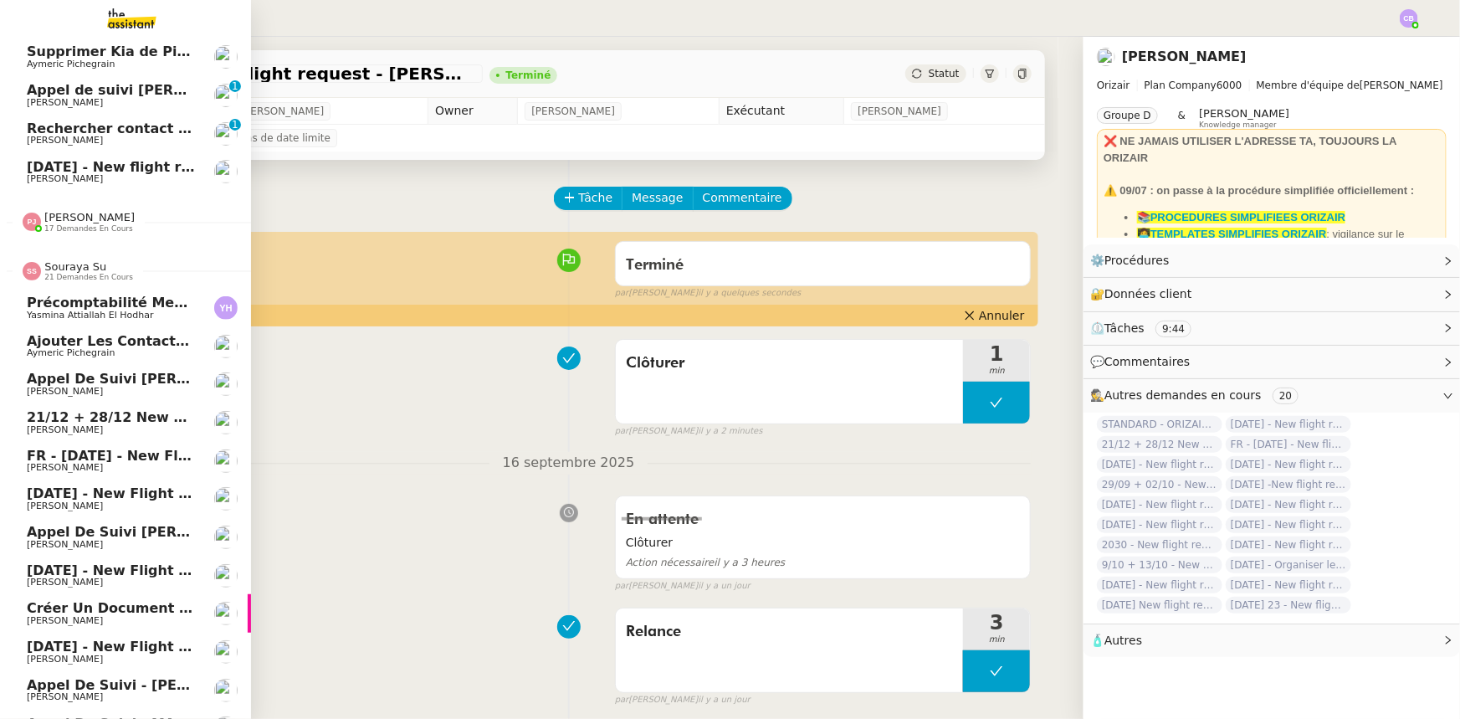
click at [65, 273] on span "21 demandes en cours" at bounding box center [88, 277] width 89 height 9
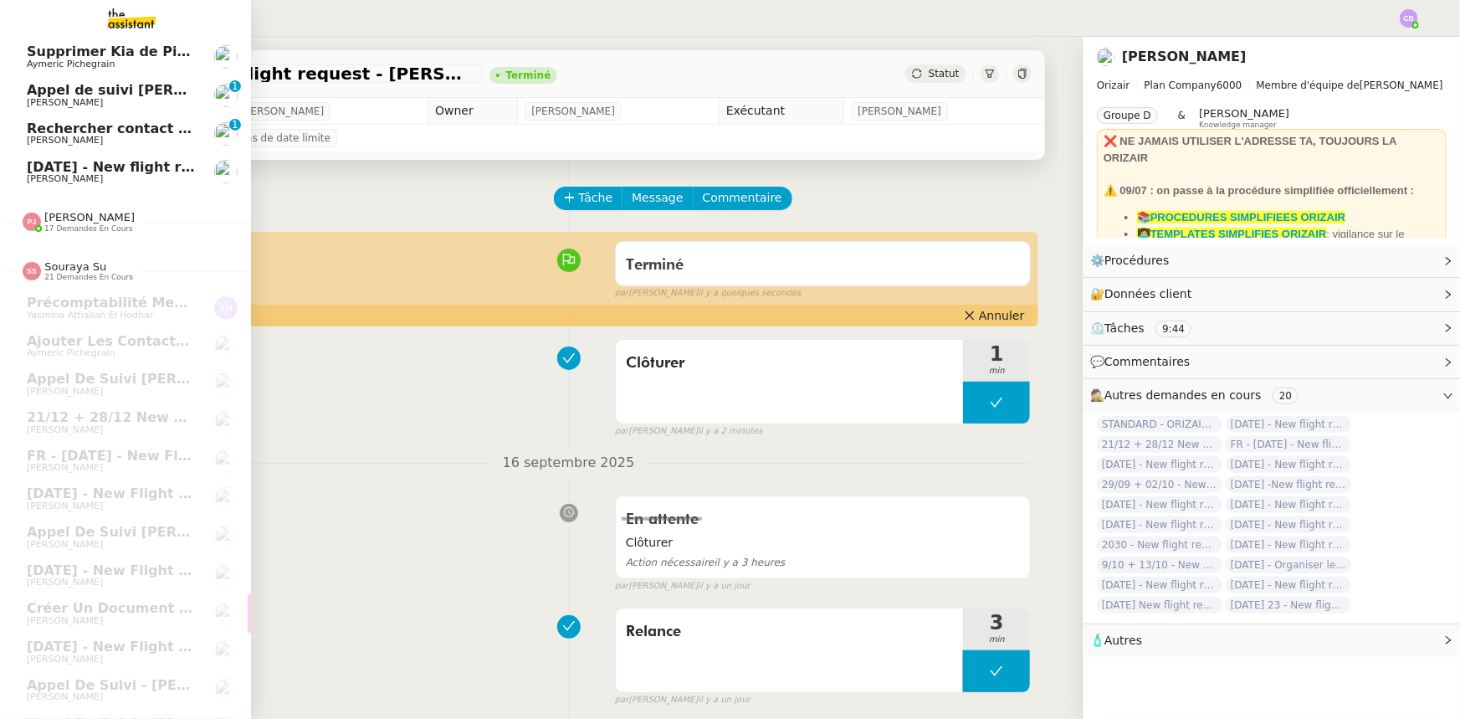
scroll to position [0, 0]
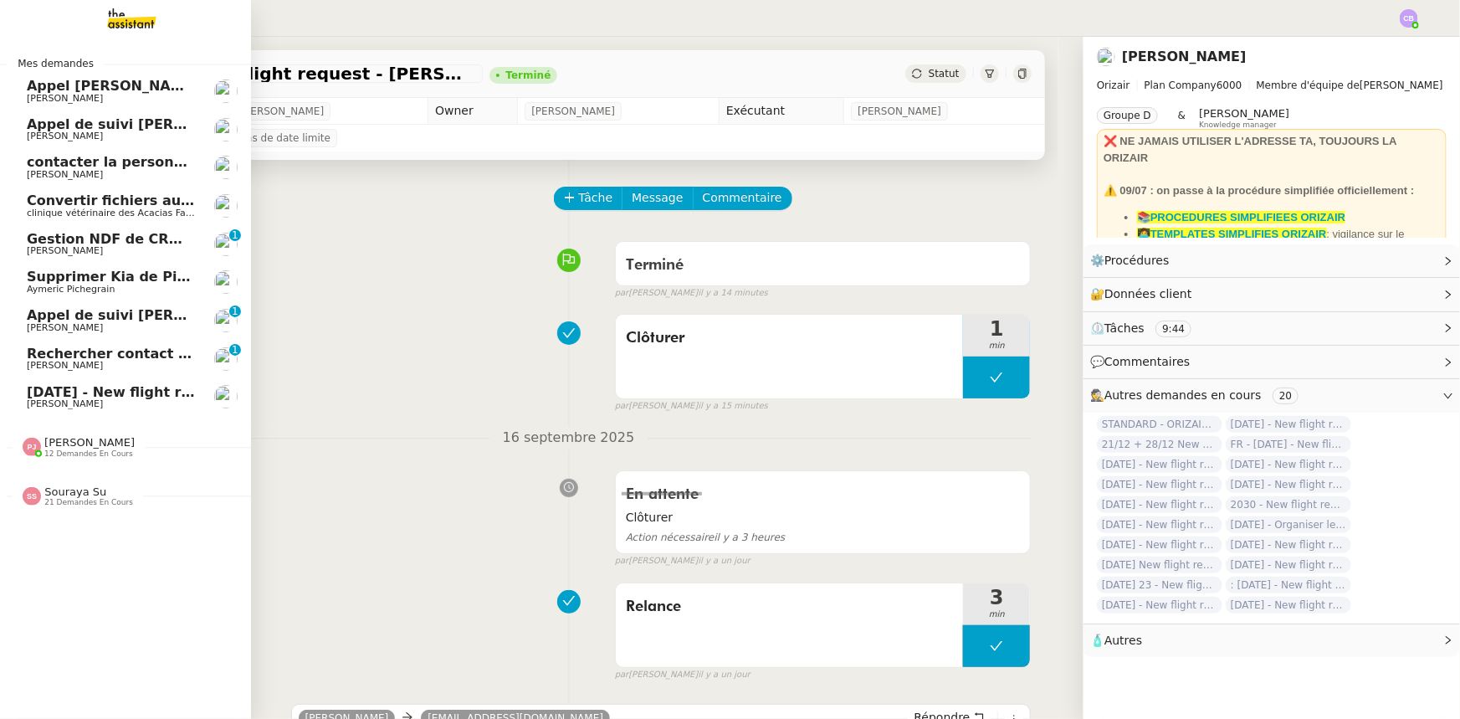
click at [117, 394] on span "[DATE] - New flight request - [PERSON_NAME]" at bounding box center [200, 392] width 346 height 16
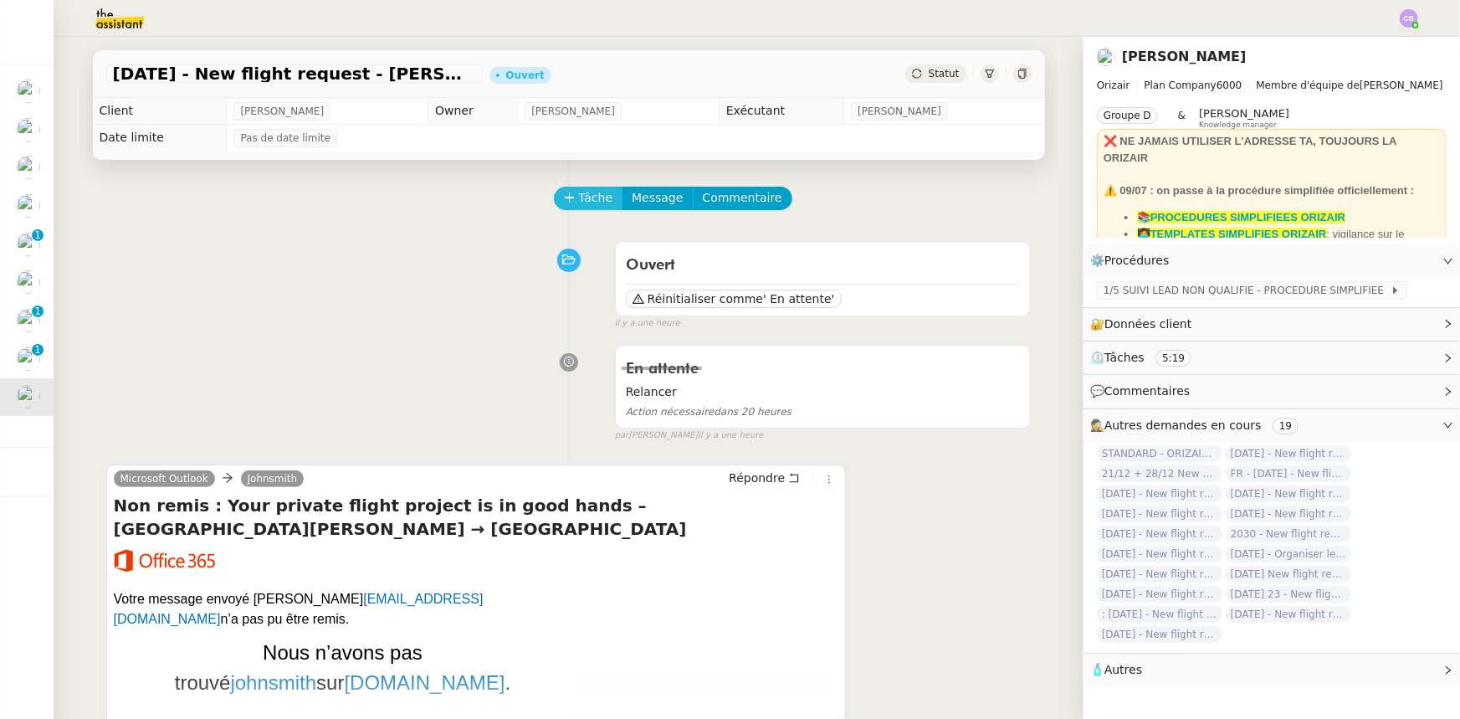
click at [579, 198] on span "Tâche" at bounding box center [596, 197] width 34 height 19
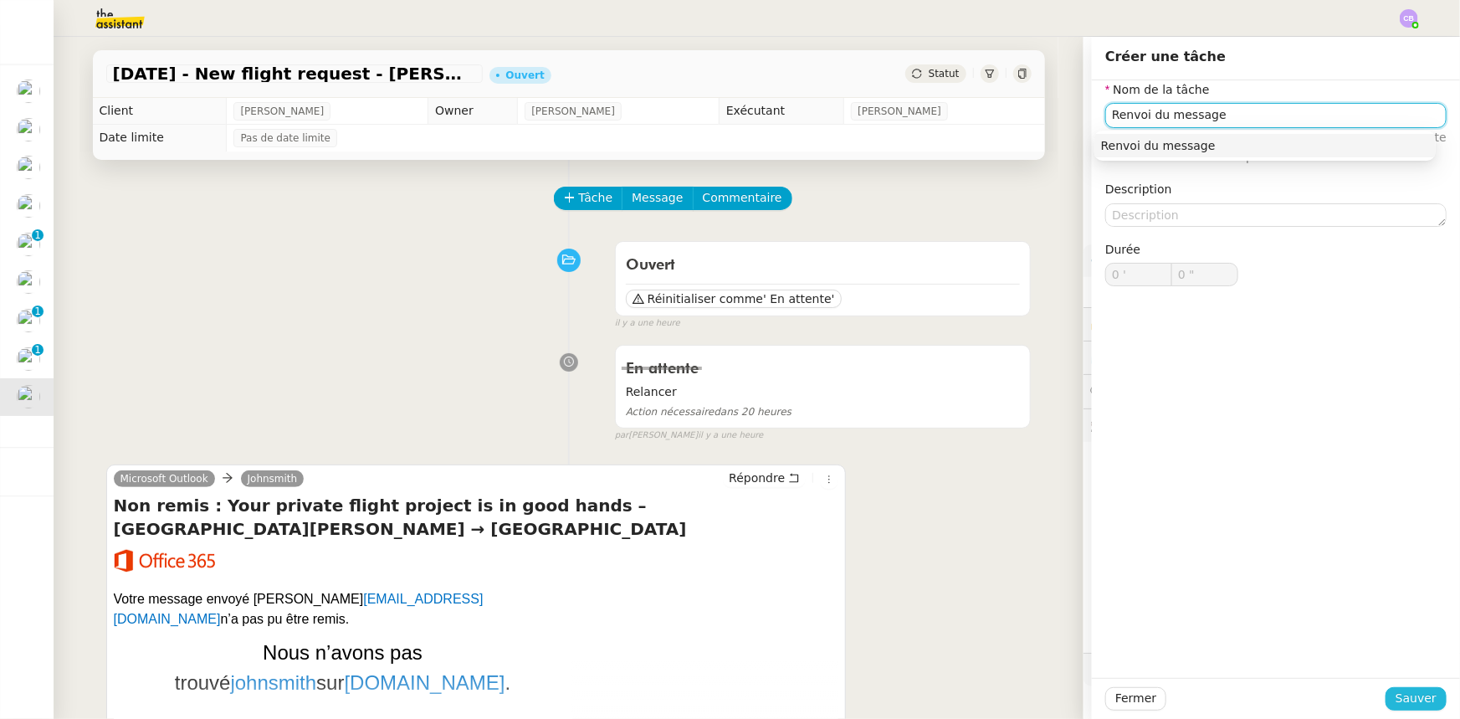
type input "Renvoi du message"
click at [972, 444] on span "Sauver" at bounding box center [1415, 698] width 41 height 19
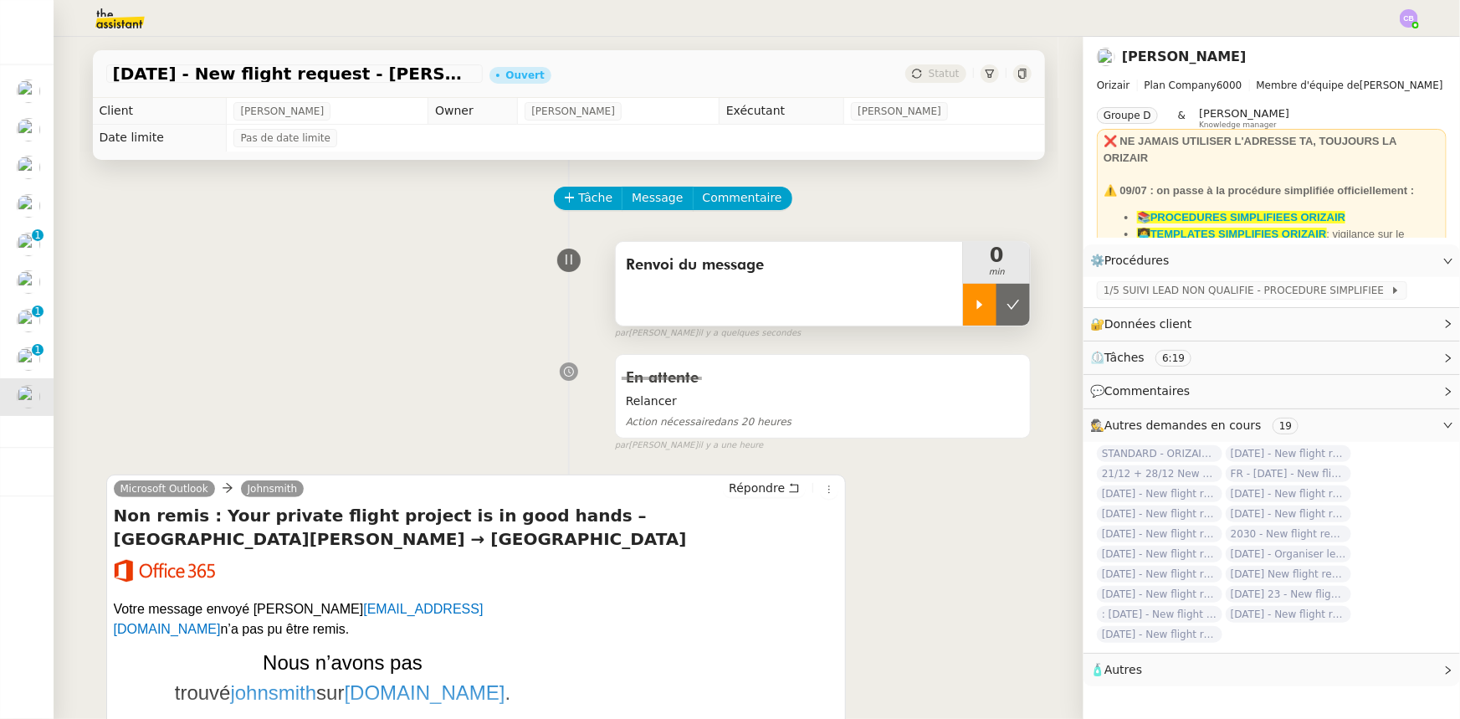
click at [963, 317] on div at bounding box center [979, 305] width 33 height 42
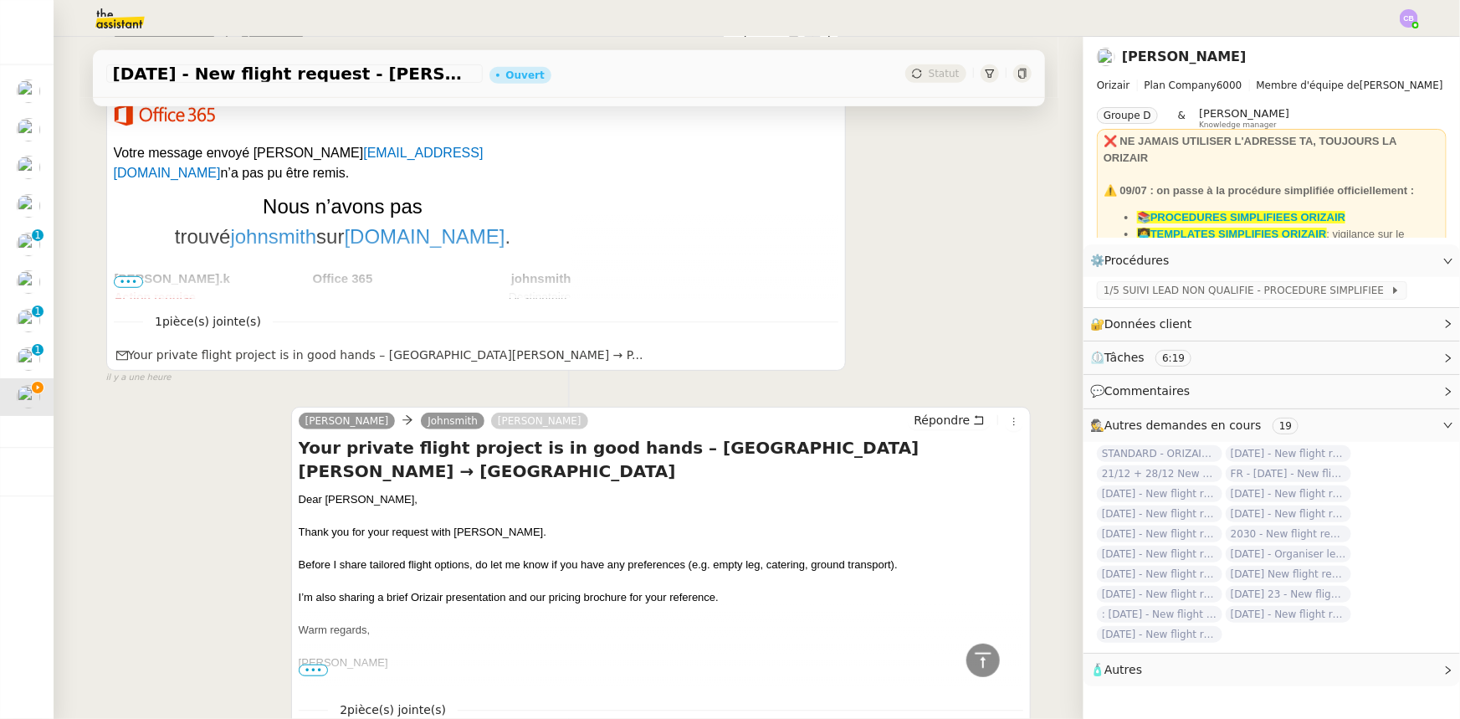
scroll to position [532, 0]
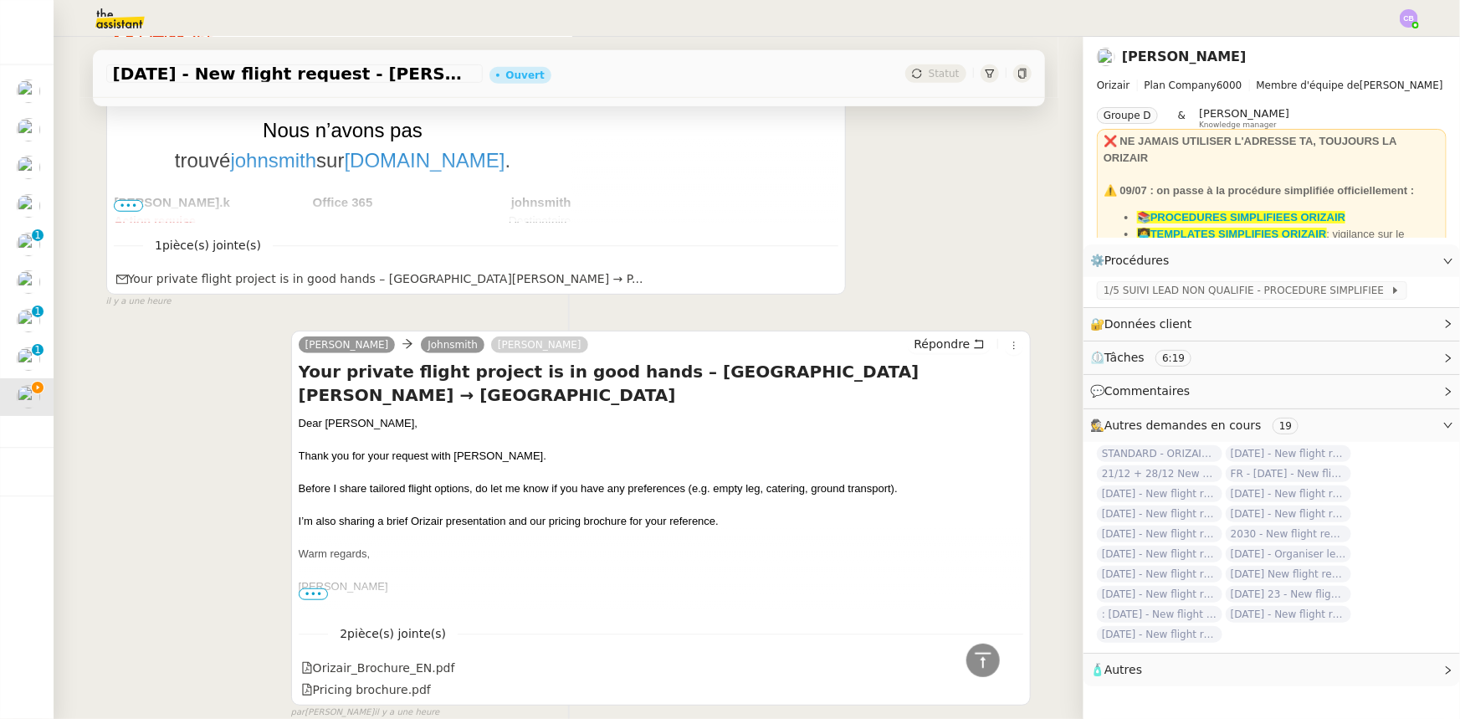
click at [313, 444] on span "•••" at bounding box center [314, 594] width 30 height 12
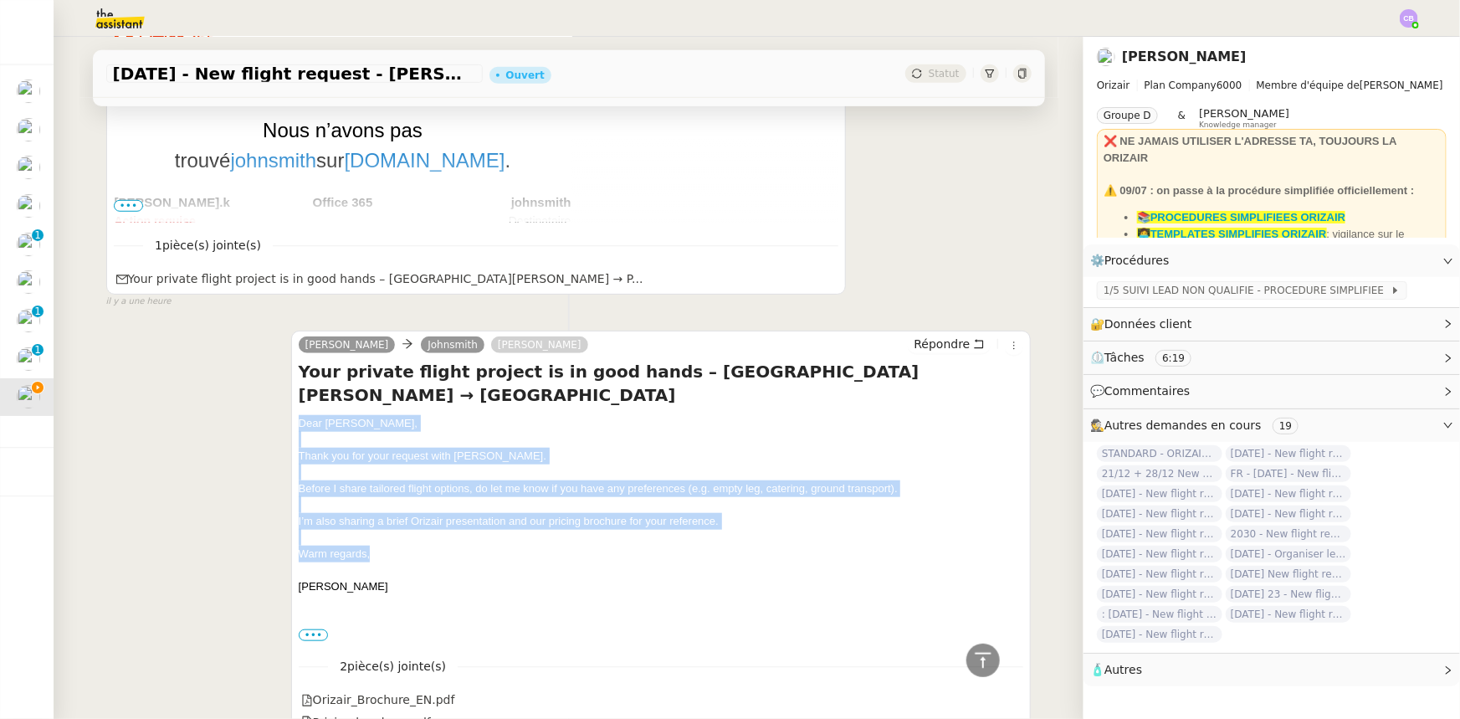
drag, startPoint x: 368, startPoint y: 554, endPoint x: 293, endPoint y: 426, distance: 148.5
click at [299, 426] on div "Dear Mr. Smith, Thank you for your request with Orizair. Before I share tailore…" at bounding box center [661, 529] width 725 height 228
copy div "Dear Mr. Smith, Thank you for your request with Orizair. Before I share tailore…"
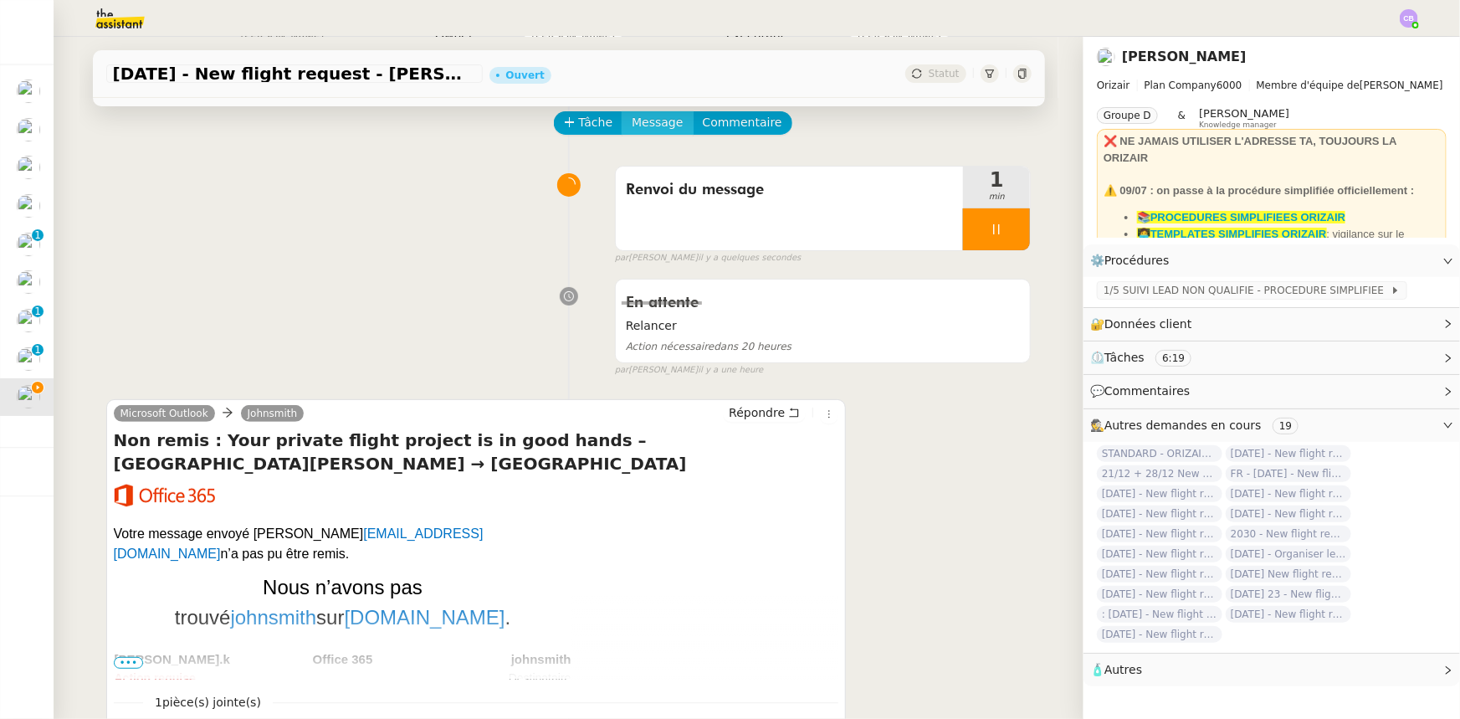
click at [648, 122] on span "Message" at bounding box center [657, 122] width 51 height 19
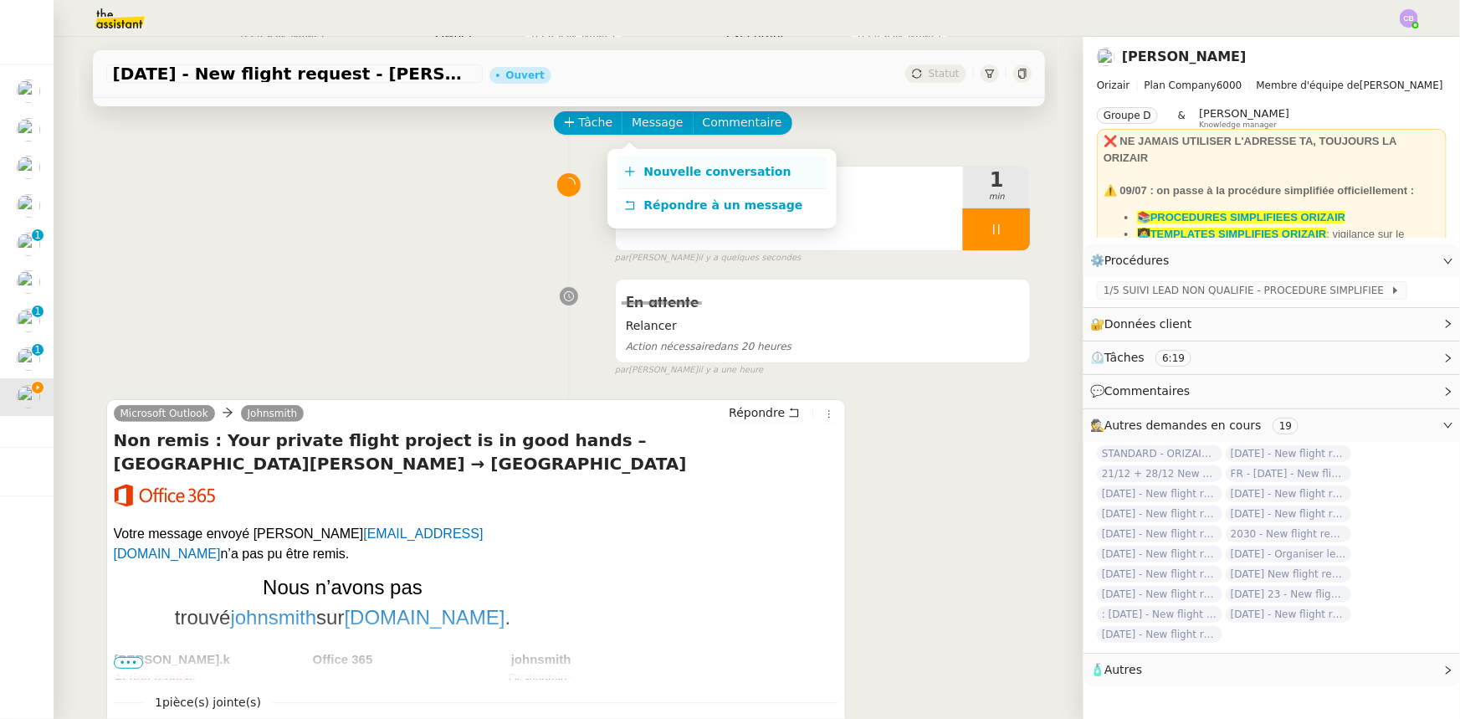
click at [663, 172] on span "Nouvelle conversation" at bounding box center [717, 171] width 147 height 13
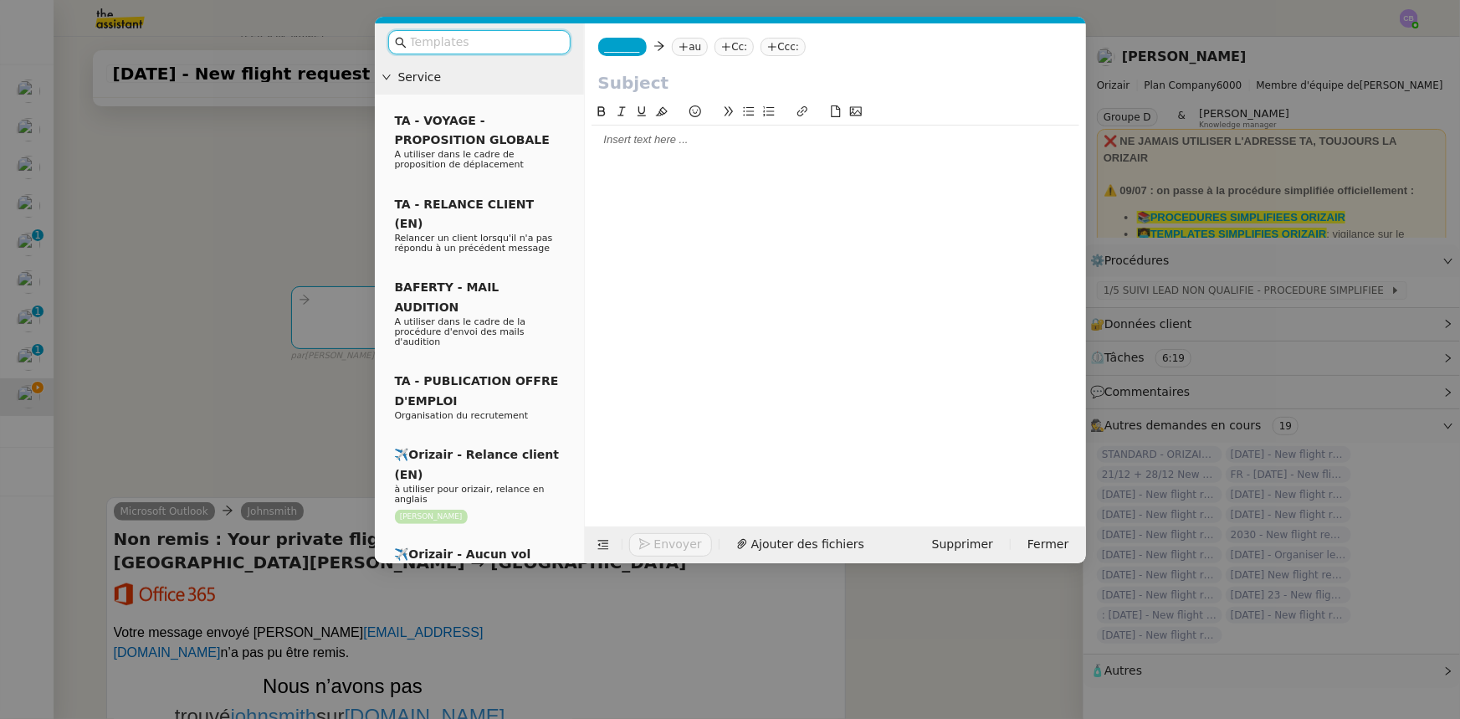
click at [646, 146] on div at bounding box center [835, 139] width 488 height 15
paste div
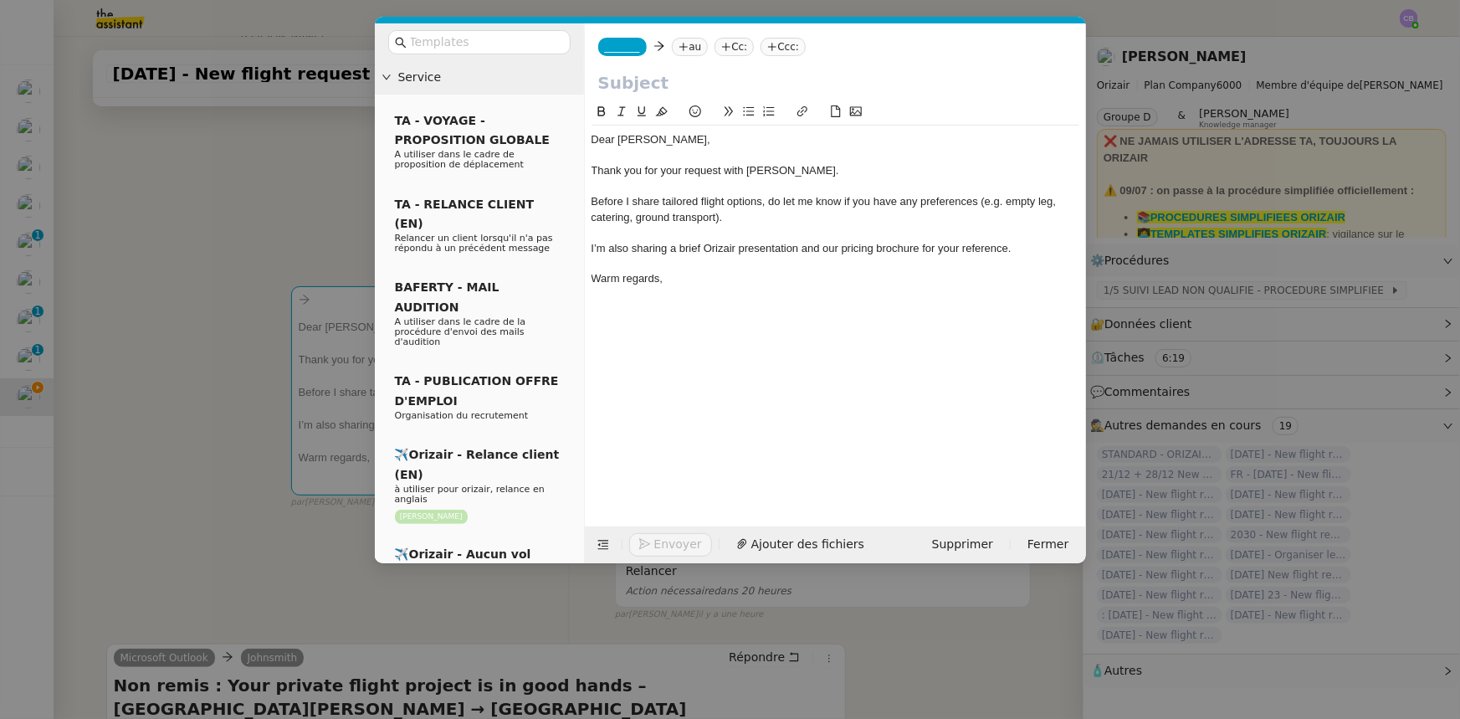
click at [233, 444] on nz-modal-container "Service TA - VOYAGE - PROPOSITION GLOBALE A utiliser dans le cadre de propositi…" at bounding box center [730, 359] width 1460 height 719
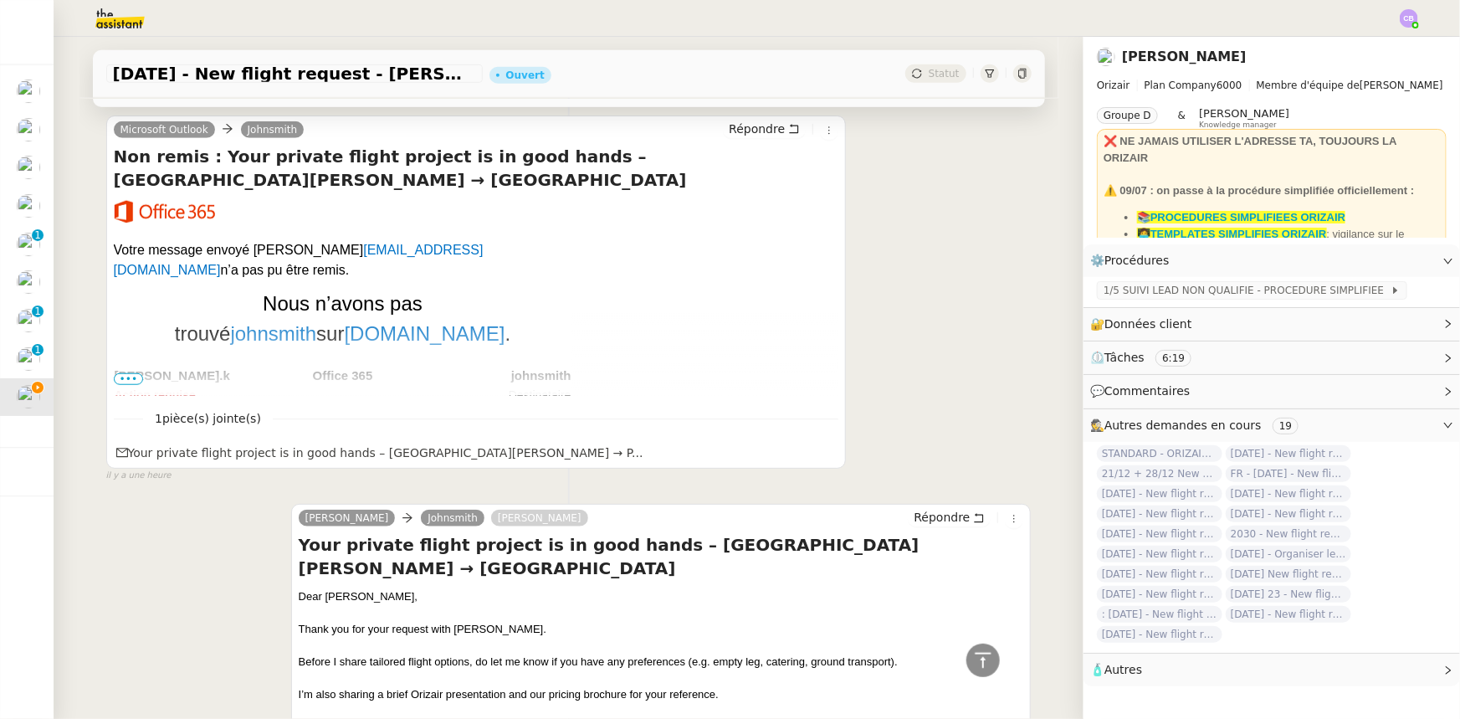
scroll to position [608, 0]
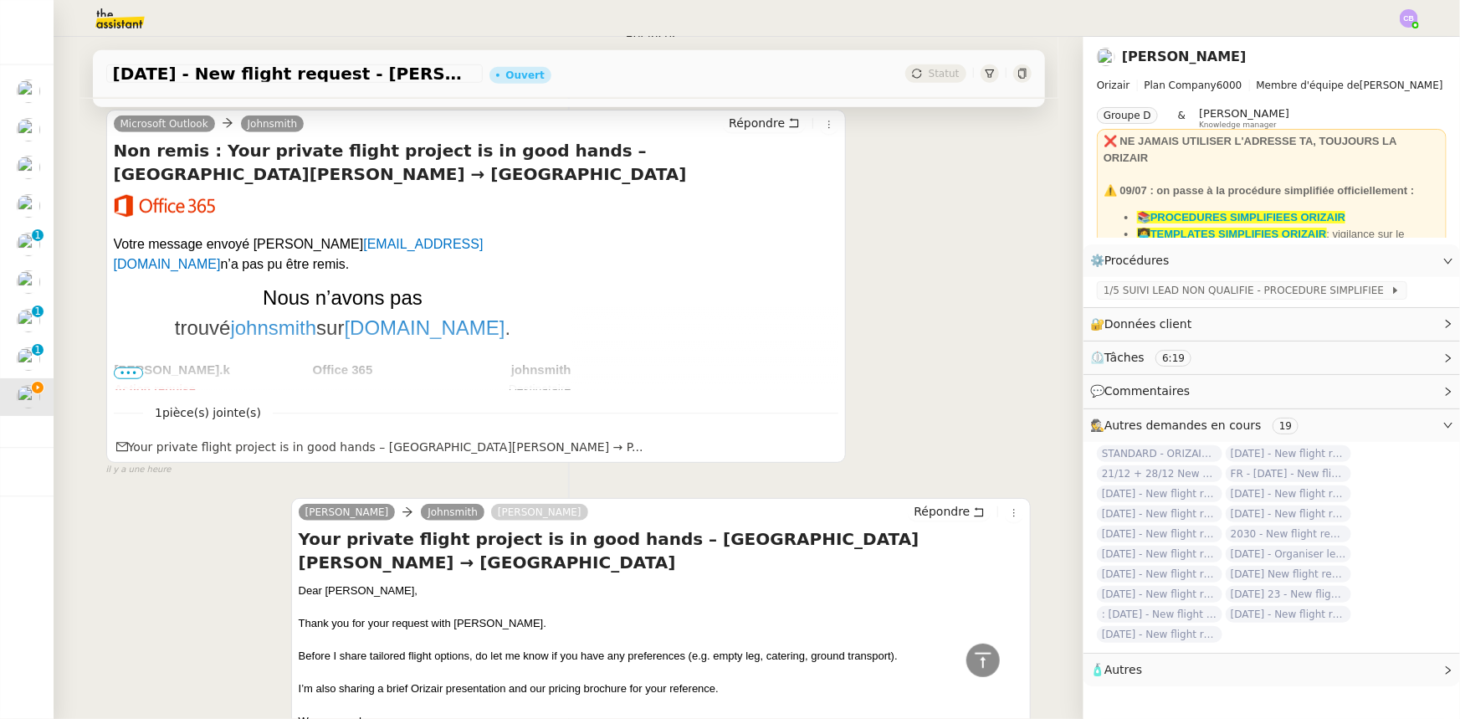
drag, startPoint x: 449, startPoint y: 566, endPoint x: 294, endPoint y: 545, distance: 157.0
click at [299, 444] on h4 "Your private flight project is in good hands – Liverpool John Lennon Airport → …" at bounding box center [661, 550] width 725 height 47
copy h4 "Your private flight project is in good hands – Liverpool John Lennon Airport → …"
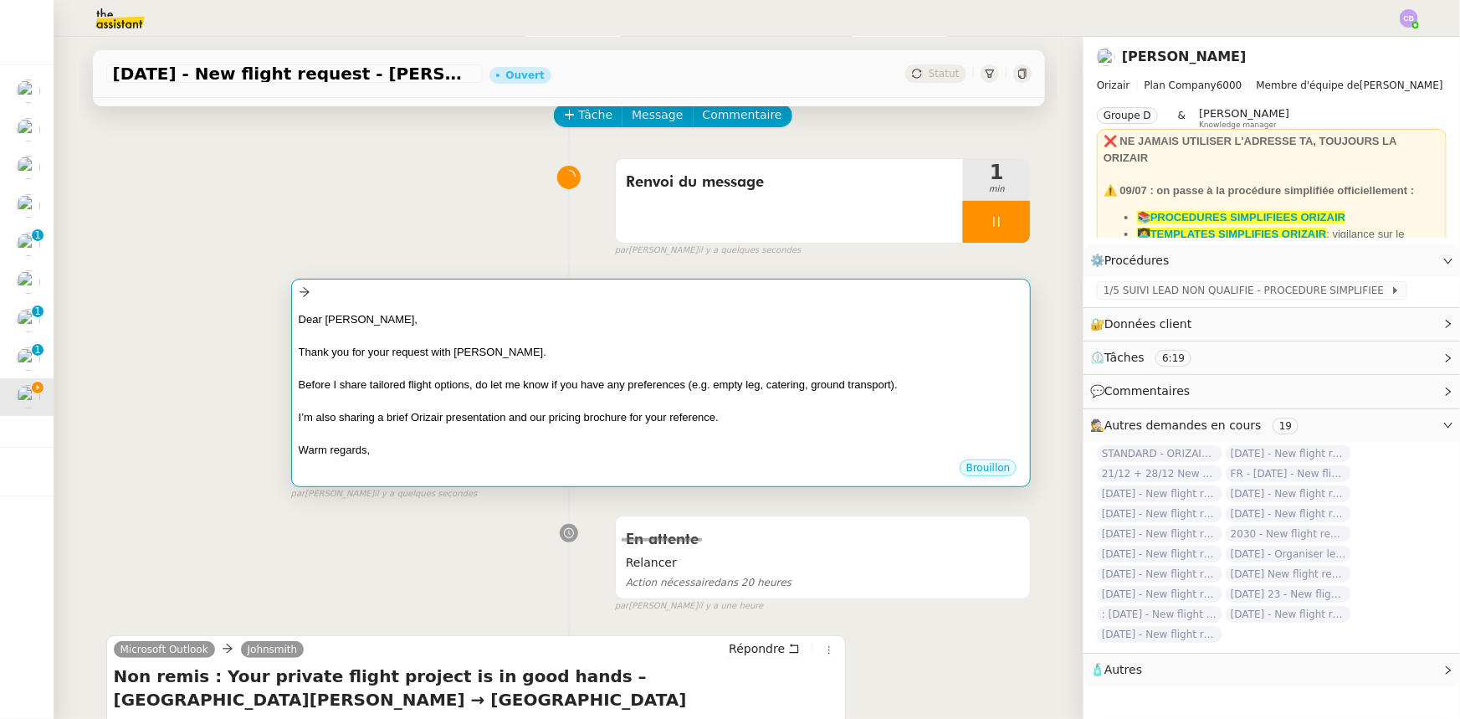
scroll to position [0, 0]
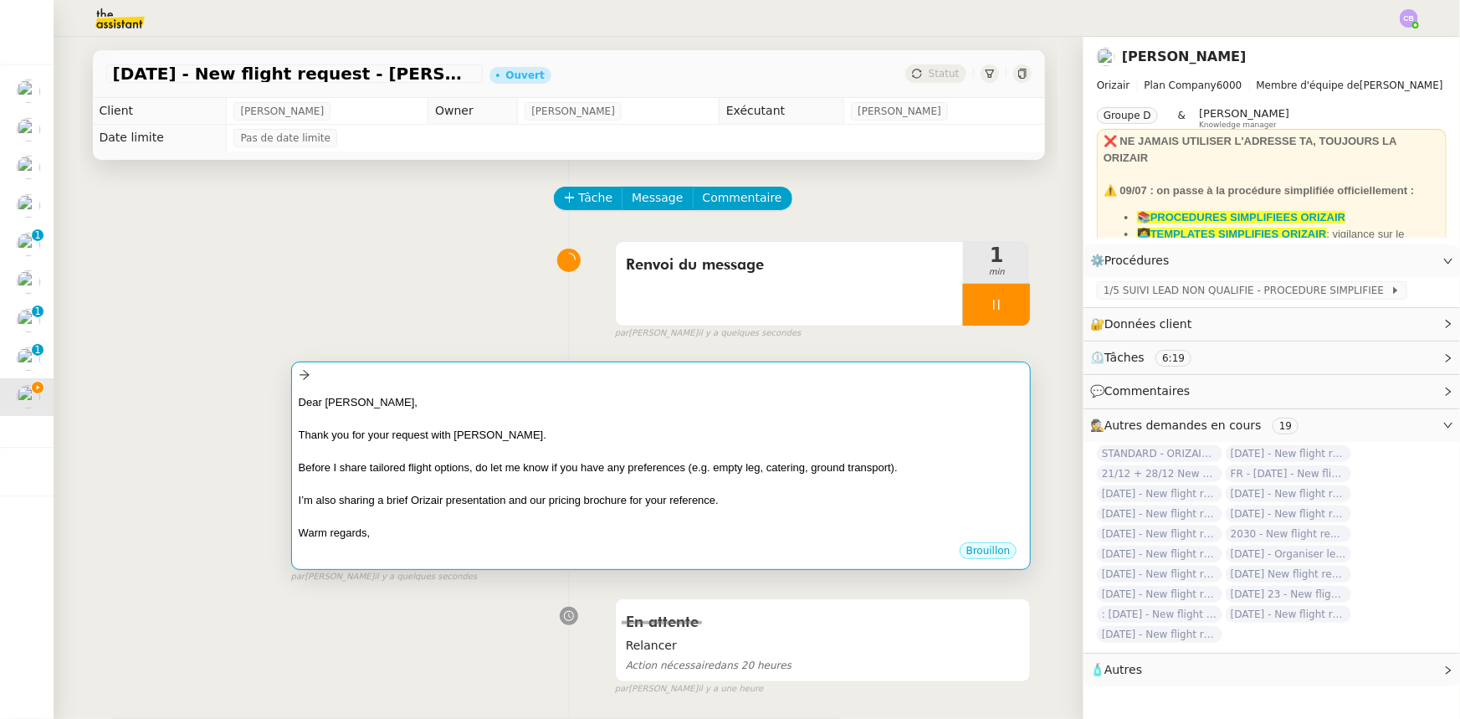
click at [482, 444] on span "I’m also sharing a brief Orizair presentation and our pricing brochure for your…" at bounding box center [509, 500] width 420 height 13
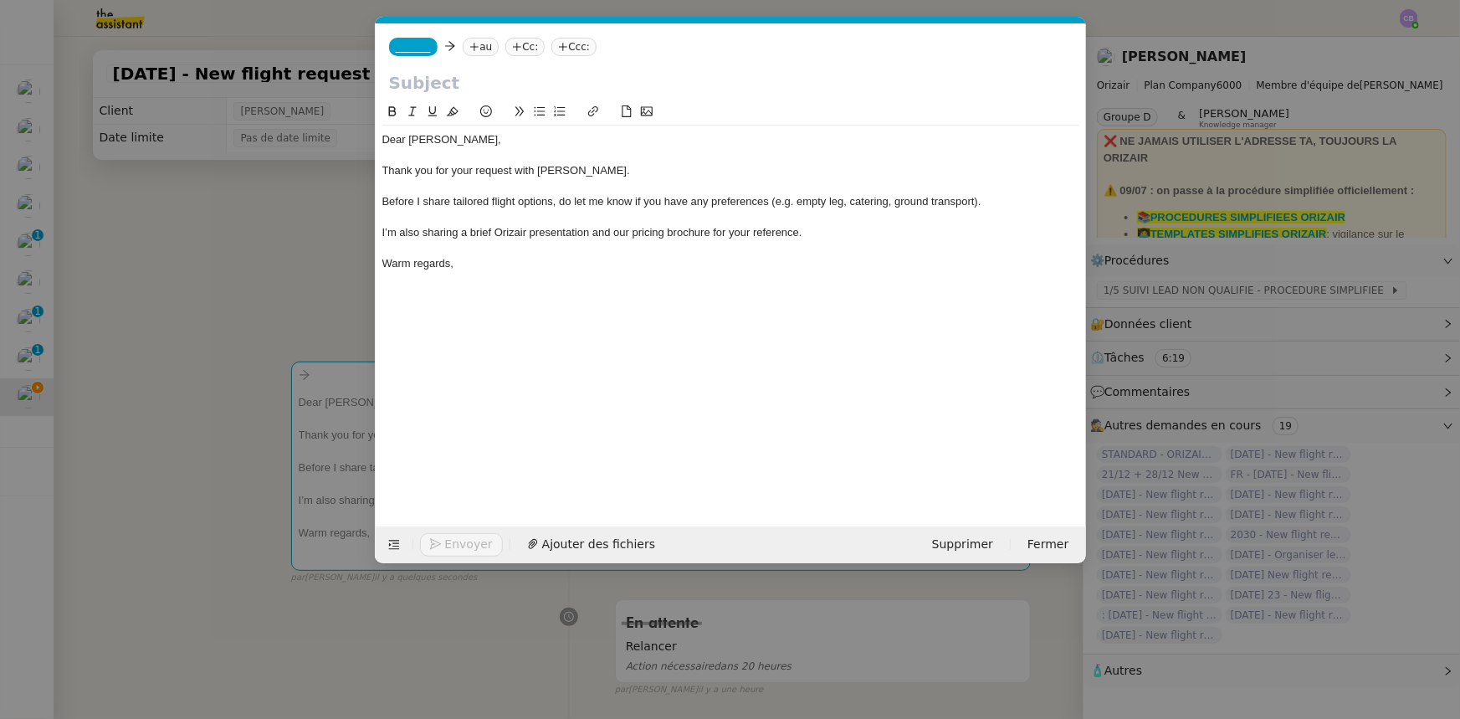
scroll to position [0, 35]
click at [435, 86] on input "text" at bounding box center [731, 82] width 684 height 25
paste input "Your private flight project is in good hands – Liverpool John Lennon Airport → …"
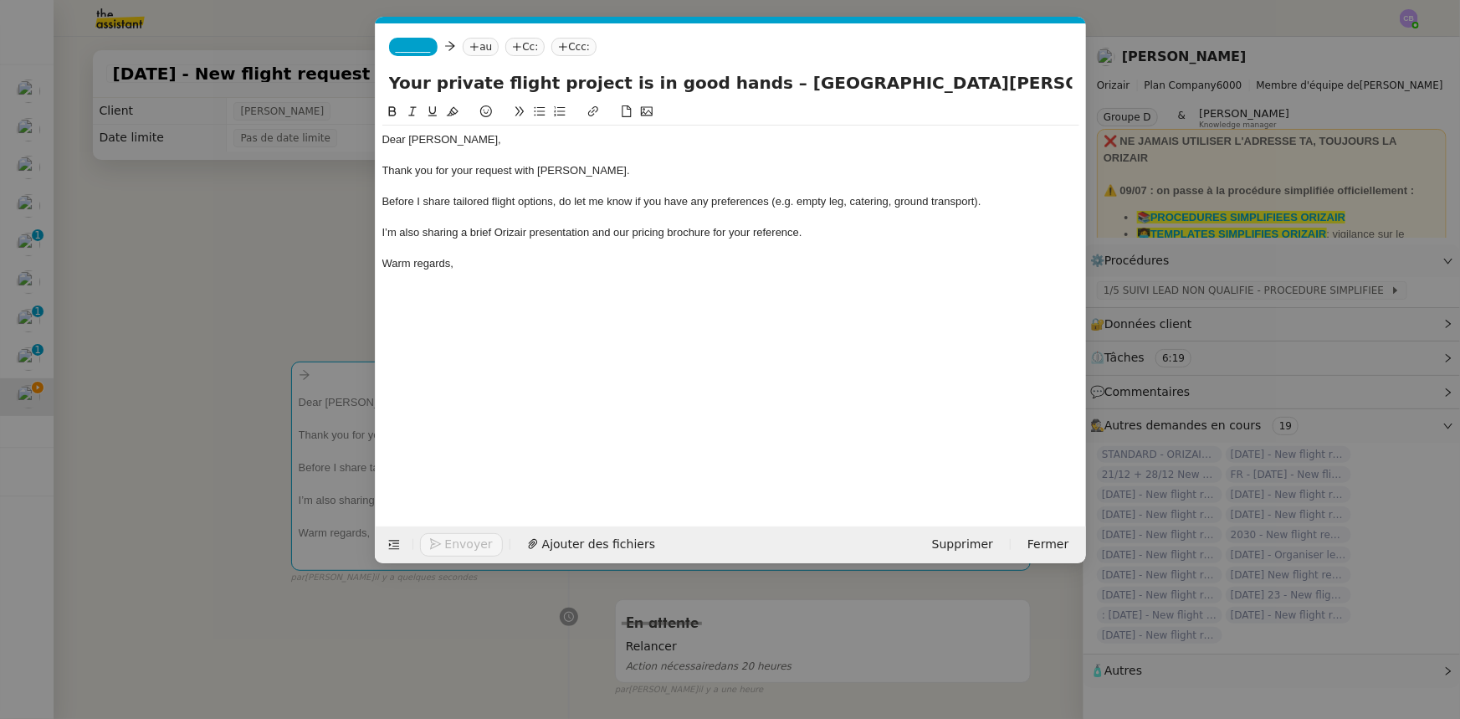
scroll to position [0, 166]
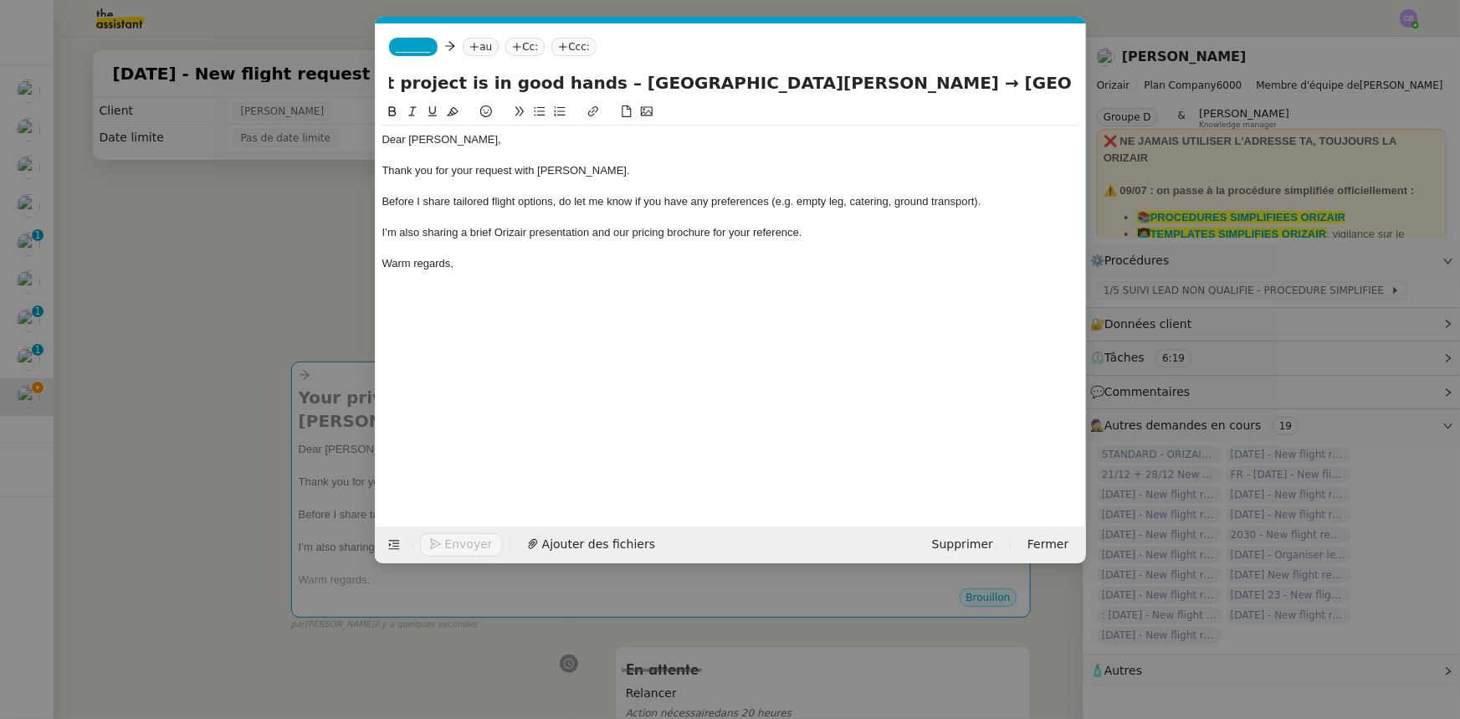
type input "Your private flight project is in good hands – Liverpool John Lennon Airport → …"
click at [467, 263] on div "Warm regards," at bounding box center [730, 263] width 697 height 15
click at [413, 46] on span "_______" at bounding box center [413, 47] width 35 height 12
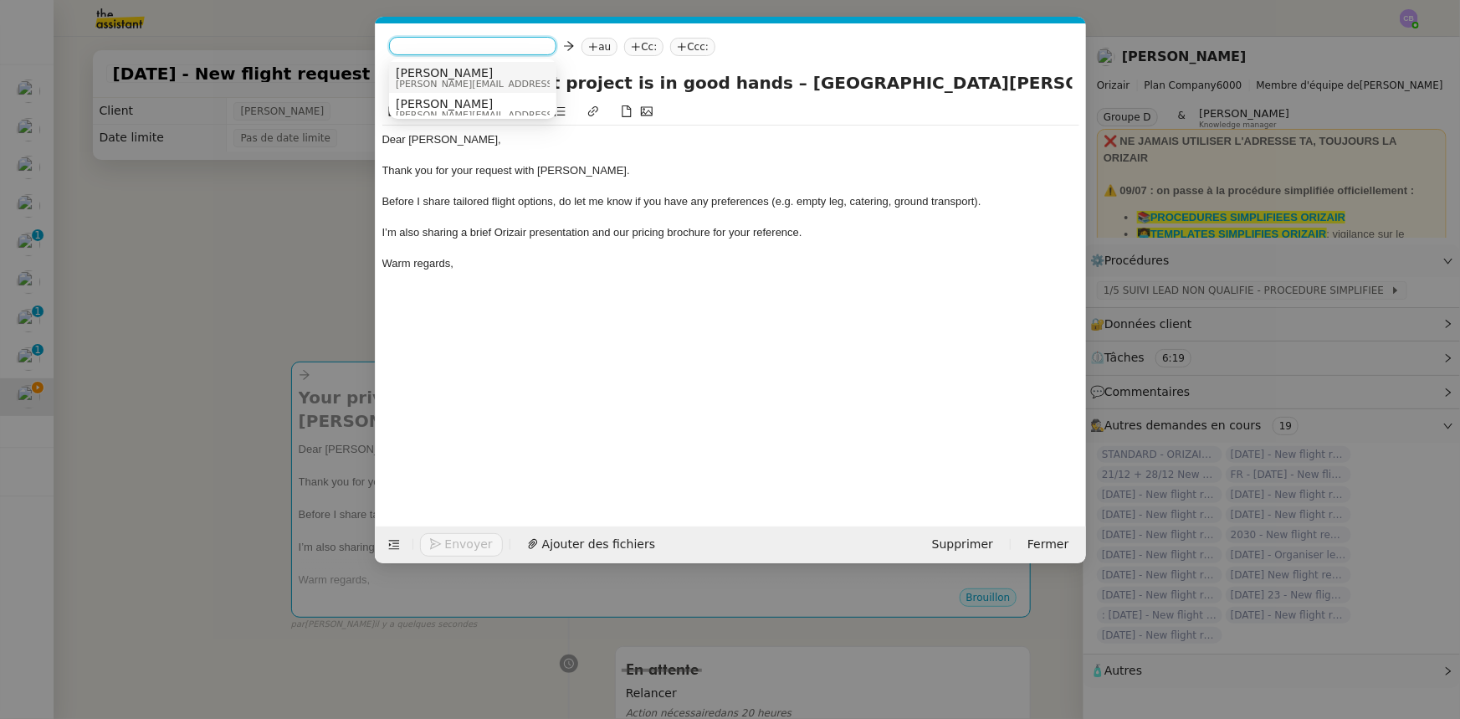
click at [433, 77] on span "[PERSON_NAME]" at bounding box center [515, 72] width 238 height 13
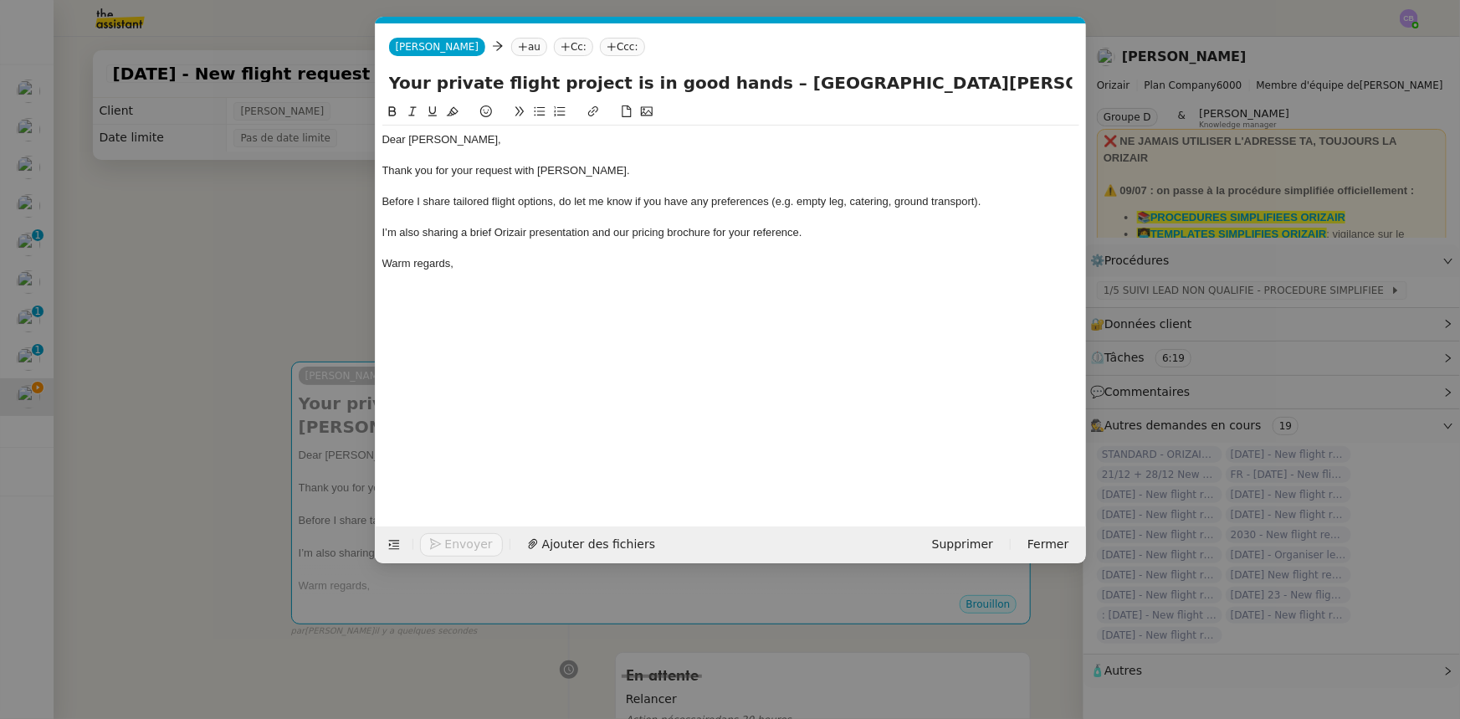
click at [312, 272] on nz-modal-container "Service TA - VOYAGE - PROPOSITION GLOBALE A utiliser dans le cadre de propositi…" at bounding box center [730, 359] width 1460 height 719
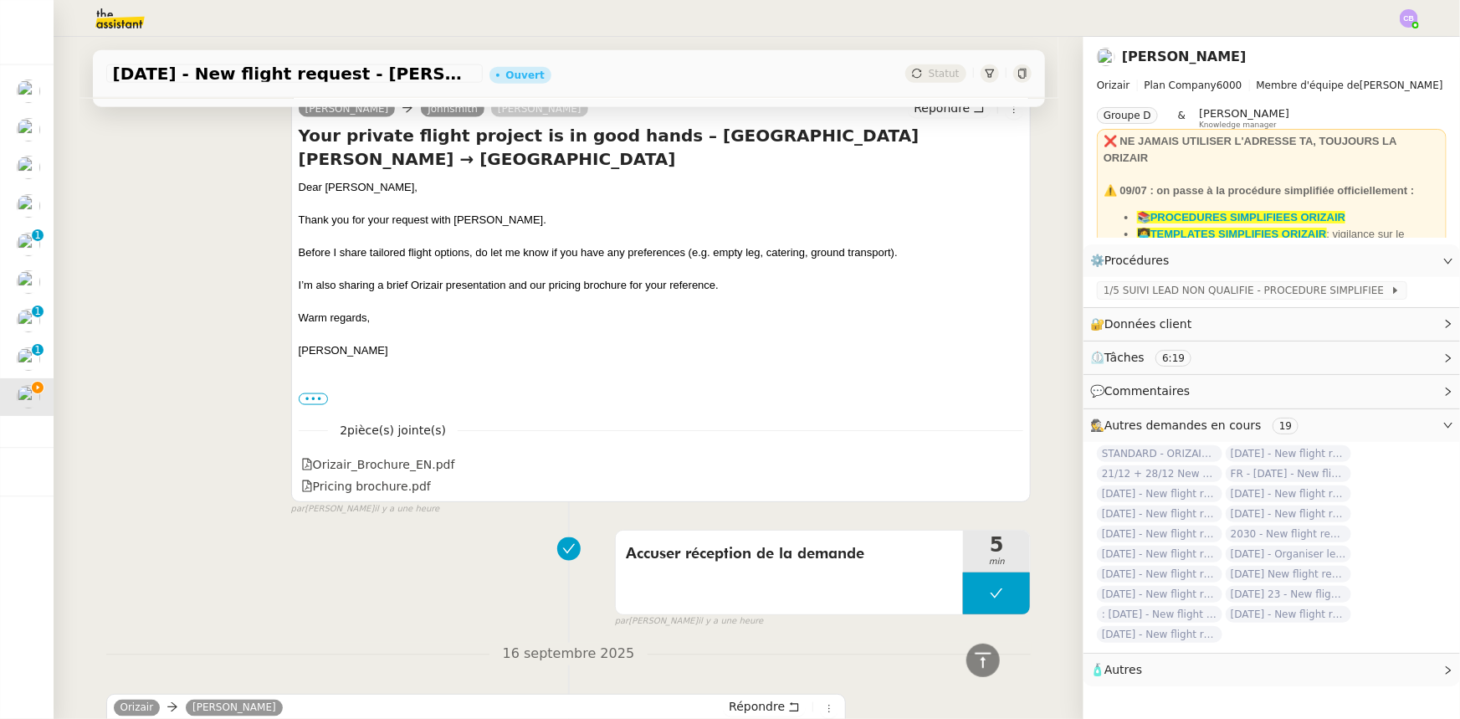
scroll to position [1427, 0]
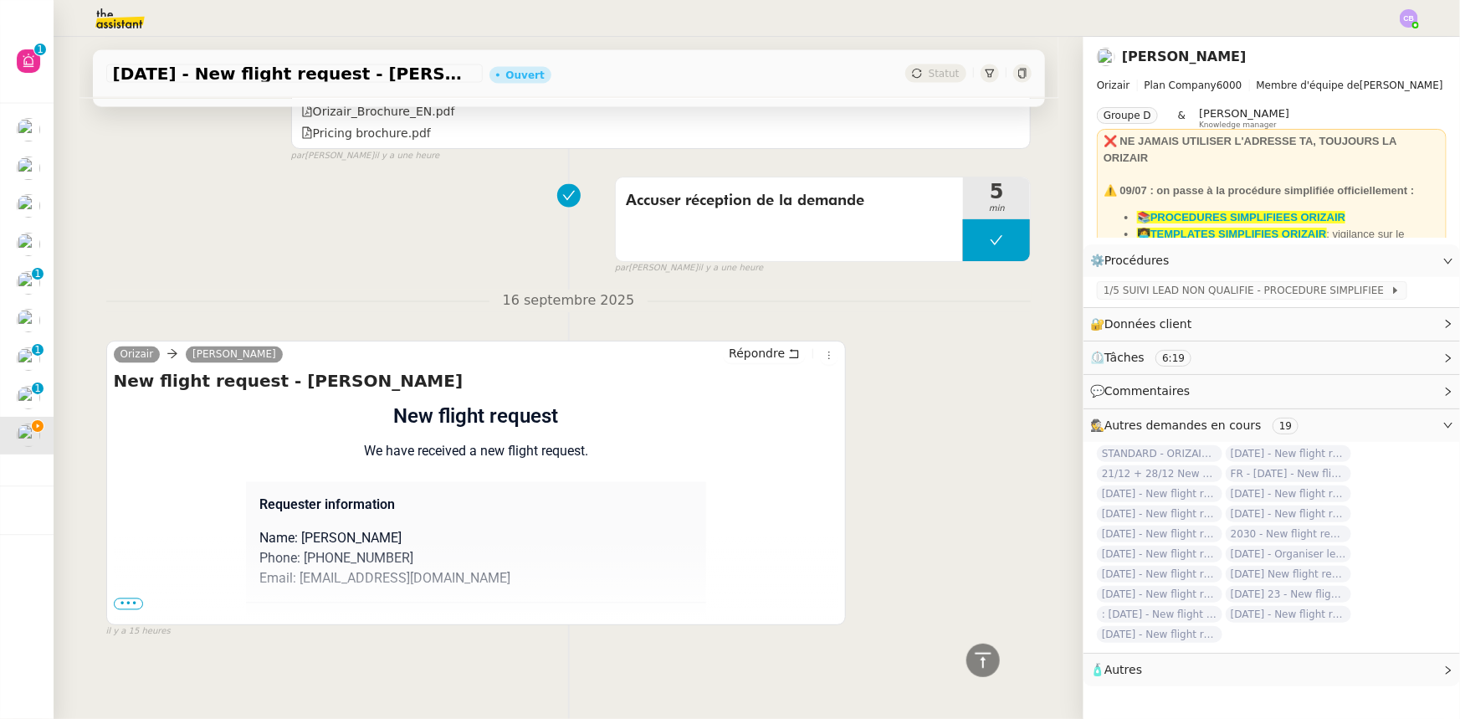
click at [127, 444] on span "•••" at bounding box center [129, 604] width 30 height 12
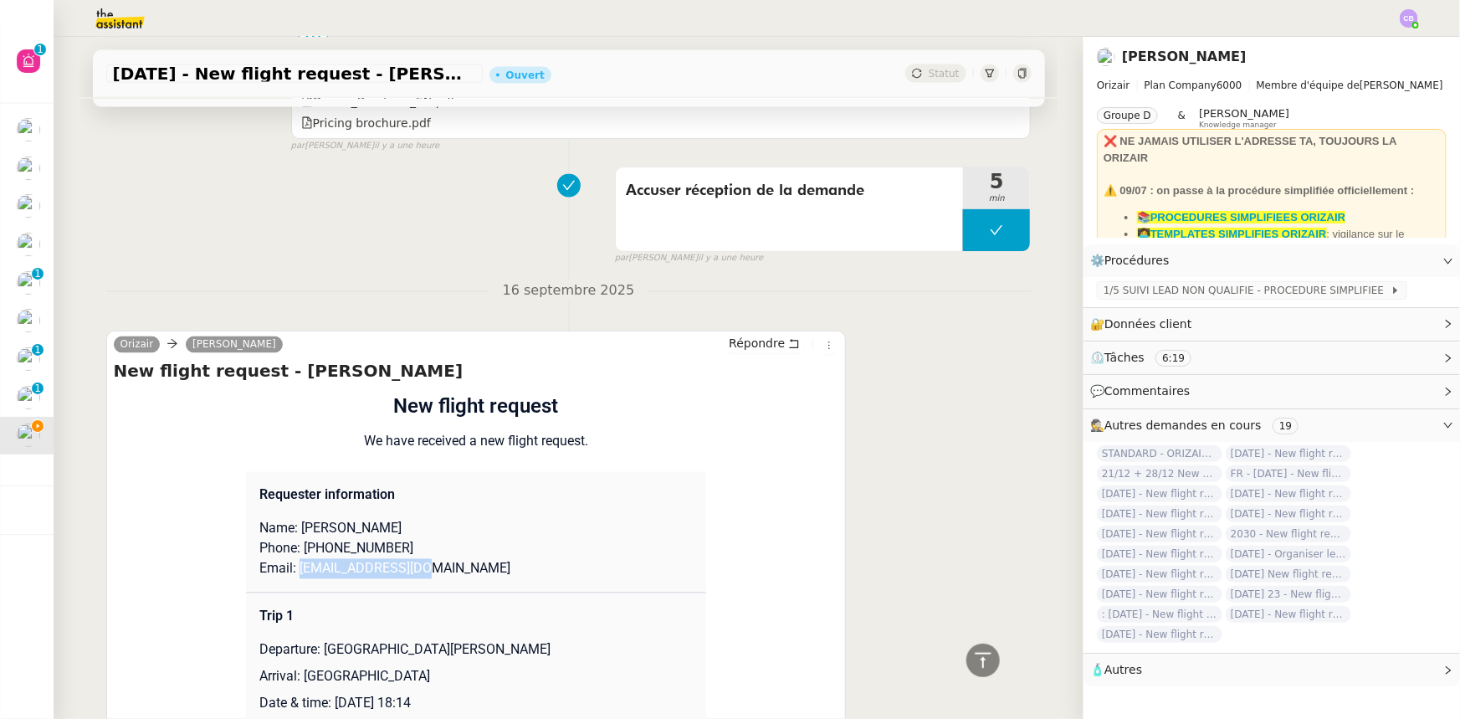
drag, startPoint x: 412, startPoint y: 571, endPoint x: 289, endPoint y: 577, distance: 122.3
click at [289, 444] on p "Email: johnsmith@mail.com" at bounding box center [475, 569] width 433 height 20
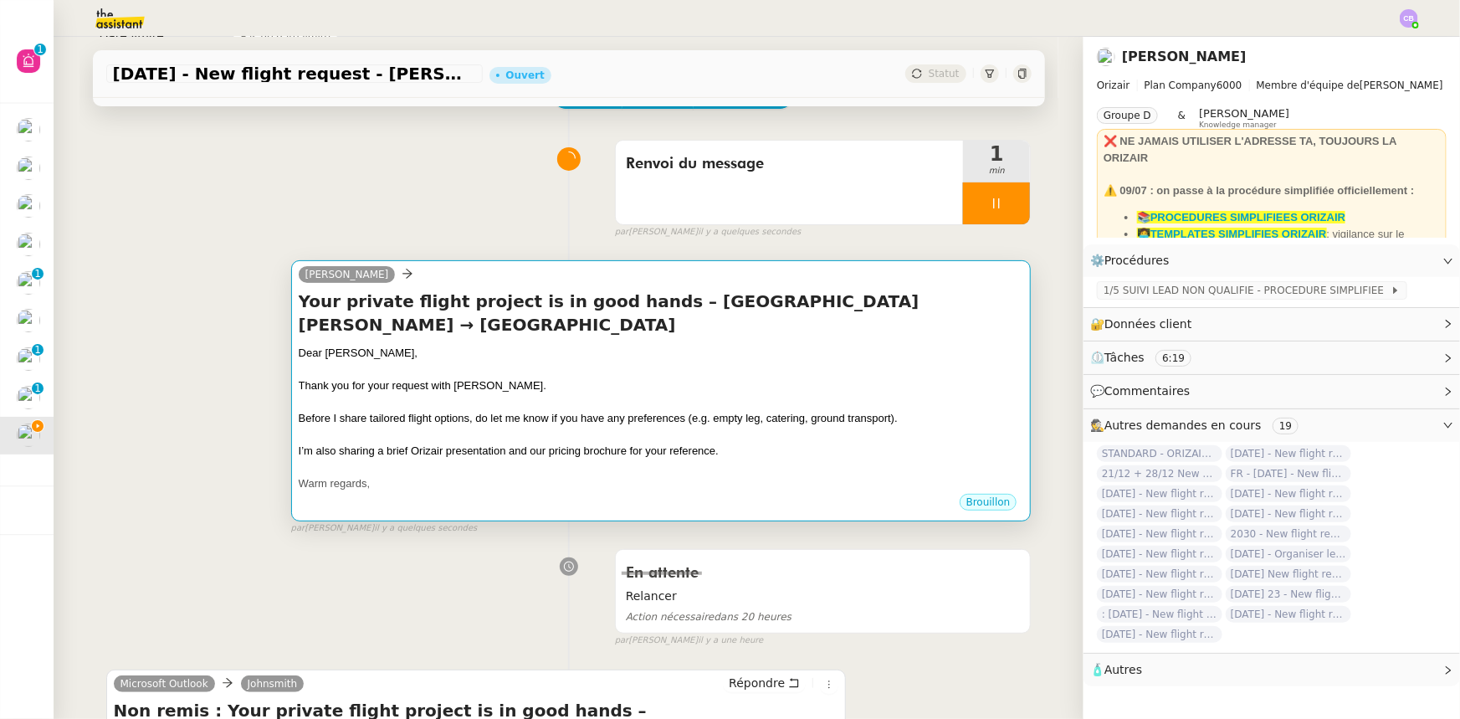
scroll to position [0, 0]
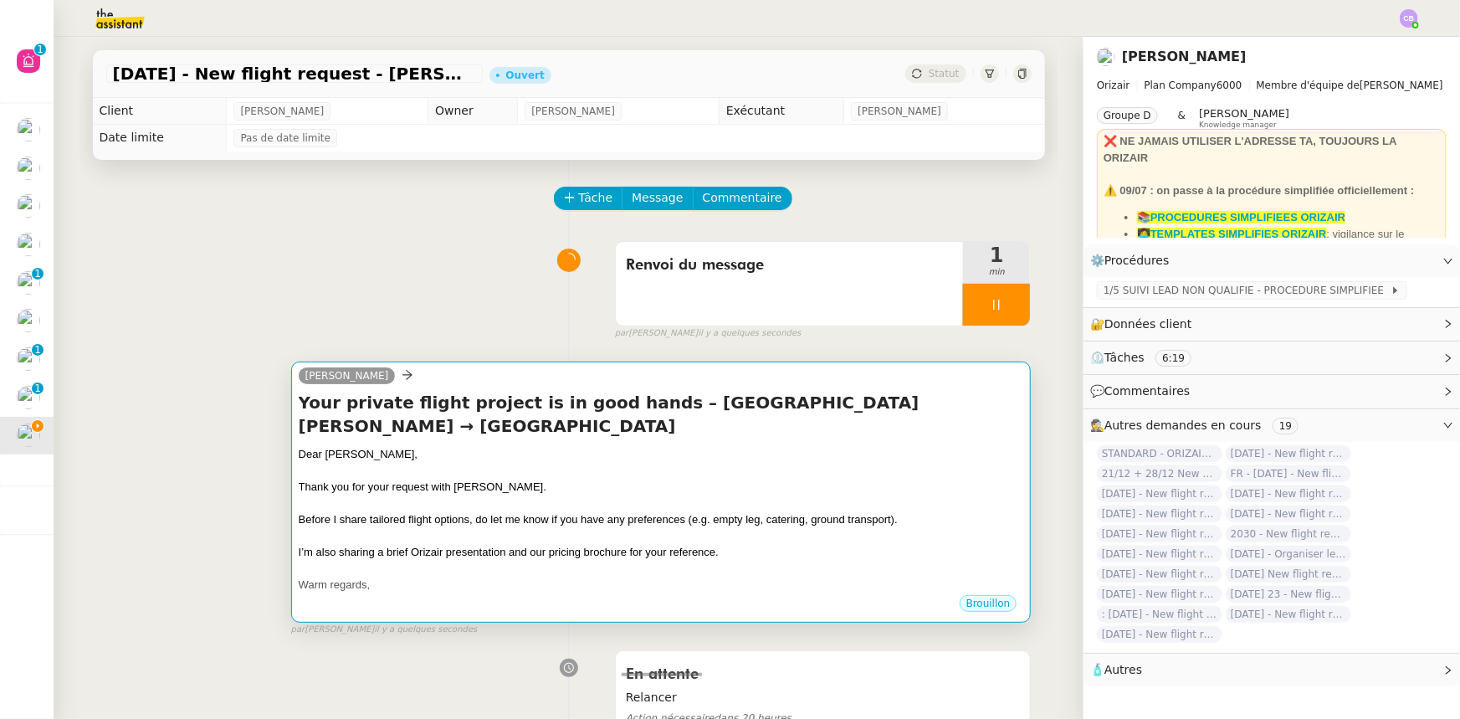
click at [624, 444] on div at bounding box center [661, 503] width 725 height 17
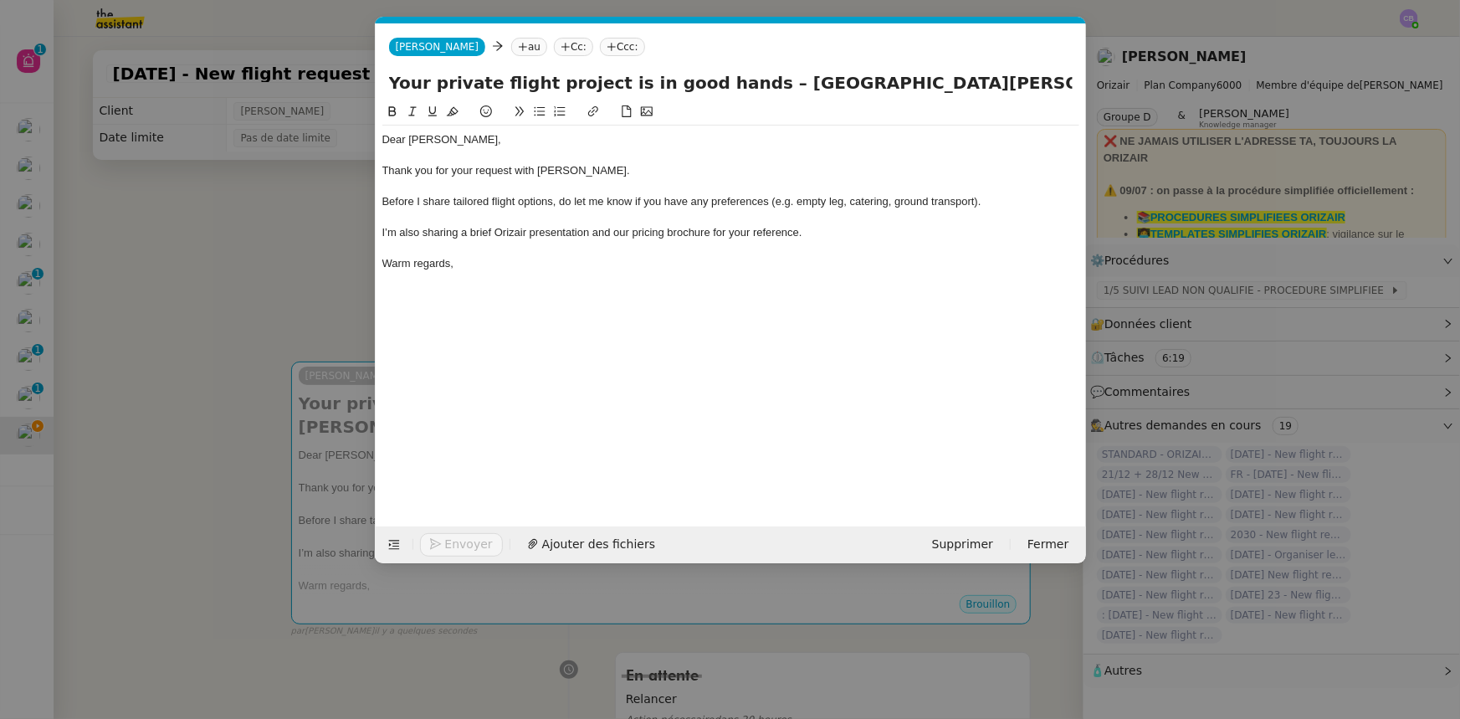
scroll to position [0, 35]
click at [511, 46] on nz-tag "au" at bounding box center [529, 47] width 36 height 18
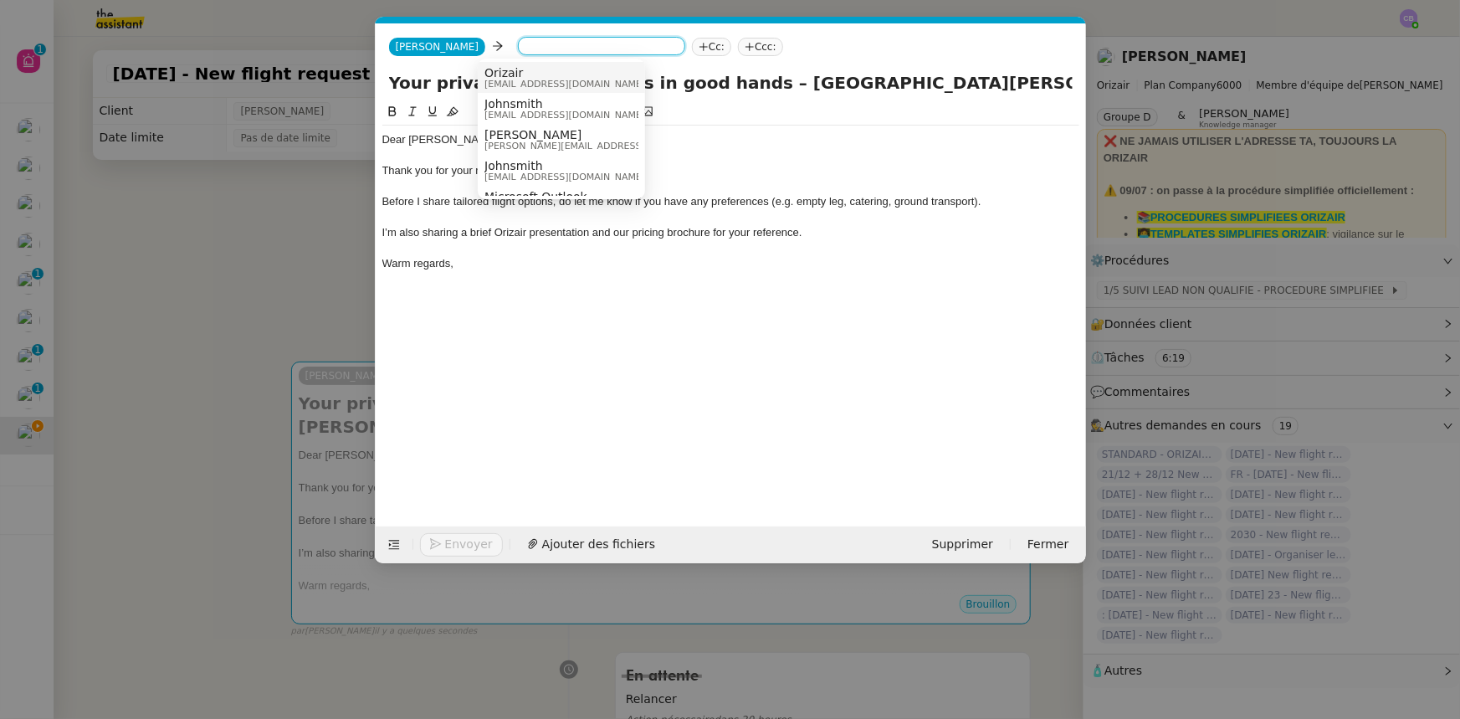
paste input "johnsmith@mail.com"
type input "johnsmith@mail.com"
click at [512, 134] on span "johnsmith@mail.com" at bounding box center [586, 134] width 205 height 13
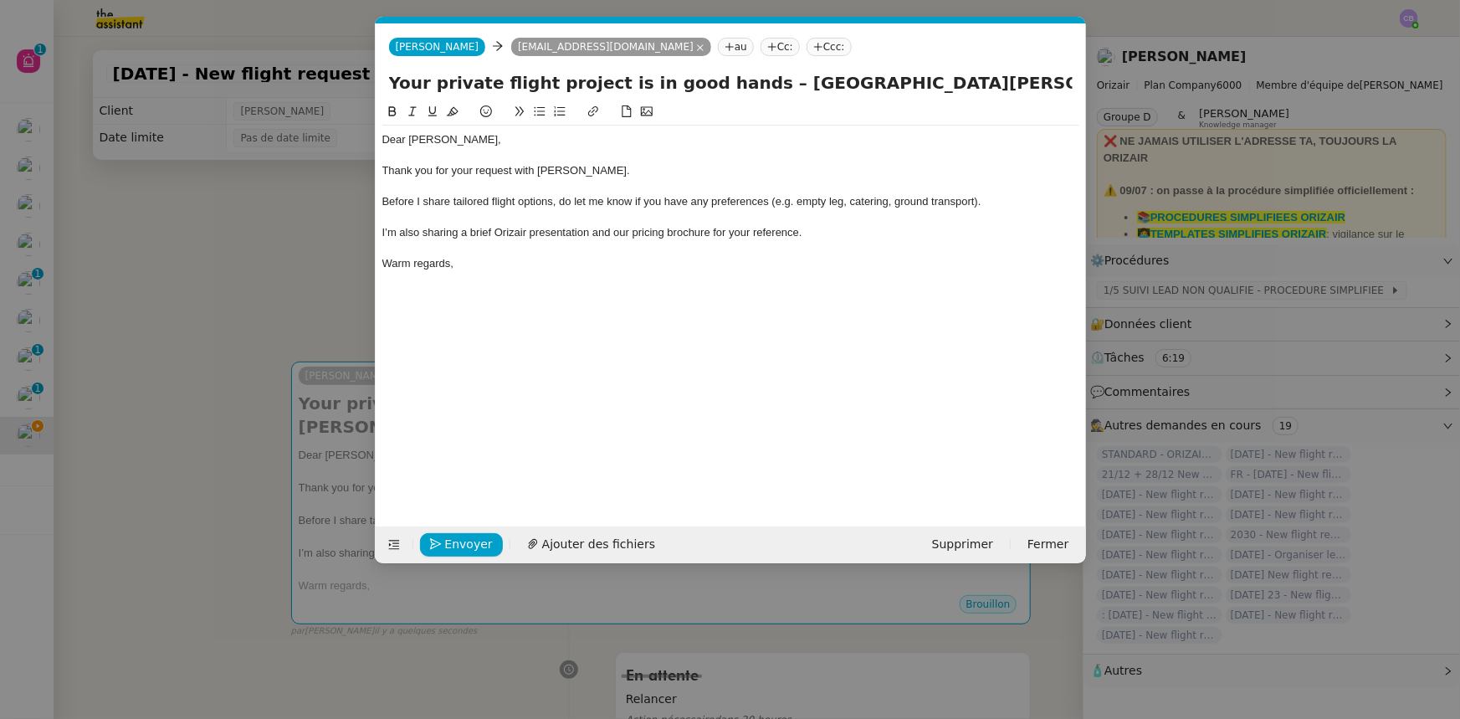
click at [858, 231] on div "I’m also sharing a brief Orizair presentation and our pricing brochure for your…" at bounding box center [730, 232] width 697 height 15
click at [620, 444] on span "Ajouter des fichiers" at bounding box center [598, 544] width 113 height 19
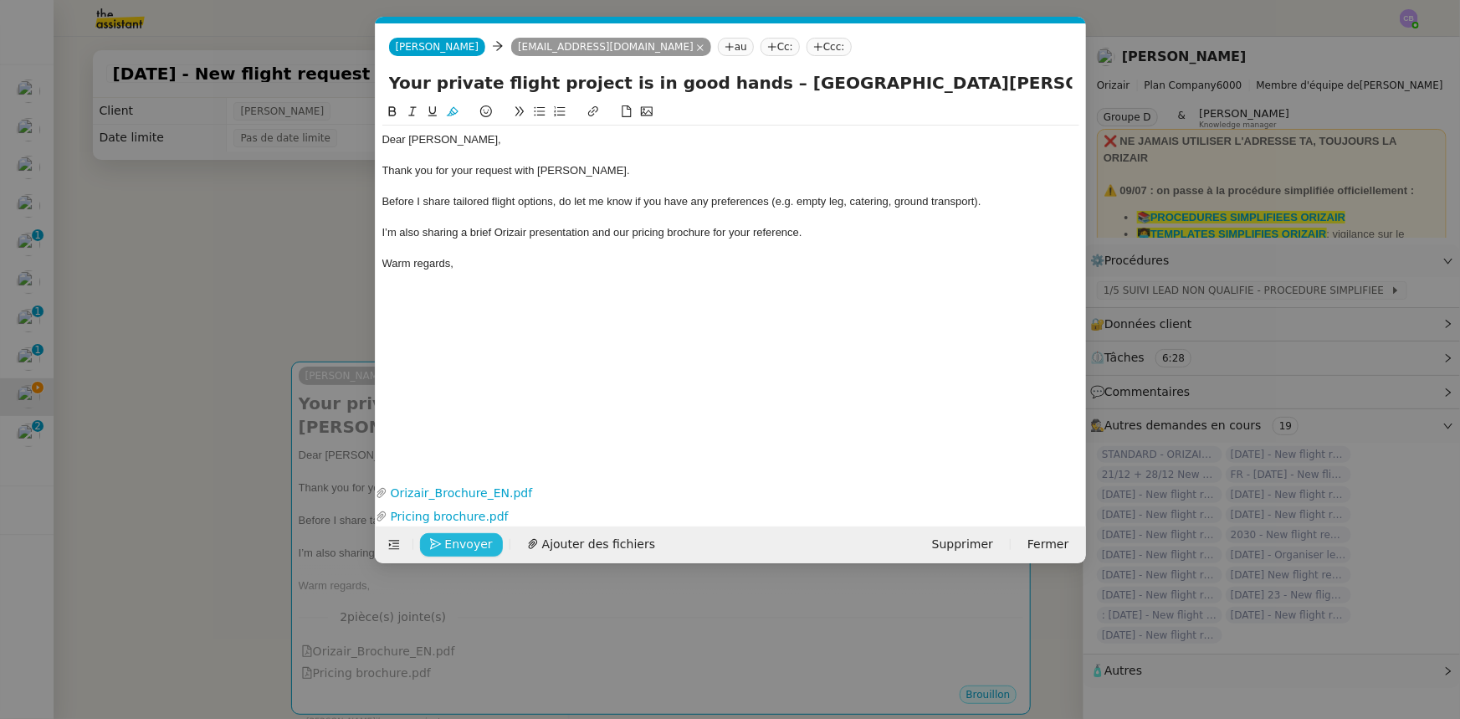
click at [479, 444] on span "Envoyer" at bounding box center [469, 544] width 48 height 19
click at [479, 444] on span "Confirmer l'envoi" at bounding box center [495, 544] width 100 height 19
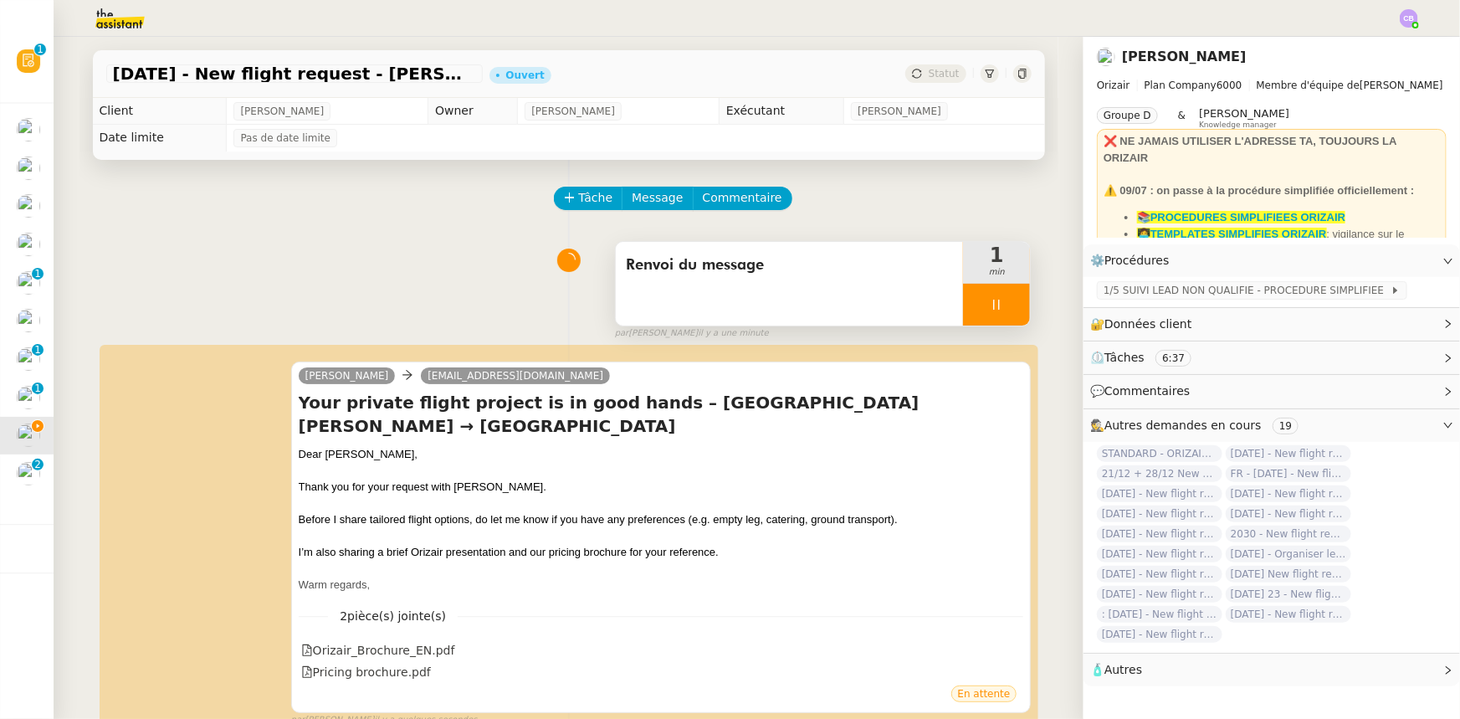
click at [963, 301] on div at bounding box center [996, 305] width 67 height 42
click at [972, 314] on button at bounding box center [1012, 305] width 33 height 42
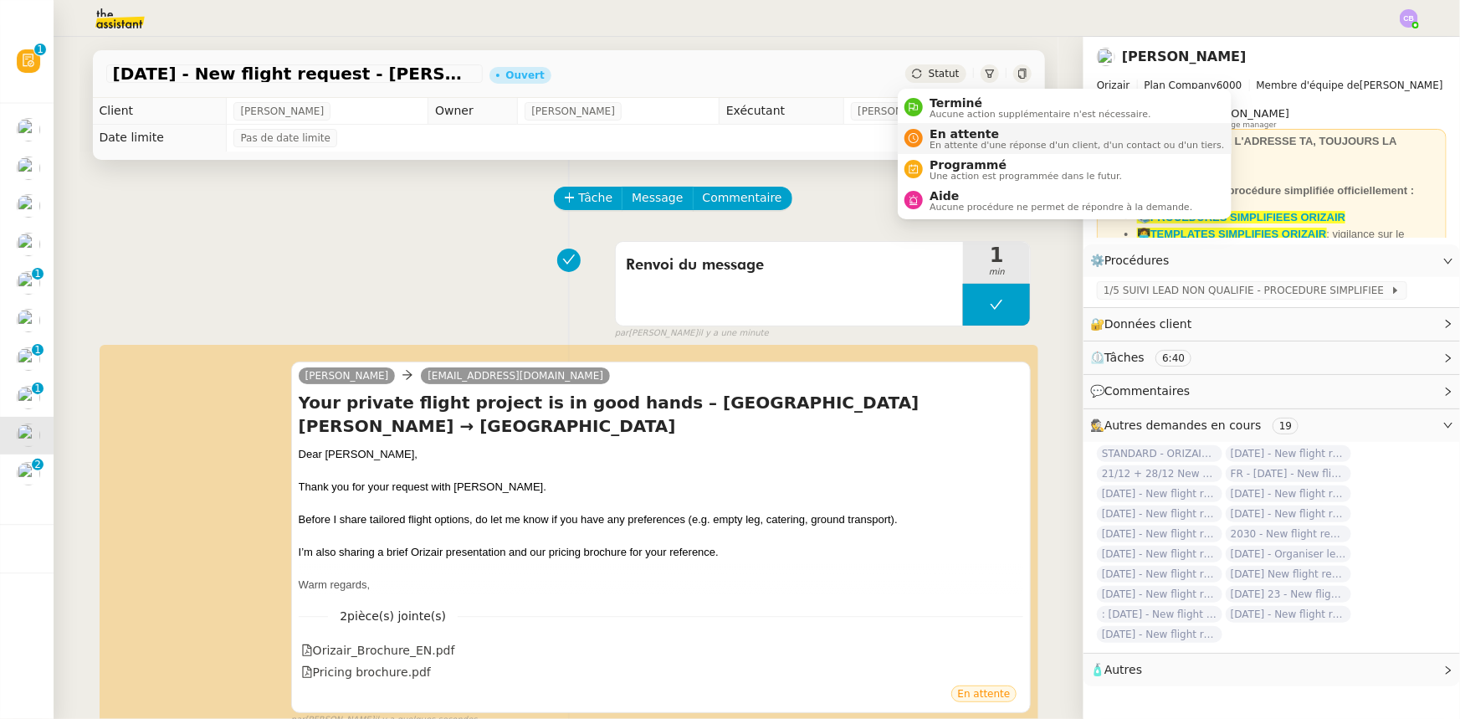
click at [941, 136] on span "En attente" at bounding box center [1076, 133] width 294 height 13
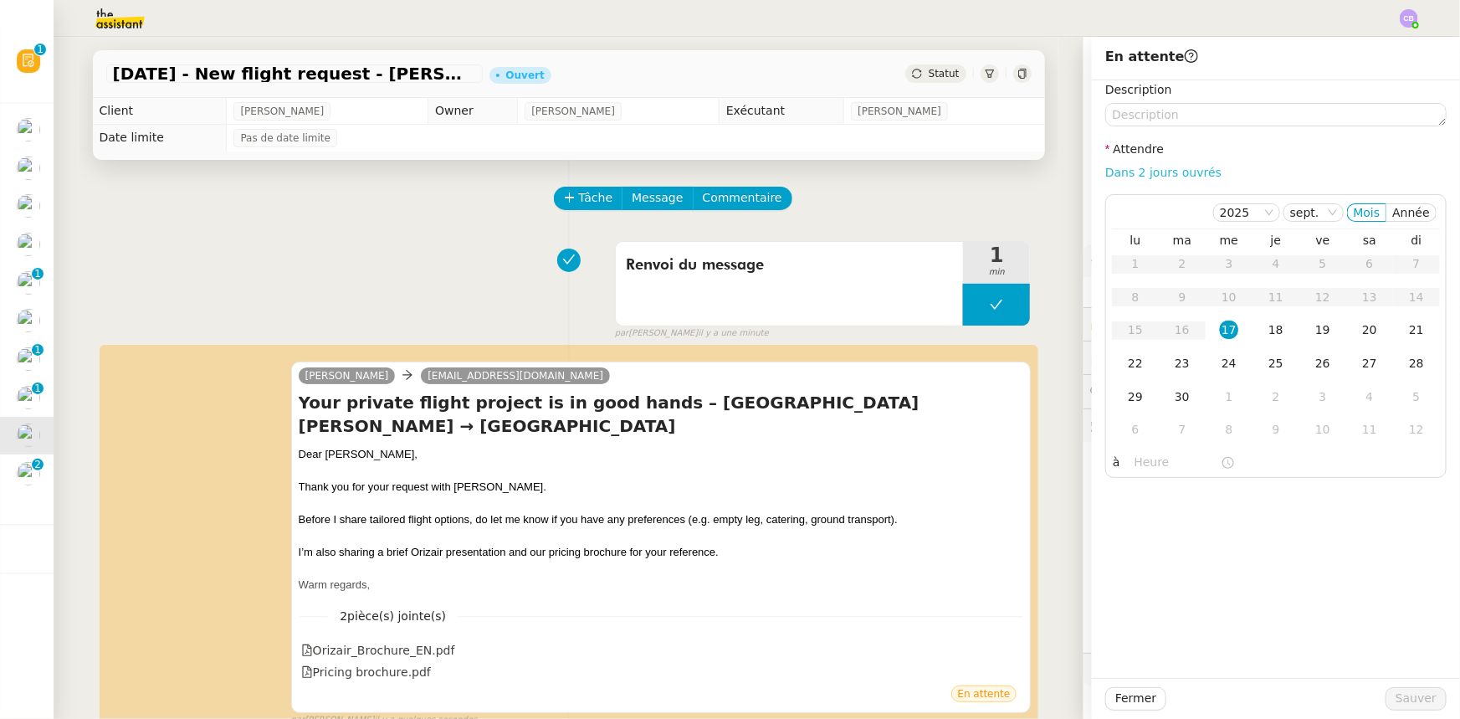
click at [972, 176] on link "Dans 2 jours ouvrés" at bounding box center [1163, 172] width 116 height 13
type input "07:00"
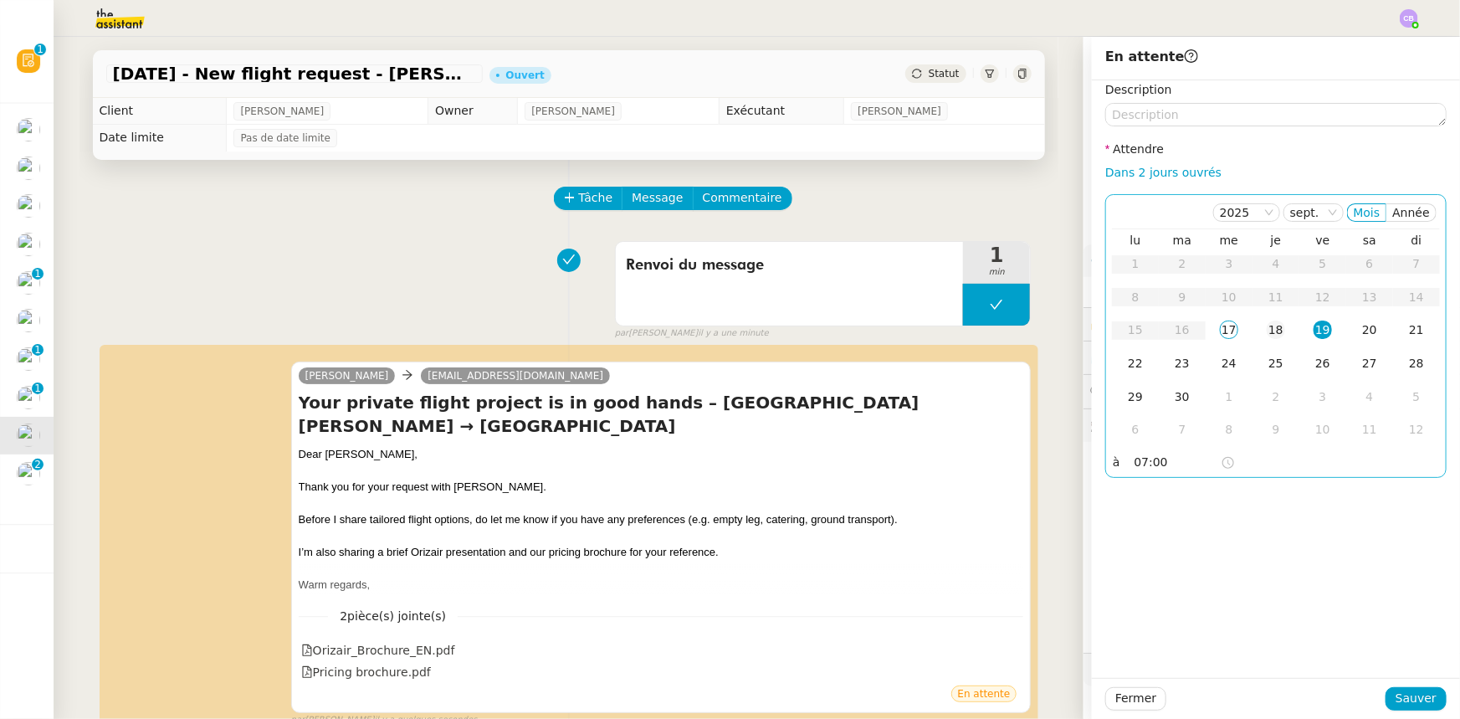
click at [972, 329] on div "18" at bounding box center [1276, 329] width 18 height 18
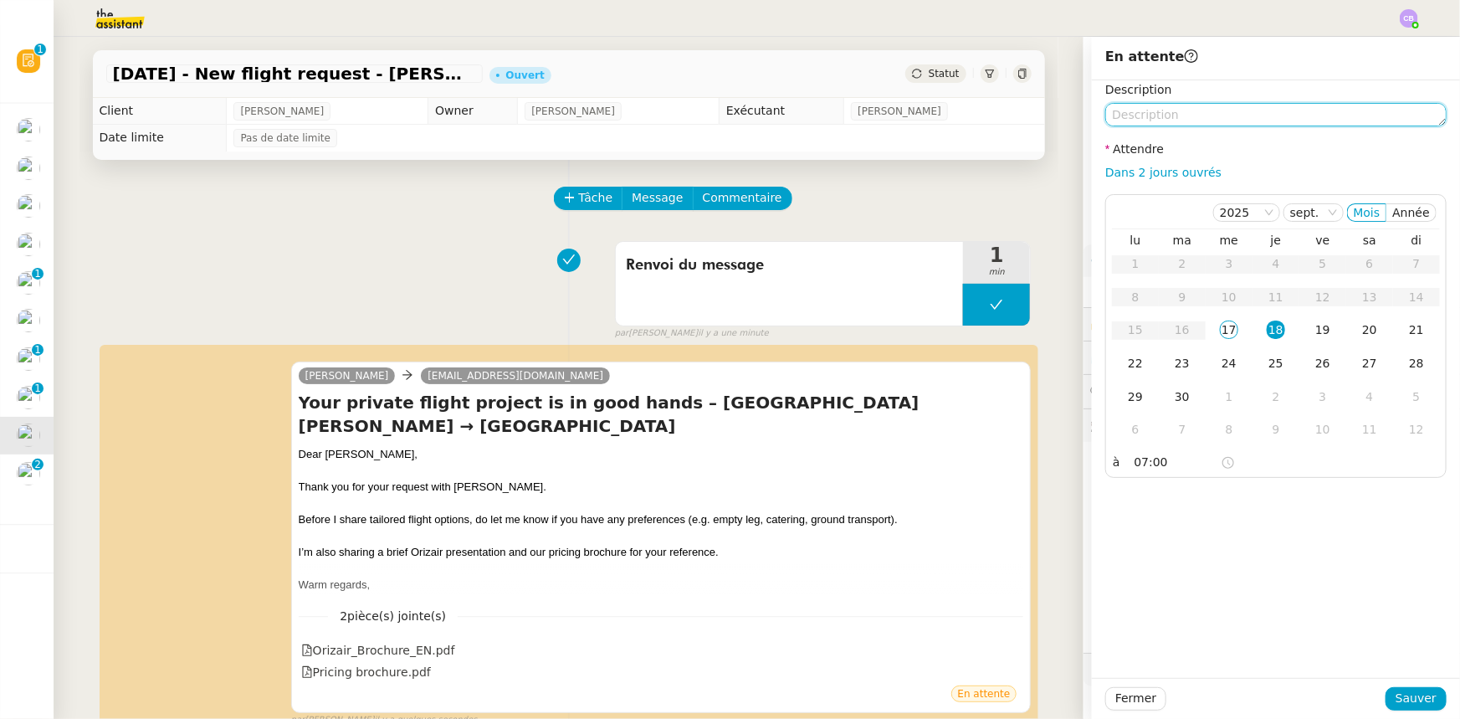
click at [972, 117] on textarea at bounding box center [1275, 114] width 341 height 23
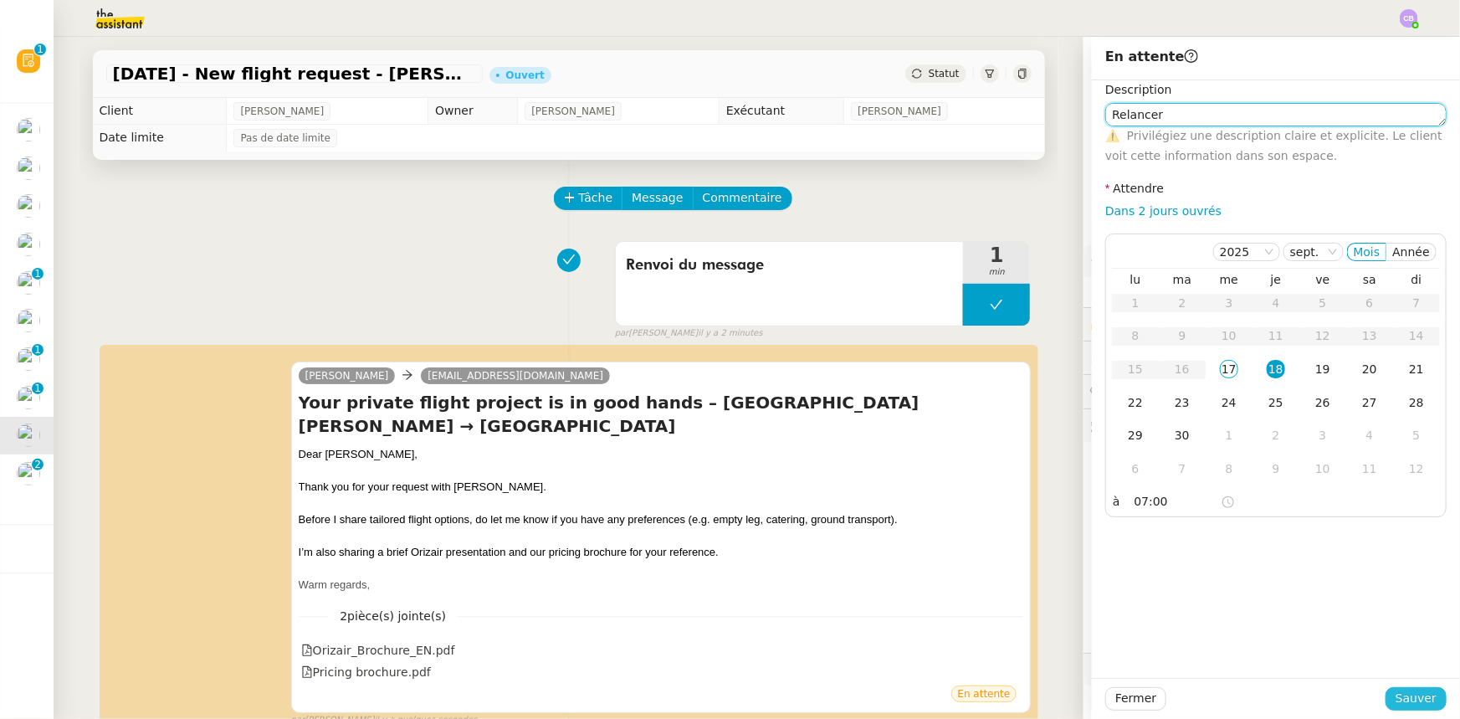
type textarea "Relancer"
click at [972, 444] on span "Sauver" at bounding box center [1415, 698] width 41 height 19
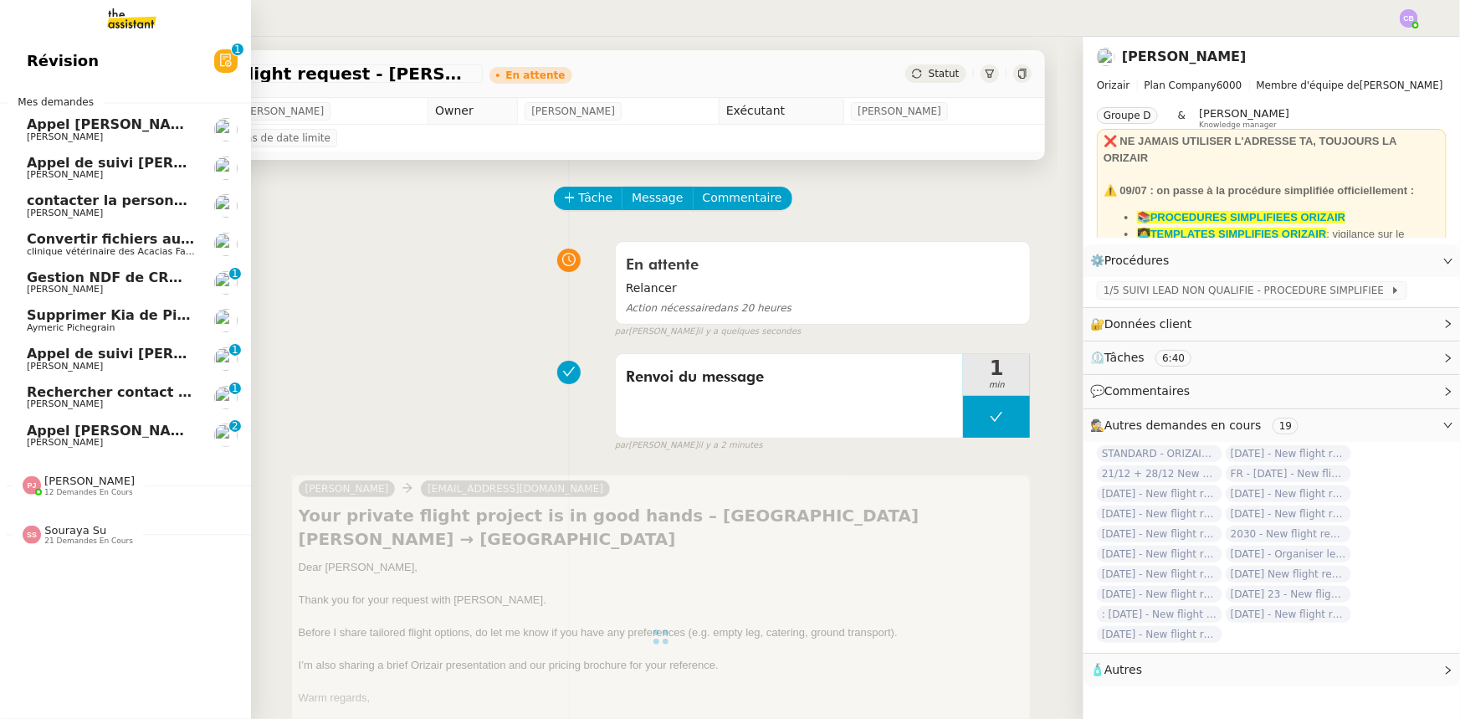
click at [0, 42] on app-ticket-navbar "Révision 0 1 2 3 4 5 6 7 8 9 Mes demandes Appel Yann Jaudouin Florian Parant Ap…" at bounding box center [0, 42] width 0 height 0
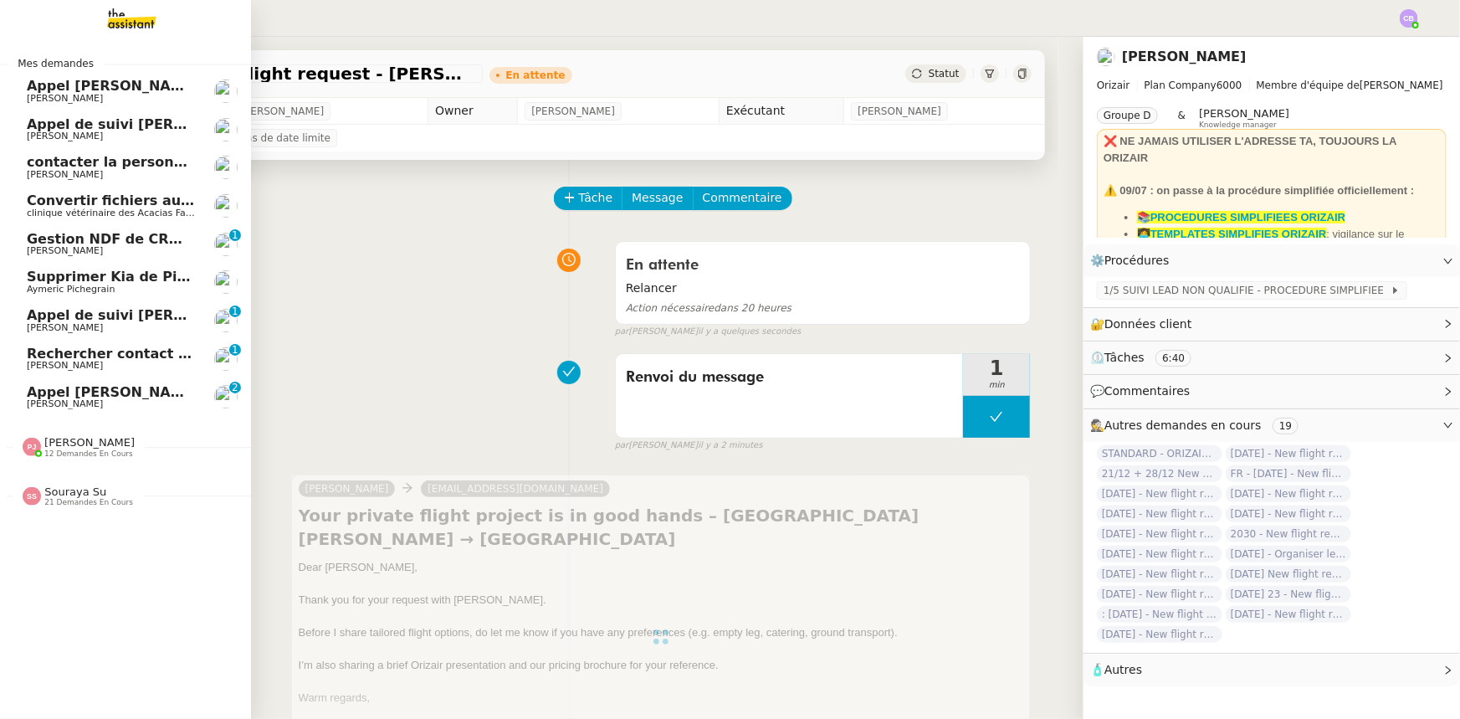
click at [99, 392] on span "Appel [PERSON_NAME] - TEMPOCLIM" at bounding box center [165, 392] width 277 height 16
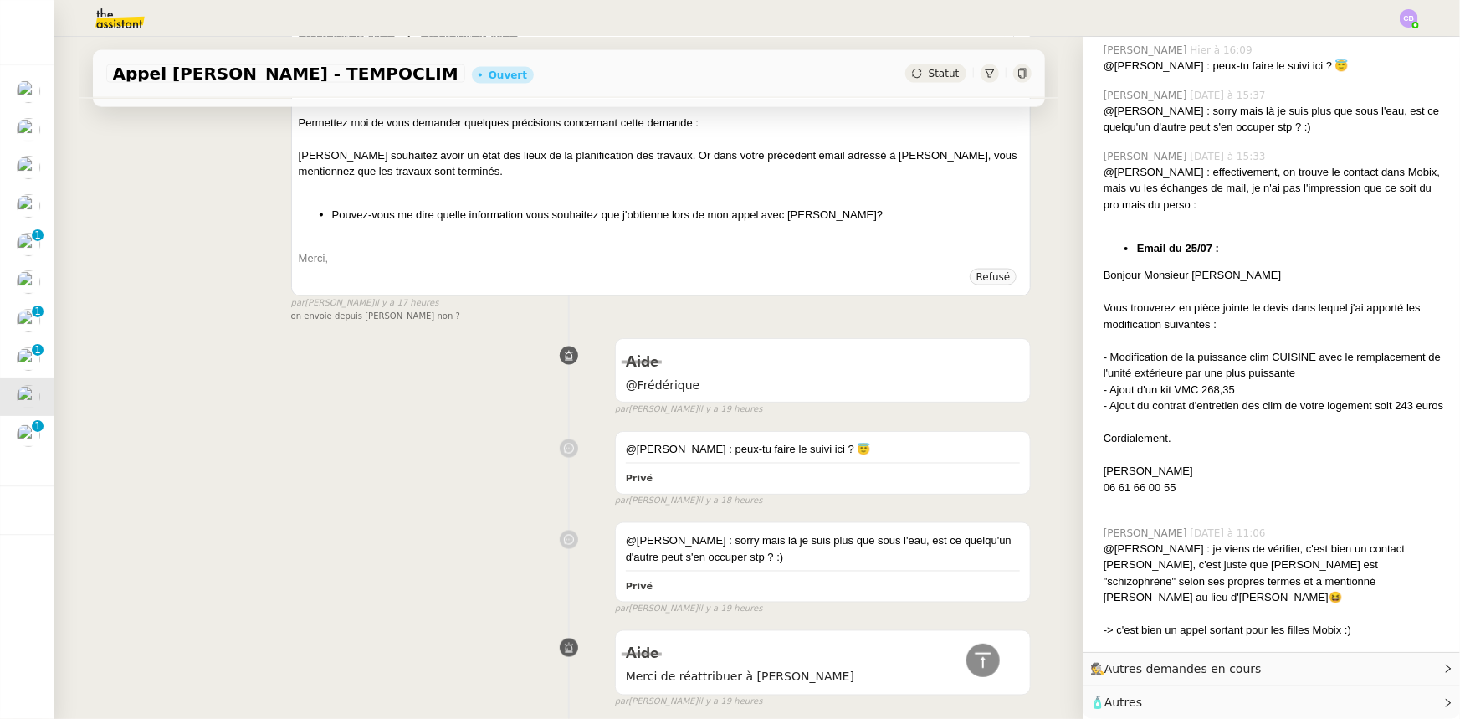
scroll to position [1293, 0]
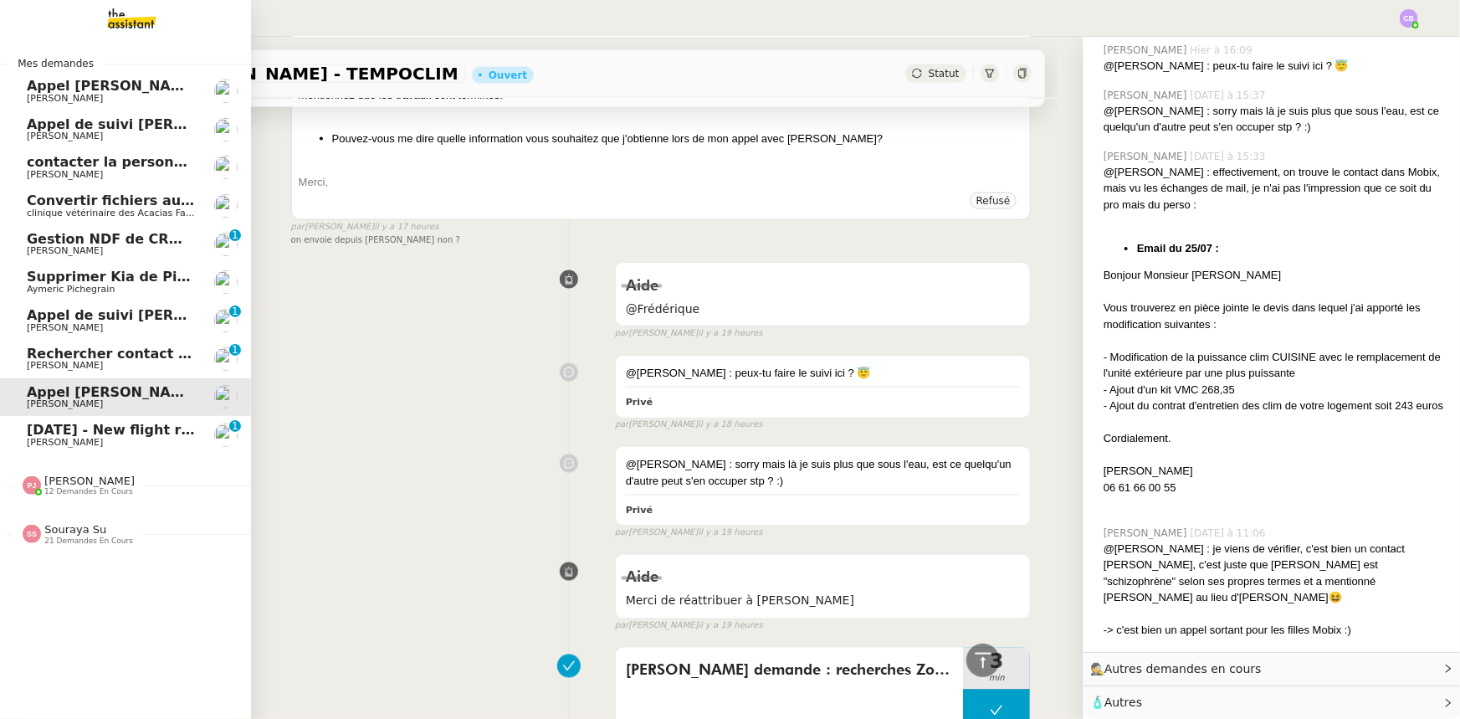
click at [37, 433] on span "[DATE] - New flight request - [PERSON_NAME]" at bounding box center [200, 430] width 346 height 16
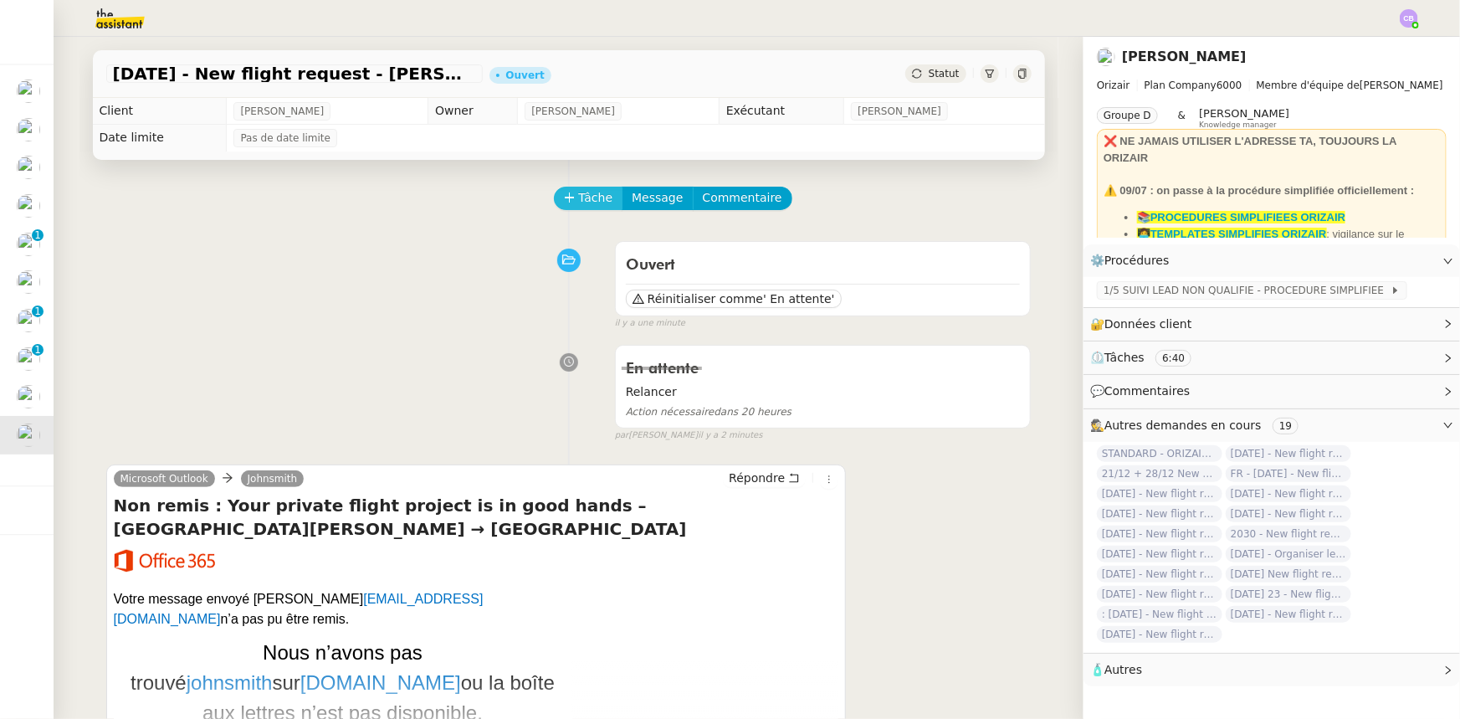
click at [568, 206] on button "Tâche" at bounding box center [588, 198] width 69 height 23
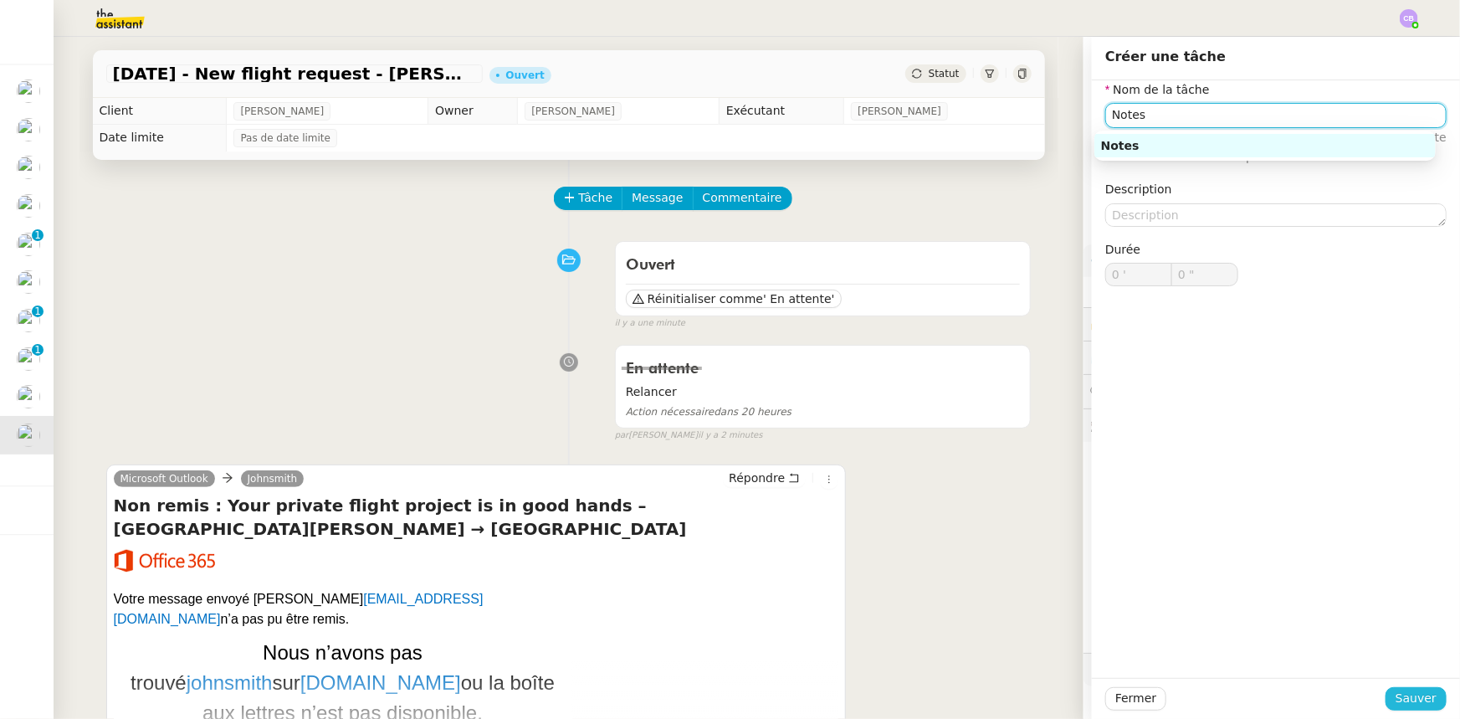
type input "Notes"
click at [972, 444] on span "Sauver" at bounding box center [1415, 698] width 41 height 19
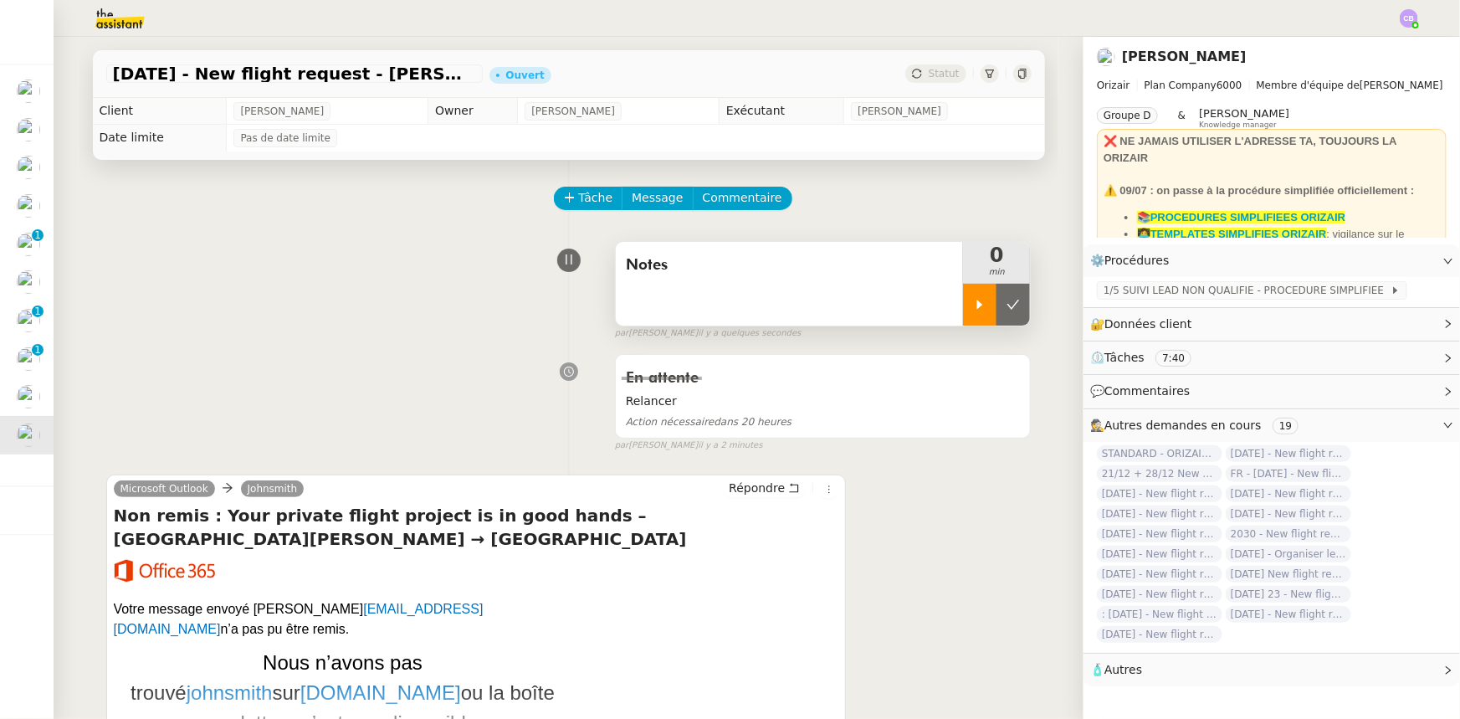
click at [972, 310] on icon at bounding box center [979, 304] width 13 height 13
click at [745, 202] on span "Commentaire" at bounding box center [742, 197] width 79 height 19
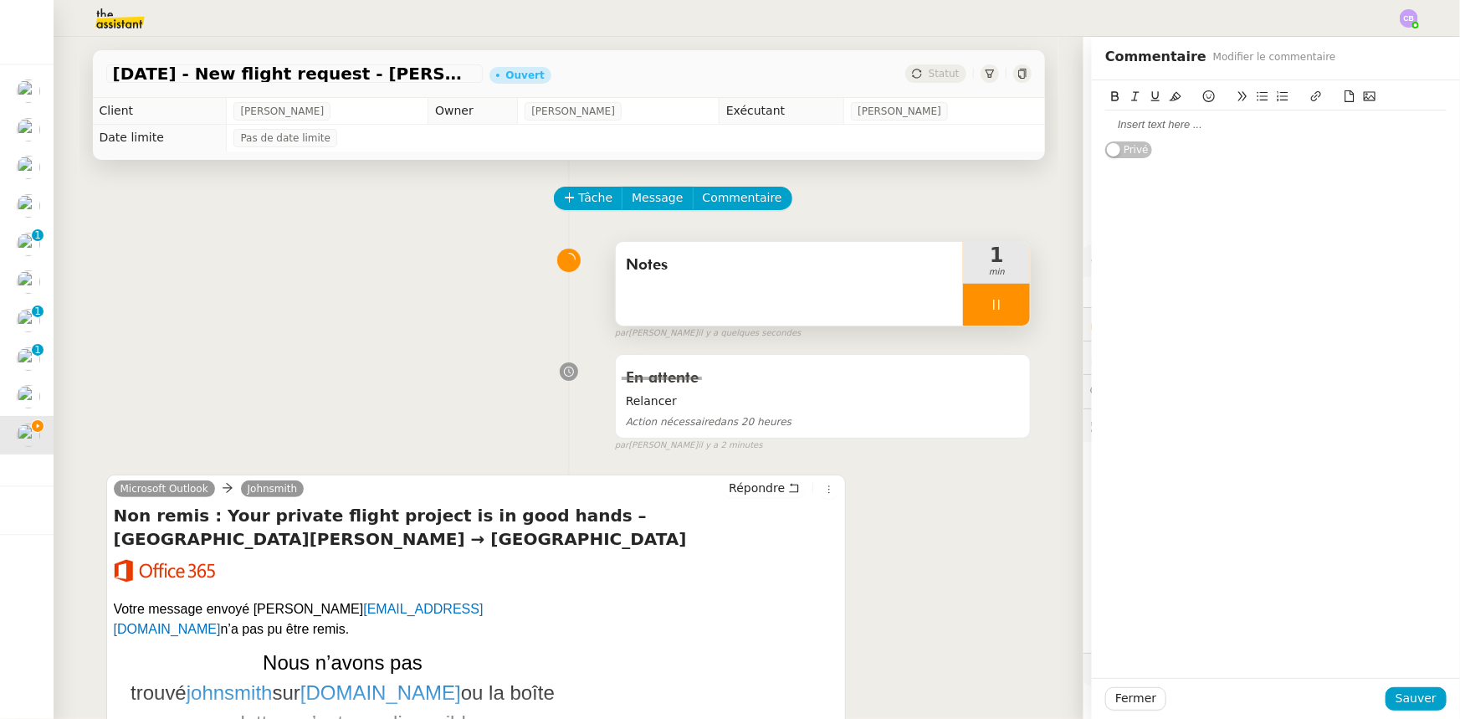
click at [972, 124] on div at bounding box center [1275, 124] width 341 height 15
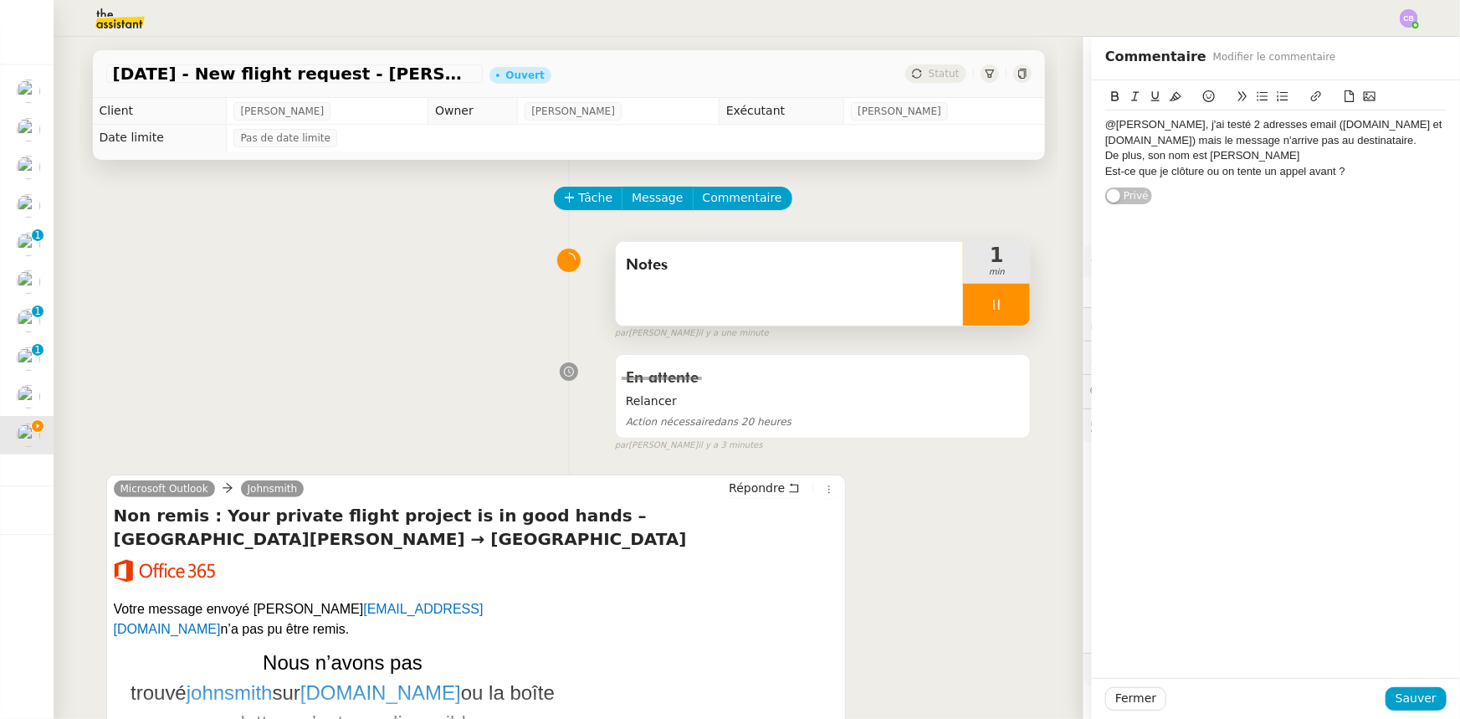
click at [972, 154] on div "De plus, son nom est John Smith" at bounding box center [1275, 155] width 341 height 15
drag, startPoint x: 1155, startPoint y: 125, endPoint x: 1097, endPoint y: 128, distance: 58.6
click at [972, 128] on div "@Frédérique, j'ai testé 2 adresses email (mail.com et gmail.com) mais le messag…" at bounding box center [1275, 132] width 341 height 31
click at [972, 98] on icon at bounding box center [1115, 96] width 12 height 12
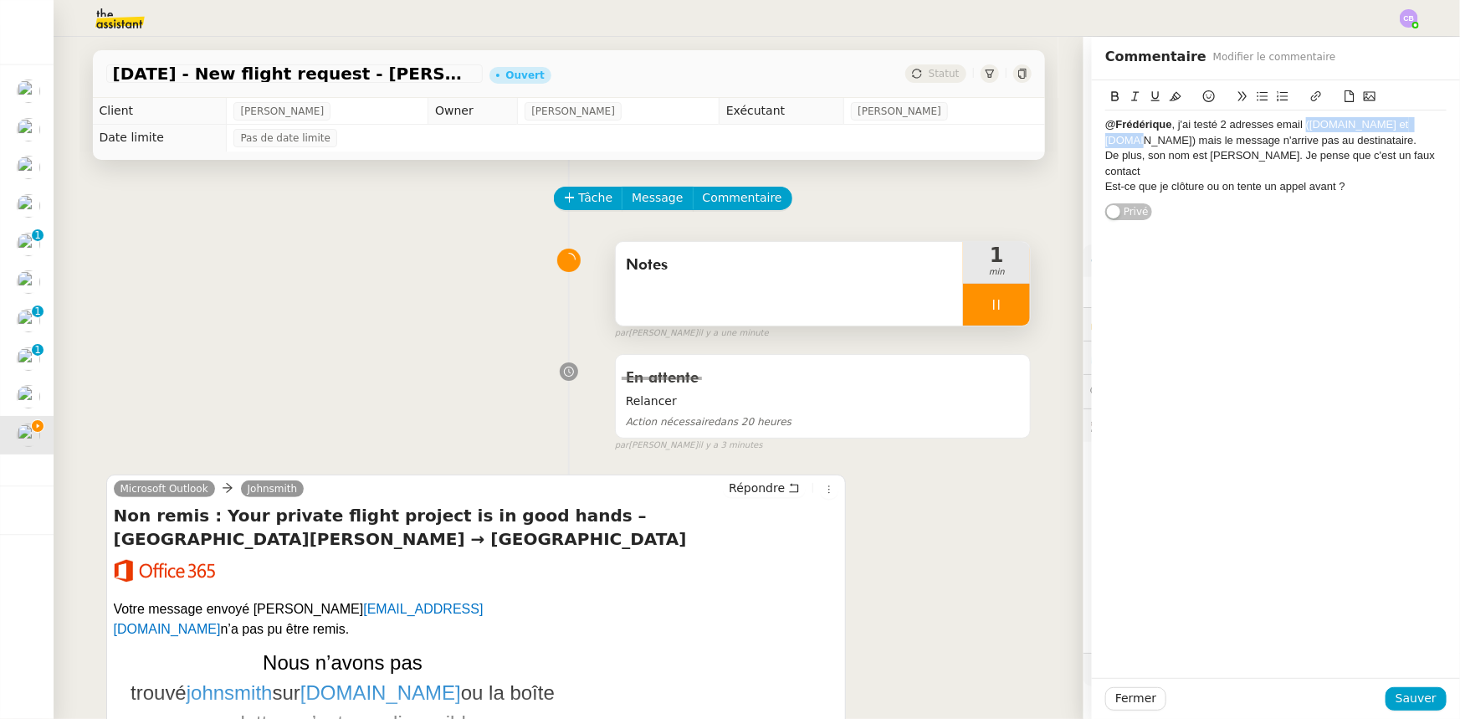
drag, startPoint x: 1413, startPoint y: 125, endPoint x: 1295, endPoint y: 127, distance: 118.0
click at [972, 127] on div "@Frédérique , j'ai testé 2 adresses email (mail.com et gmail.com) mais le messa…" at bounding box center [1275, 132] width 341 height 31
click at [972, 99] on icon at bounding box center [1135, 96] width 12 height 12
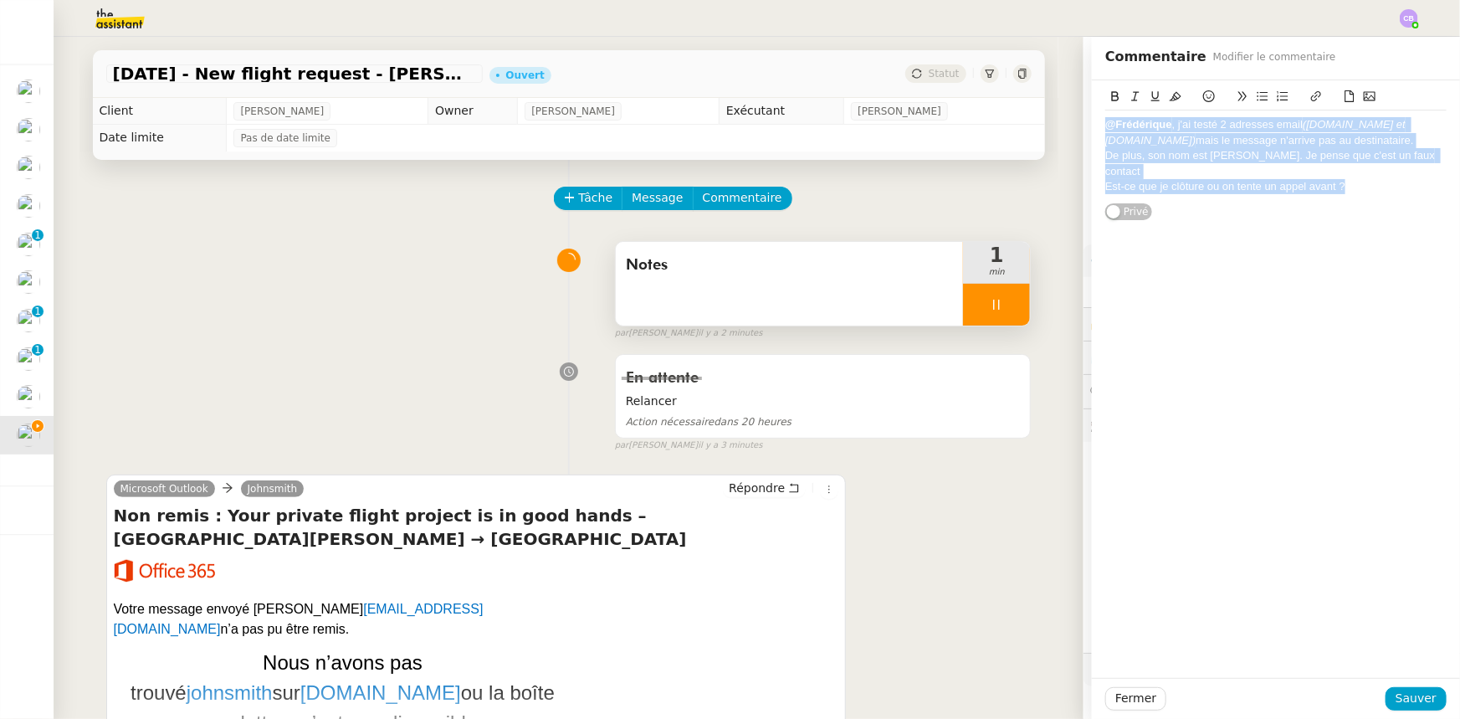
drag, startPoint x: 1338, startPoint y: 171, endPoint x: 1088, endPoint y: 125, distance: 254.3
click at [972, 125] on div "@Frédérique , j'ai testé 2 adresses email (mail.com et gmail.com) mais le messa…" at bounding box center [1276, 150] width 368 height 141
click at [972, 444] on span "Sauver" at bounding box center [1415, 698] width 41 height 19
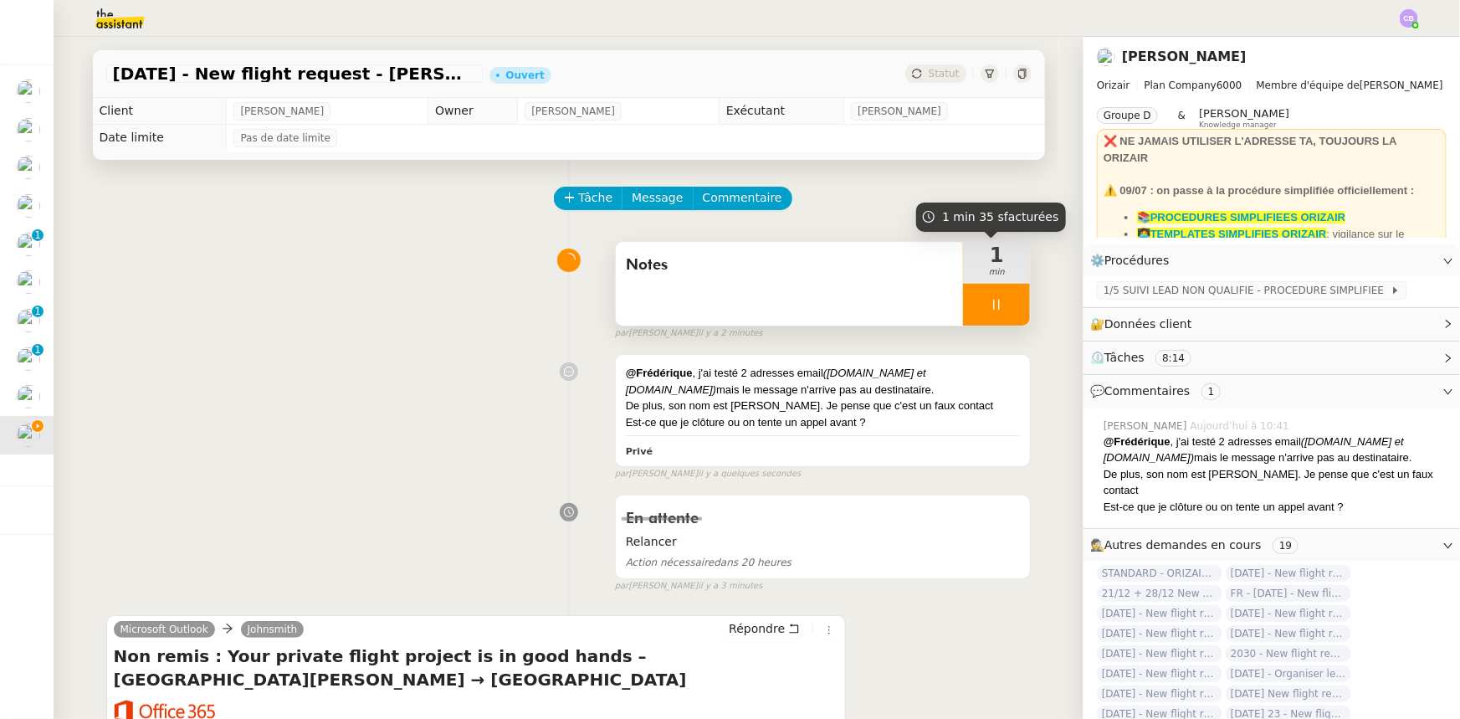
click at [963, 299] on div at bounding box center [996, 305] width 67 height 42
click at [972, 310] on button at bounding box center [1012, 305] width 33 height 42
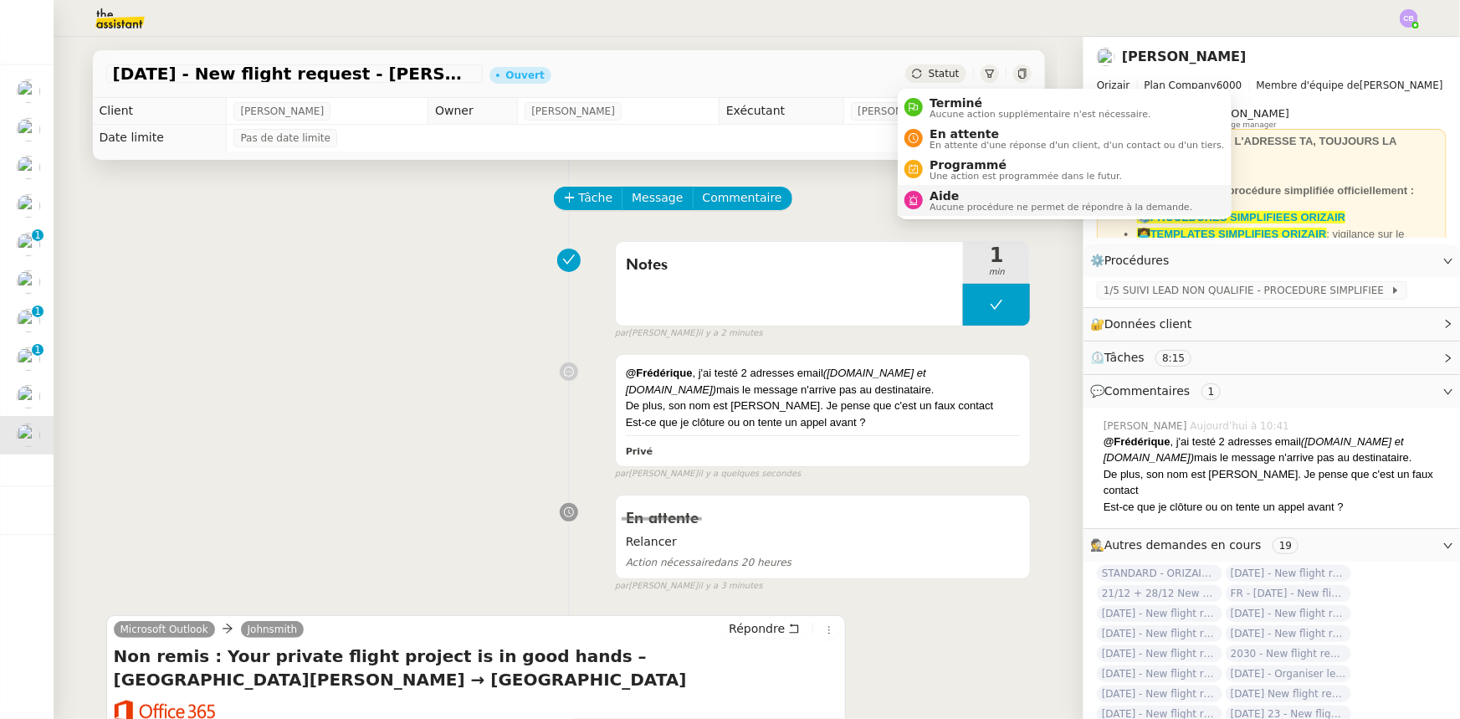
click at [952, 200] on span "Aide" at bounding box center [1060, 195] width 263 height 13
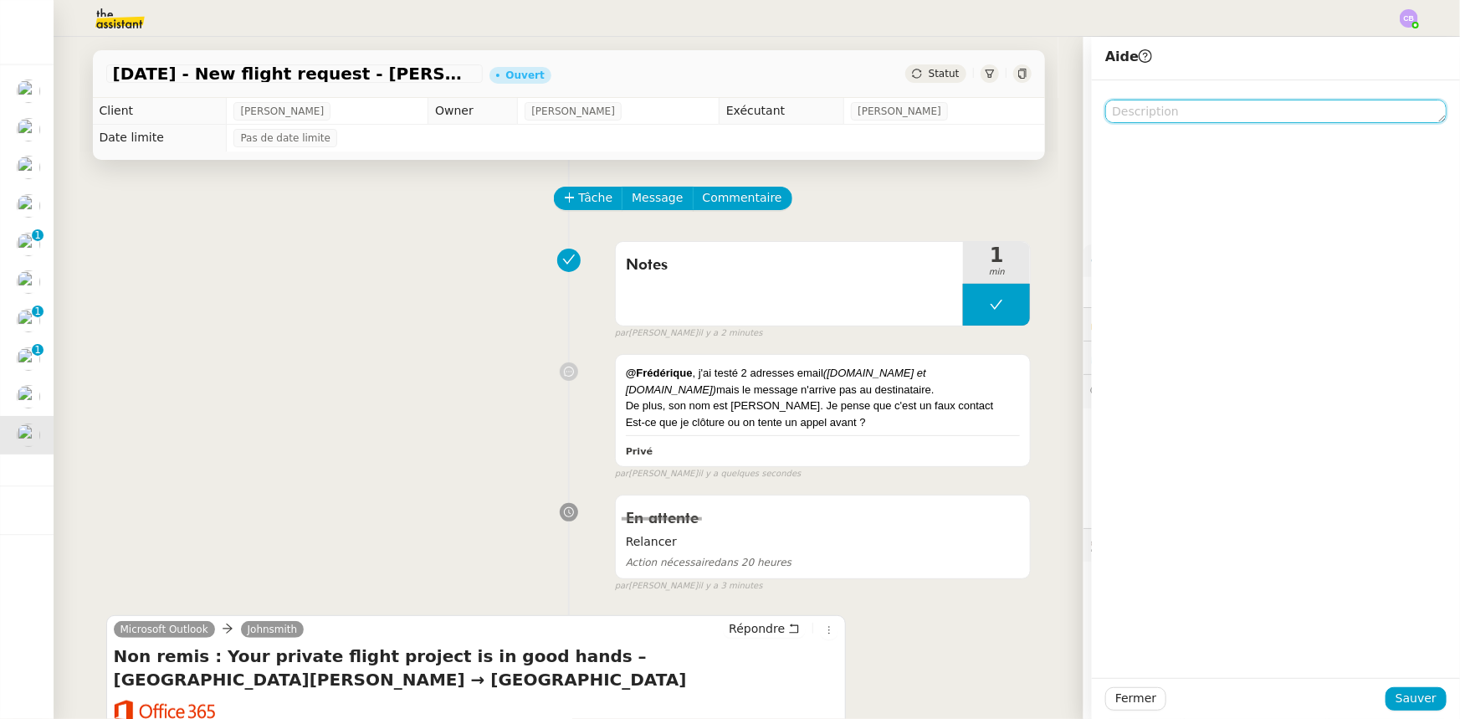
click at [972, 109] on textarea at bounding box center [1275, 111] width 341 height 23
paste textarea "@Frédérique, j'ai testé 2 adresses email (mail.com et gmail.com) mais le messag…"
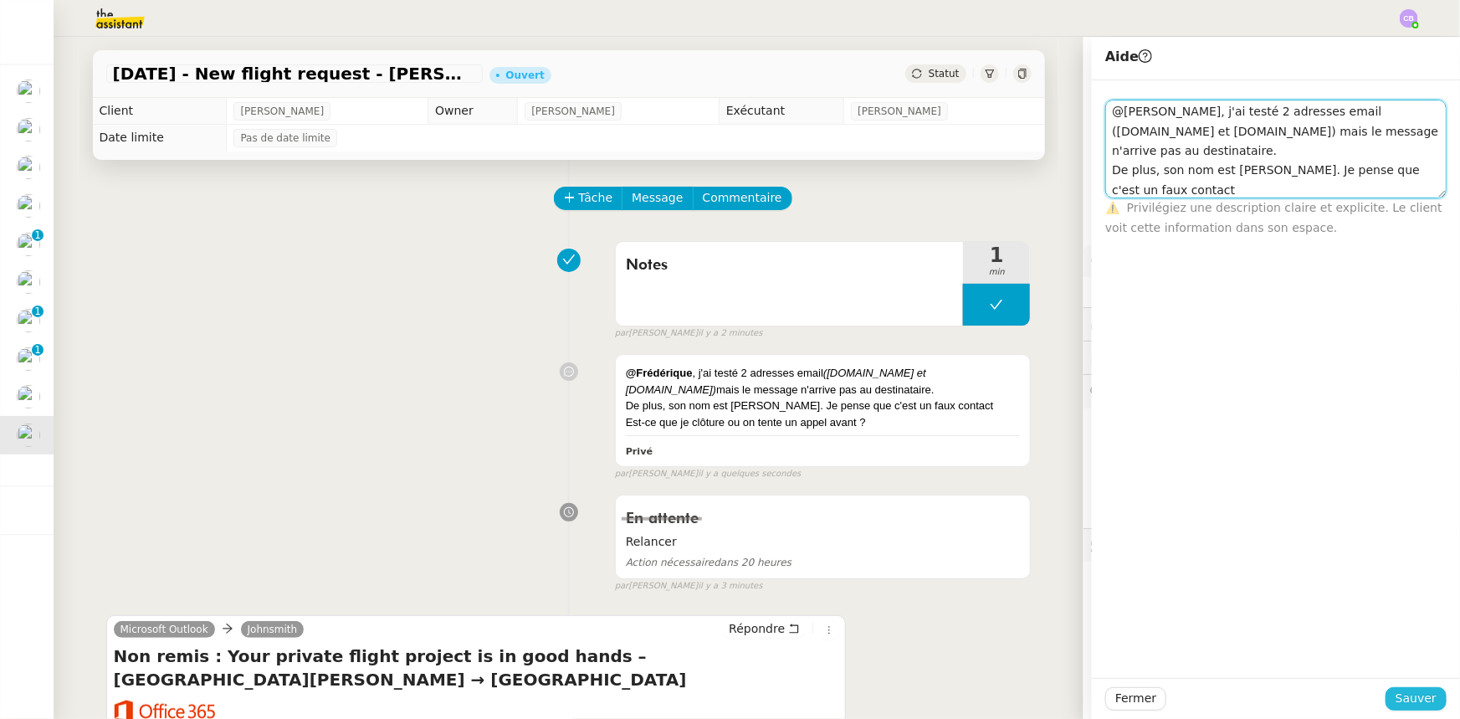
type textarea "@Frédérique, j'ai testé 2 adresses email (mail.com et gmail.com) mais le messag…"
click at [972, 444] on span "Sauver" at bounding box center [1415, 698] width 41 height 19
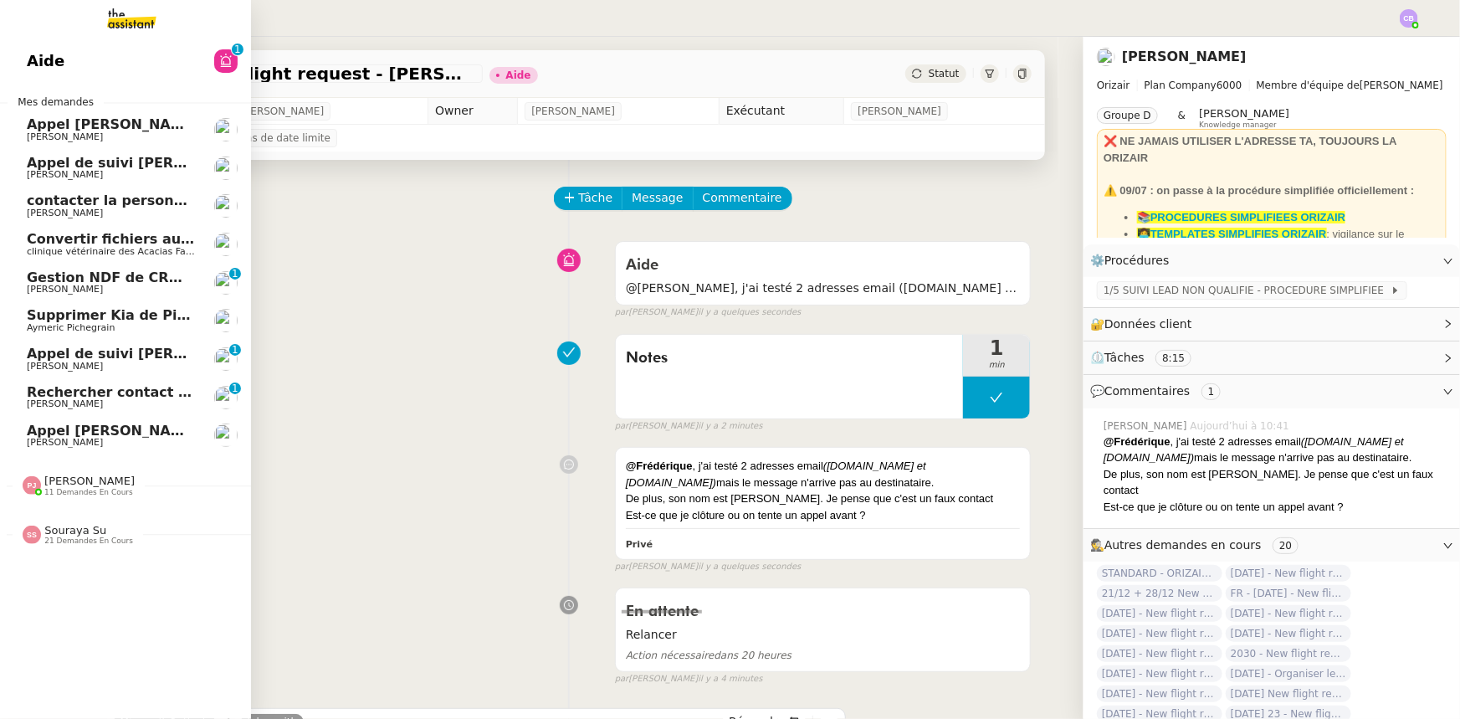
click at [85, 281] on span "Gestion NDF de CRMOPS - septembre 2025" at bounding box center [189, 277] width 325 height 16
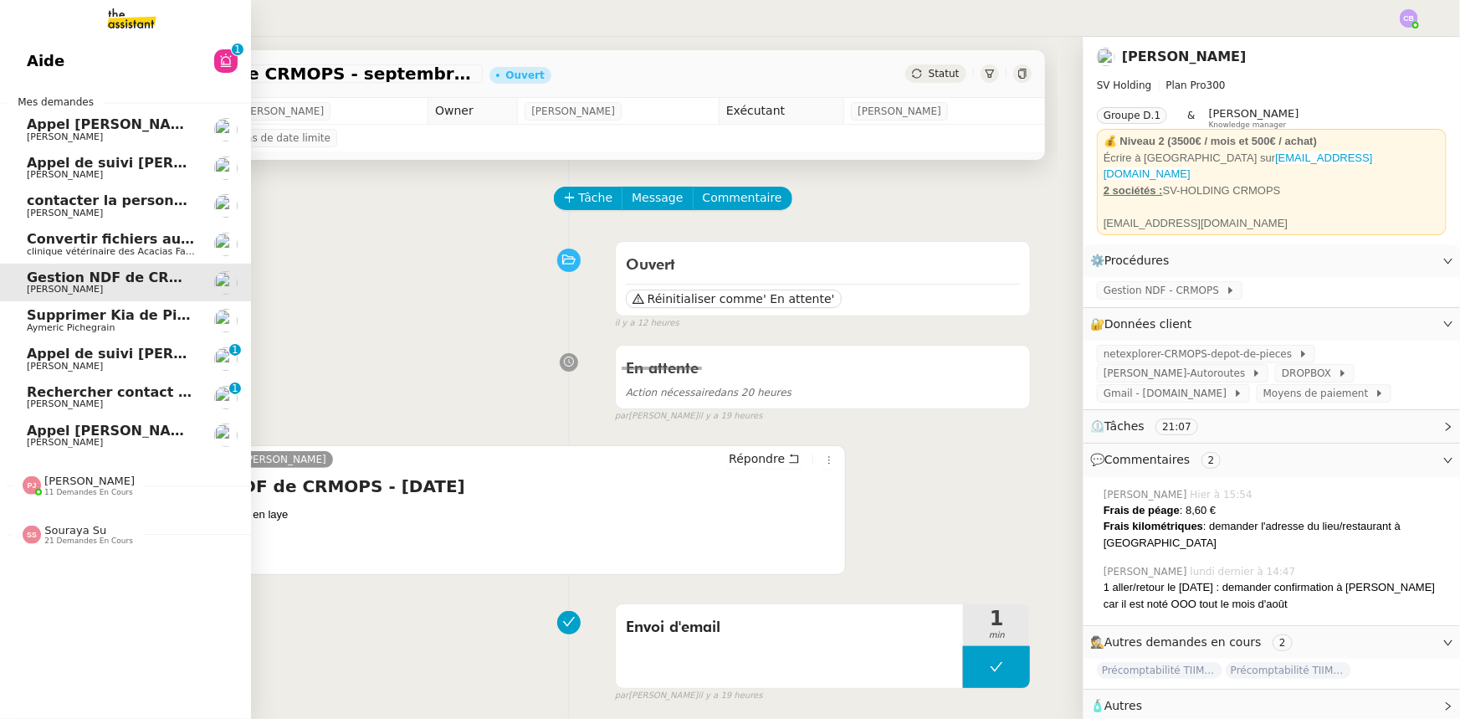
click at [125, 393] on span "Rechercher contact bancaire en Italie" at bounding box center [228, 392] width 402 height 16
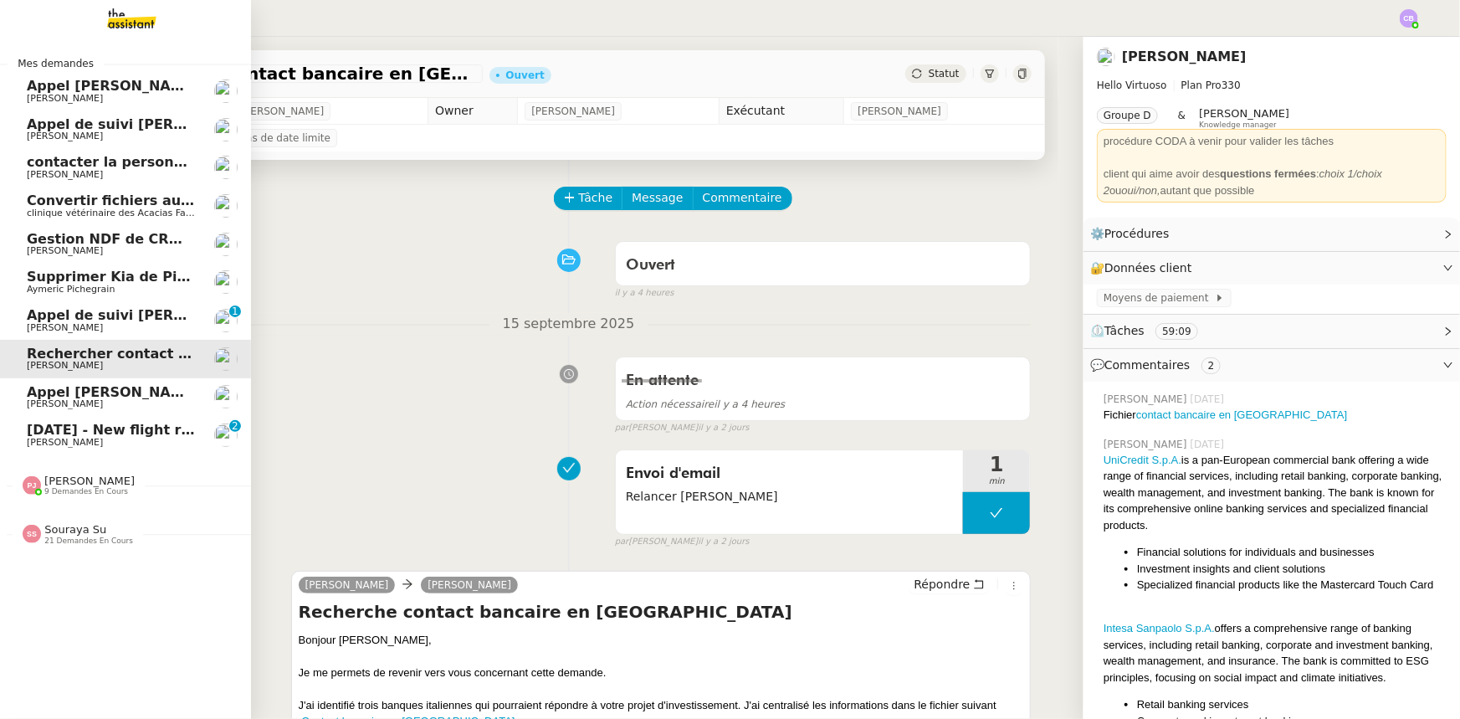
click at [40, 428] on span "[DATE] - New flight request - [PERSON_NAME]" at bounding box center [200, 430] width 346 height 16
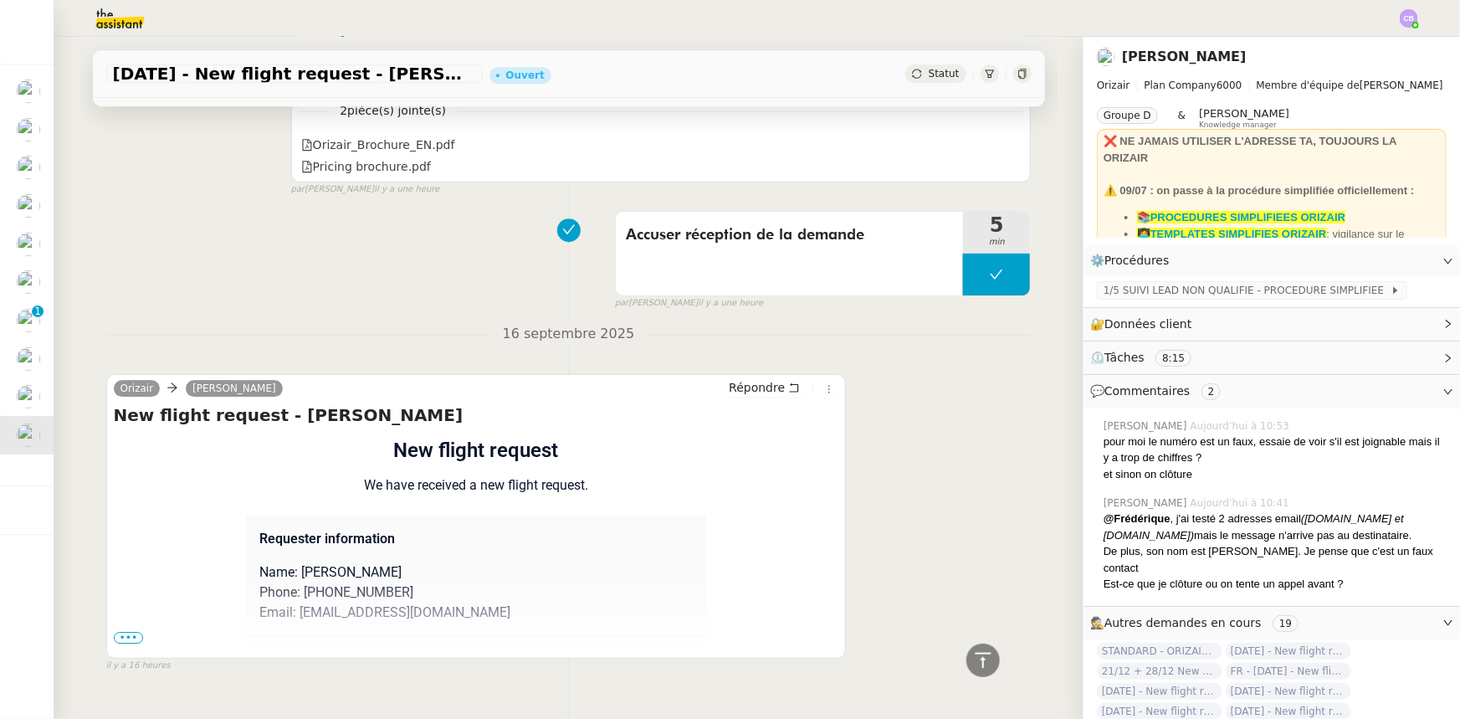
scroll to position [2537, 0]
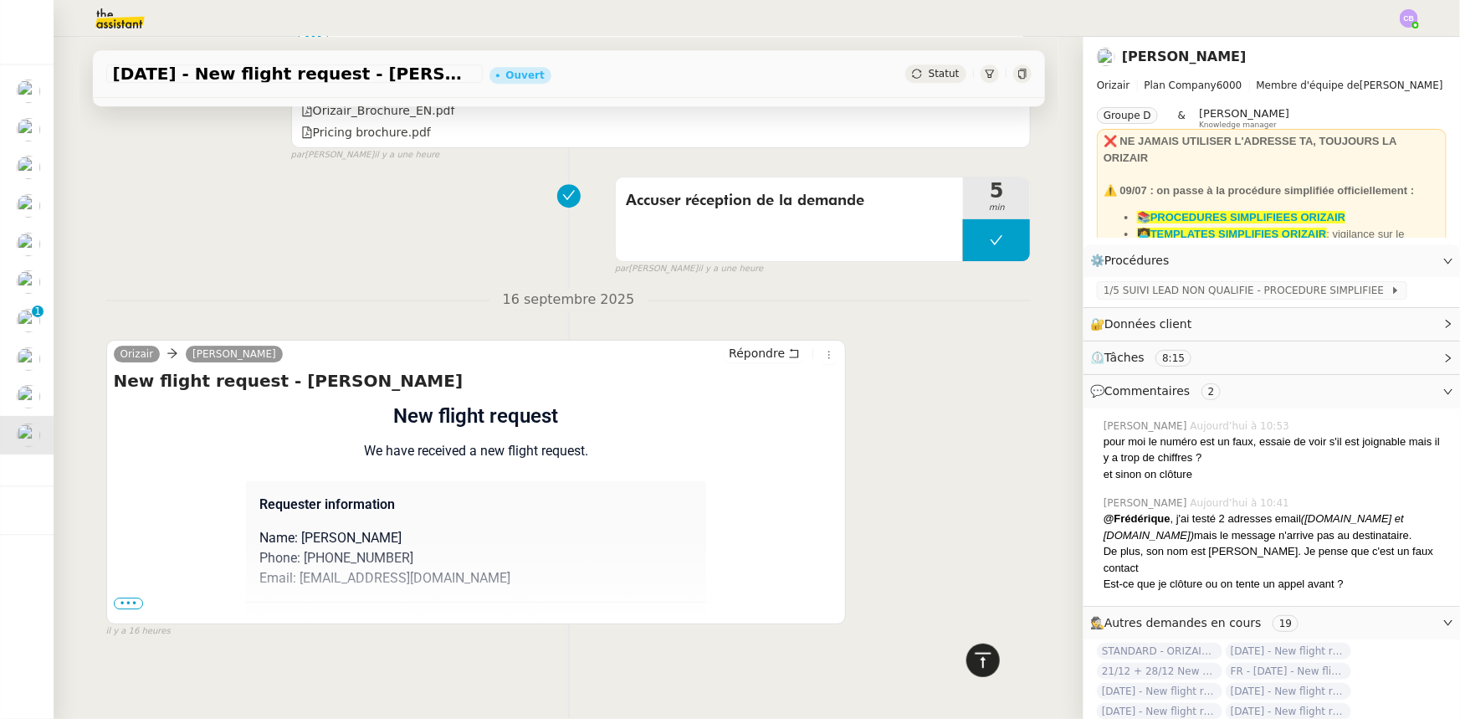
click at [972, 444] on icon at bounding box center [983, 660] width 20 height 20
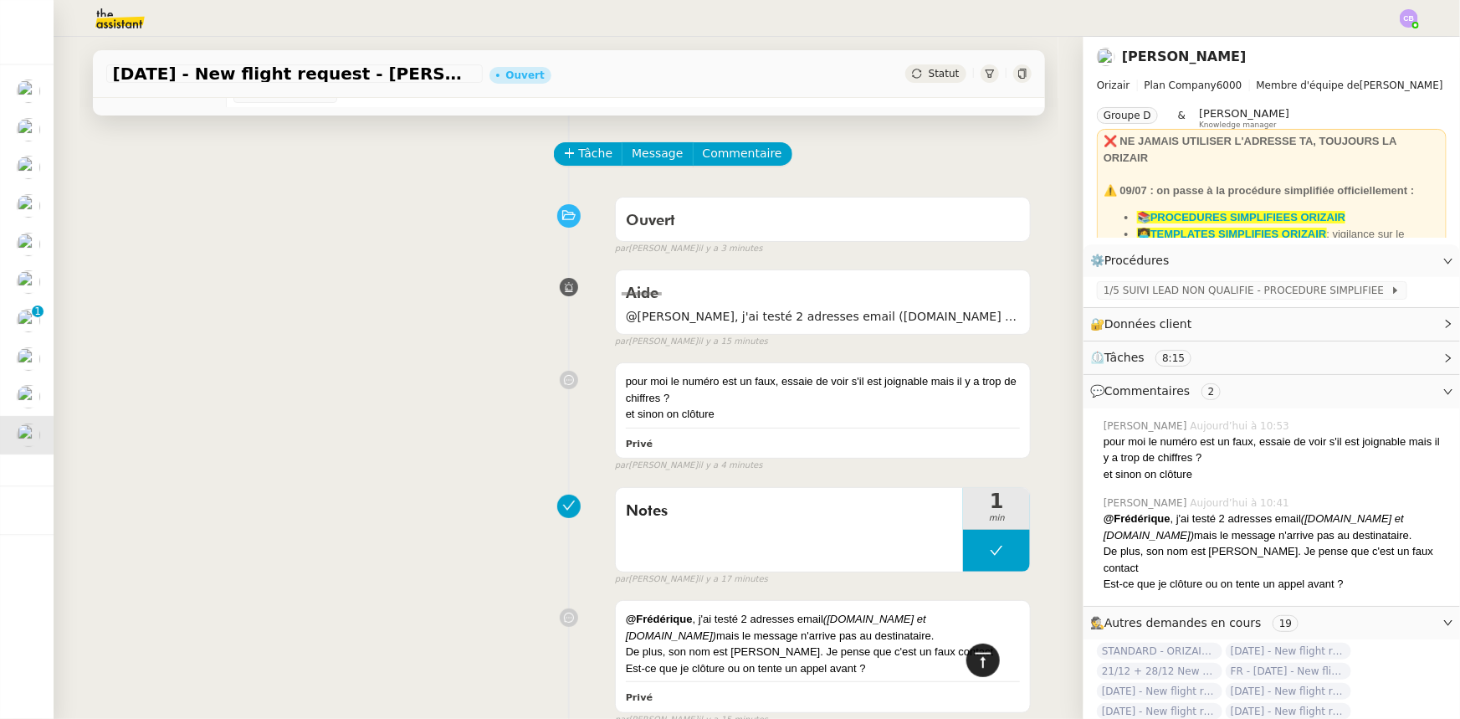
scroll to position [0, 0]
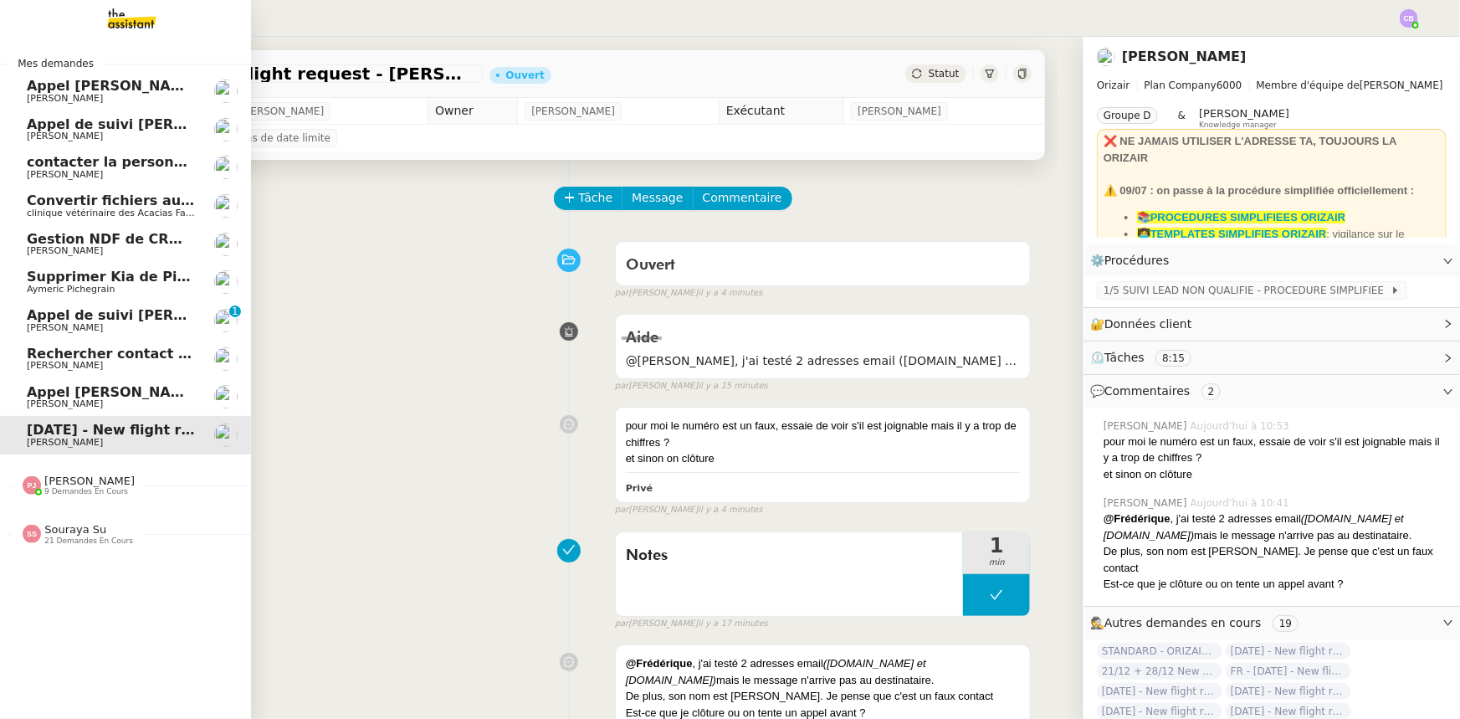
click at [80, 444] on span "[PERSON_NAME]" at bounding box center [89, 480] width 90 height 13
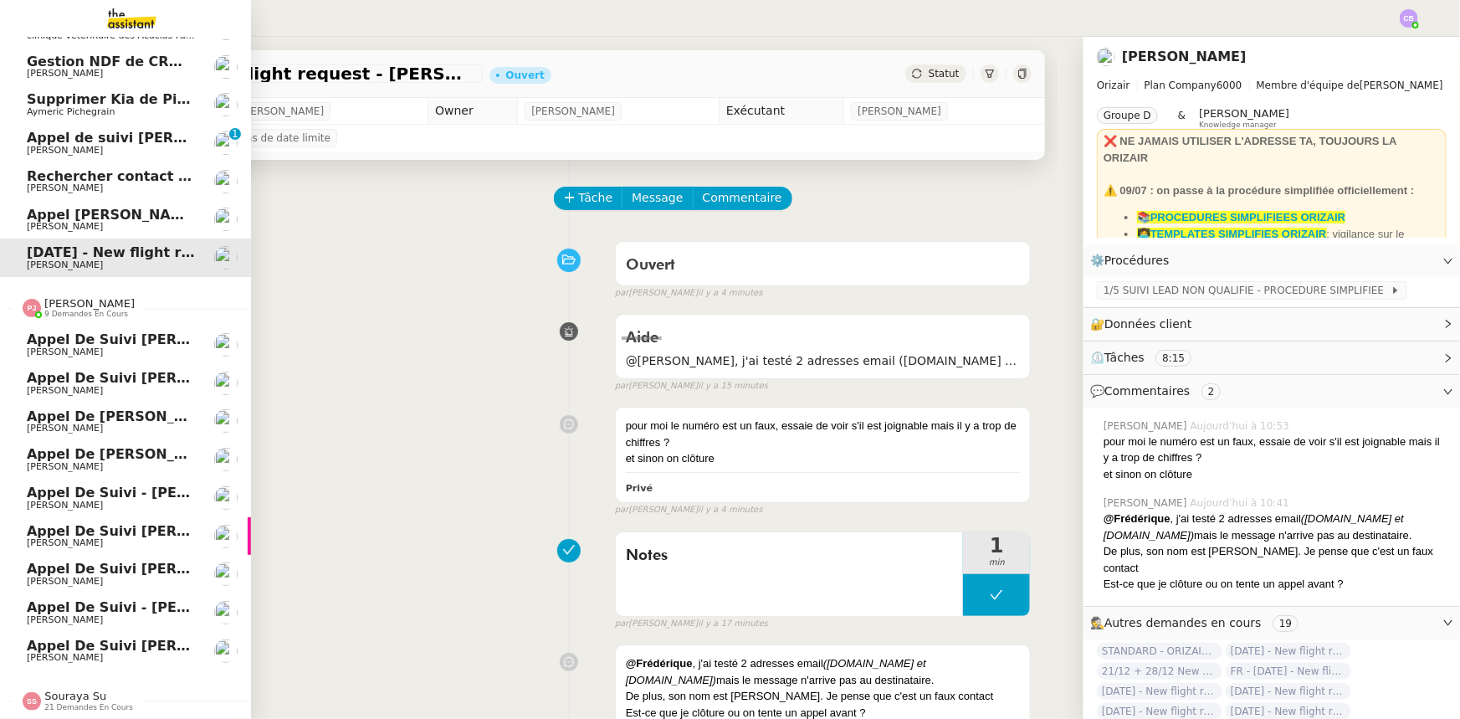
scroll to position [184, 0]
click at [52, 300] on span "[PERSON_NAME]" at bounding box center [89, 303] width 90 height 13
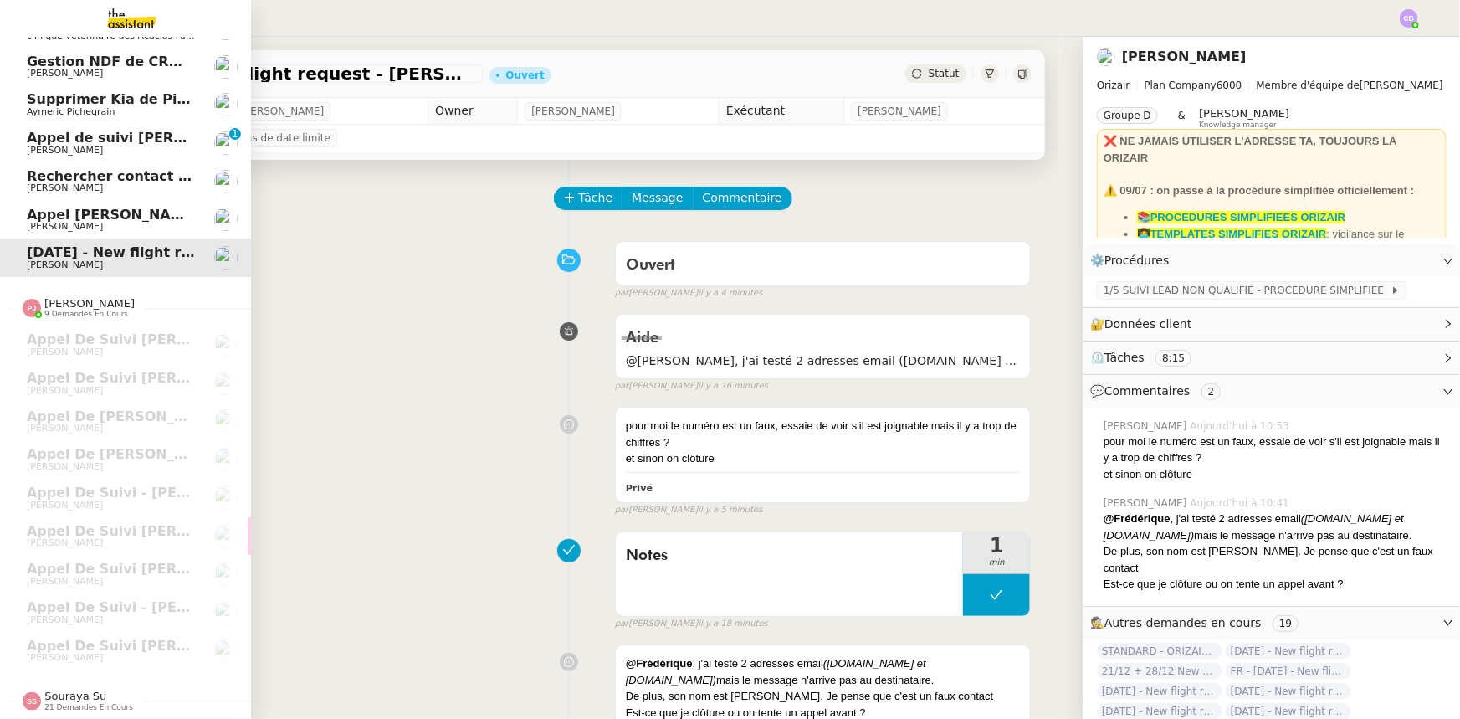
scroll to position [0, 0]
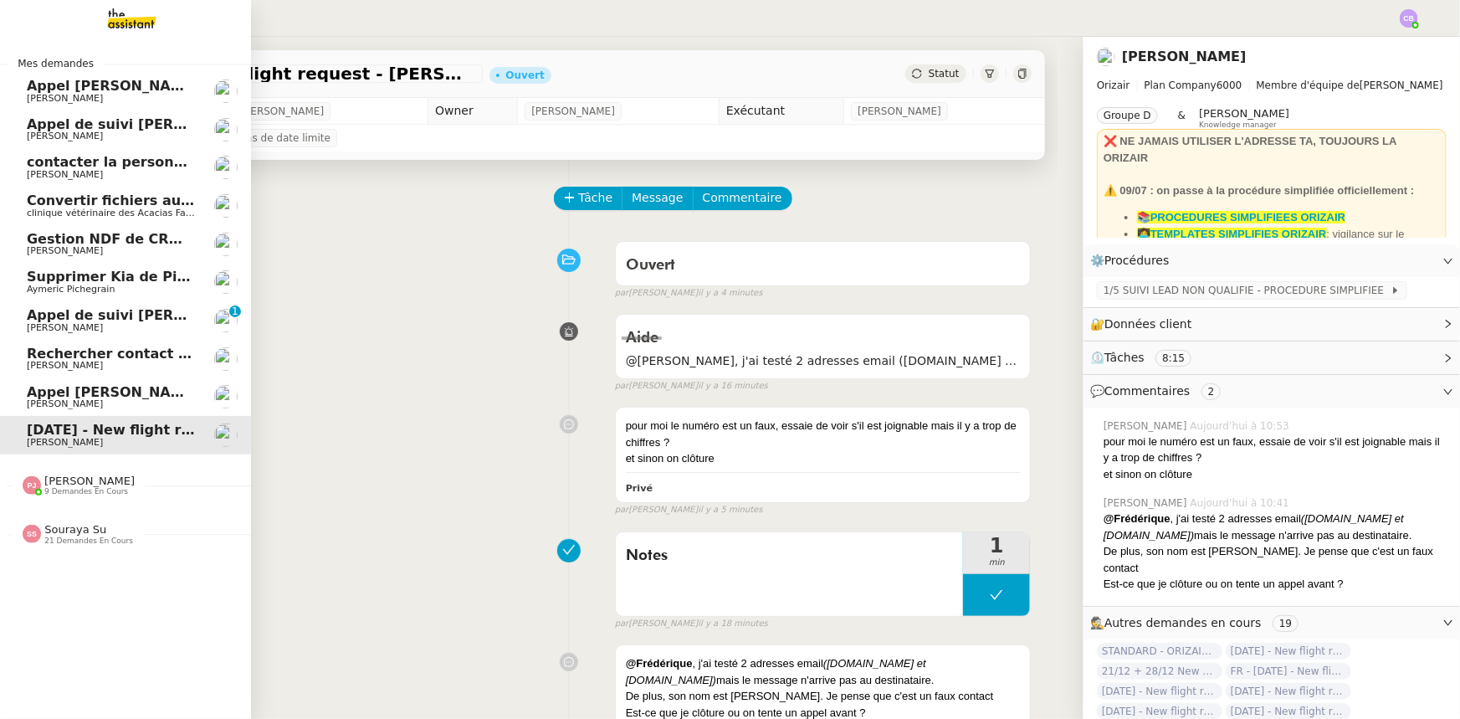
click at [75, 444] on span "Souraya Su" at bounding box center [75, 529] width 62 height 13
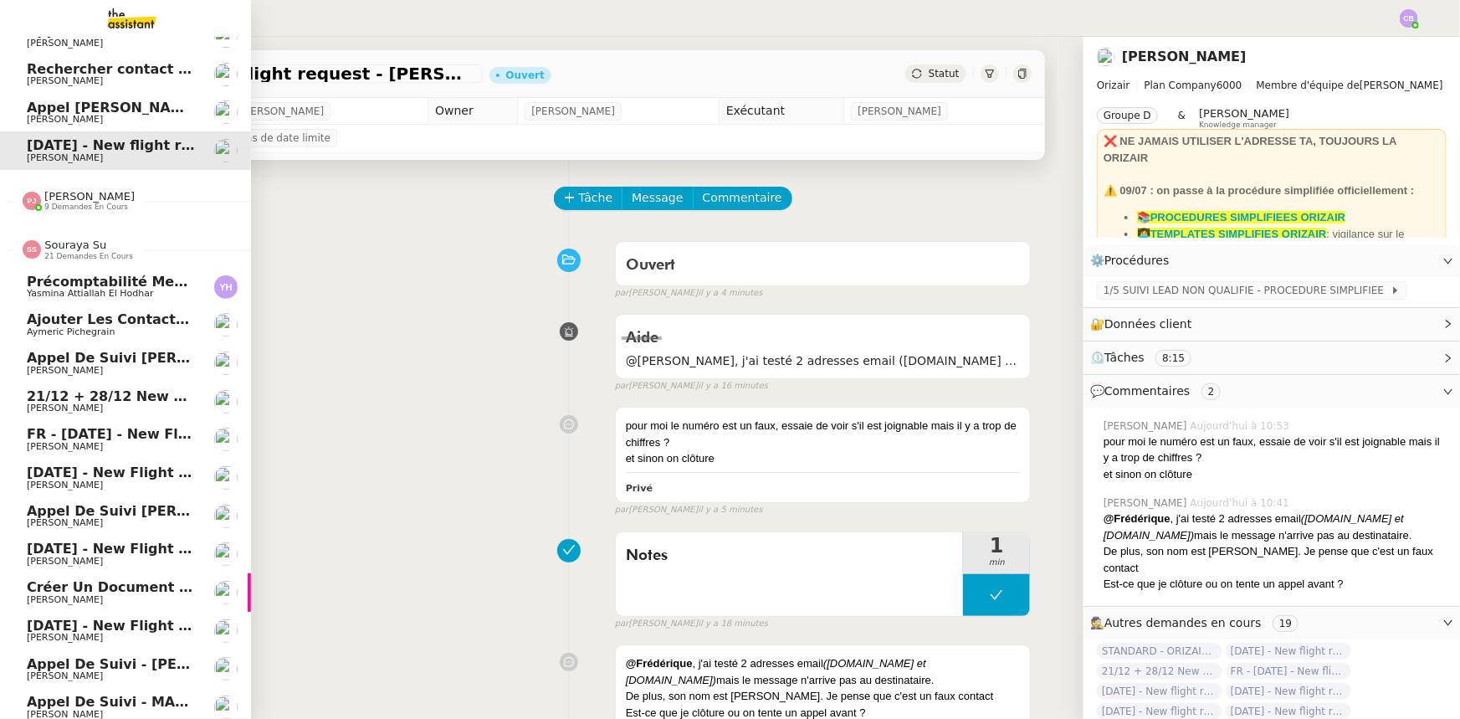
scroll to position [263, 0]
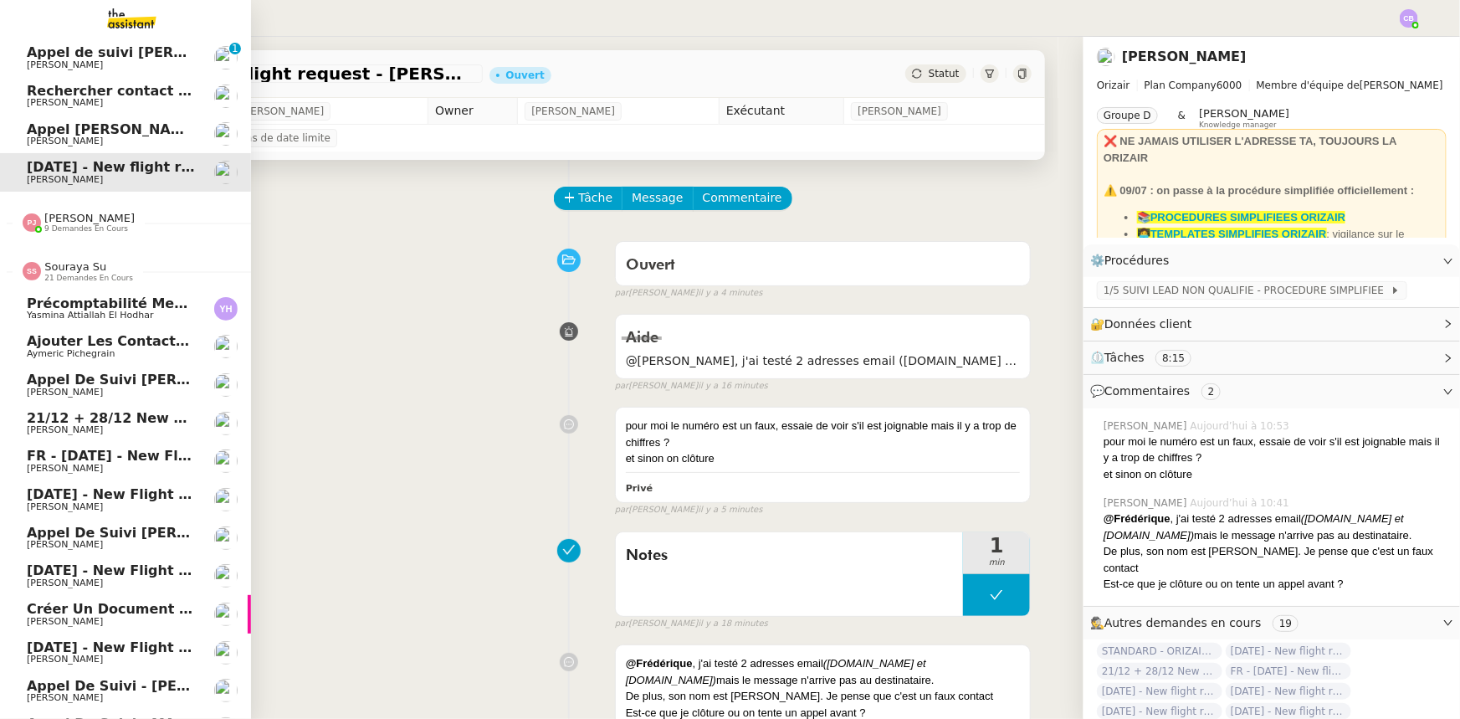
click at [65, 270] on span "Souraya Su" at bounding box center [75, 266] width 62 height 13
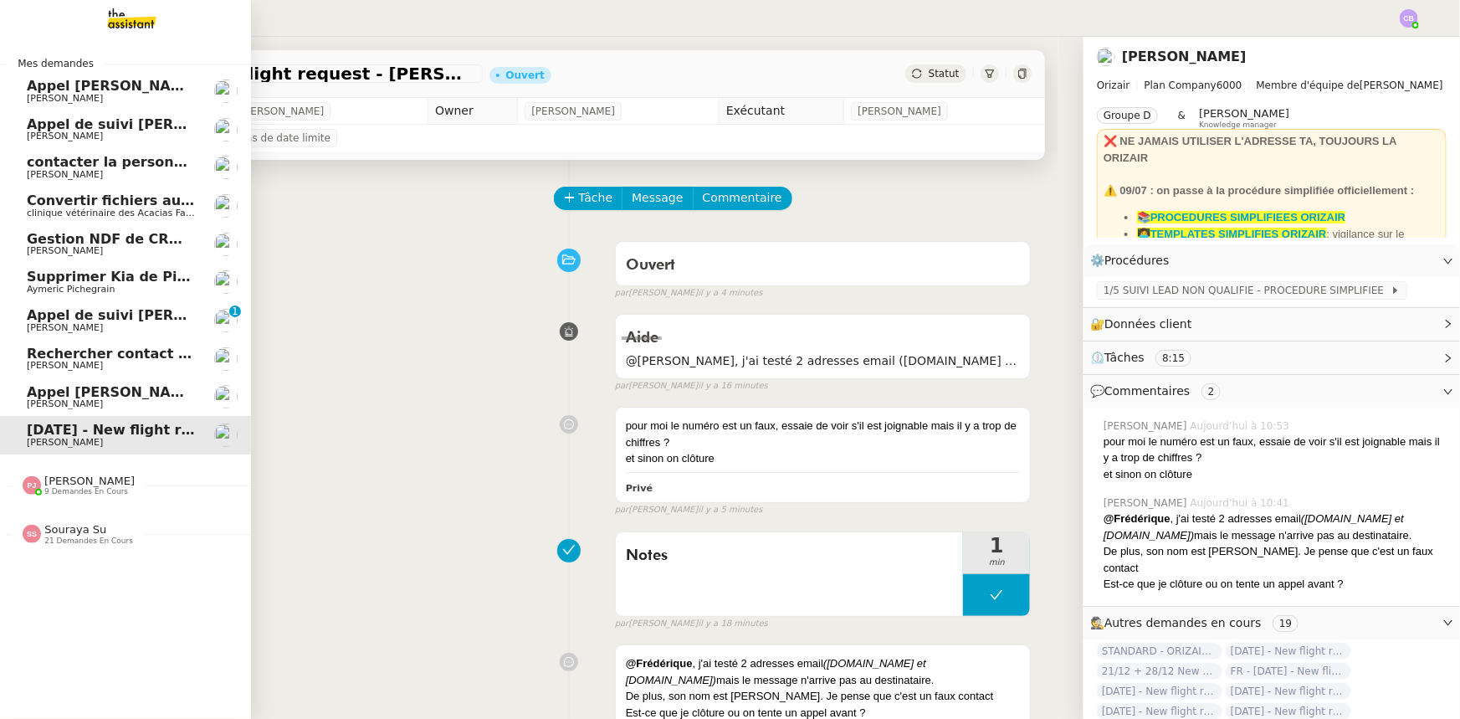
click at [110, 359] on span "Rechercher contact bancaire en Italie" at bounding box center [228, 354] width 402 height 16
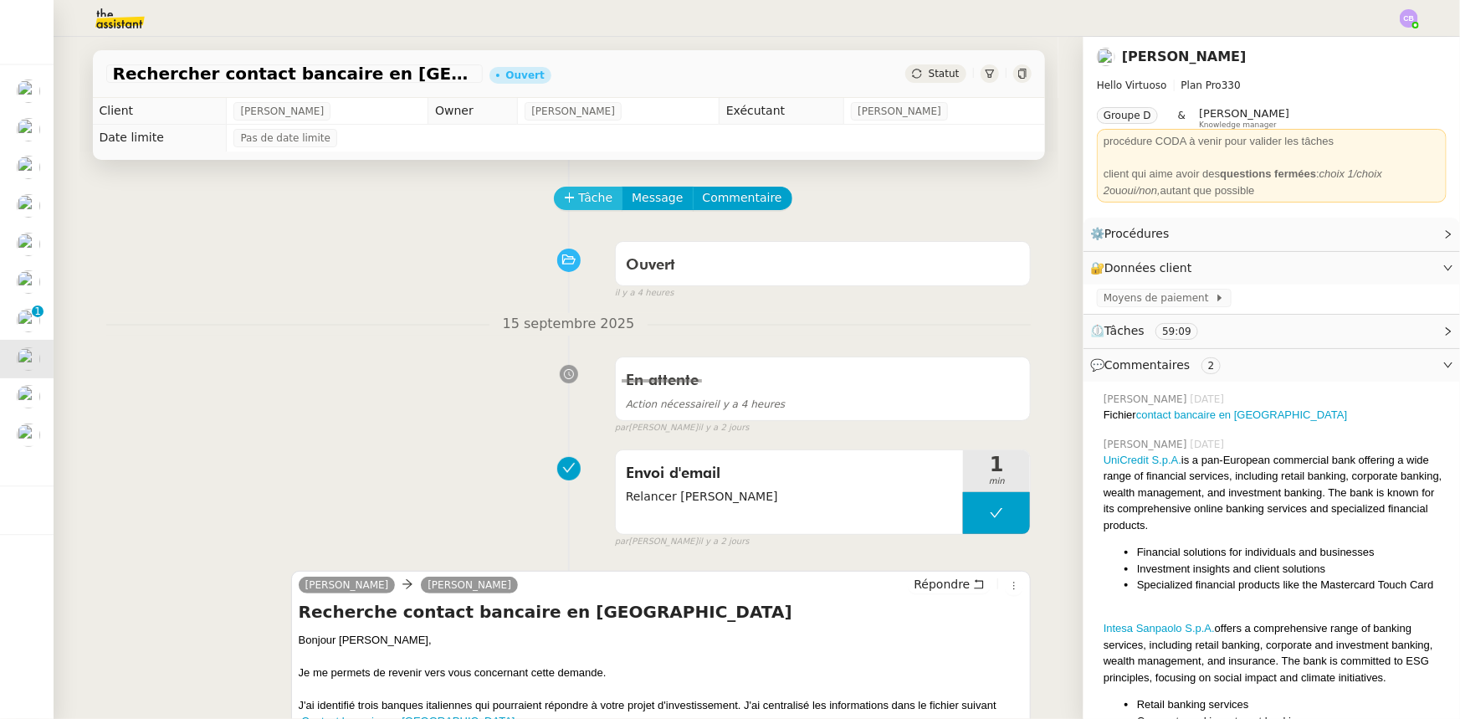
click at [581, 200] on span "Tâche" at bounding box center [596, 197] width 34 height 19
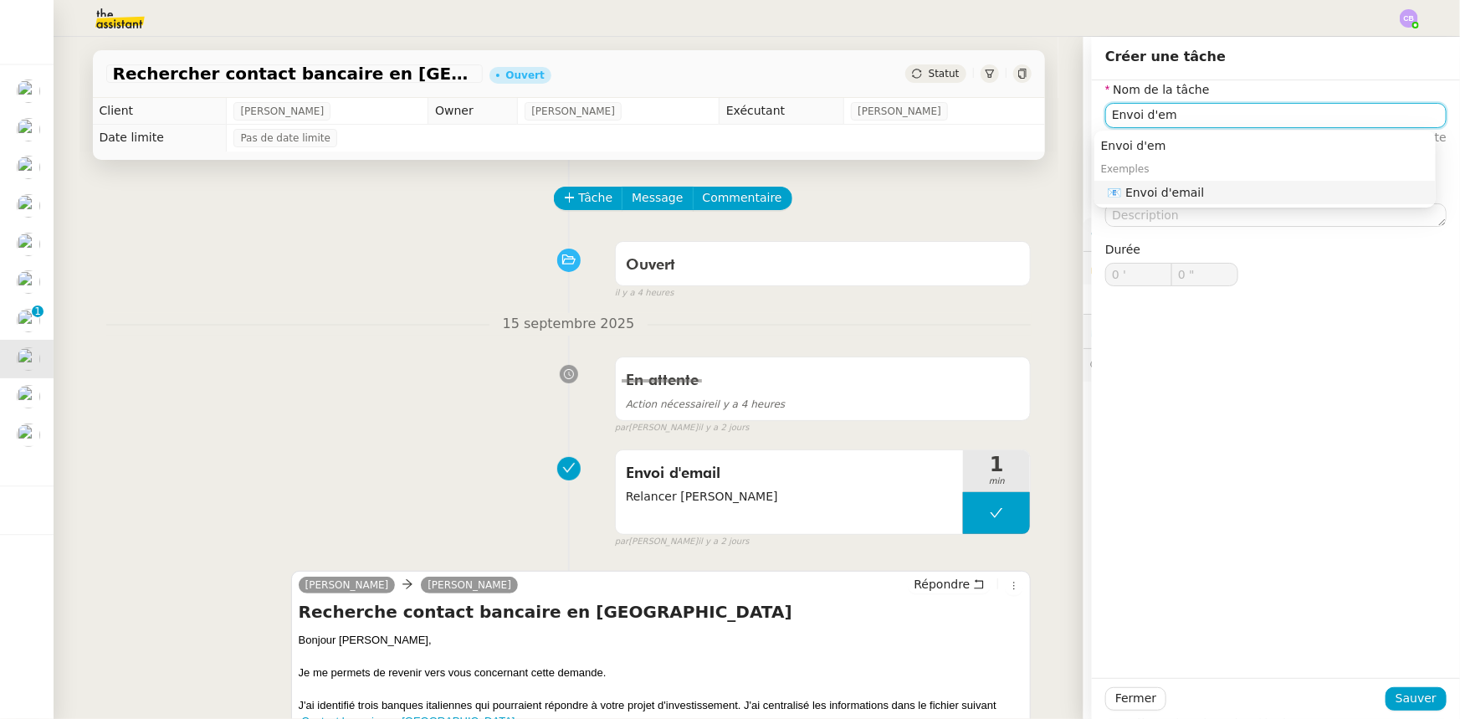
click at [972, 192] on div "📧 Envoi d'email" at bounding box center [1268, 192] width 321 height 15
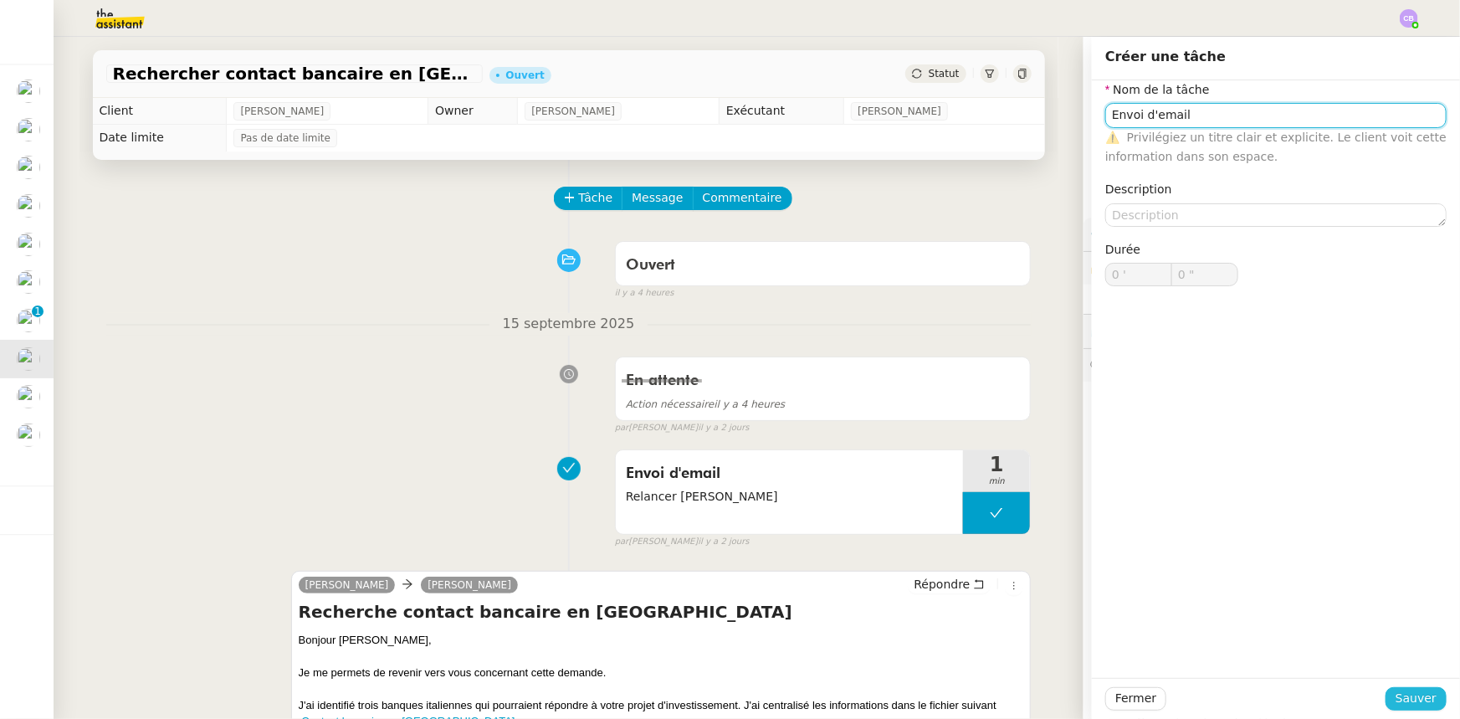
type input "Envoi d'email"
click at [972, 444] on span "Sauver" at bounding box center [1415, 698] width 41 height 19
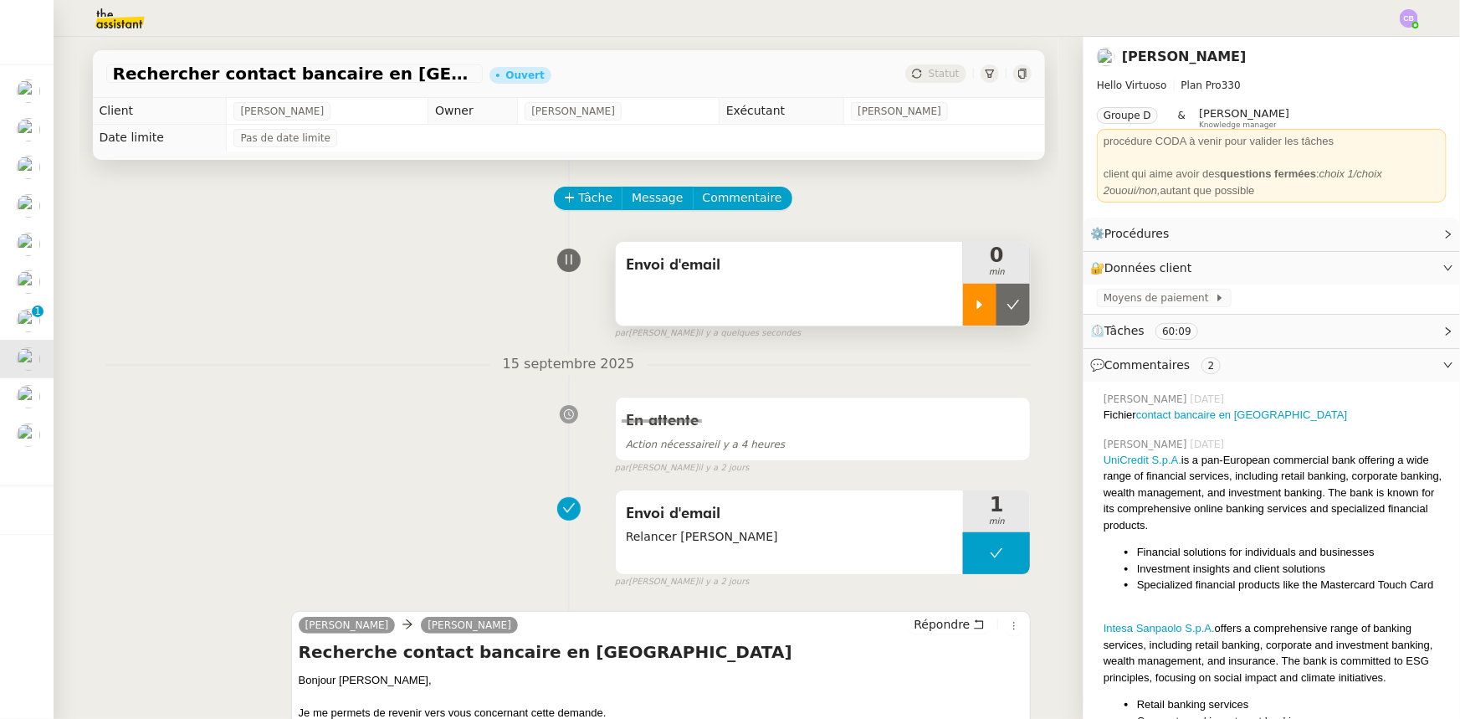
click at [972, 310] on icon at bounding box center [979, 304] width 13 height 13
click at [801, 304] on div "Envoi d'email" at bounding box center [790, 284] width 348 height 84
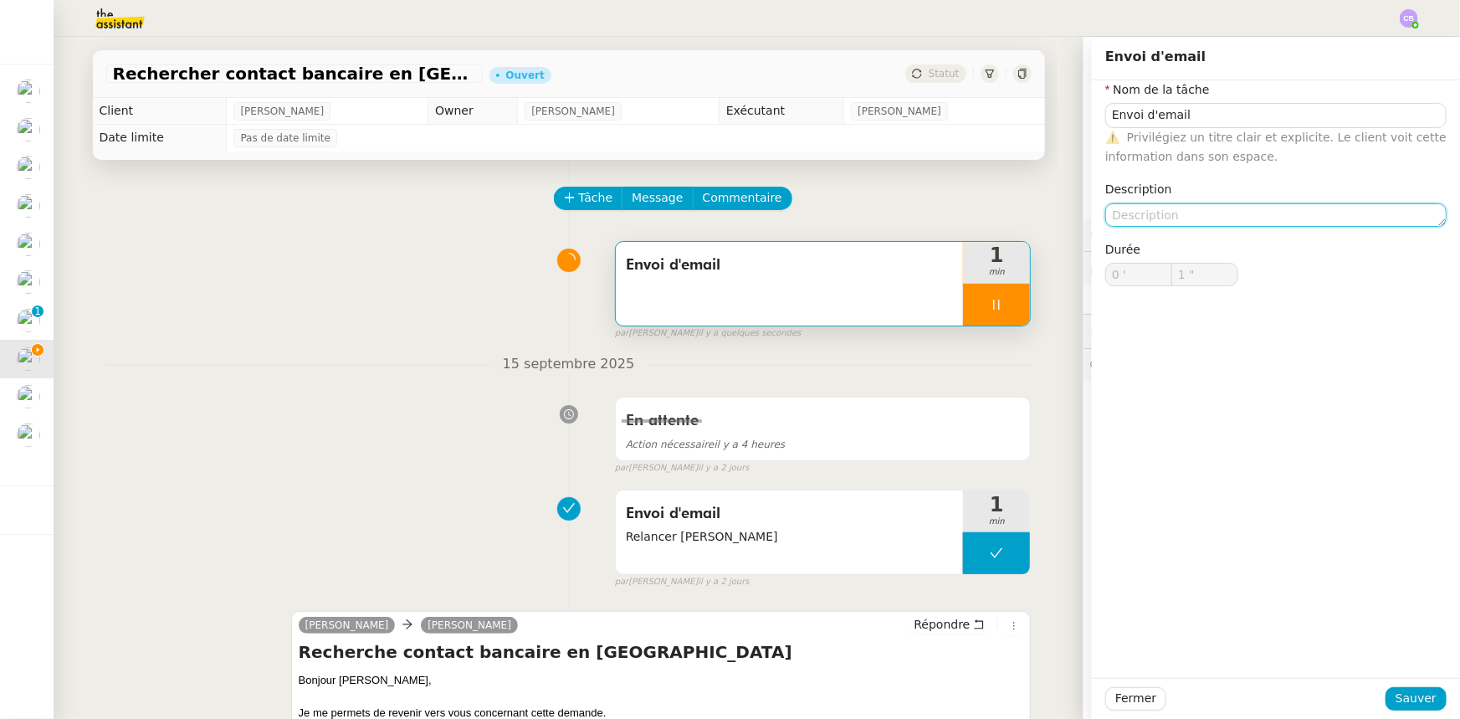
type input "2 ""
click at [972, 218] on textarea at bounding box center [1275, 214] width 341 height 23
type textarea "2"
type input "3 ""
type textarea "2eme r"
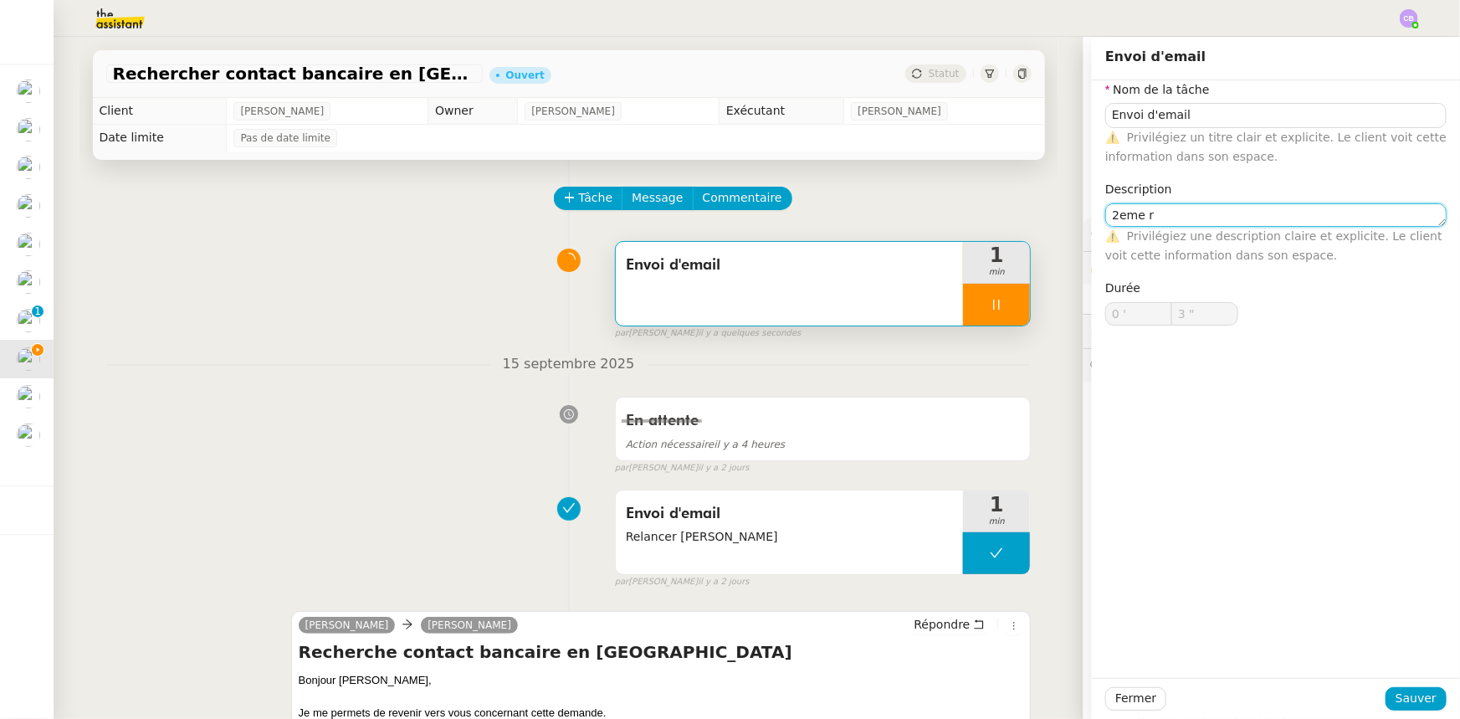
type input "4 ""
type textarea "2eme relance"
click at [972, 215] on textarea "2eme relance" at bounding box center [1275, 214] width 341 height 23
type input "9 ""
click at [0, 0] on lt-em "2ᵉ" at bounding box center [0, 0] width 0 height 0
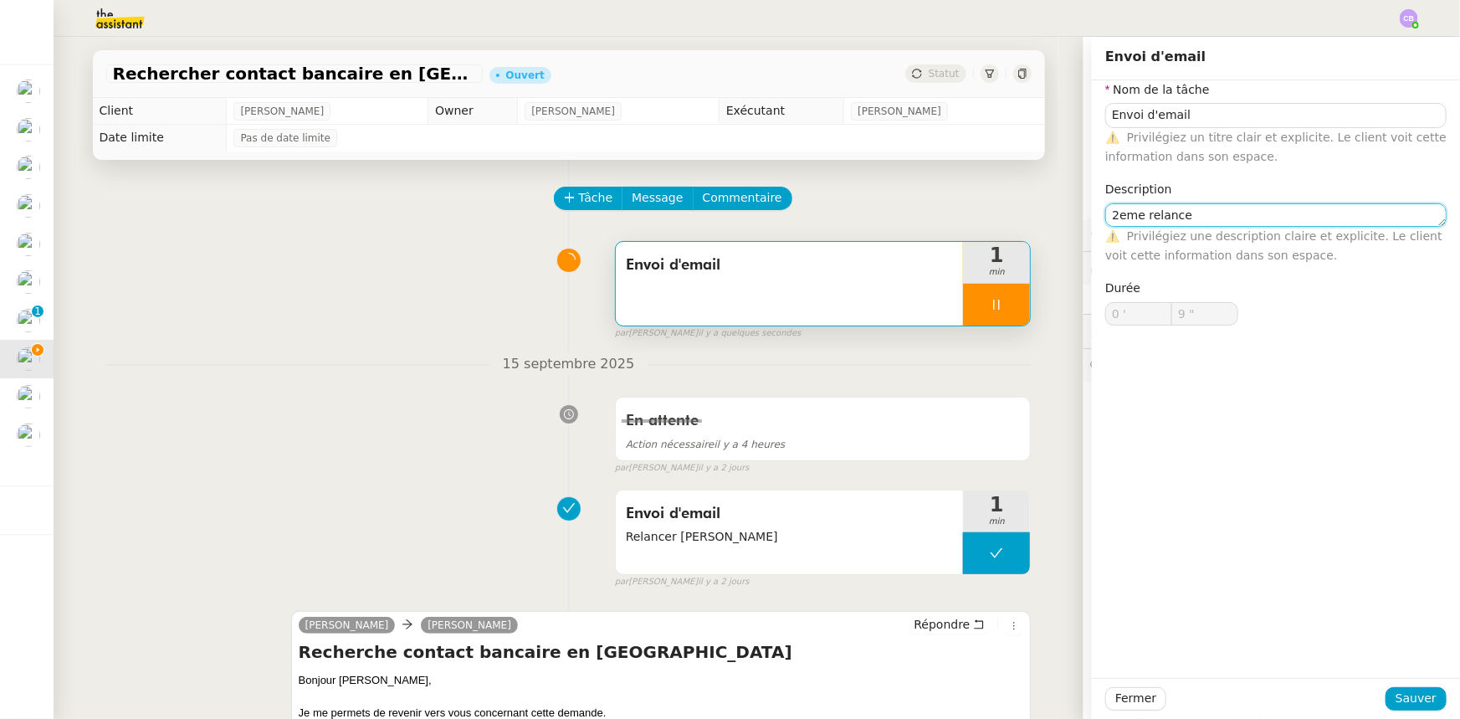
type textarea "2ᵉ relance"
type input "10 ""
type textarea "2ᵉ relance"
click at [972, 444] on span "Sauver" at bounding box center [1415, 698] width 41 height 19
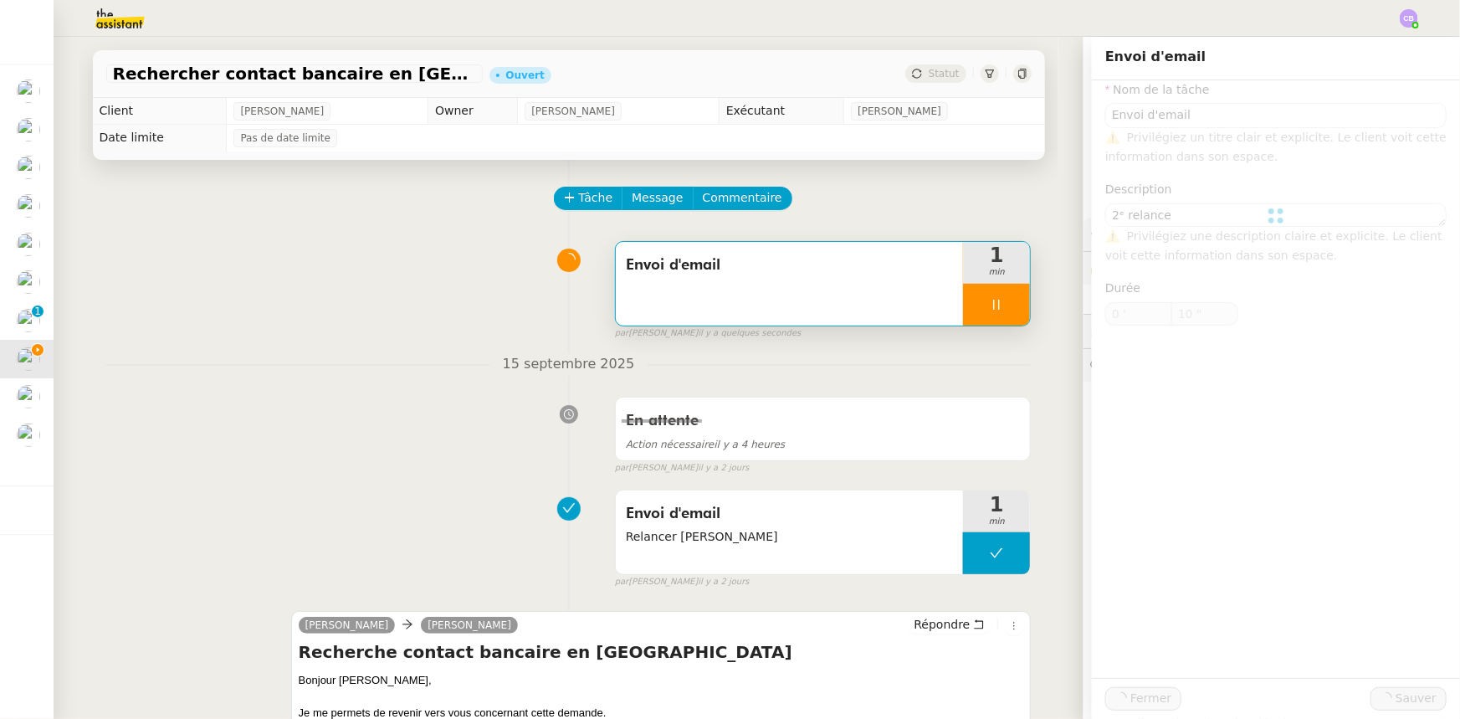
type input "11 ""
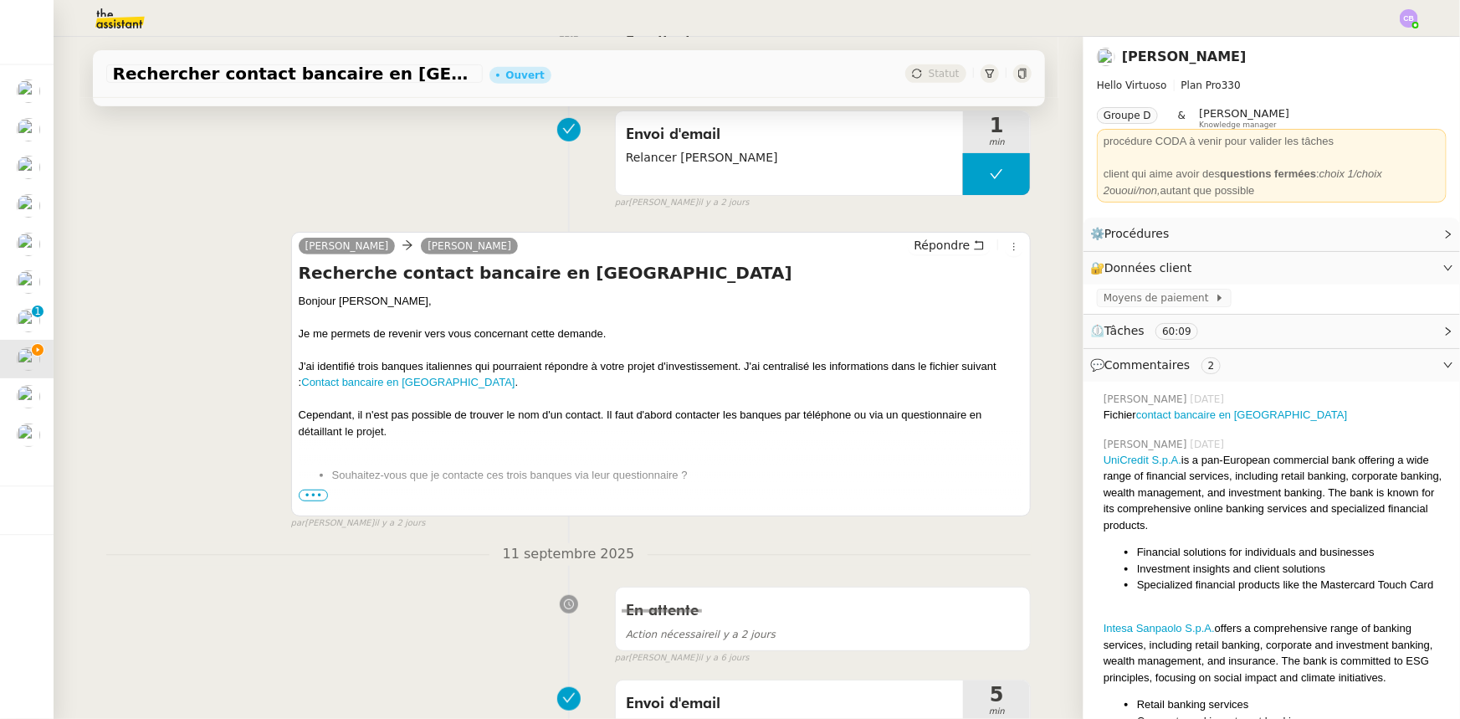
scroll to position [380, 0]
click at [301, 444] on span "•••" at bounding box center [314, 495] width 30 height 12
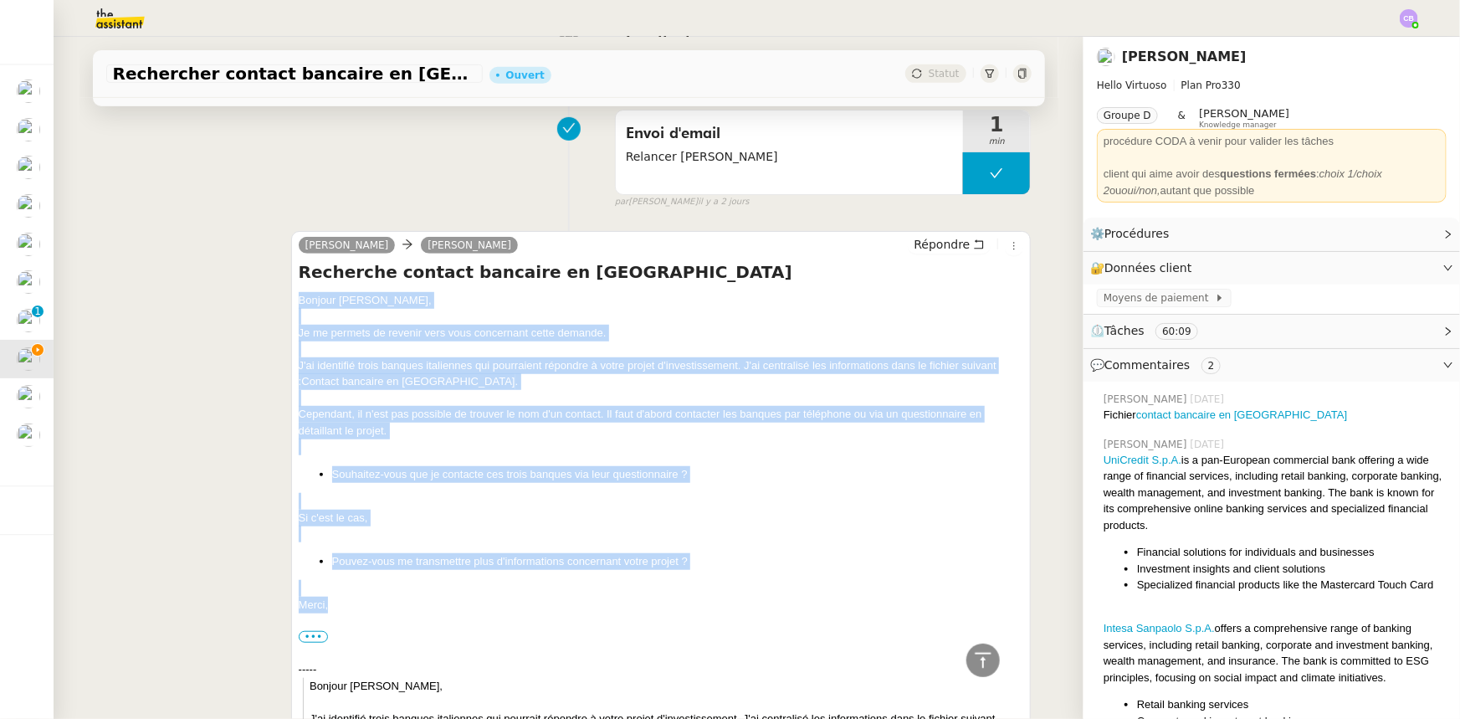
drag, startPoint x: 329, startPoint y: 606, endPoint x: 292, endPoint y: 303, distance: 305.1
click at [924, 248] on span "Répondre" at bounding box center [942, 244] width 56 height 17
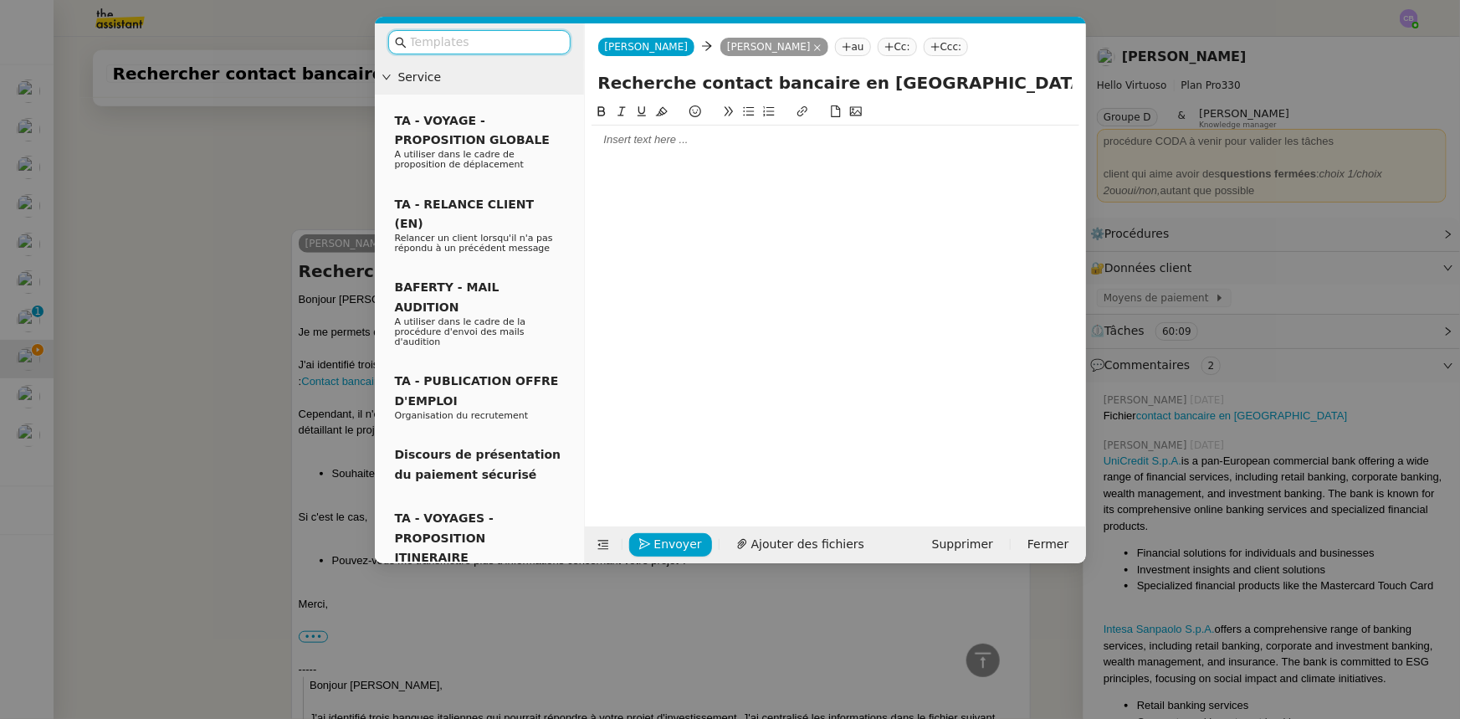
scroll to position [509, 0]
click at [727, 151] on div at bounding box center [835, 139] width 488 height 28
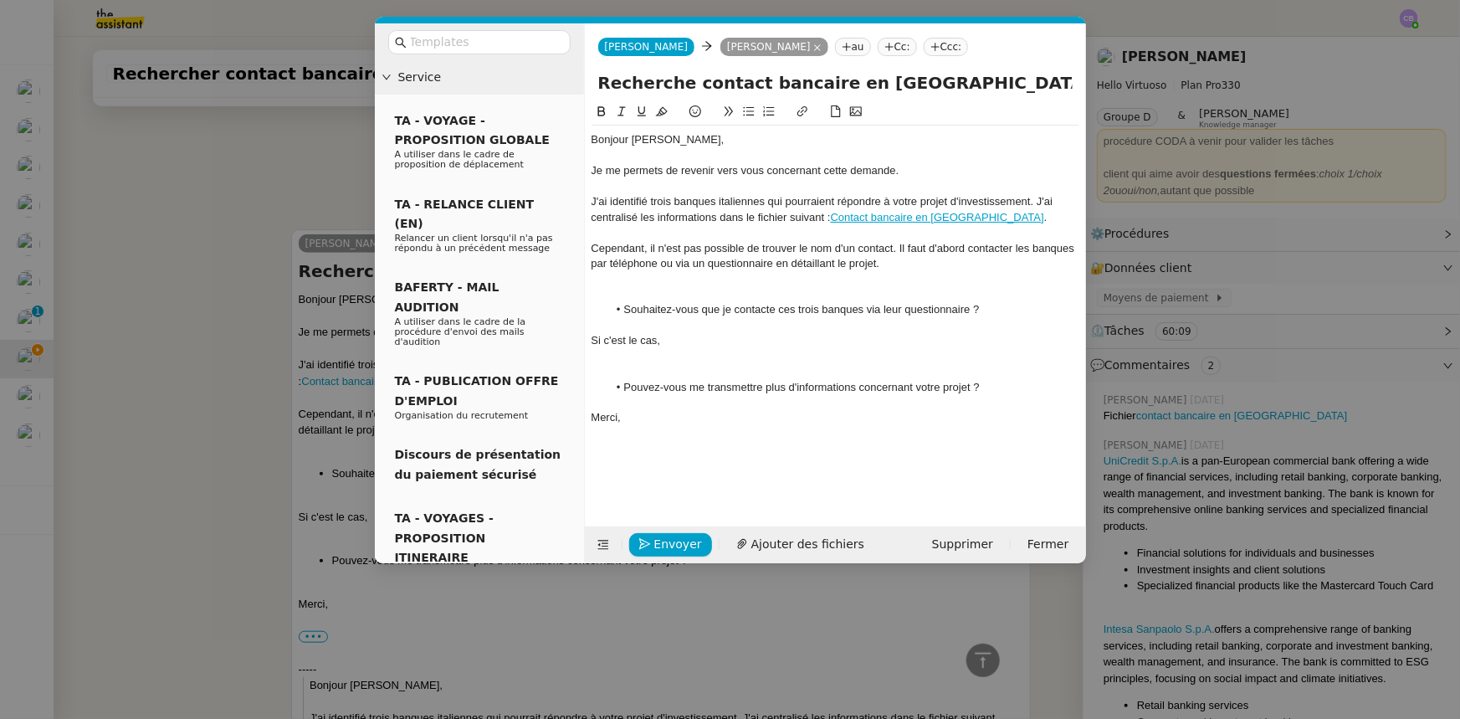
scroll to position [728, 0]
click at [661, 284] on div at bounding box center [835, 278] width 488 height 15
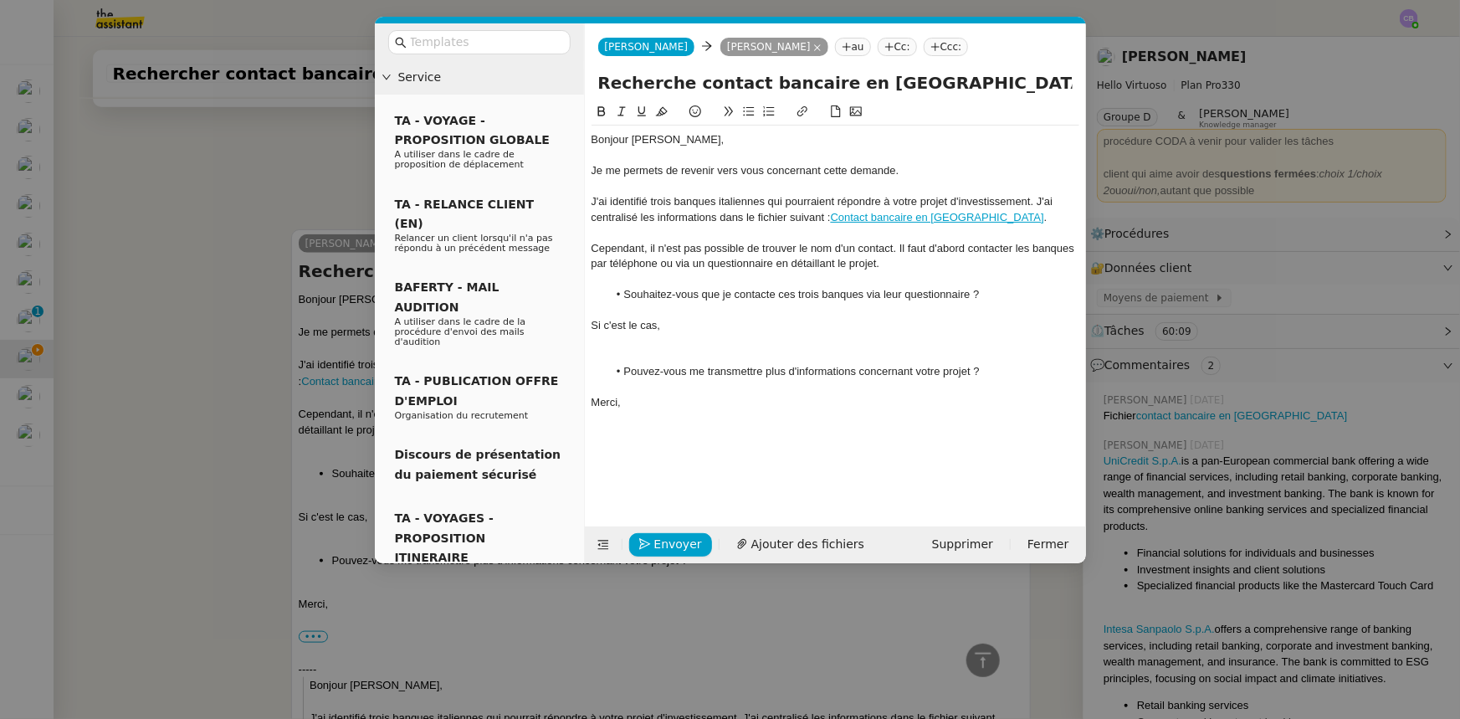
click at [661, 353] on div at bounding box center [835, 356] width 488 height 15
click at [678, 444] on span "Envoyer" at bounding box center [678, 544] width 48 height 19
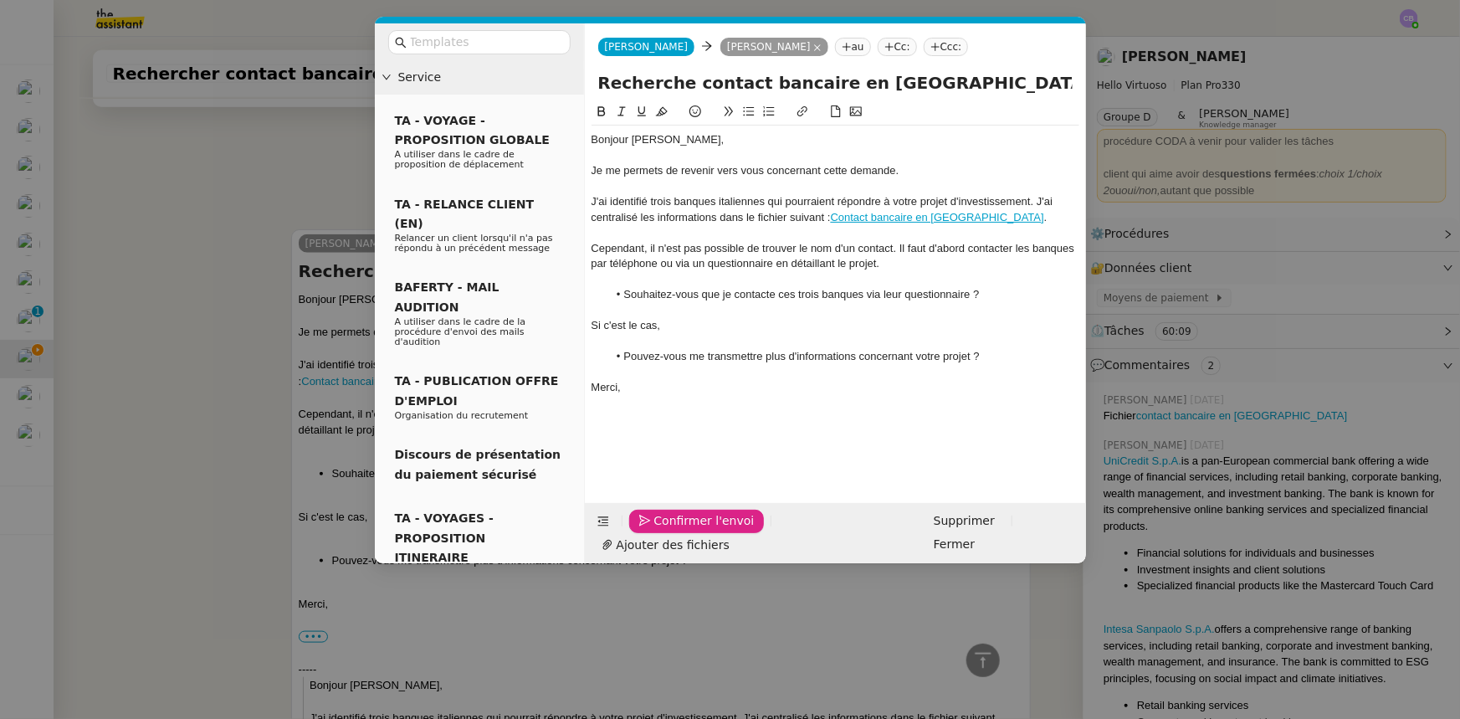
click at [678, 444] on span "Confirmer l'envoi" at bounding box center [704, 520] width 100 height 19
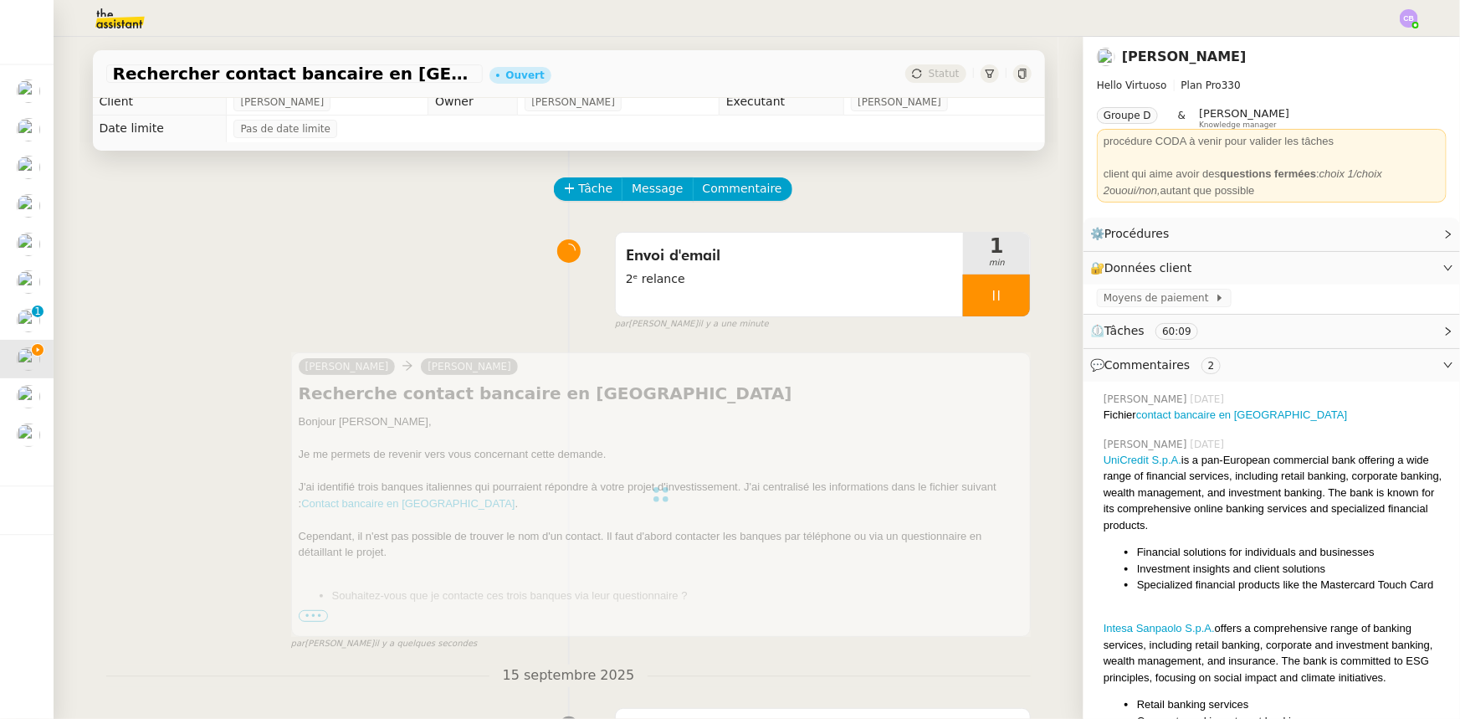
scroll to position [0, 0]
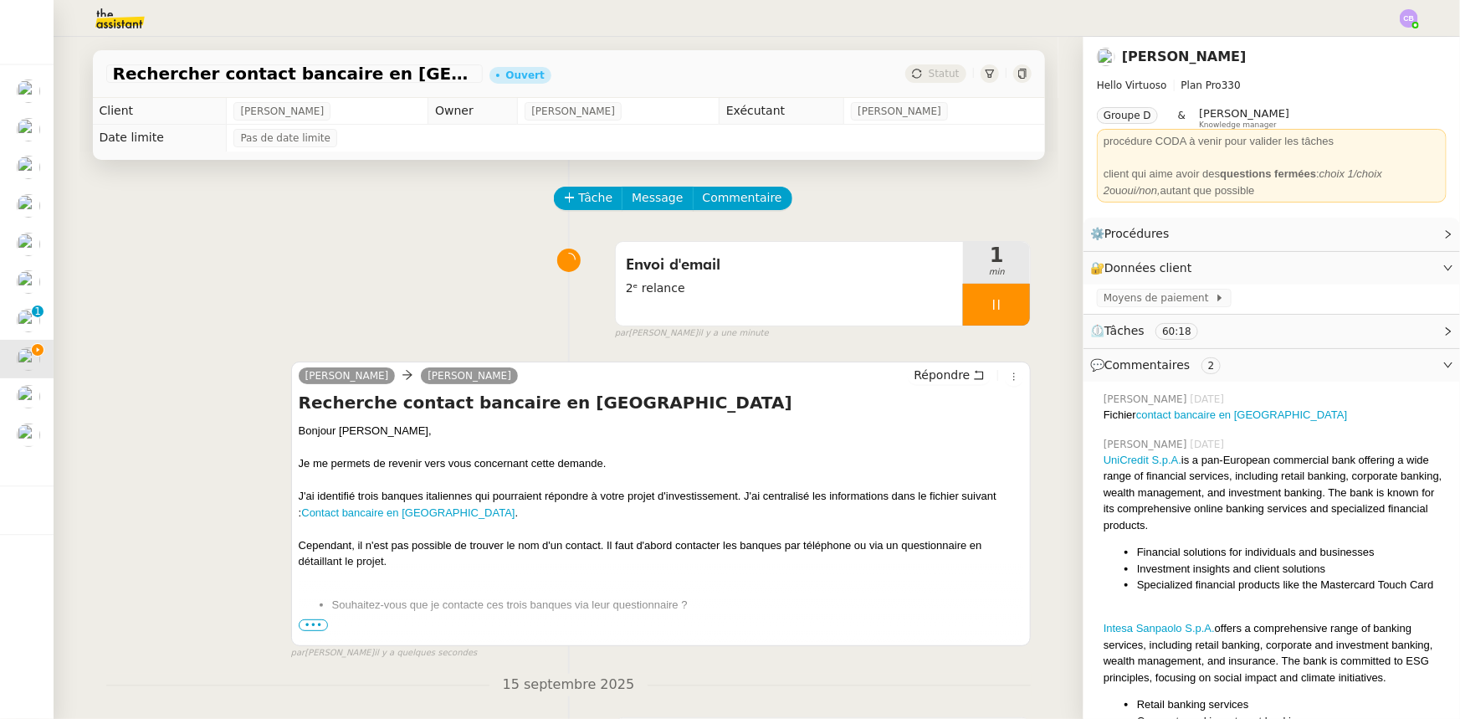
click at [963, 302] on div at bounding box center [996, 305] width 67 height 42
click at [972, 317] on button at bounding box center [1012, 305] width 33 height 42
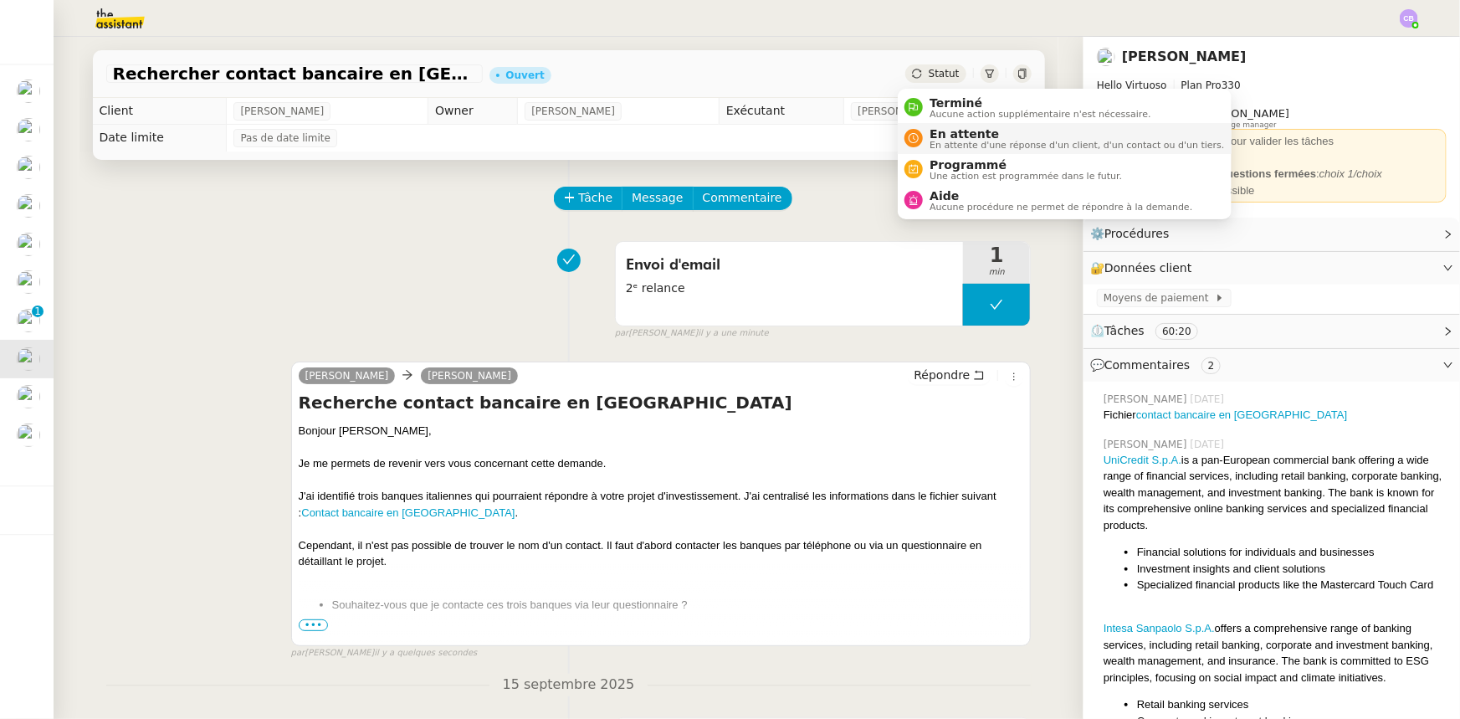
click at [962, 137] on span "En attente" at bounding box center [1076, 133] width 294 height 13
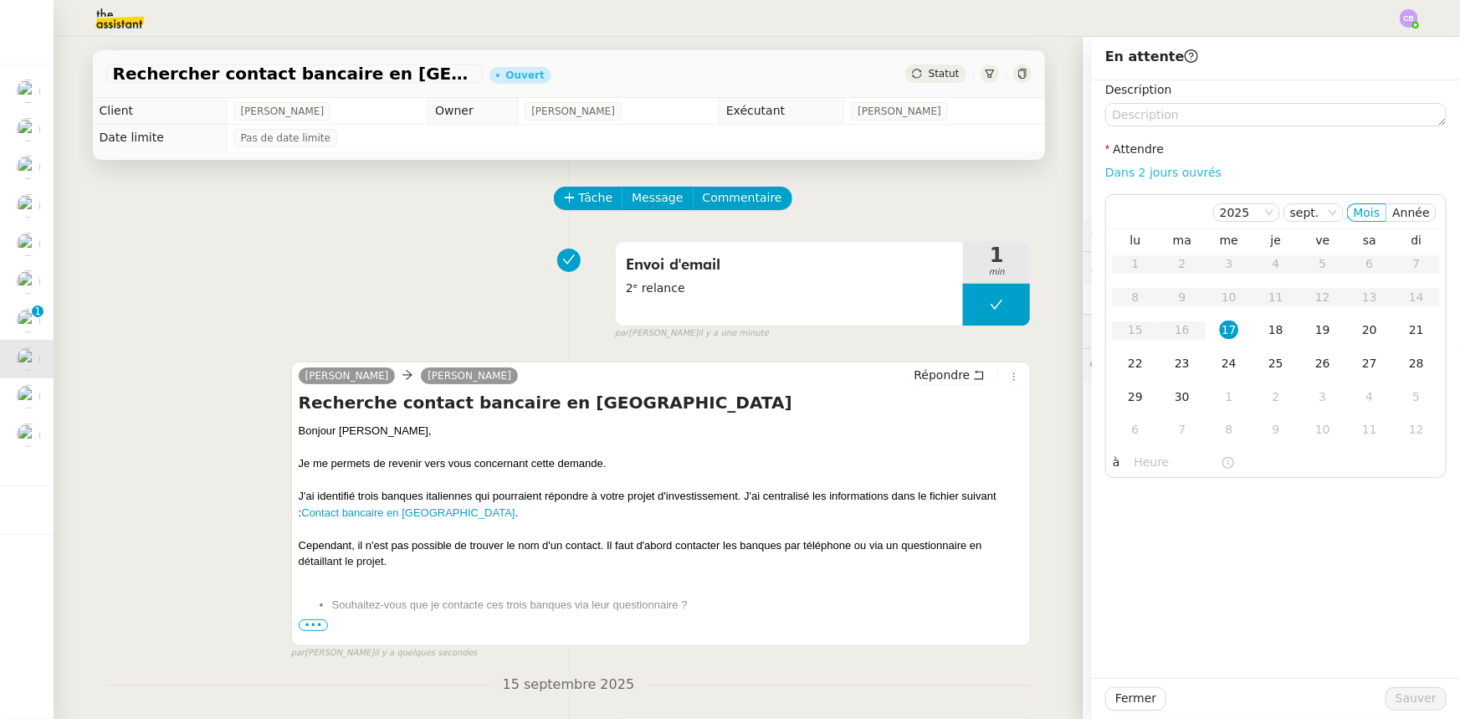
click at [972, 177] on link "Dans 2 jours ouvrés" at bounding box center [1163, 172] width 116 height 13
type input "07:00"
click at [972, 444] on span "Sauver" at bounding box center [1415, 698] width 41 height 19
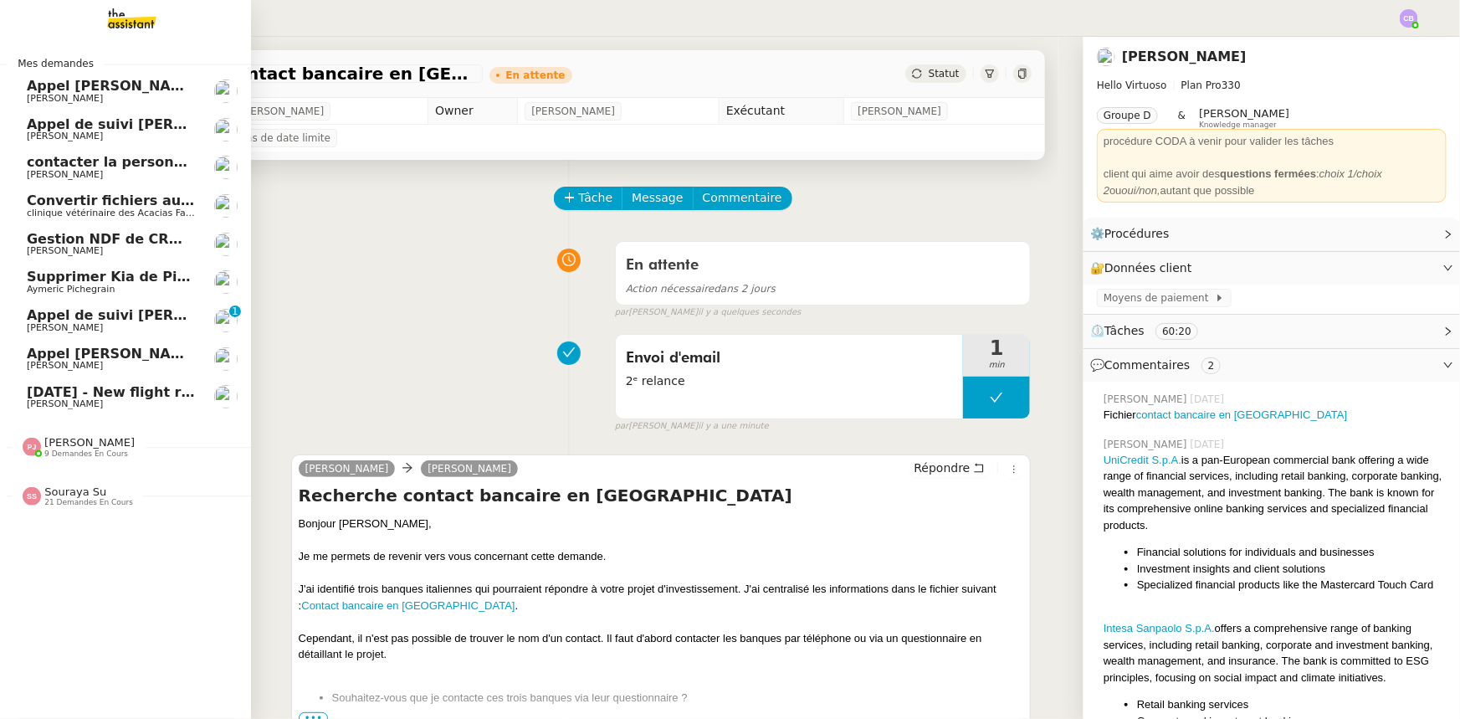
click at [45, 318] on span "Appel de suivi [PERSON_NAME] - MONAPP" at bounding box center [185, 315] width 316 height 16
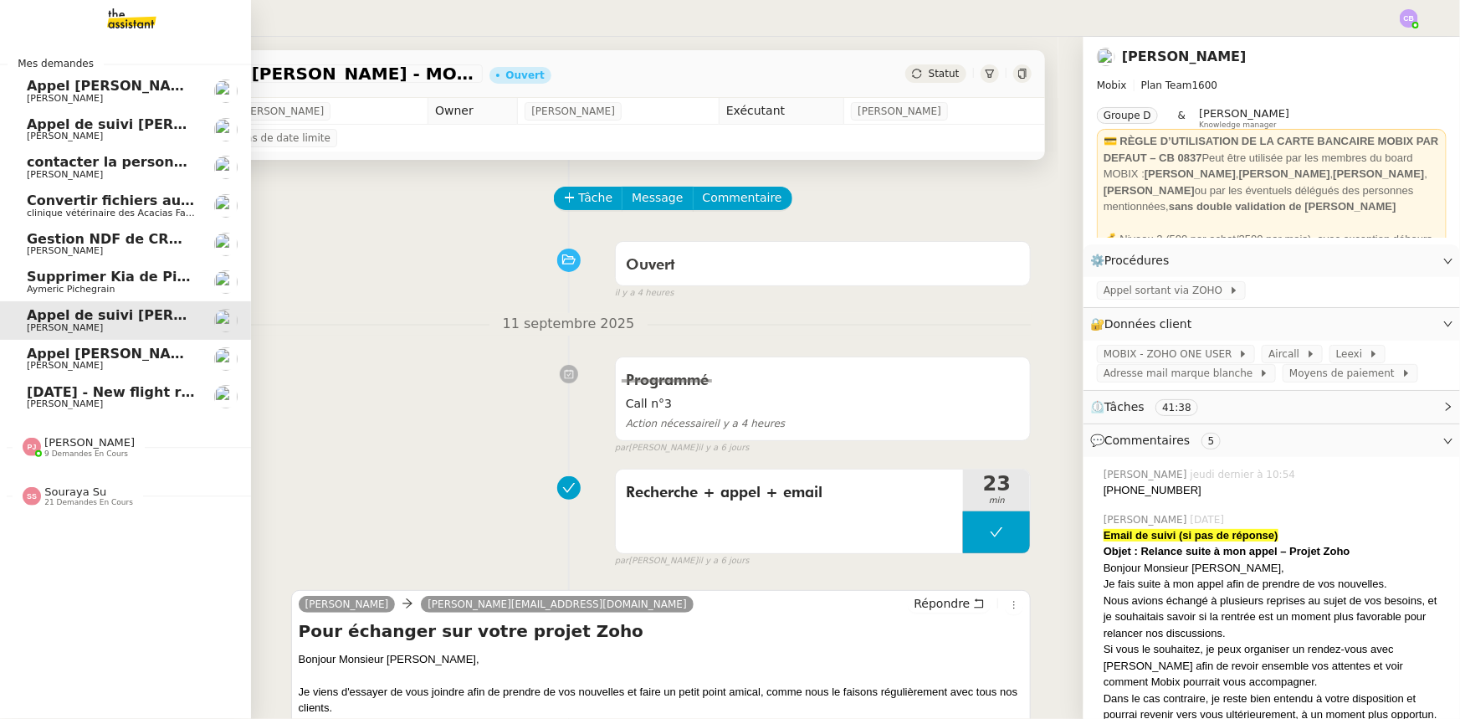
click at [110, 167] on span "contacter la personne en charge de la mutuelle d'entreprise" at bounding box center [254, 162] width 455 height 16
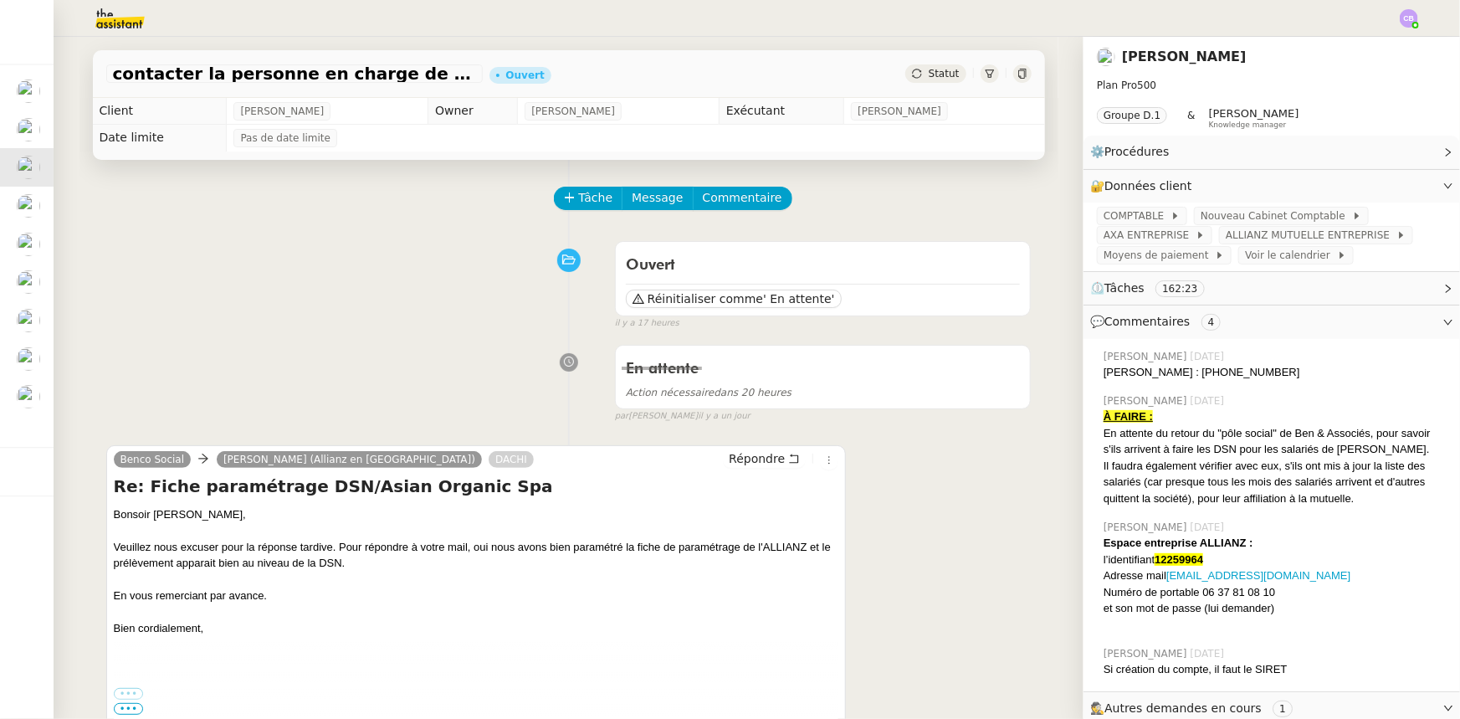
scroll to position [304, 0]
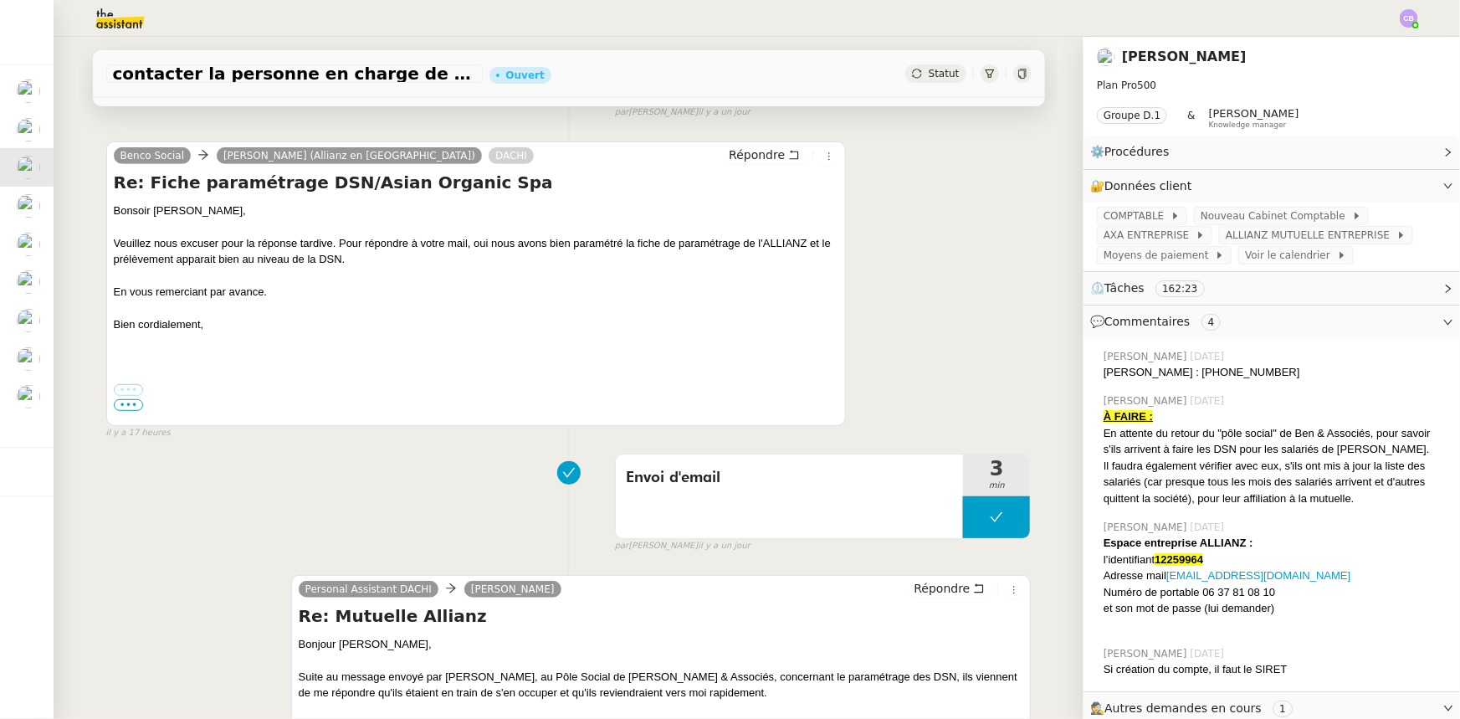
click at [119, 392] on label "•••" at bounding box center [129, 390] width 30 height 12
click at [0, 0] on input "•••" at bounding box center [0, 0] width 0 height 0
click at [123, 407] on span "•••" at bounding box center [129, 405] width 30 height 12
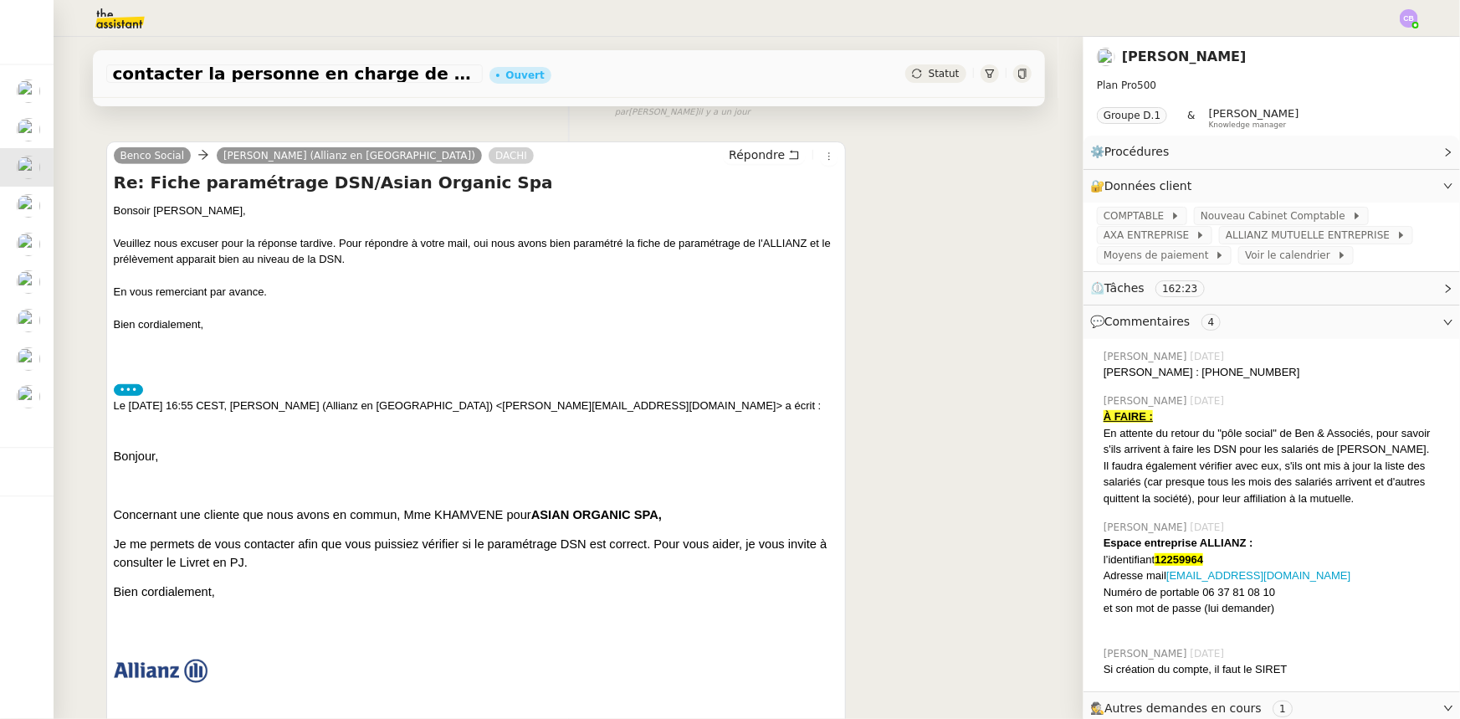
click at [123, 393] on label "•••" at bounding box center [129, 390] width 30 height 12
click at [0, 0] on input "•••" at bounding box center [0, 0] width 0 height 0
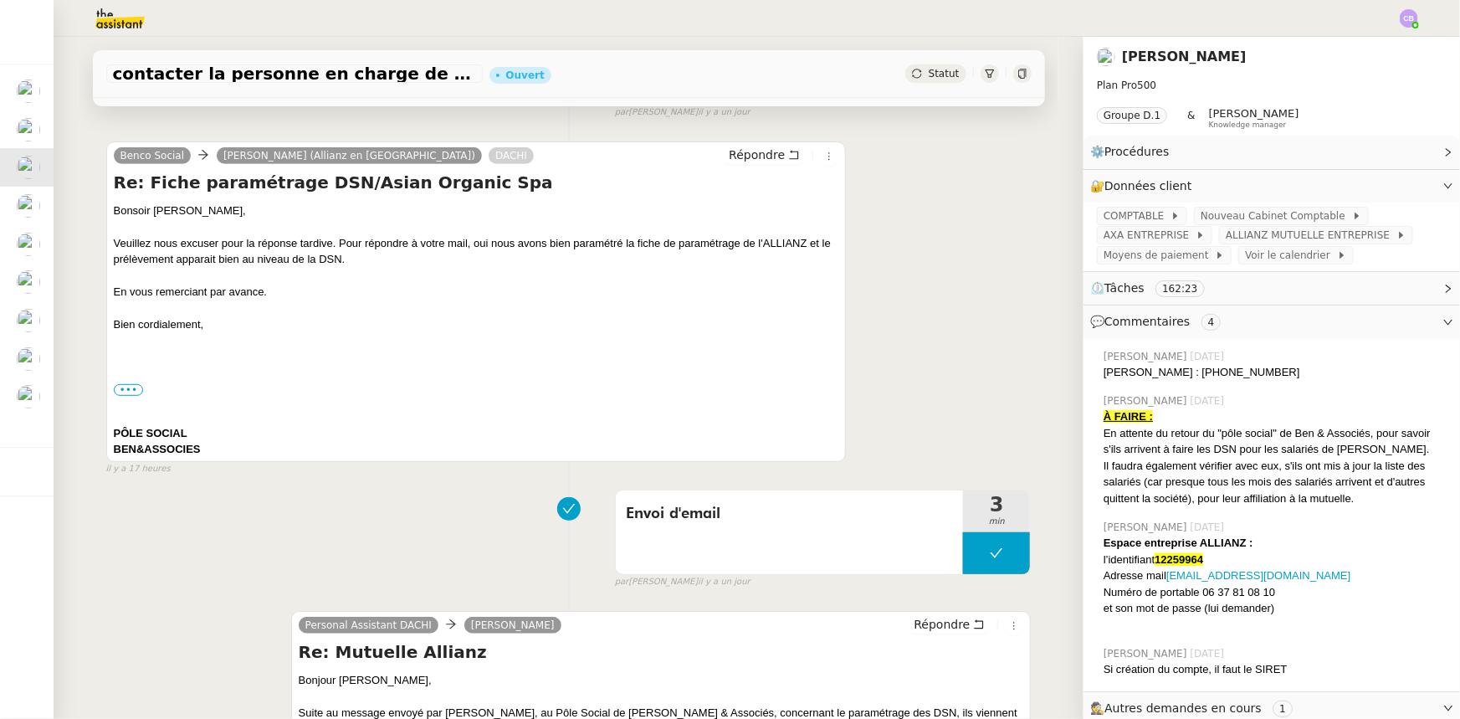
scroll to position [0, 0]
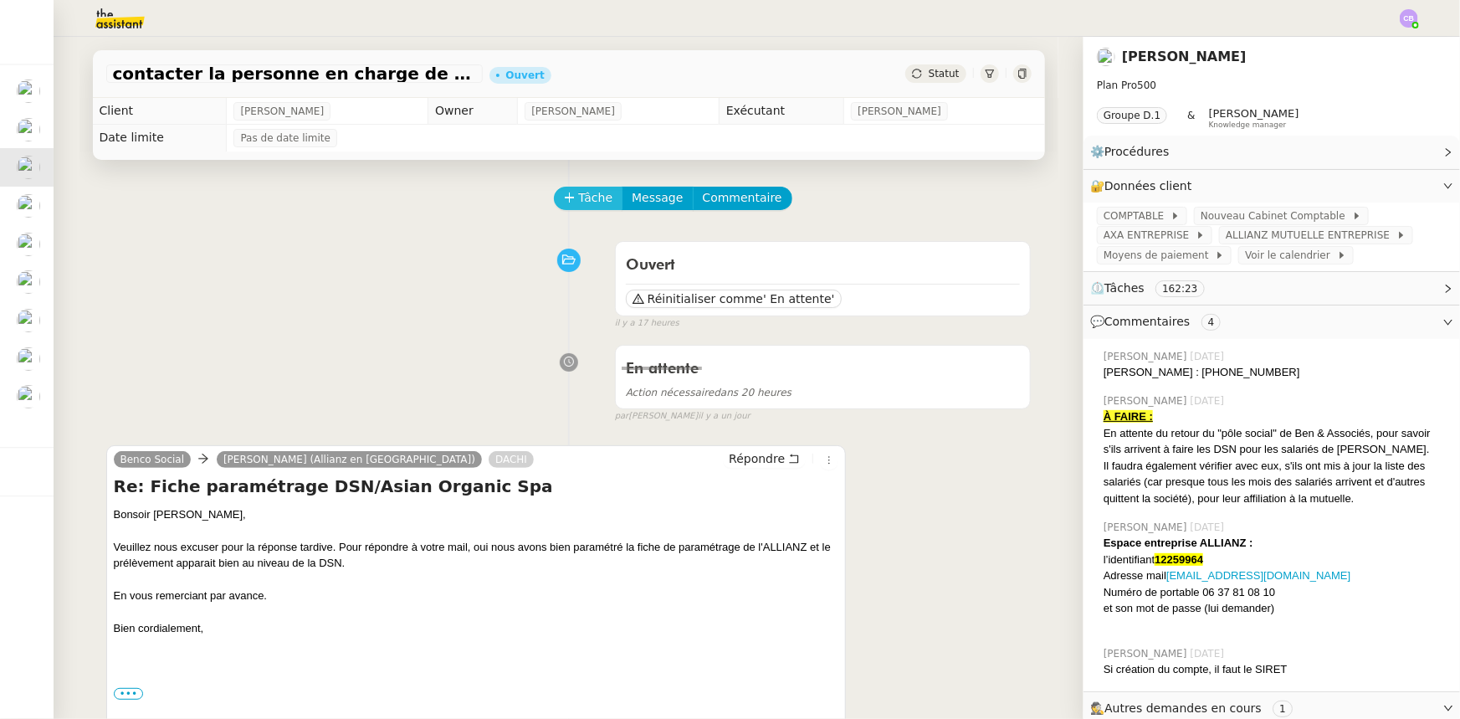
click at [568, 198] on button "Tâche" at bounding box center [588, 198] width 69 height 23
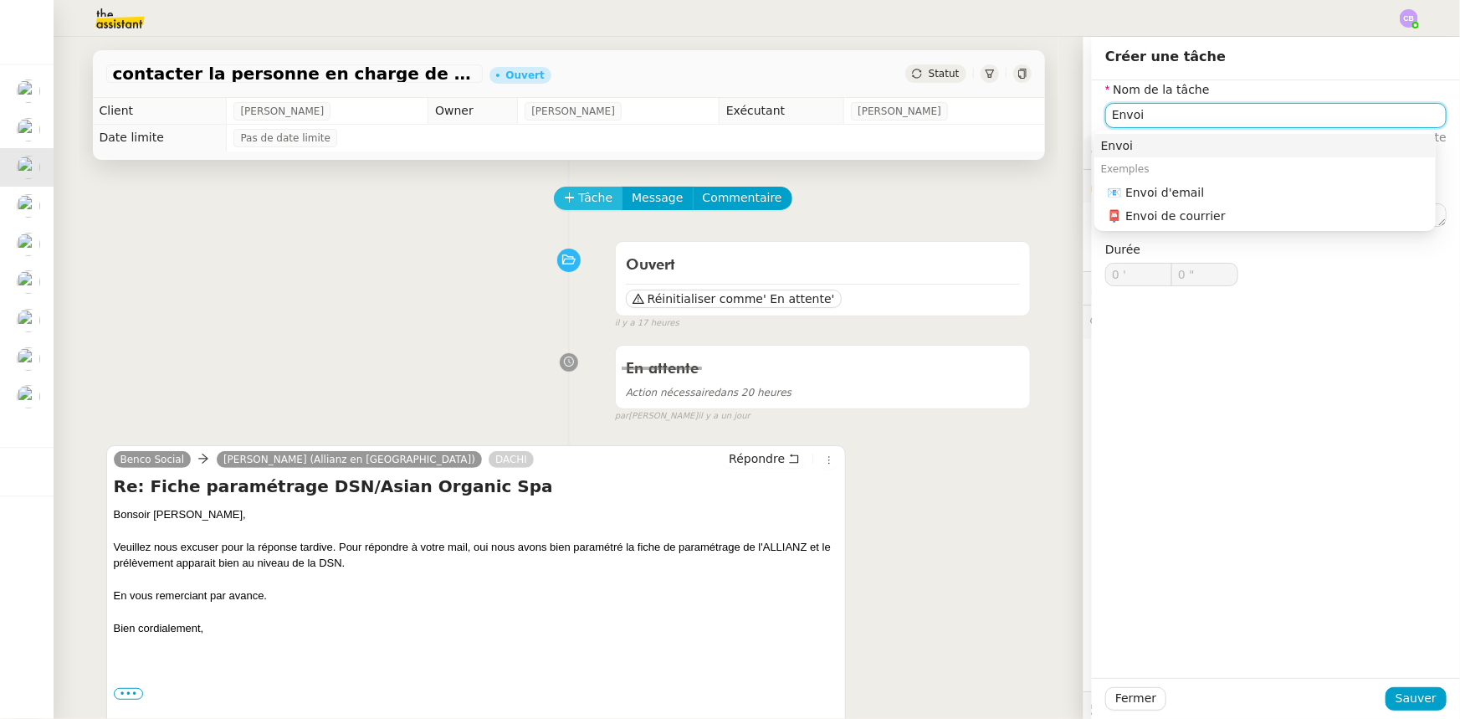
type input "Envoi d"
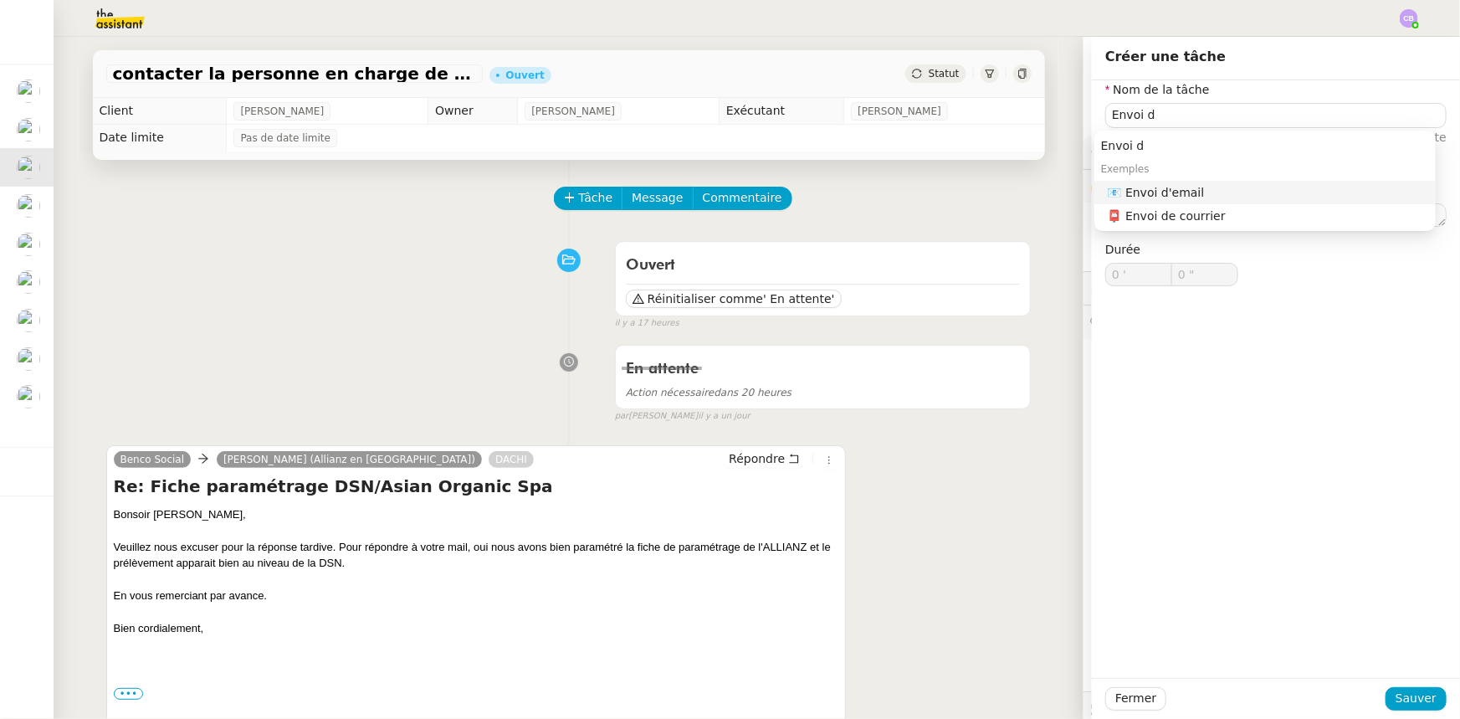
click at [1158, 197] on div "📧 Envoi d'email" at bounding box center [1268, 192] width 321 height 15
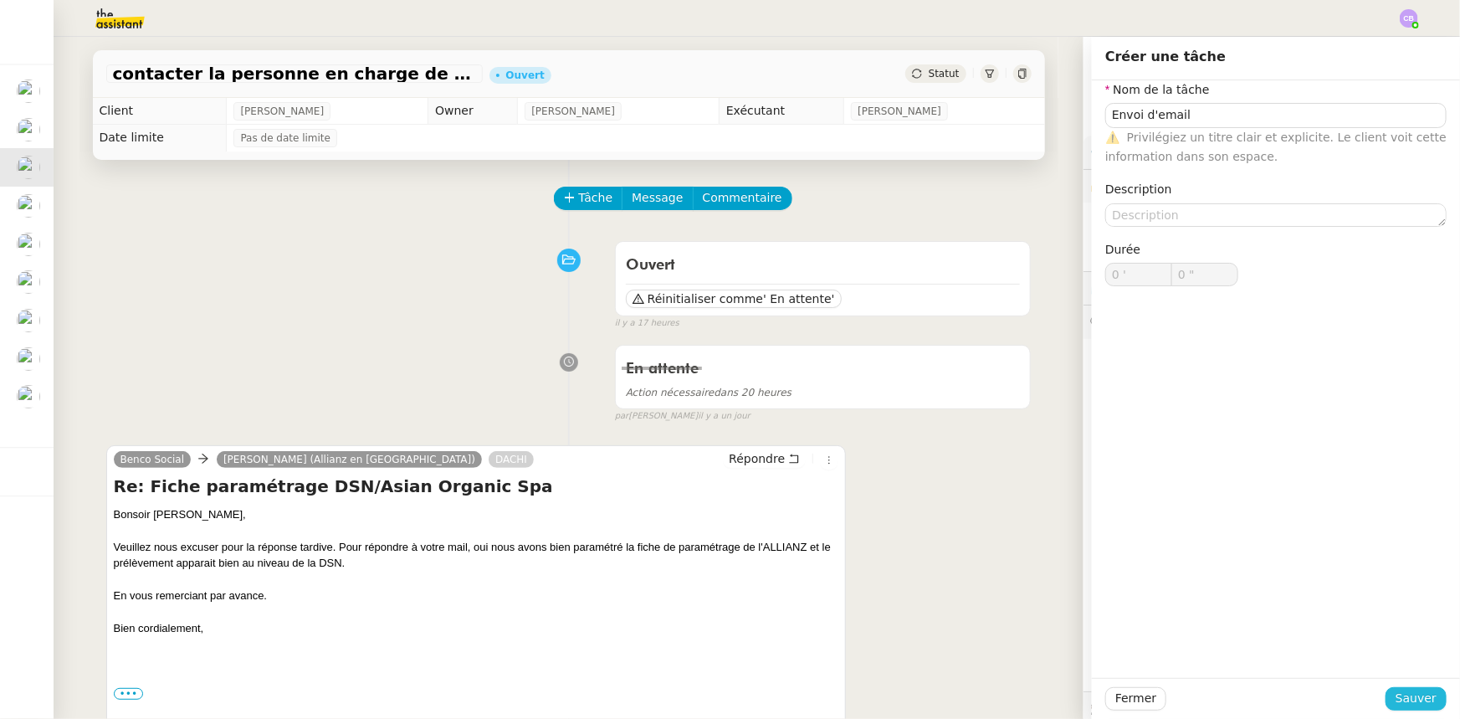
type input "Envoi d'email"
click at [1400, 704] on span "Sauver" at bounding box center [1415, 698] width 41 height 19
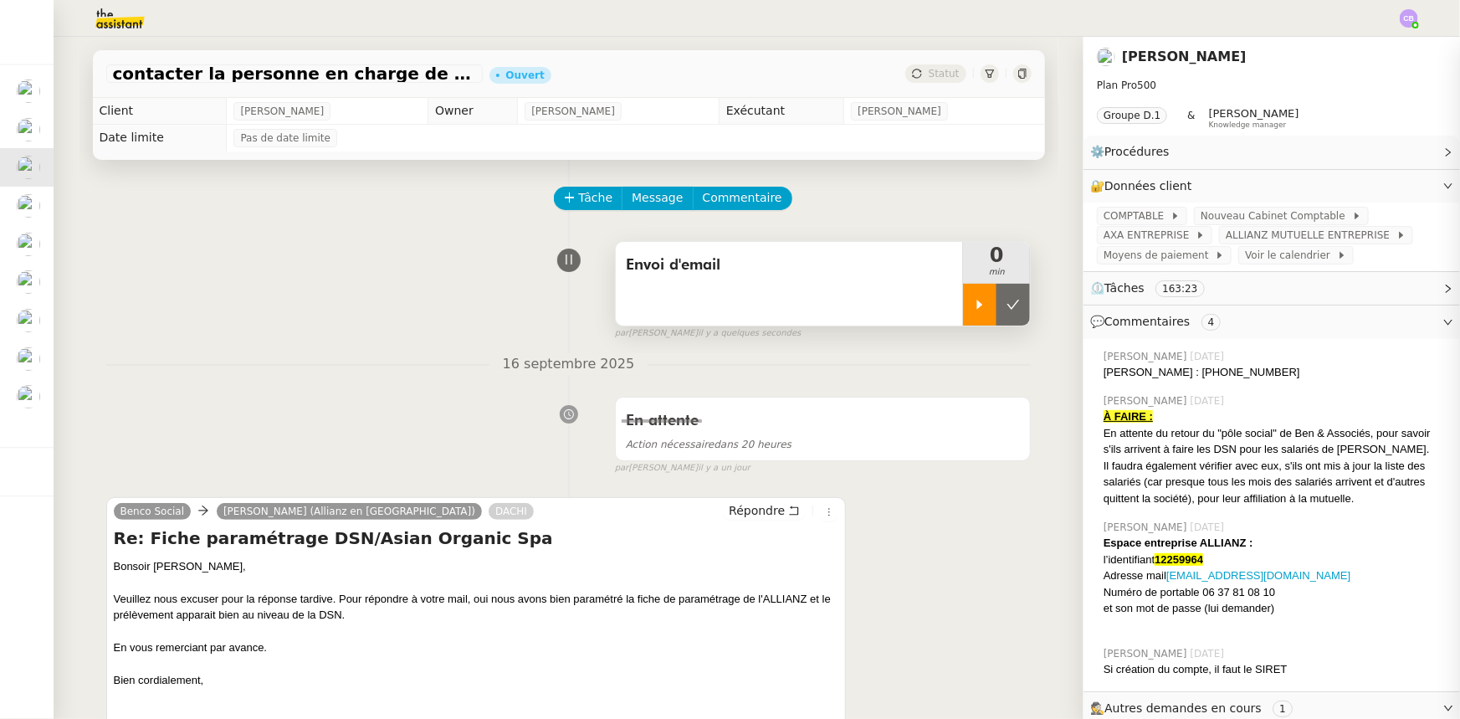
click at [963, 316] on div at bounding box center [979, 305] width 33 height 42
click at [738, 515] on span "Répondre" at bounding box center [757, 510] width 56 height 17
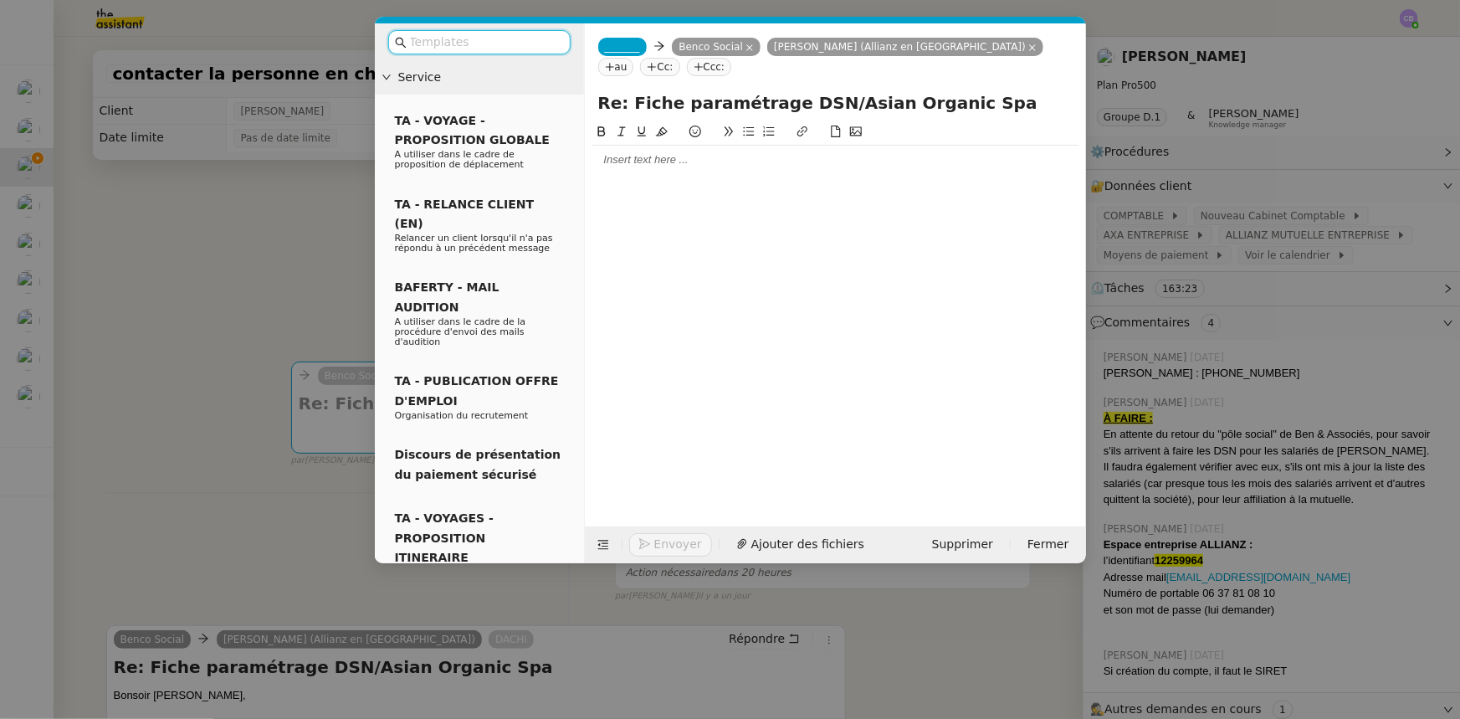
click at [208, 543] on nz-modal-container "Service TA - VOYAGE - PROPOSITION GLOBALE A utiliser dans le cadre de propositi…" at bounding box center [730, 359] width 1460 height 719
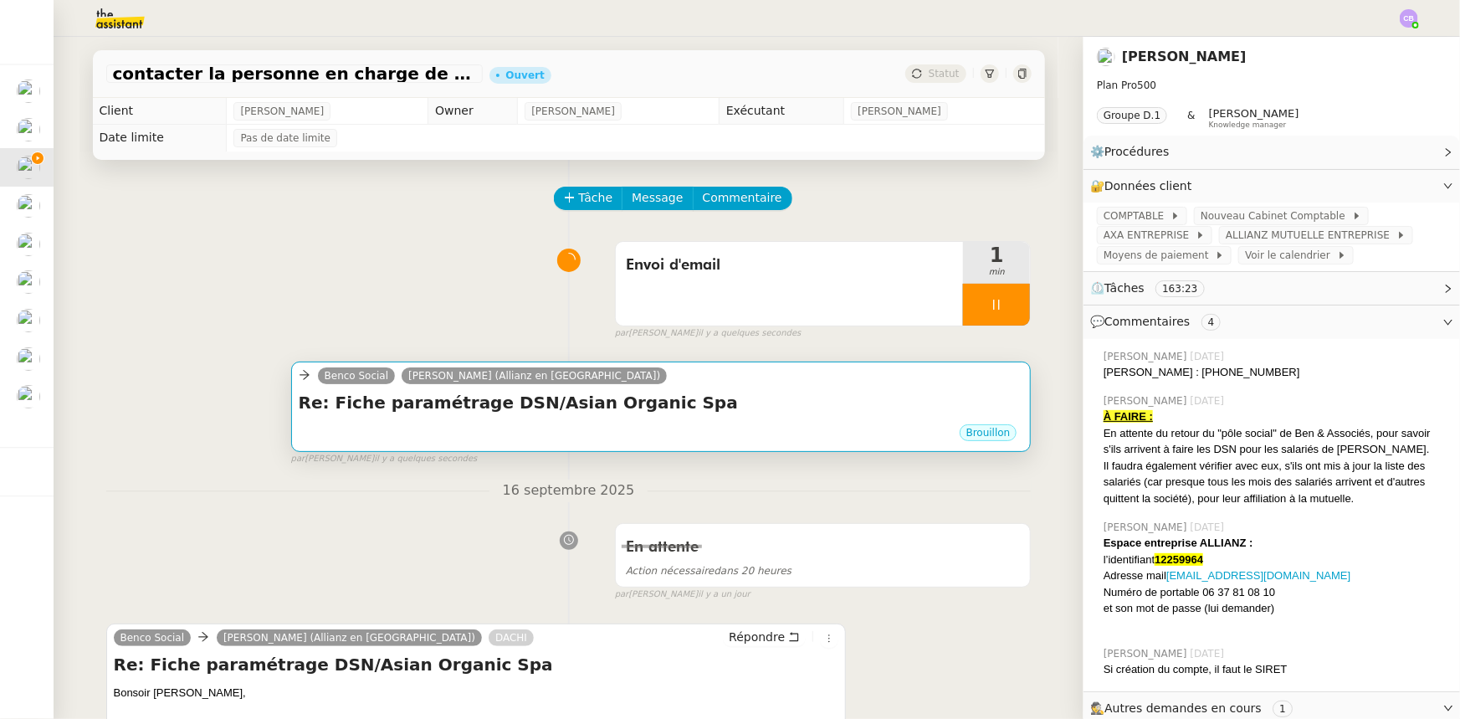
click at [454, 428] on div "Brouillon" at bounding box center [661, 434] width 725 height 25
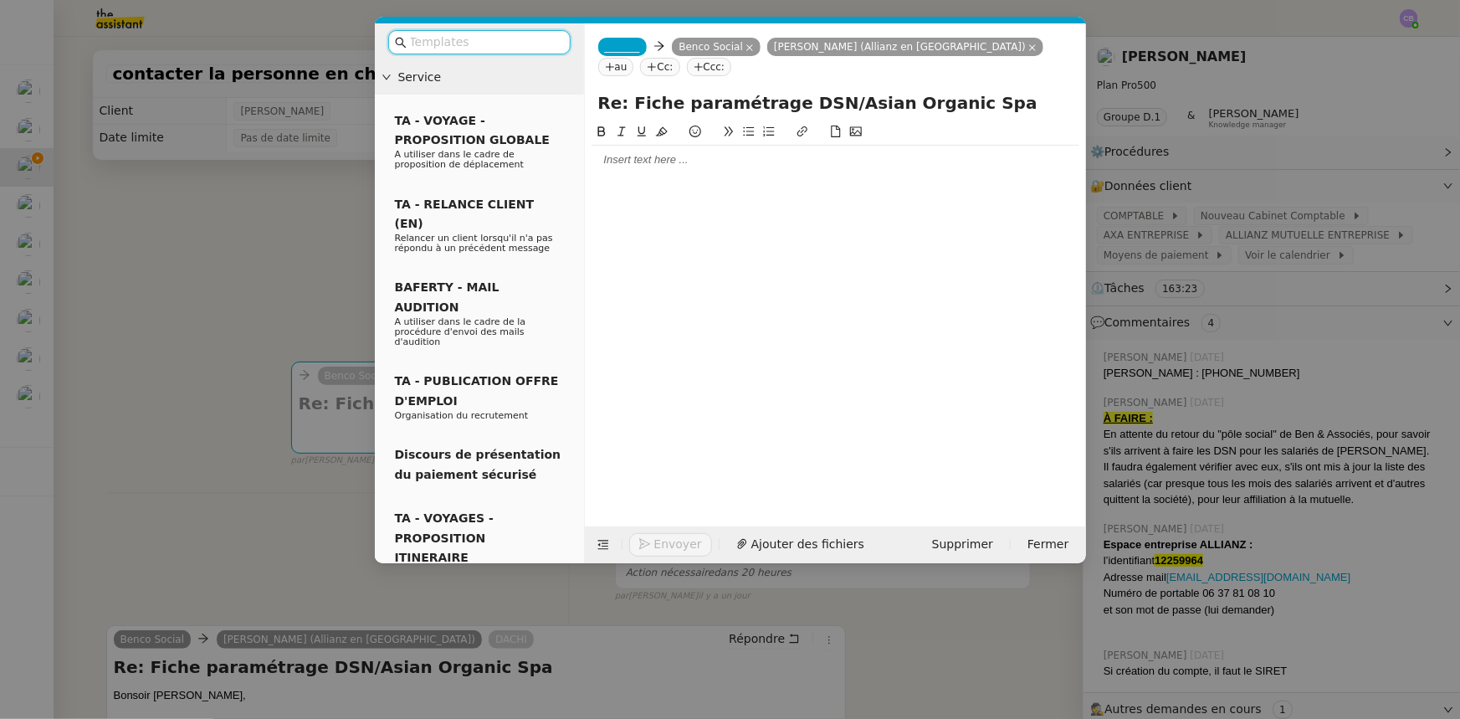
click at [624, 44] on span "_______" at bounding box center [622, 47] width 35 height 12
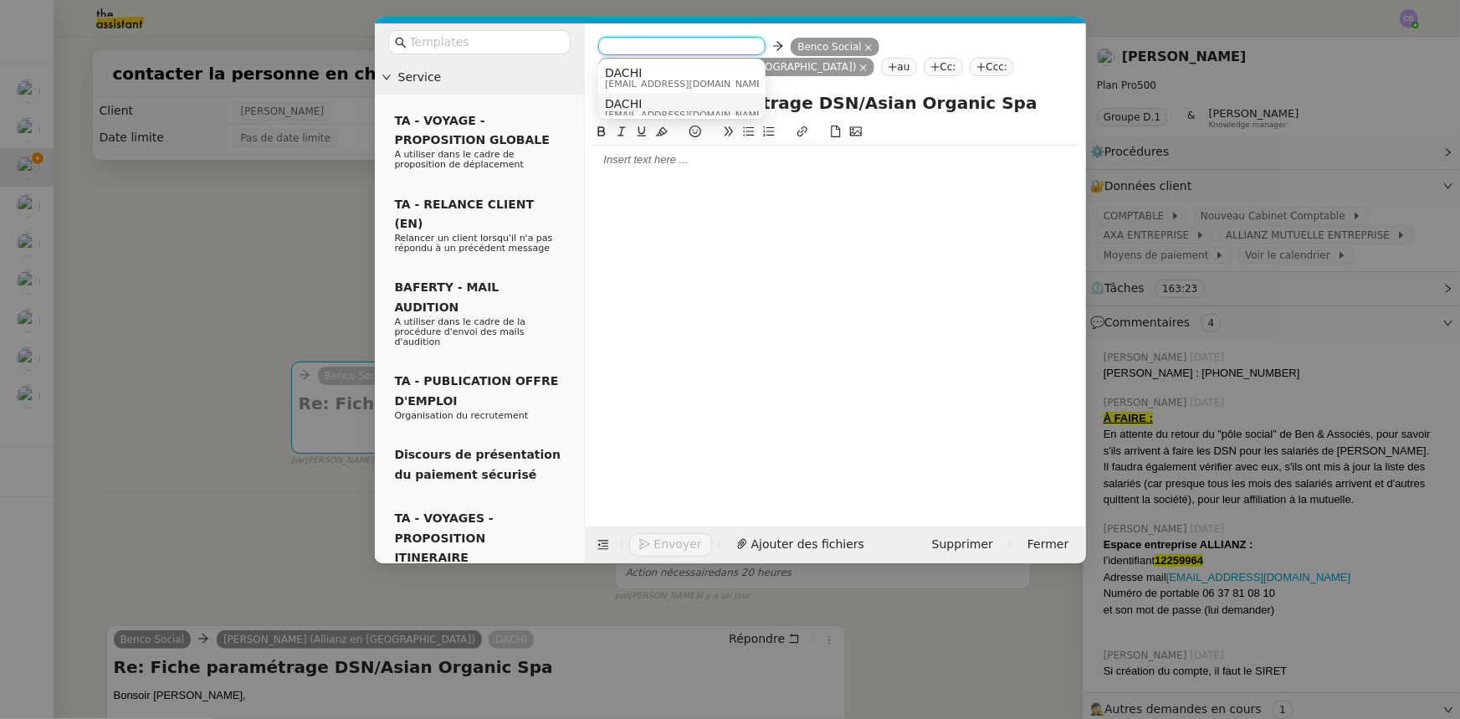
click at [650, 102] on span "DACHI" at bounding box center [685, 103] width 161 height 13
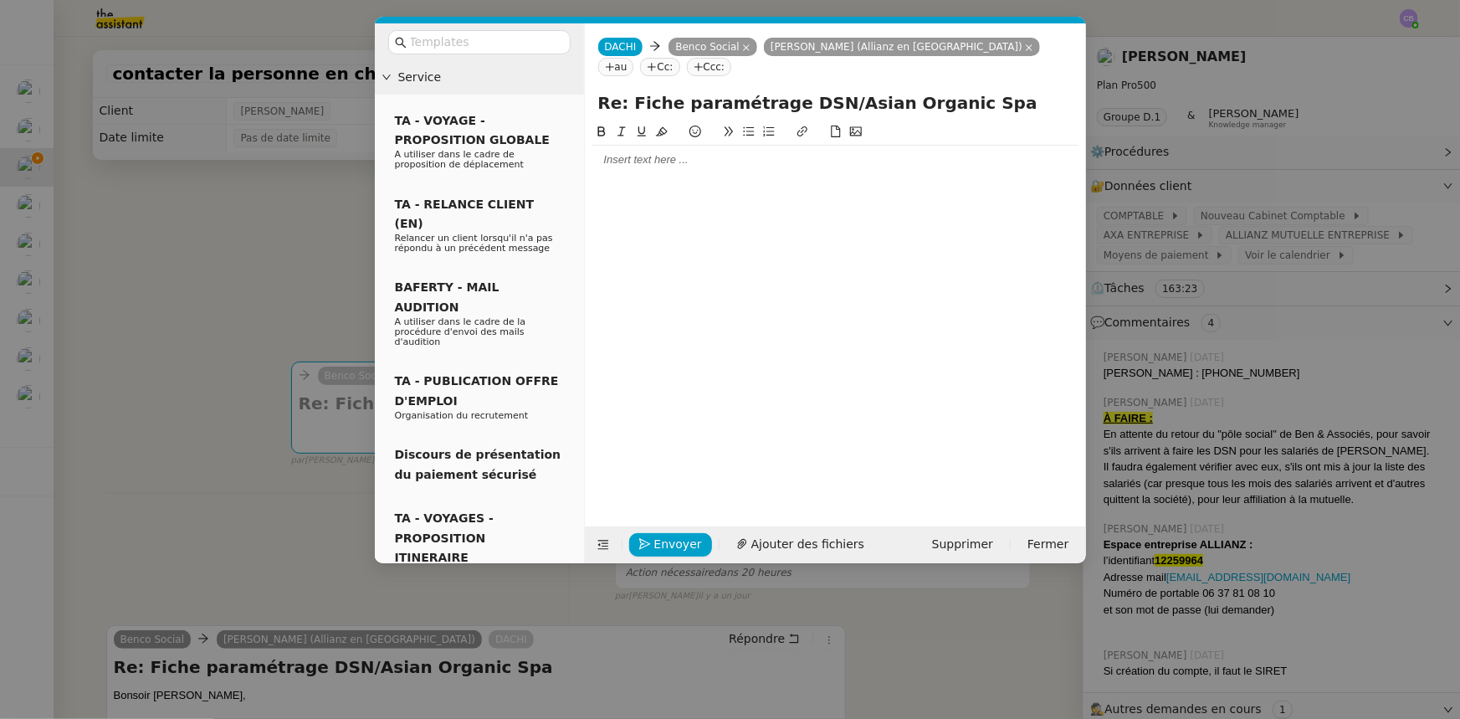
click at [656, 152] on div at bounding box center [835, 159] width 488 height 15
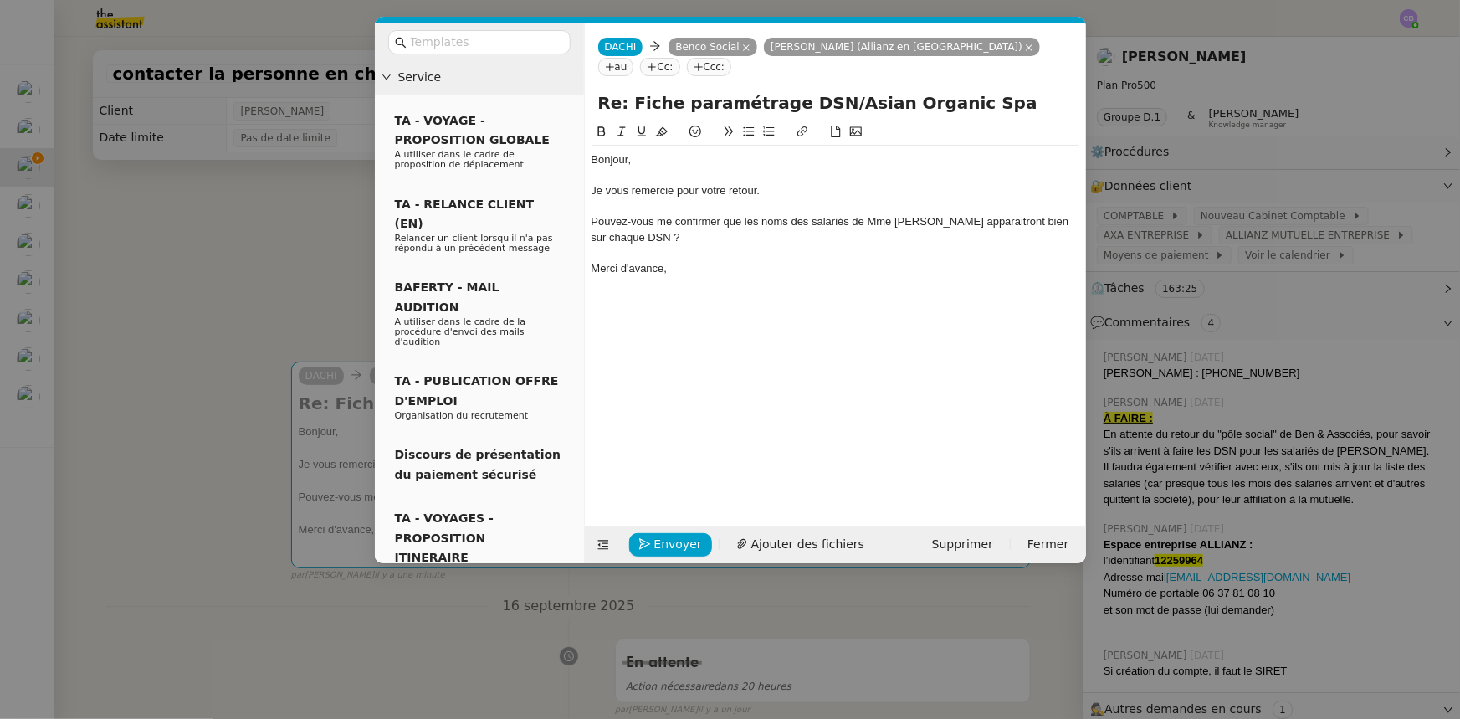
click at [658, 214] on div "Pouvez-vous me confirmer que les noms des salariés de Mme [PERSON_NAME] apparai…" at bounding box center [835, 229] width 488 height 31
click at [983, 214] on div "Pouvez-vous me confirmer que les noms des salariés de Mme [PERSON_NAME] apparai…" at bounding box center [835, 229] width 488 height 31
click at [676, 218] on div "Pouvez-vous me confirmer que les noms des salariés de Mme Khamvene apparaissent…" at bounding box center [835, 229] width 488 height 31
click at [298, 281] on nz-modal-container "Service TA - VOYAGE - PROPOSITION GLOBALE A utiliser dans le cadre de propositi…" at bounding box center [730, 359] width 1460 height 719
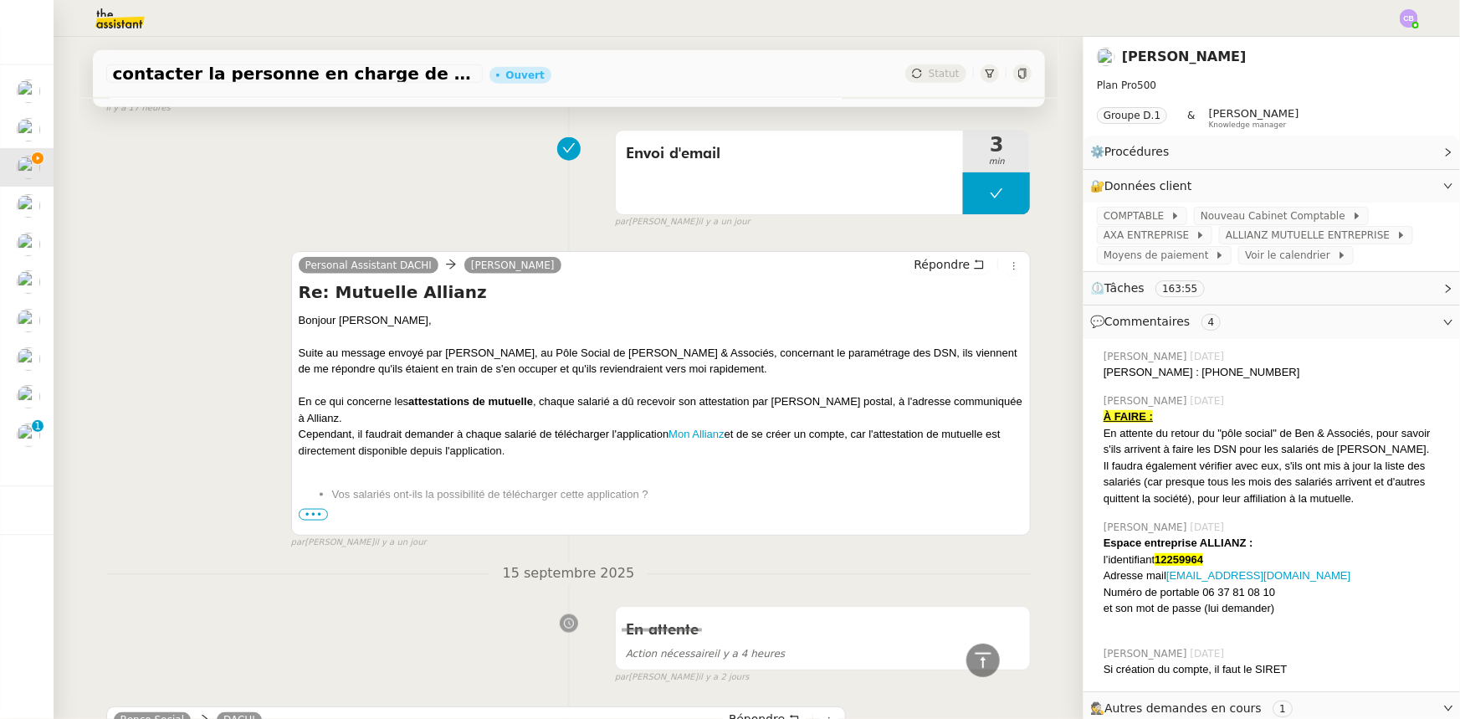
scroll to position [988, 0]
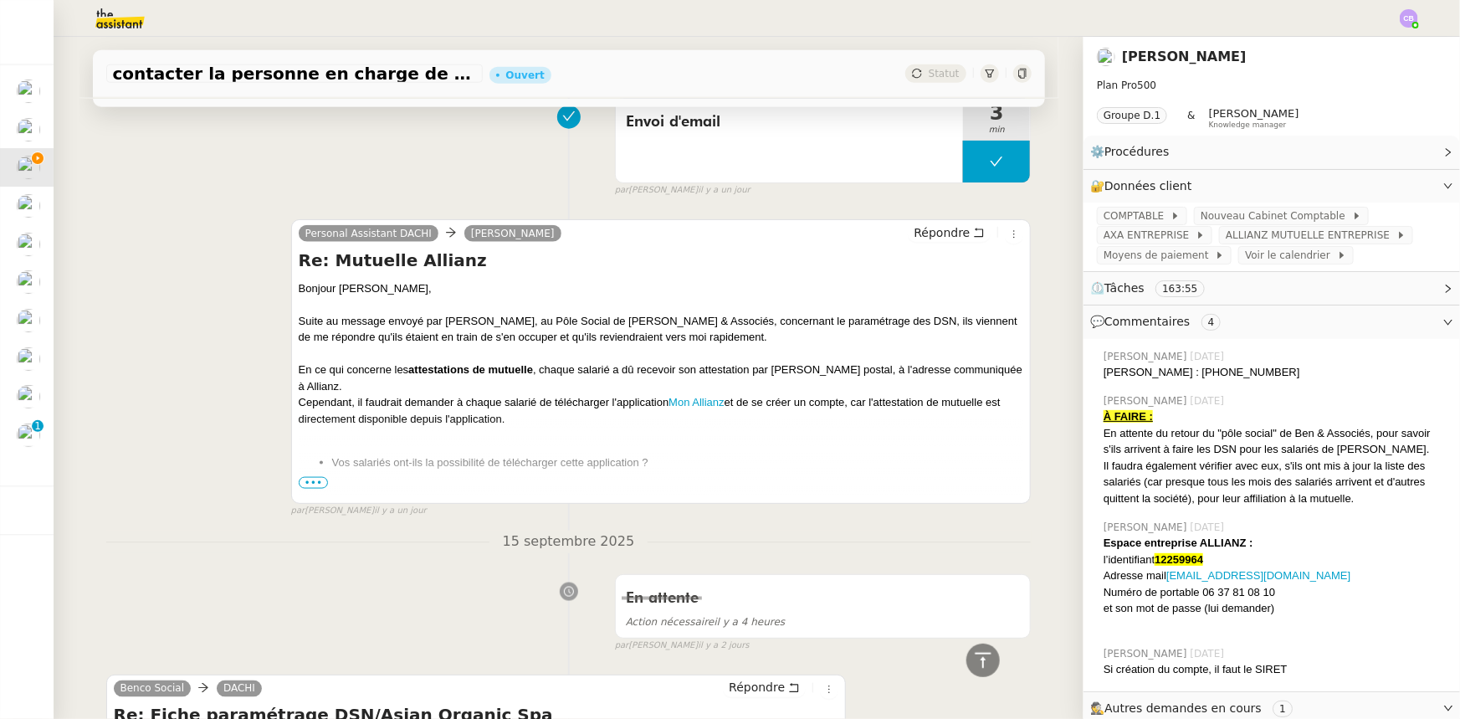
click at [314, 485] on span "•••" at bounding box center [314, 483] width 30 height 12
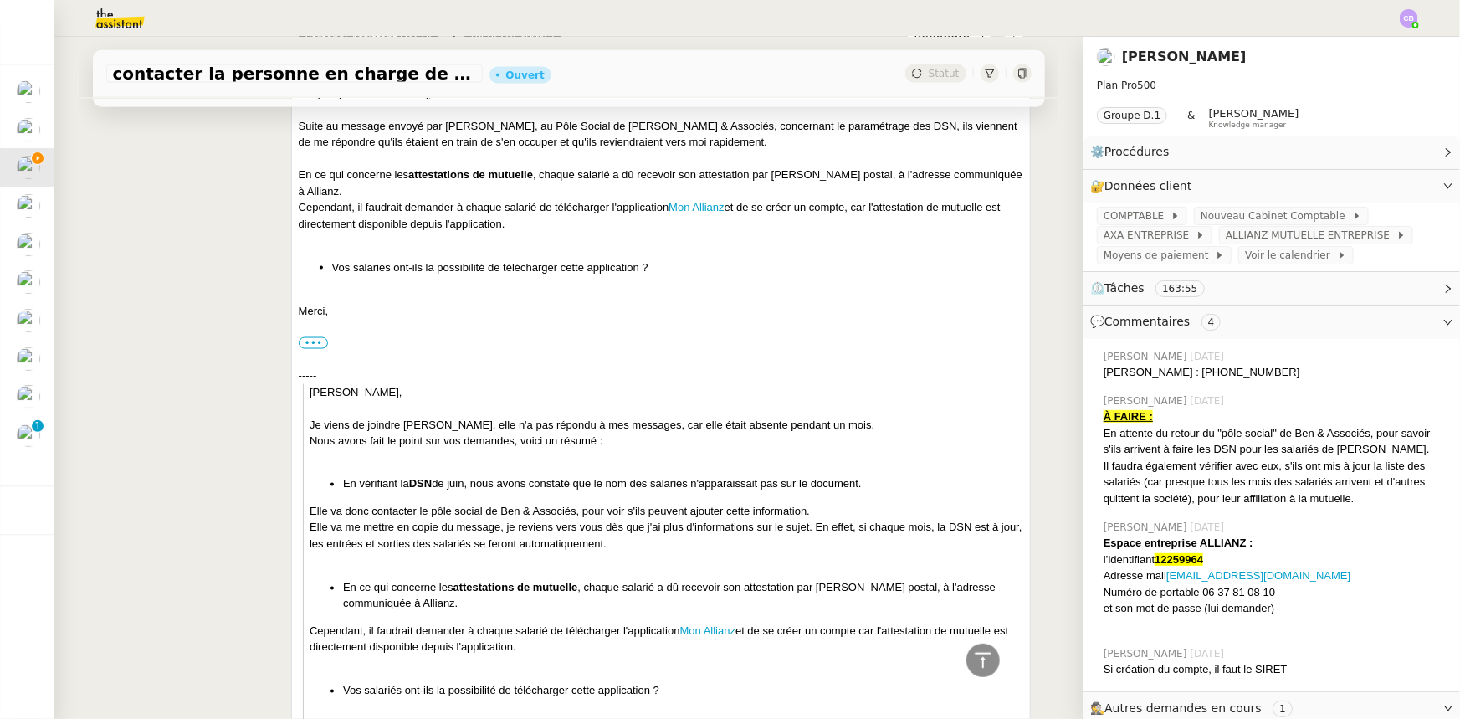
scroll to position [1293, 0]
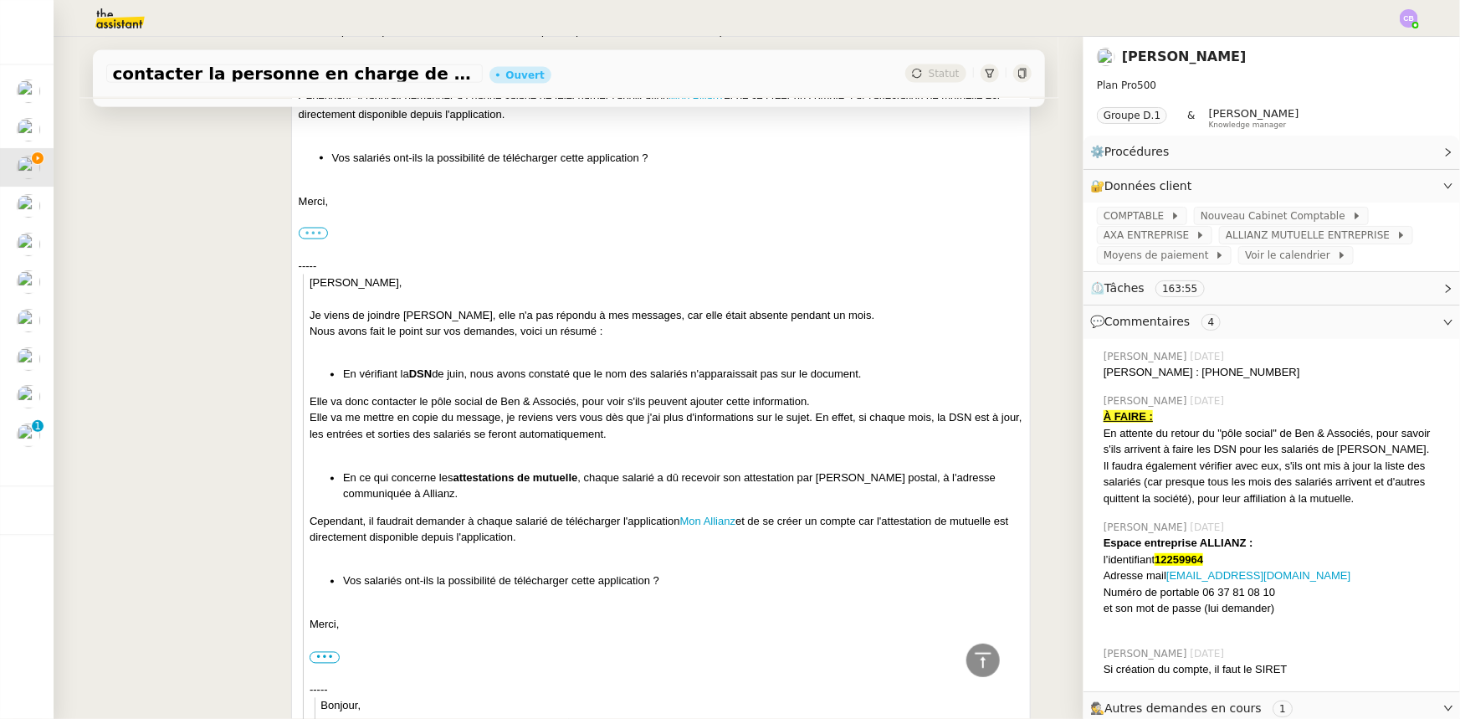
click at [315, 236] on label "•••" at bounding box center [314, 234] width 30 height 12
click at [0, 0] on input "•••" at bounding box center [0, 0] width 0 height 0
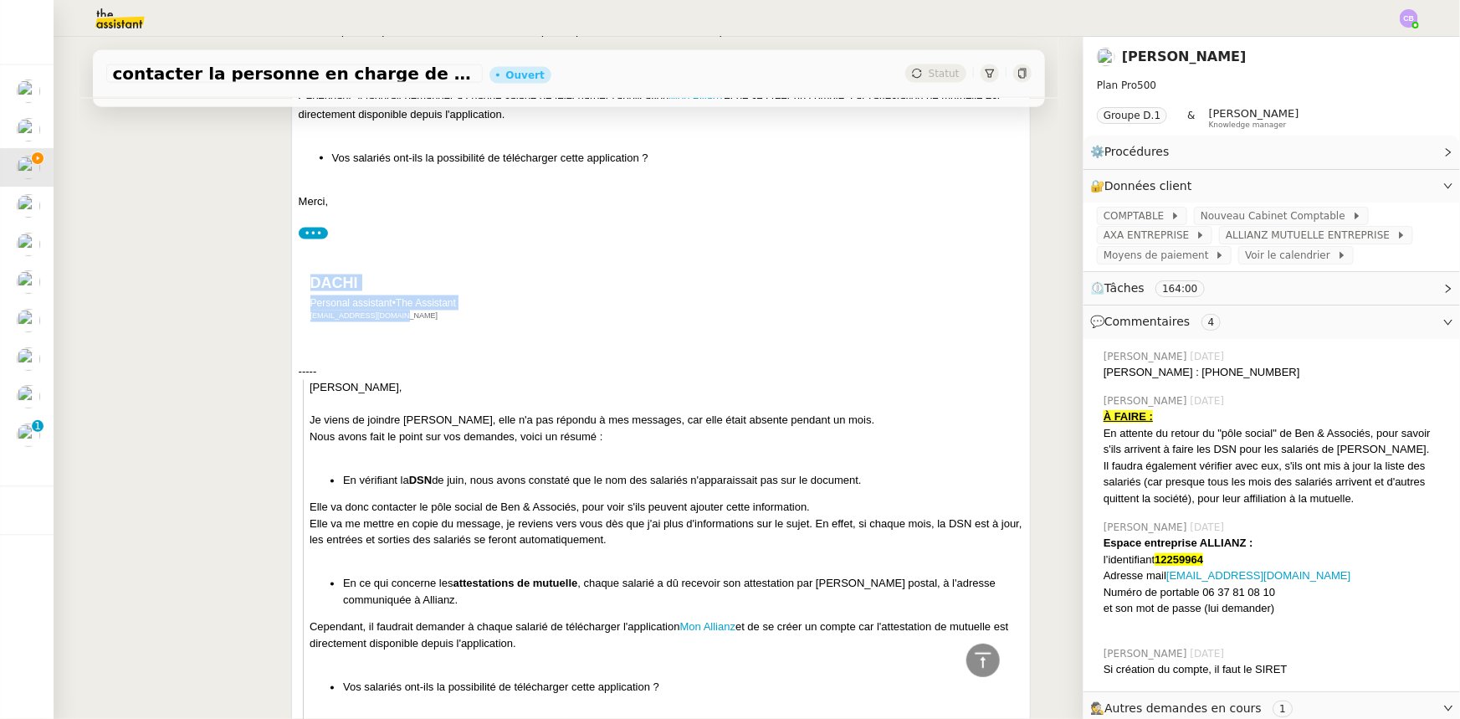
drag, startPoint x: 460, startPoint y: 299, endPoint x: 307, endPoint y: 284, distance: 153.8
click at [307, 284] on div "DACHI Personal assistant • The Assistant [EMAIL_ADDRESS][DOMAIN_NAME]" at bounding box center [657, 299] width 700 height 48
copy div "DACHI Personal assistant • The Assistant [EMAIL_ADDRESS][DOMAIN_NAME]"
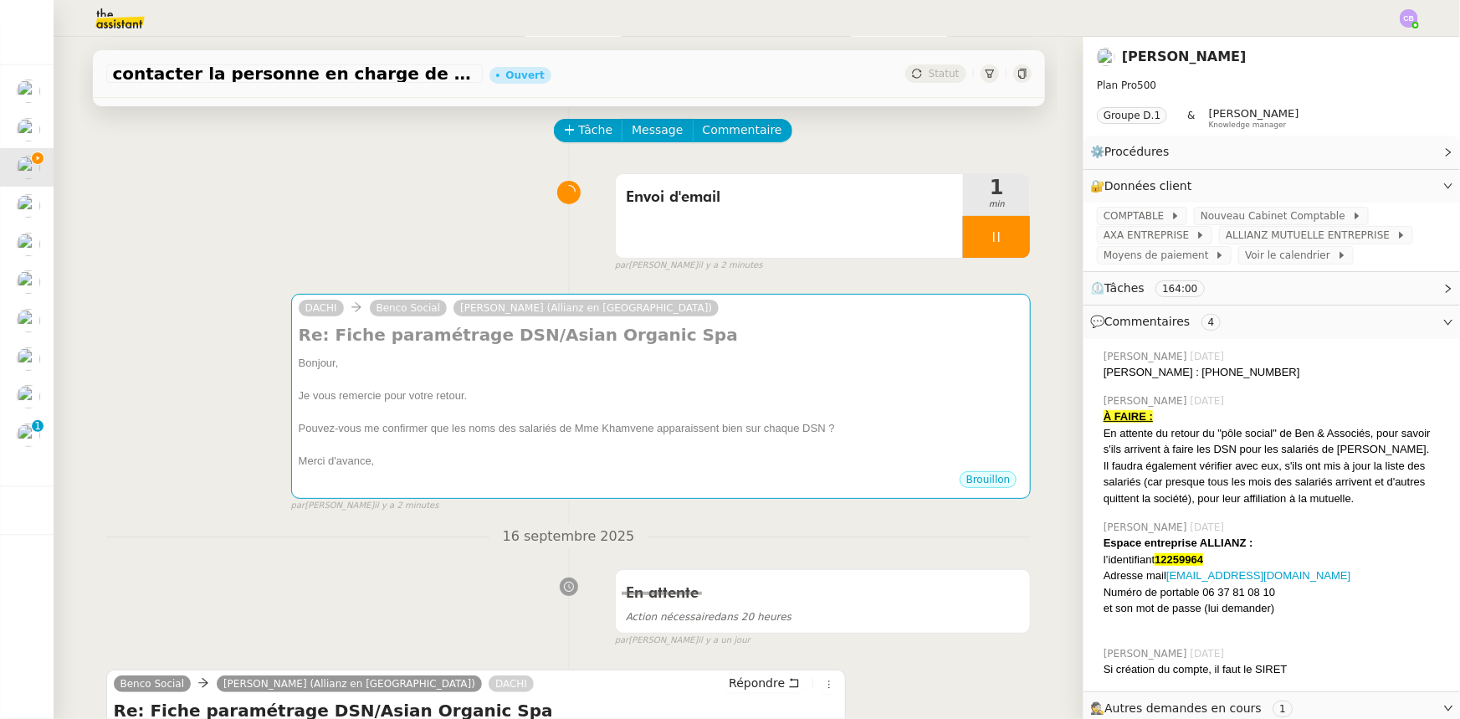
scroll to position [0, 0]
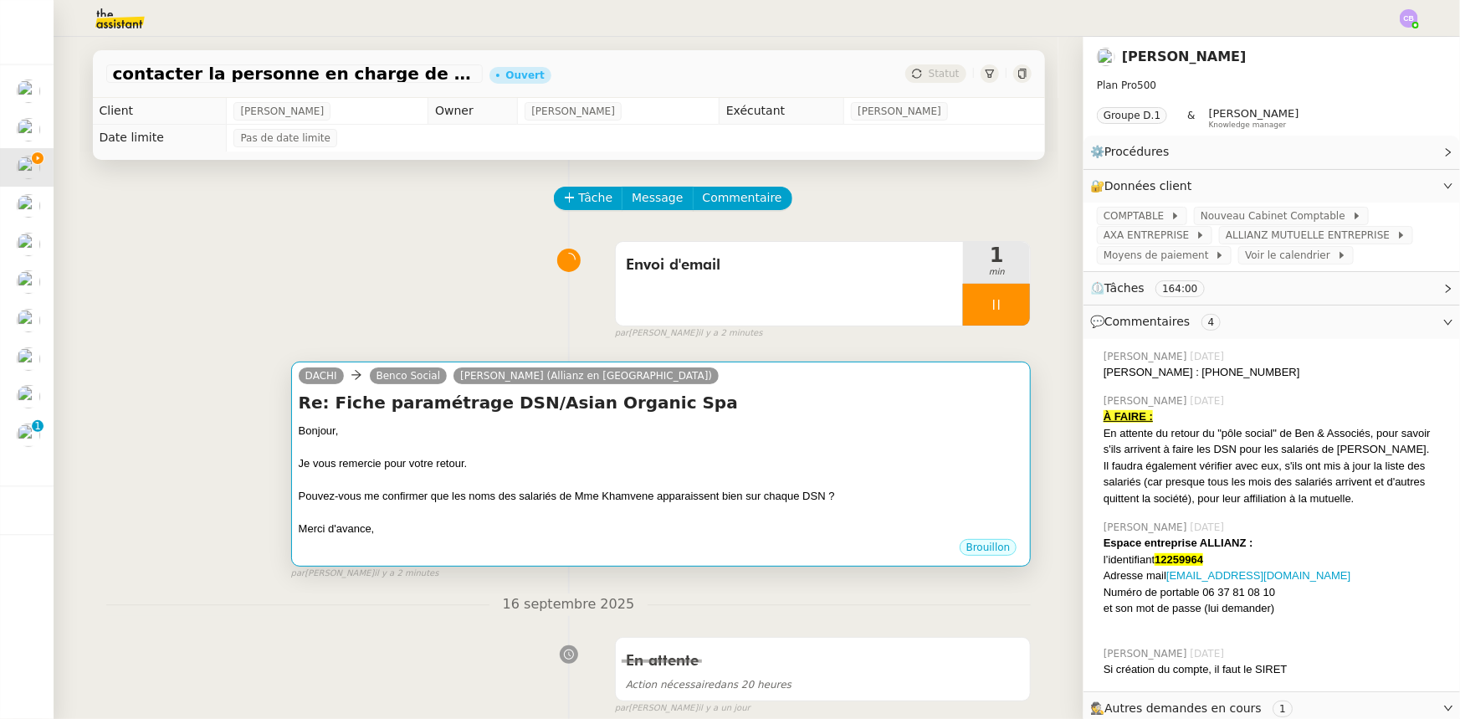
click at [600, 469] on div "Je vous remercie pour votre retour." at bounding box center [661, 463] width 725 height 17
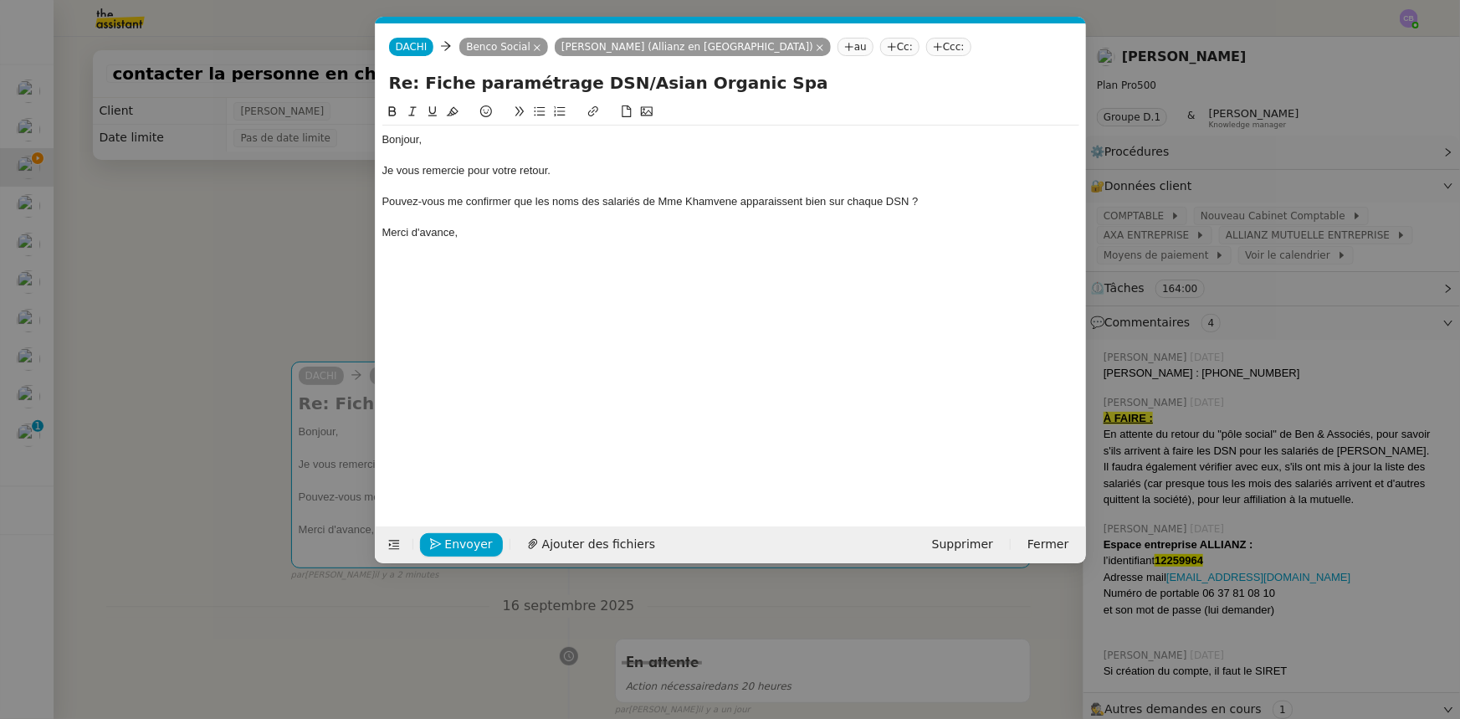
scroll to position [0, 35]
click at [469, 234] on div "Merci d'avance," at bounding box center [730, 232] width 697 height 15
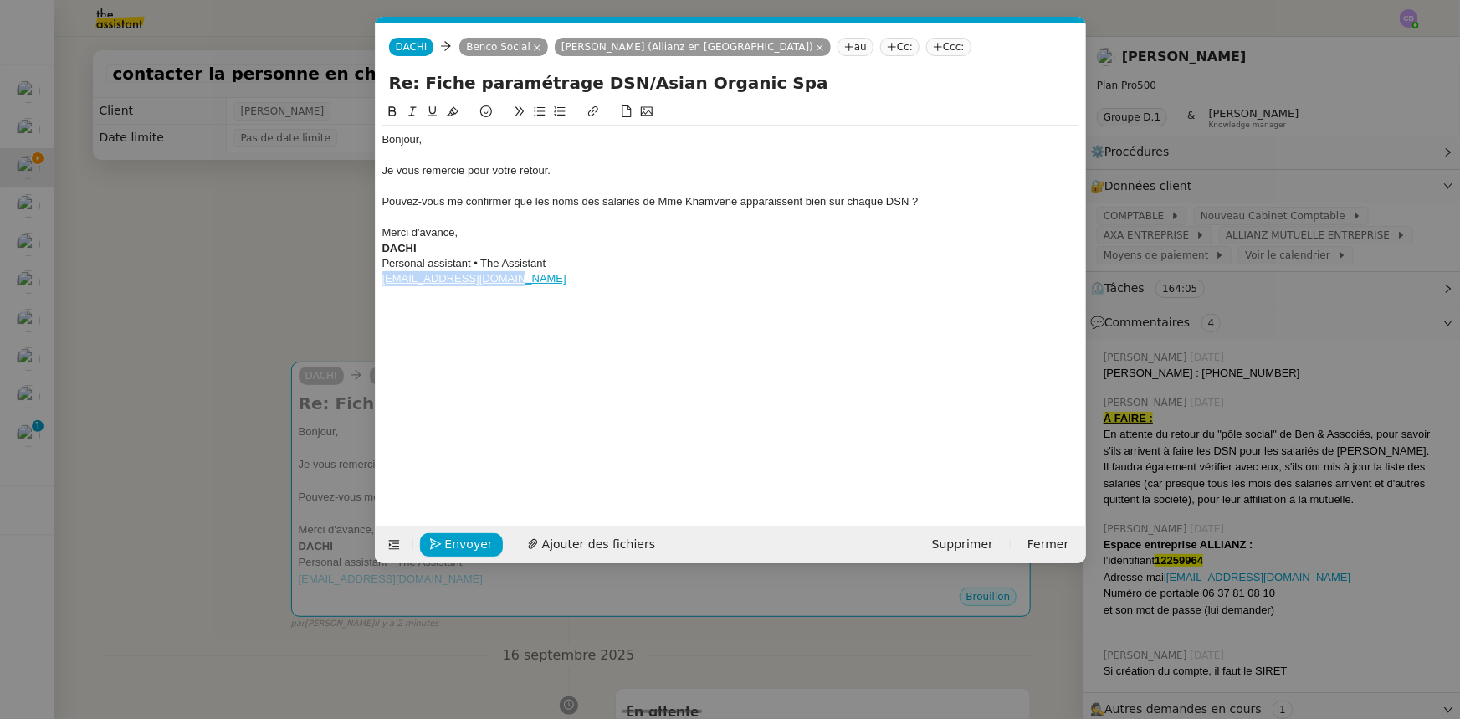
drag, startPoint x: 519, startPoint y: 280, endPoint x: 382, endPoint y: 282, distance: 136.4
click at [382, 282] on div "[EMAIL_ADDRESS][DOMAIN_NAME]" at bounding box center [730, 278] width 697 height 15
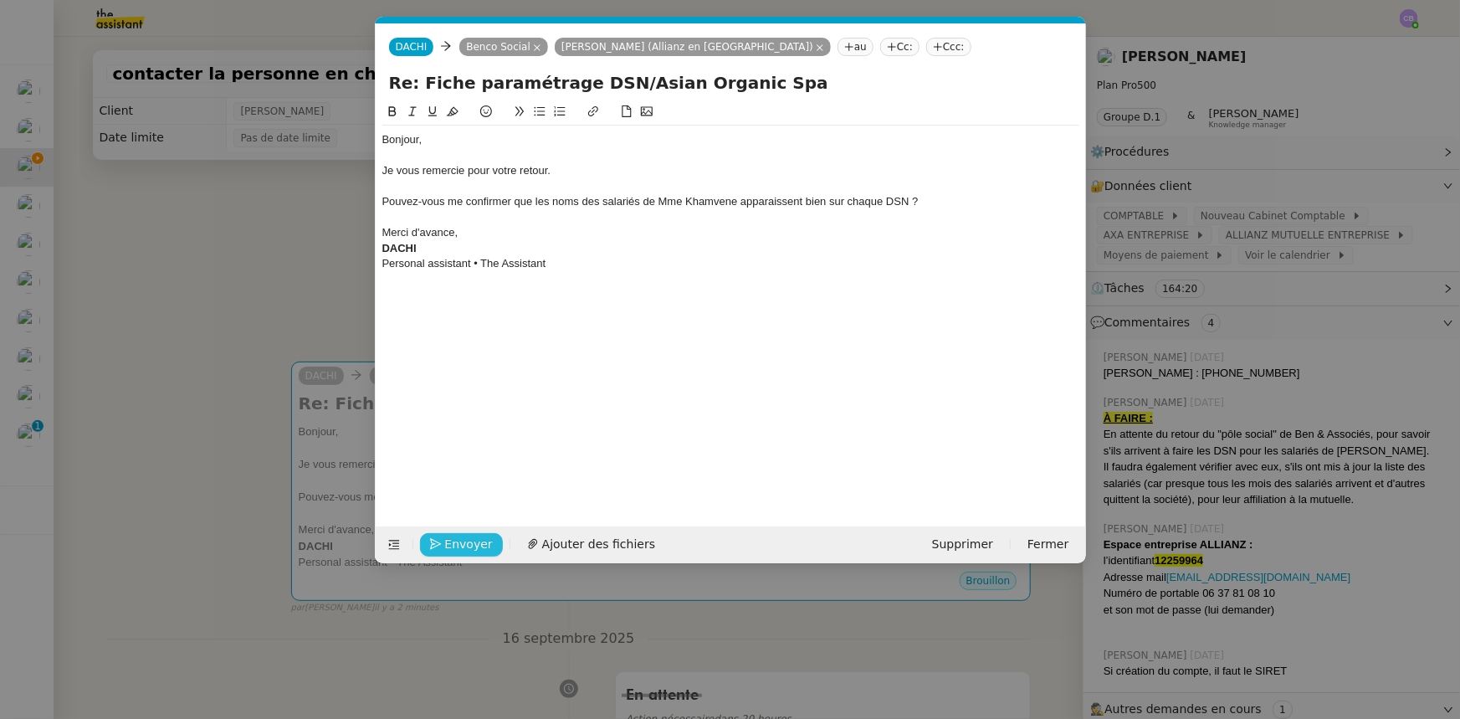
click at [483, 545] on span "Envoyer" at bounding box center [469, 544] width 48 height 19
click at [483, 545] on span "Confirmer l'envoi" at bounding box center [495, 544] width 100 height 19
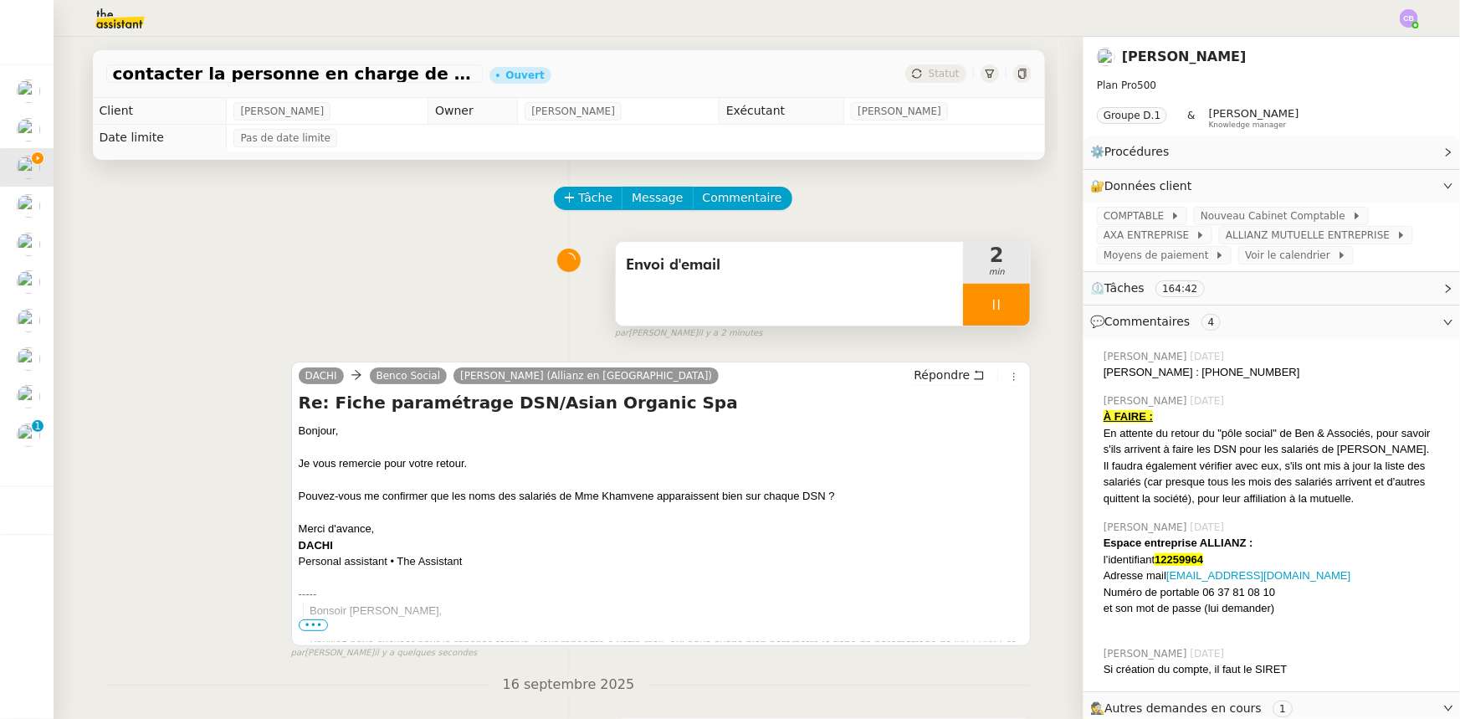
drag, startPoint x: 963, startPoint y: 308, endPoint x: 955, endPoint y: 303, distance: 9.8
click at [963, 308] on div at bounding box center [996, 305] width 67 height 42
click at [996, 312] on button at bounding box center [1012, 305] width 33 height 42
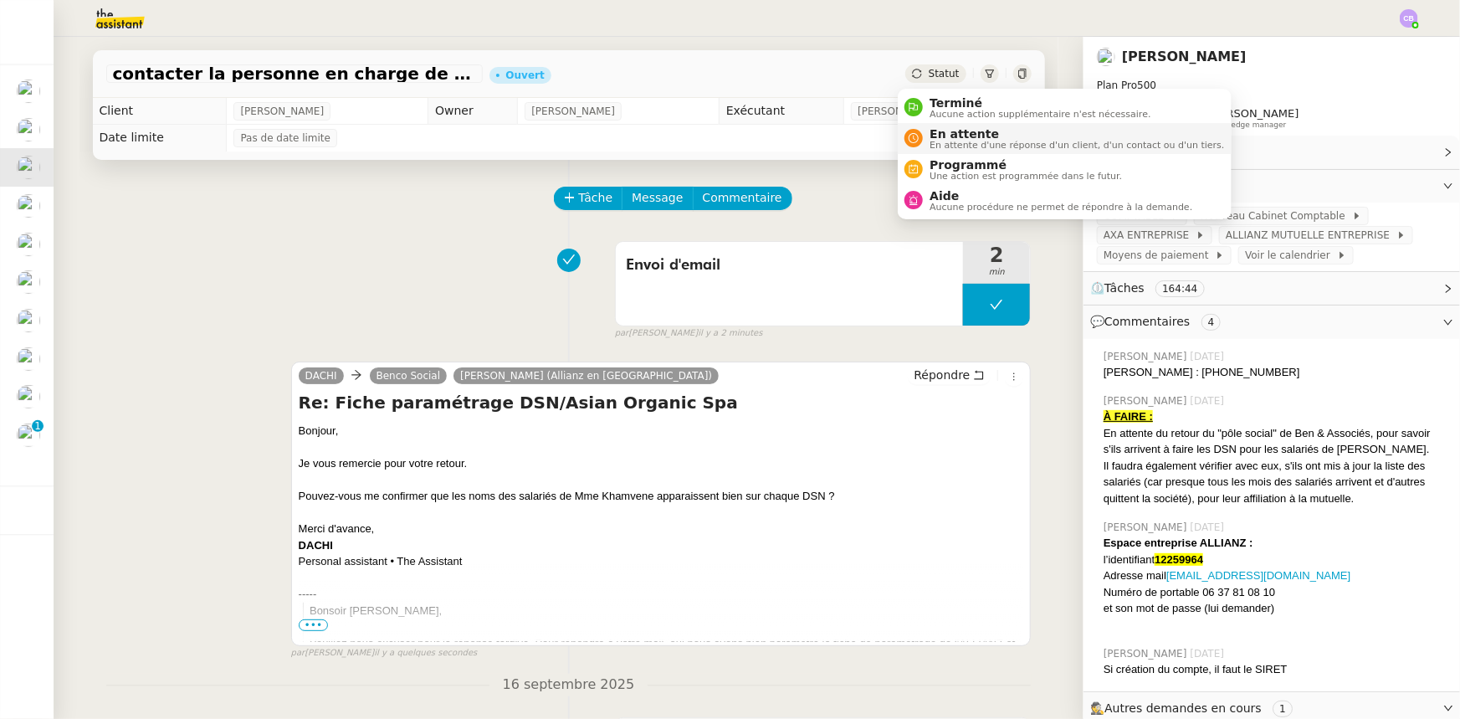
click at [950, 141] on span "En attente d'une réponse d'un client, d'un contact ou d'un tiers." at bounding box center [1076, 145] width 294 height 9
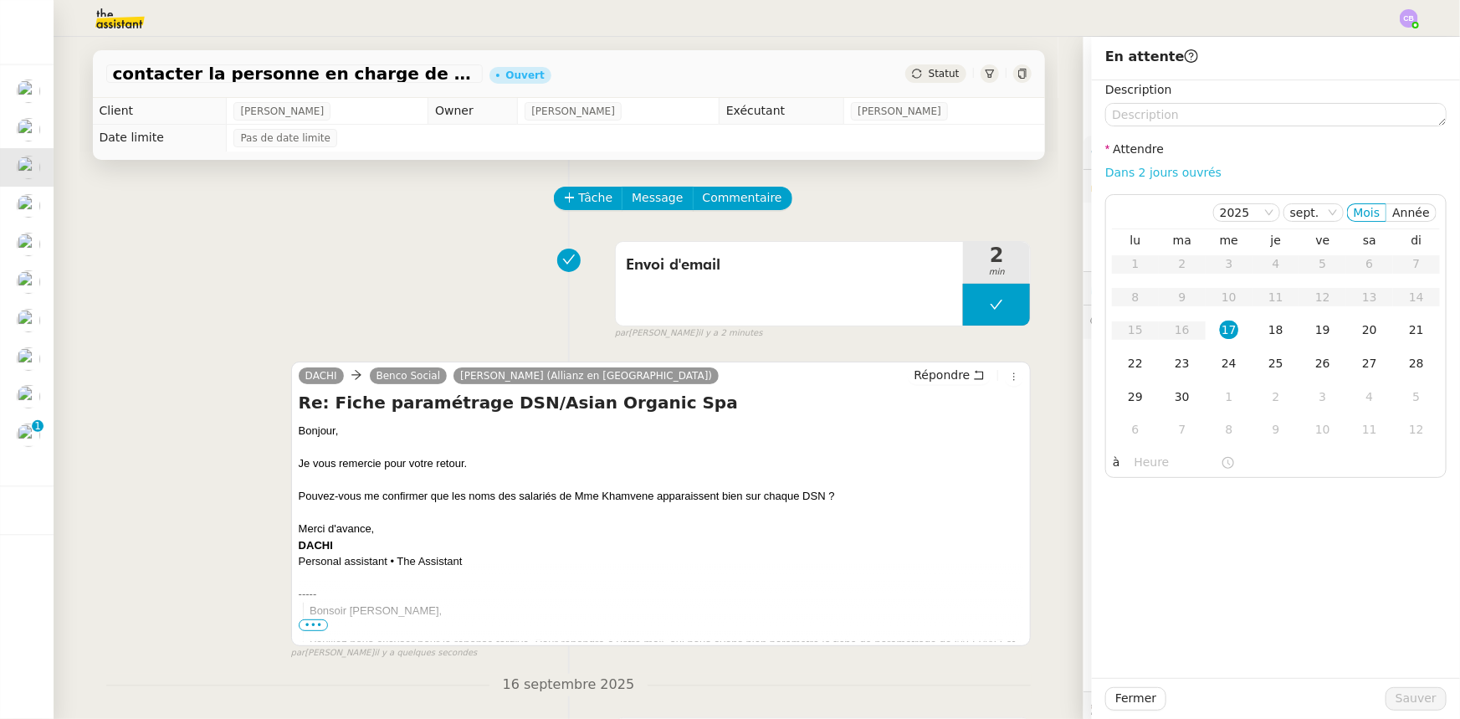
click at [1186, 172] on link "Dans 2 jours ouvrés" at bounding box center [1163, 172] width 116 height 13
type input "07:00"
drag, startPoint x: 1411, startPoint y: 694, endPoint x: 1399, endPoint y: 700, distance: 13.1
click at [1412, 694] on span "Sauver" at bounding box center [1415, 698] width 41 height 19
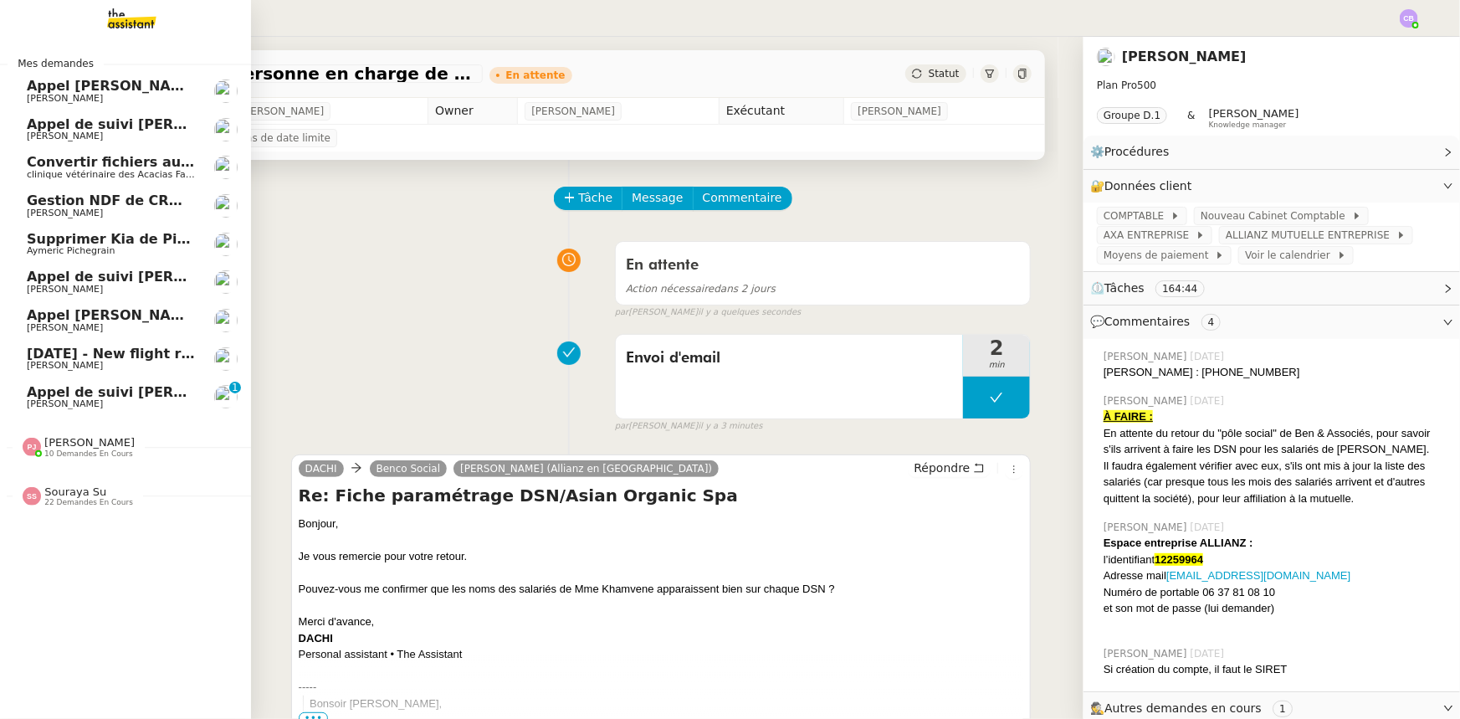
click at [141, 86] on span "Appel [PERSON_NAME]" at bounding box center [113, 86] width 172 height 16
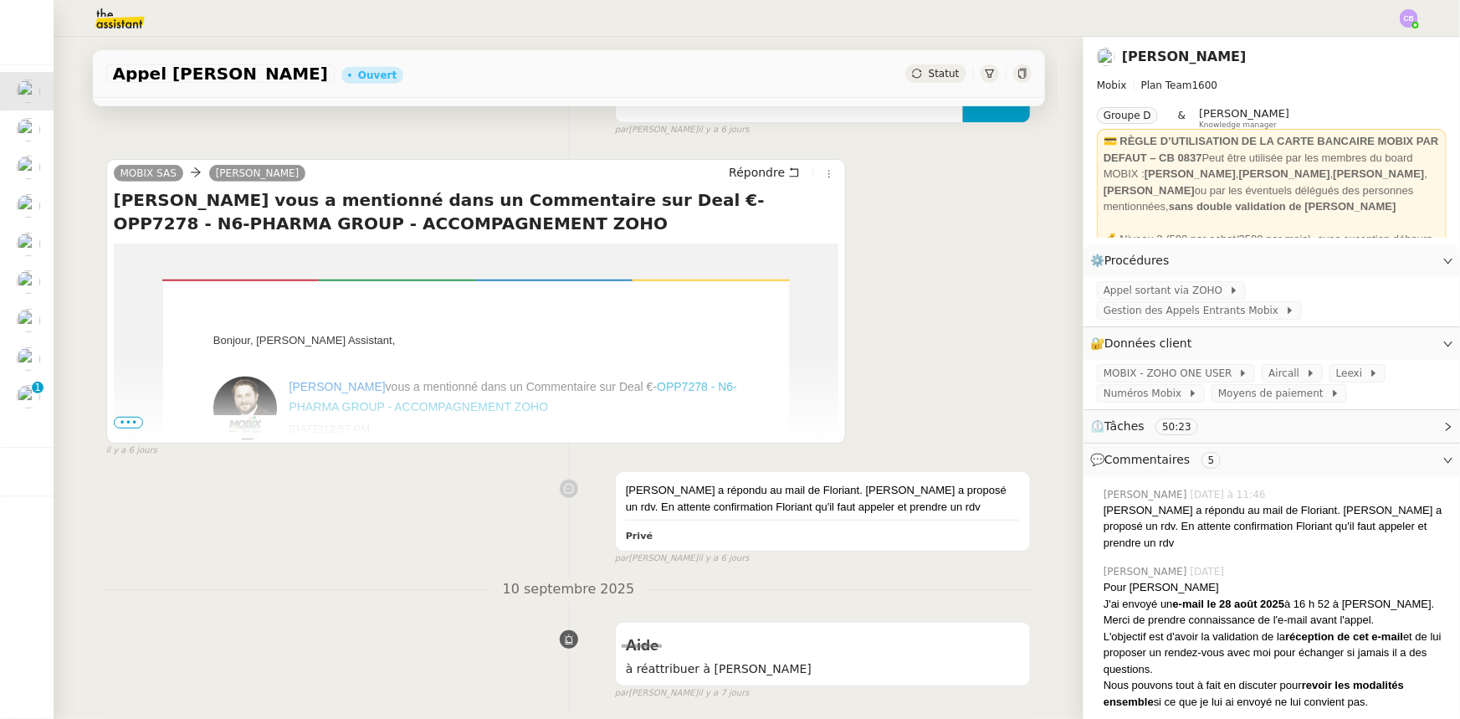
scroll to position [456, 0]
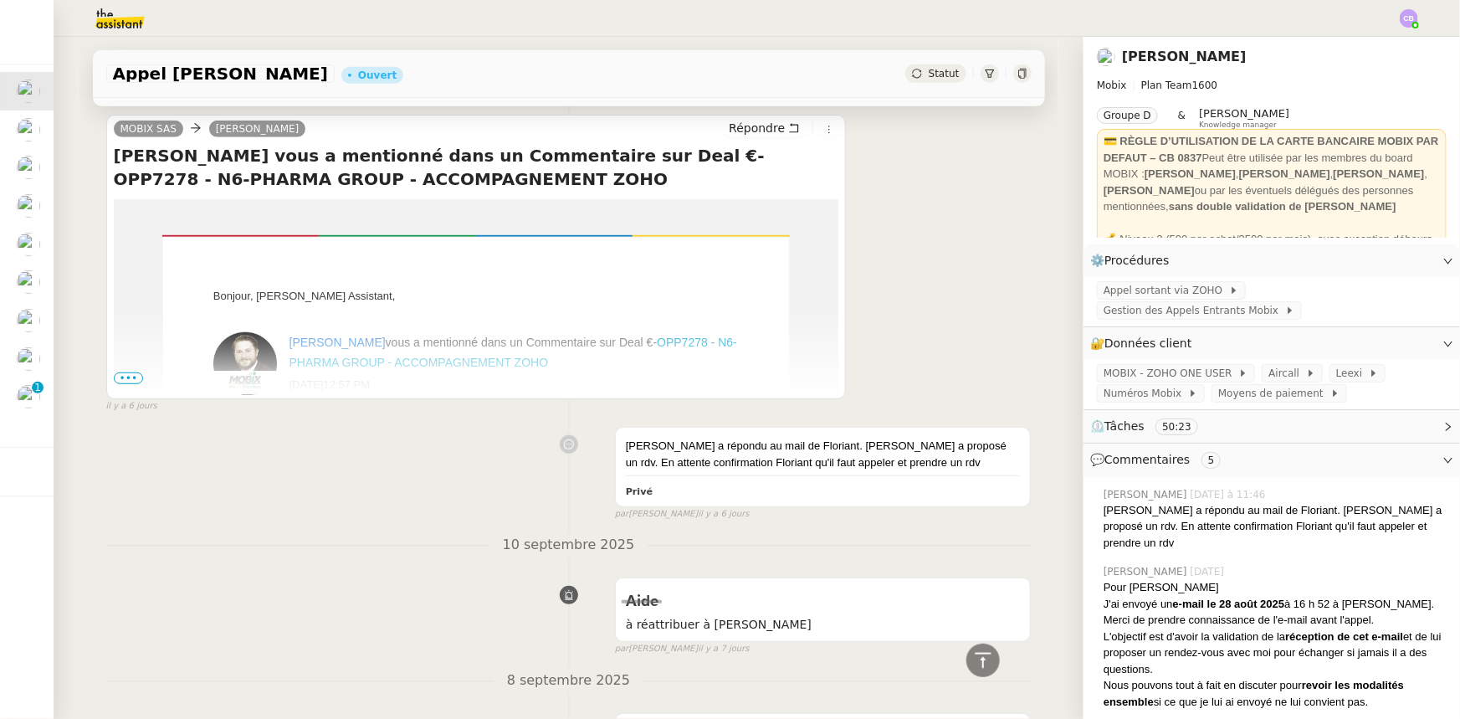
click at [125, 379] on span "•••" at bounding box center [129, 378] width 30 height 12
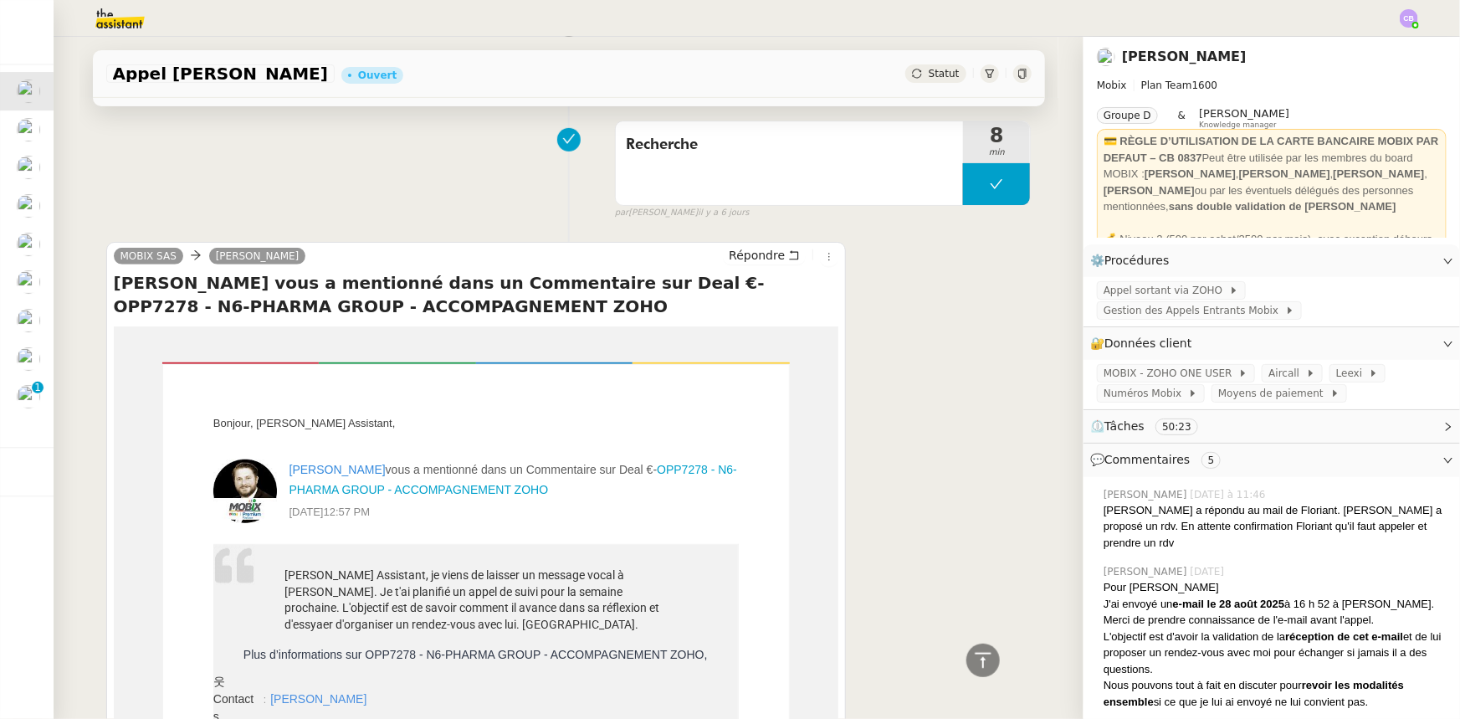
scroll to position [0, 0]
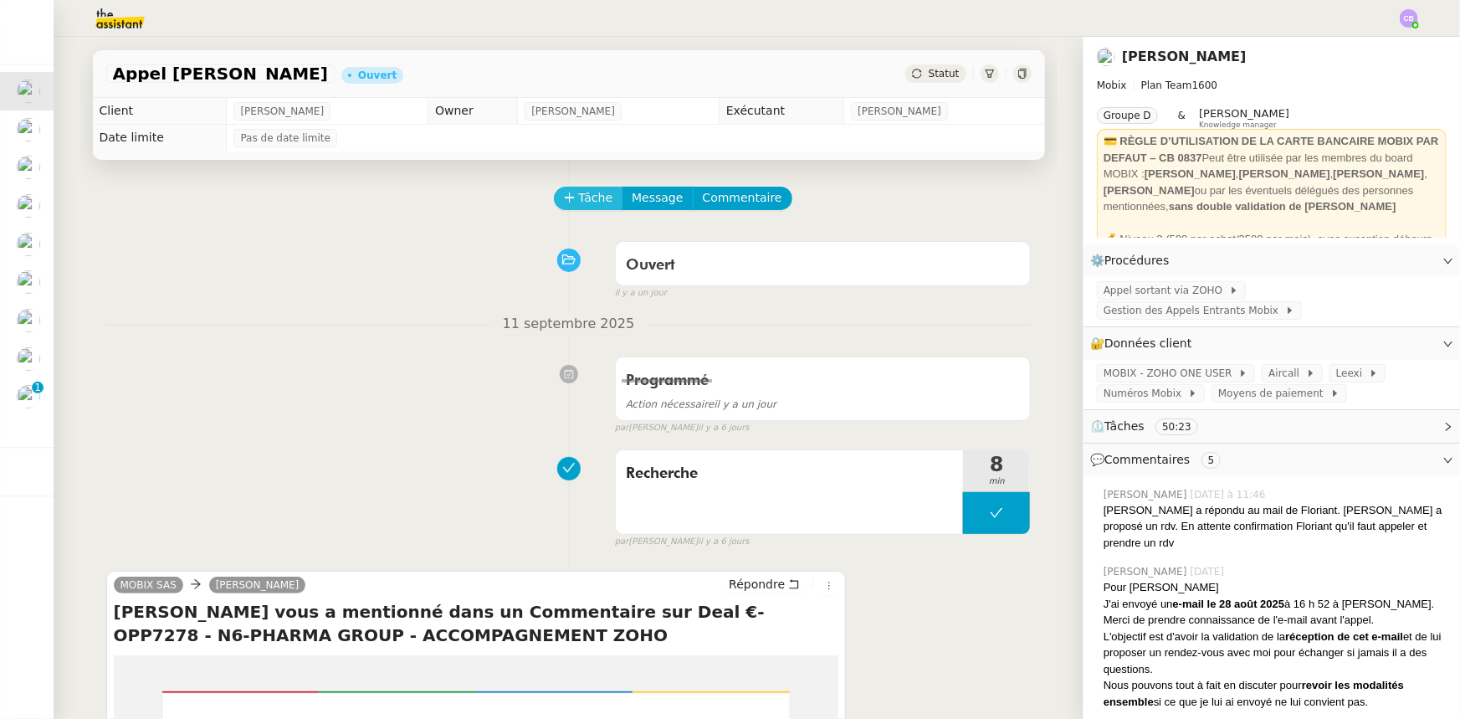
click at [579, 202] on span "Tâche" at bounding box center [596, 197] width 34 height 19
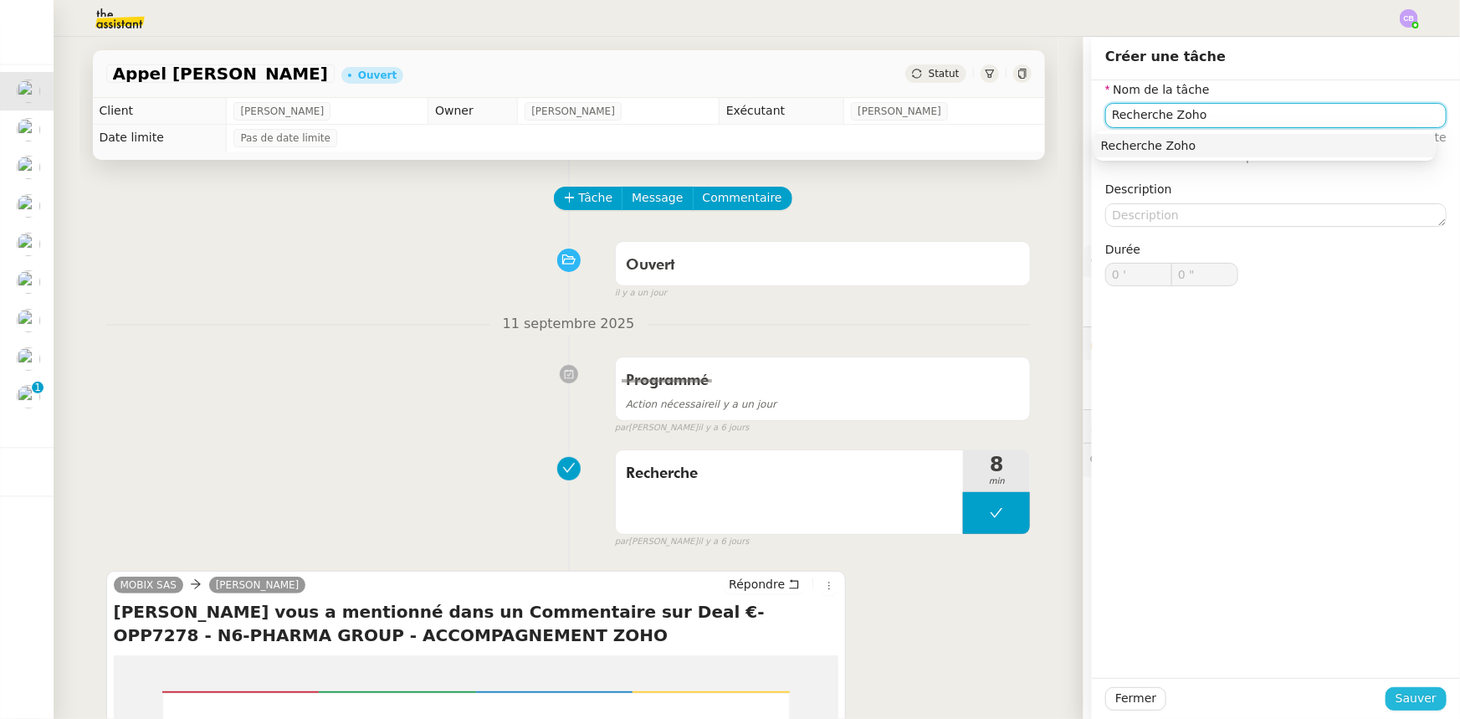
type input "Recherche Zoho"
click at [1401, 705] on span "Sauver" at bounding box center [1415, 698] width 41 height 19
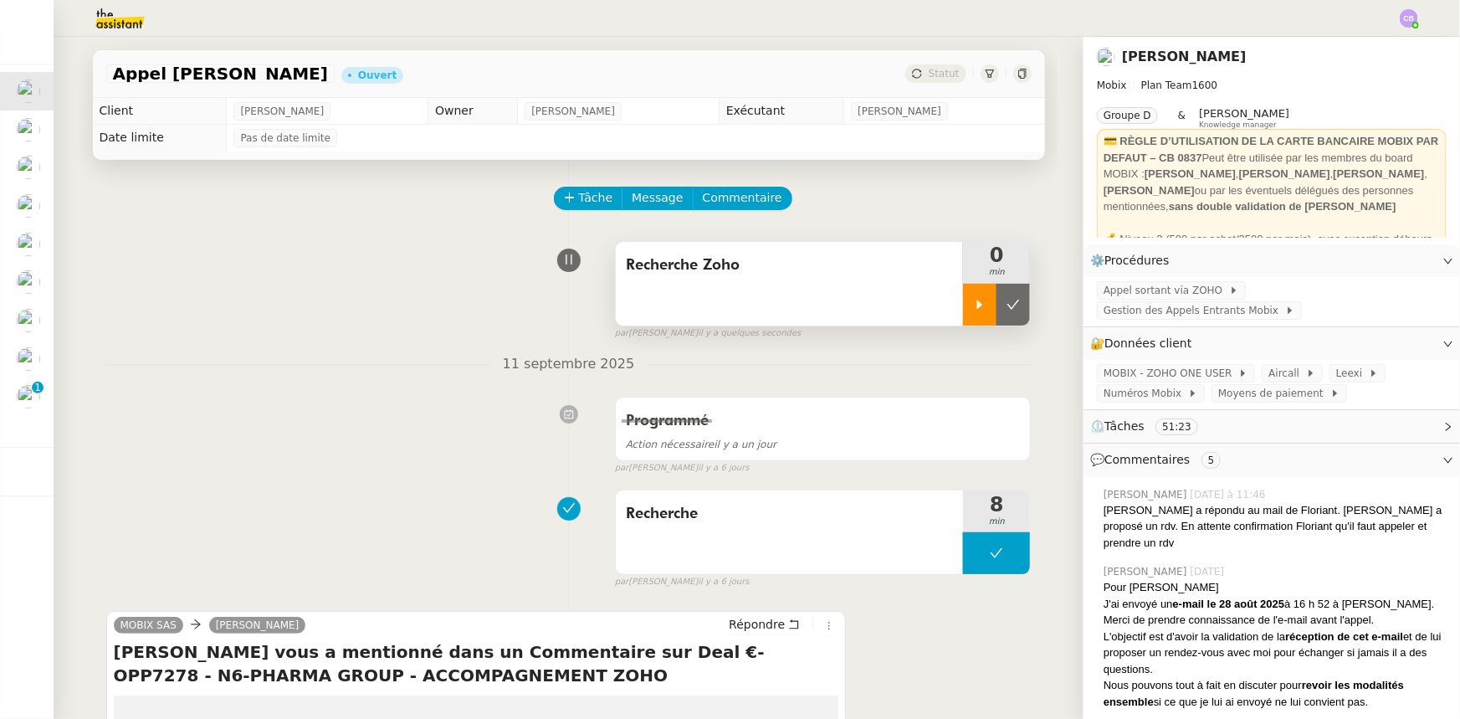
click at [973, 306] on icon at bounding box center [979, 304] width 13 height 13
click at [727, 201] on span "Commentaire" at bounding box center [742, 197] width 79 height 19
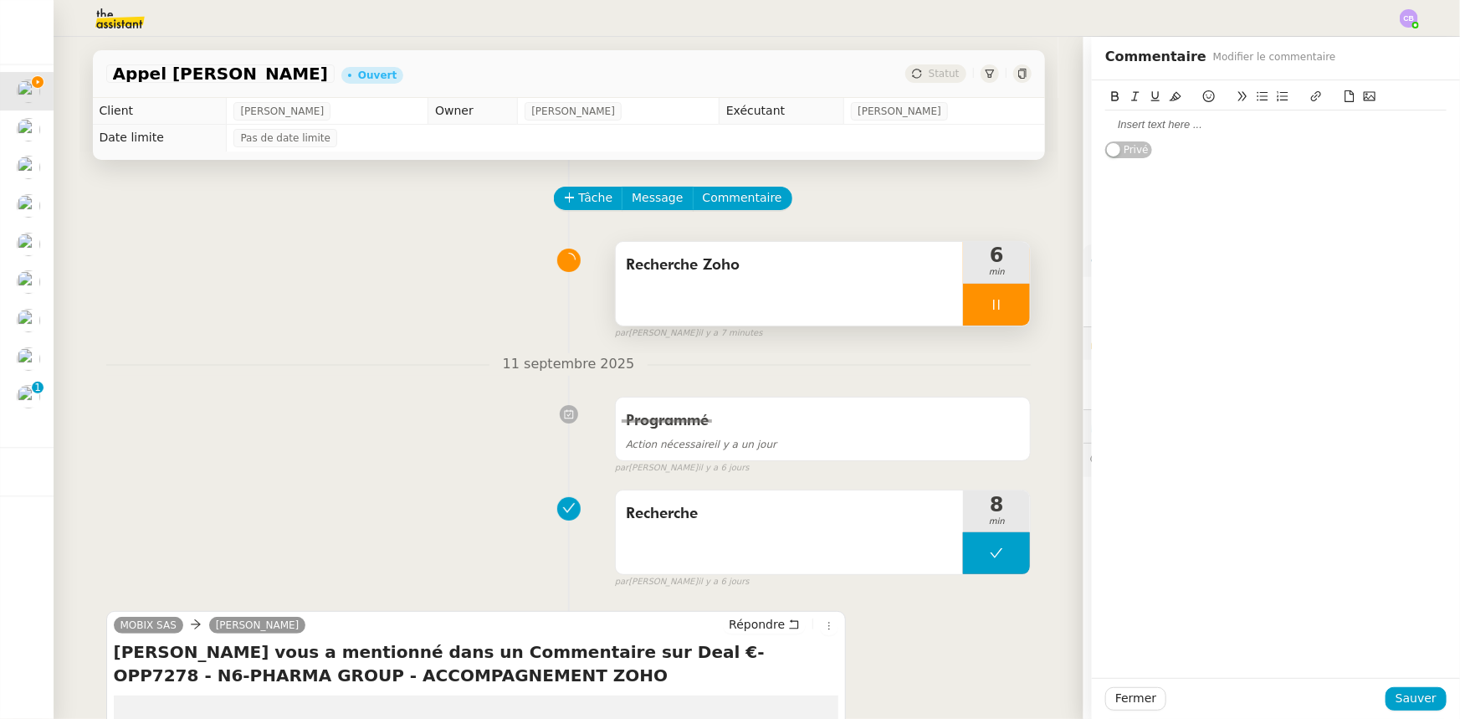
click at [1189, 128] on div at bounding box center [1275, 124] width 341 height 15
click at [1401, 704] on span "Sauver" at bounding box center [1415, 698] width 41 height 19
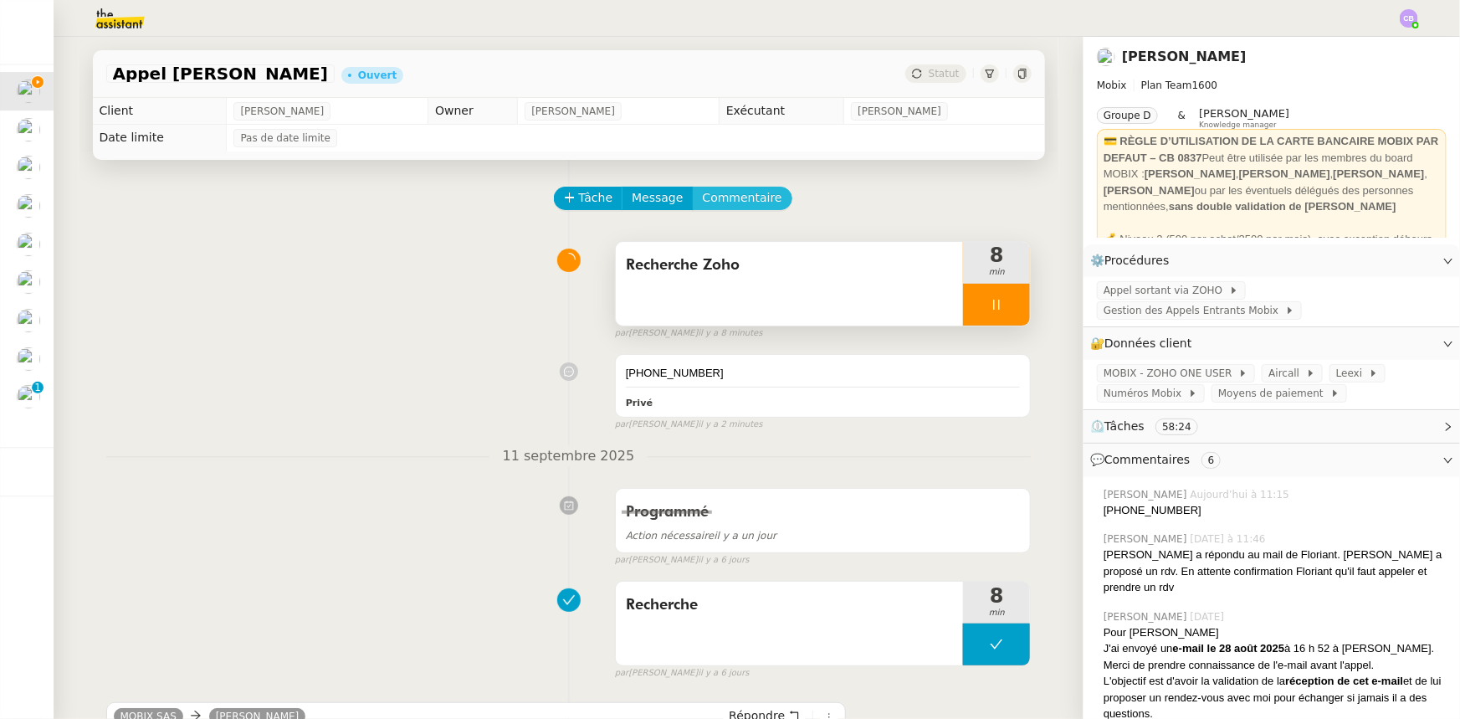
click at [732, 197] on span "Commentaire" at bounding box center [742, 197] width 79 height 19
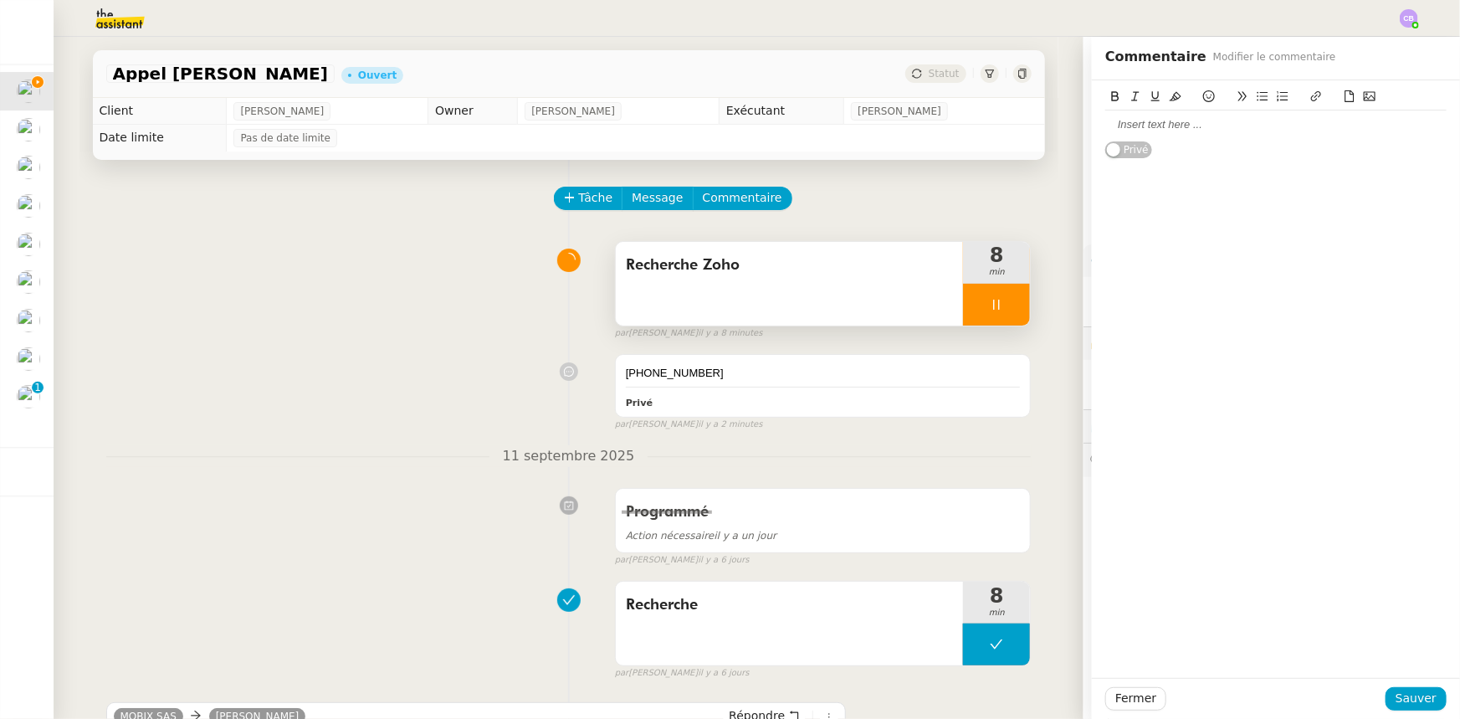
click at [1196, 133] on div at bounding box center [1275, 124] width 341 height 28
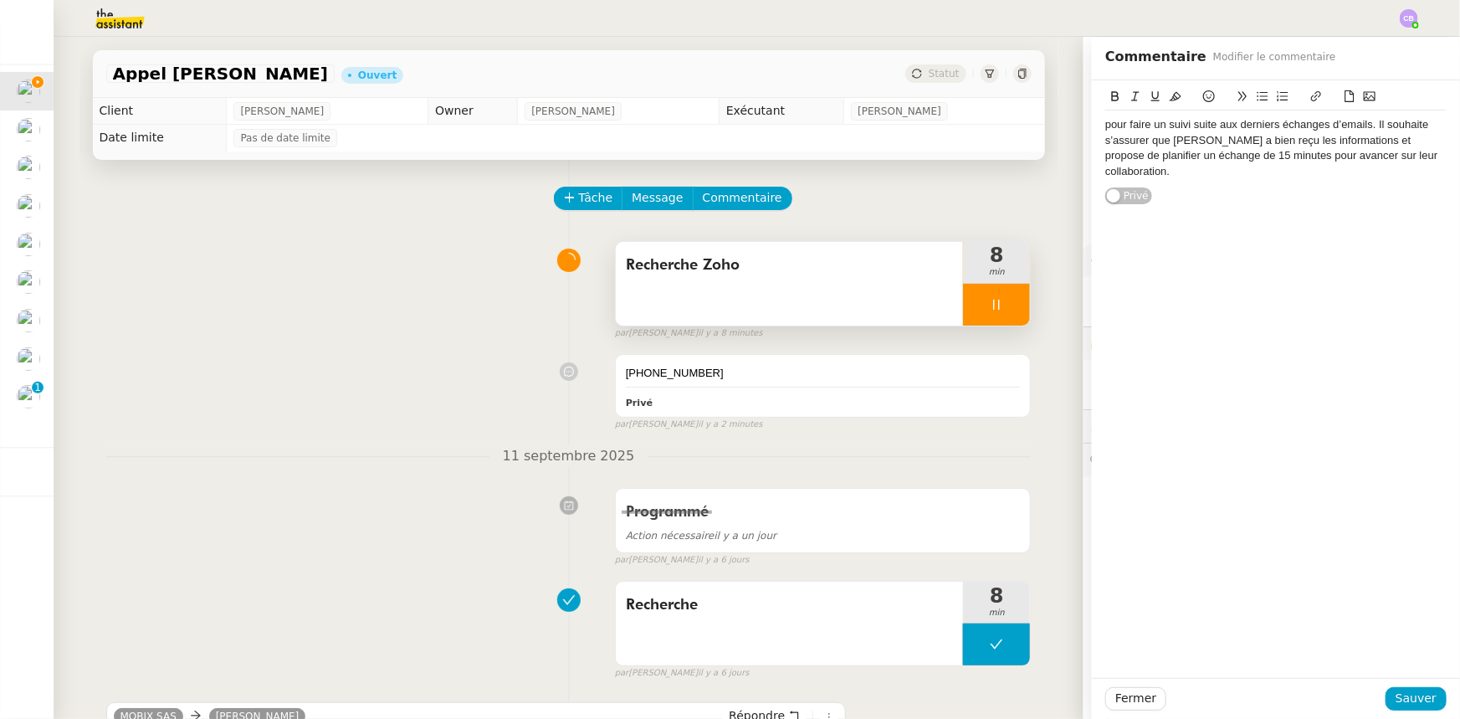
click at [1105, 125] on div "pour faire un suivi suite aux derniers échanges d’emails. Il souhaite s’assurer…" at bounding box center [1275, 148] width 341 height 62
click at [1339, 124] on div "Faire un suivi suite aux derniers échanges d’emails. Il souhaite s’assurer que …" at bounding box center [1275, 148] width 341 height 62
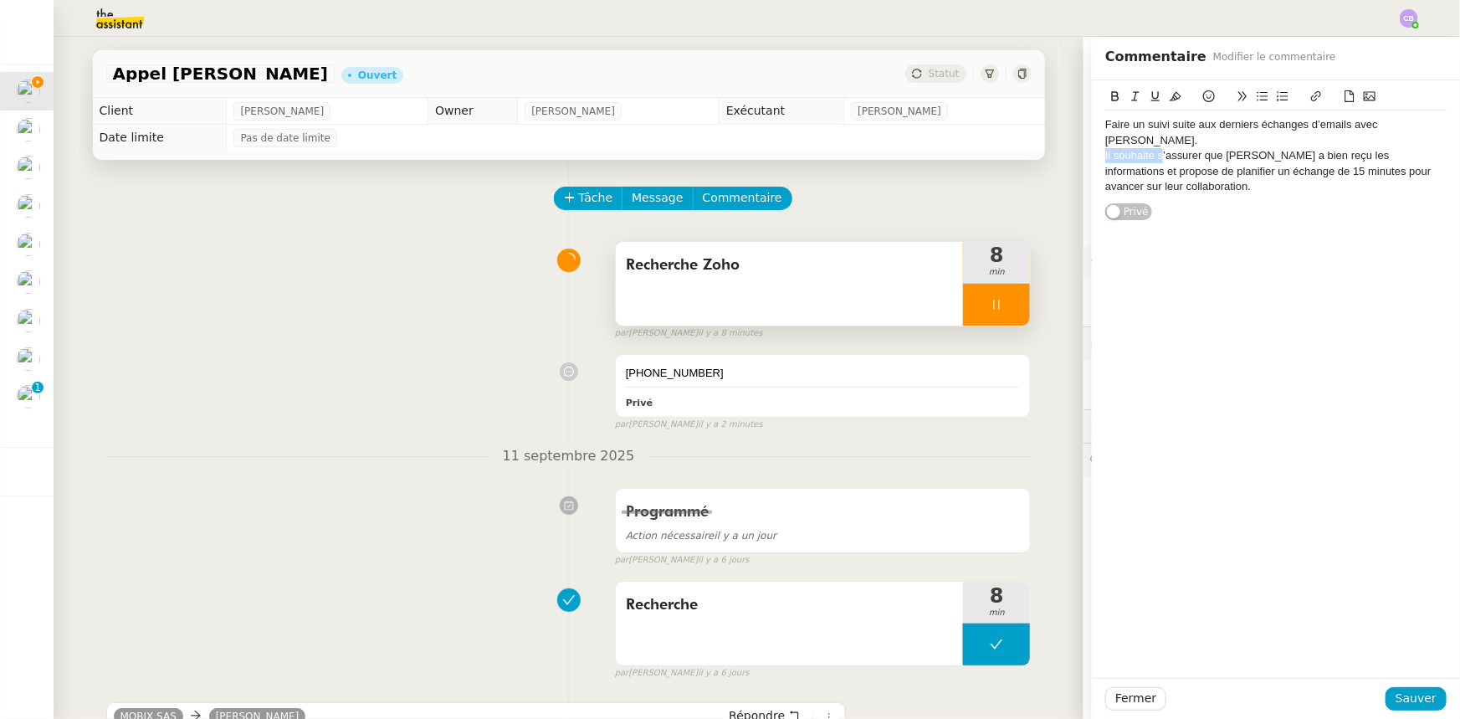
drag, startPoint x: 1151, startPoint y: 142, endPoint x: 1094, endPoint y: 141, distance: 56.9
click at [1105, 148] on div "Il souhaite s’assurer que [PERSON_NAME] a bien reçu les informations et propose…" at bounding box center [1275, 171] width 341 height 46
drag, startPoint x: 1189, startPoint y: 140, endPoint x: 1166, endPoint y: 139, distance: 22.6
click at [1166, 148] on div "M’assurer que [PERSON_NAME] a bien reçu les informations et propose de planifie…" at bounding box center [1275, 171] width 341 height 46
drag, startPoint x: 1409, startPoint y: 140, endPoint x: 1358, endPoint y: 139, distance: 51.0
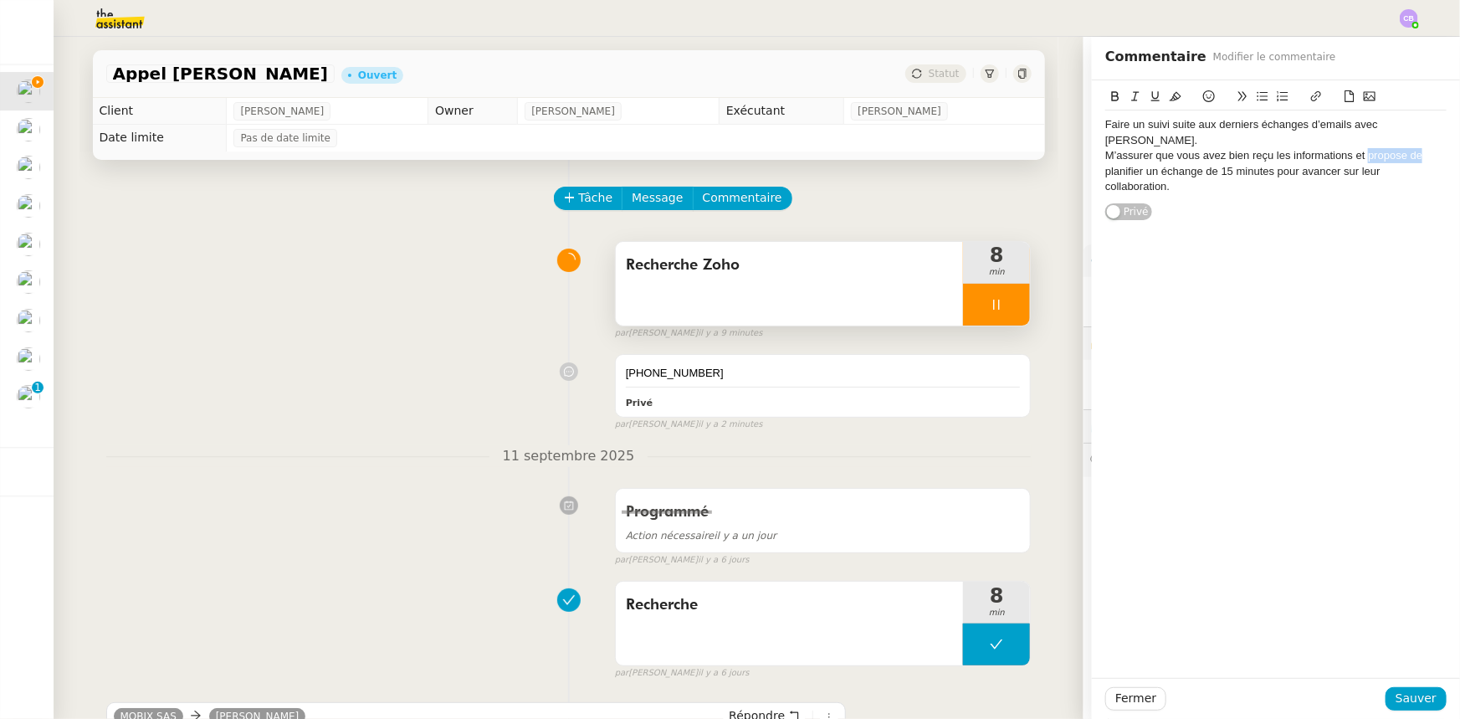
click at [1358, 148] on div "M’assurer que vous avez bien reçu les informations et propose de planifier un é…" at bounding box center [1275, 171] width 341 height 46
drag, startPoint x: 1094, startPoint y: 124, endPoint x: 1389, endPoint y: 165, distance: 297.3
click at [1389, 165] on div "Faire un suivi suite aux derniers échanges d’emails avec [PERSON_NAME]. M’assur…" at bounding box center [1275, 155] width 341 height 90
click at [1112, 94] on icon at bounding box center [1116, 96] width 8 height 10
click at [1105, 123] on strong "Faire un suivi suite aux derniers échanges d’emails avec [PERSON_NAME]." at bounding box center [1253, 132] width 296 height 28
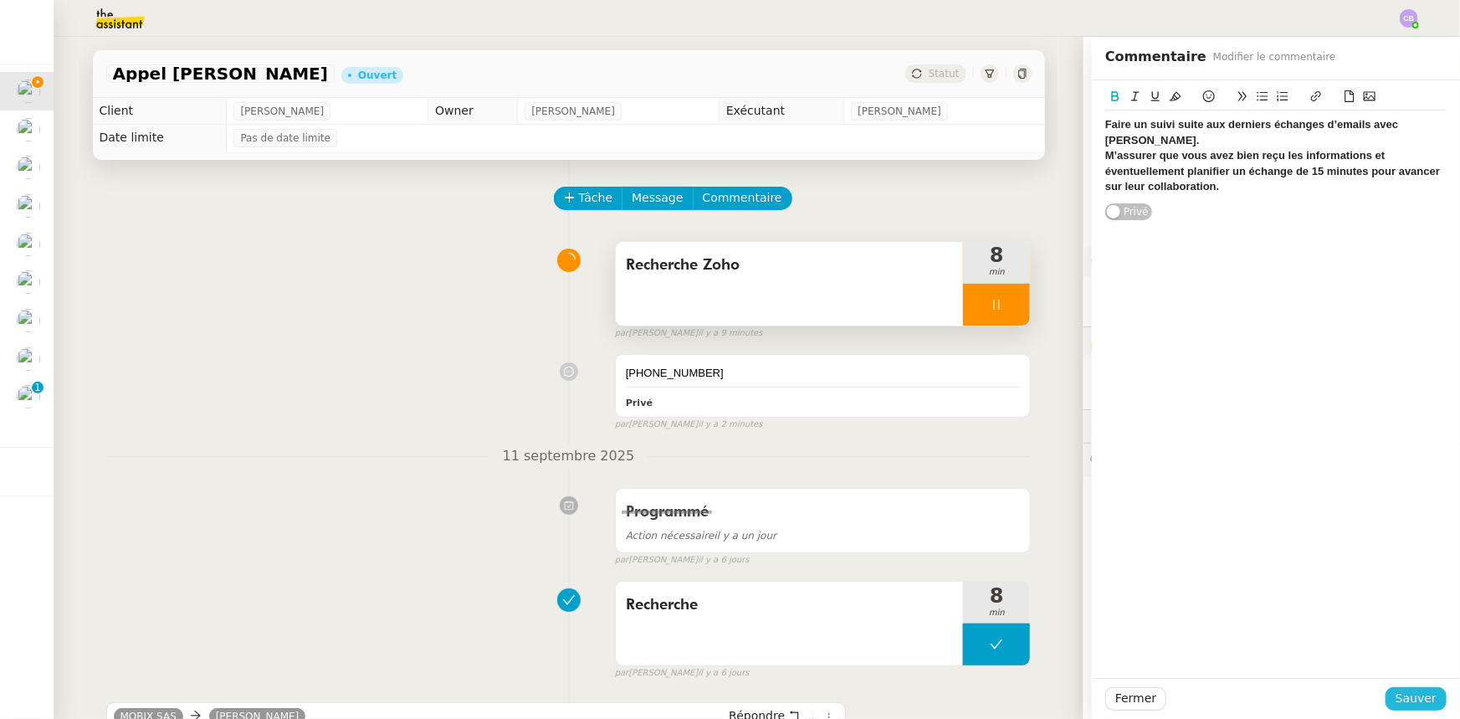
click at [1404, 700] on span "Sauver" at bounding box center [1415, 698] width 41 height 19
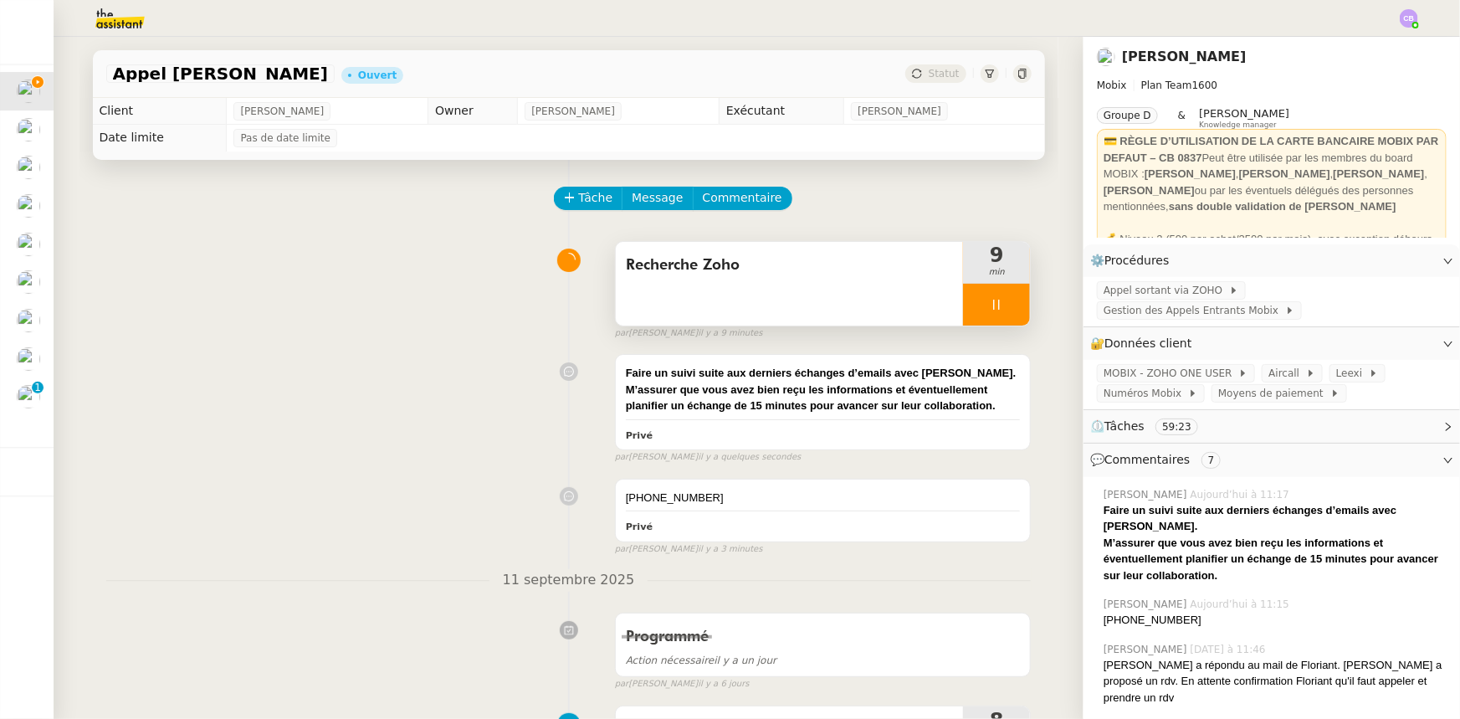
click at [844, 287] on div "Recherche Zoho" at bounding box center [790, 284] width 348 height 84
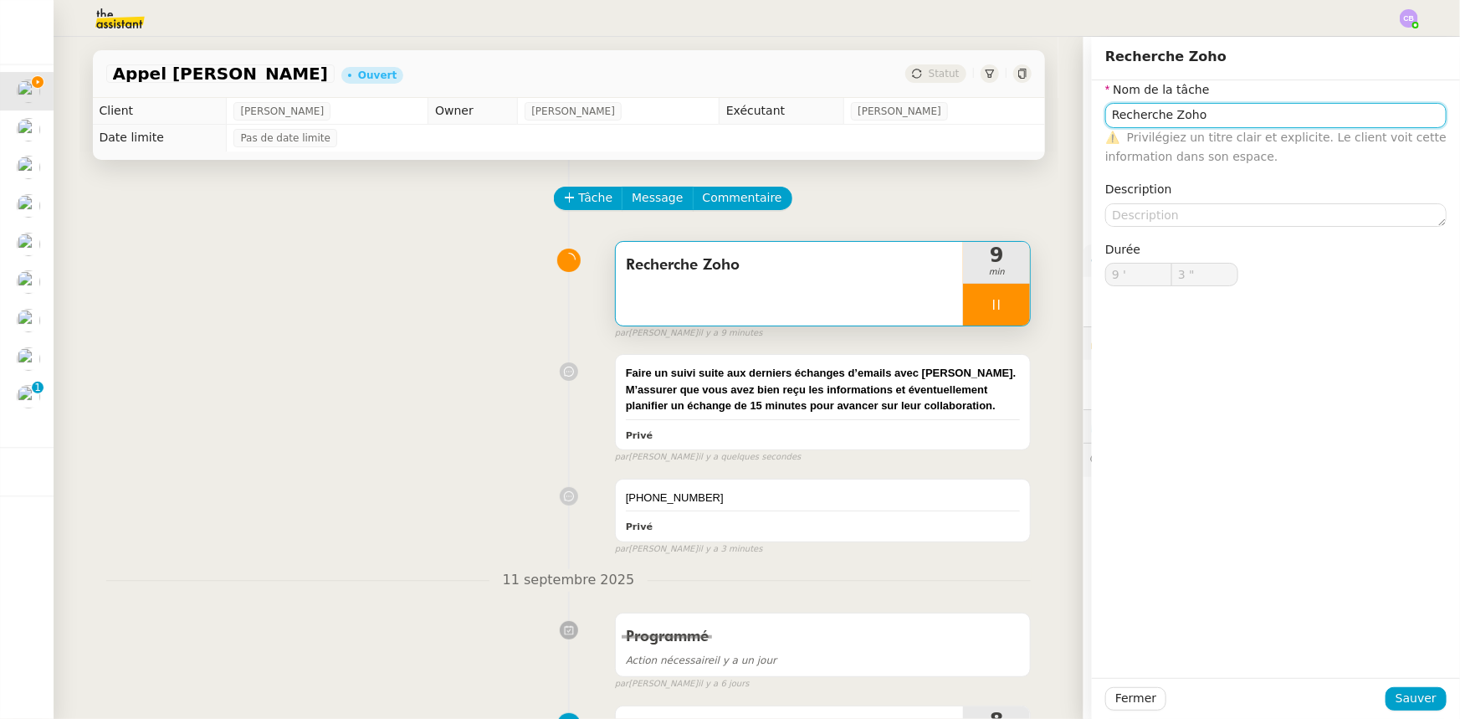
click at [1280, 122] on input "Recherche Zoho" at bounding box center [1275, 115] width 341 height 24
type input "4 ""
type input "Recherche Zoho +"
type input "5 ""
type input "Recherche Zoho + appe"
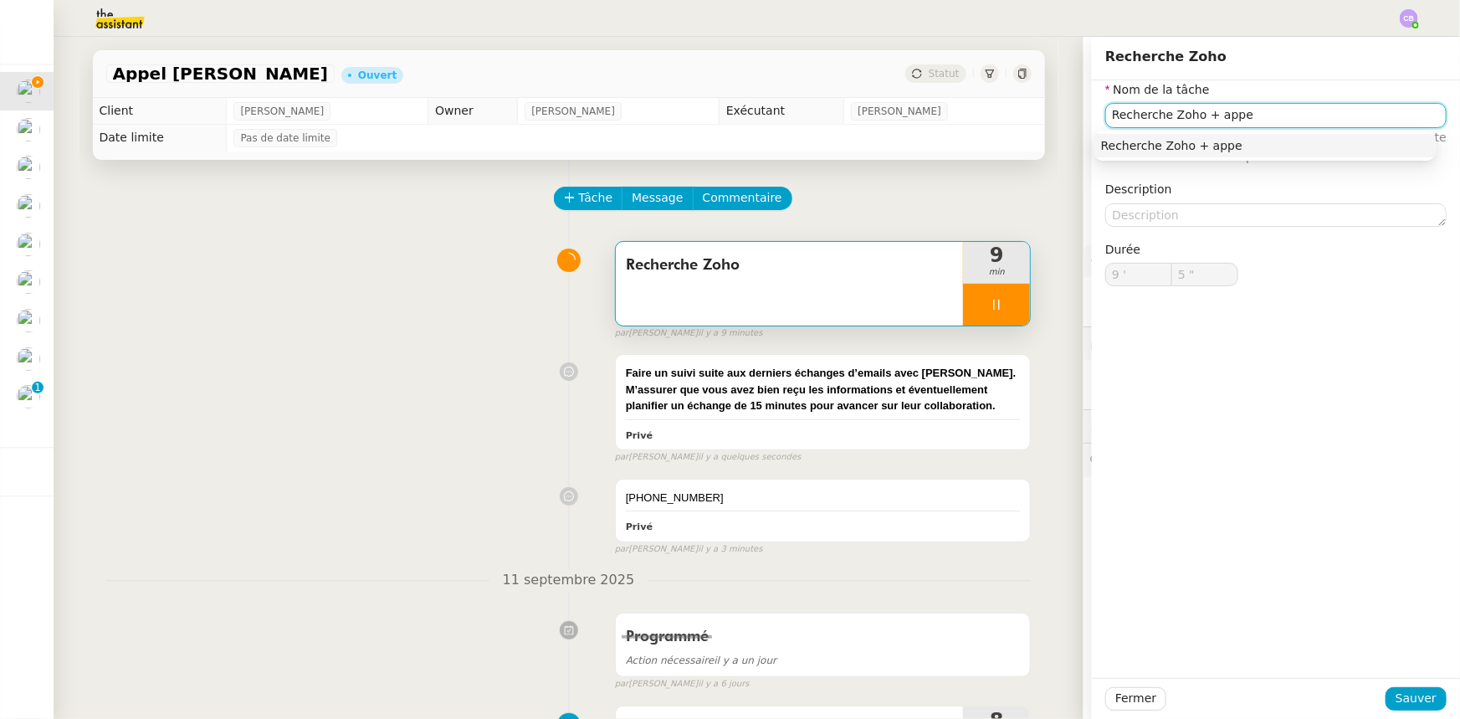
type input "6 ""
type input "Recherche Zoho + appel"
type input "8 ""
type input "Recherche Zoho + appel"
click at [1402, 699] on span "Sauver" at bounding box center [1415, 698] width 41 height 19
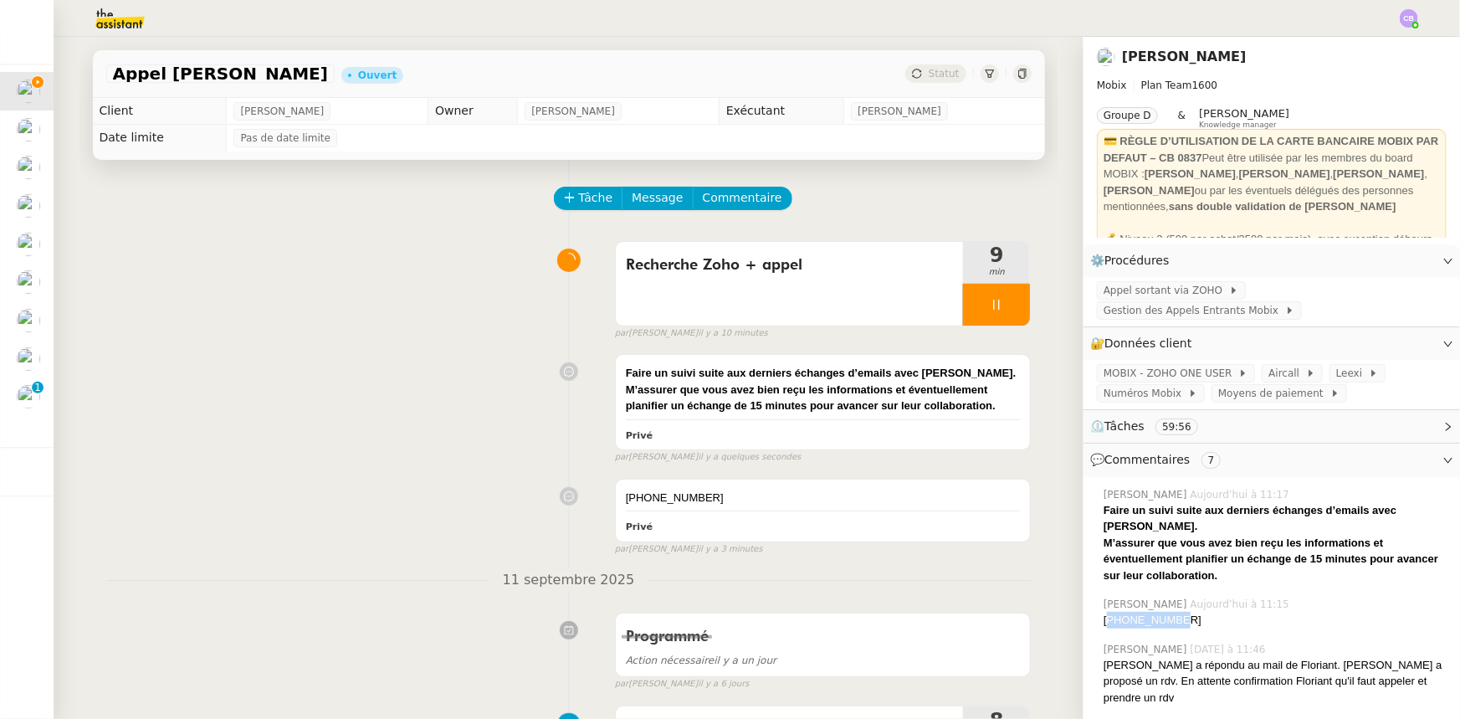
drag, startPoint x: 1165, startPoint y: 603, endPoint x: 1099, endPoint y: 602, distance: 65.3
click at [1104, 612] on div "[PHONE_NUMBER]" at bounding box center [1275, 620] width 343 height 17
copy div "33625540561"
click at [856, 303] on div "Recherche Zoho + appel" at bounding box center [790, 284] width 348 height 84
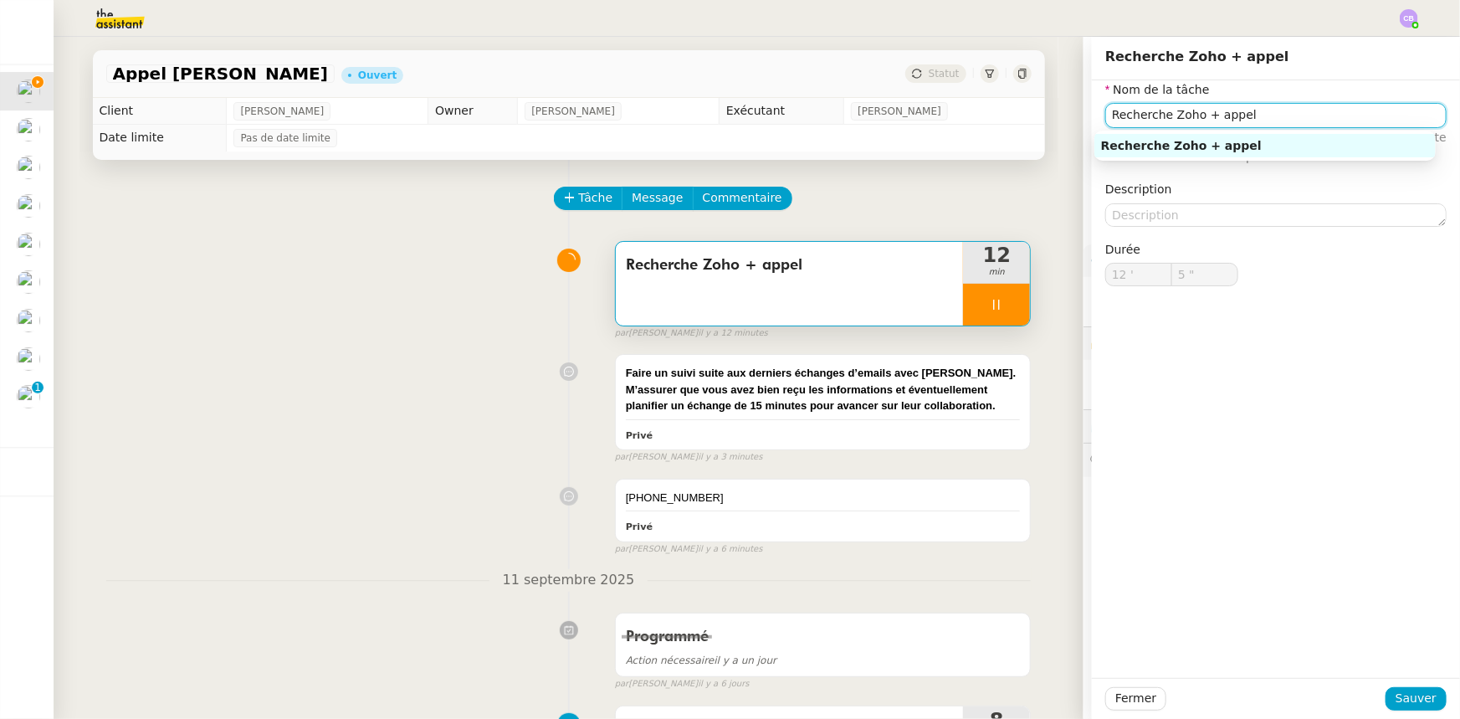
click at [1247, 115] on input "Recherche Zoho + appel" at bounding box center [1275, 115] width 341 height 24
type input "8 ""
click at [1395, 700] on span "Sauver" at bounding box center [1415, 698] width 41 height 19
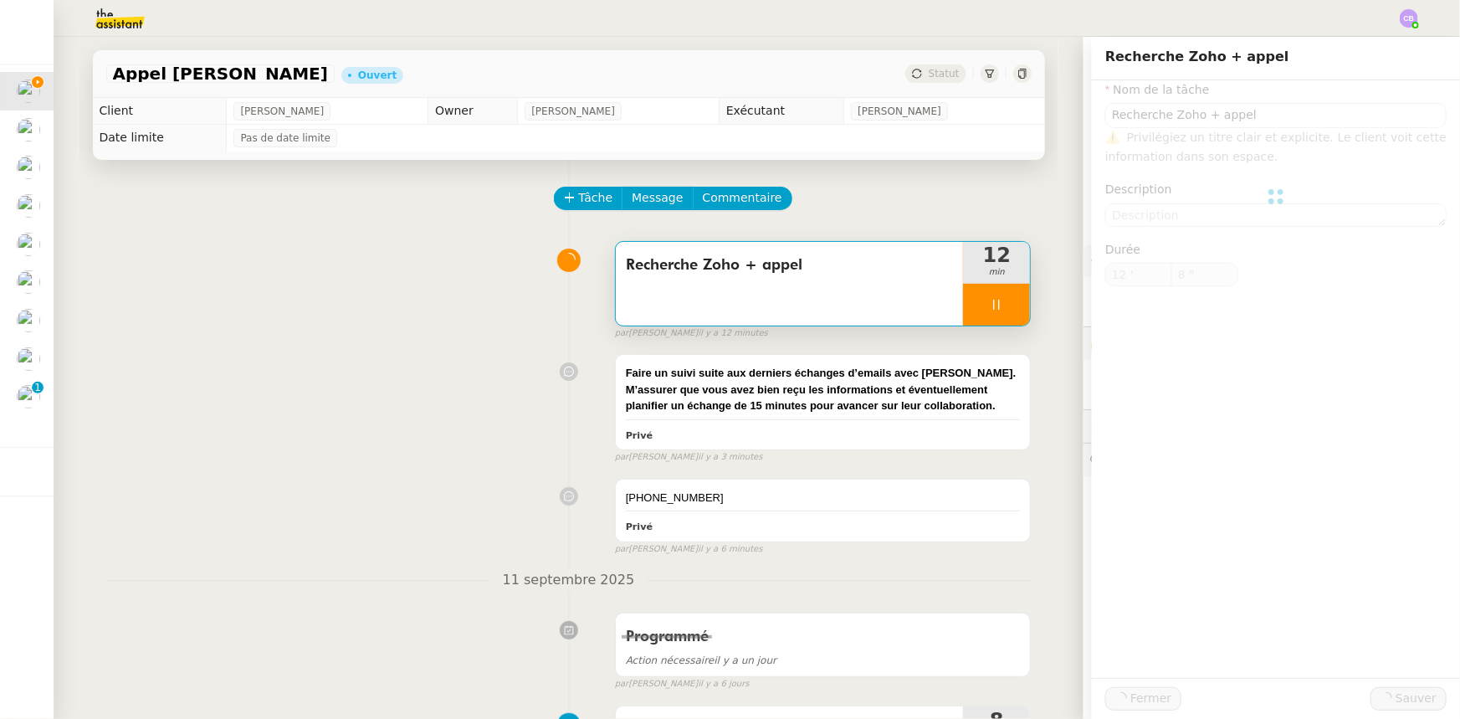
type input "Recherche Zoho + appel"
type input "12 '"
type input "9 ""
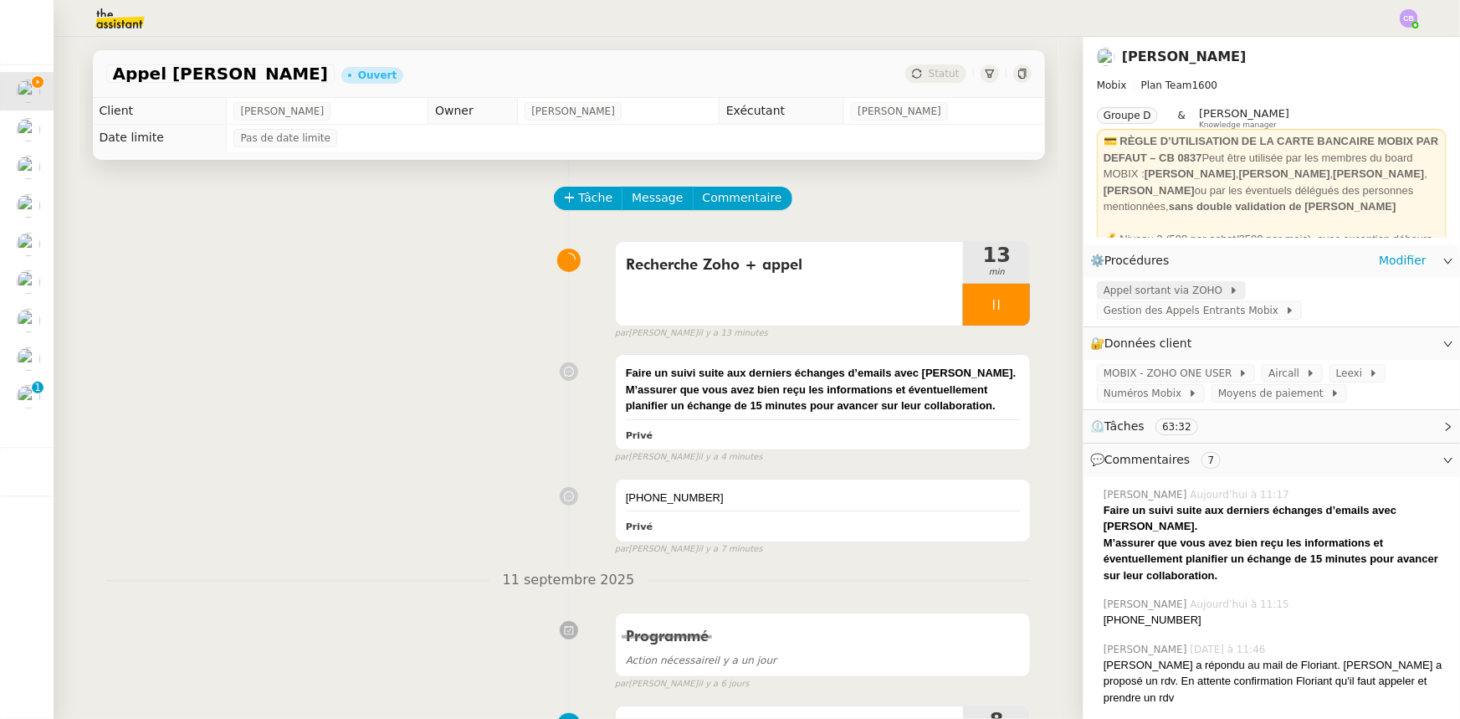
click at [1131, 293] on span "Appel sortant via ZOHO" at bounding box center [1166, 290] width 125 height 17
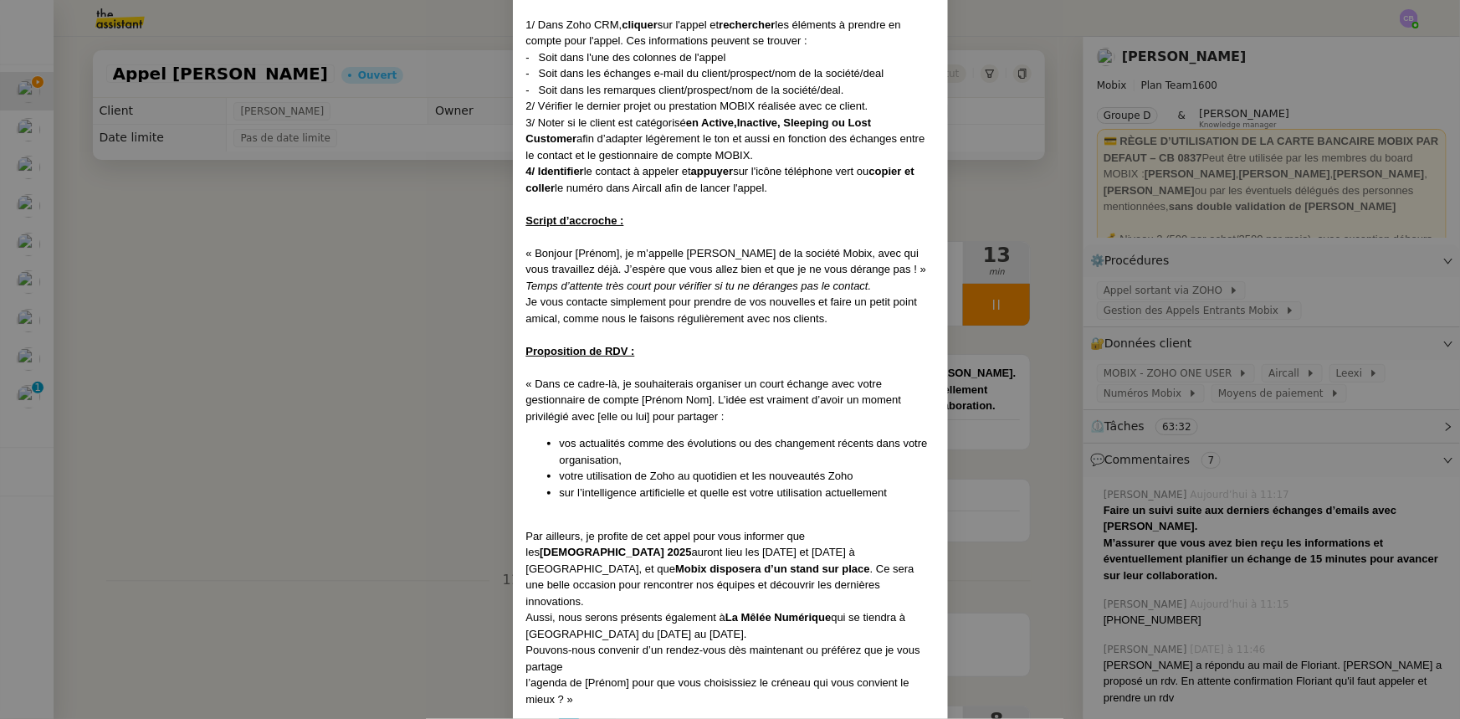
scroll to position [837, 0]
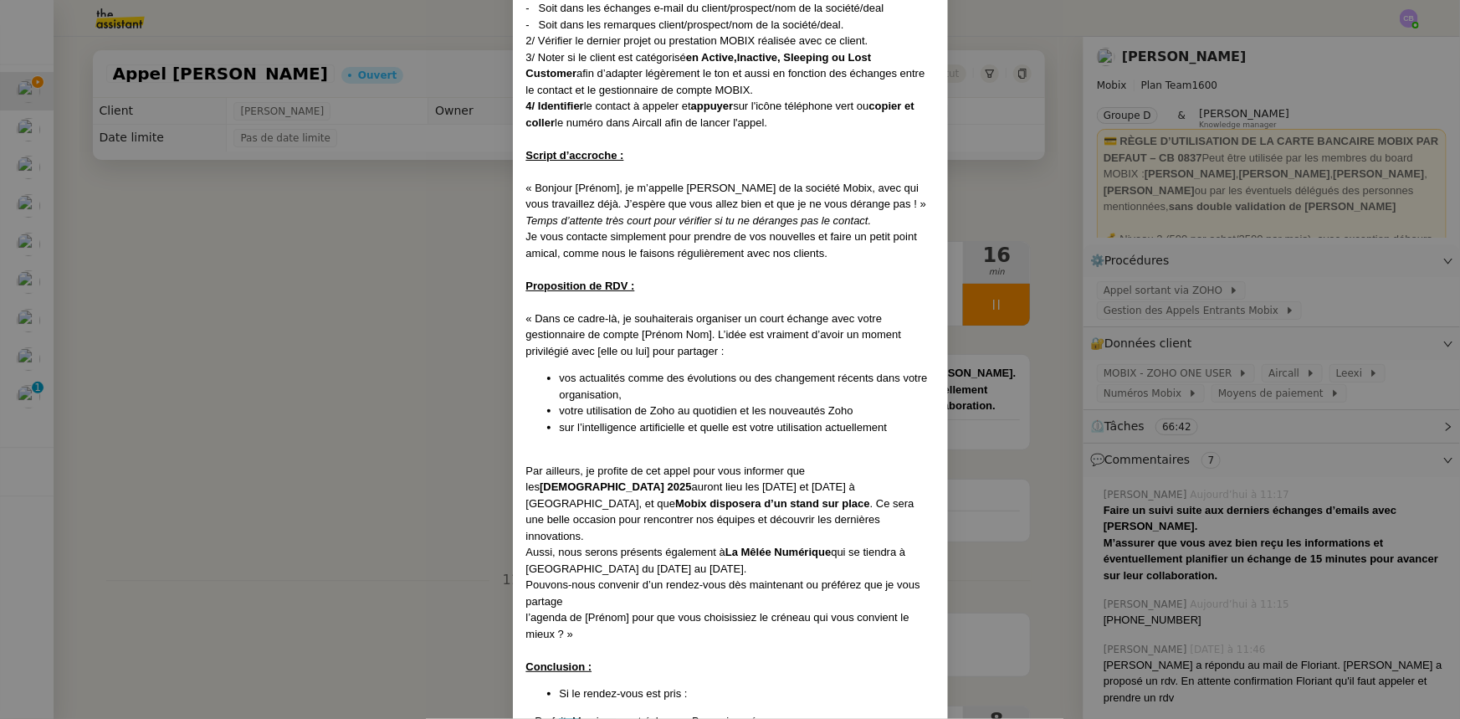
drag, startPoint x: 371, startPoint y: 247, endPoint x: 448, endPoint y: 257, distance: 78.5
click at [371, 247] on nz-modal-container "Créé le [DATE] MAJ le [DATE] Contexte : Cette procédure s’applique lors du trai…" at bounding box center [730, 359] width 1460 height 719
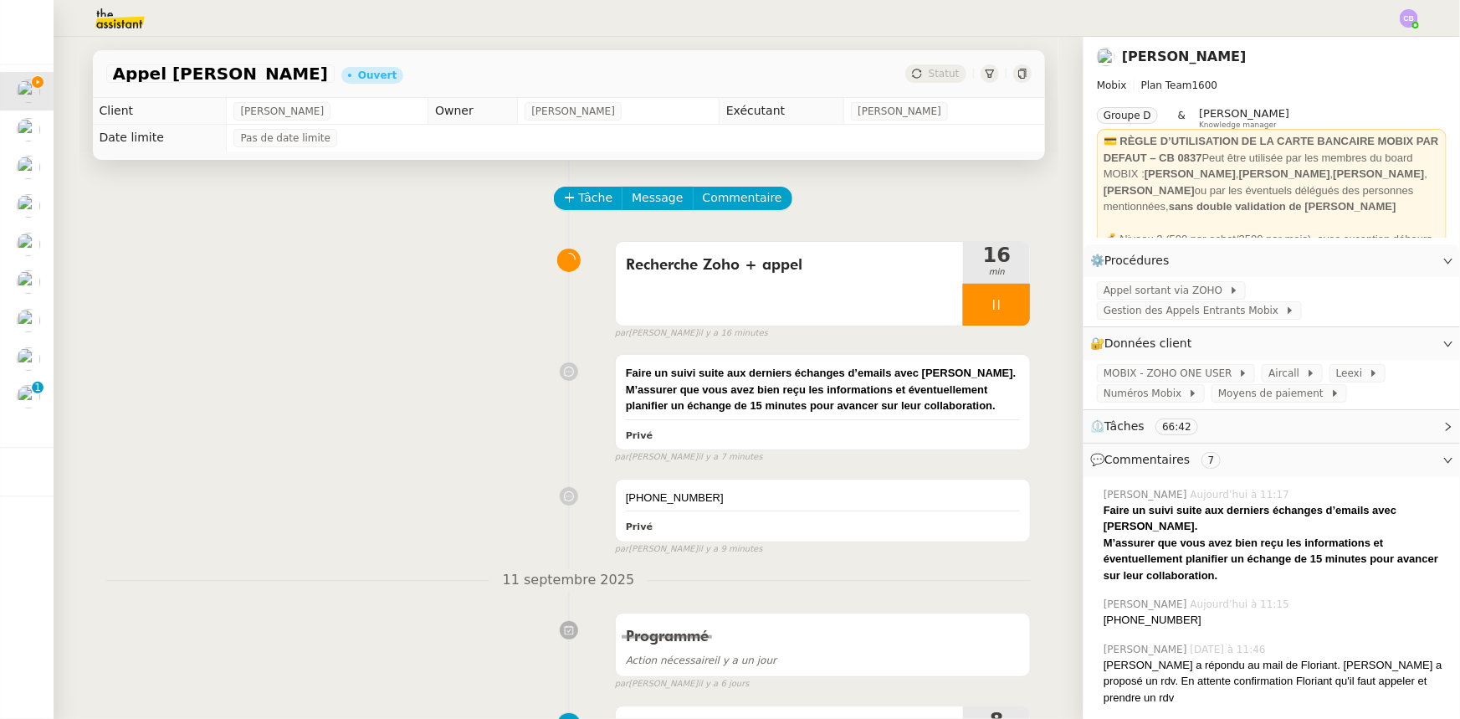
click at [963, 308] on div at bounding box center [996, 305] width 67 height 42
click at [720, 202] on span "Commentaire" at bounding box center [742, 197] width 79 height 19
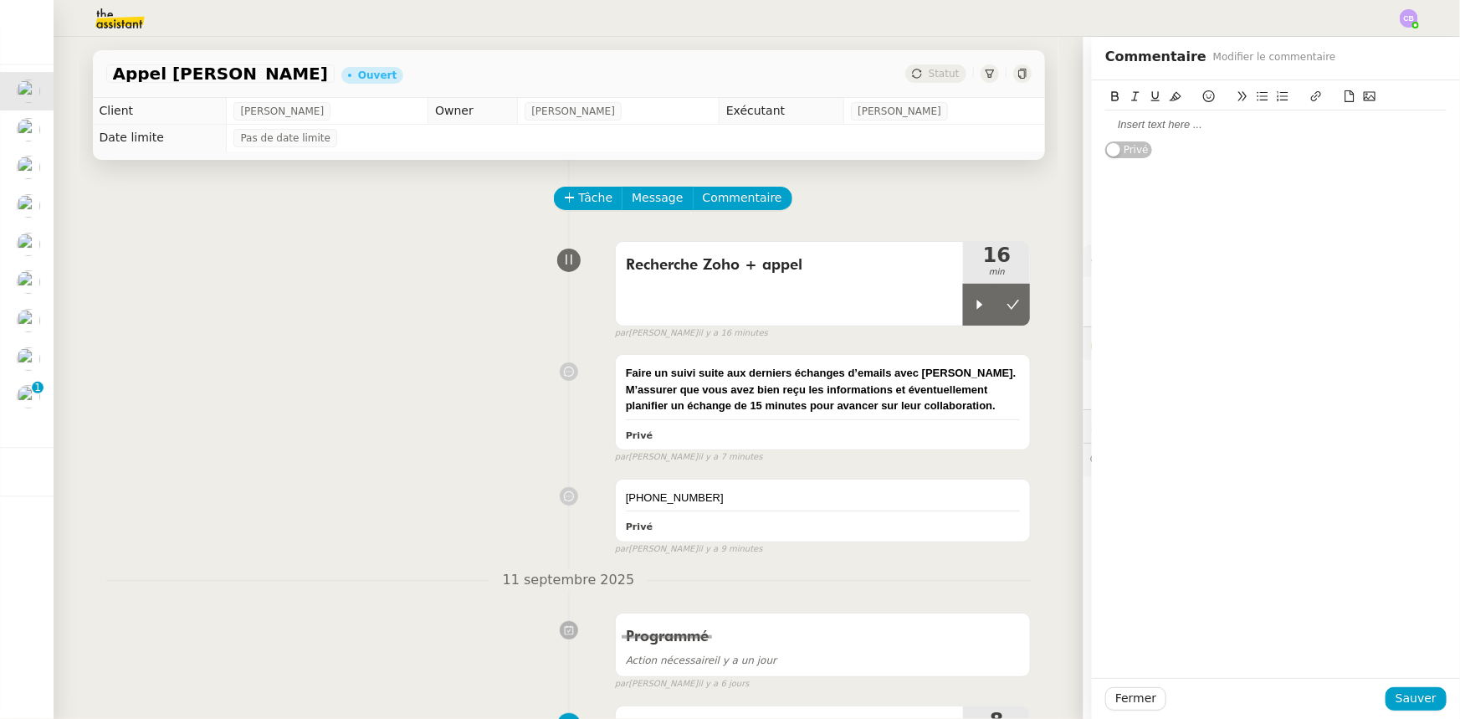
click at [1163, 126] on div at bounding box center [1275, 124] width 341 height 15
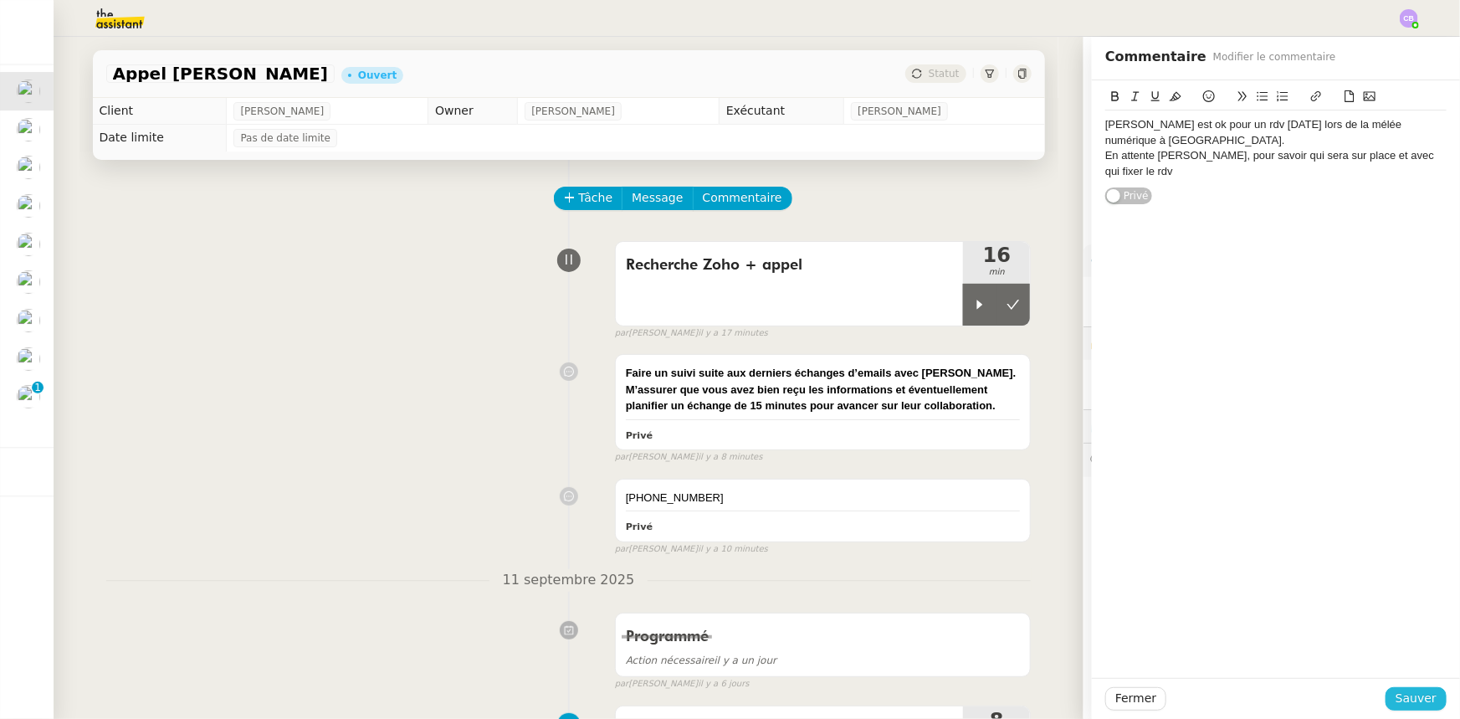
click at [1405, 700] on span "Sauver" at bounding box center [1415, 698] width 41 height 19
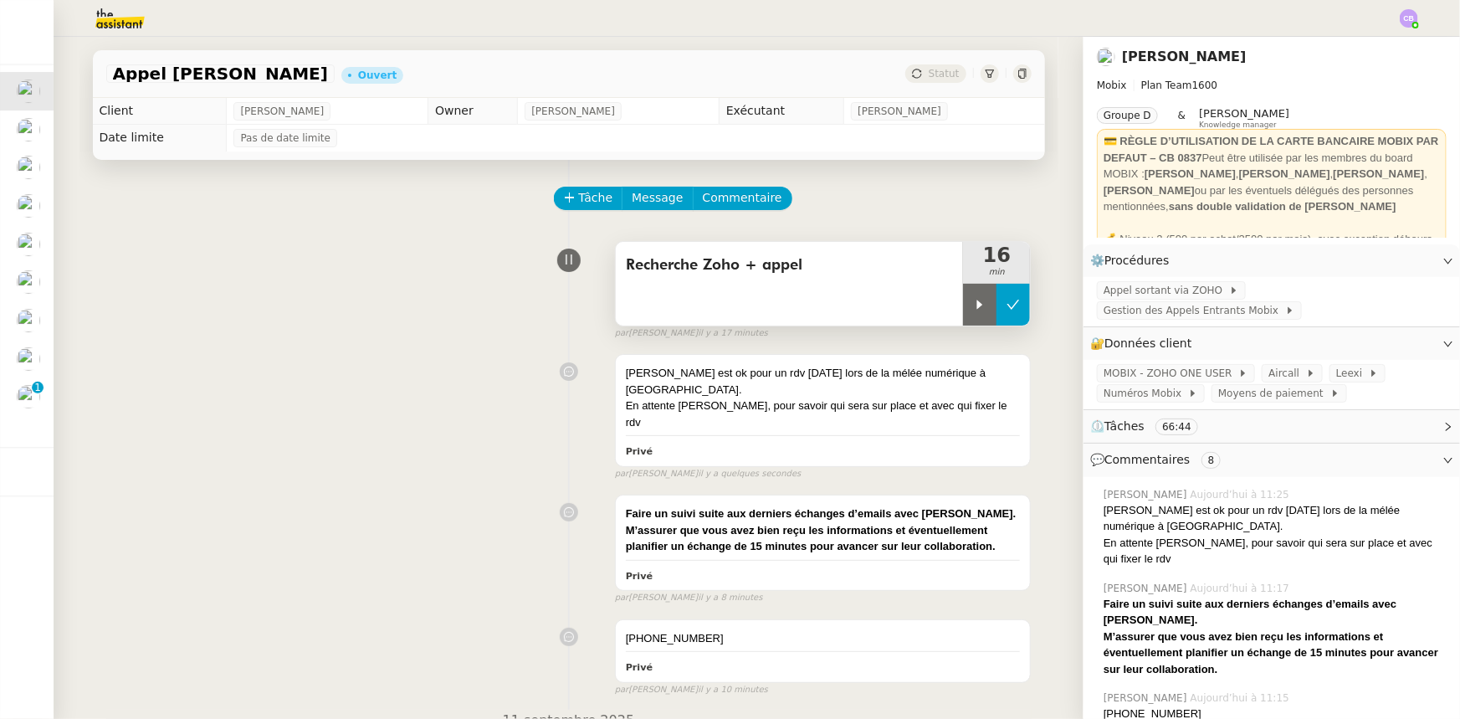
click at [1007, 309] on icon at bounding box center [1013, 304] width 13 height 9
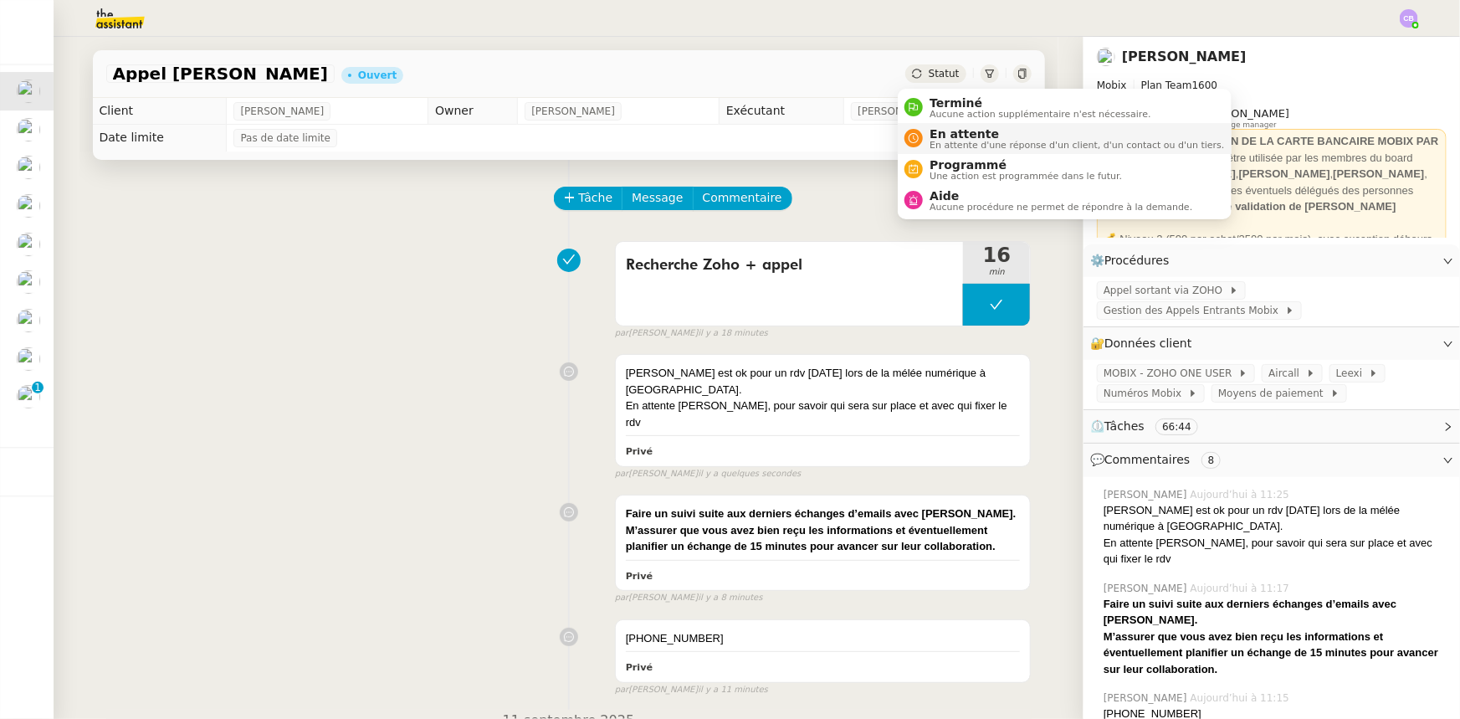
click at [928, 138] on div "En attente En attente d'une réponse d'un client, d'un contact ou d'un tiers." at bounding box center [1073, 138] width 301 height 23
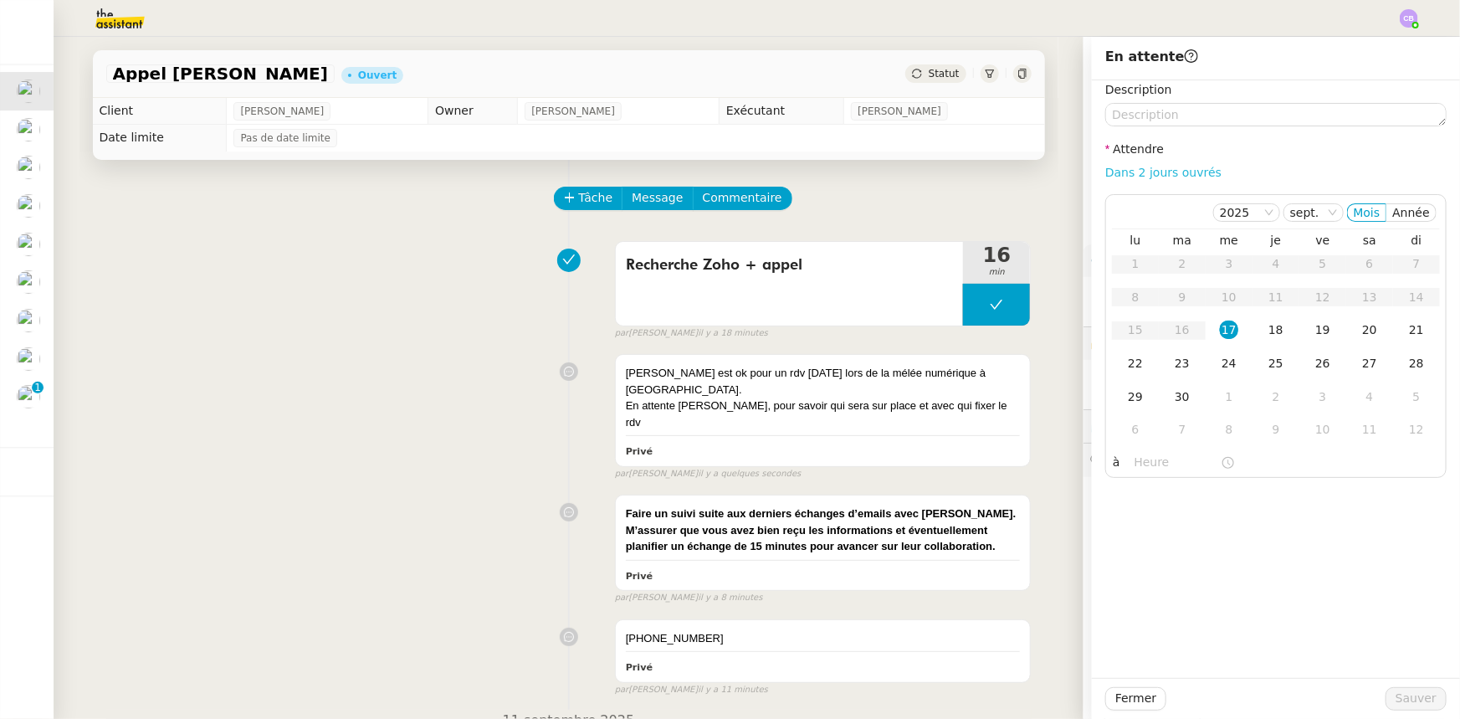
click at [1124, 178] on link "Dans 2 jours ouvrés" at bounding box center [1163, 172] width 116 height 13
type input "07:00"
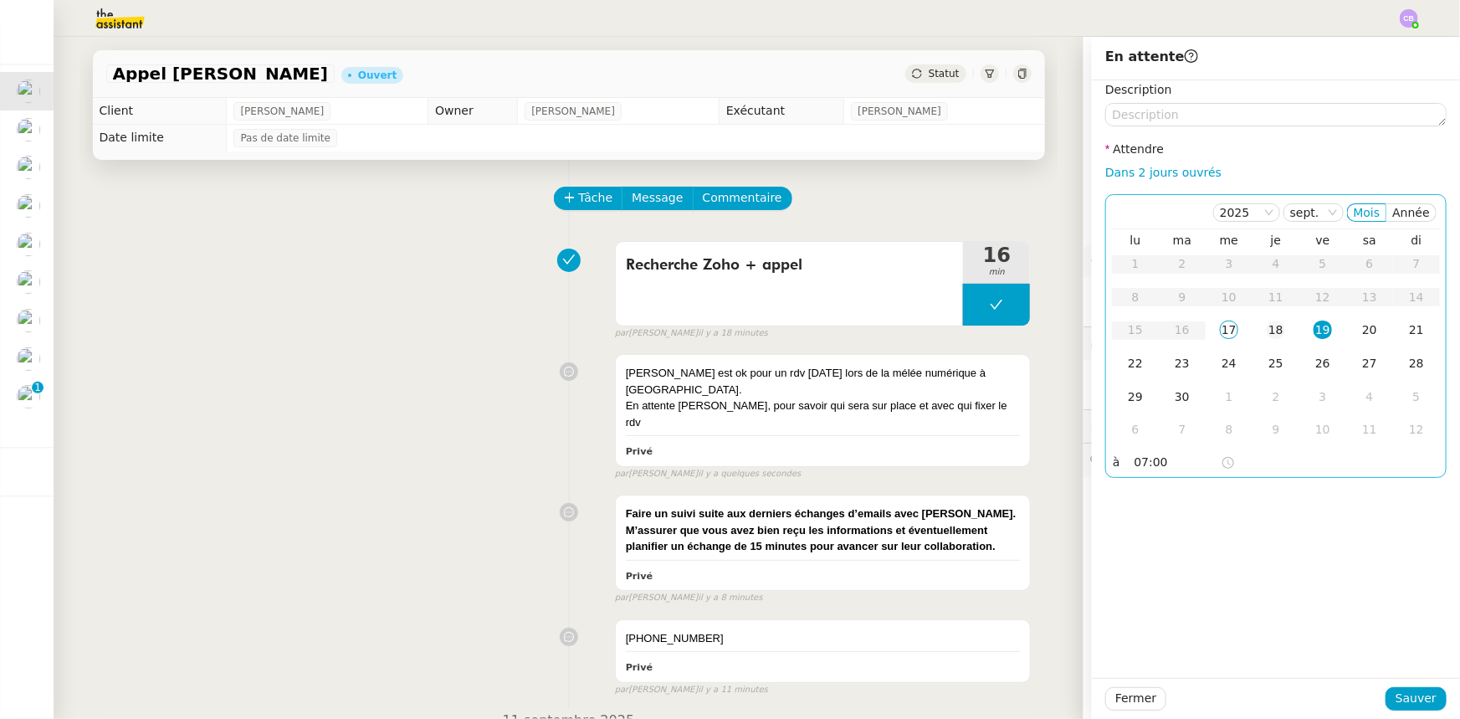
click at [1267, 331] on div "18" at bounding box center [1276, 329] width 18 height 18
click at [1401, 702] on span "Sauver" at bounding box center [1415, 698] width 41 height 19
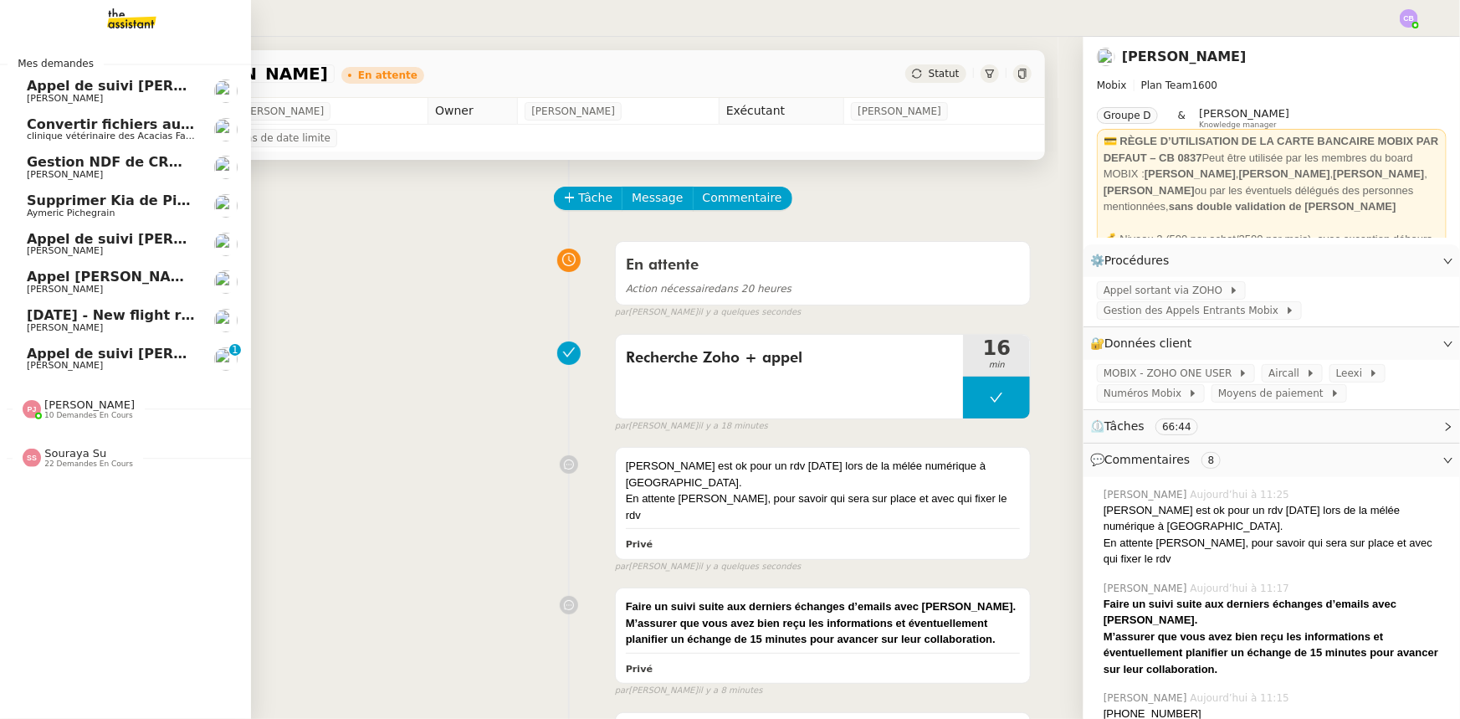
click at [74, 88] on span "Appel de suivi [PERSON_NAME] - OPP7174 AIMS INDUSTRIE" at bounding box center [251, 86] width 448 height 16
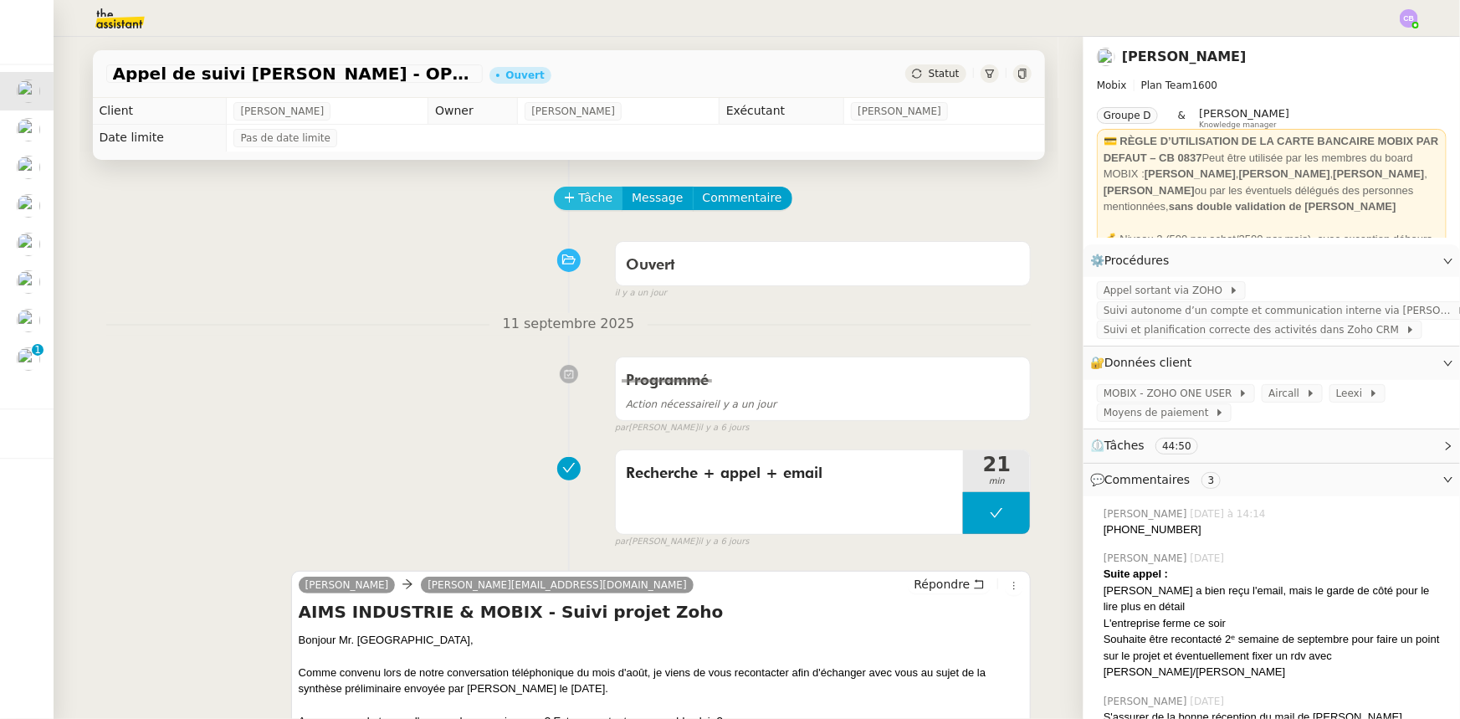
click at [584, 207] on span "Tâche" at bounding box center [596, 197] width 34 height 19
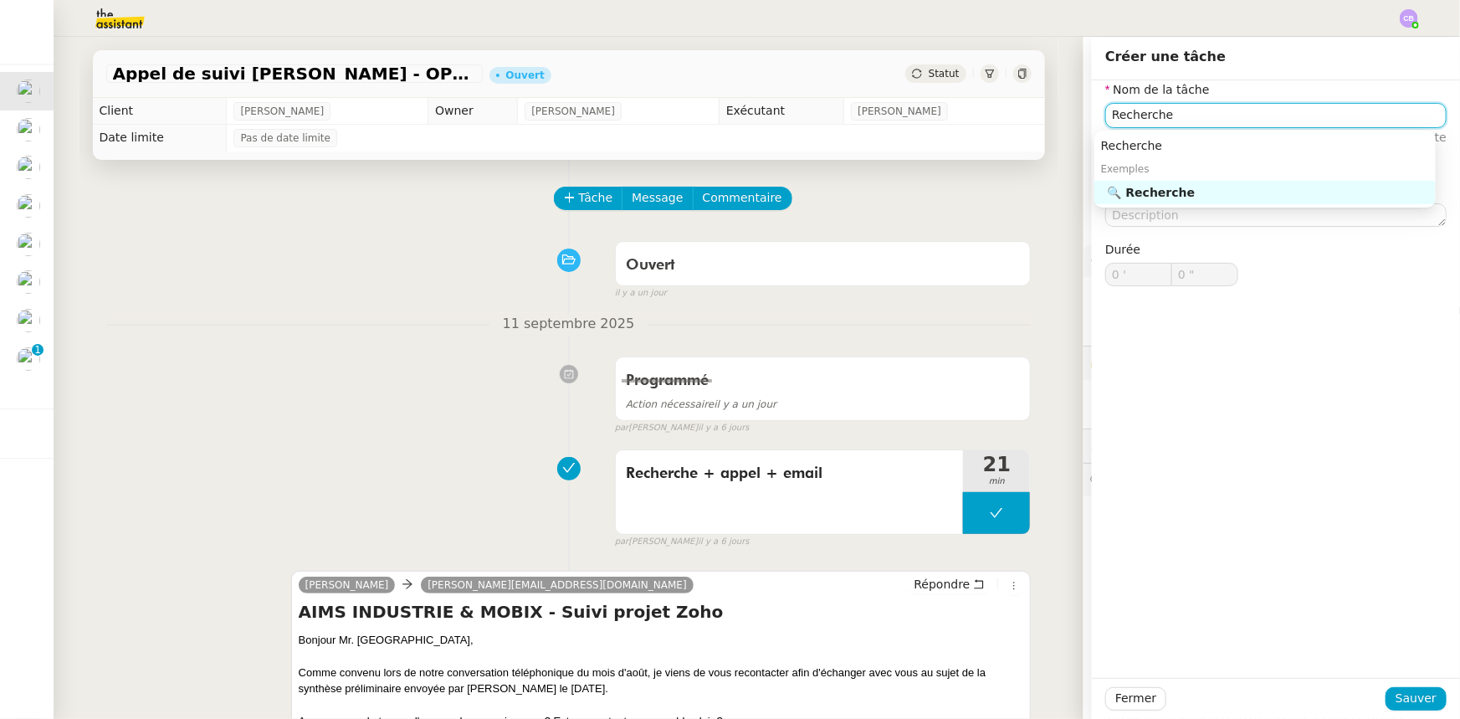
click at [1139, 193] on div "🔍 Recherche" at bounding box center [1268, 192] width 321 height 15
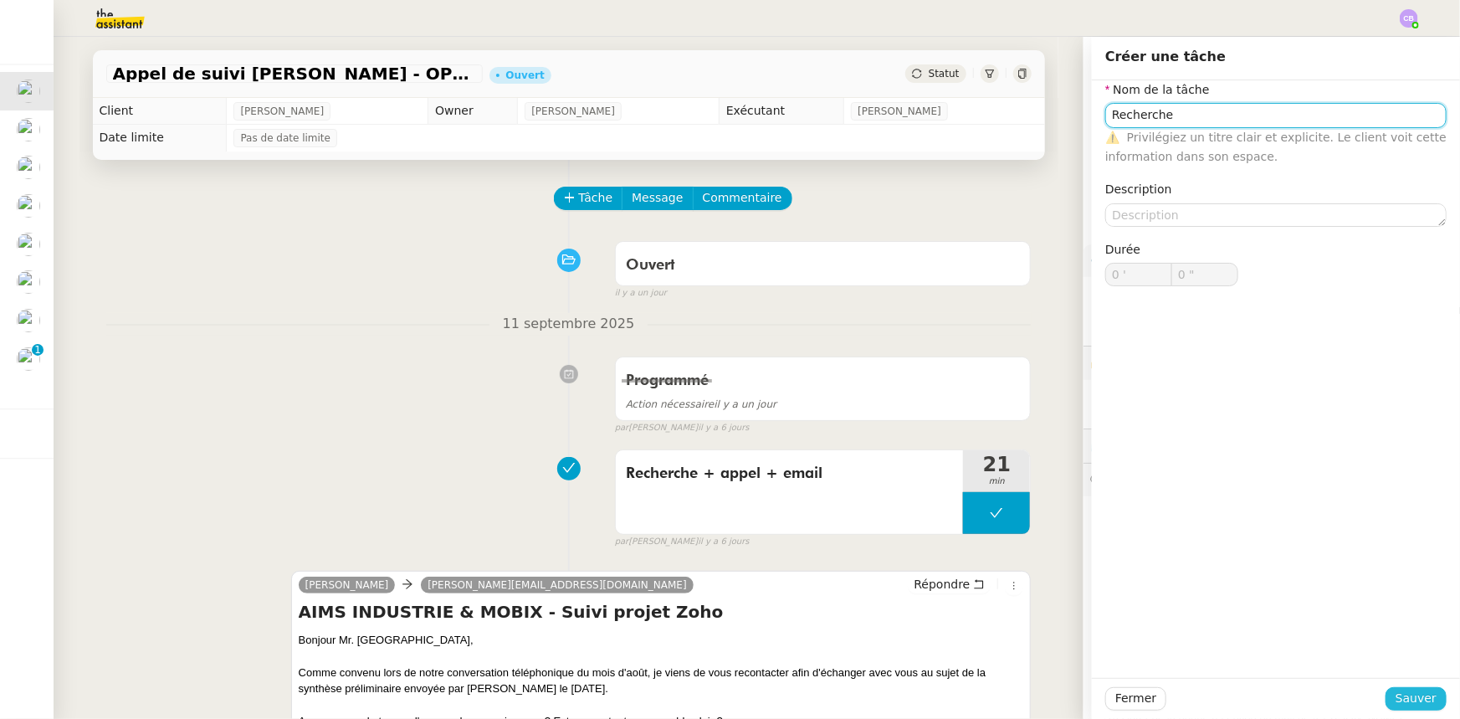
type input "Recherche"
click at [1395, 697] on span "Sauver" at bounding box center [1415, 698] width 41 height 19
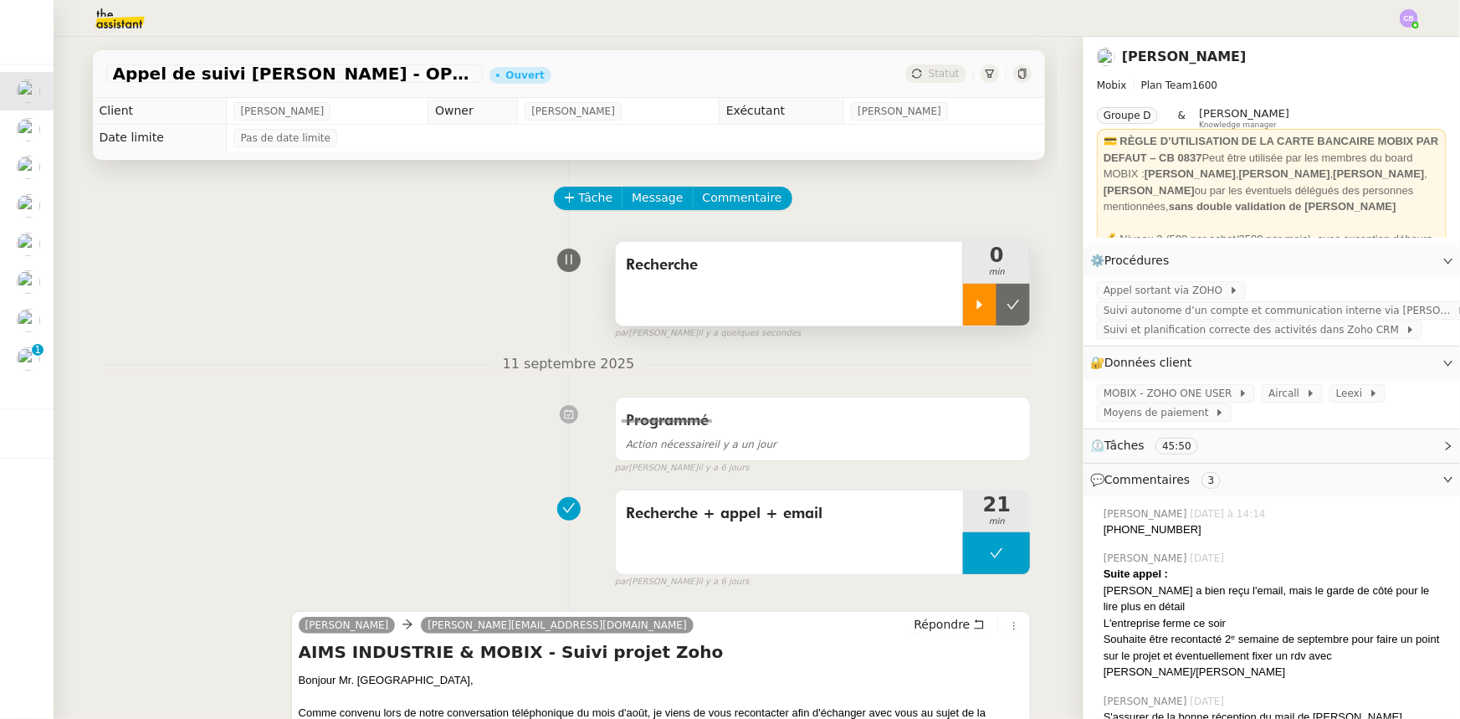
click at [973, 310] on icon at bounding box center [979, 304] width 13 height 13
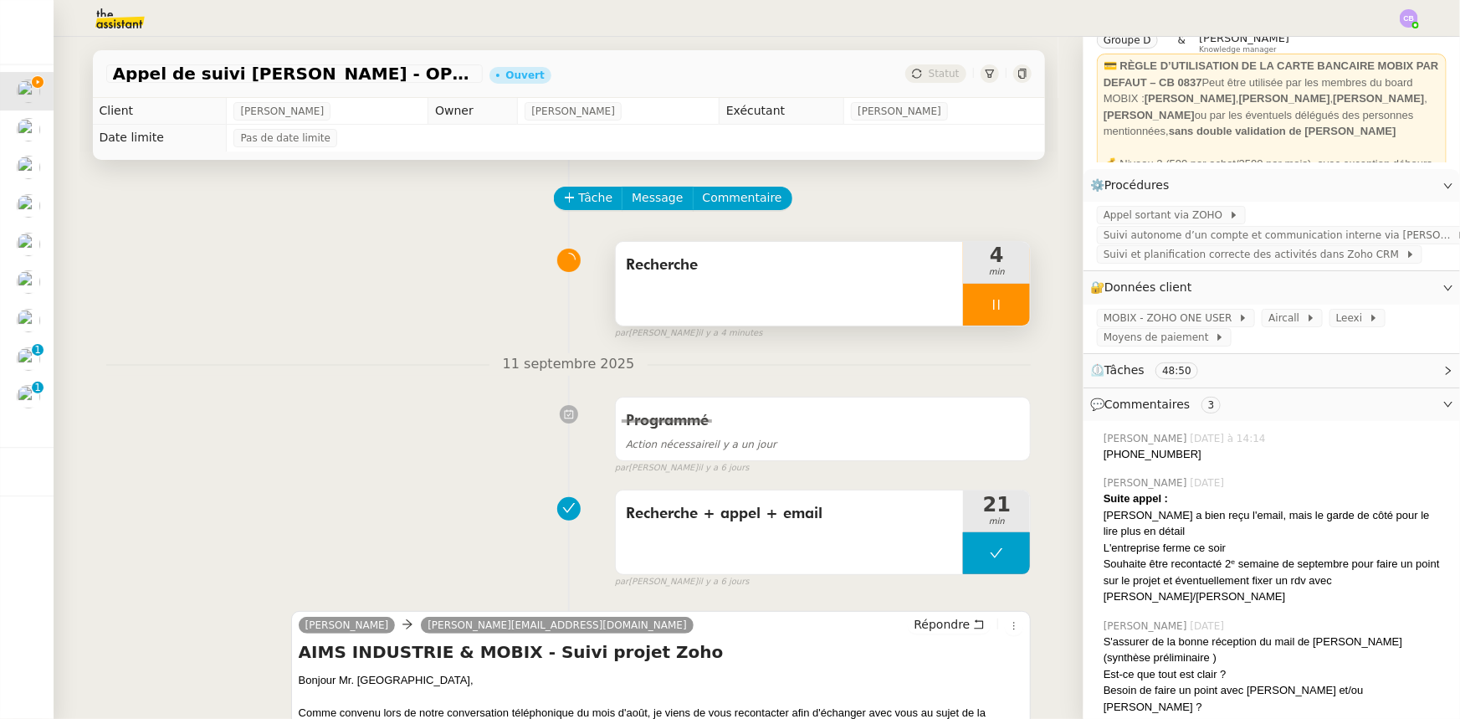
click at [774, 287] on div "Recherche" at bounding box center [790, 284] width 348 height 84
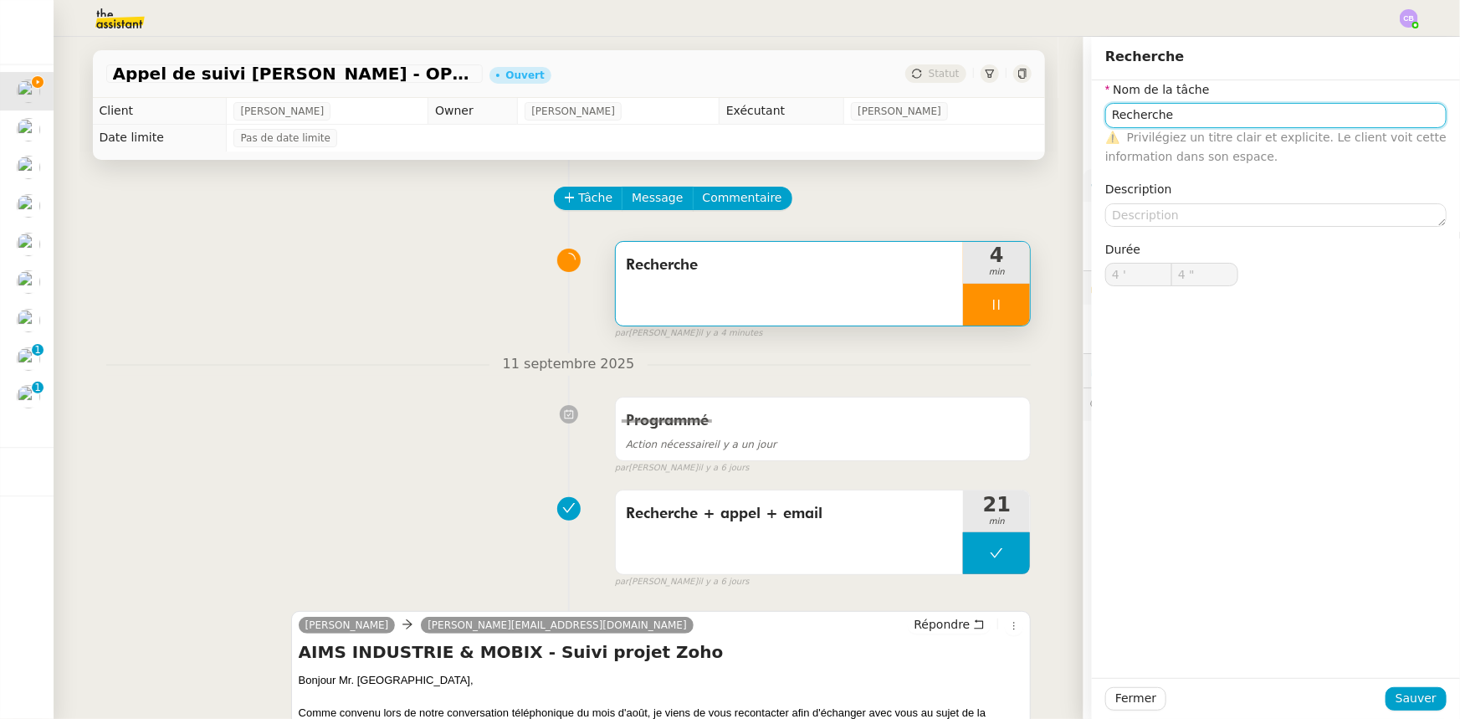
click at [1205, 115] on input "Recherche" at bounding box center [1275, 115] width 341 height 24
type input "5 ""
type input "Recherche +"
type input "6 ""
type input "Recherche + appel"
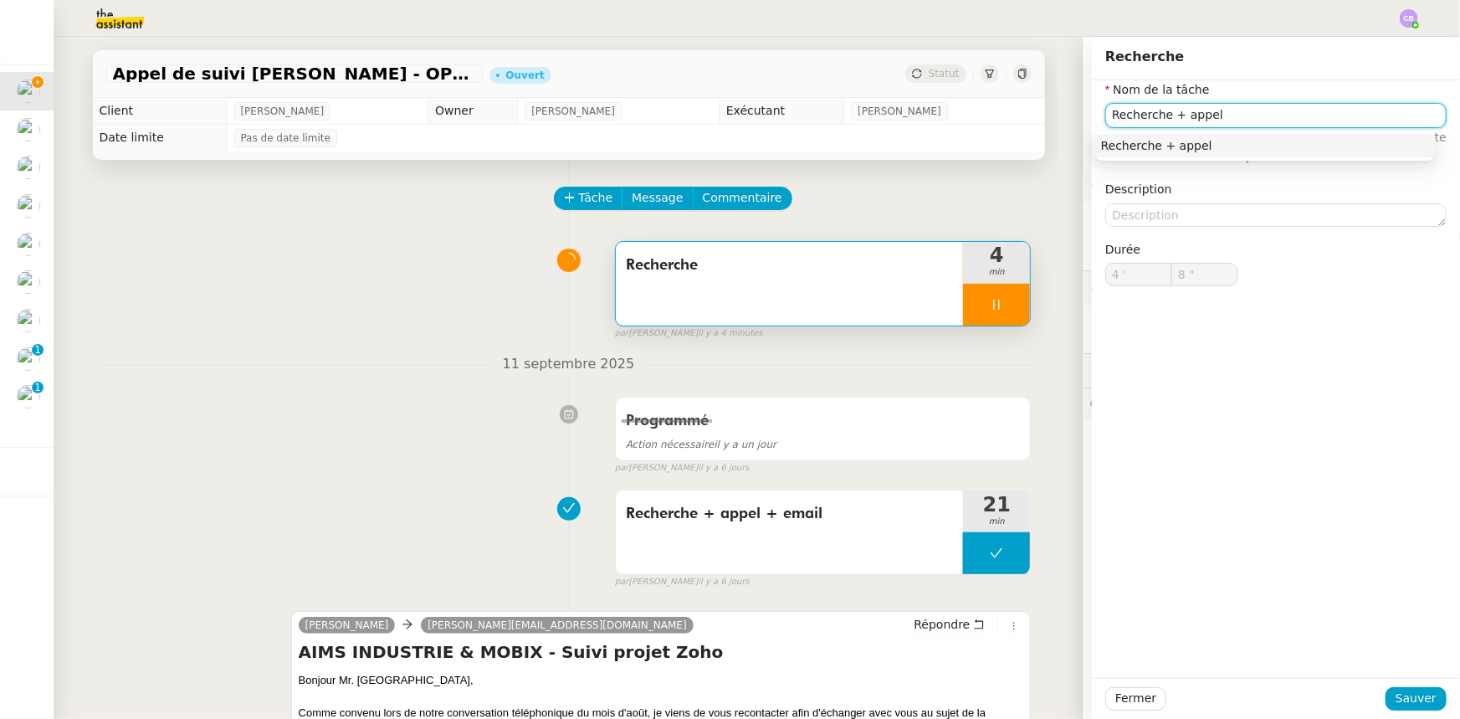
type input "9 ""
type input "Recherche + appel"
click at [1407, 699] on span "Sauver" at bounding box center [1415, 698] width 41 height 19
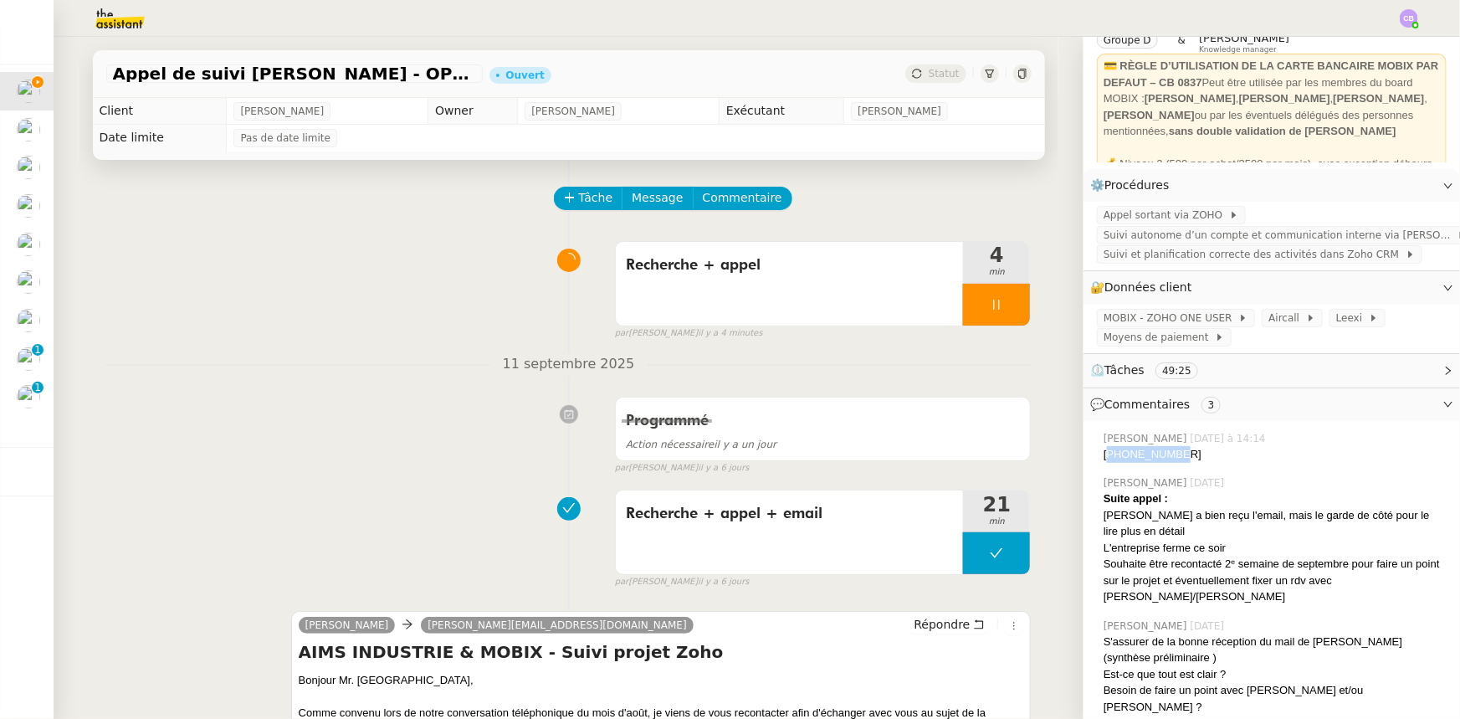
drag, startPoint x: 1165, startPoint y: 458, endPoint x: 1096, endPoint y: 459, distance: 68.6
click at [1104, 459] on div "[PHONE_NUMBER]" at bounding box center [1275, 454] width 343 height 17
copy div "33678003936"
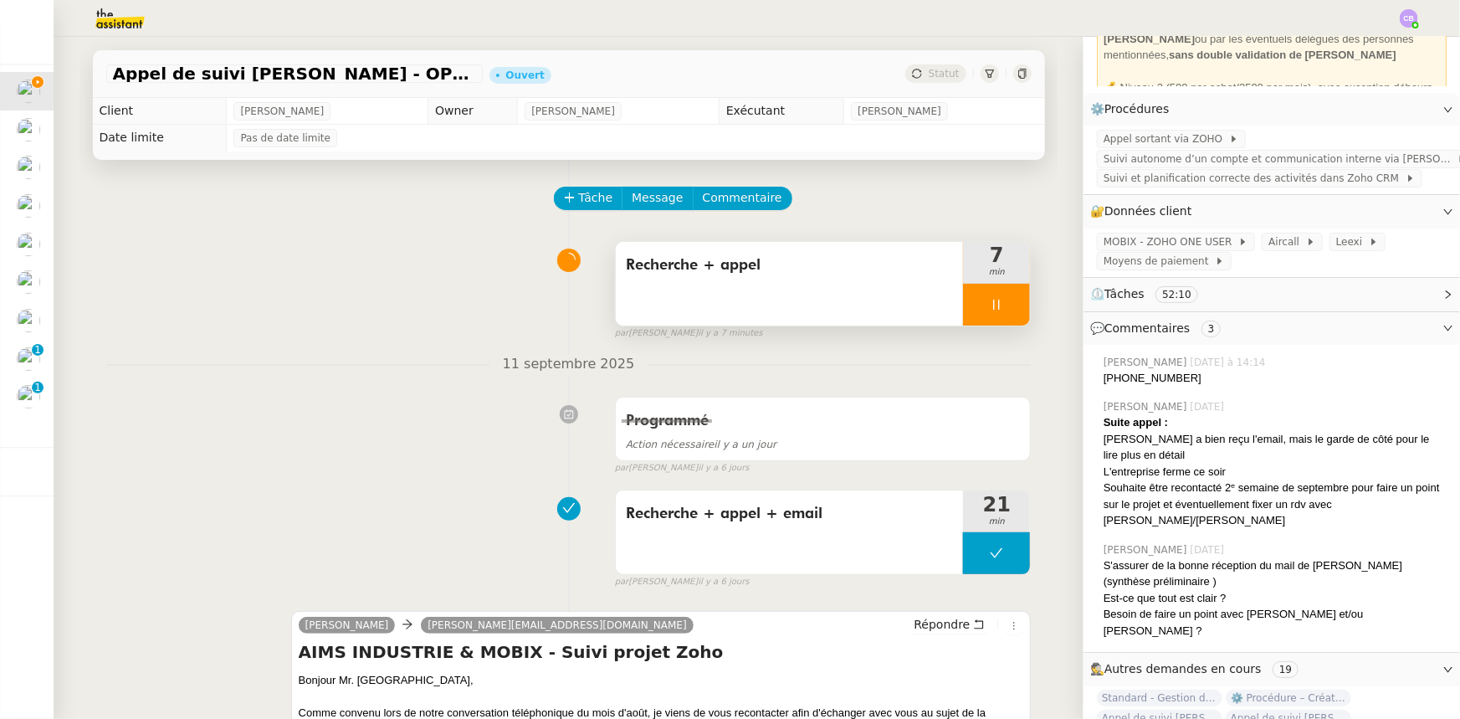
click at [794, 284] on div "Recherche + appel" at bounding box center [790, 284] width 348 height 84
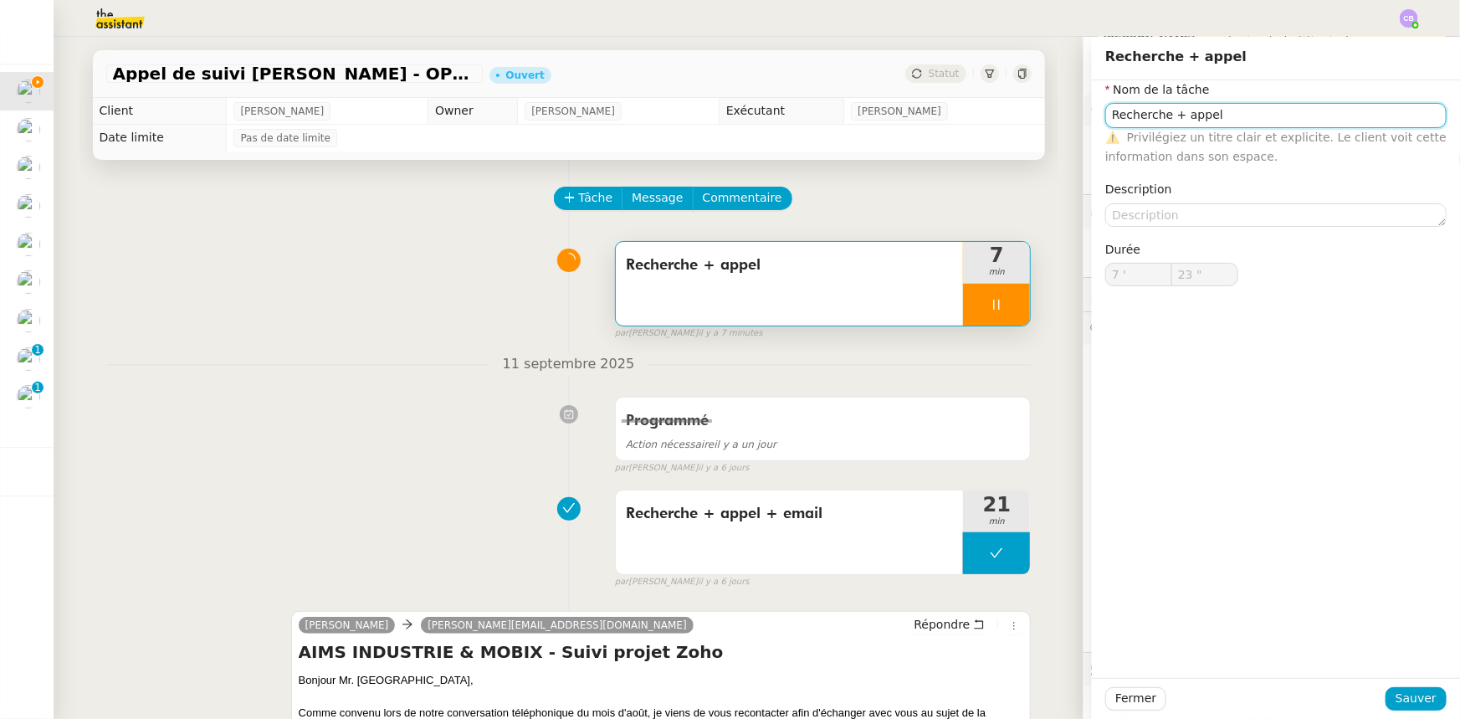
click at [1260, 110] on input "Recherche + appel" at bounding box center [1275, 115] width 341 height 24
type input "24 ""
type input "Recherche + appel +"
type input "25 ""
type input "Recherche + appel +ema"
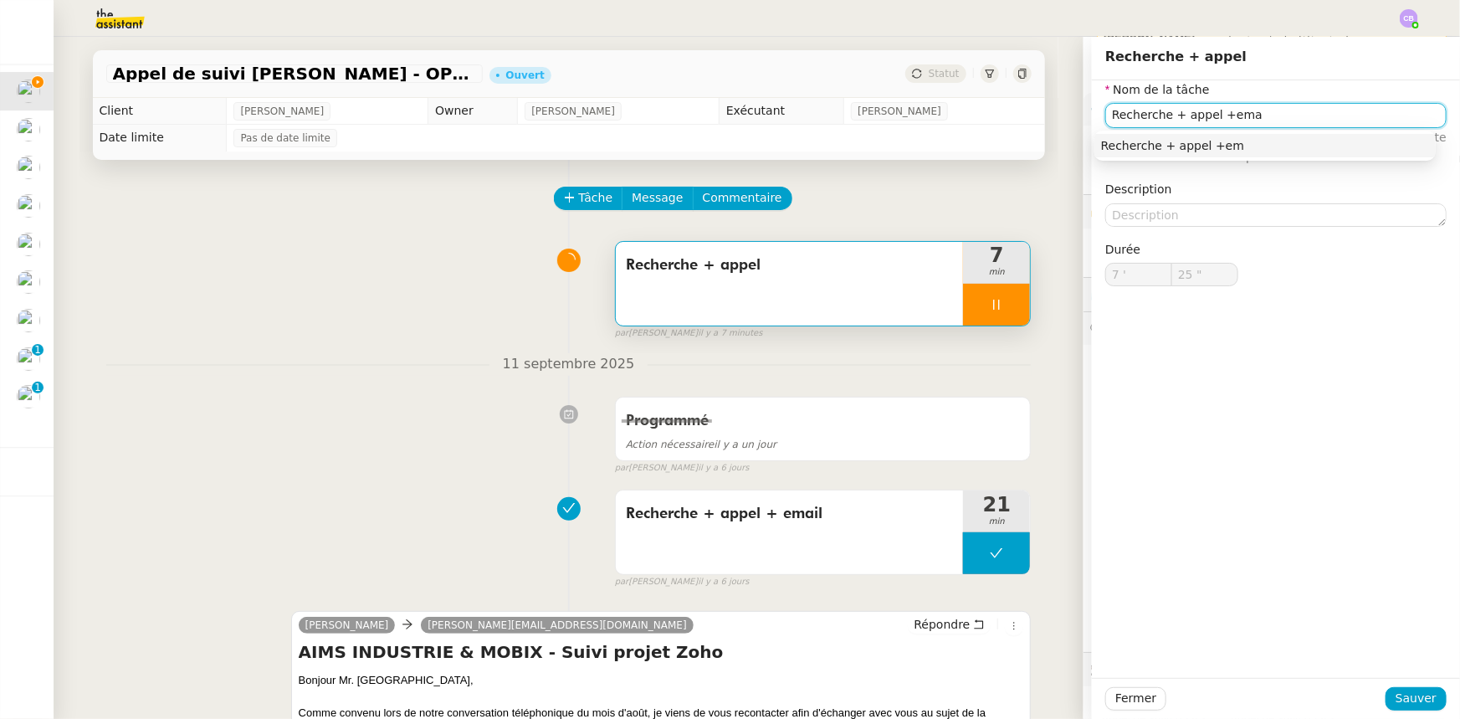
type input "26 ""
type input "Recherche + appel +email"
type input "29 ""
click at [1388, 701] on button "Sauver" at bounding box center [1415, 698] width 61 height 23
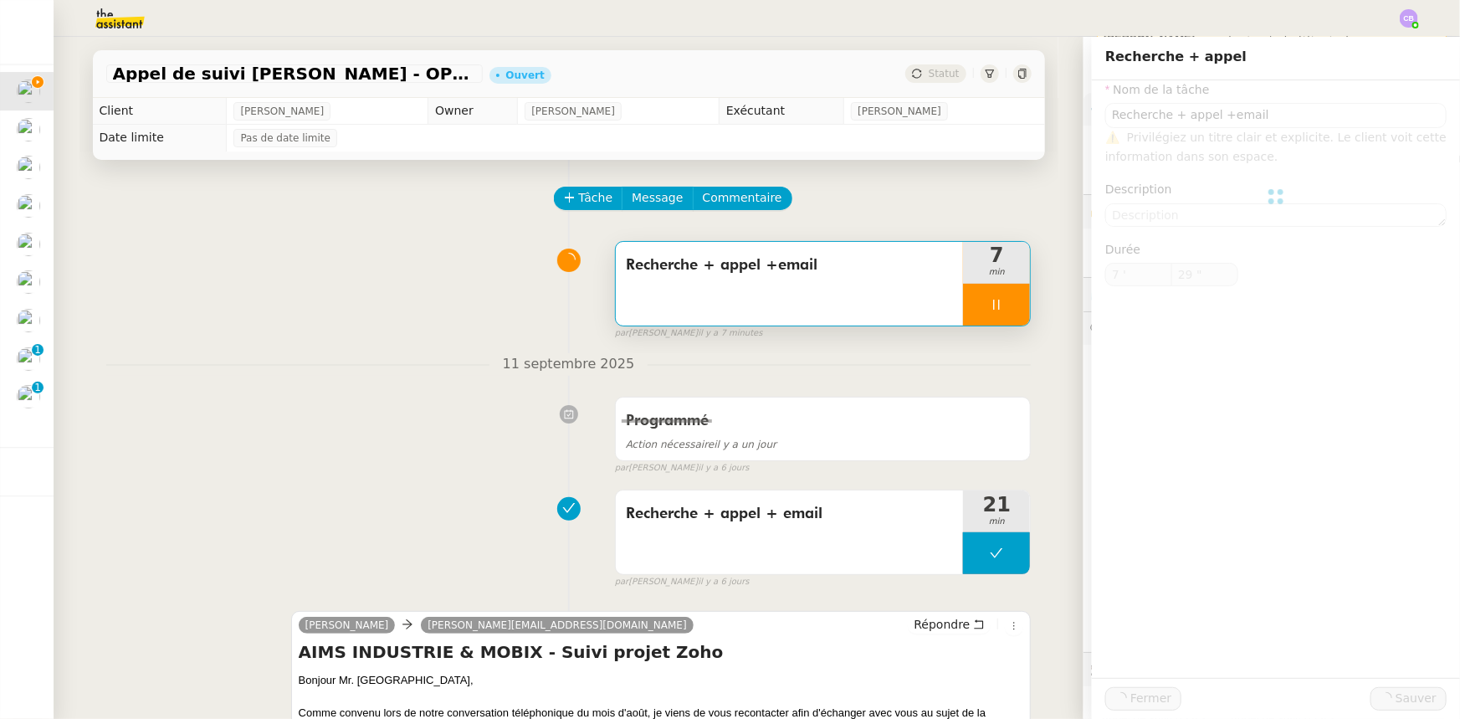
type input "Recherche + appel +email"
type input "7 '"
type input "30 ""
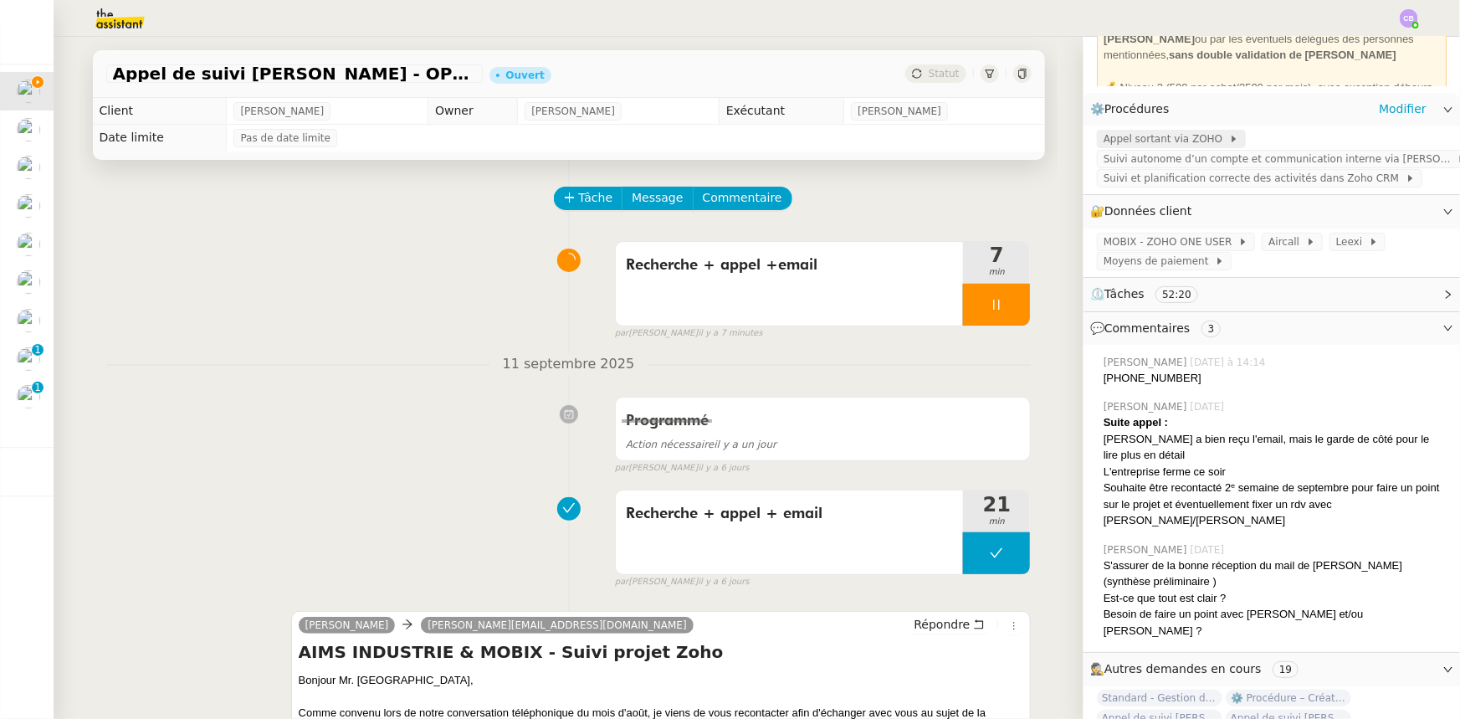
click at [1156, 136] on span "Appel sortant via ZOHO" at bounding box center [1166, 139] width 125 height 17
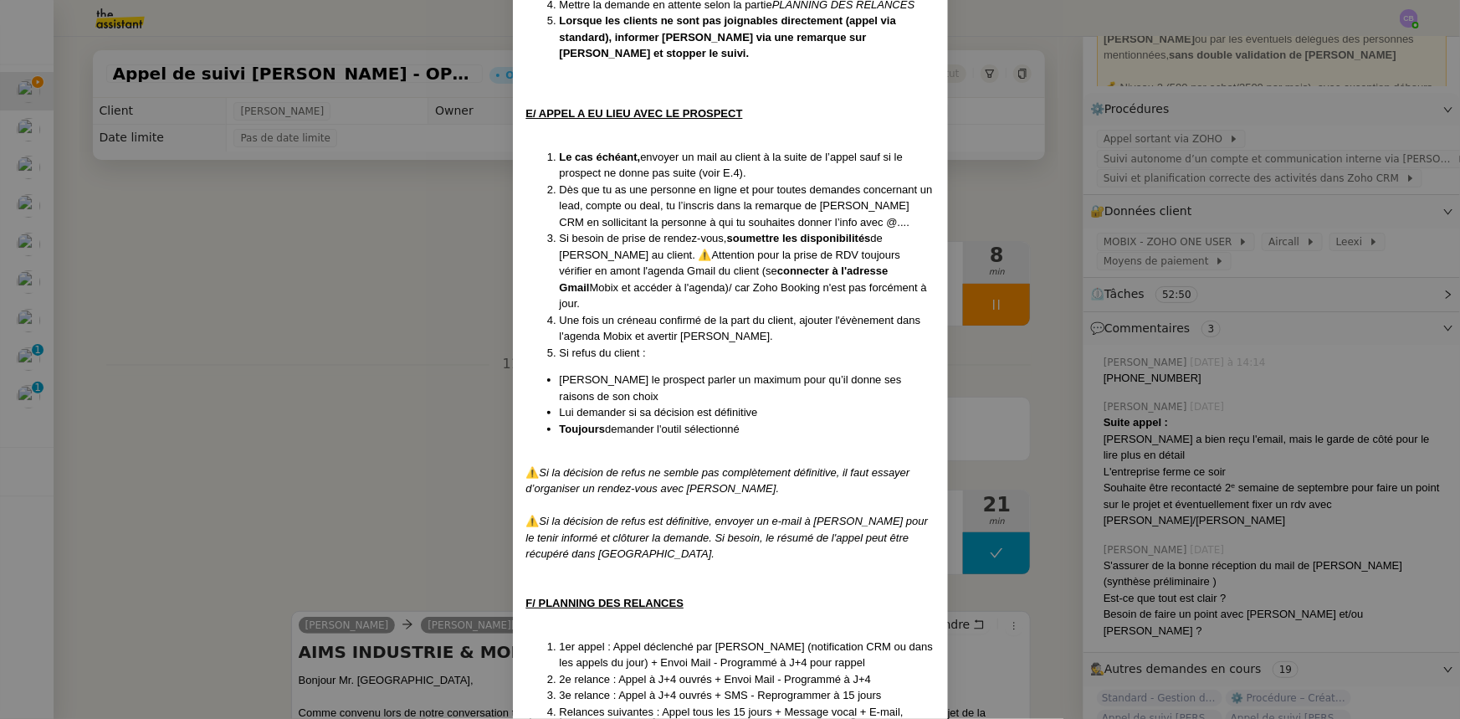
scroll to position [2358, 0]
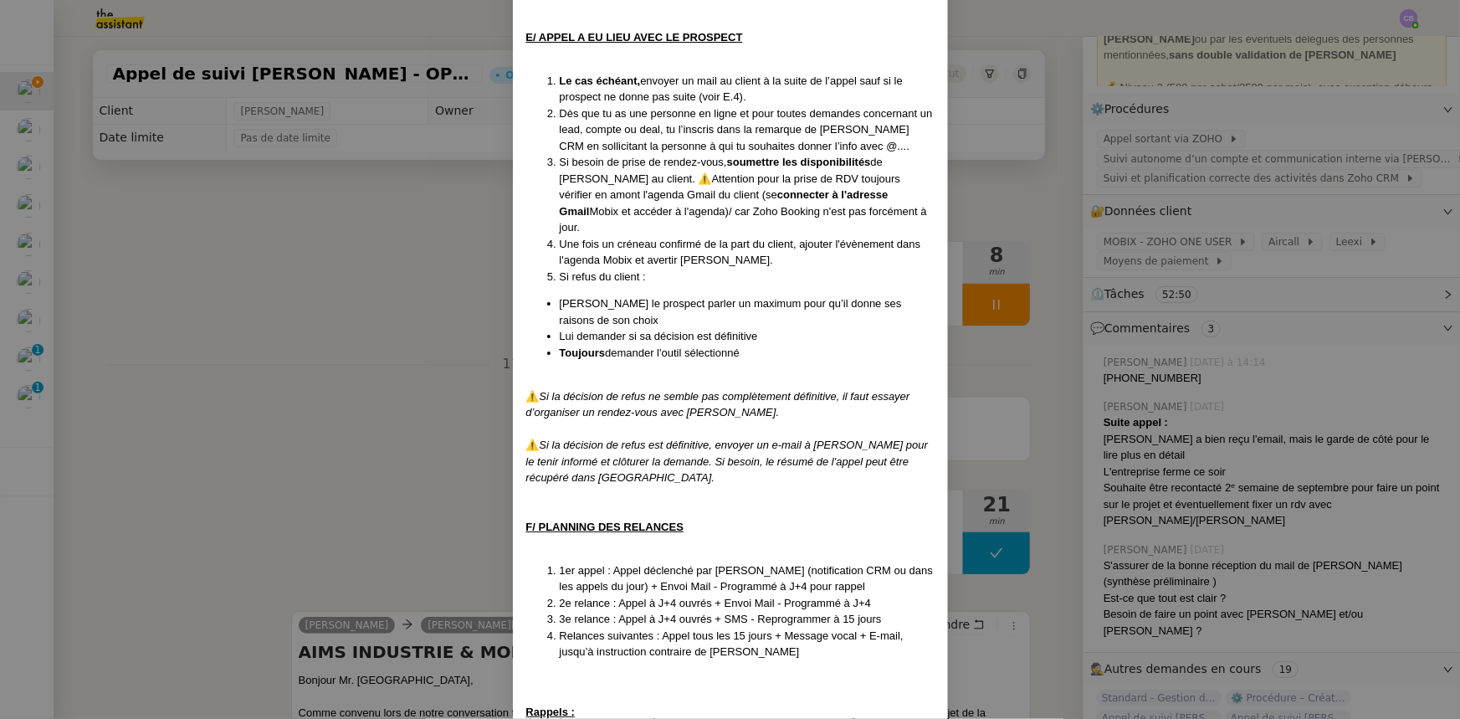
click at [351, 326] on nz-modal-container "Créé le [DATE] MAJ le [DATE] Contexte : Cette procédure s’applique lors du trai…" at bounding box center [730, 359] width 1460 height 719
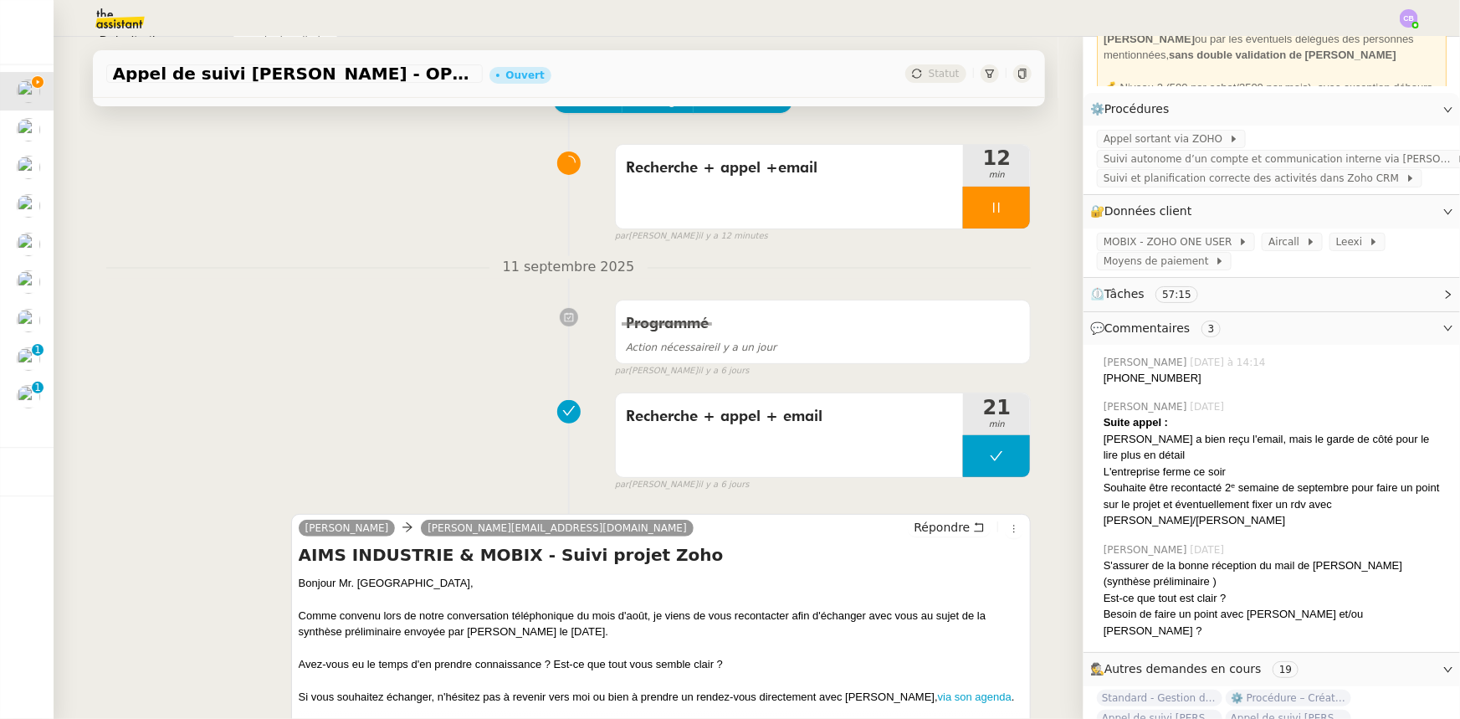
scroll to position [304, 0]
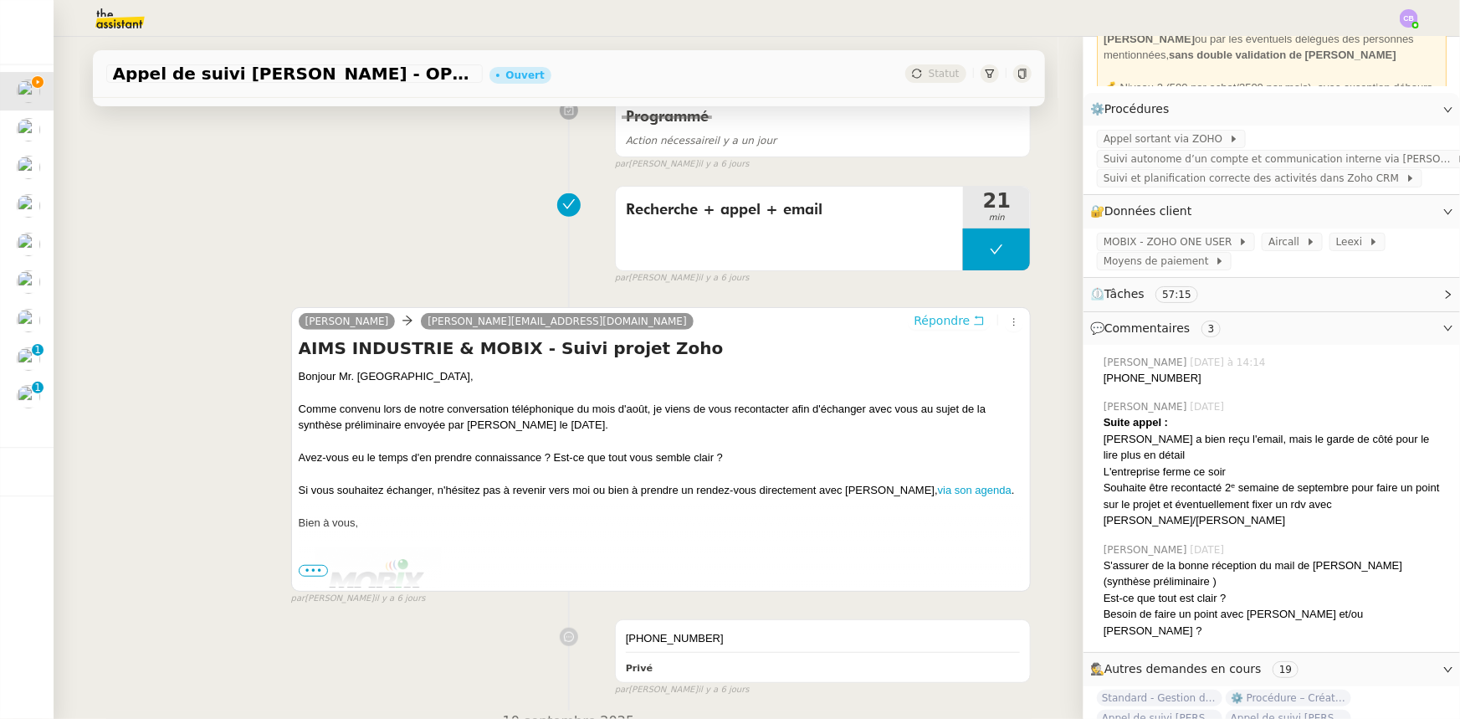
click at [924, 323] on span "Répondre" at bounding box center [942, 320] width 56 height 17
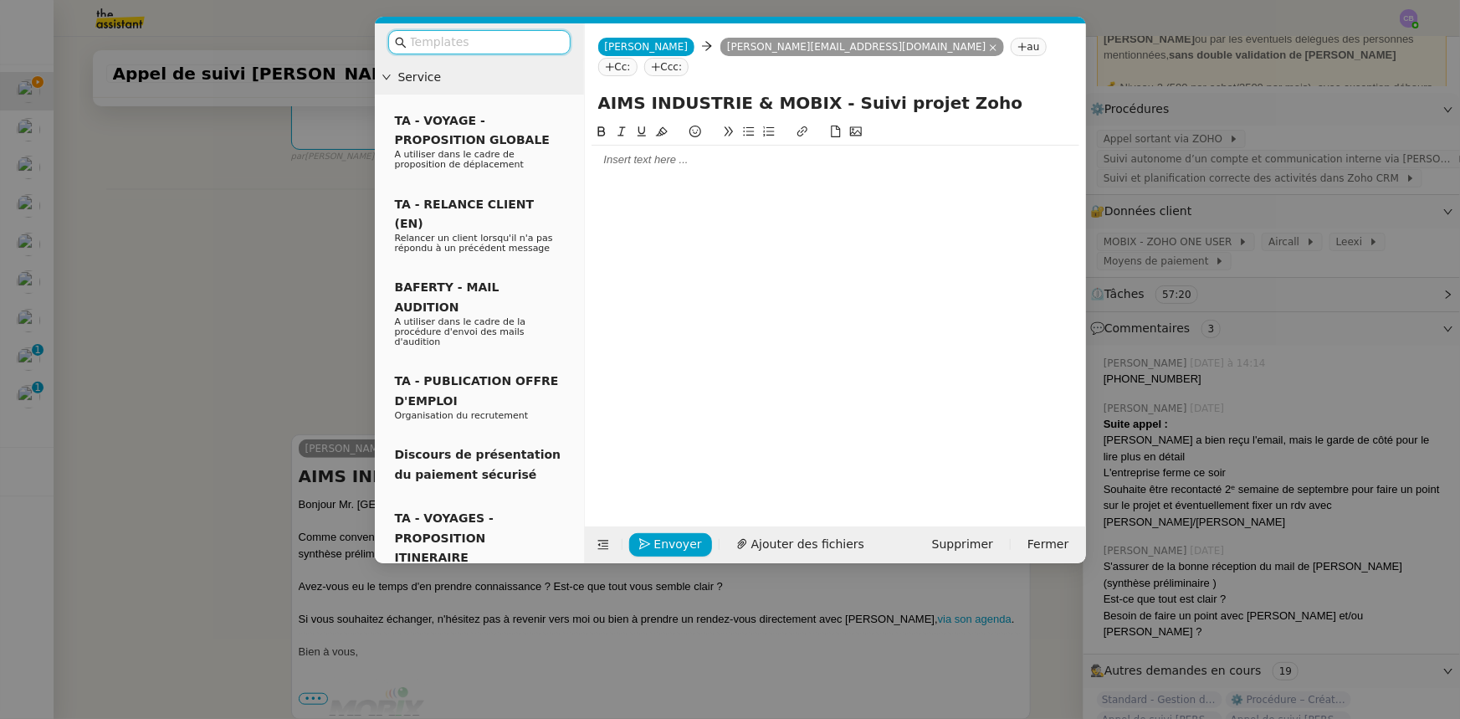
click at [639, 152] on div at bounding box center [835, 159] width 488 height 15
click at [638, 58] on nz-tag "Cc:" at bounding box center [617, 67] width 39 height 18
type input "[PERSON_NAME]"
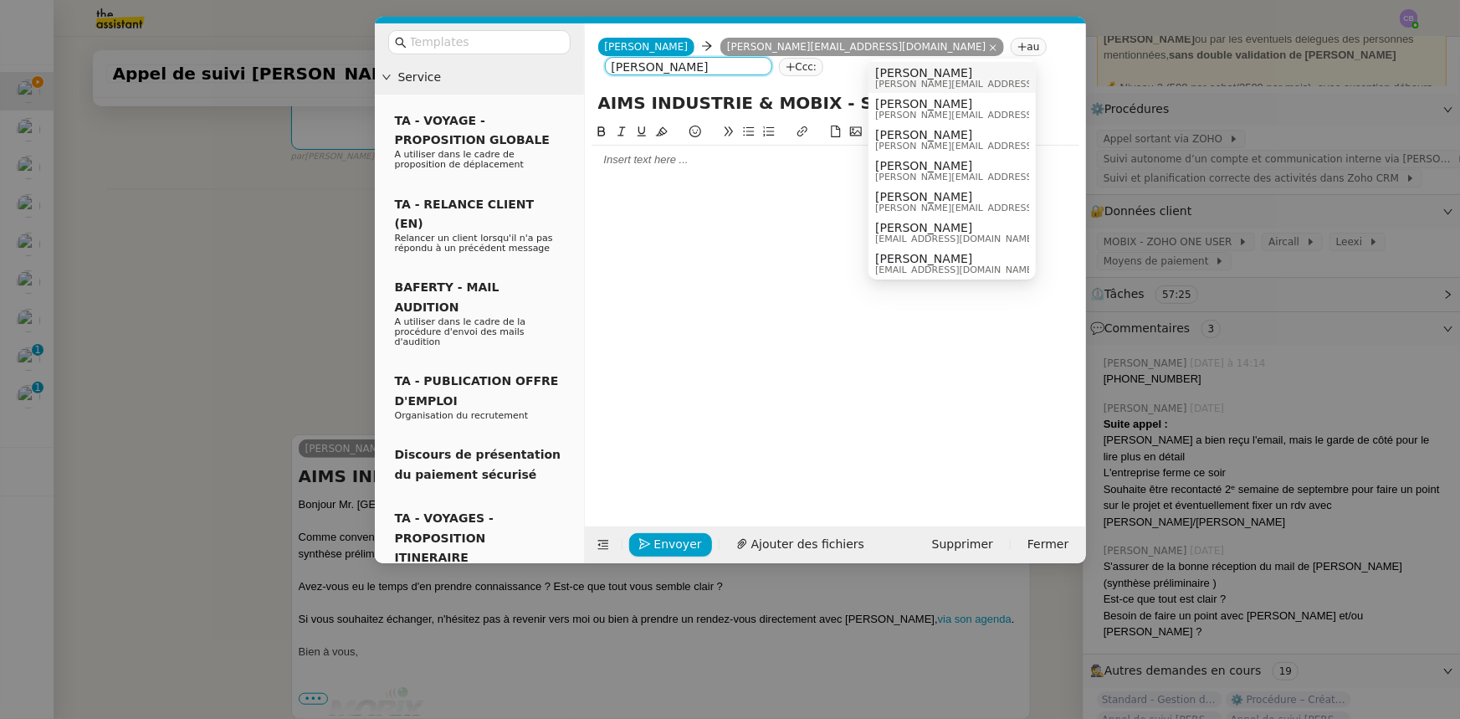
drag, startPoint x: 905, startPoint y: 49, endPoint x: 869, endPoint y: 50, distance: 36.0
click at [772, 57] on nz-select-top-control "[PERSON_NAME]" at bounding box center [688, 66] width 167 height 18
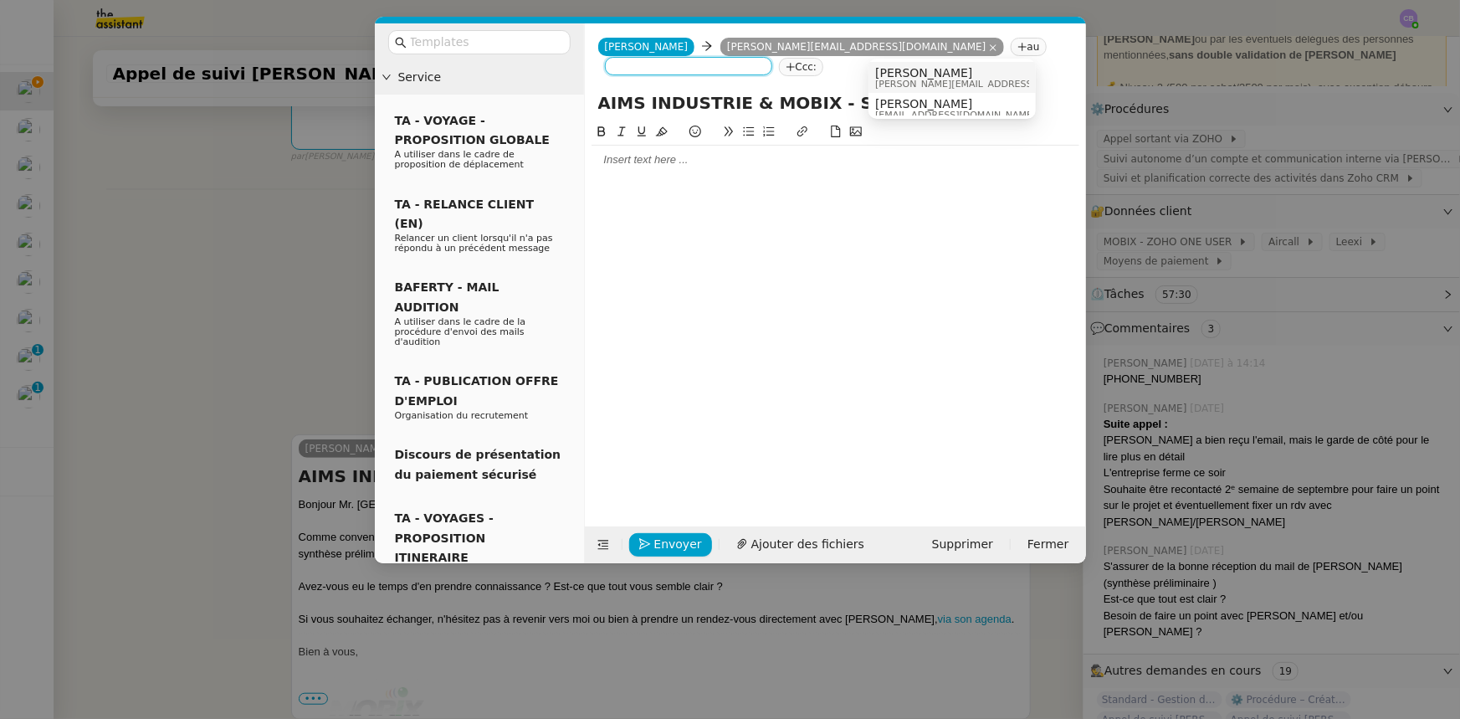
click at [904, 79] on span "[PERSON_NAME][EMAIL_ADDRESS][DOMAIN_NAME]" at bounding box center [994, 83] width 238 height 9
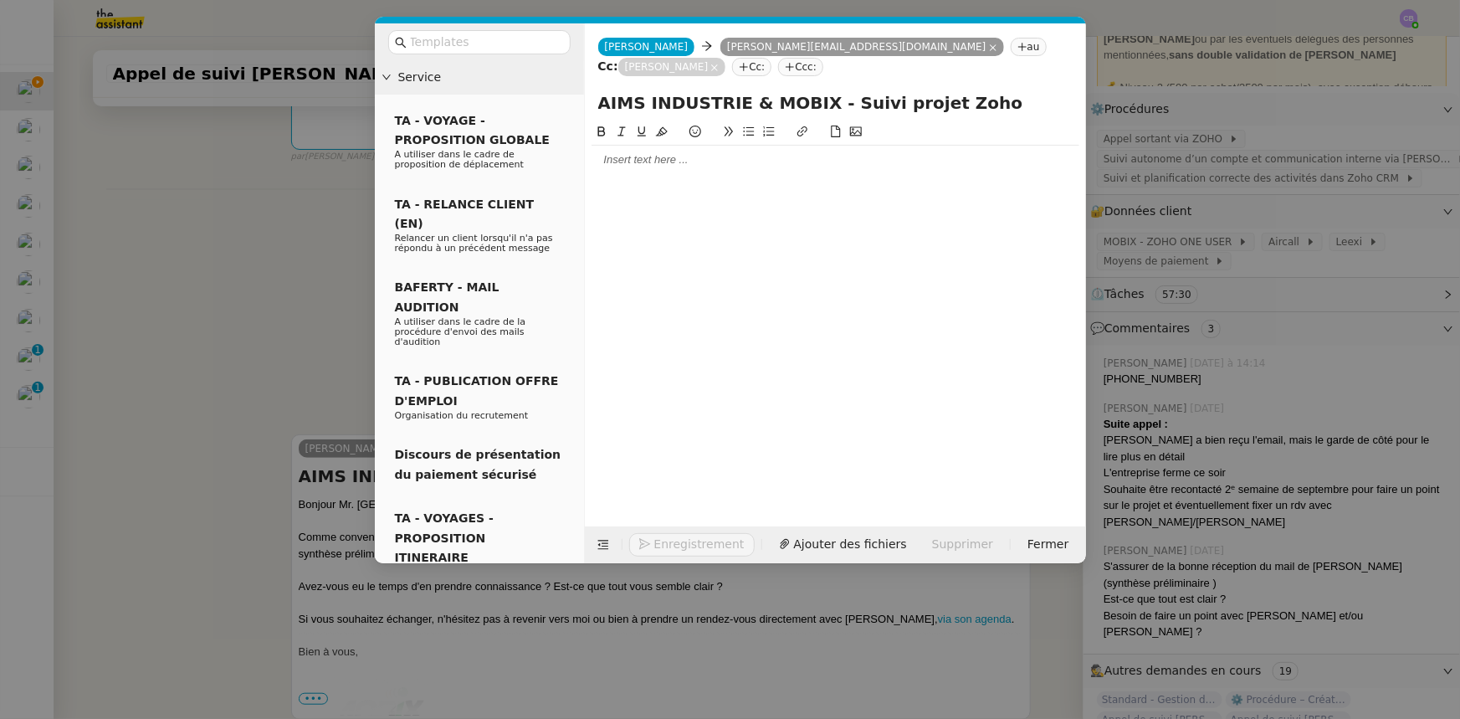
click at [694, 152] on div at bounding box center [835, 159] width 488 height 15
click at [315, 280] on nz-modal-container "Service TA - VOYAGE - PROPOSITION GLOBALE A utiliser dans le cadre de propositi…" at bounding box center [730, 359] width 1460 height 719
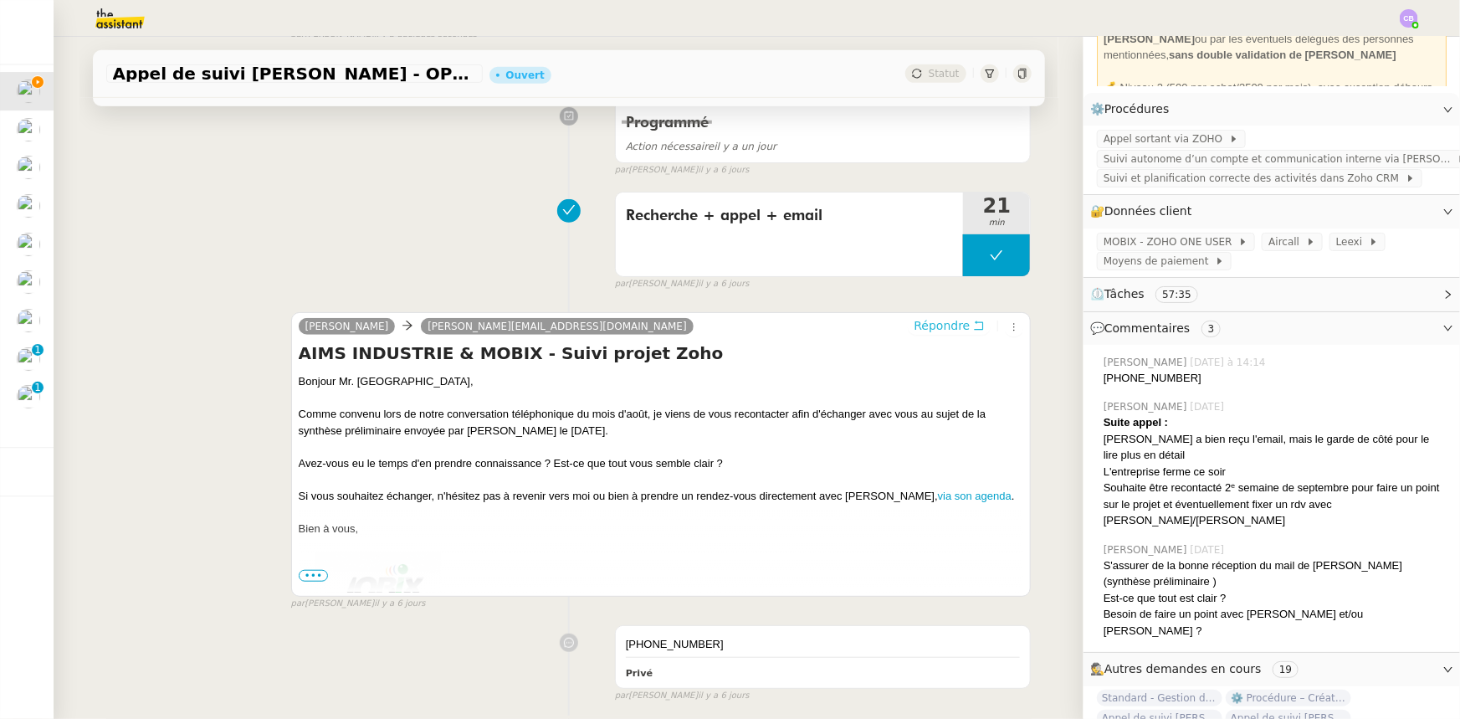
scroll to position [608, 0]
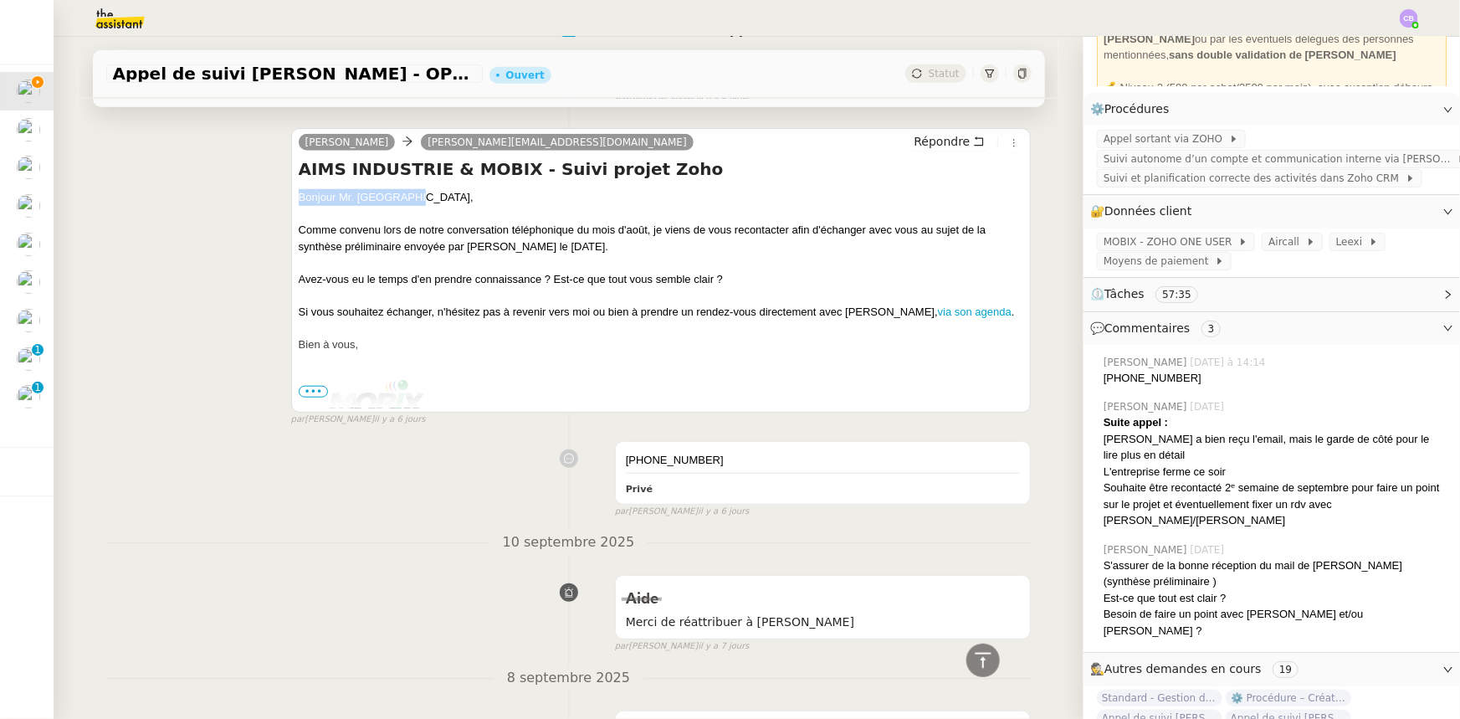
drag, startPoint x: 409, startPoint y: 200, endPoint x: 293, endPoint y: 200, distance: 116.3
click at [299, 200] on div "Bonjour Mr. [GEOGRAPHIC_DATA]," at bounding box center [661, 197] width 725 height 17
copy div "Bonjour Mr. [GEOGRAPHIC_DATA],"
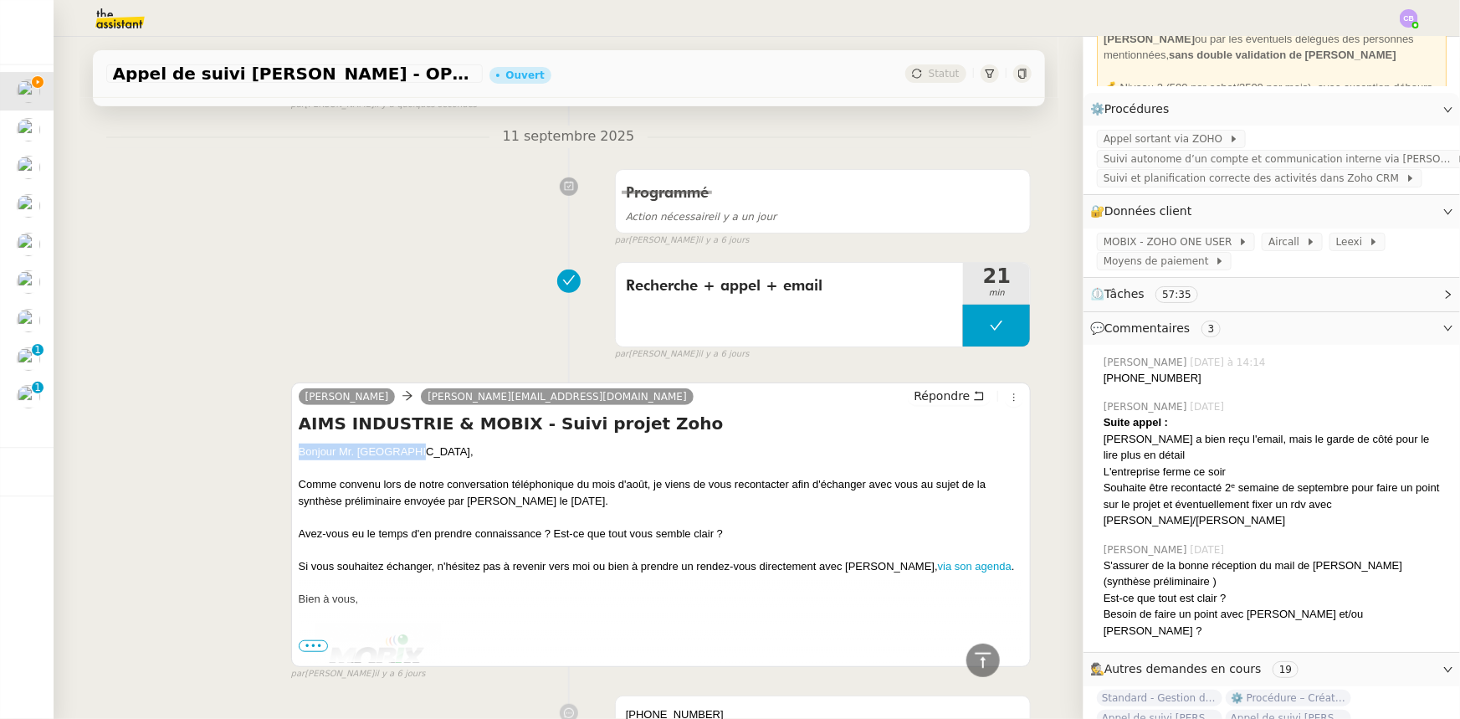
scroll to position [75, 0]
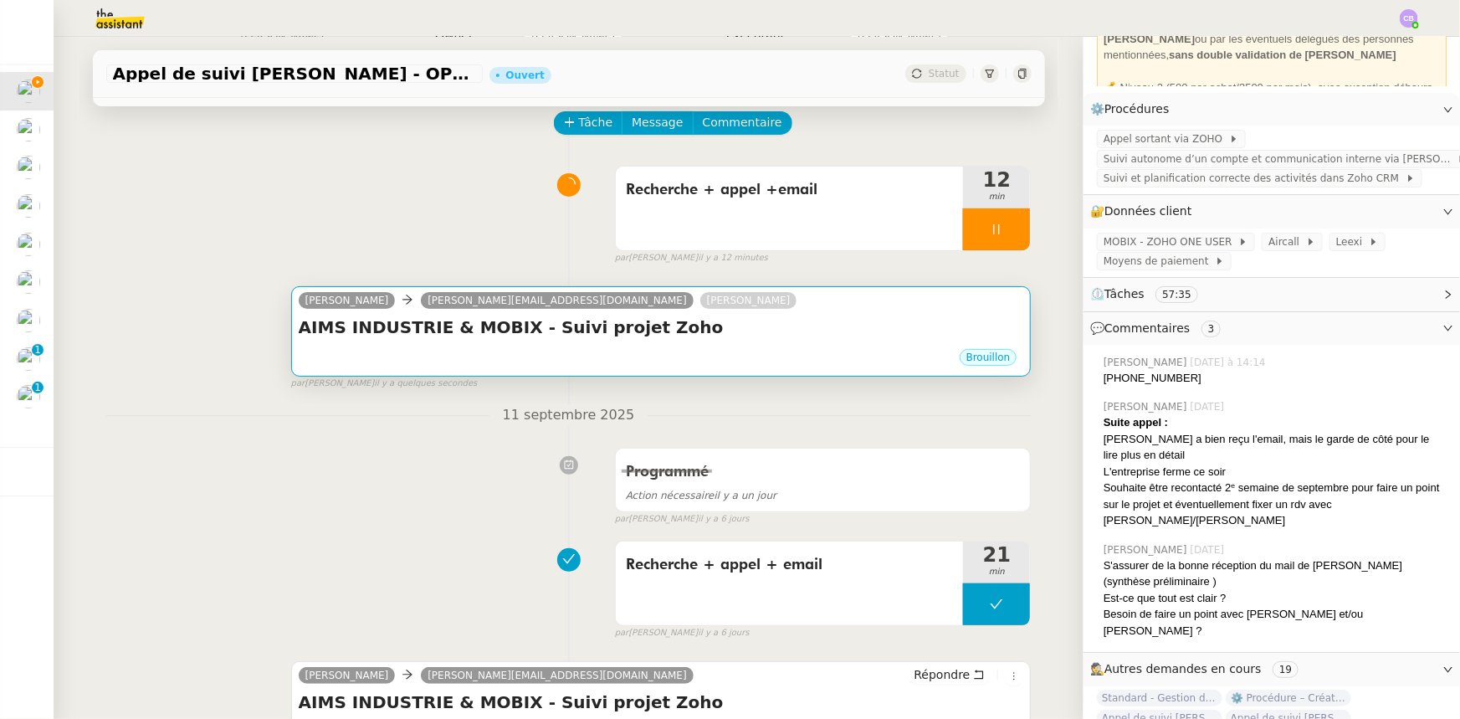
click at [702, 344] on div "AIMS INDUSTRIE & MOBIX - Suivi projet Zoho •••" at bounding box center [661, 331] width 725 height 32
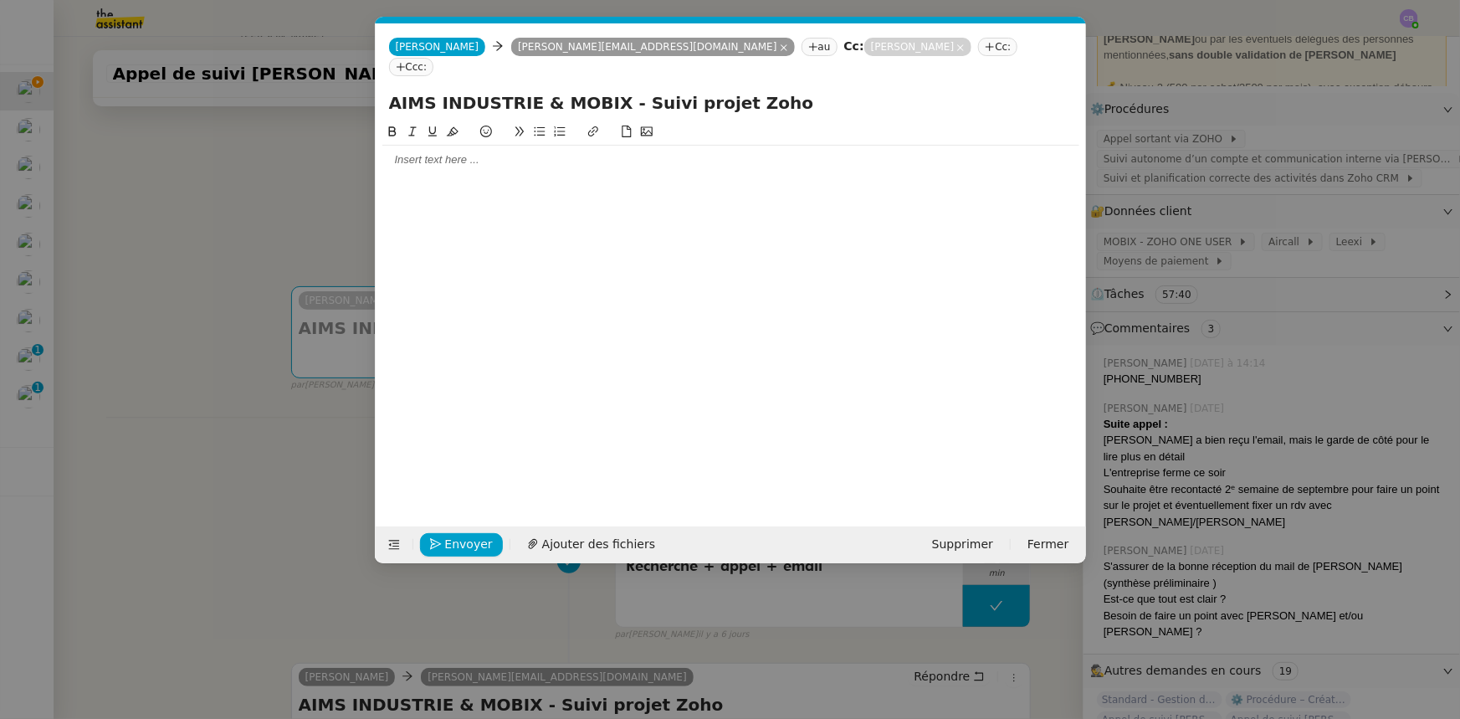
scroll to position [0, 35]
click at [485, 150] on div at bounding box center [730, 160] width 697 height 28
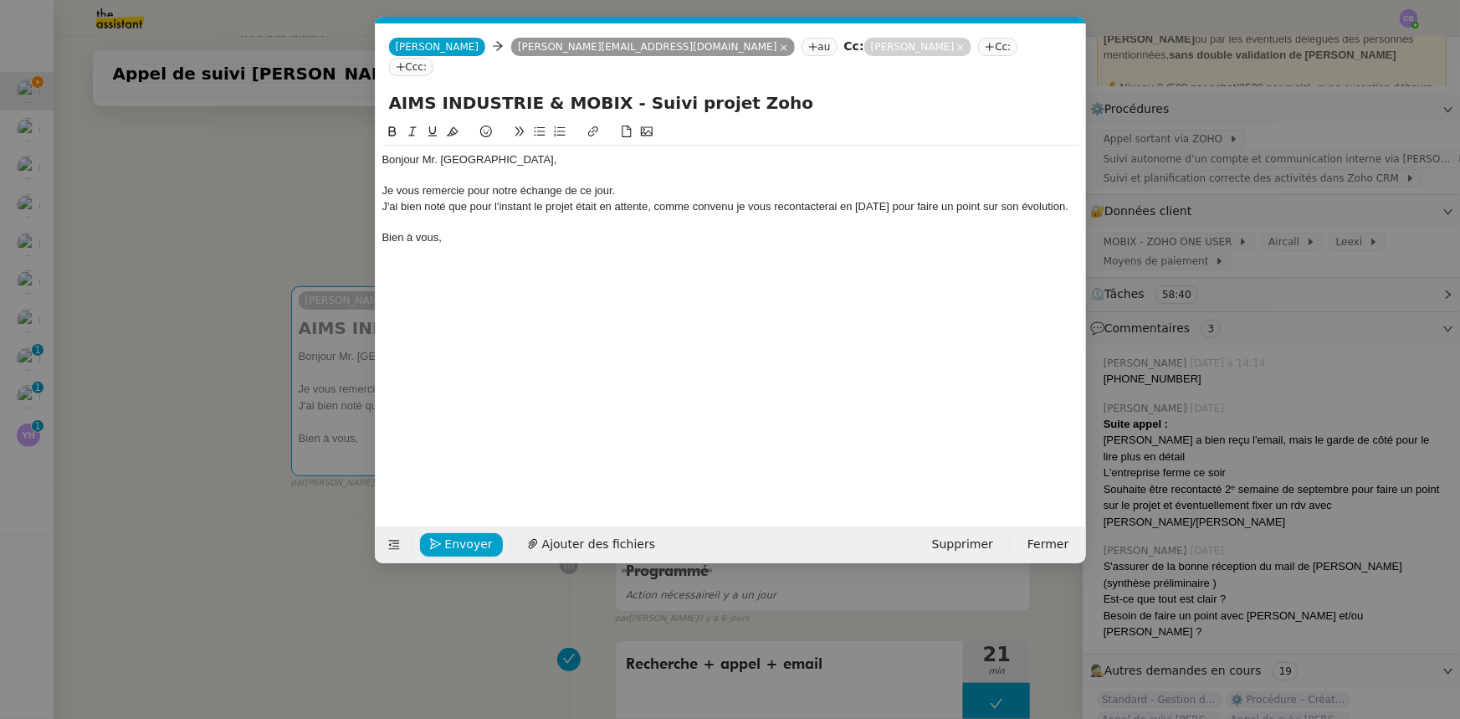
click at [462, 205] on div "J'ai bien noté que pour l'instant le projet était en attente, comme convenu je …" at bounding box center [730, 206] width 697 height 15
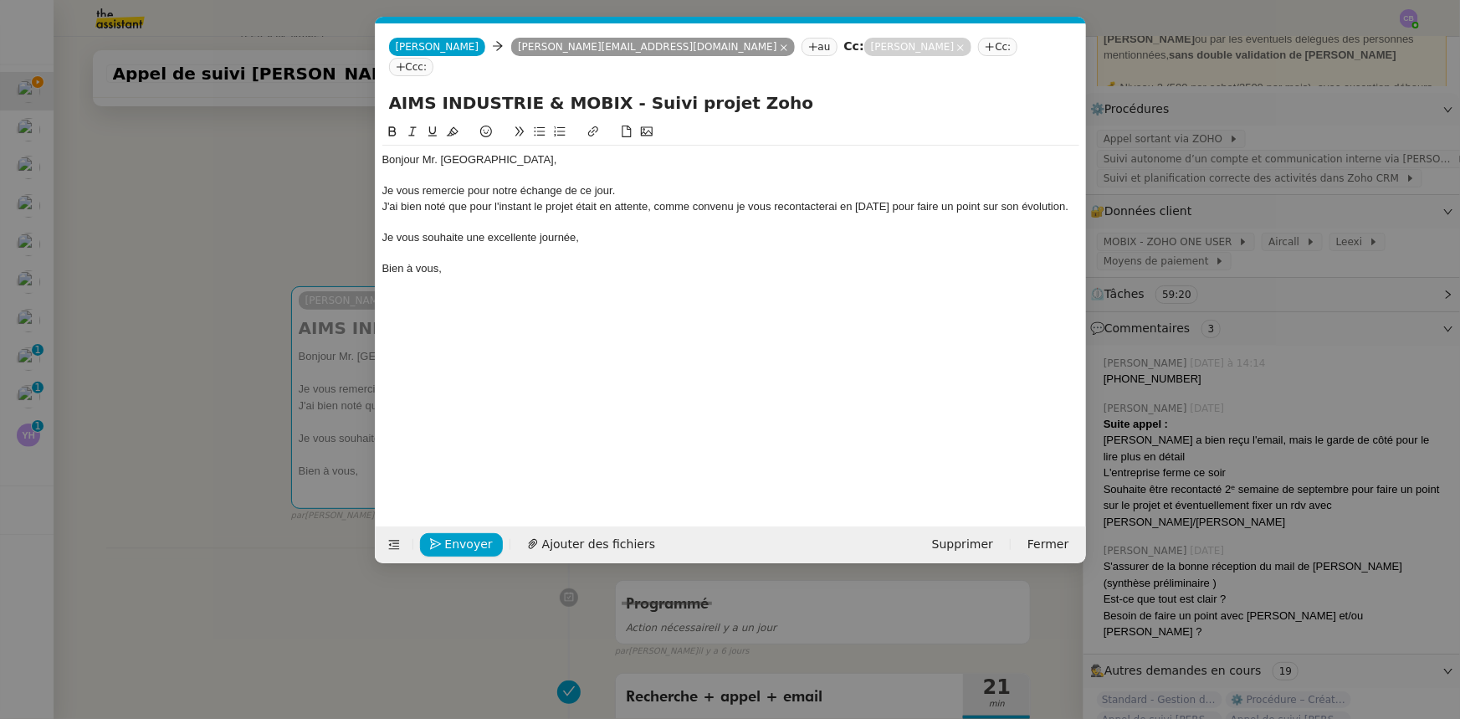
click at [281, 187] on nz-modal-container "Service TA - VOYAGE - PROPOSITION GLOBALE A utiliser dans le cadre de propositi…" at bounding box center [730, 359] width 1460 height 719
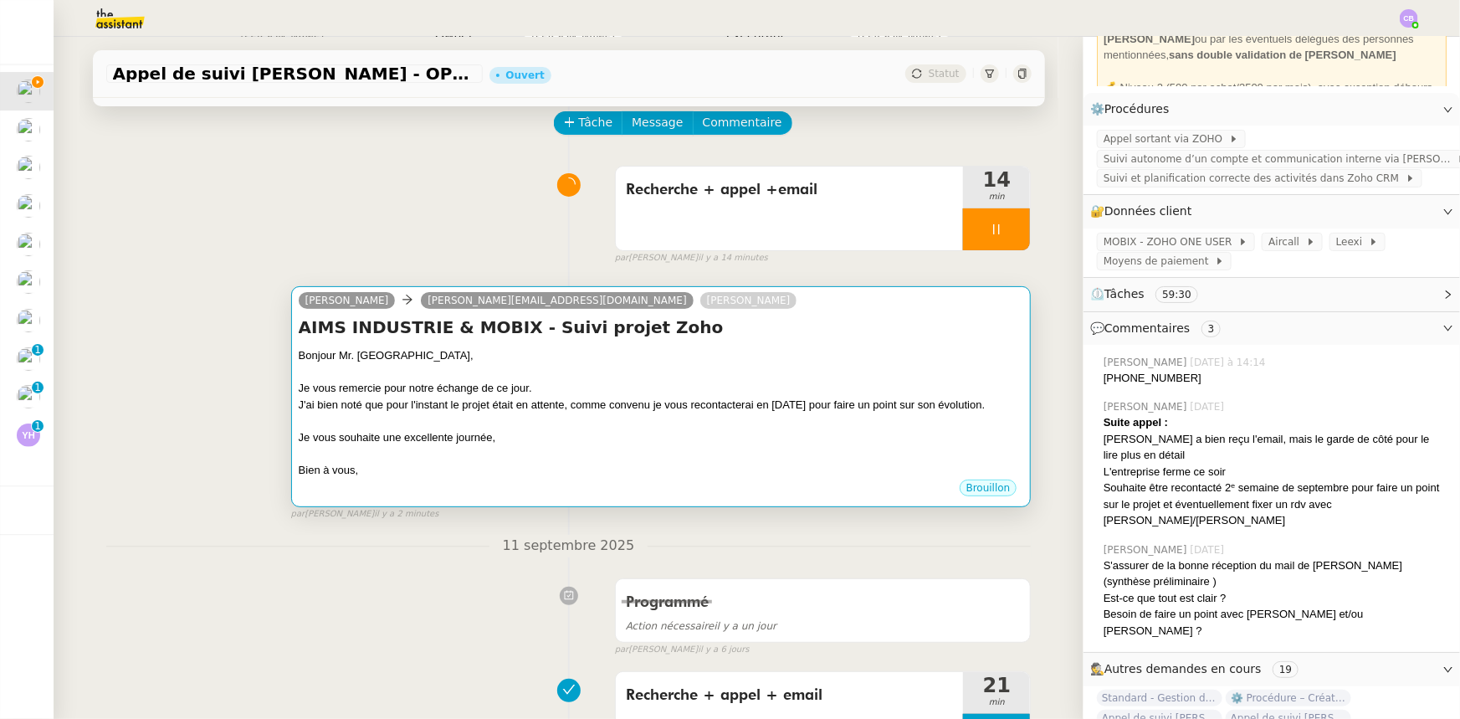
click at [556, 413] on div "J'ai bien noté que pour l'instant le projet était en attente, comme convenu je …" at bounding box center [661, 405] width 725 height 17
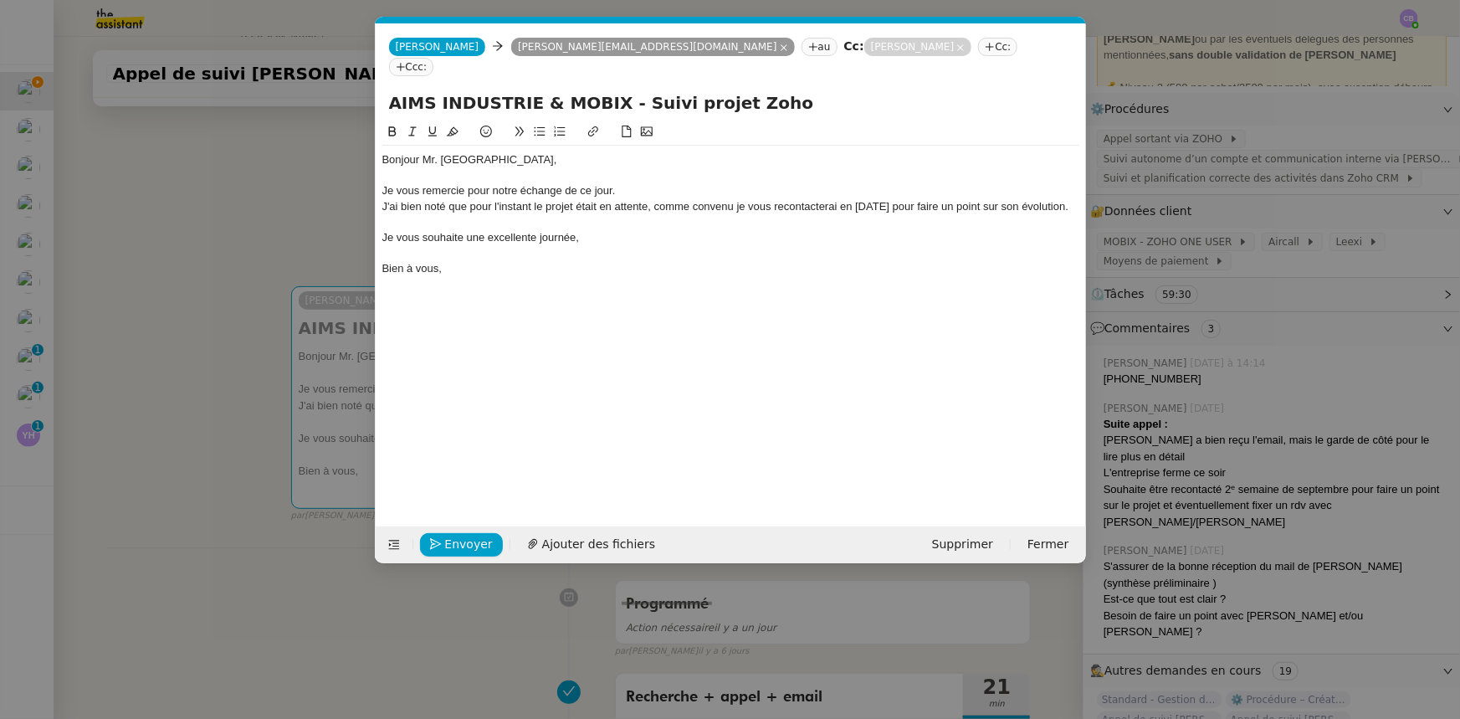
scroll to position [0, 35]
drag, startPoint x: 472, startPoint y: 185, endPoint x: 530, endPoint y: 186, distance: 58.6
click at [530, 199] on div "J'ai bien noté que pour l'instant le projet était en attente, comme convenu je …" at bounding box center [730, 206] width 697 height 15
click at [535, 199] on div "J'ai bien noté que le projet était en attente, comme convenu je vous recontacte…" at bounding box center [730, 206] width 697 height 15
click at [653, 199] on div "J'ai bien noté que le projet était actuellement en attente, comme convenu je vo…" at bounding box center [730, 206] width 697 height 15
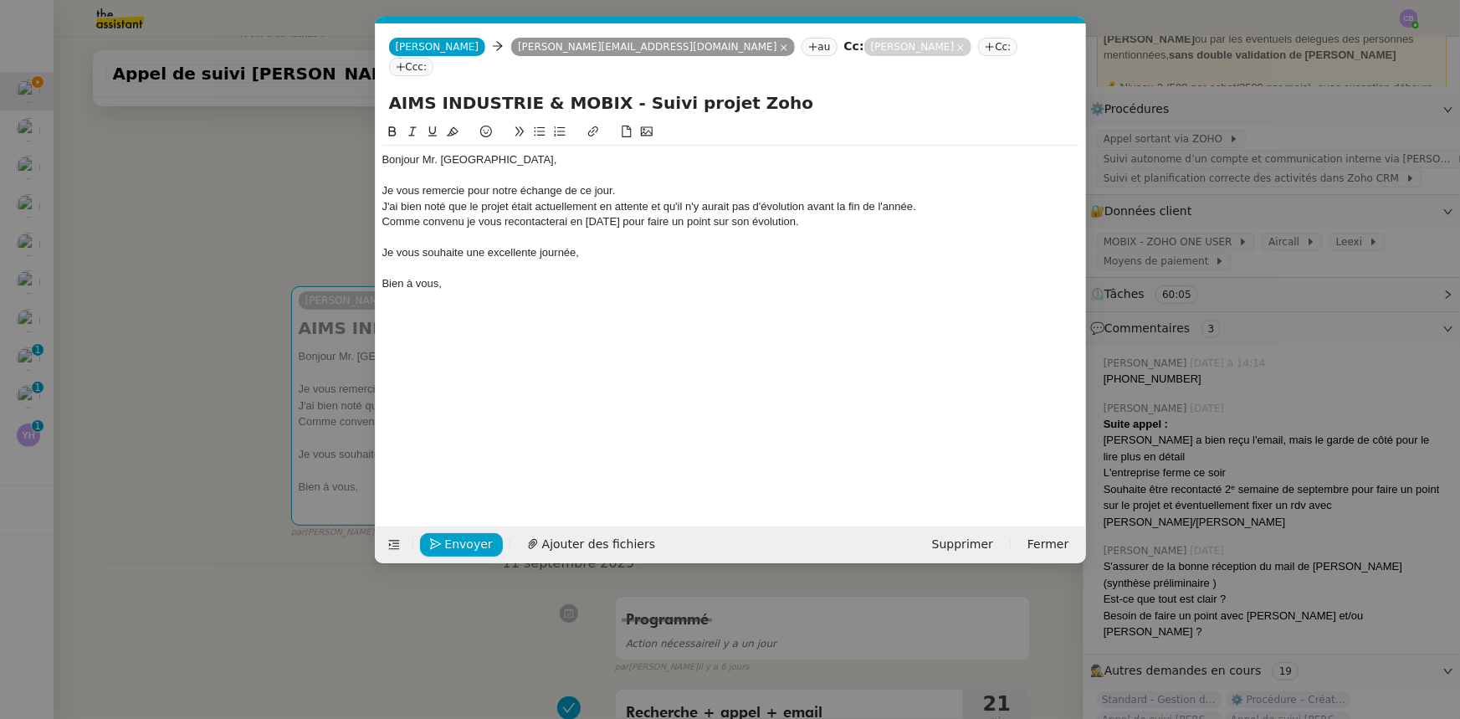
click at [643, 183] on div "Je vous remercie pour notre échange de ce jour." at bounding box center [730, 190] width 697 height 15
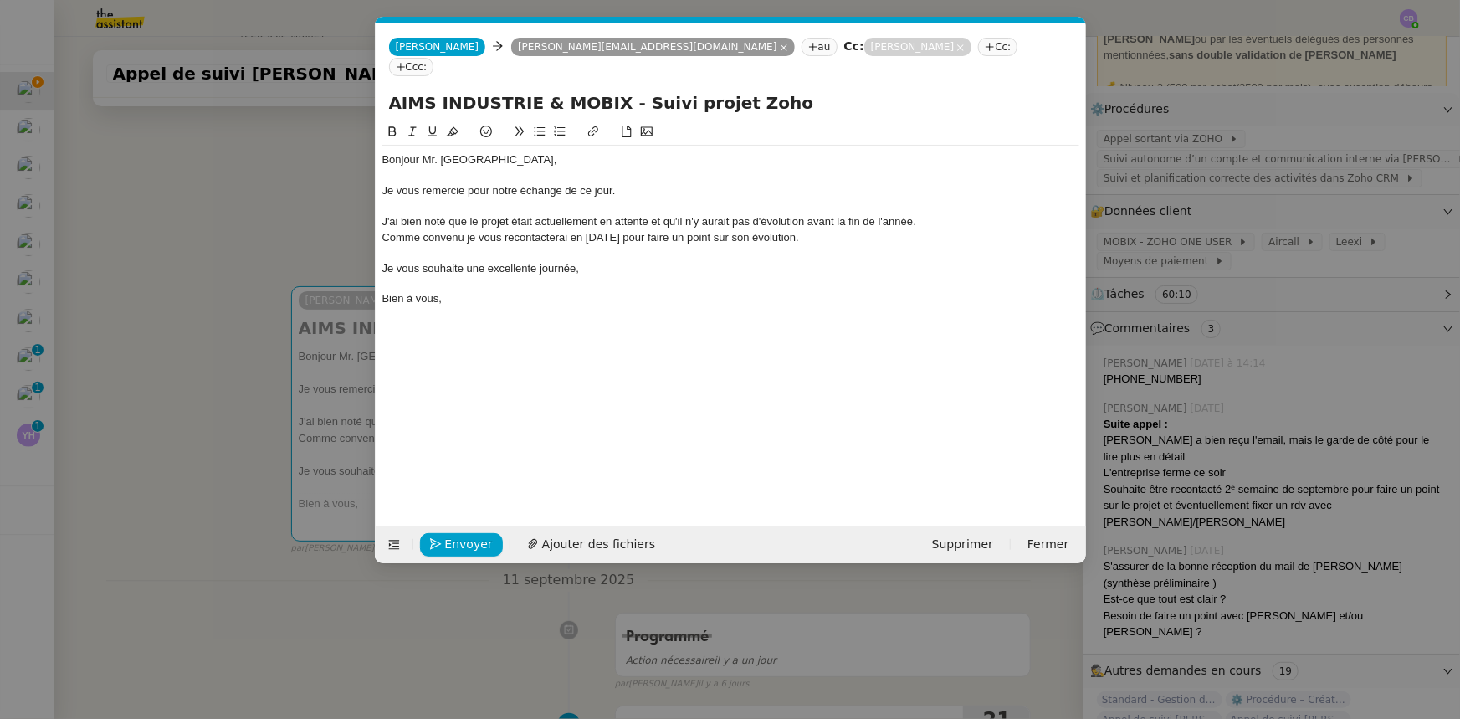
click at [455, 230] on div "Comme convenu je vous recontacterai en [DATE] pour faire un point sur son évolu…" at bounding box center [730, 237] width 697 height 15
click at [0, 0] on lt-span "convenu ," at bounding box center [0, 0] width 0 height 0
click at [476, 214] on div "J'ai bien noté que le projet était actuellement en attente et qu'il n'y aurait …" at bounding box center [730, 221] width 697 height 15
click at [523, 214] on div "J'ai bien noté que votre projet était actuellement en attente et qu'il n'y aura…" at bounding box center [730, 221] width 697 height 15
click at [259, 190] on nz-modal-container "Service TA - VOYAGE - PROPOSITION GLOBALE A utiliser dans le cadre de propositi…" at bounding box center [730, 359] width 1460 height 719
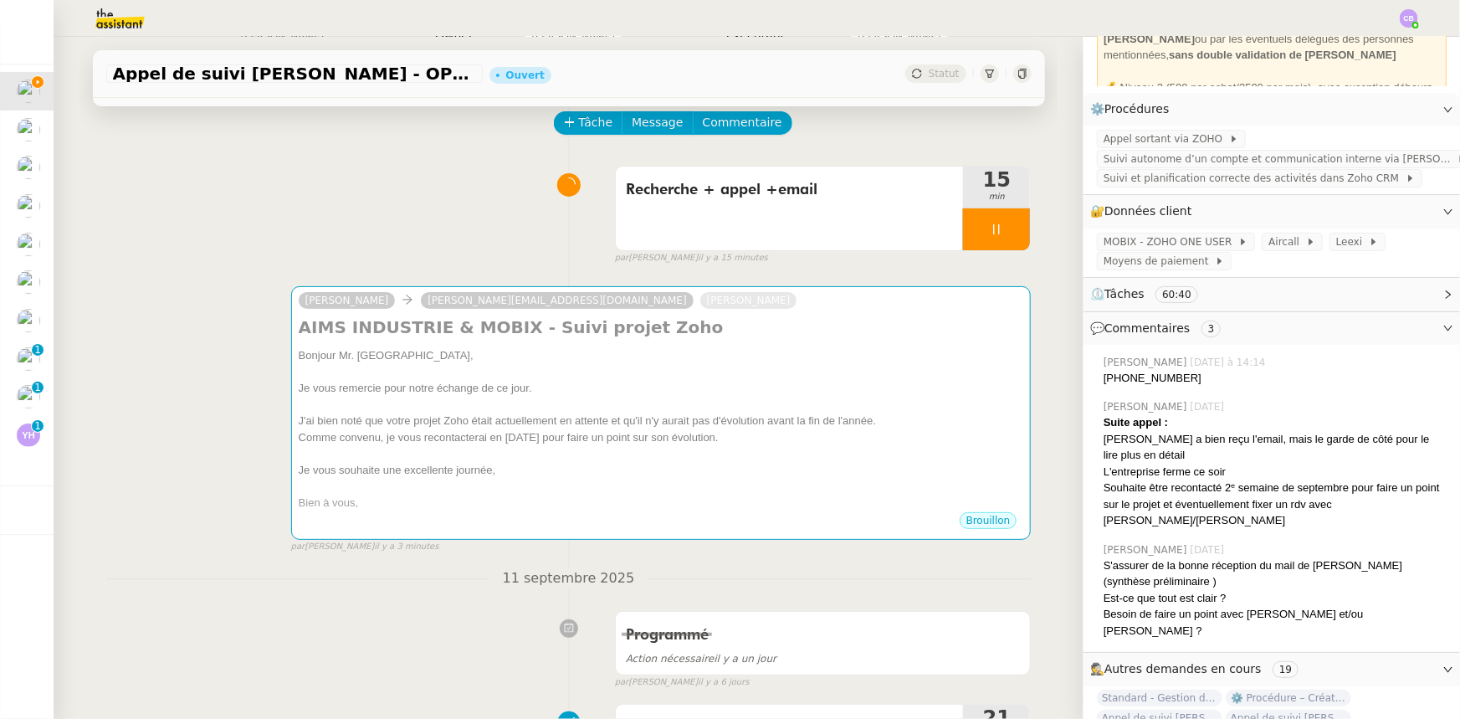
click at [963, 231] on div at bounding box center [996, 229] width 67 height 42
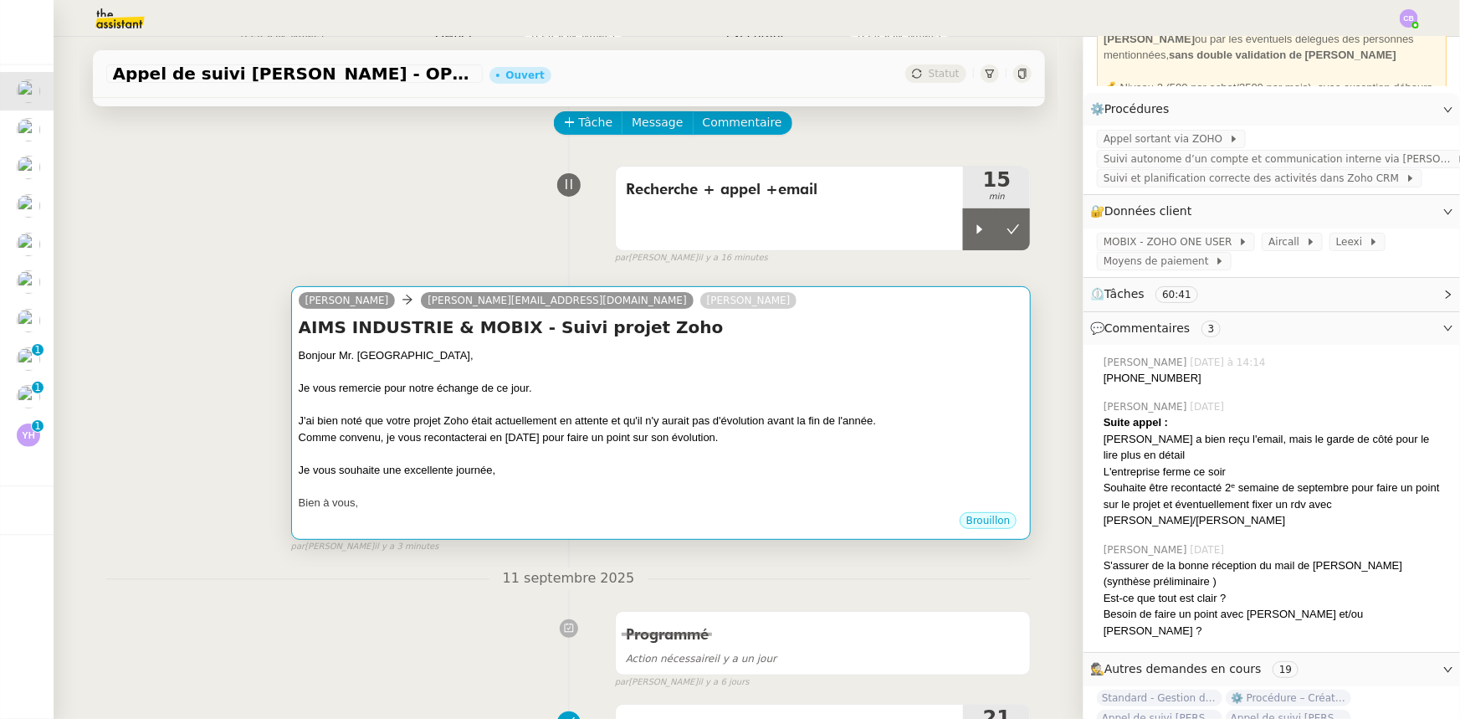
click at [824, 403] on div at bounding box center [661, 405] width 725 height 17
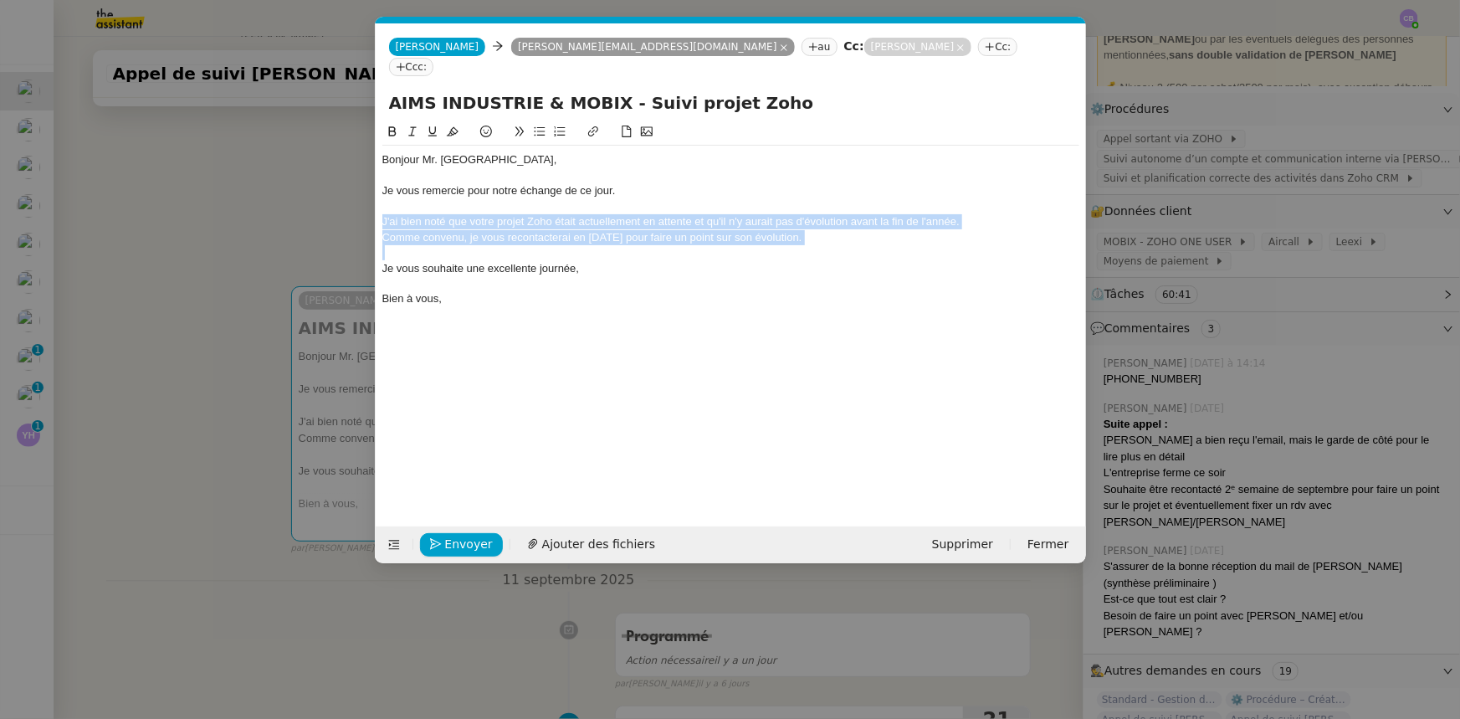
drag, startPoint x: 851, startPoint y: 224, endPoint x: 380, endPoint y: 208, distance: 471.3
click at [380, 208] on nz-spin "Bonjour Mr. Lecouleux, Je vous remercie pour notre échange de ce jour. J'ai bie…" at bounding box center [731, 314] width 710 height 385
copy div "J'ai bien noté que votre projet Zoho était actuellement en attente et qu'il n'y…"
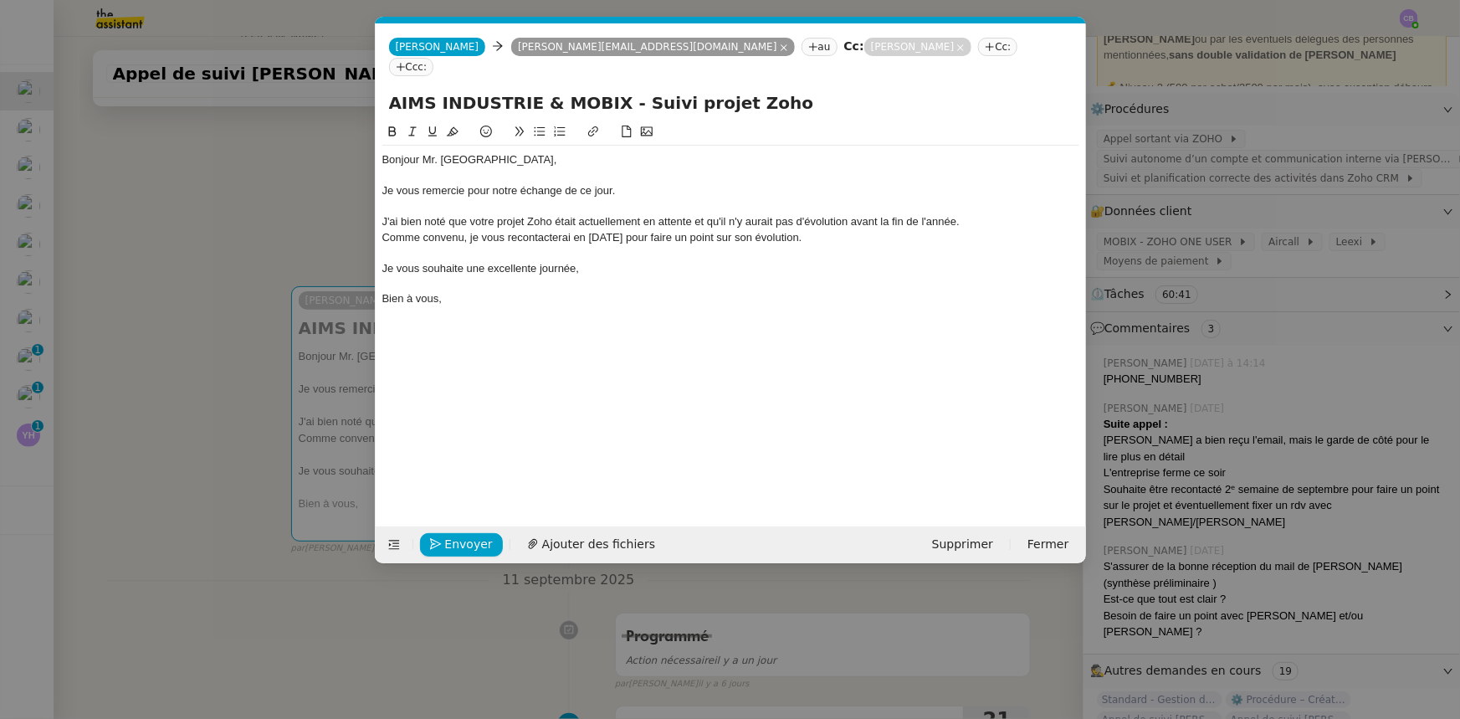
drag, startPoint x: 835, startPoint y: 219, endPoint x: 391, endPoint y: 215, distance: 444.3
click at [391, 230] on div "Comme convenu, je vous recontacterai en [DATE] pour faire un point sur son évol…" at bounding box center [730, 237] width 697 height 15
click at [319, 176] on nz-modal-container "Service TA - VOYAGE - PROPOSITION GLOBALE A utiliser dans le cadre de propositi…" at bounding box center [730, 359] width 1460 height 719
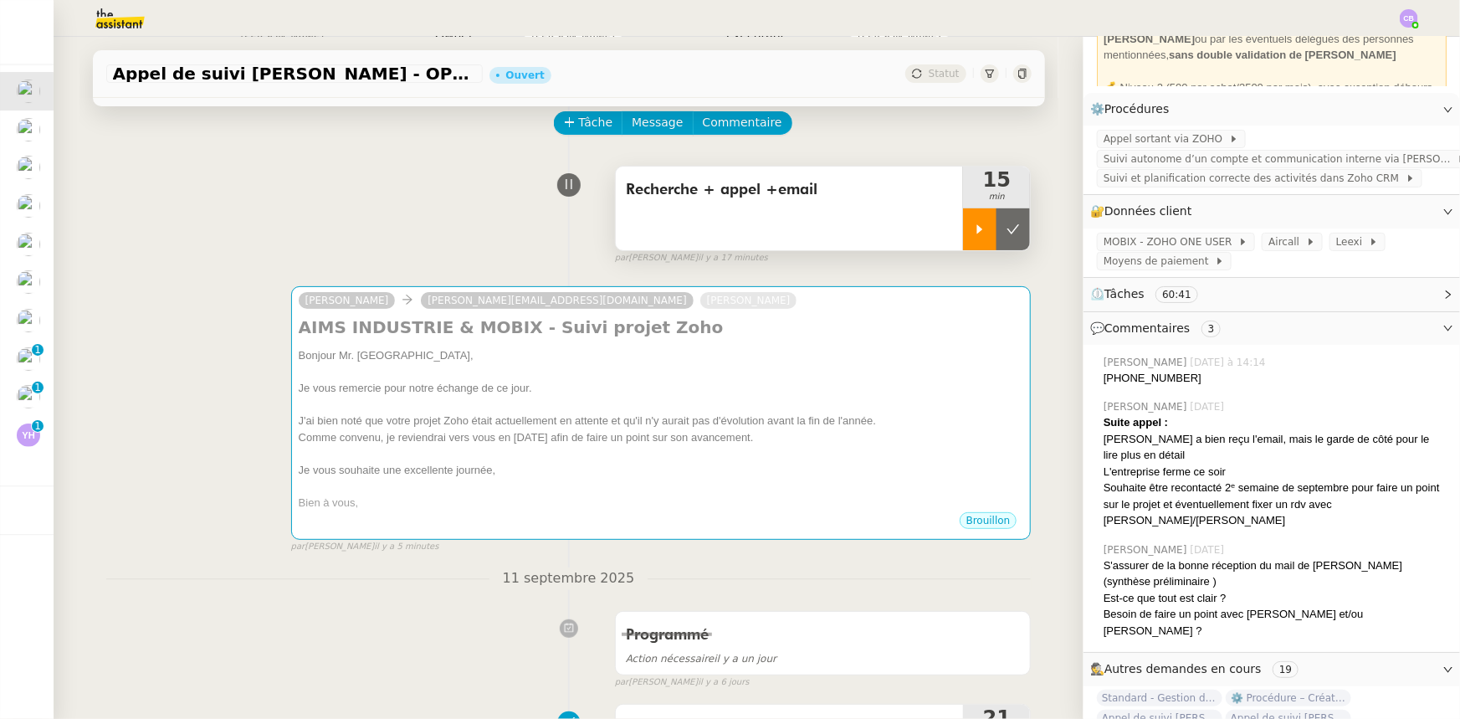
click at [970, 221] on div at bounding box center [979, 229] width 33 height 42
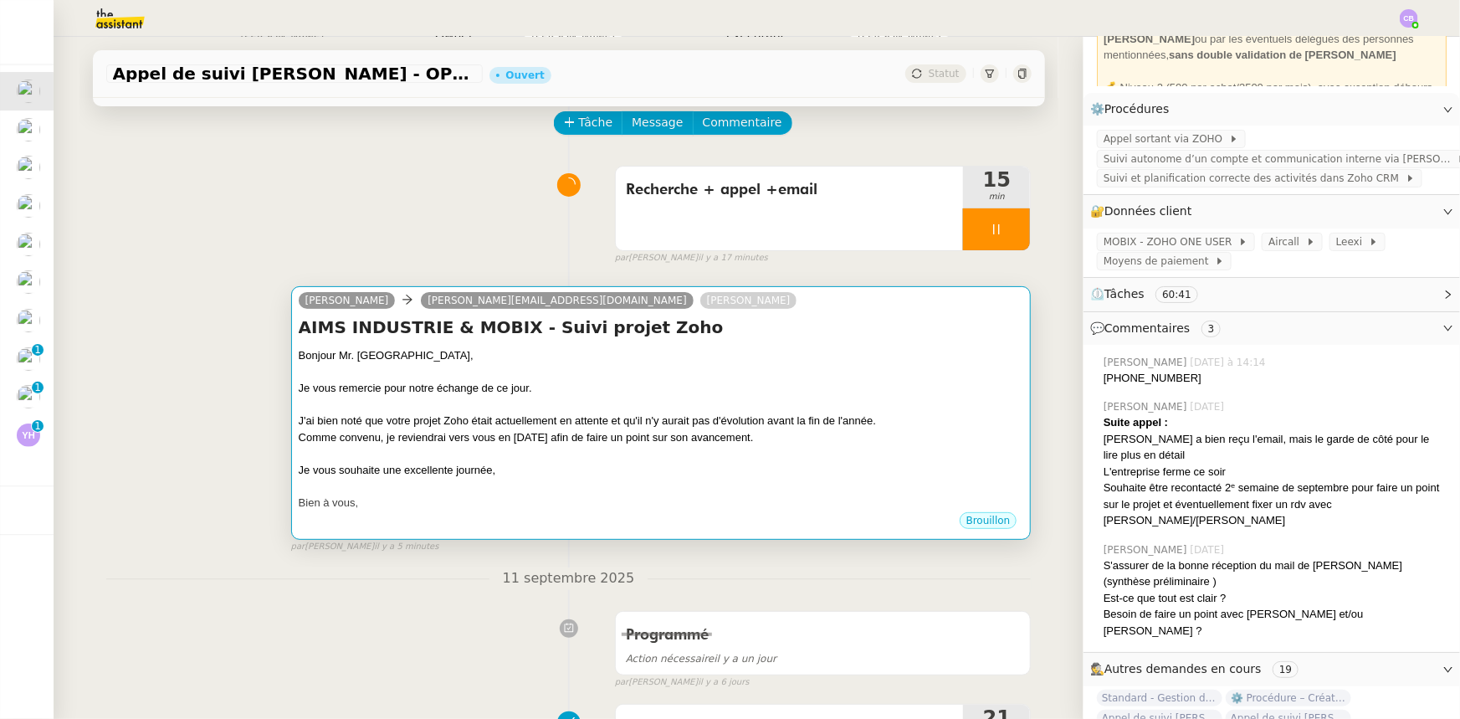
click at [915, 360] on div "Bonjour Mr. [GEOGRAPHIC_DATA]," at bounding box center [661, 355] width 725 height 17
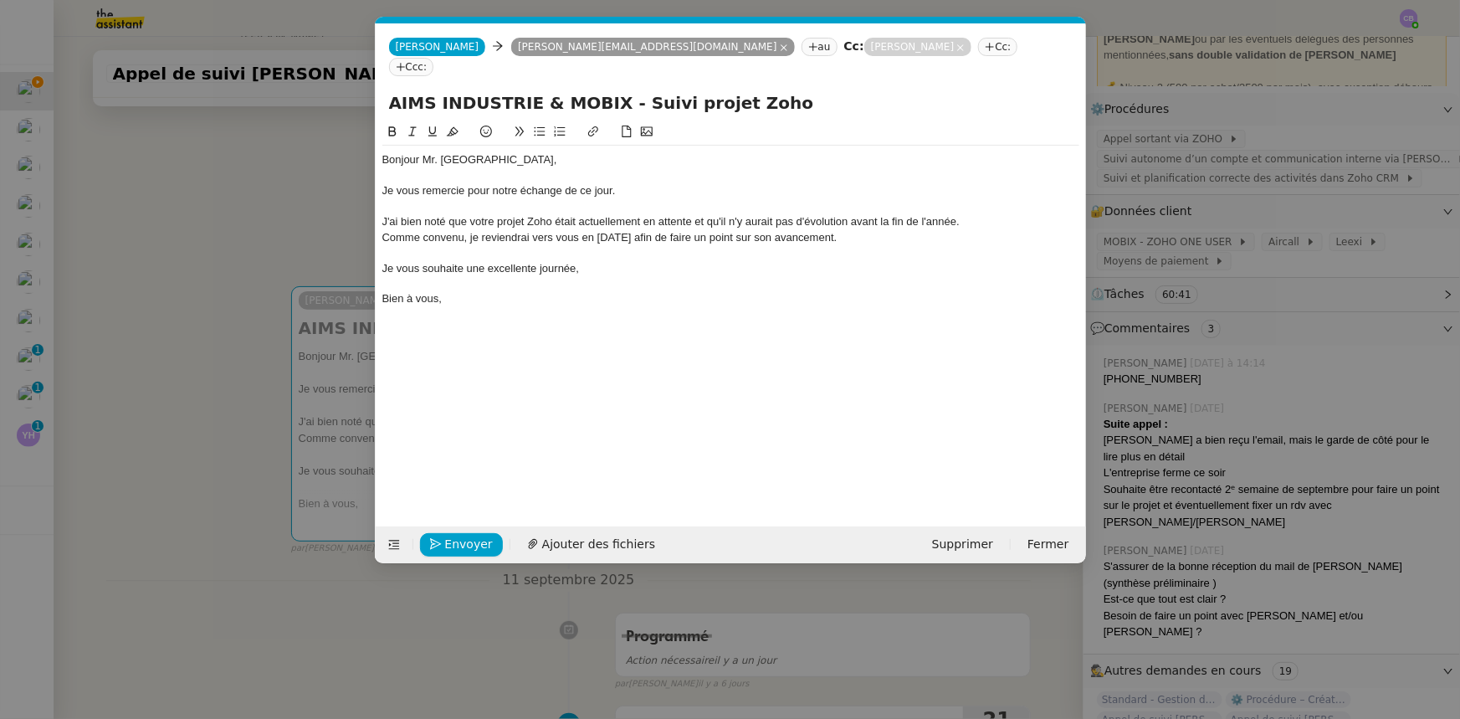
scroll to position [0, 35]
drag, startPoint x: 959, startPoint y: 201, endPoint x: 370, endPoint y: 198, distance: 589.0
click at [370, 198] on nz-modal-container "Service TA - VOYAGE - PROPOSITION GLOBALE A utiliser dans le cadre de propositi…" at bounding box center [730, 359] width 1460 height 719
click at [689, 214] on div "J’ai bien pris note que votre projet Zoho est actuellement en pause et qu’aucun…" at bounding box center [730, 221] width 697 height 15
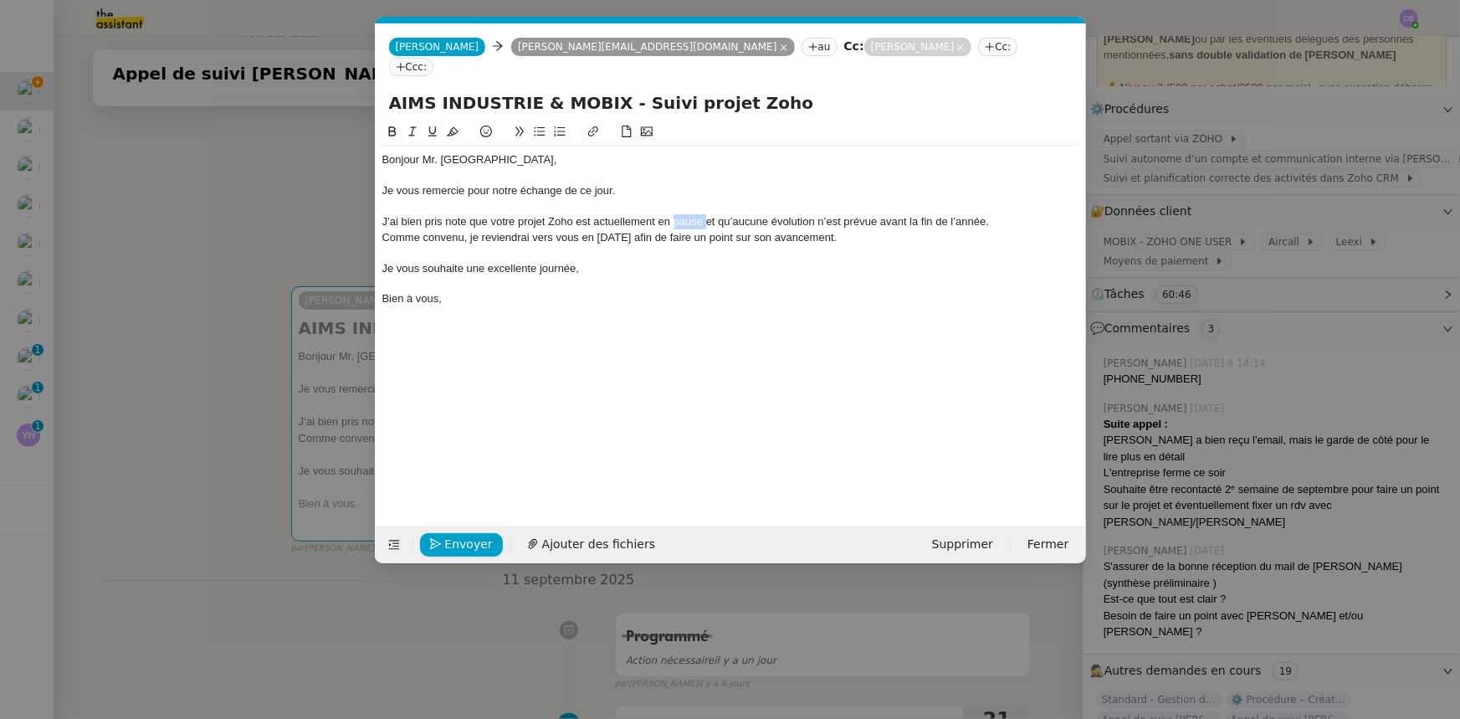
click at [689, 214] on div "J’ai bien pris note que votre projet Zoho est actuellement en pause et qu’aucun…" at bounding box center [730, 221] width 697 height 15
click at [878, 230] on div "Comme convenu, je reviendrai vers vous en [DATE] afin de faire un point sur son…" at bounding box center [730, 237] width 697 height 15
click at [307, 210] on nz-modal-container "Service TA - VOYAGE - PROPOSITION GLOBALE A utiliser dans le cadre de propositi…" at bounding box center [730, 359] width 1460 height 719
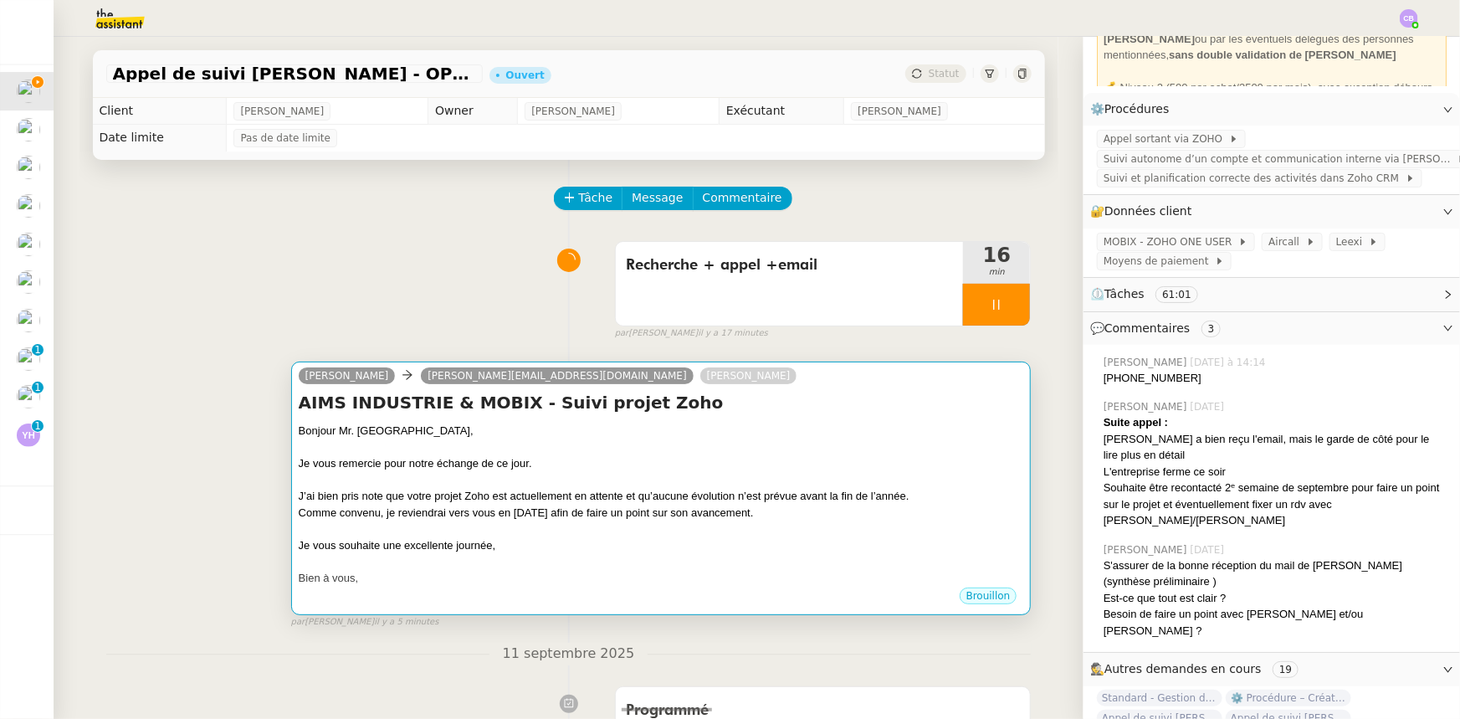
click at [769, 433] on div "Bonjour Mr. [GEOGRAPHIC_DATA]," at bounding box center [661, 430] width 725 height 17
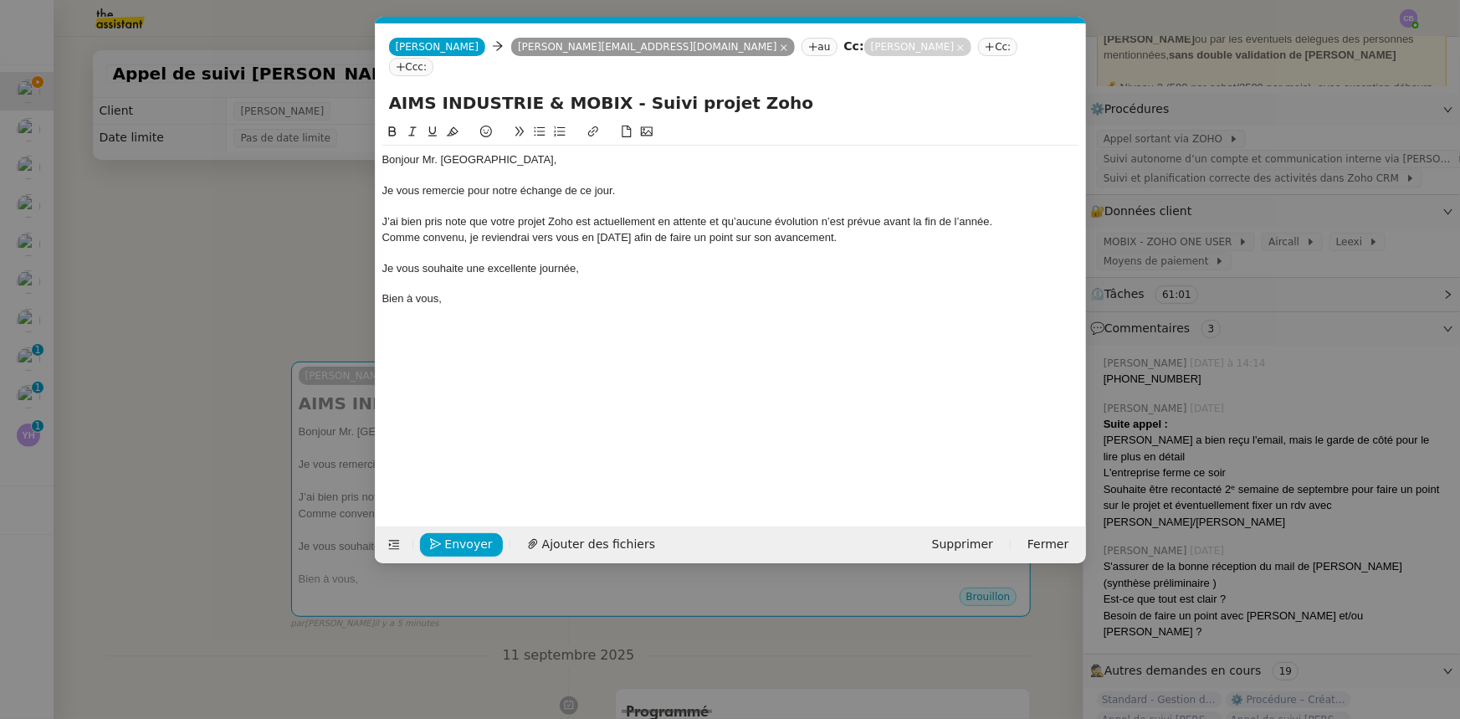
scroll to position [0, 35]
click at [978, 49] on nz-tag "Cc:" at bounding box center [997, 47] width 39 height 18
type input "[PERSON_NAME]"
click at [811, 79] on span "[EMAIL_ADDRESS][DOMAIN_NAME]" at bounding box center [856, 83] width 161 height 9
click at [485, 541] on span "Envoyer" at bounding box center [469, 544] width 48 height 19
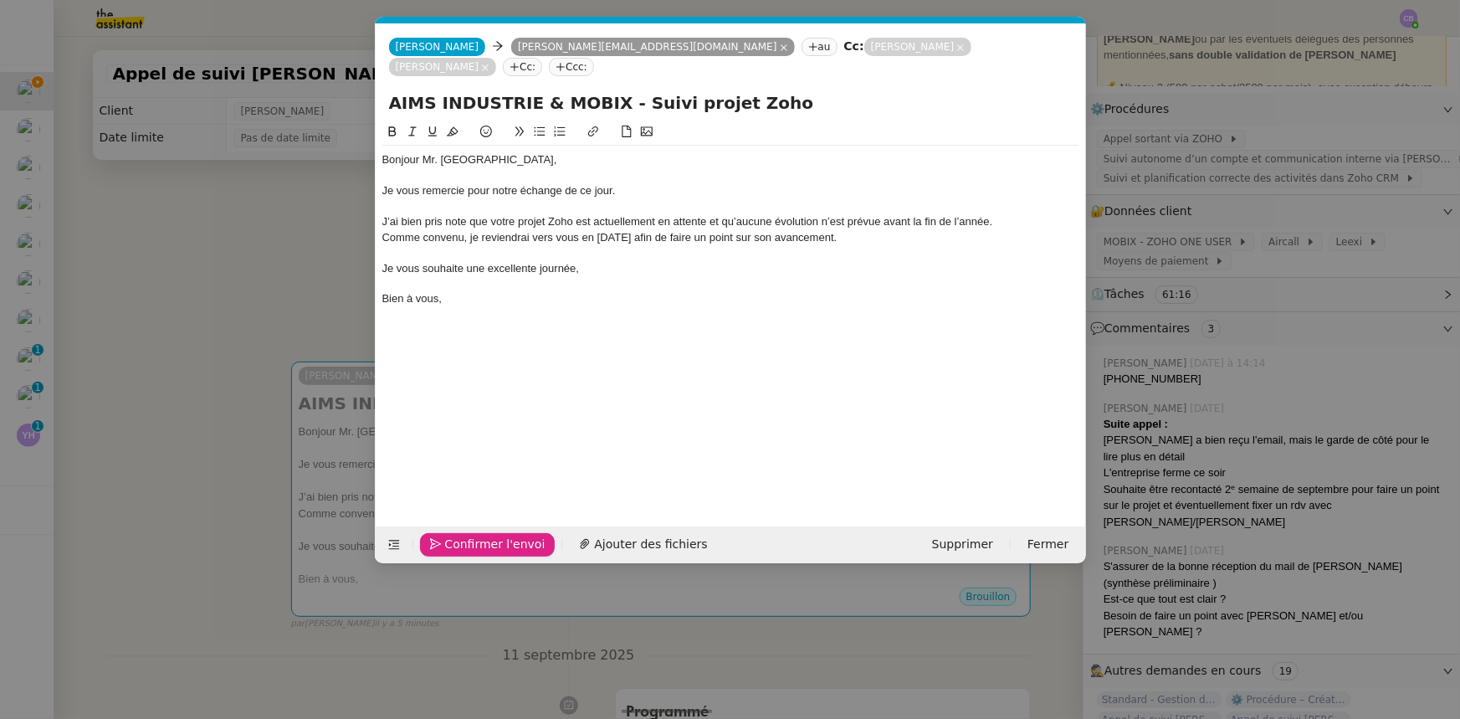
click at [485, 541] on span "Confirmer l'envoi" at bounding box center [495, 544] width 100 height 19
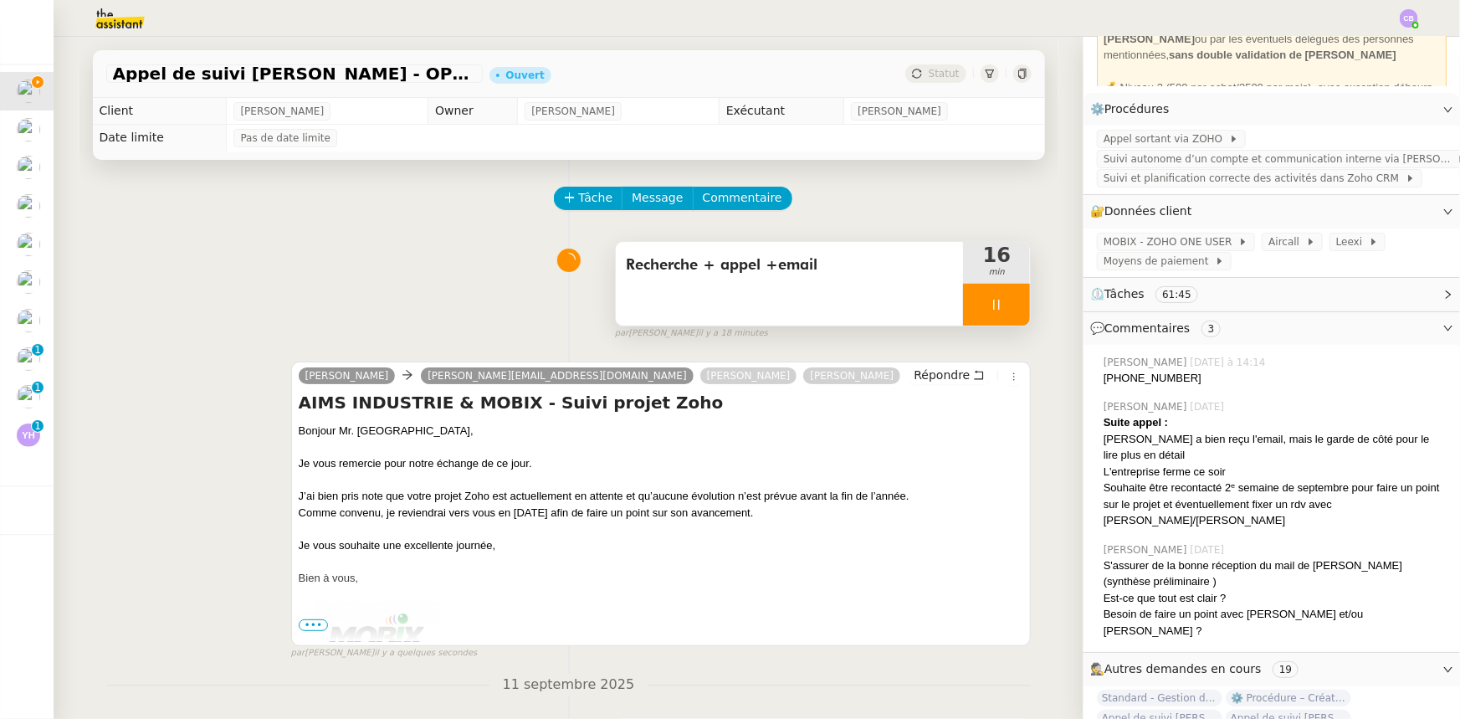
click at [966, 301] on div at bounding box center [996, 305] width 67 height 42
click at [996, 310] on button at bounding box center [1012, 305] width 33 height 42
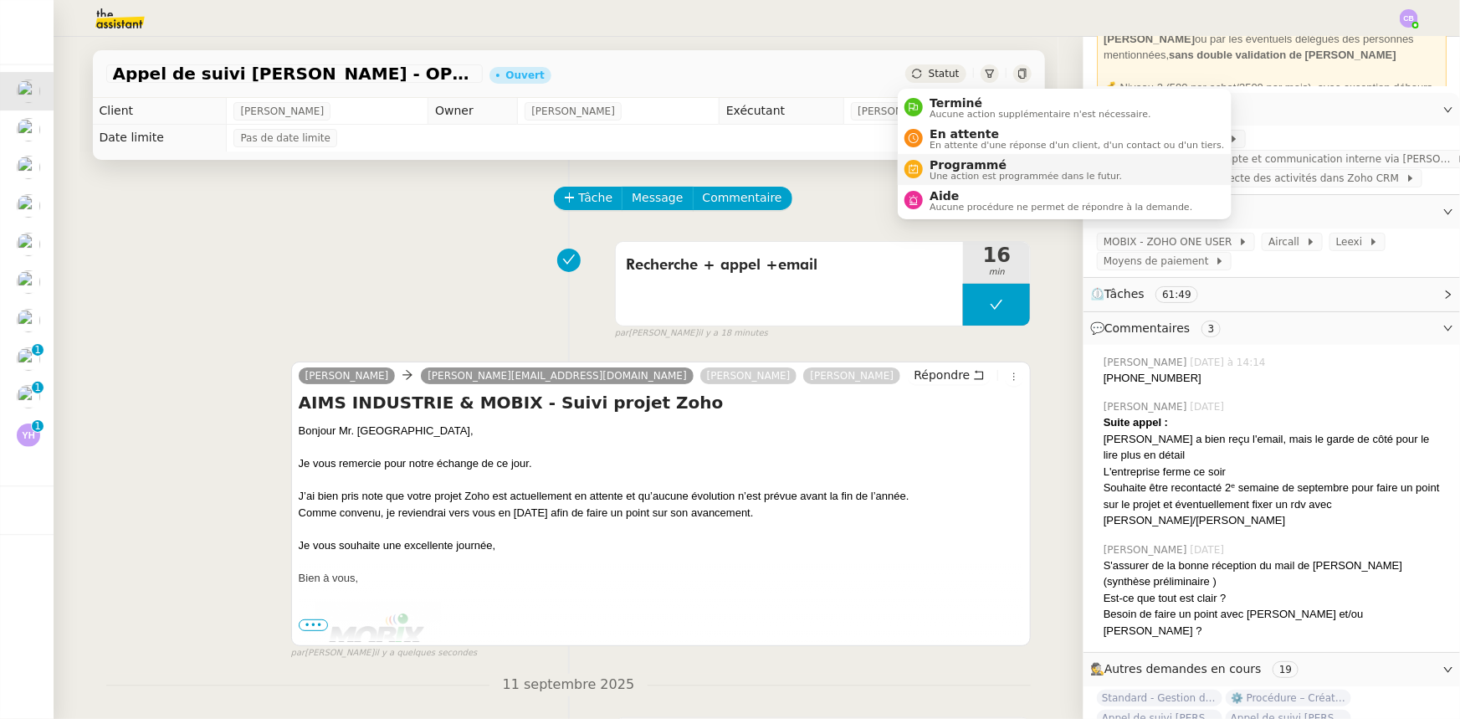
click at [962, 166] on span "Programmé" at bounding box center [1025, 164] width 192 height 13
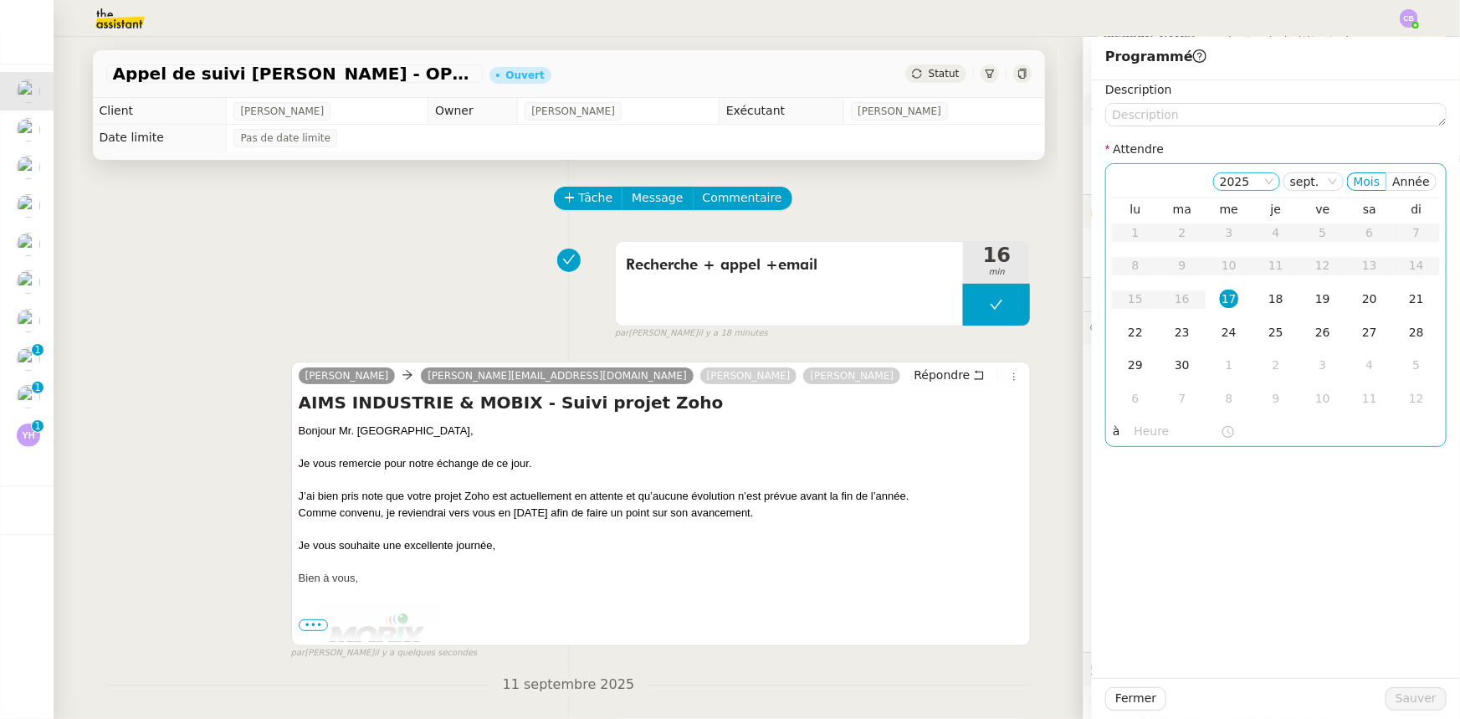
click at [1265, 182] on icon at bounding box center [1269, 182] width 10 height 10
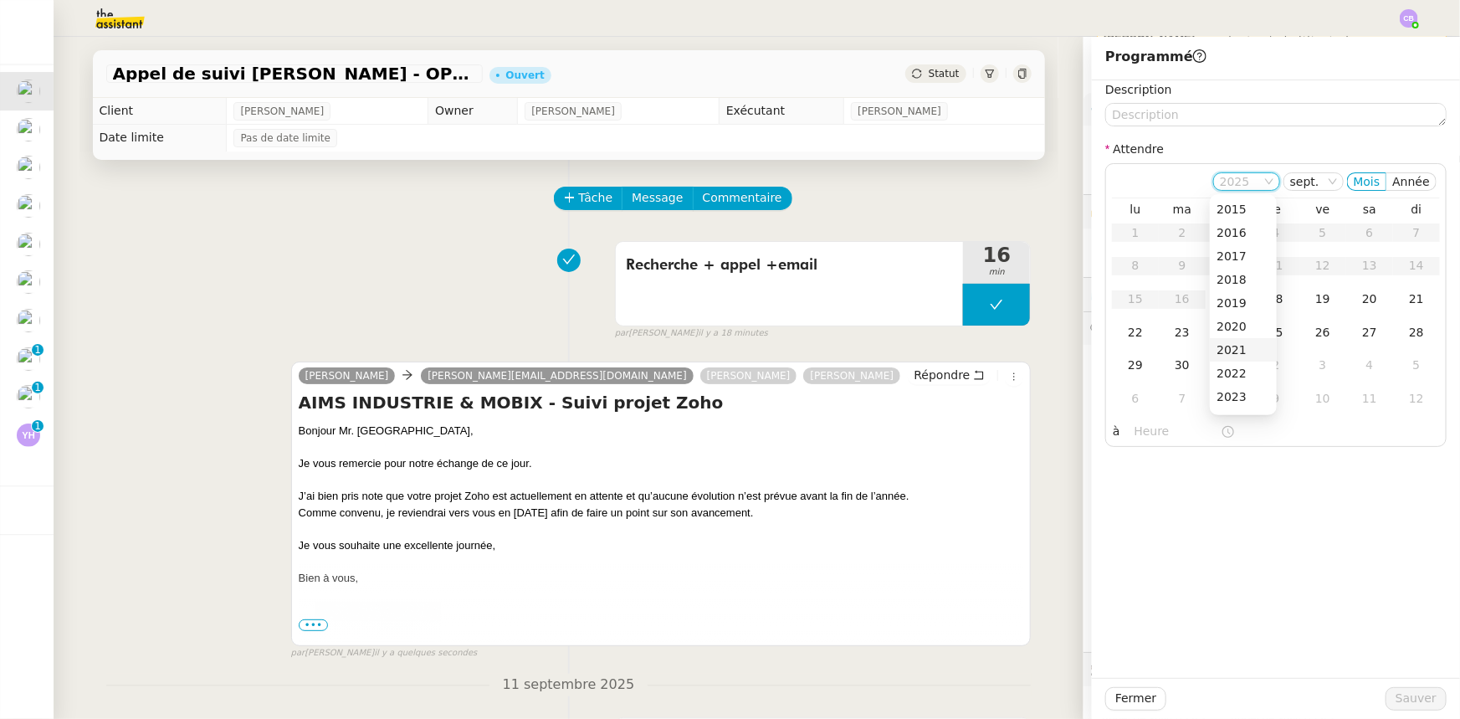
scroll to position [75, 0]
click at [1226, 387] on div "2026" at bounding box center [1243, 391] width 54 height 15
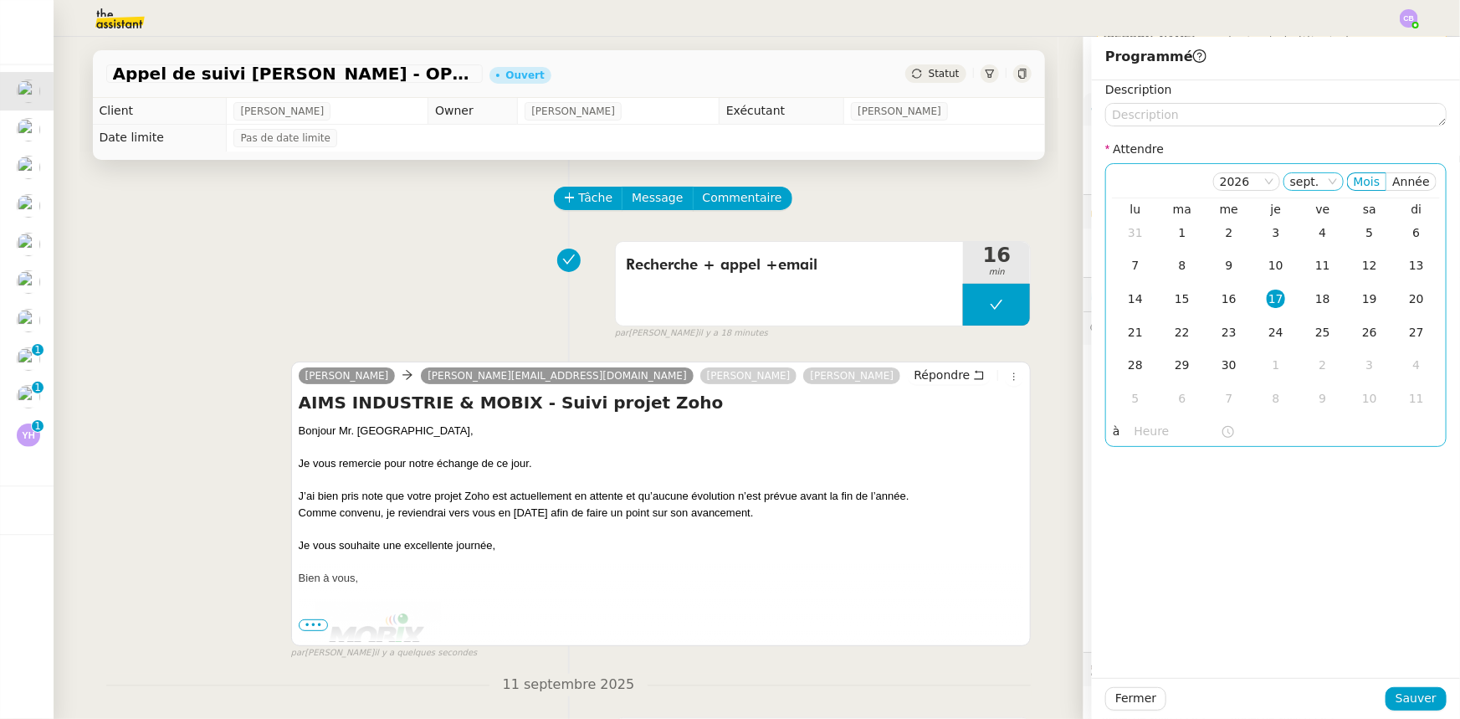
click at [1319, 185] on nz-select-item "sept." at bounding box center [1313, 181] width 47 height 17
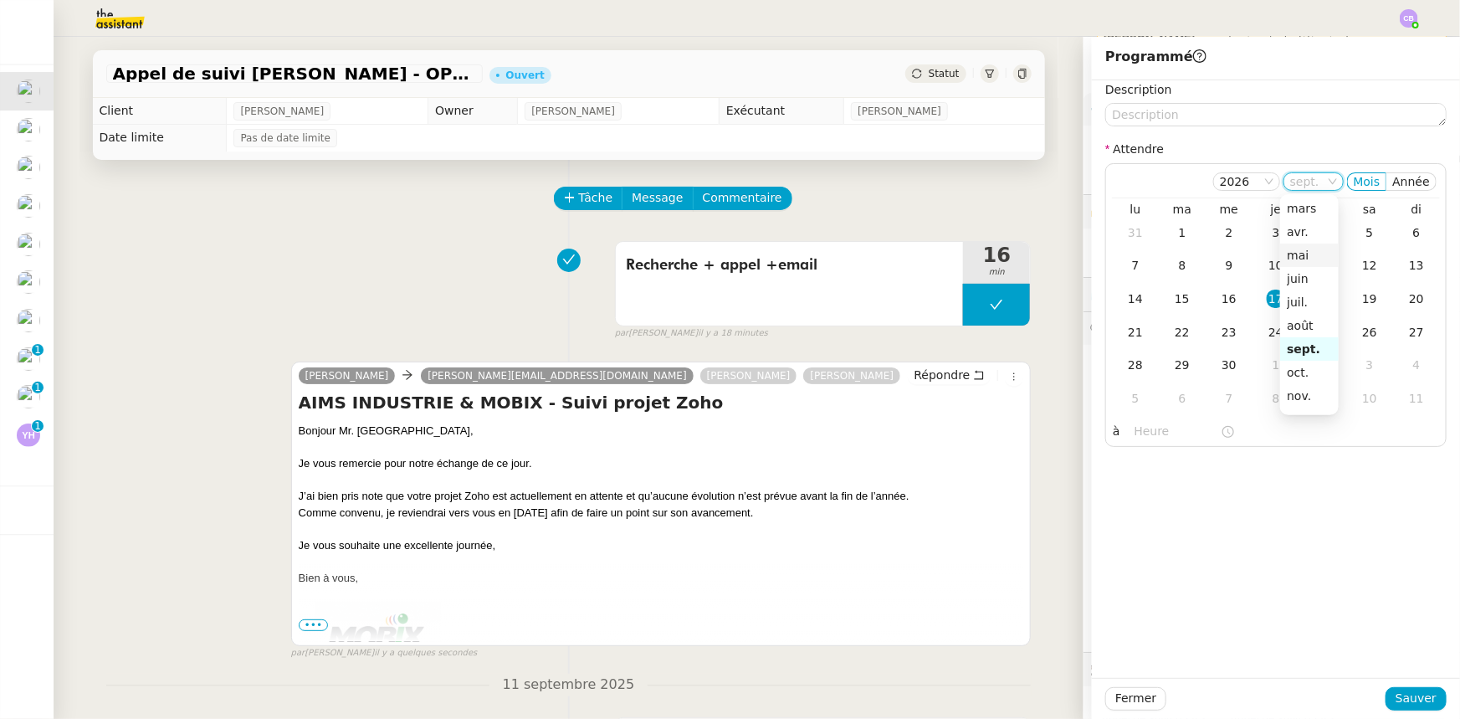
scroll to position [0, 0]
click at [1298, 207] on div "janv." at bounding box center [1309, 209] width 45 height 15
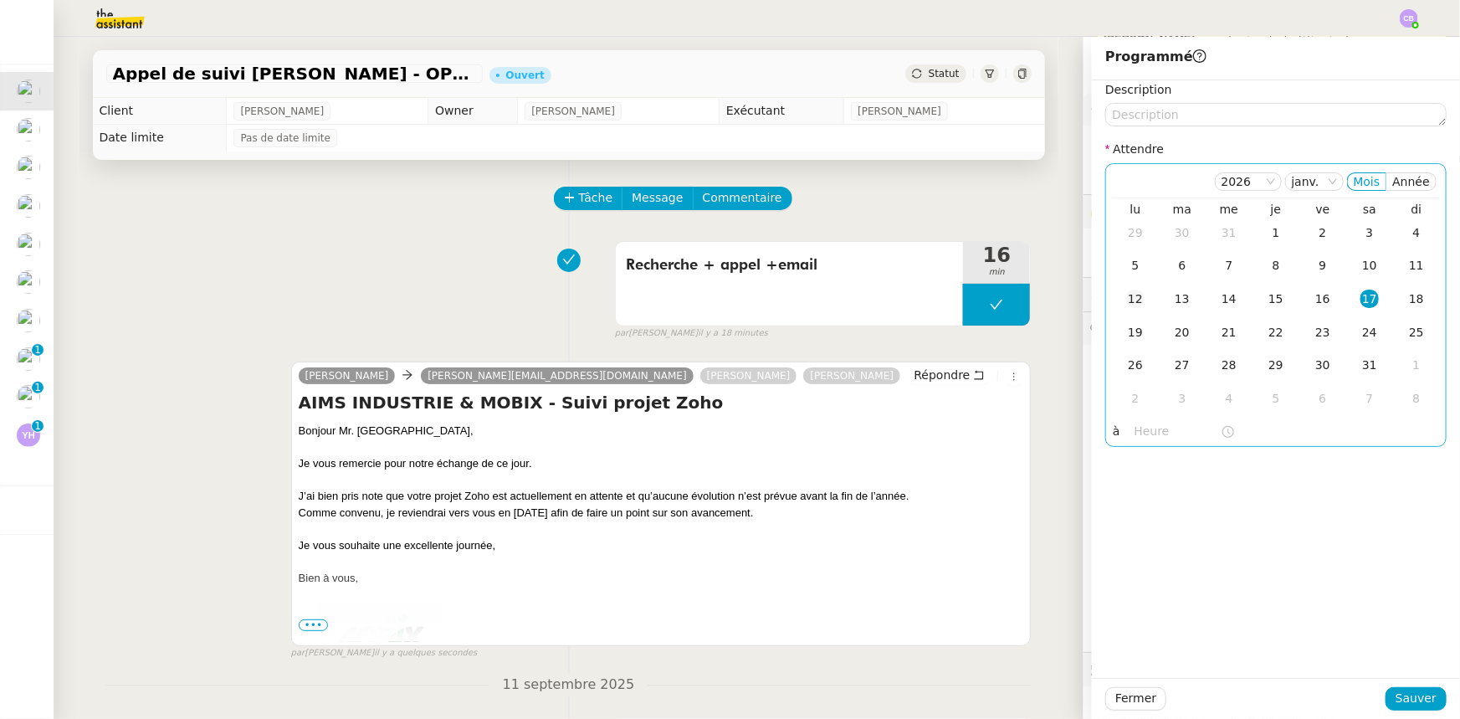
click at [1126, 294] on div "12" at bounding box center [1135, 298] width 18 height 18
click at [1135, 430] on input "text" at bounding box center [1177, 431] width 86 height 19
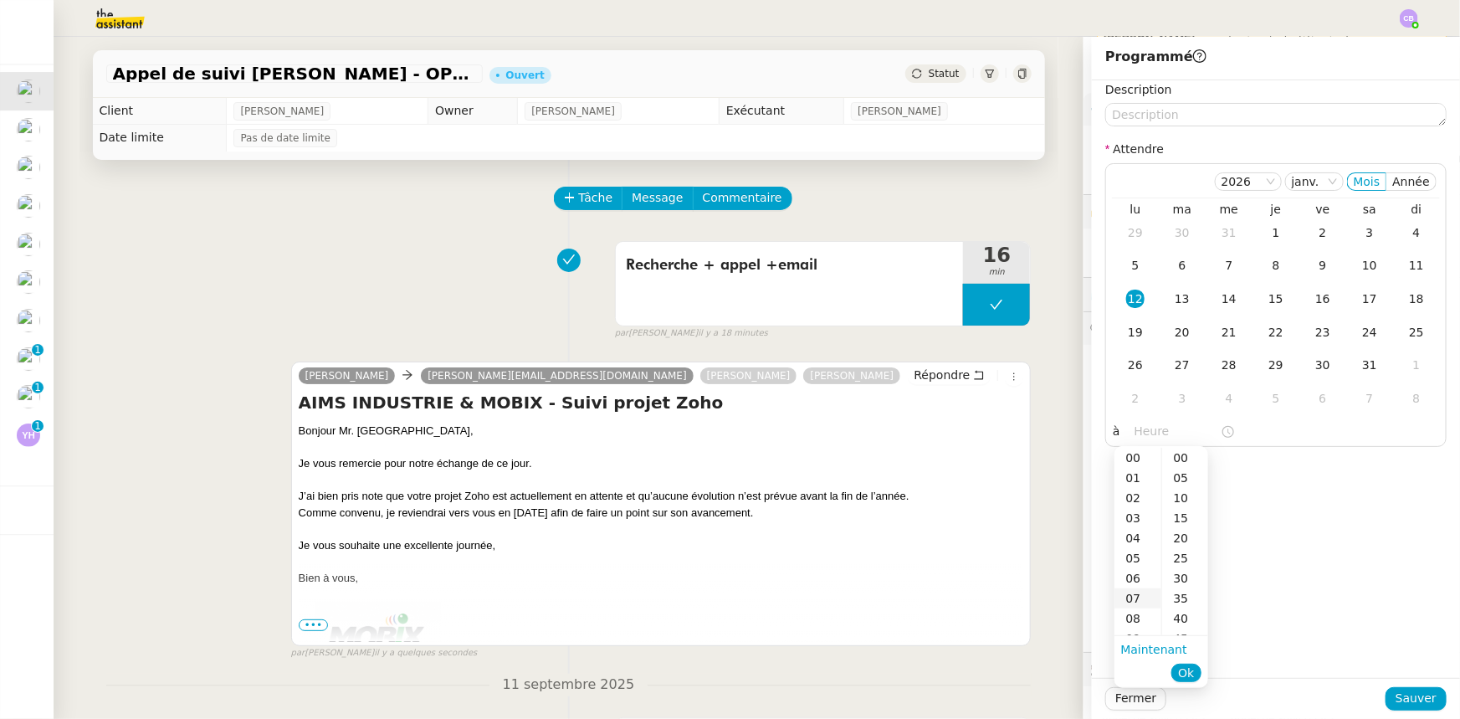
click at [1129, 600] on div "07" at bounding box center [1137, 598] width 47 height 20
click at [1176, 453] on div "00" at bounding box center [1185, 458] width 46 height 20
type input "07:00"
click at [1186, 675] on span "Ok" at bounding box center [1186, 672] width 16 height 17
click at [1401, 698] on span "Sauver" at bounding box center [1415, 698] width 41 height 19
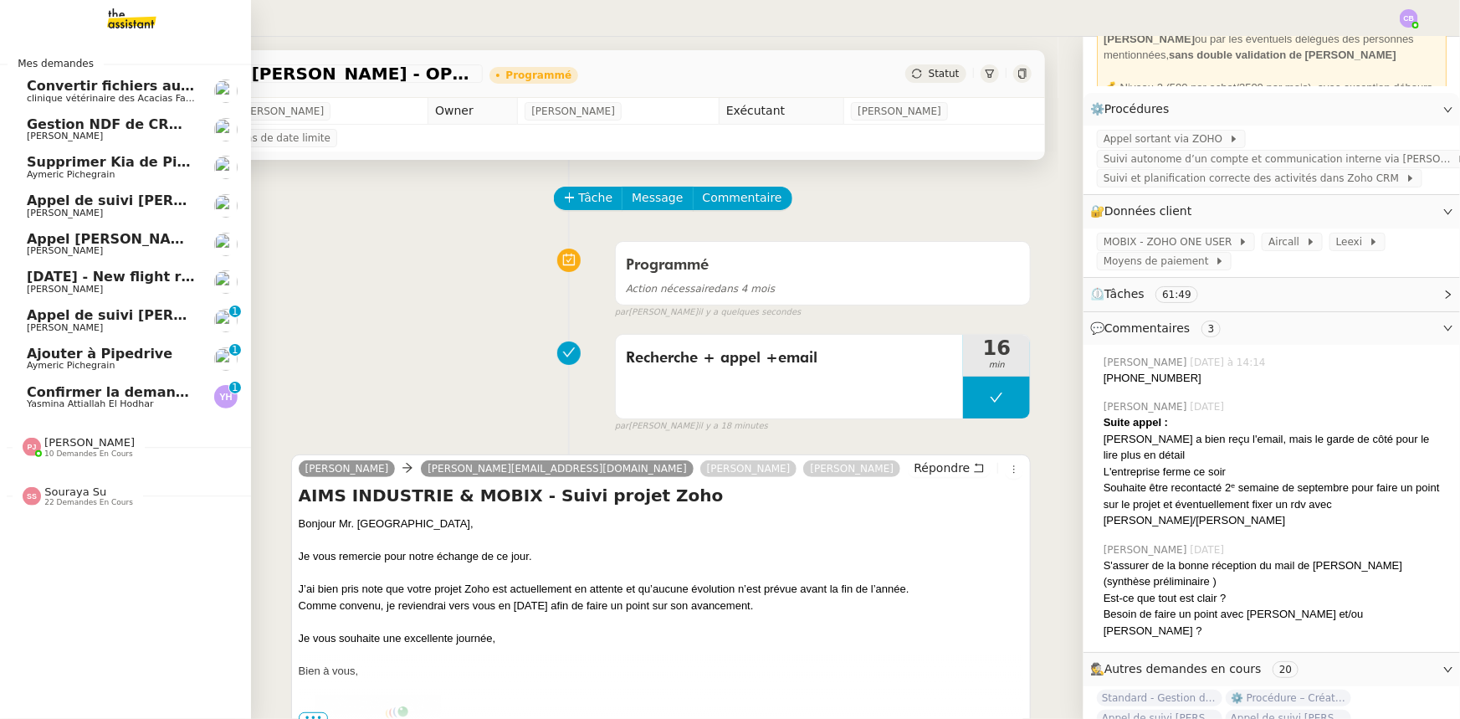
click at [46, 400] on span "Yasmina Attiallah El Hodhar" at bounding box center [90, 403] width 126 height 11
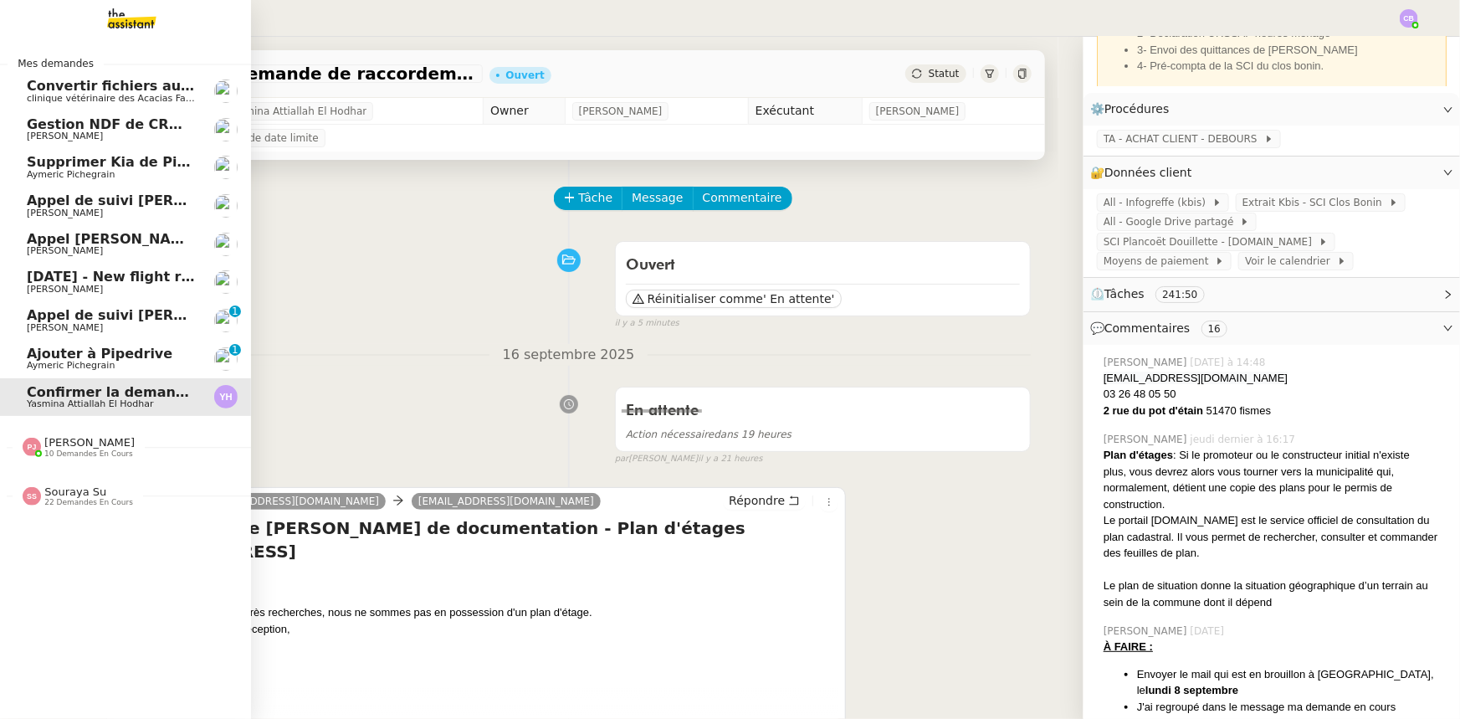
click at [132, 200] on span "Appel de suivi [PERSON_NAME] - MONAPP" at bounding box center [185, 200] width 316 height 16
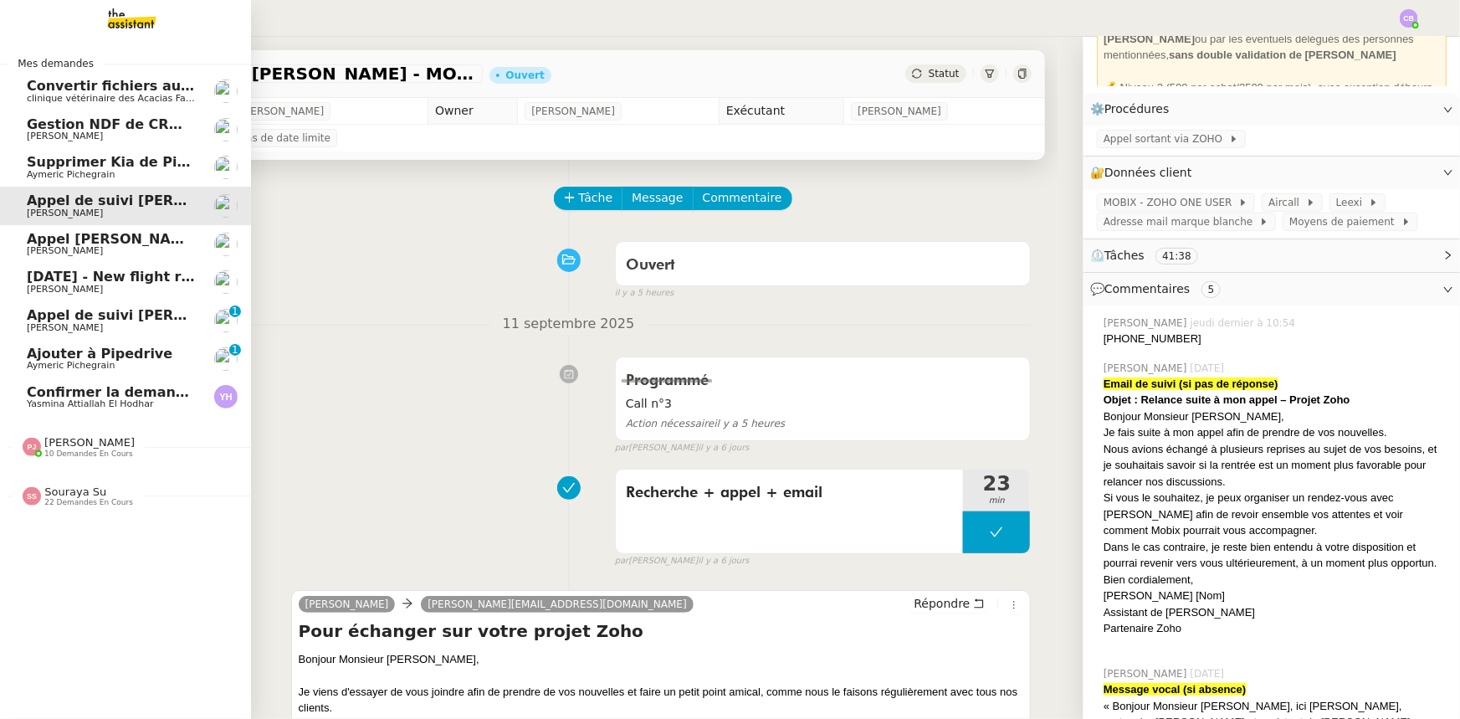
click at [68, 318] on span "Appel de suivi [PERSON_NAME].[PERSON_NAME]" at bounding box center [210, 315] width 366 height 16
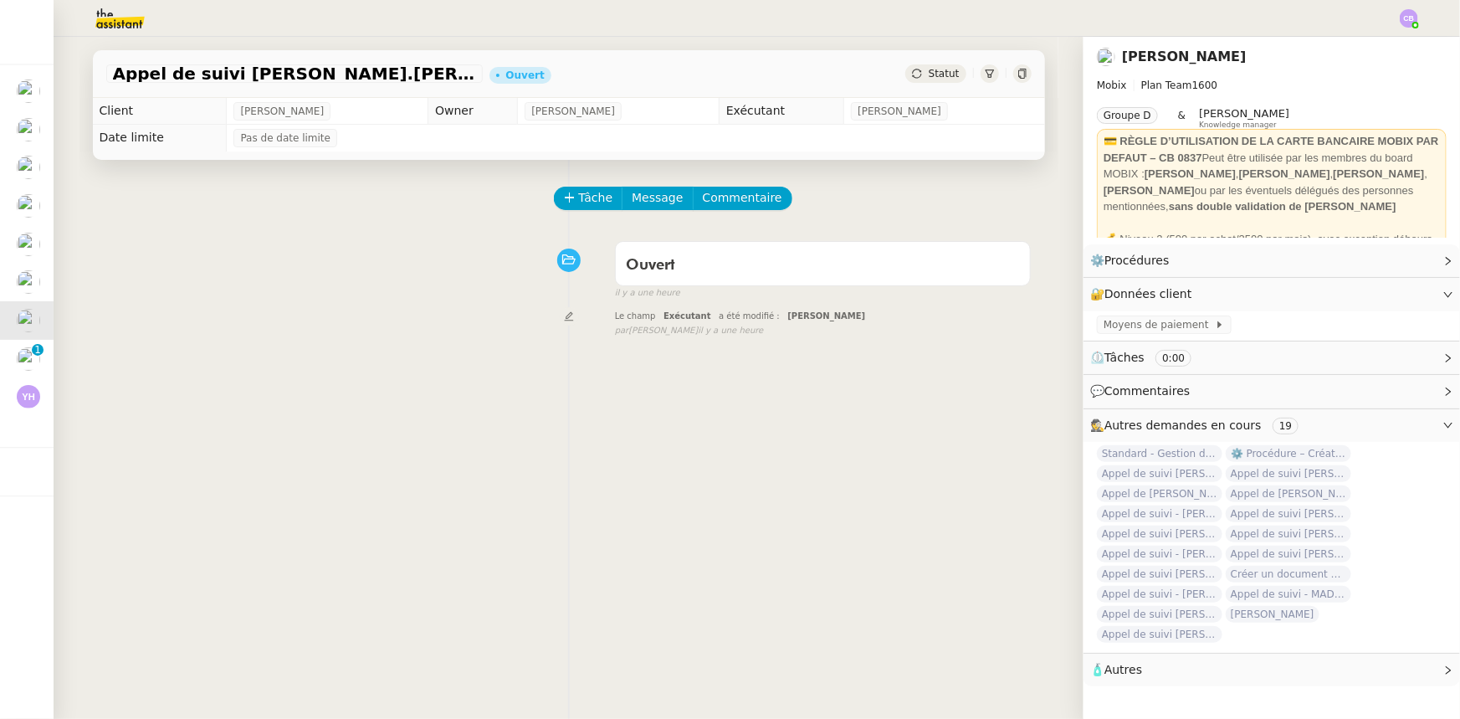
click at [383, 323] on div "Le champ Exécutant a été modifié : [PERSON_NAME] false par [PERSON_NAME] il y a…" at bounding box center [568, 321] width 925 height 31
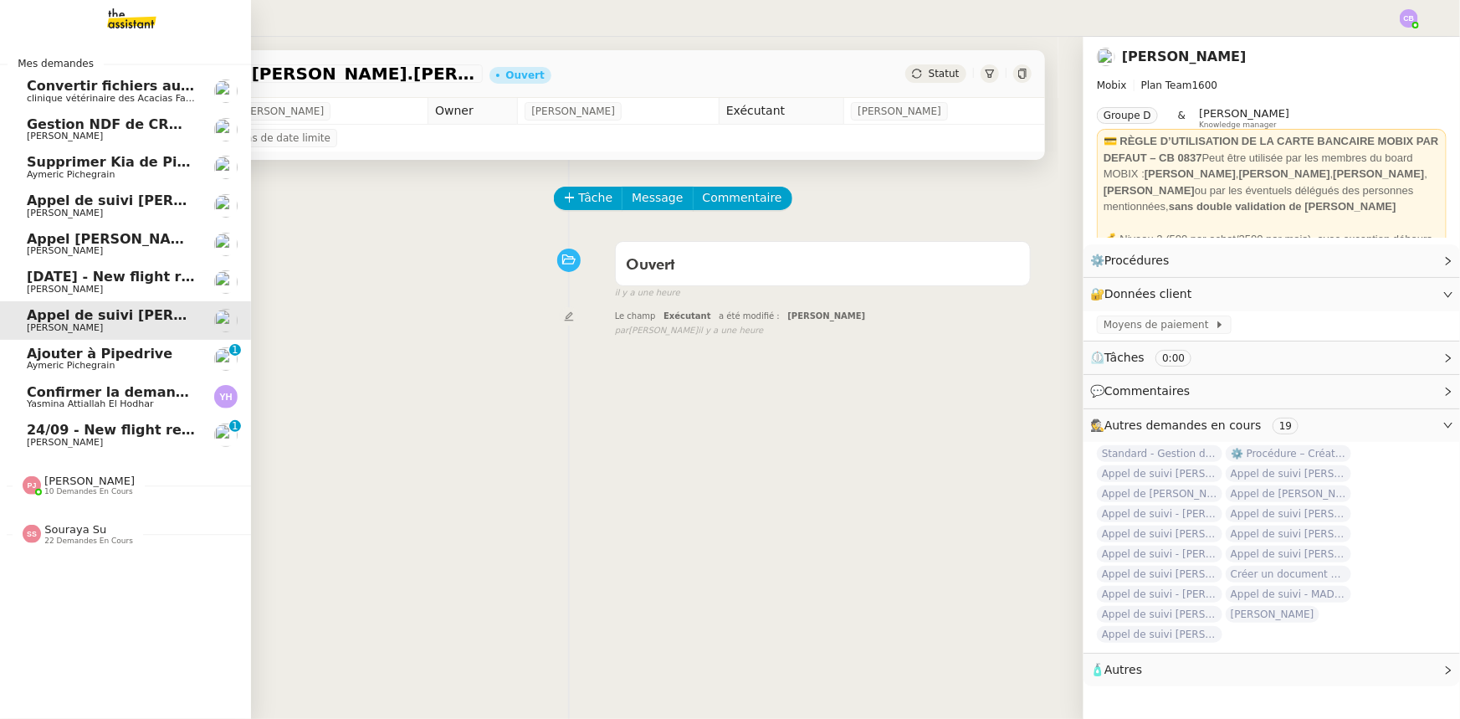
click at [48, 431] on span "24/09 - New flight request - [PERSON_NAME]" at bounding box center [195, 430] width 336 height 16
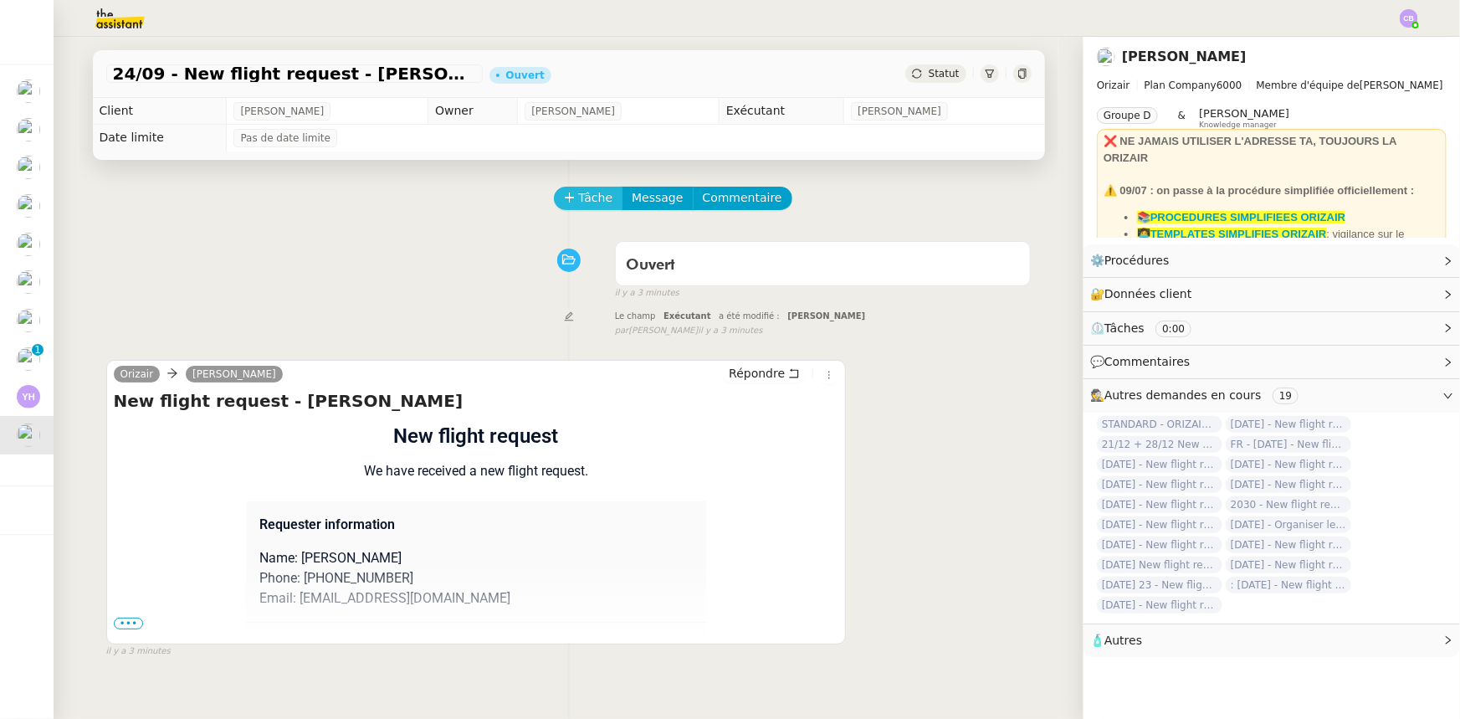
click at [579, 203] on span "Tâche" at bounding box center [596, 197] width 34 height 19
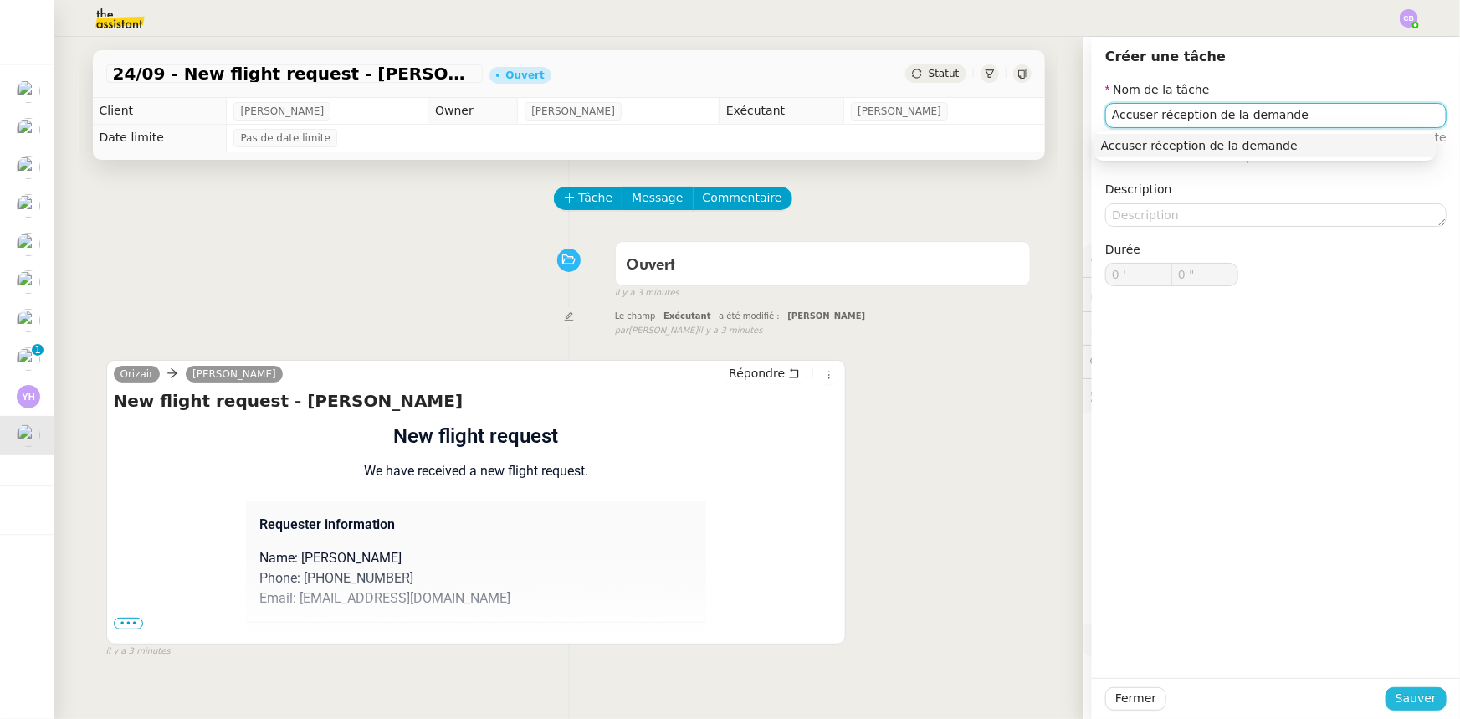
type input "Accuser réception de la demande"
click at [1395, 698] on span "Sauver" at bounding box center [1415, 698] width 41 height 19
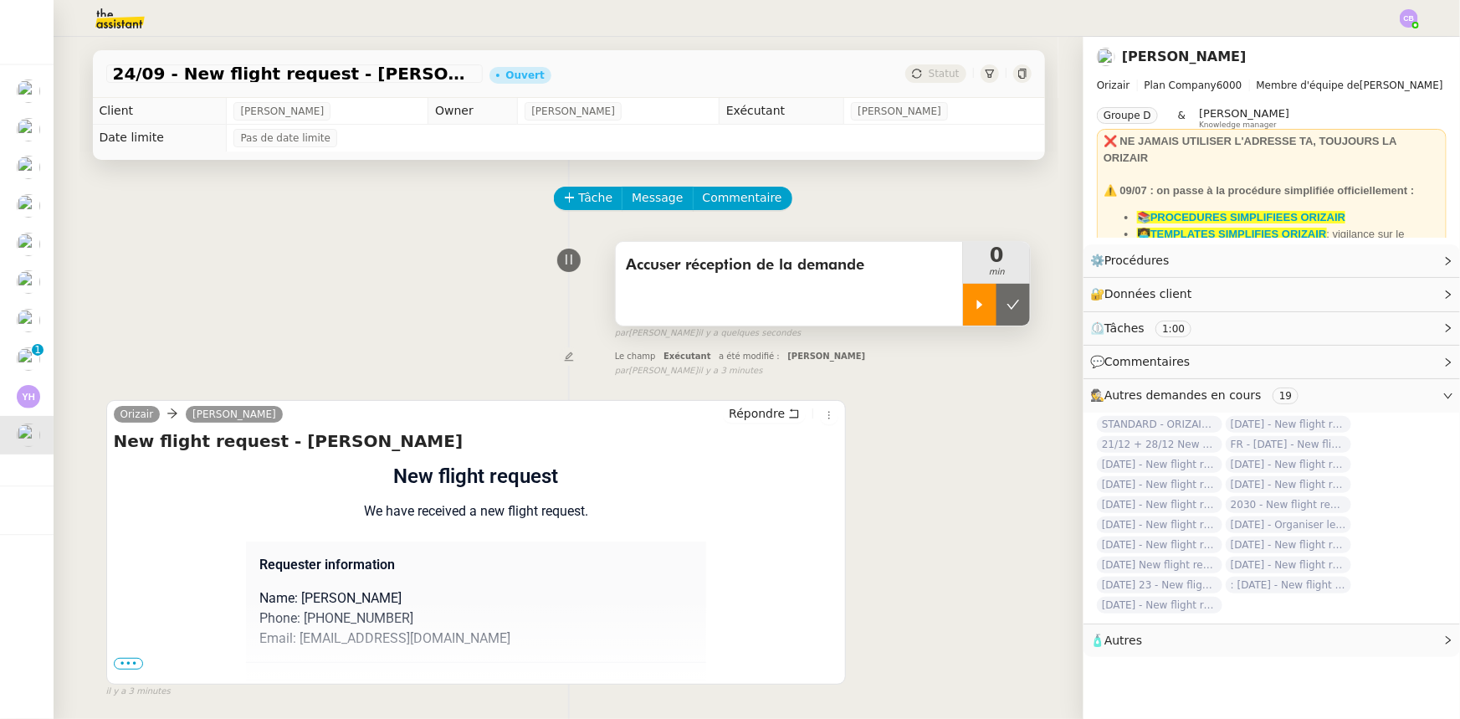
click at [973, 311] on icon at bounding box center [979, 304] width 13 height 13
drag, startPoint x: 1389, startPoint y: 265, endPoint x: 1339, endPoint y: 286, distance: 54.4
click at [1389, 265] on link "Modifier" at bounding box center [1403, 260] width 48 height 19
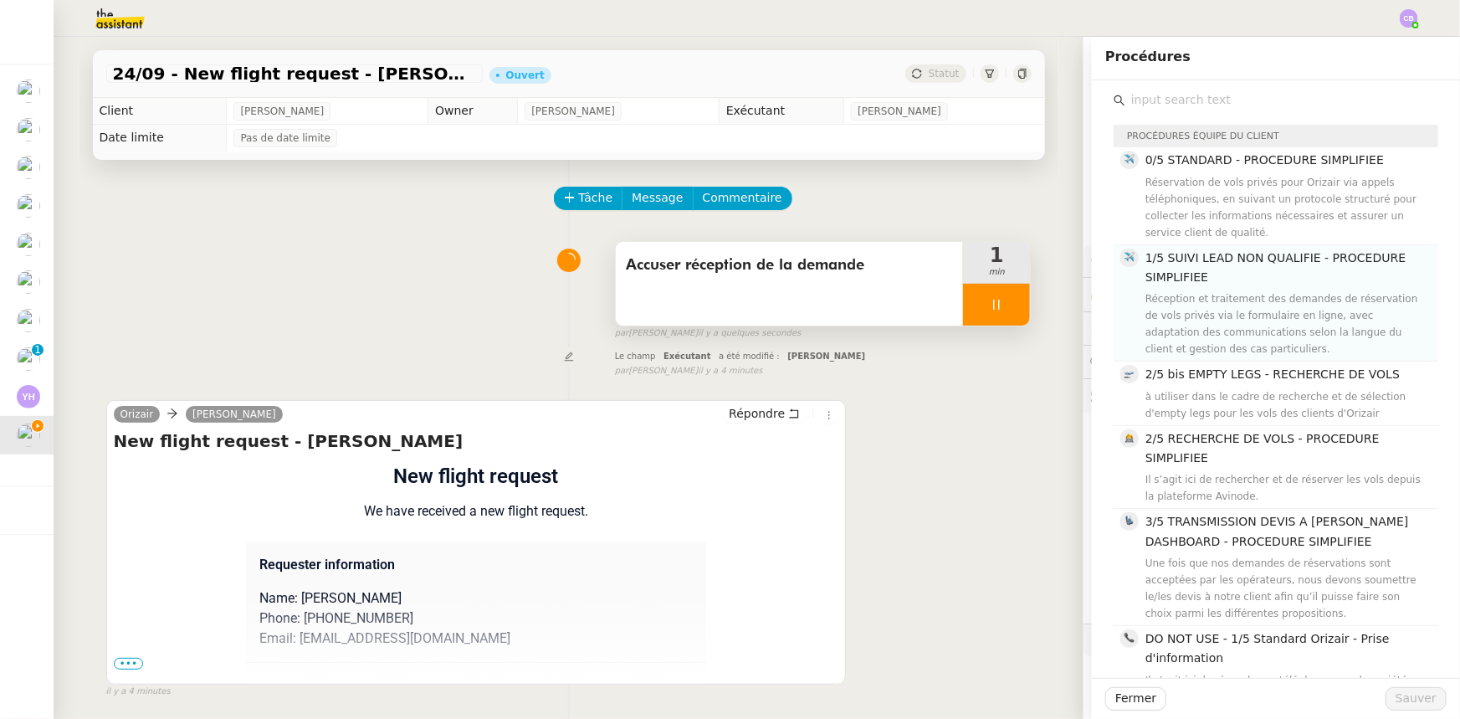
click at [1207, 301] on div "Réception et traitement des demandes de réservation de vols privés via le formu…" at bounding box center [1286, 323] width 283 height 67
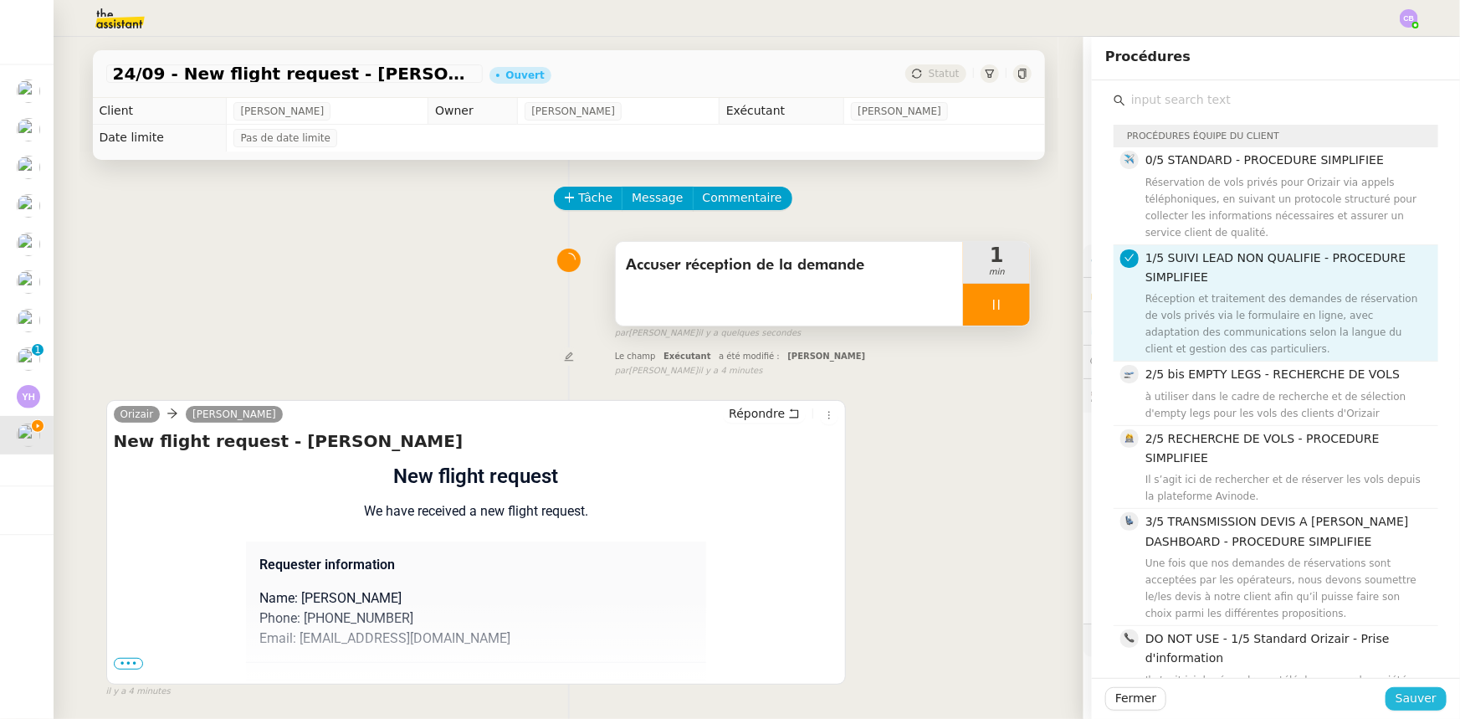
click at [1395, 695] on span "Sauver" at bounding box center [1415, 698] width 41 height 19
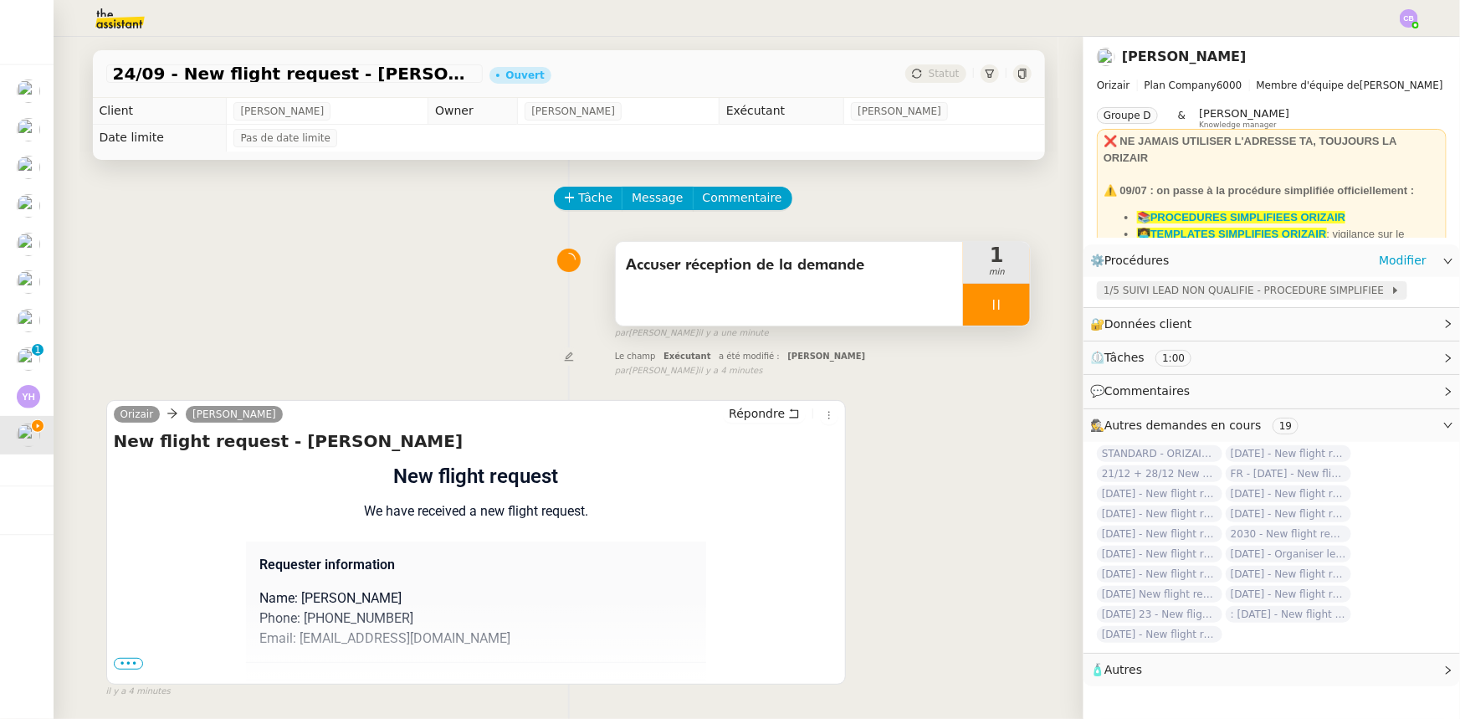
click at [1188, 293] on span "1/5 SUIVI LEAD NON QUALIFIE - PROCEDURE SIMPLIFIEE" at bounding box center [1247, 290] width 287 height 17
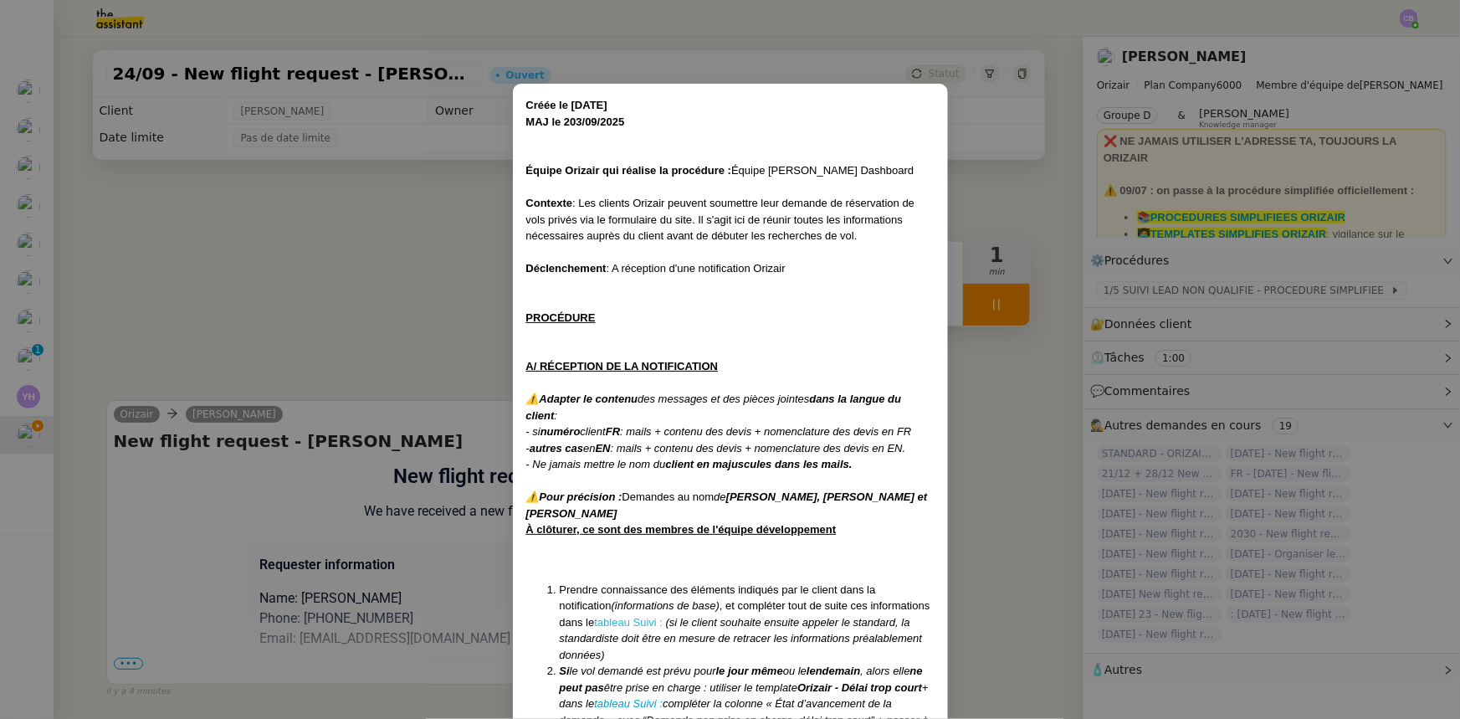
click at [629, 622] on link "tableau Suivi :" at bounding box center [628, 622] width 69 height 13
click at [433, 246] on nz-modal-container "Créée le [DATE] MAJ le 203/09 /2025 Équipe Orizair qui réalise la procédure : É…" at bounding box center [730, 359] width 1460 height 719
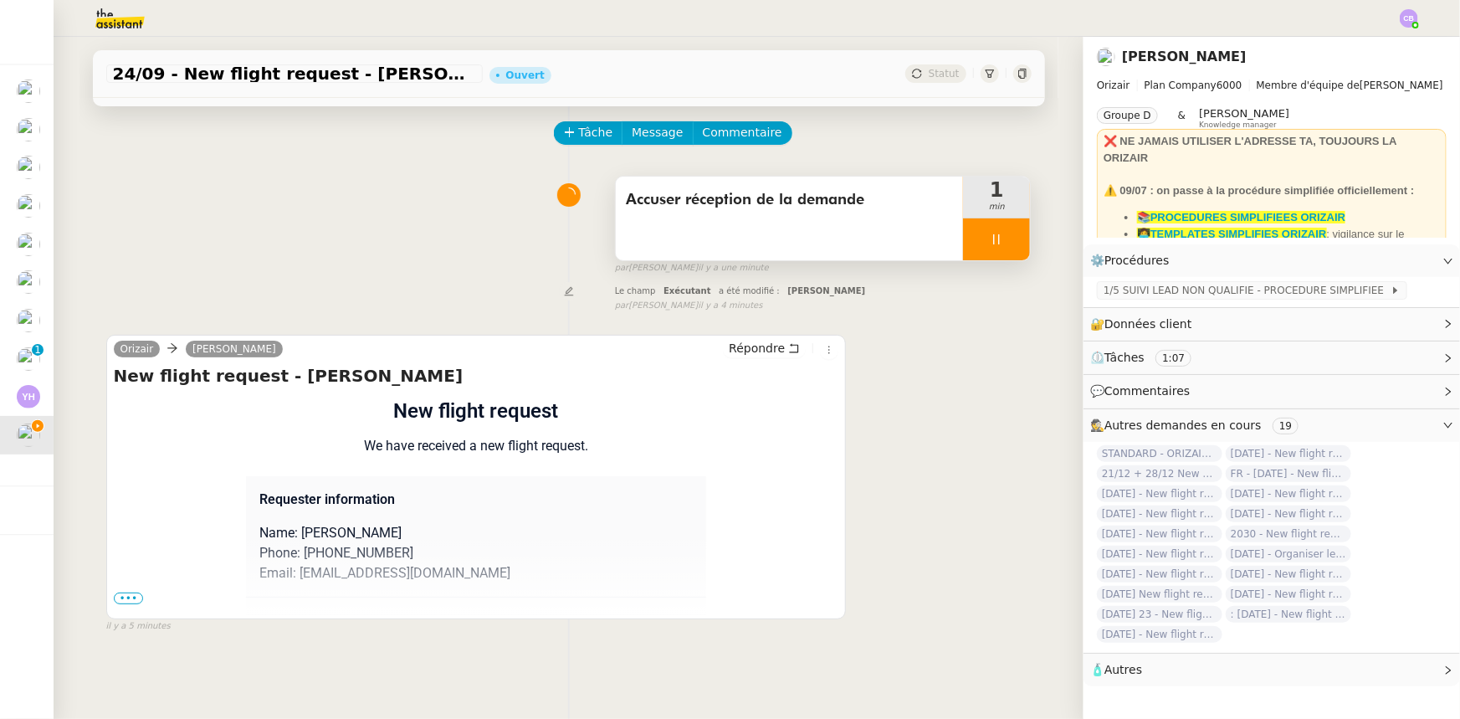
scroll to position [151, 0]
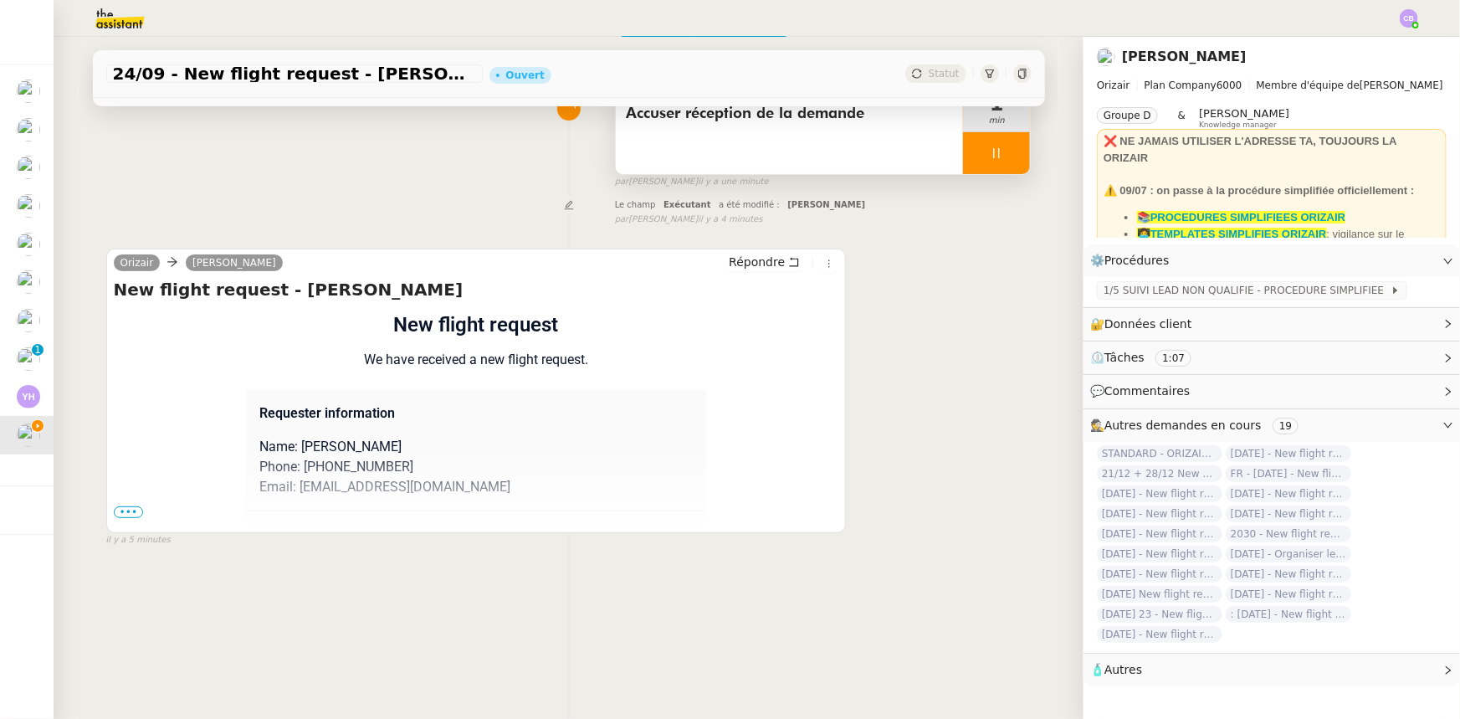
click at [127, 516] on span "•••" at bounding box center [129, 512] width 30 height 12
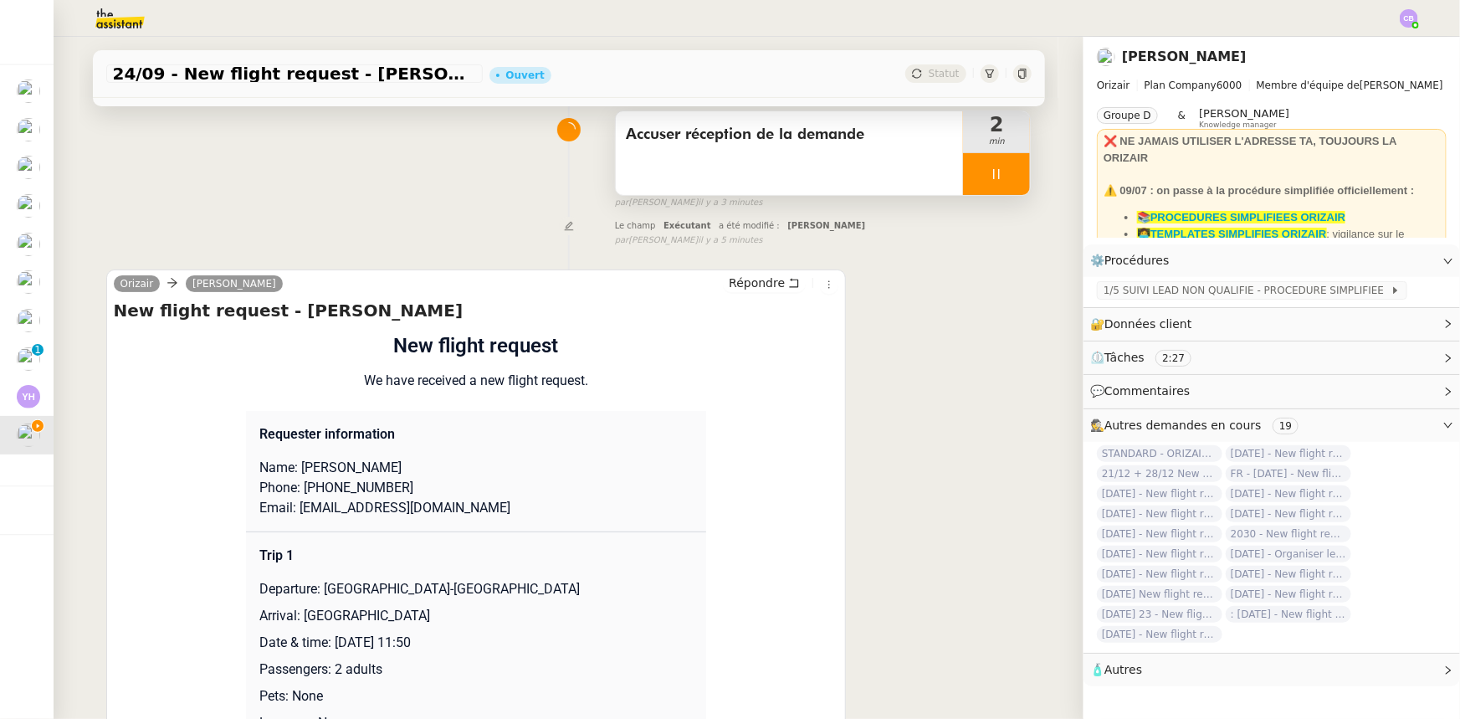
scroll to position [0, 0]
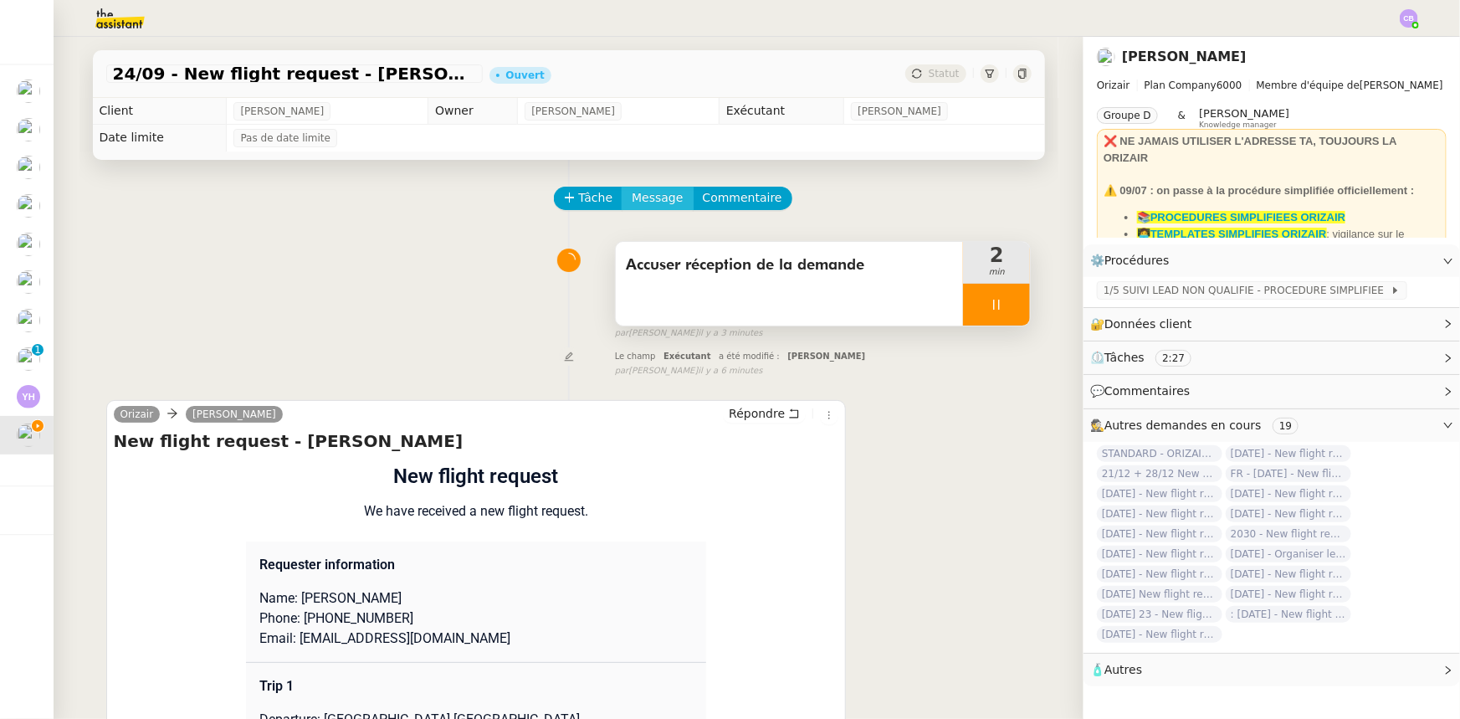
click at [632, 199] on span "Message" at bounding box center [657, 197] width 51 height 19
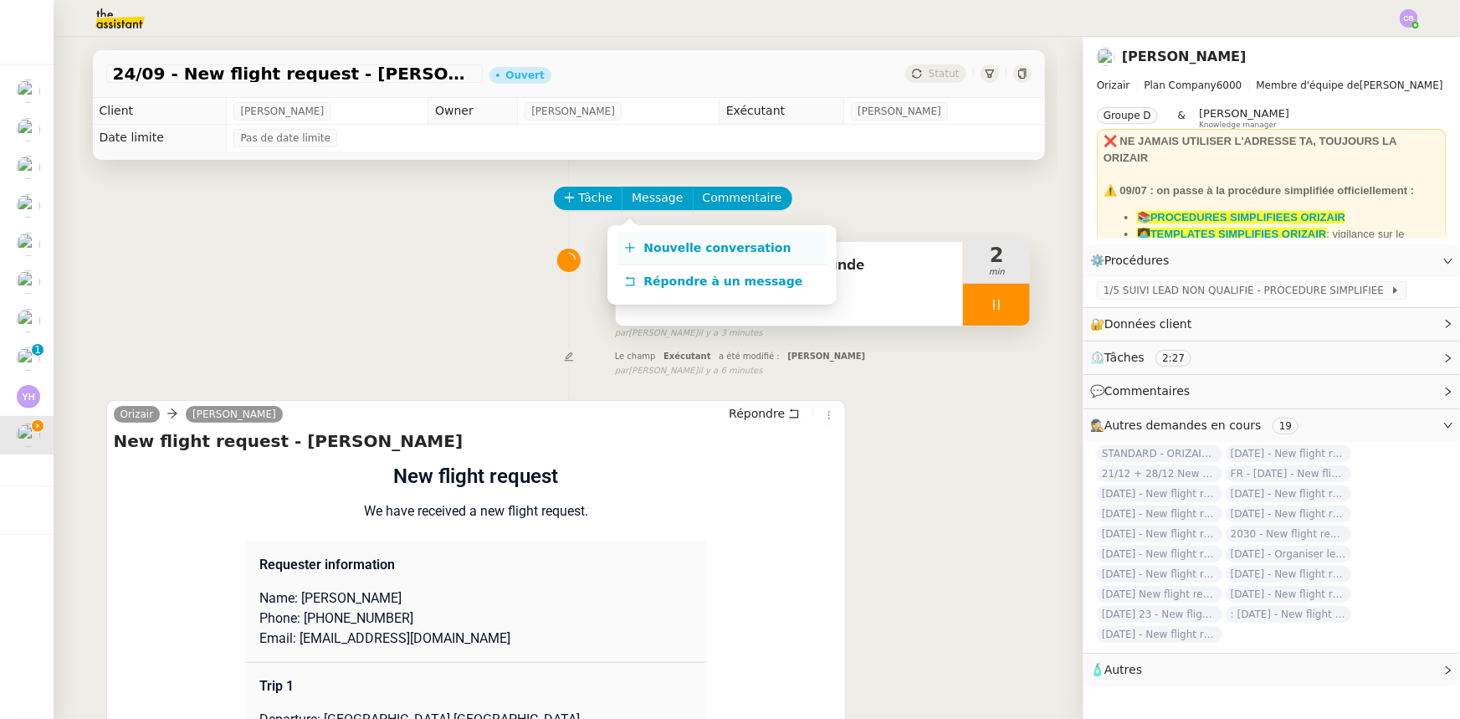
click at [669, 249] on span "Nouvelle conversation" at bounding box center [717, 247] width 147 height 13
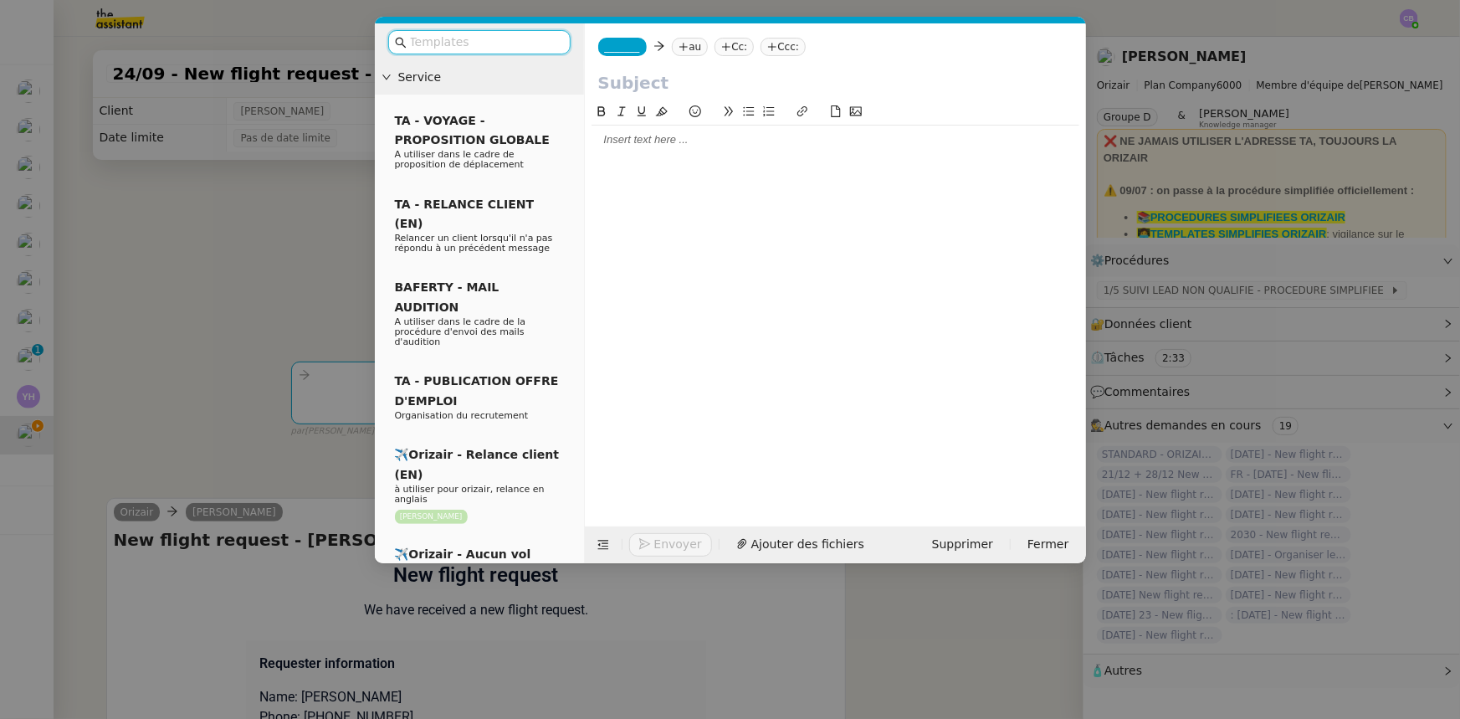
click at [515, 39] on input "text" at bounding box center [485, 42] width 151 height 19
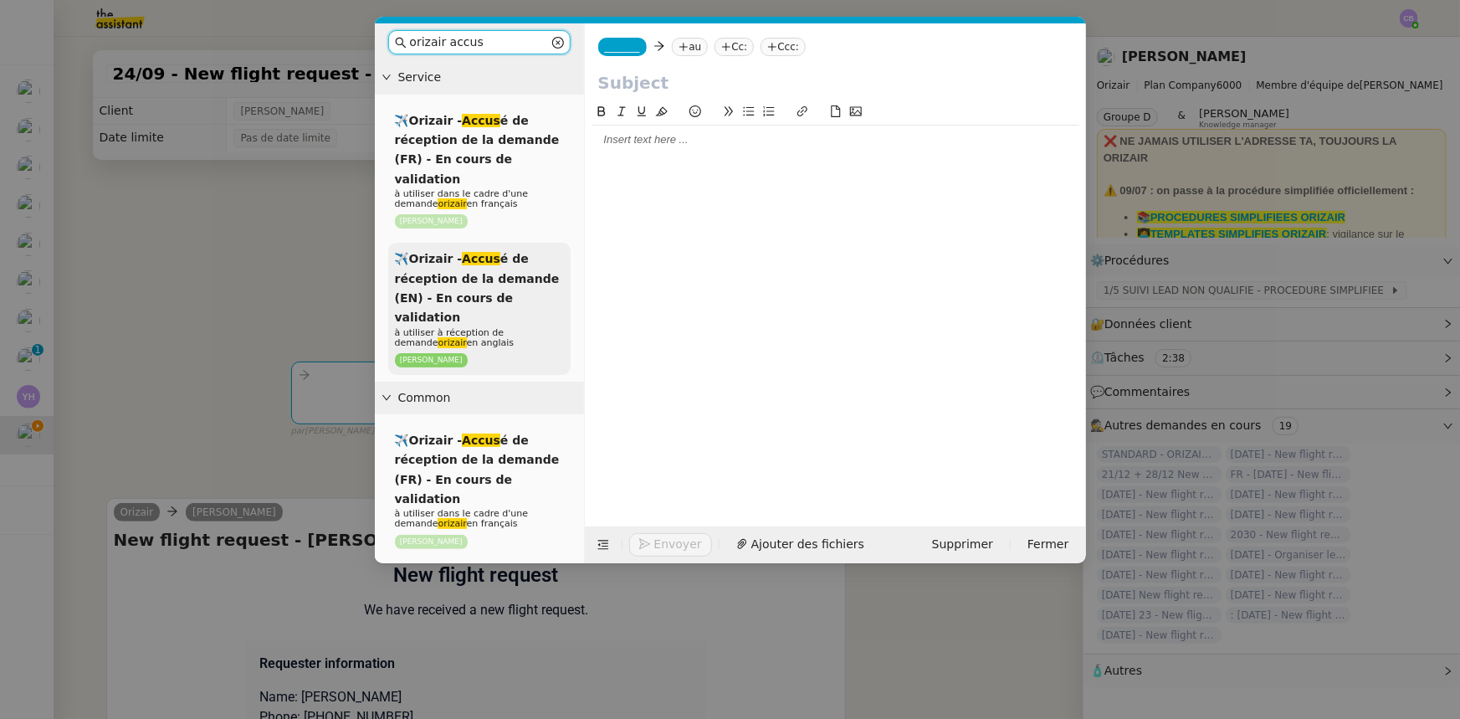
type input "orizair accus"
click at [487, 284] on span "✈️Orizair - Accus é de réception de la demande (EN) - En cours de validation" at bounding box center [477, 288] width 165 height 72
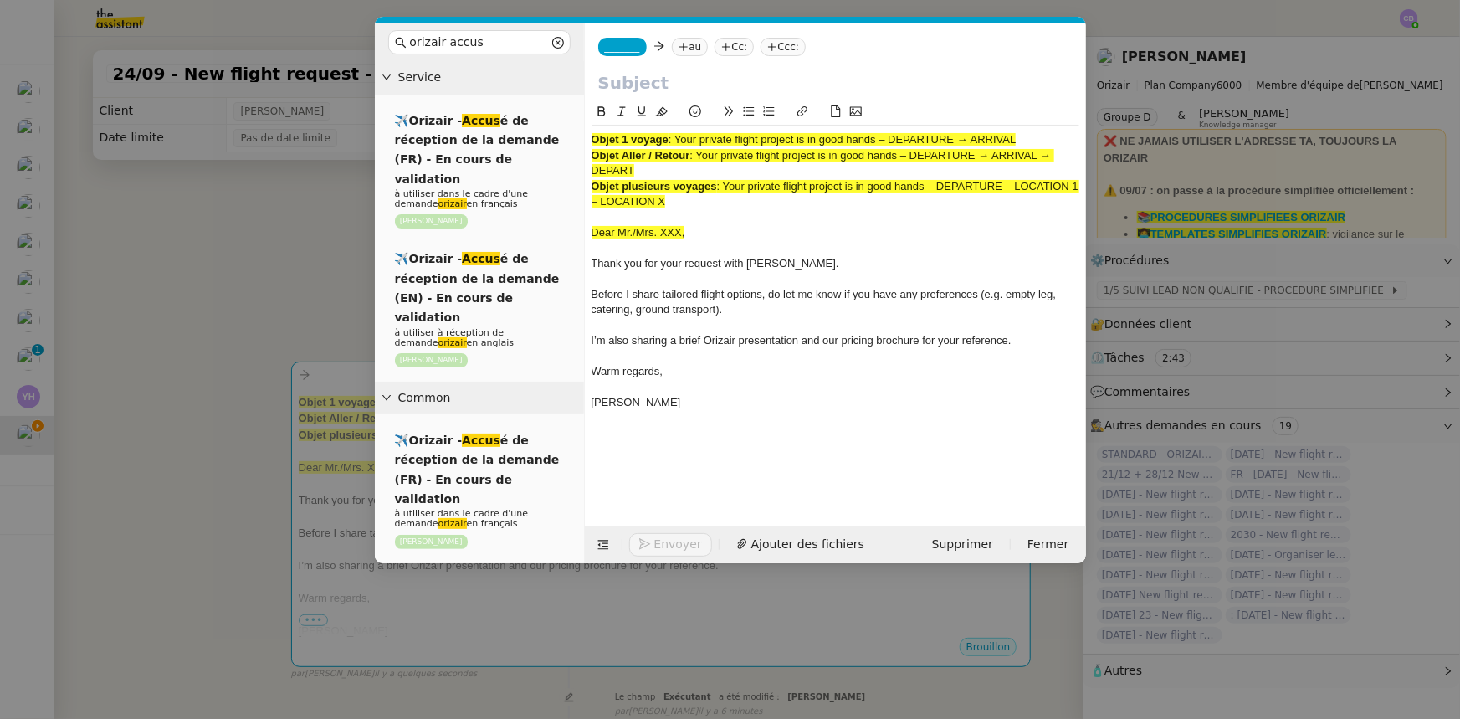
drag, startPoint x: 1020, startPoint y: 139, endPoint x: 678, endPoint y: 138, distance: 341.3
click at [678, 138] on span ": Your private flight project is in good hands – DEPARTURE → ARRIVAL" at bounding box center [842, 139] width 348 height 13
copy span "Your private flight project is in good hands – DEPARTURE → ARRIVAL"
click at [672, 84] on input "text" at bounding box center [835, 82] width 474 height 25
paste input "Your private flight project is in good hands – DEPARTURE → ARRIVAL"
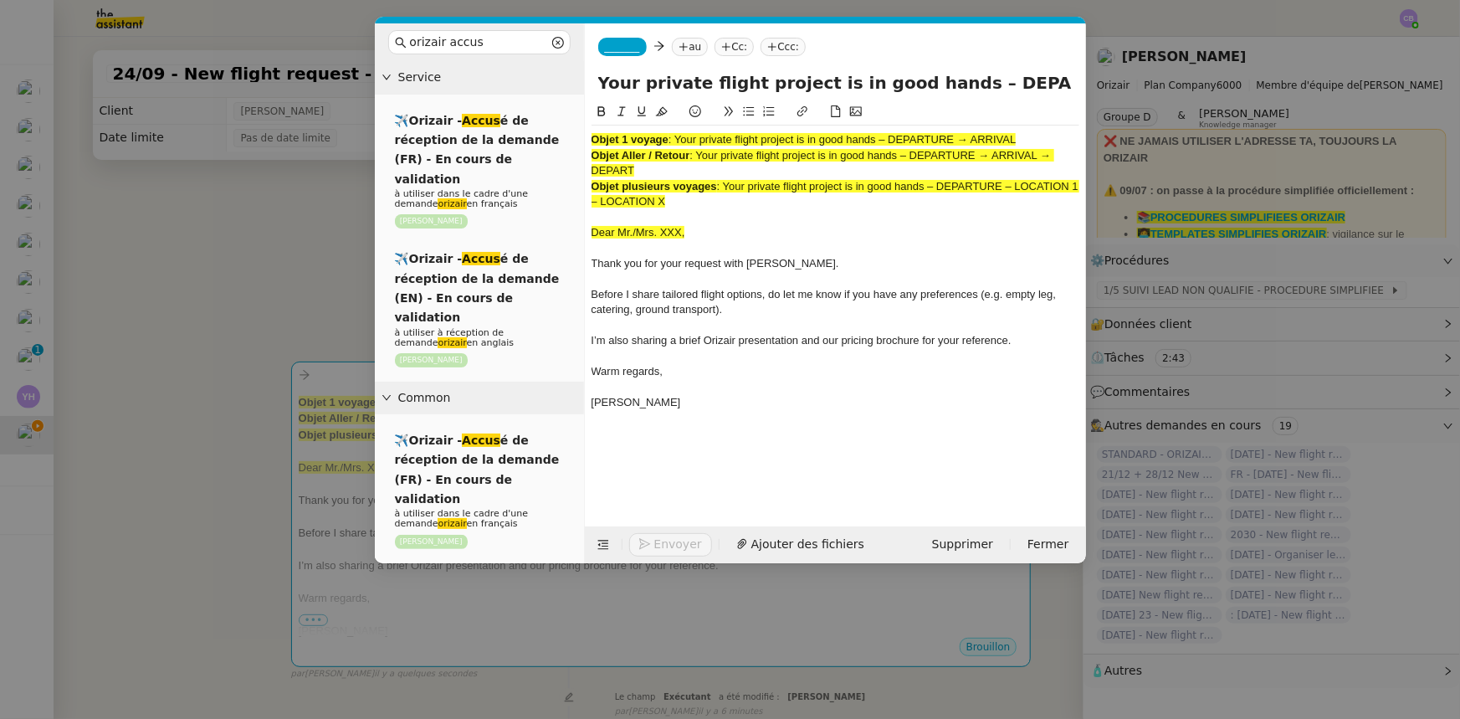
scroll to position [0, 67]
type input "Your private flight project is in good hands – DEPARTURE → ARRIVAL"
drag, startPoint x: 682, startPoint y: 201, endPoint x: 594, endPoint y: 138, distance: 108.0
click at [594, 138] on div "Objet 1 voyage : Your private flight project is in good hands – DEPARTURE → ARR…" at bounding box center [835, 278] width 488 height 307
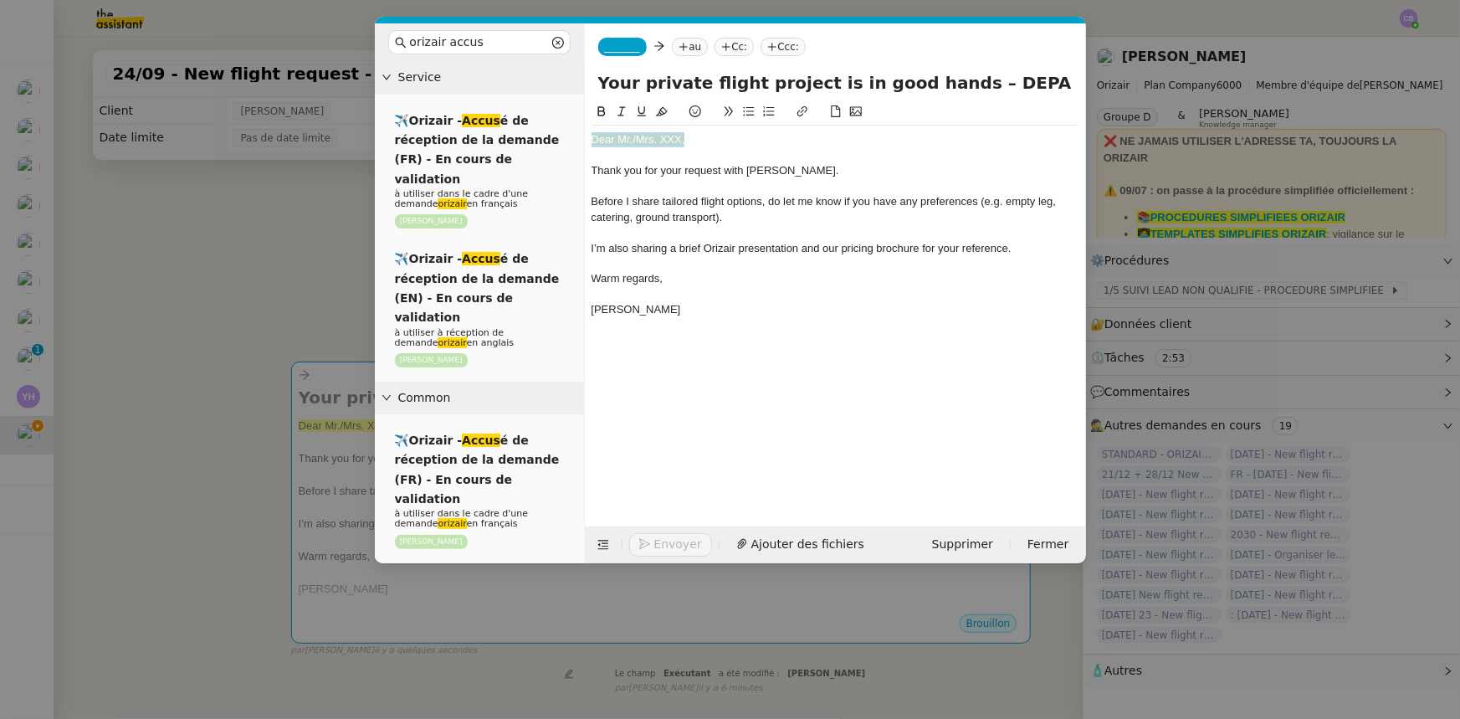
drag, startPoint x: 685, startPoint y: 140, endPoint x: 587, endPoint y: 134, distance: 98.1
click at [587, 134] on nz-spin "Dear Mr./Mrs. XXX, Thank you for your request with [PERSON_NAME]. Before I shar…" at bounding box center [835, 304] width 501 height 405
click at [662, 112] on icon at bounding box center [662, 111] width 12 height 9
click at [679, 136] on div "Dear Mr./Mrs. XXX," at bounding box center [835, 139] width 488 height 15
click at [597, 547] on icon at bounding box center [603, 545] width 12 height 12
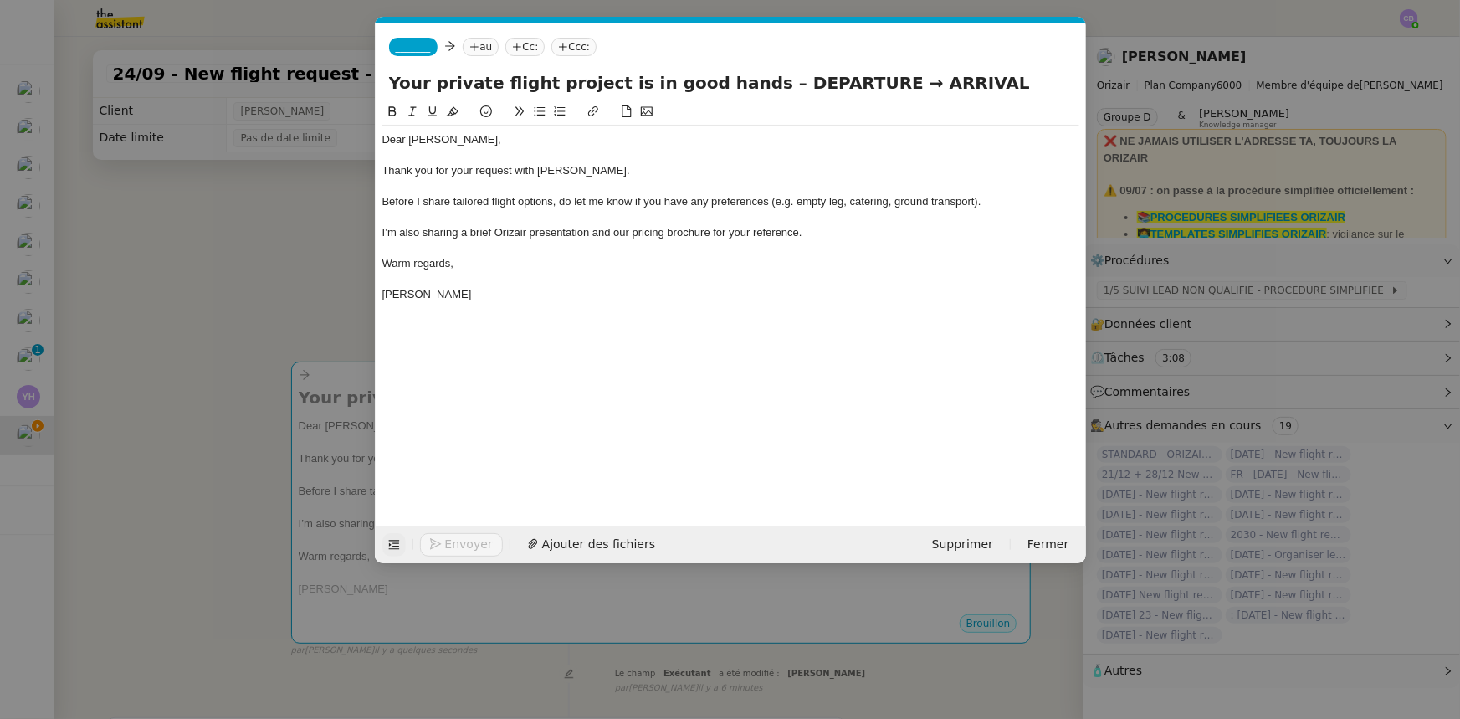
drag, startPoint x: 836, startPoint y: 85, endPoint x: 747, endPoint y: 81, distance: 88.8
click at [747, 81] on input "Your private flight project is in good hands – DEPARTURE → ARRIVAL" at bounding box center [731, 82] width 684 height 25
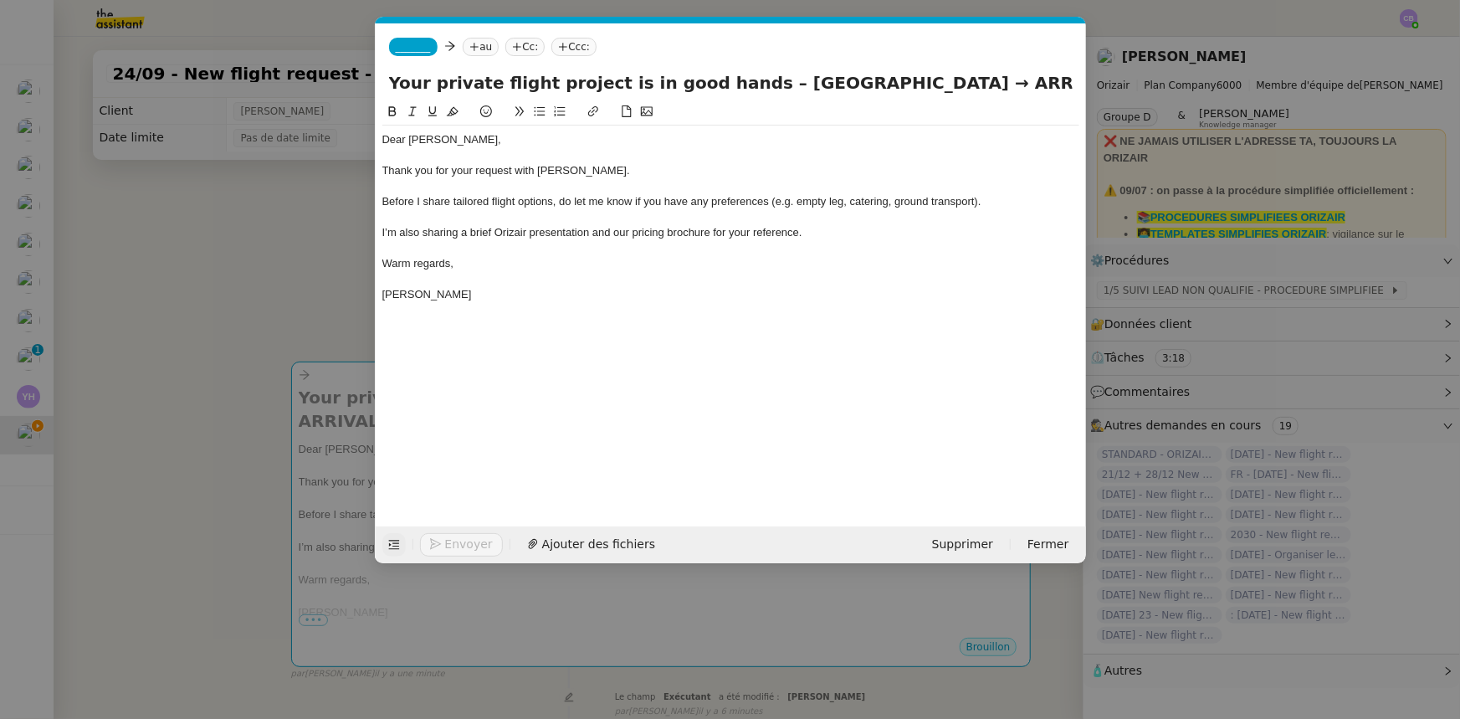
drag, startPoint x: 972, startPoint y: 84, endPoint x: 909, endPoint y: 84, distance: 62.7
click at [909, 84] on input "Your private flight project is in good hands – [GEOGRAPHIC_DATA] → ARRIVAL" at bounding box center [731, 82] width 684 height 25
type input "Your private flight project is in good hands – [GEOGRAPHIC_DATA] → [GEOGRAPHIC_…"
click at [410, 48] on span "_______" at bounding box center [413, 47] width 35 height 12
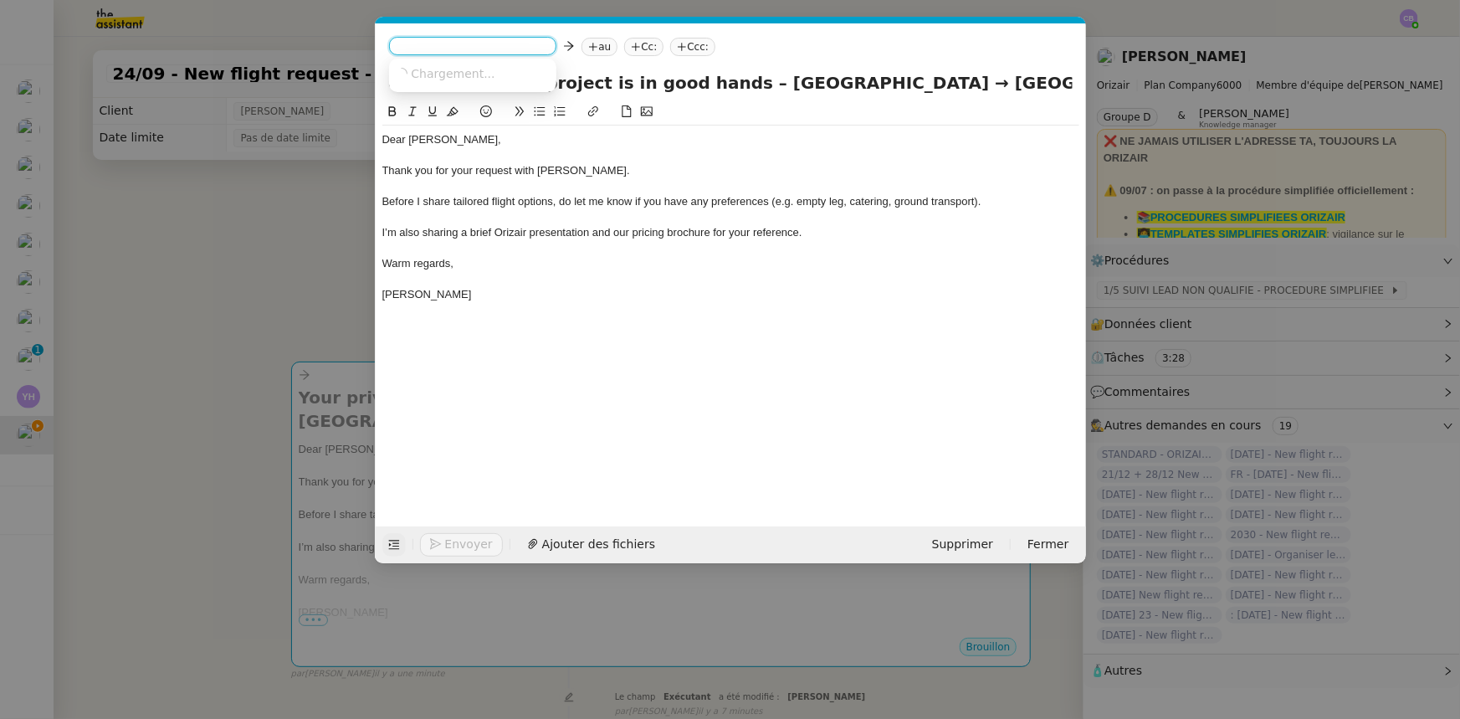
scroll to position [0, 0]
click at [428, 75] on span "[PERSON_NAME]" at bounding box center [515, 72] width 238 height 13
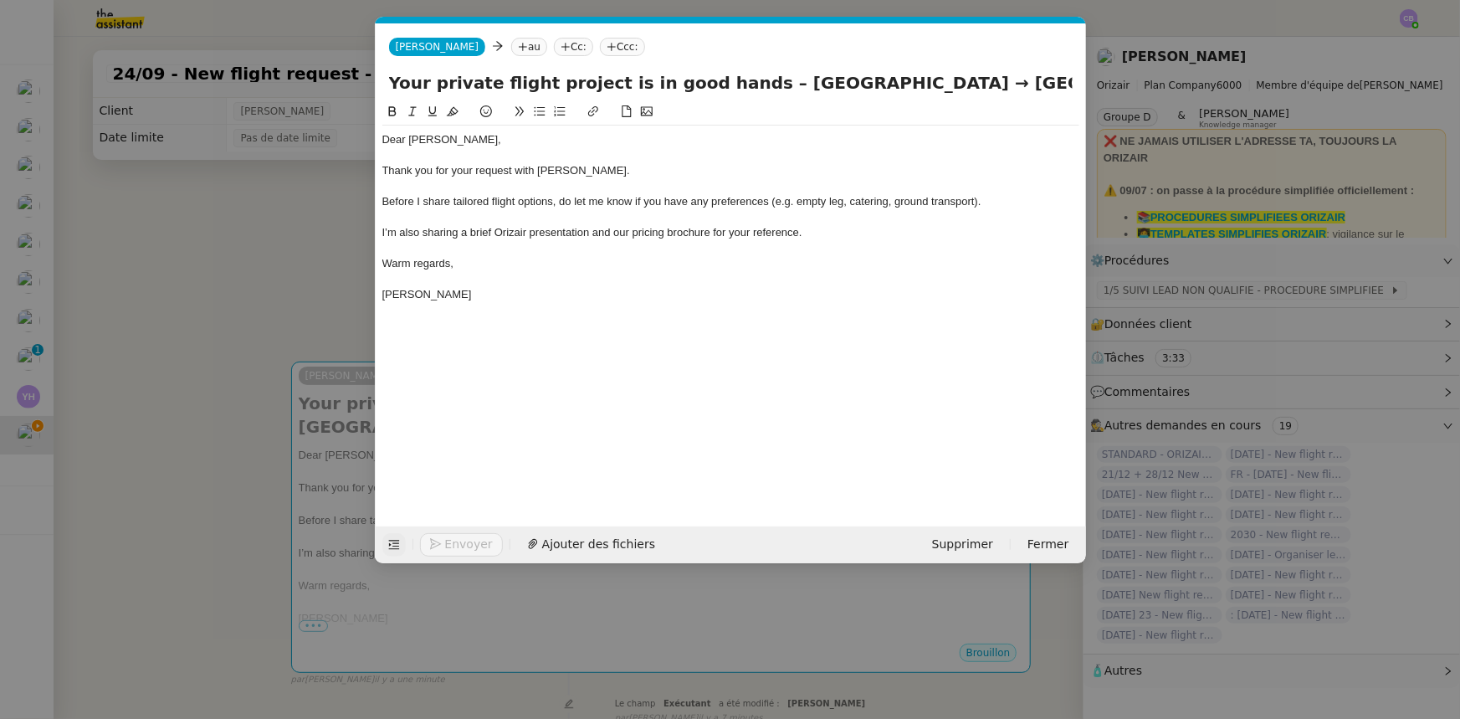
click at [318, 253] on nz-modal-container "orizair accus Service ✈️Orizair - Accus é de réception de la demande (FR) - En …" at bounding box center [730, 359] width 1460 height 719
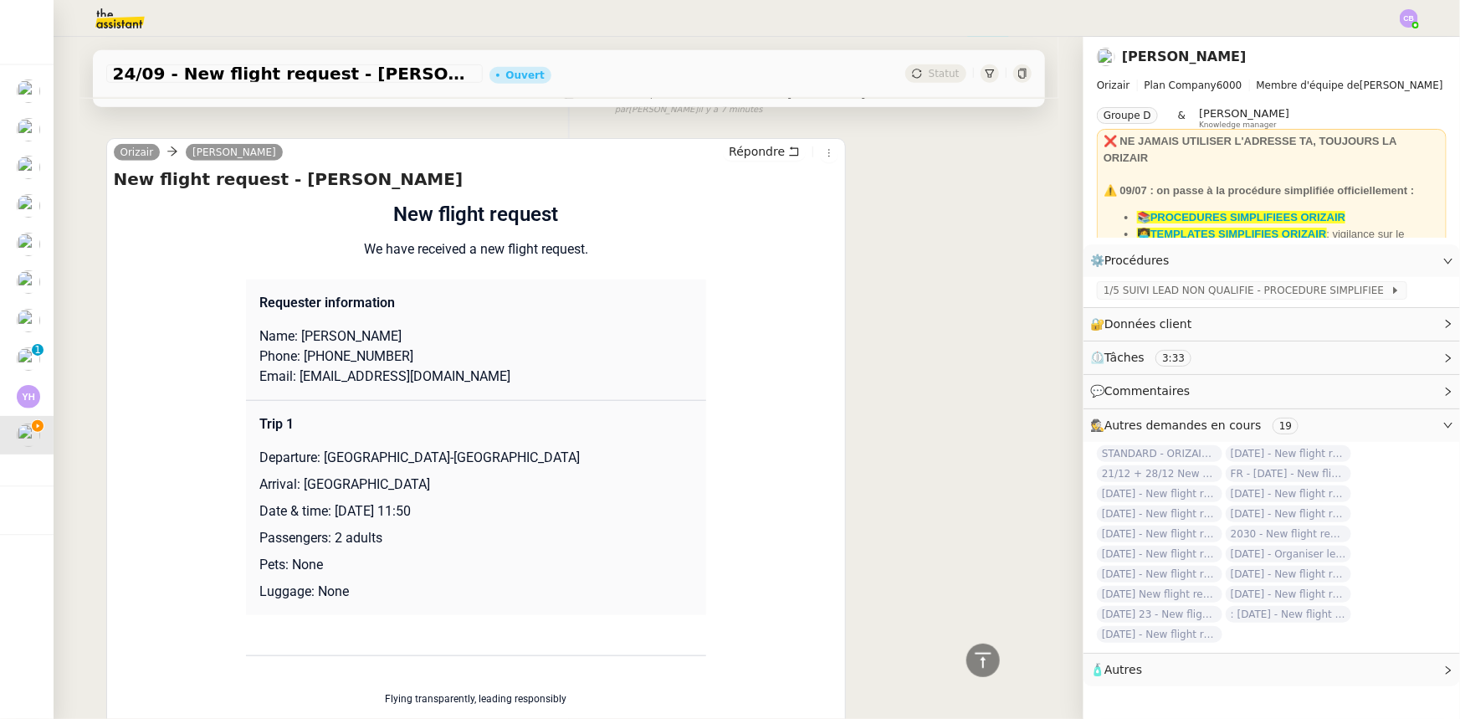
scroll to position [608, 0]
drag, startPoint x: 444, startPoint y: 353, endPoint x: 291, endPoint y: 357, distance: 153.2
click at [291, 365] on p "Email: [EMAIL_ADDRESS][DOMAIN_NAME]" at bounding box center [475, 375] width 433 height 20
copy p "[EMAIL_ADDRESS][DOMAIN_NAME]"
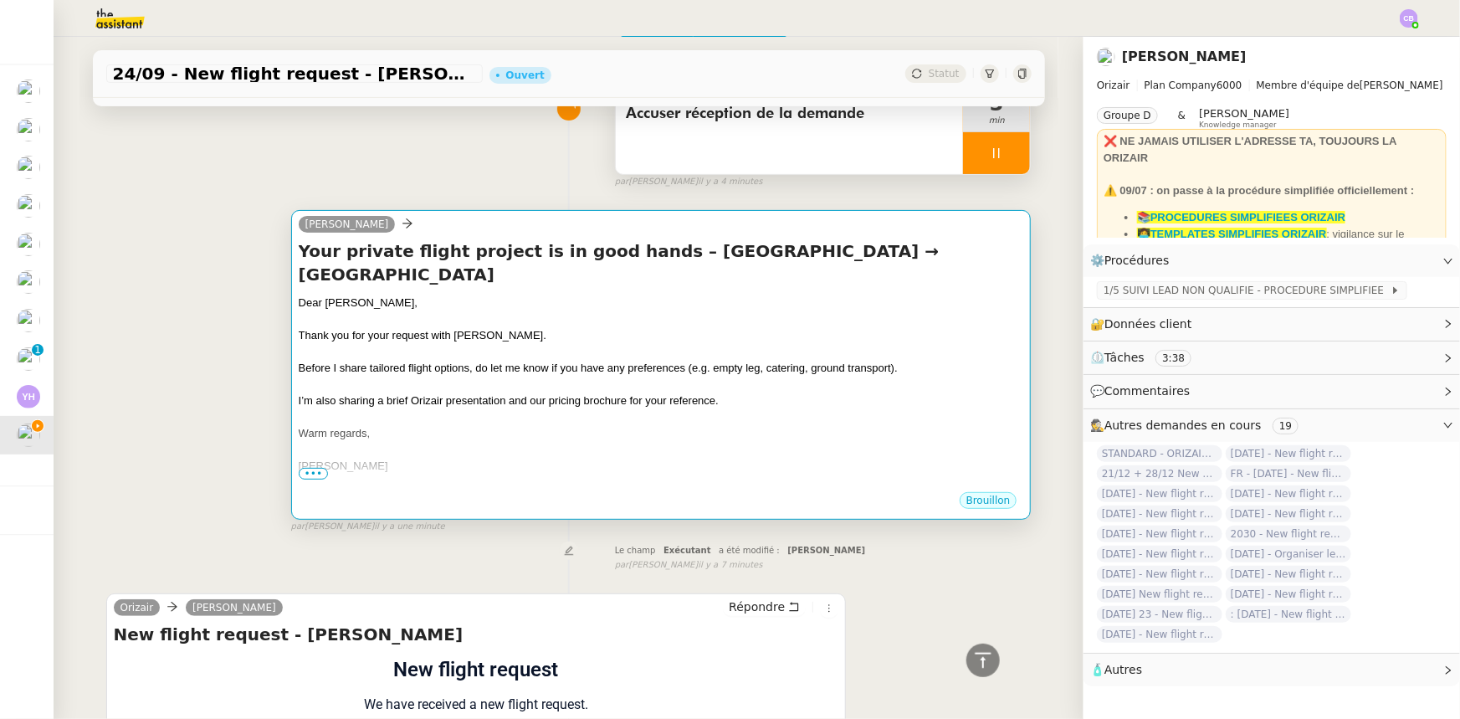
scroll to position [0, 0]
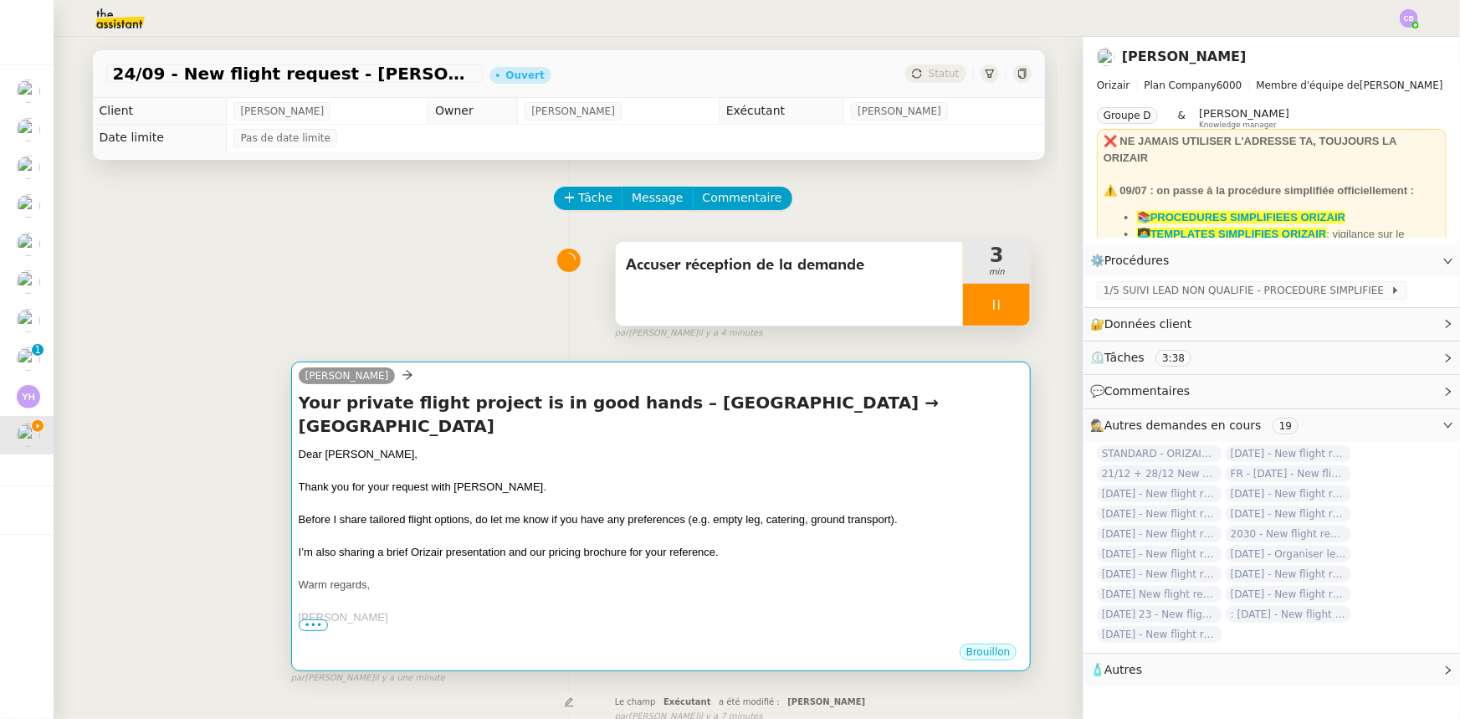
click at [581, 463] on div at bounding box center [661, 471] width 725 height 17
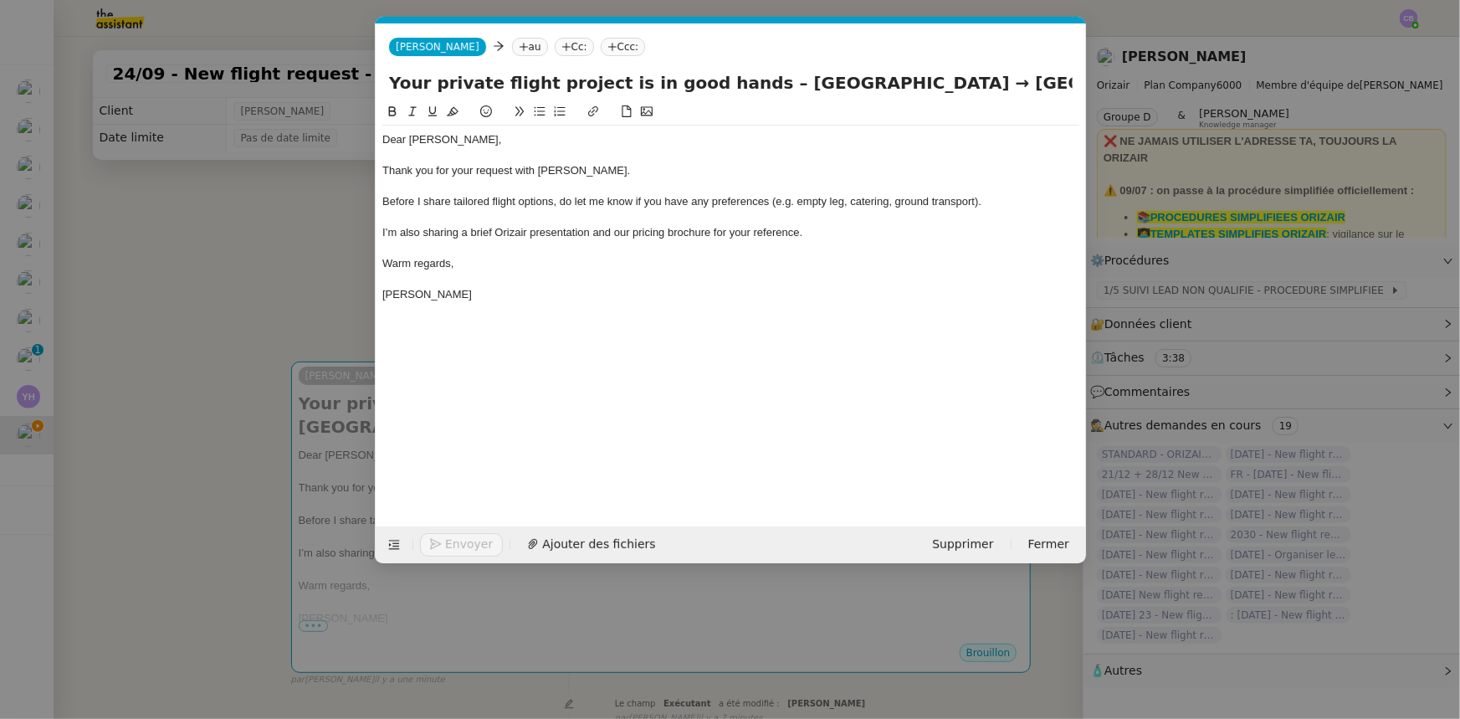
scroll to position [0, 98]
click at [511, 47] on nz-tag "au" at bounding box center [529, 47] width 36 height 18
paste input "[EMAIL_ADDRESS][DOMAIN_NAME]"
type input "[EMAIL_ADDRESS][DOMAIN_NAME]"
click at [518, 74] on span "[EMAIL_ADDRESS][DOMAIN_NAME]" at bounding box center [586, 72] width 205 height 13
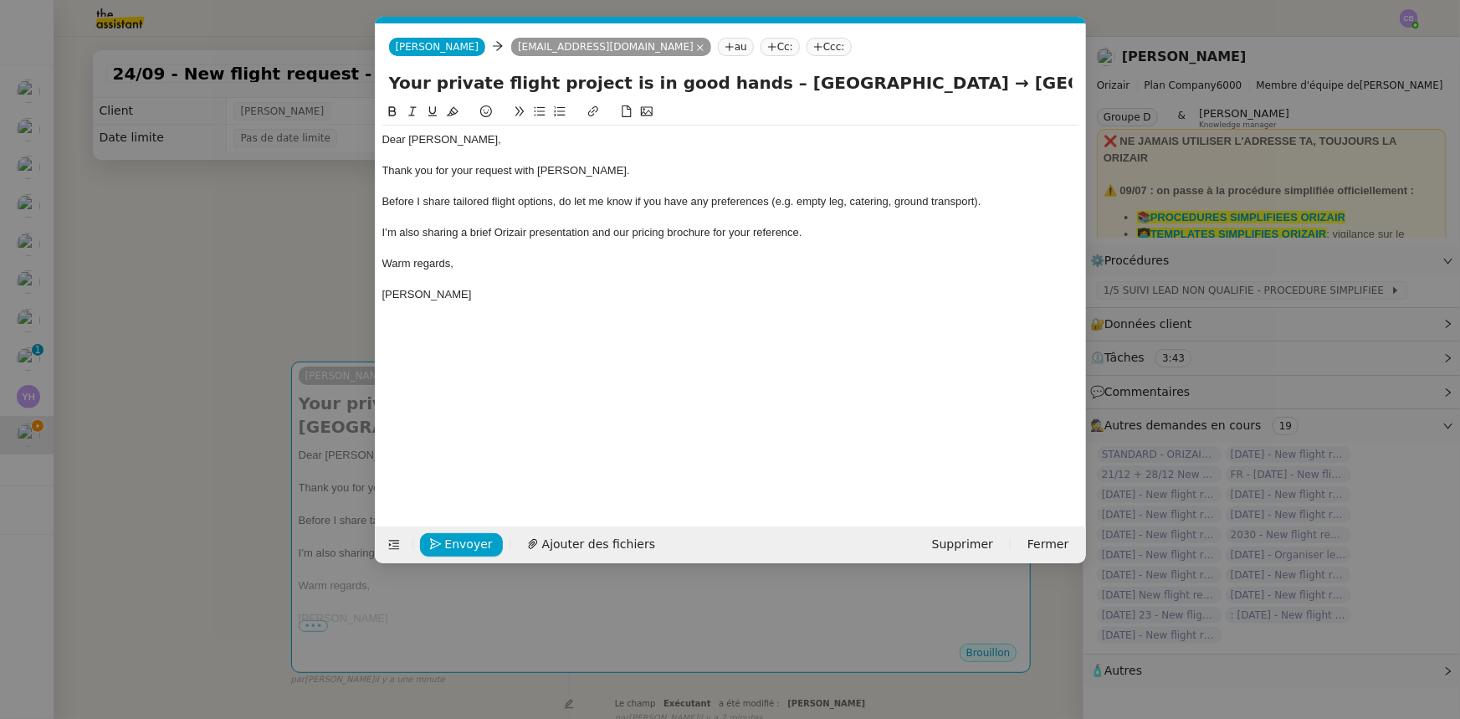
click at [807, 49] on nz-tag "Ccc:" at bounding box center [829, 47] width 45 height 18
type input "[PERSON_NAME]"
click at [753, 69] on span "[PERSON_NAME]" at bounding box center [842, 72] width 238 height 13
click at [832, 233] on div "I’m also sharing a brief Orizair presentation and our pricing brochure for your…" at bounding box center [730, 232] width 697 height 15
click at [571, 545] on span "Ajouter des fichiers" at bounding box center [598, 544] width 113 height 19
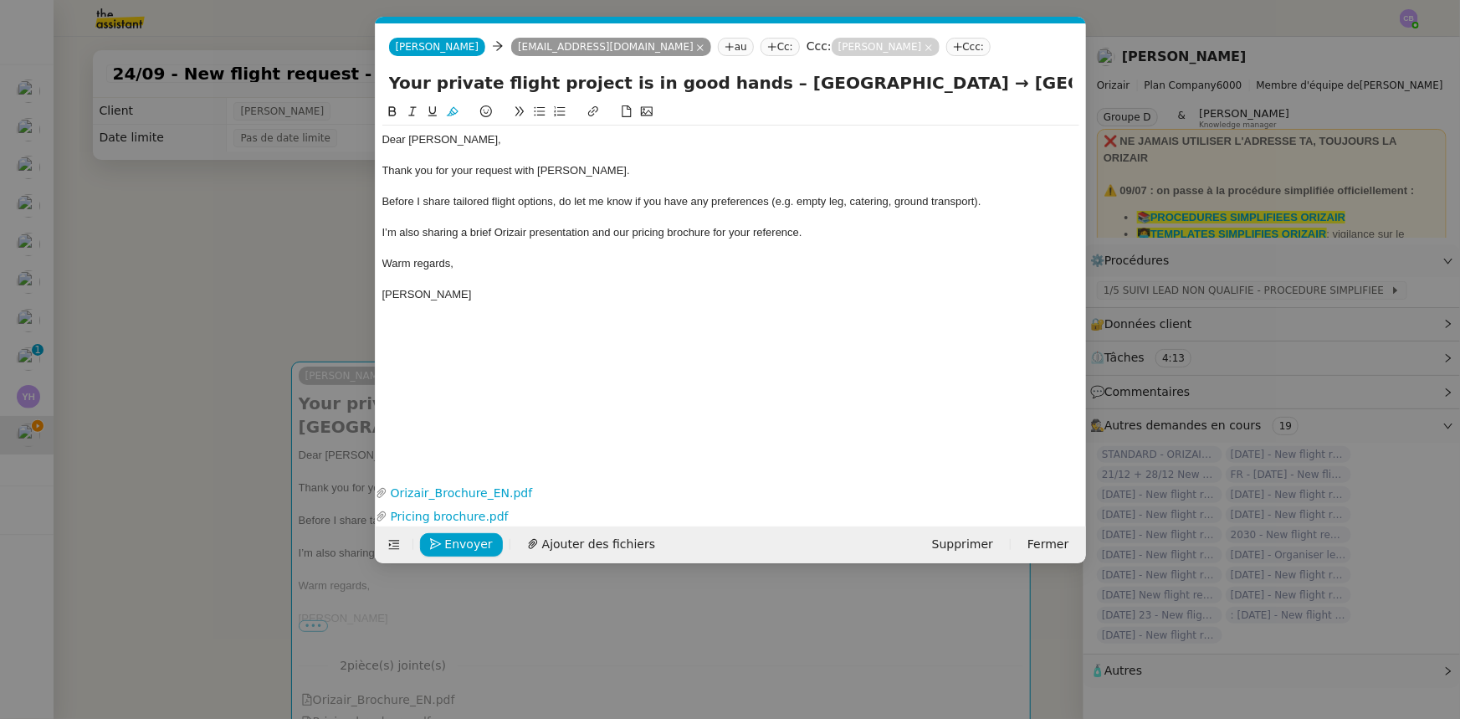
scroll to position [0, 20]
drag, startPoint x: 745, startPoint y: 79, endPoint x: 1083, endPoint y: 84, distance: 338.9
click at [1083, 84] on div "Your private flight project is in good hands – [GEOGRAPHIC_DATA] → [GEOGRAPHIC_…" at bounding box center [731, 86] width 710 height 32
click at [1073, 494] on icon "button" at bounding box center [1077, 494] width 10 height 10
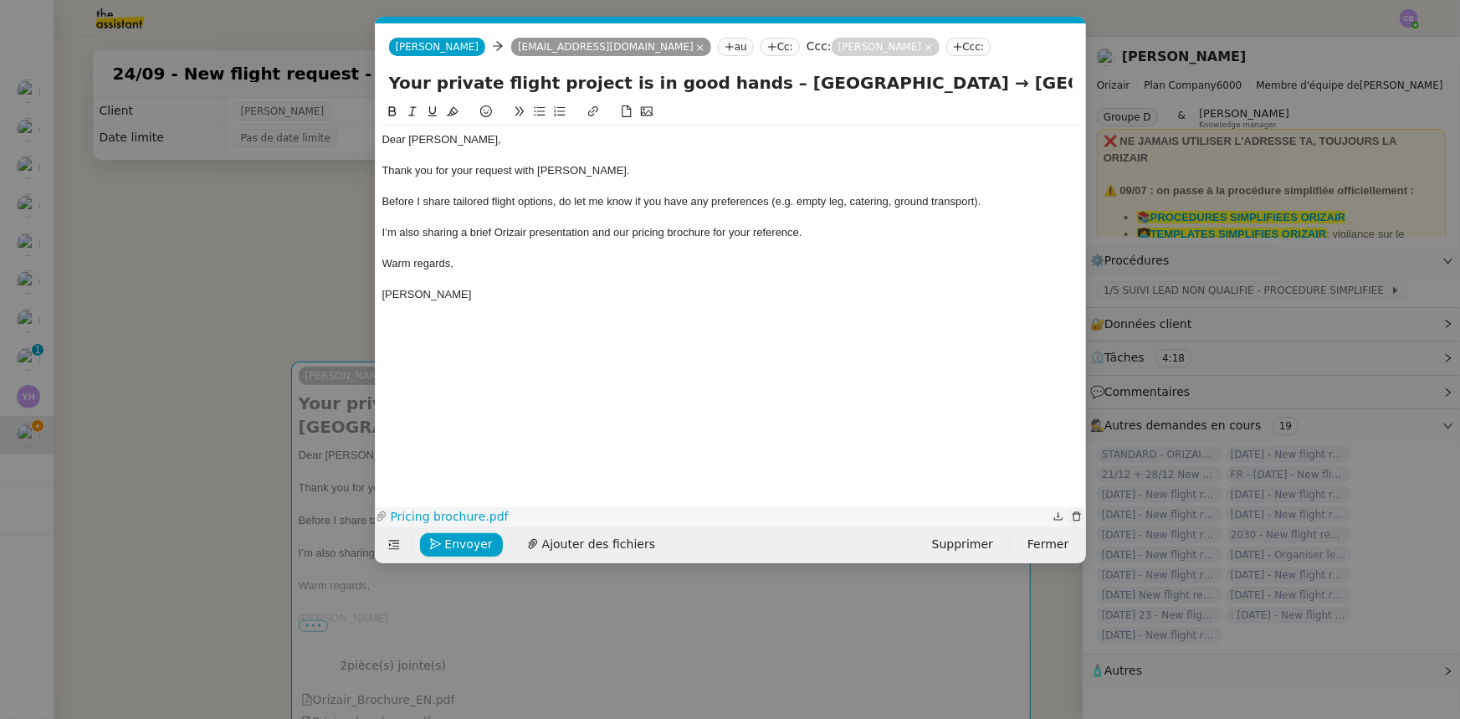
click at [1075, 515] on icon "button" at bounding box center [1077, 516] width 10 height 10
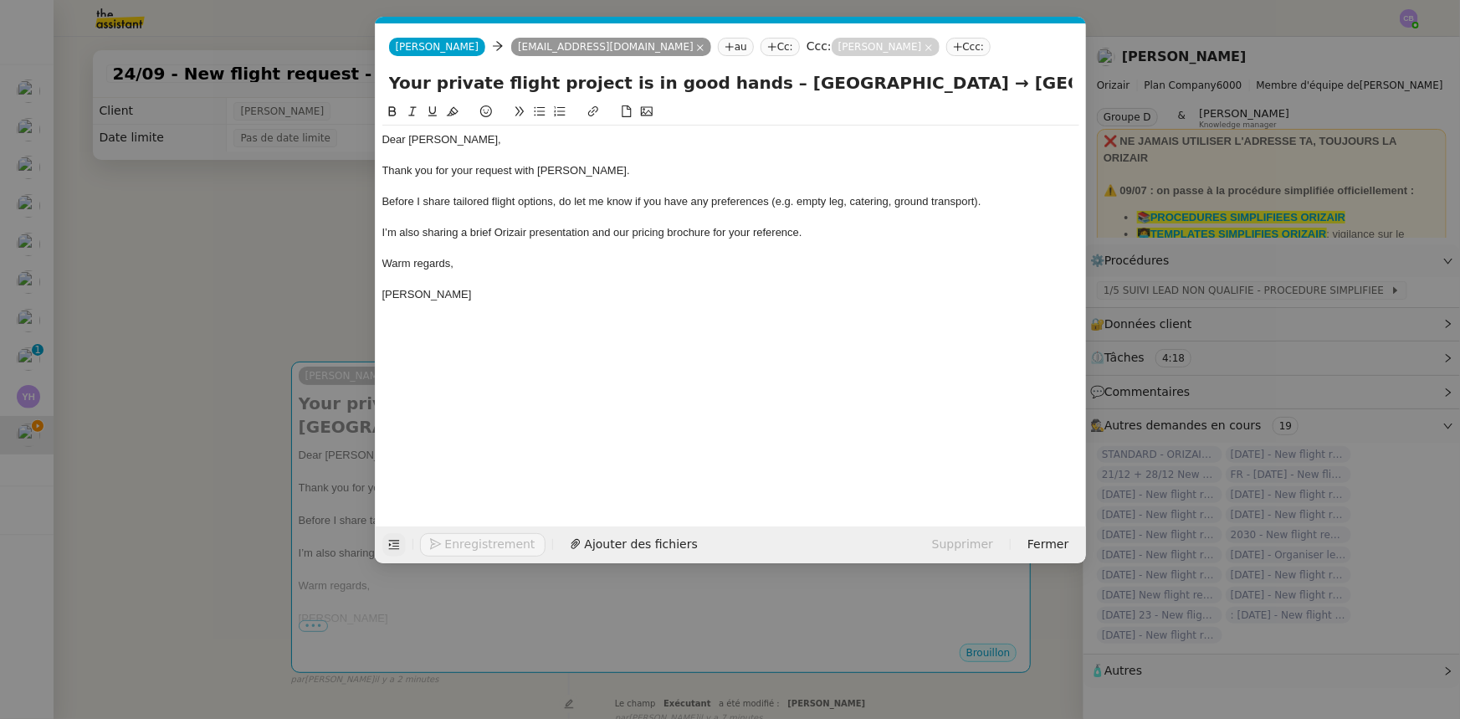
click at [390, 541] on icon at bounding box center [394, 545] width 12 height 12
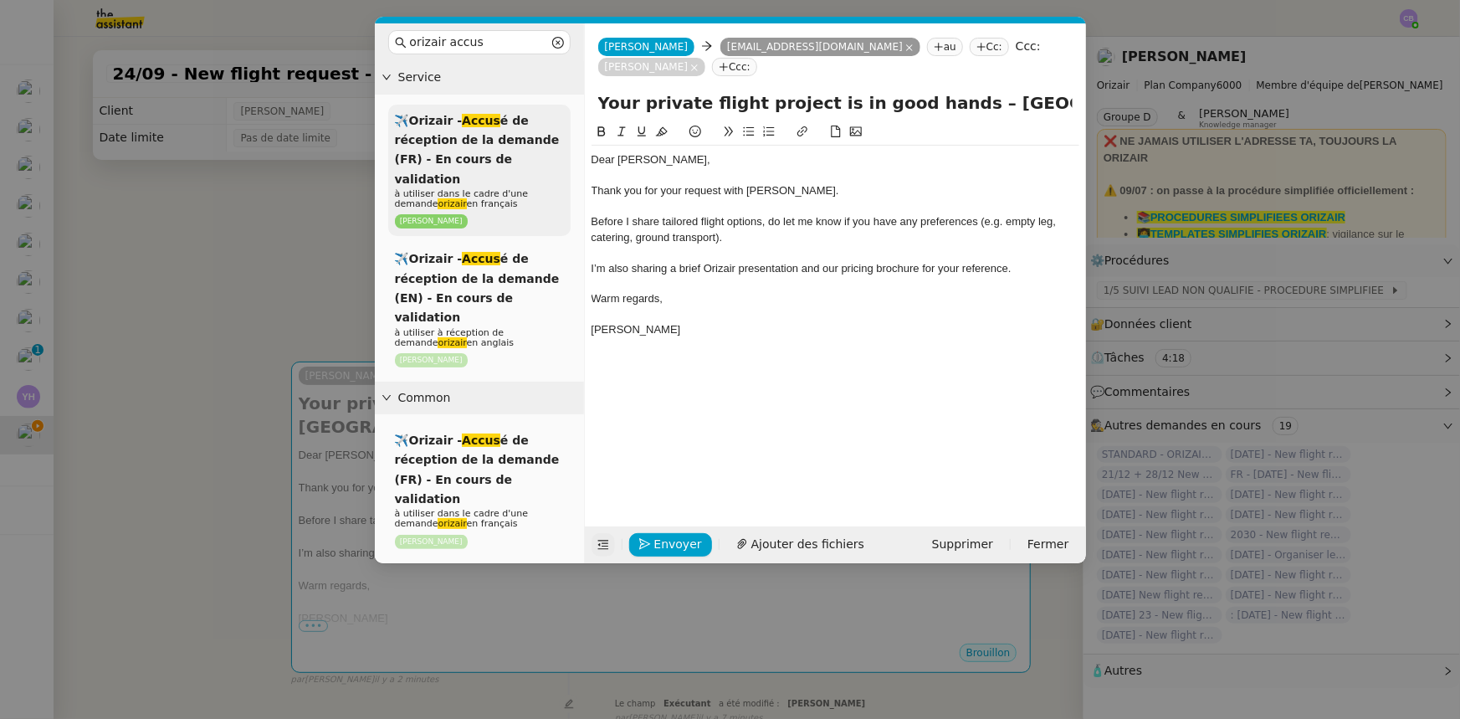
click at [518, 188] on span "à utiliser dans le cadre d'une demande orizair en français" at bounding box center [461, 198] width 133 height 21
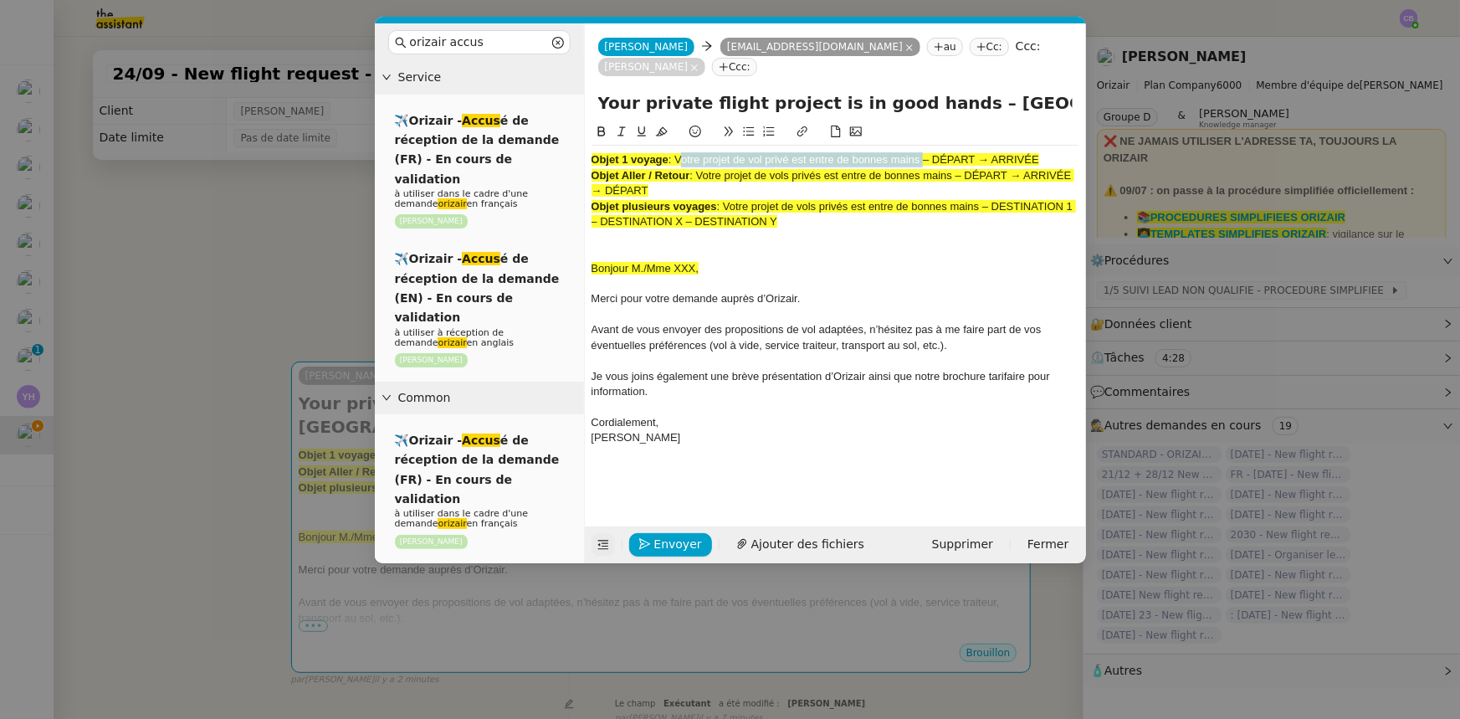
drag, startPoint x: 678, startPoint y: 139, endPoint x: 920, endPoint y: 142, distance: 242.6
click at [920, 153] on span ": Votre projet de vol privé est entre de bonnes mains – DÉPART → ARRIVÉE" at bounding box center [853, 159] width 371 height 13
copy span "Votre projet de vol privé est entre de bonnes mains"
drag, startPoint x: 932, startPoint y: 83, endPoint x: 602, endPoint y: 76, distance: 330.5
click at [602, 90] on input "Your private flight project is in good hands – [GEOGRAPHIC_DATA] → [GEOGRAPHIC_…" at bounding box center [835, 102] width 474 height 25
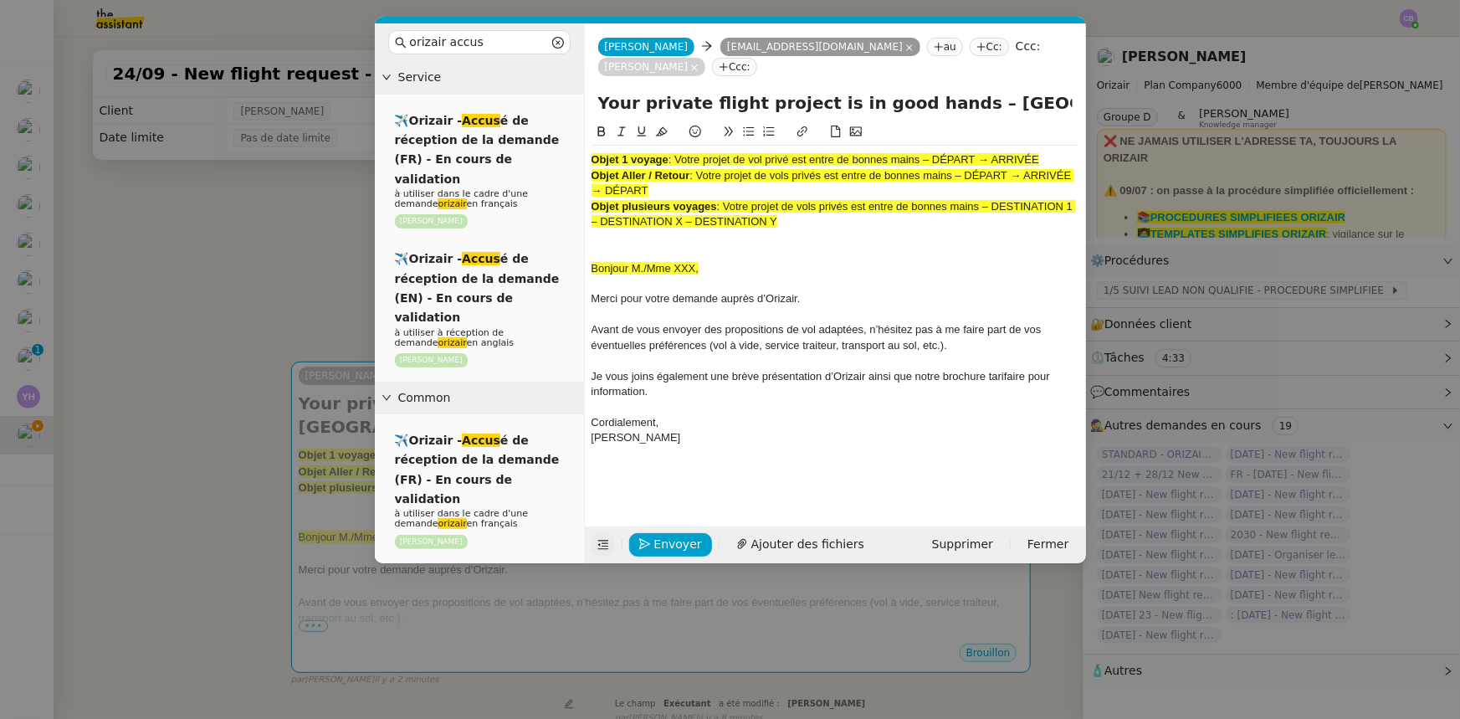
paste input "Votre projet de vol privé est entre de bonnes main"
type input "Votre projet de vol privé est entre de bonnes mains – [GEOGRAPHIC_DATA] → [GEOG…"
drag, startPoint x: 807, startPoint y: 203, endPoint x: 586, endPoint y: 137, distance: 231.3
click at [586, 137] on nz-spin "Objet 1 voyage : Votre projet de vol privé est entre de bonnes mains – DÉPART →…" at bounding box center [835, 314] width 501 height 385
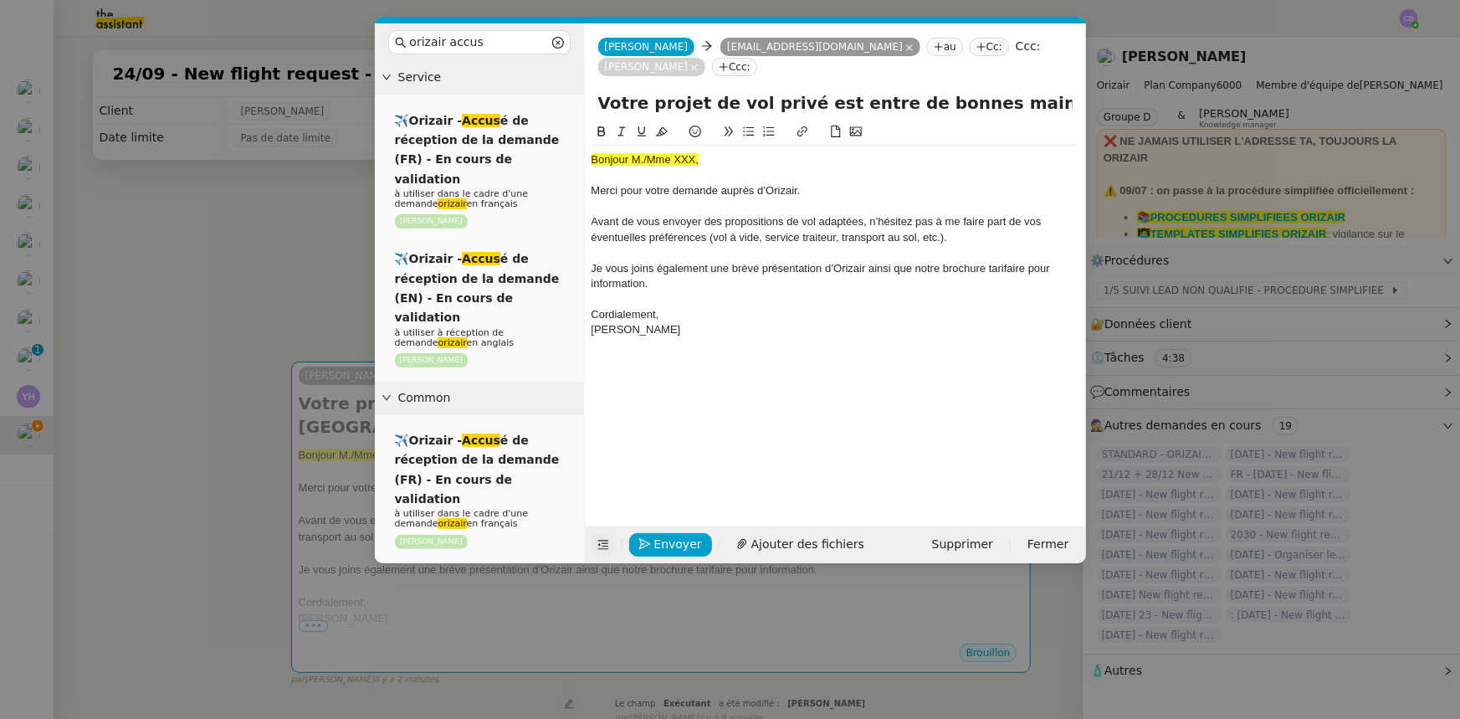
click at [602, 544] on icon at bounding box center [603, 545] width 12 height 12
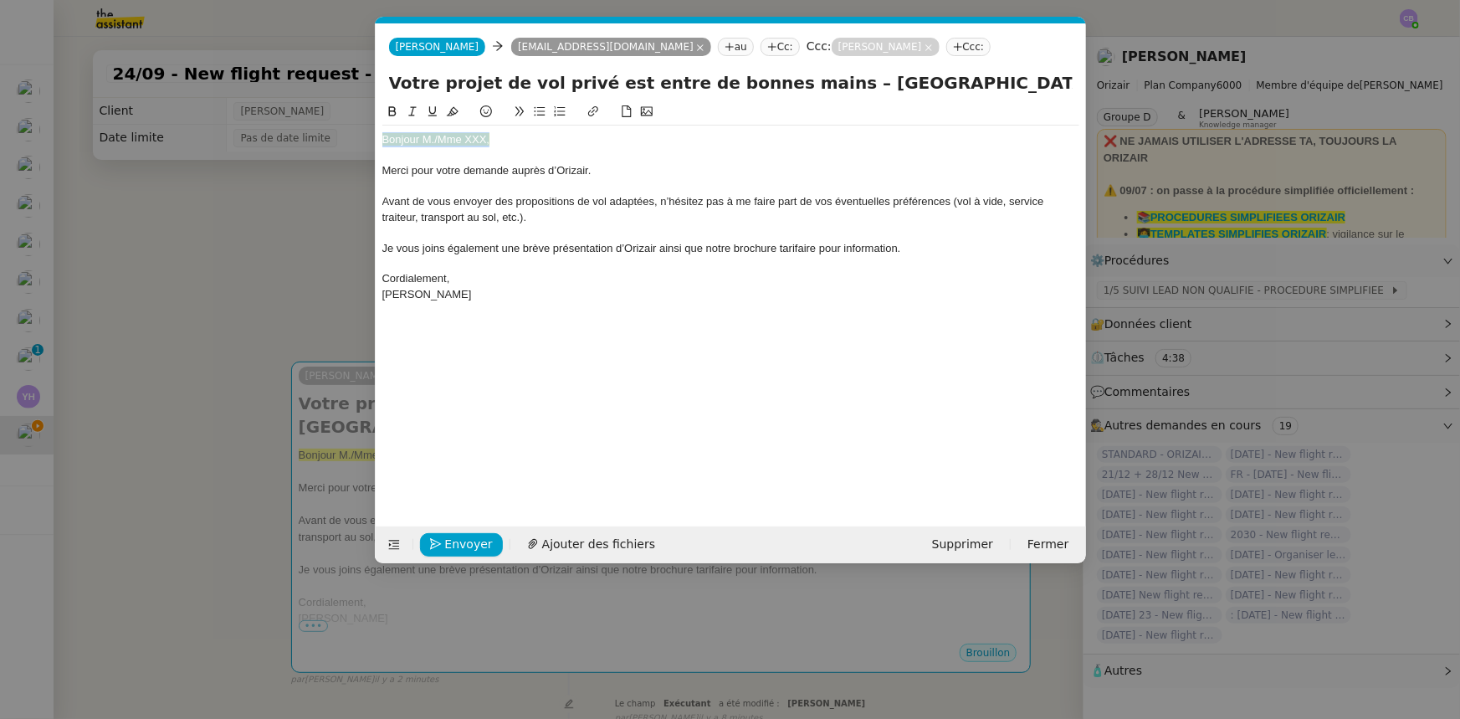
drag, startPoint x: 492, startPoint y: 142, endPoint x: 372, endPoint y: 137, distance: 119.7
click at [372, 137] on nz-modal-container "orizair accus Service ✈️Orizair - Accus é de réception de la demande (FR) - En …" at bounding box center [730, 359] width 1460 height 719
drag, startPoint x: 450, startPoint y: 111, endPoint x: 454, endPoint y: 123, distance: 12.4
click at [451, 110] on icon at bounding box center [453, 111] width 12 height 12
click at [486, 137] on div "Bonjour M./Mme XXX," at bounding box center [730, 139] width 697 height 15
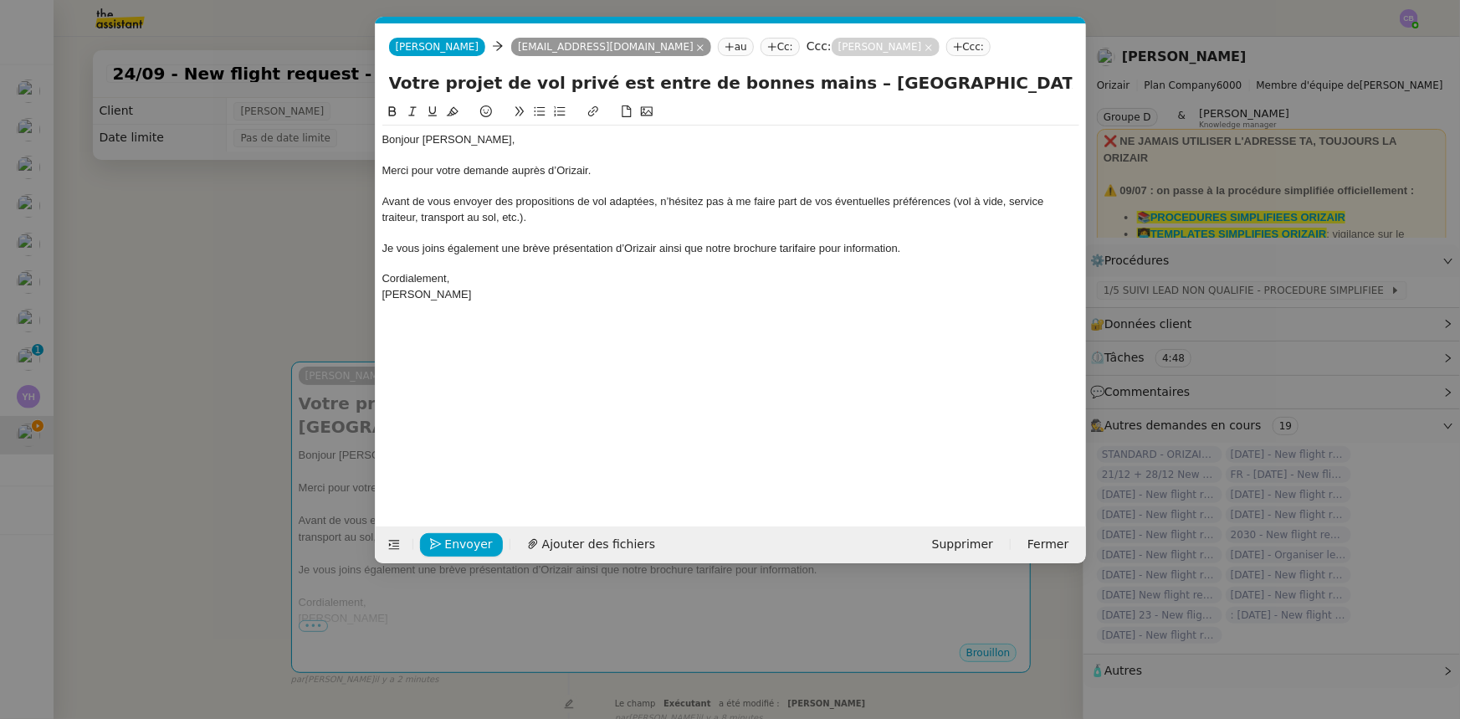
click at [637, 183] on div at bounding box center [730, 186] width 697 height 15
click at [898, 84] on input "Votre projet de vol privé est entre de bonnes mains – [GEOGRAPHIC_DATA] → [GEOG…" at bounding box center [731, 82] width 684 height 25
click at [901, 245] on div "Je vous joins également une brève présentation d’Orizair ainsi que notre brochu…" at bounding box center [730, 248] width 697 height 15
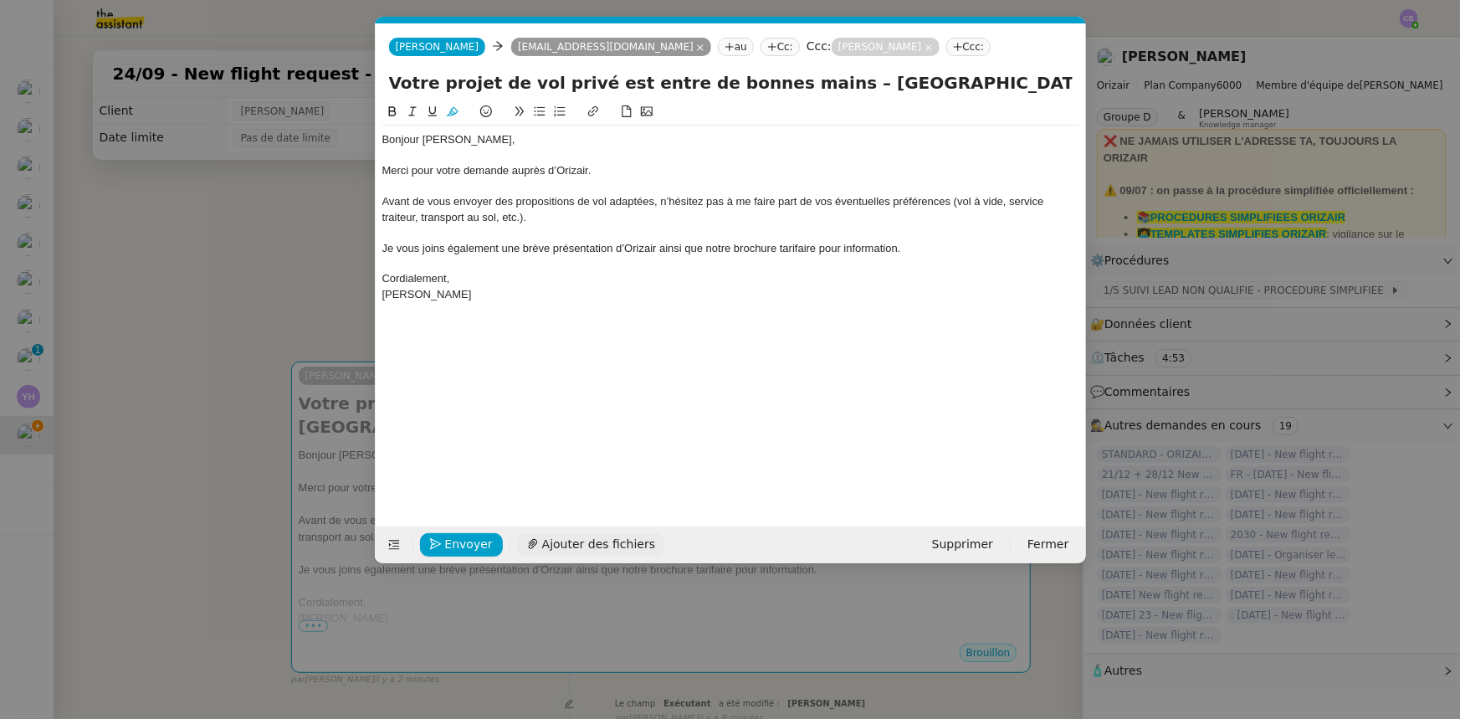
click at [576, 545] on span "Ajouter des fichiers" at bounding box center [598, 544] width 113 height 19
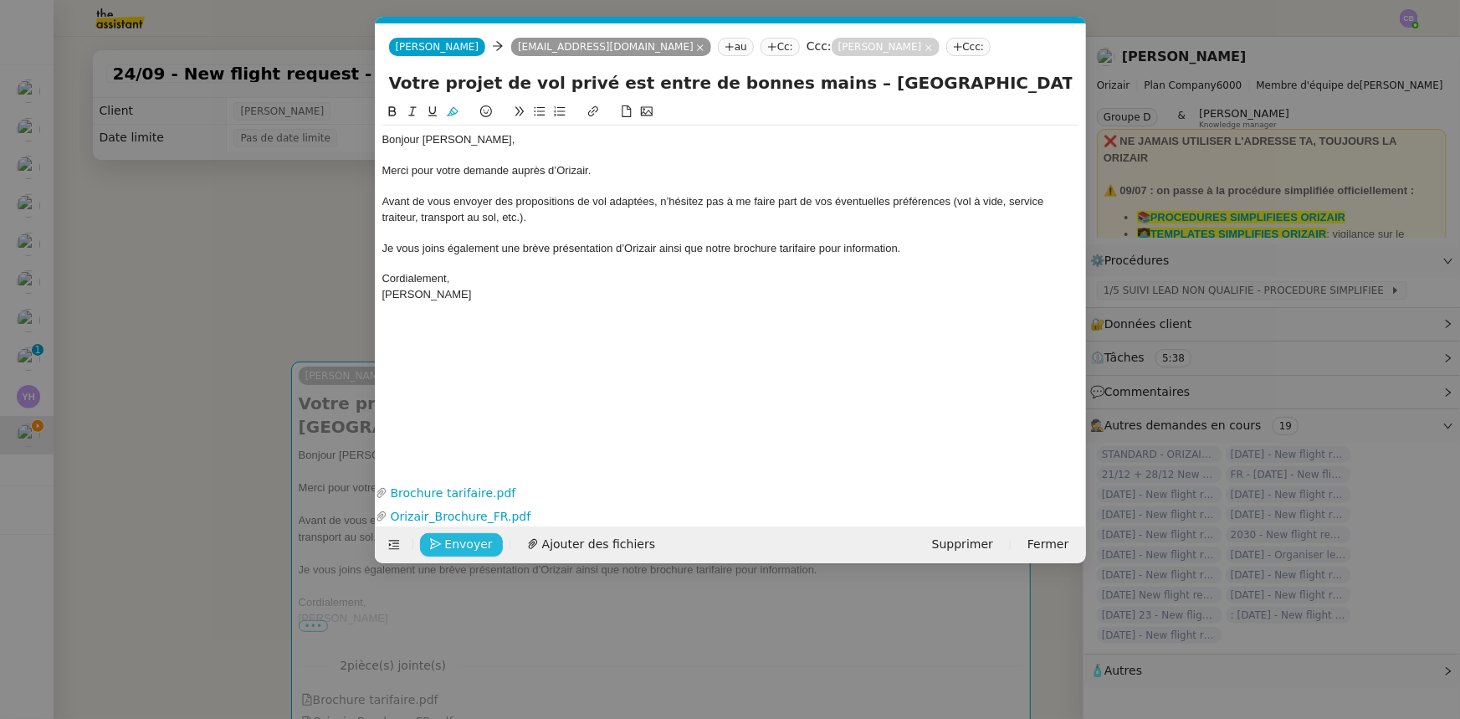
click at [469, 543] on span "Envoyer" at bounding box center [469, 544] width 48 height 19
click at [469, 543] on span "Confirmer l'envoi" at bounding box center [495, 544] width 100 height 19
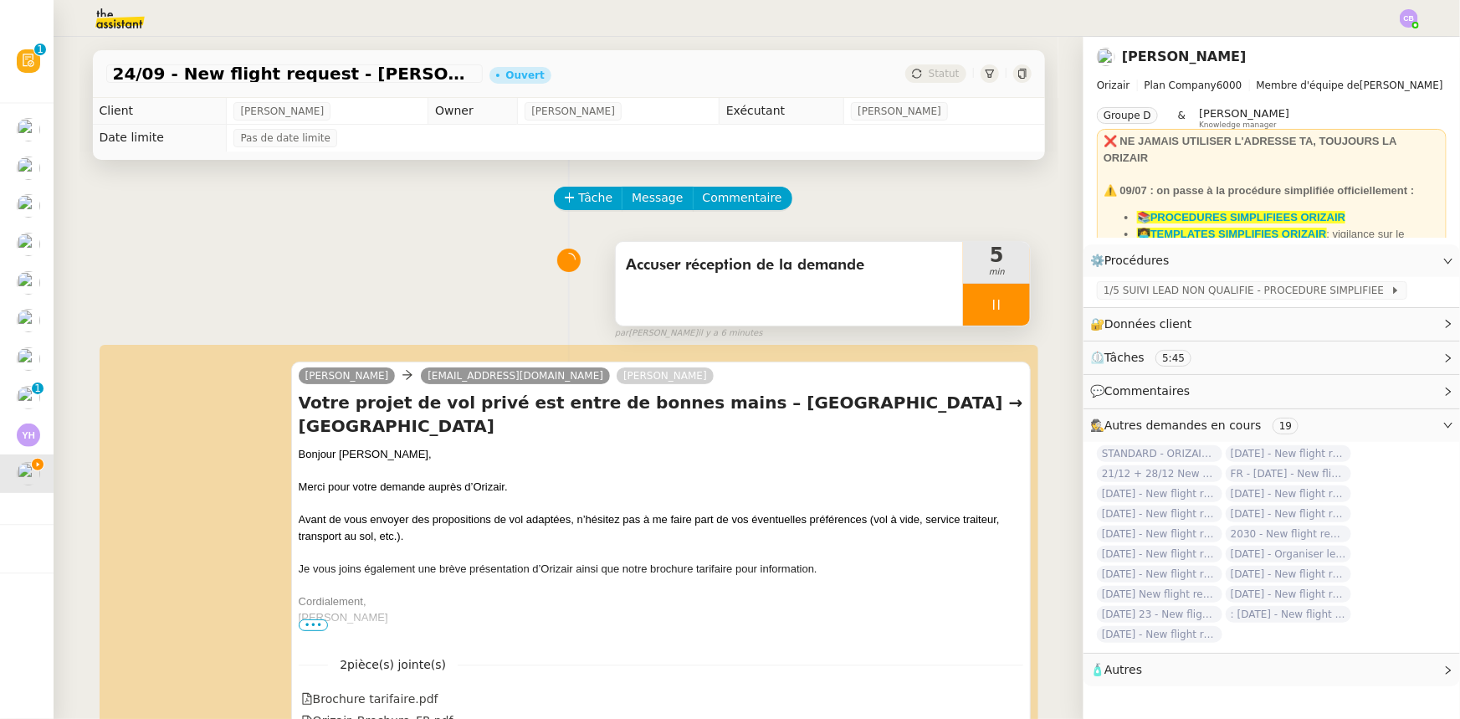
click at [963, 301] on div at bounding box center [996, 305] width 67 height 42
click at [998, 314] on button at bounding box center [1012, 305] width 33 height 42
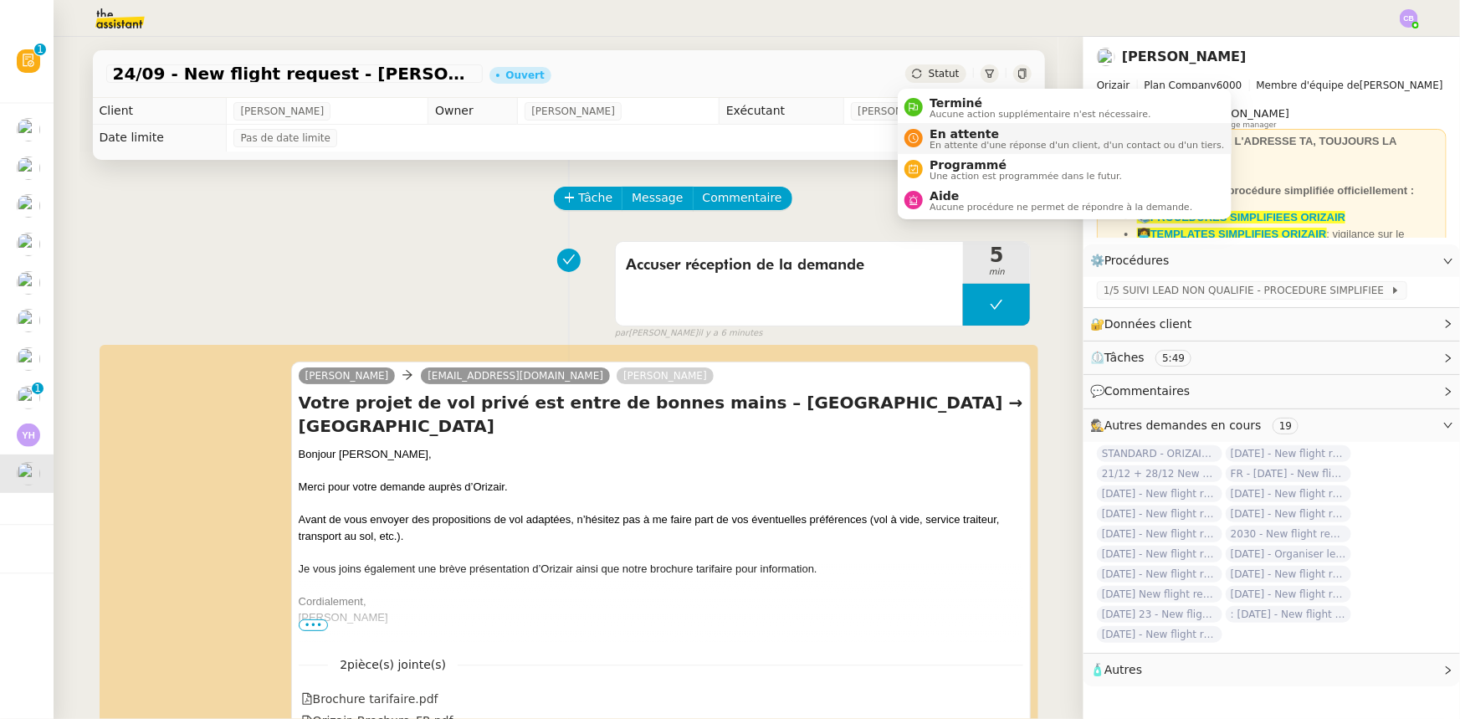
click at [949, 133] on span "En attente" at bounding box center [1076, 133] width 294 height 13
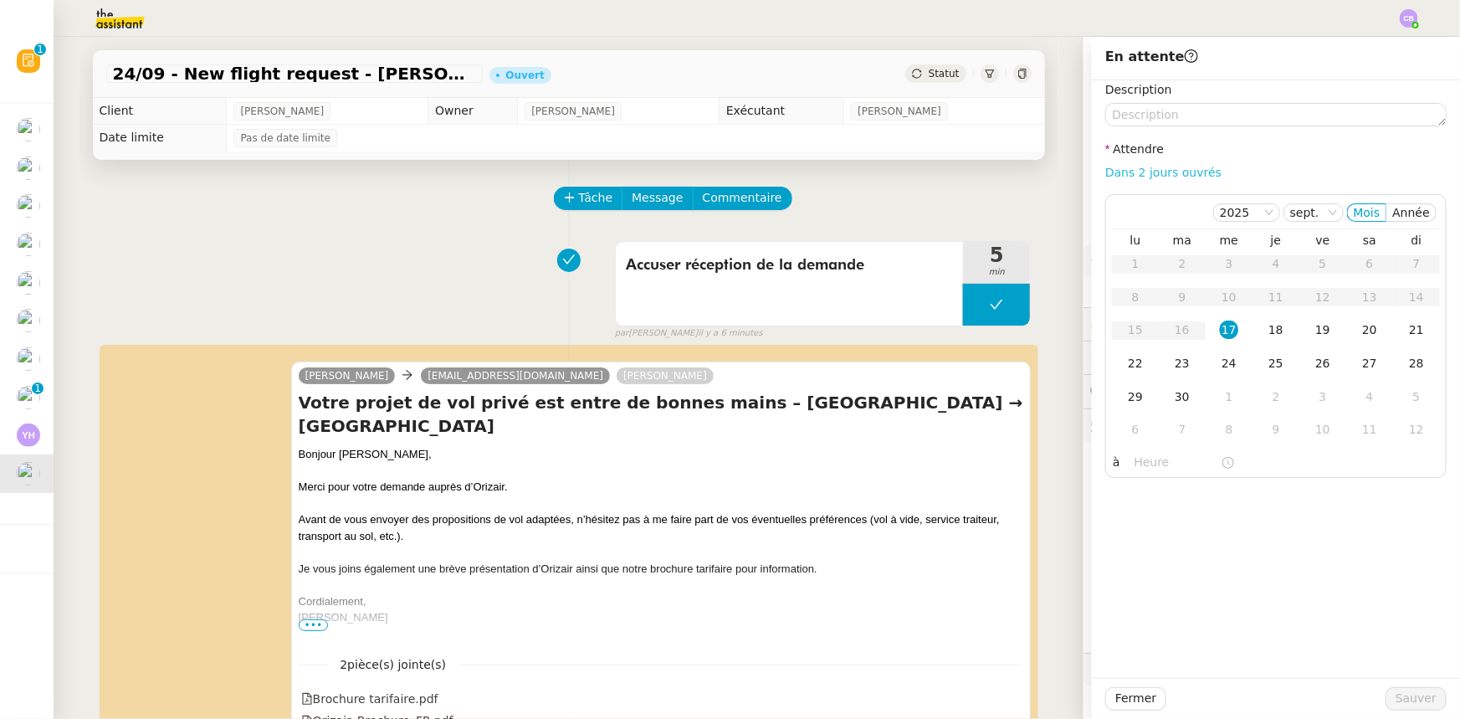
click at [1160, 172] on link "Dans 2 jours ouvrés" at bounding box center [1163, 172] width 116 height 13
type input "07:00"
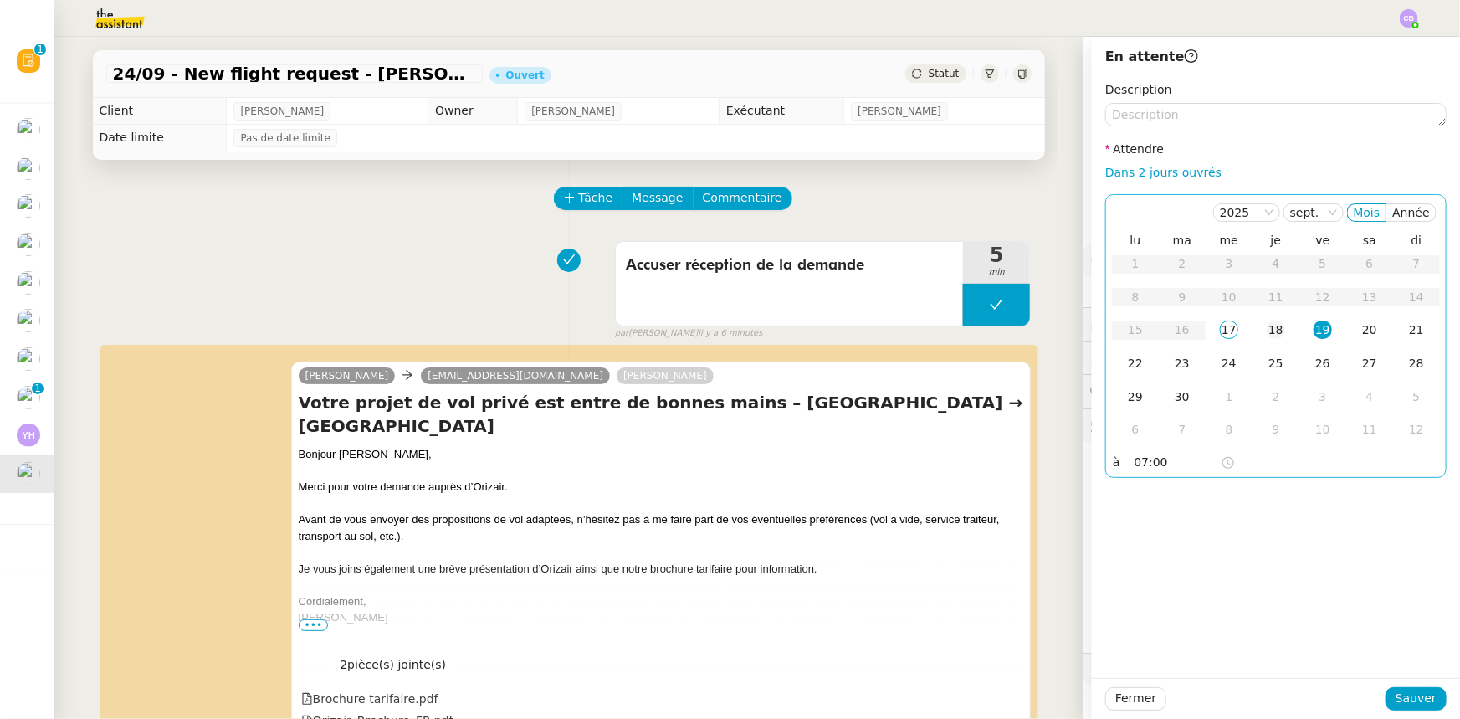
click at [1267, 333] on div "18" at bounding box center [1276, 329] width 18 height 18
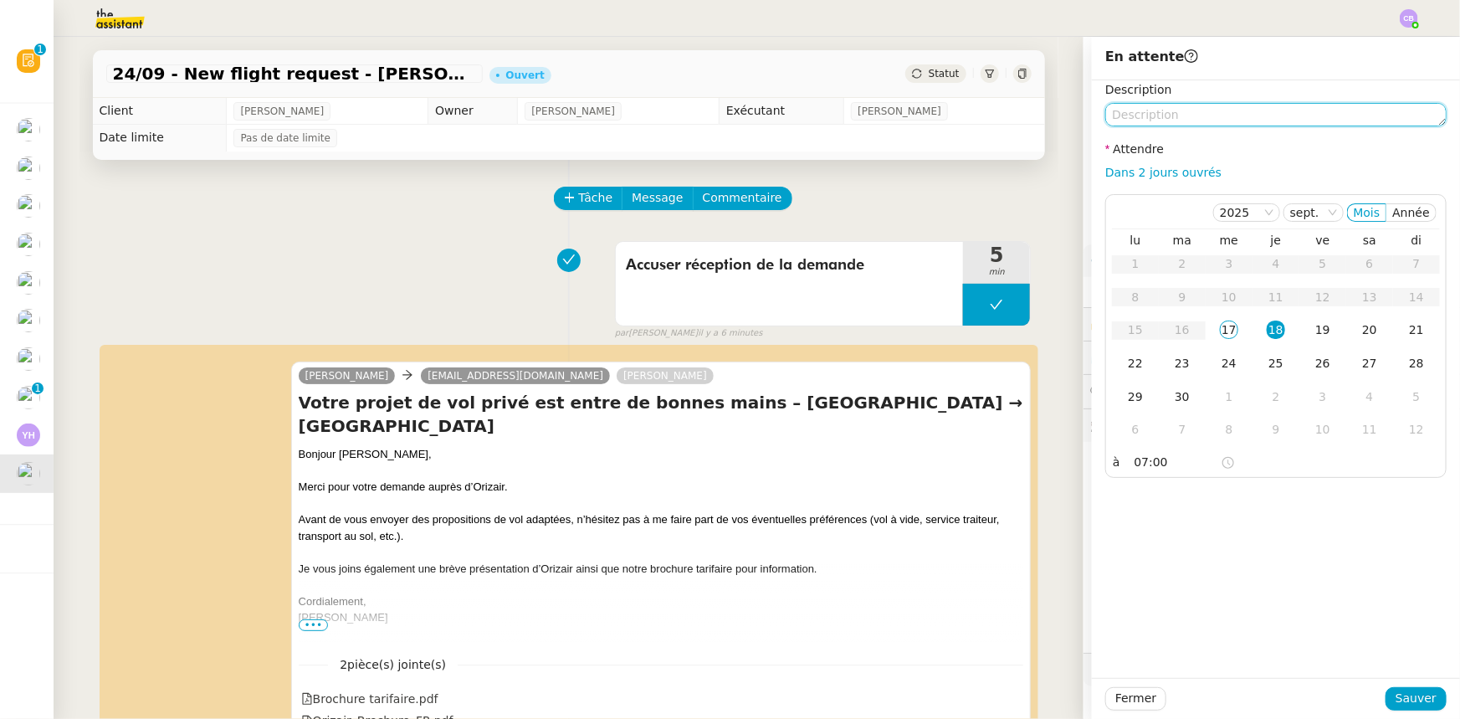
click at [1230, 112] on textarea at bounding box center [1275, 114] width 341 height 23
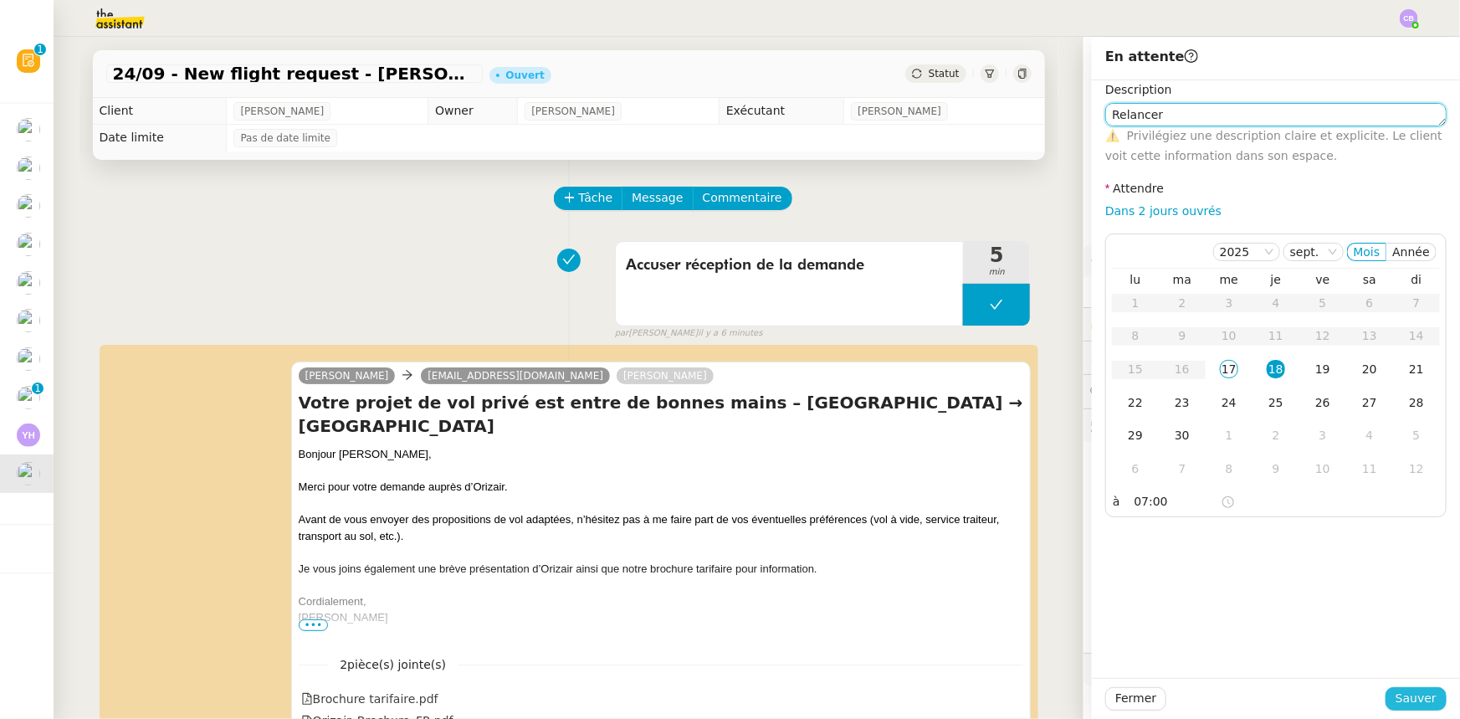
type textarea "Relancer"
click at [1403, 694] on span "Sauver" at bounding box center [1415, 698] width 41 height 19
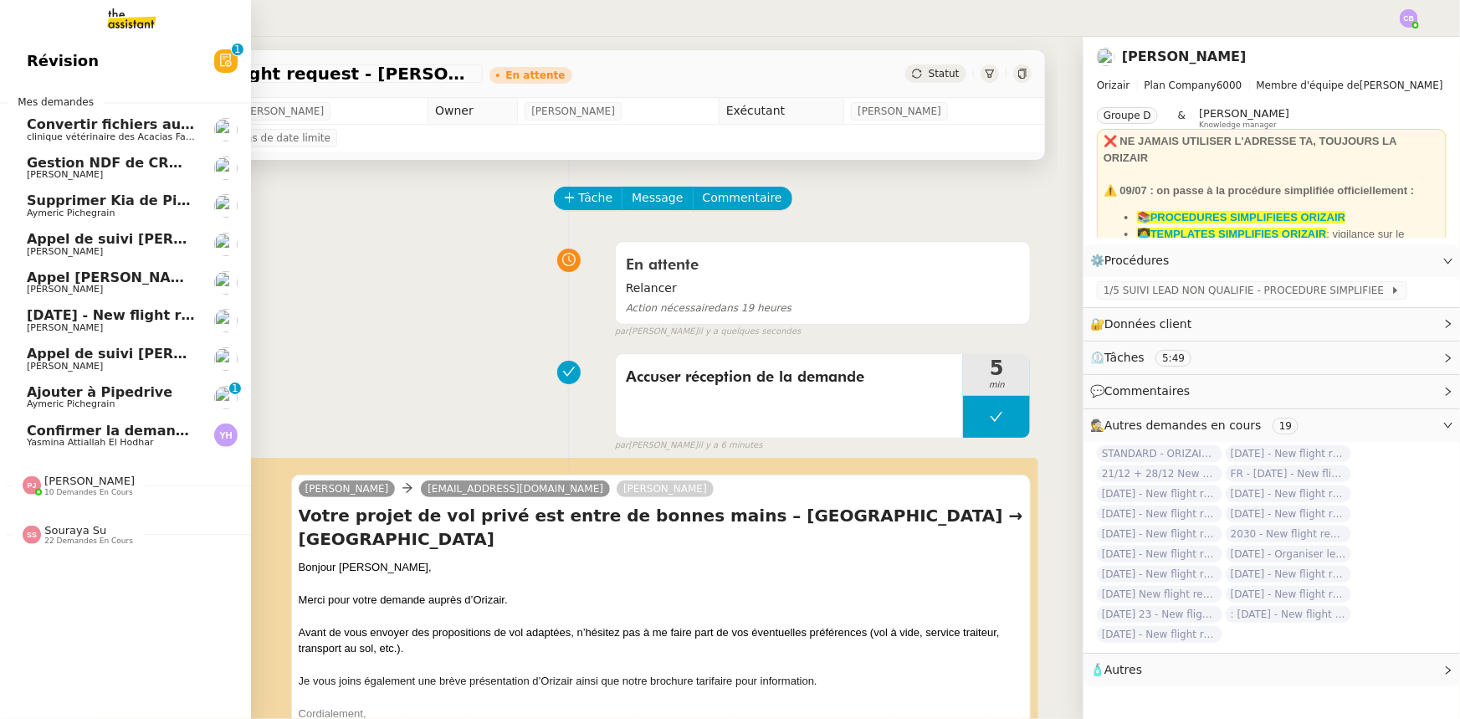
click at [42, 395] on span "Ajouter à Pipedrive" at bounding box center [100, 392] width 146 height 16
